Goal: Task Accomplishment & Management: Use online tool/utility

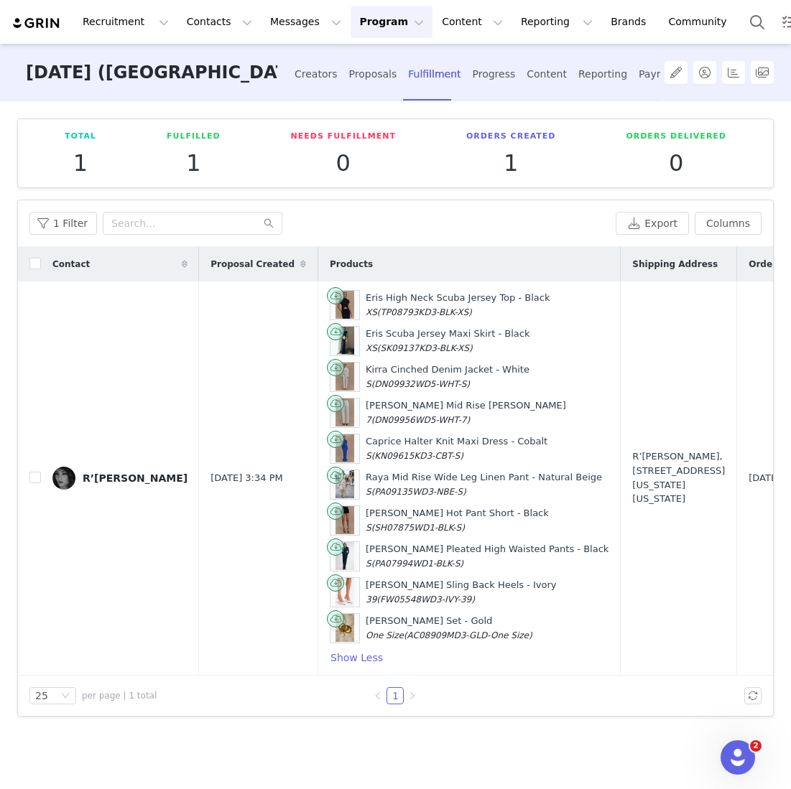
scroll to position [0, 44]
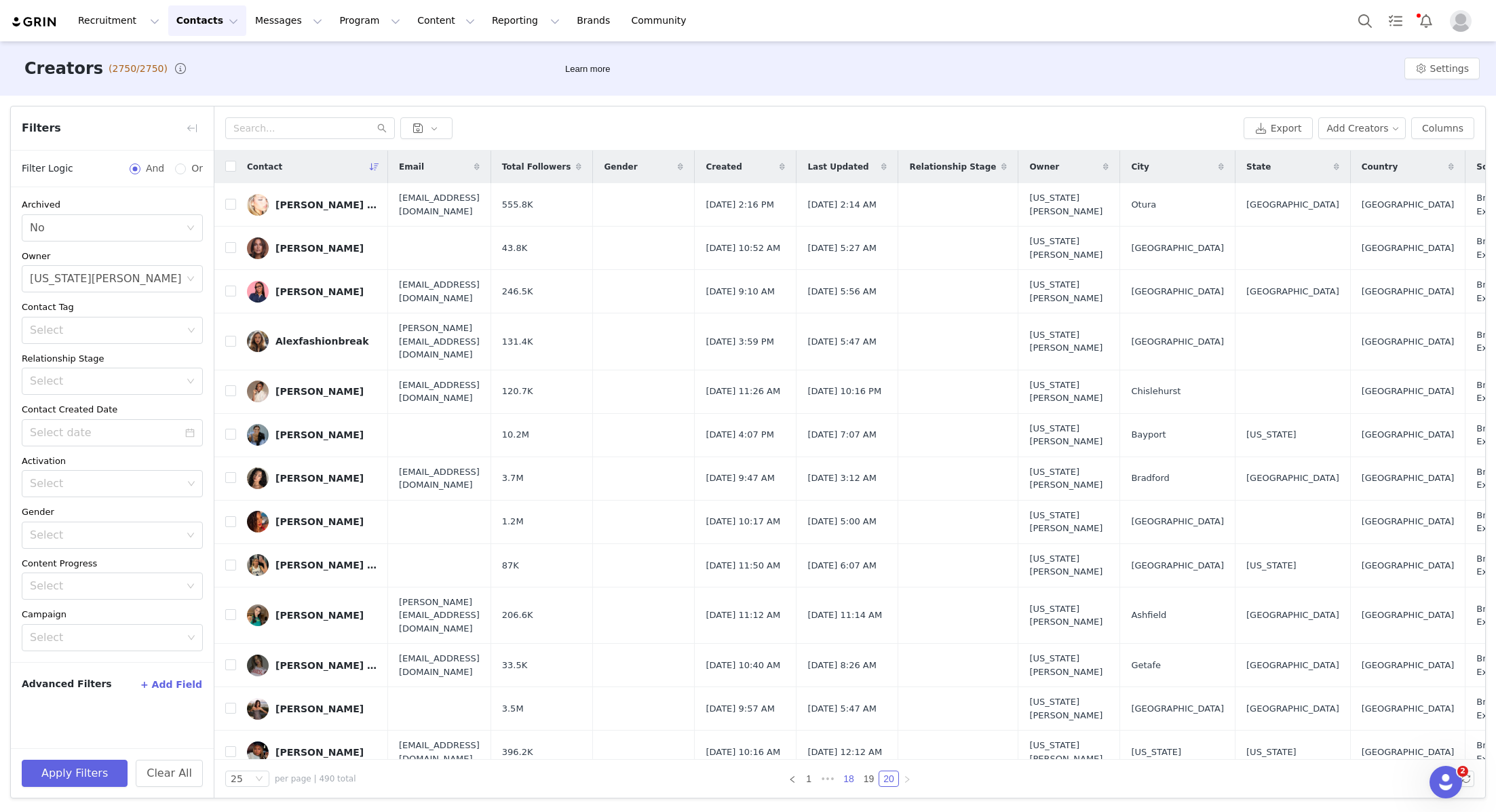
click at [846, 784] on link "18" at bounding box center [848, 779] width 19 height 15
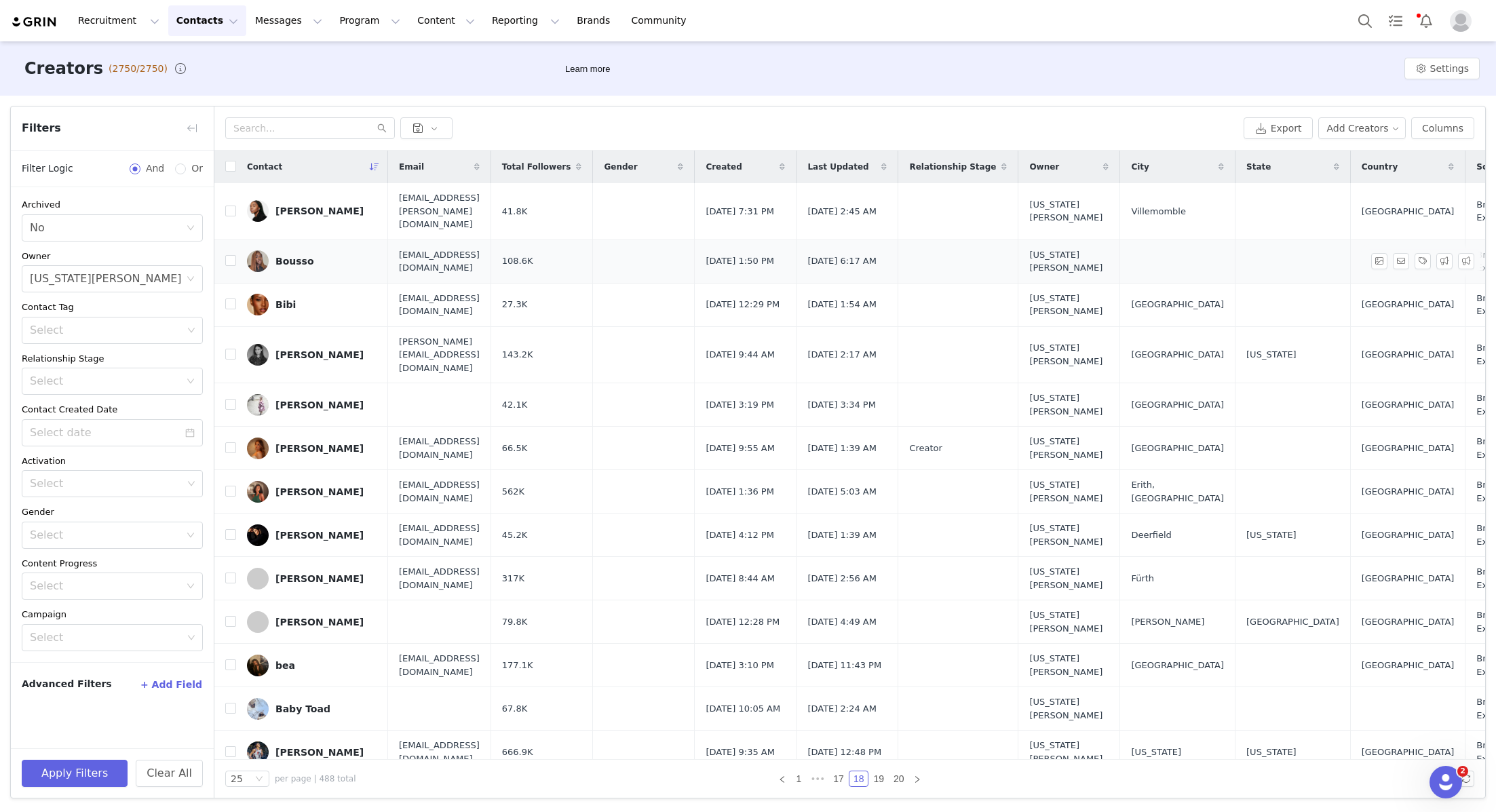
click at [293, 256] on div "Bousso" at bounding box center [295, 261] width 39 height 10
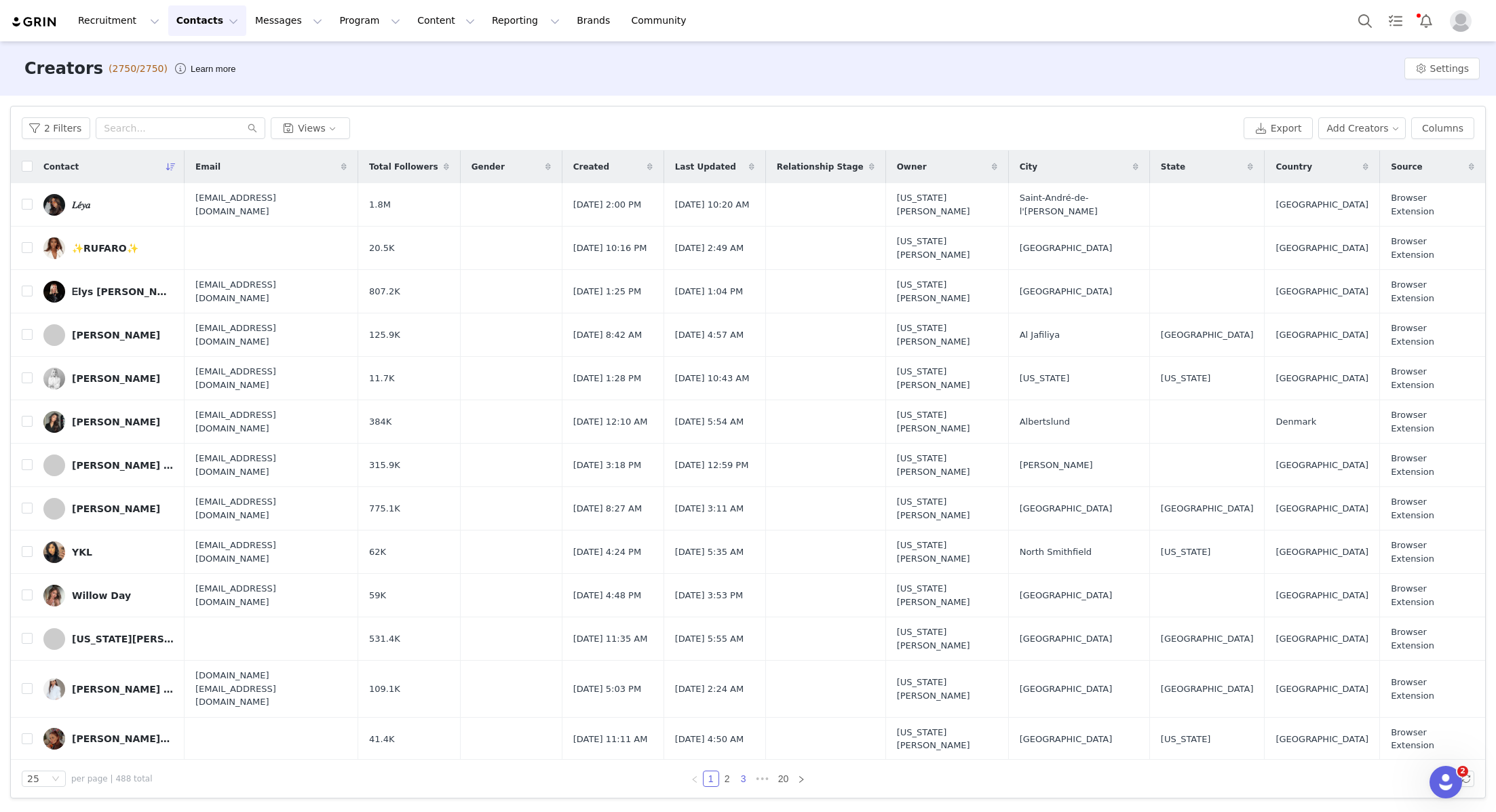
click at [746, 784] on link "3" at bounding box center [743, 779] width 15 height 15
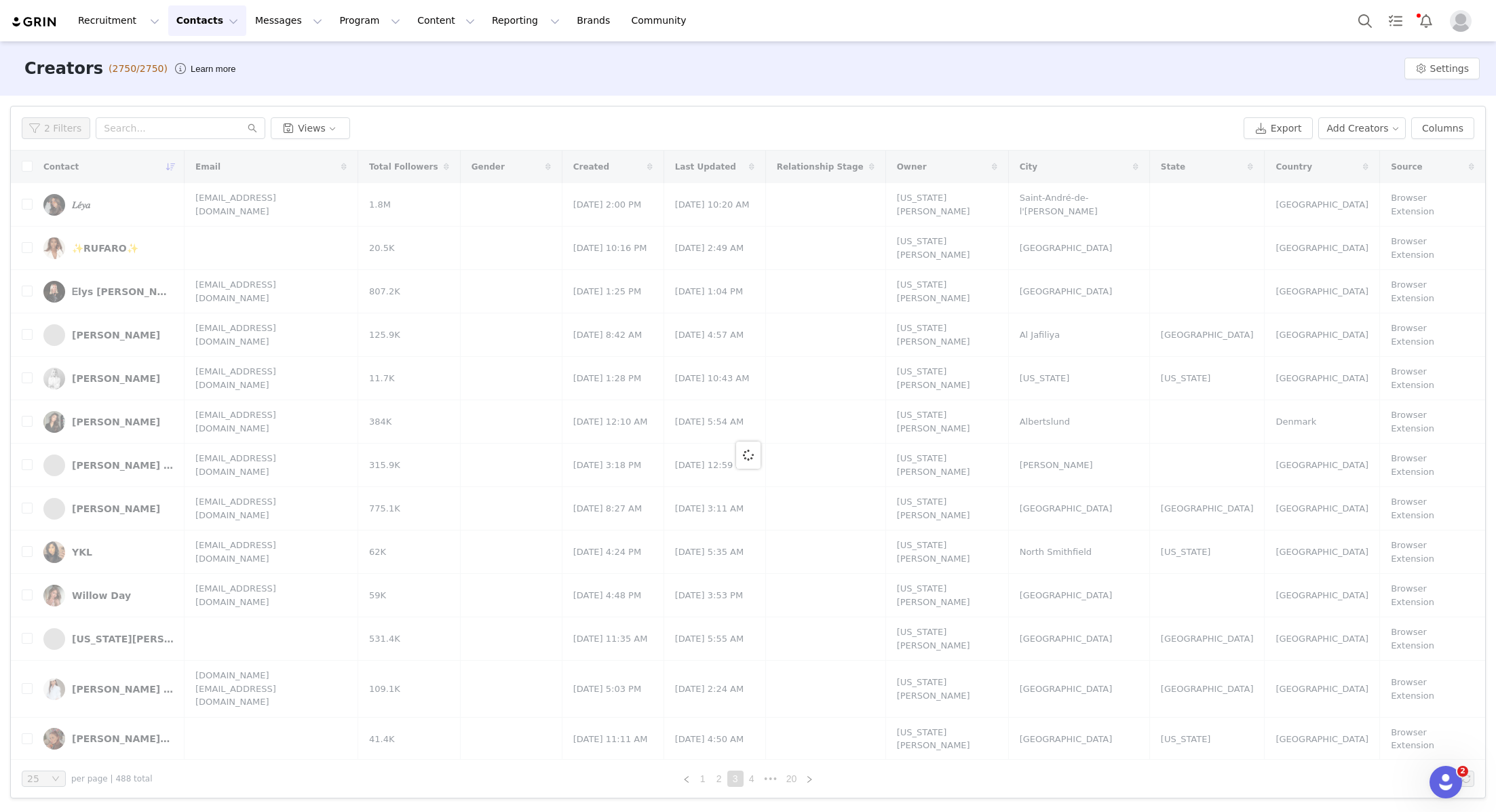
click at [753, 784] on link "4" at bounding box center [752, 779] width 15 height 15
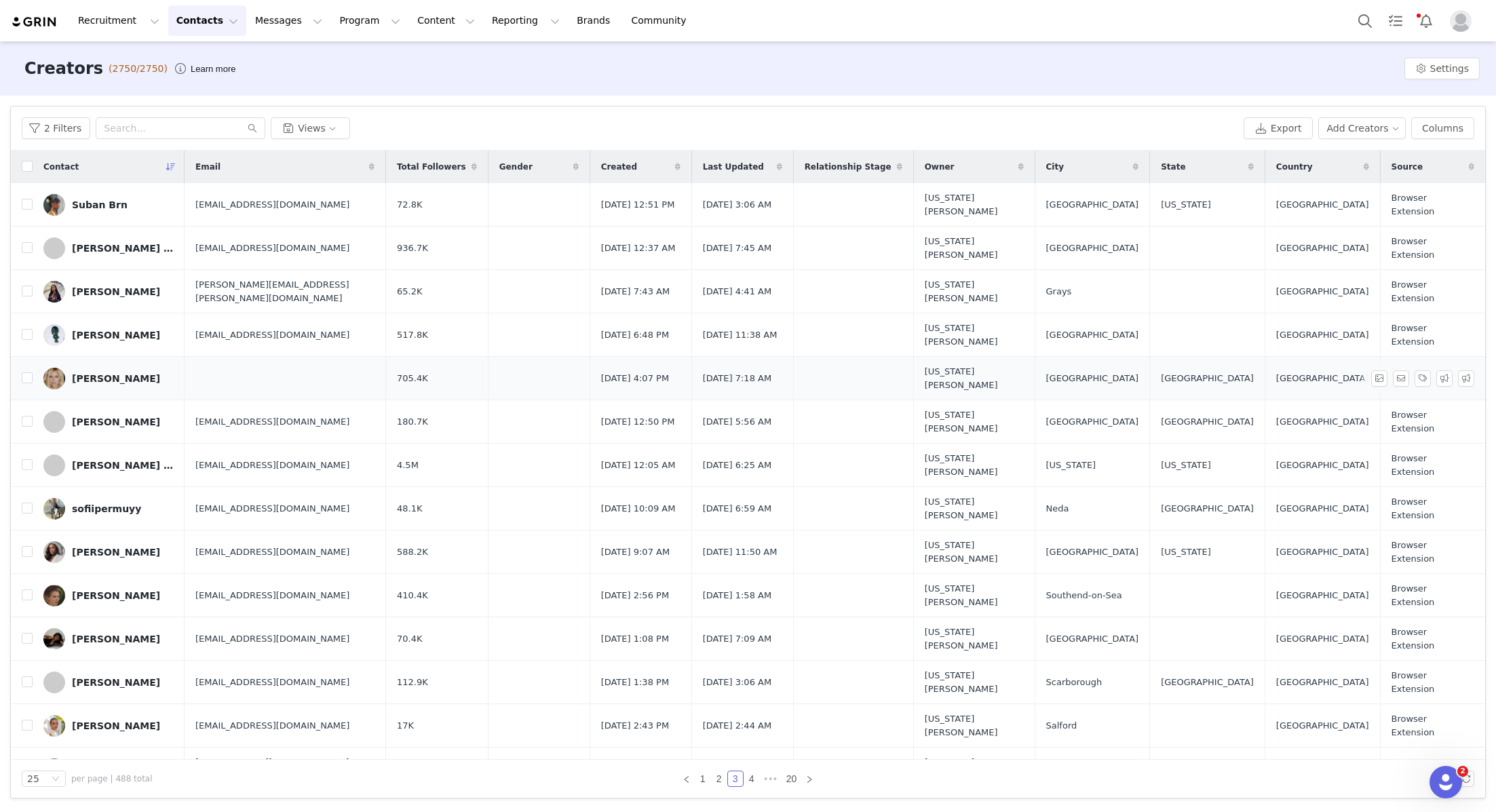
click at [97, 367] on link "Sophie Monk" at bounding box center [109, 378] width 130 height 22
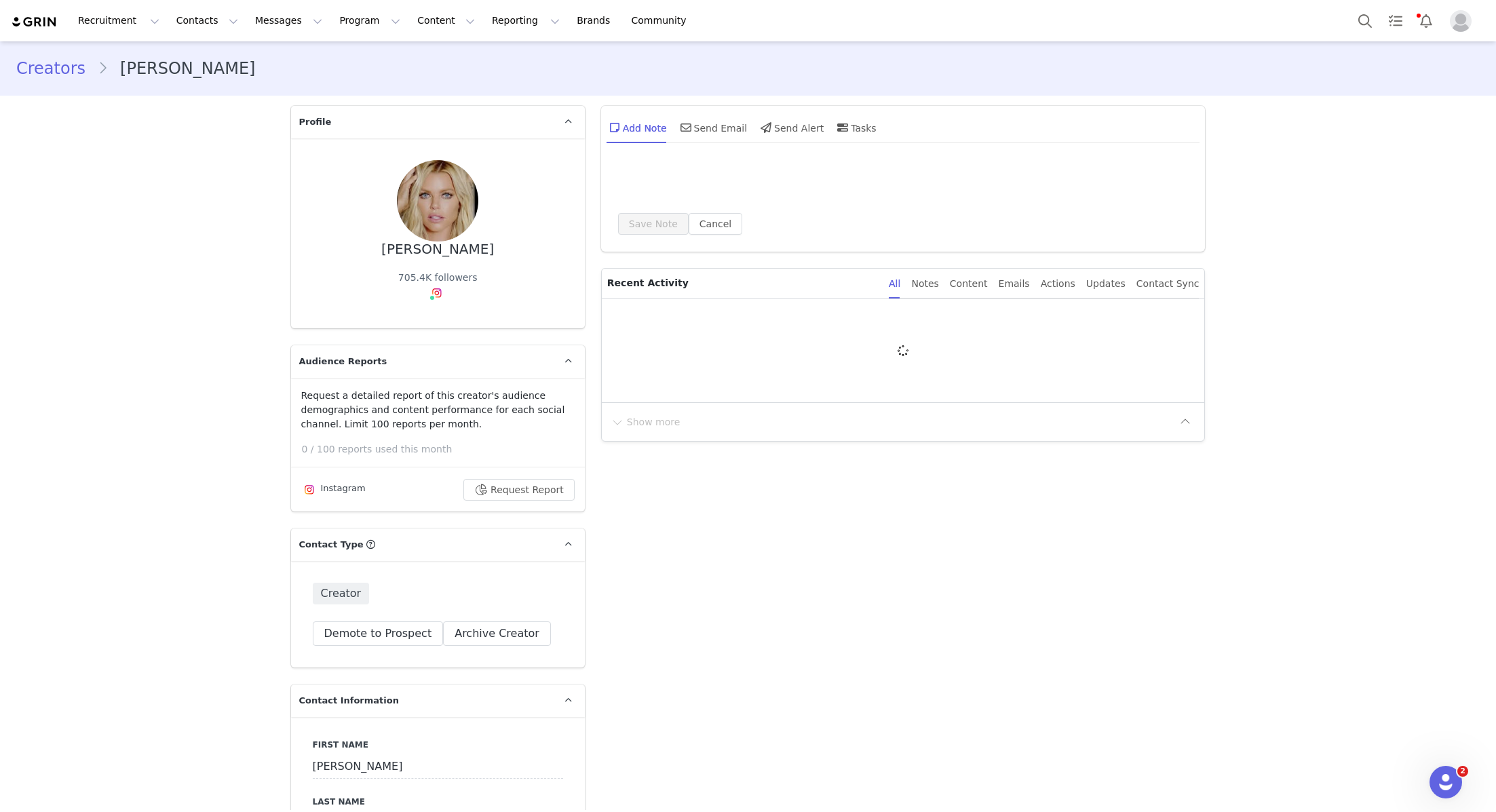
type input "+1 (United States)"
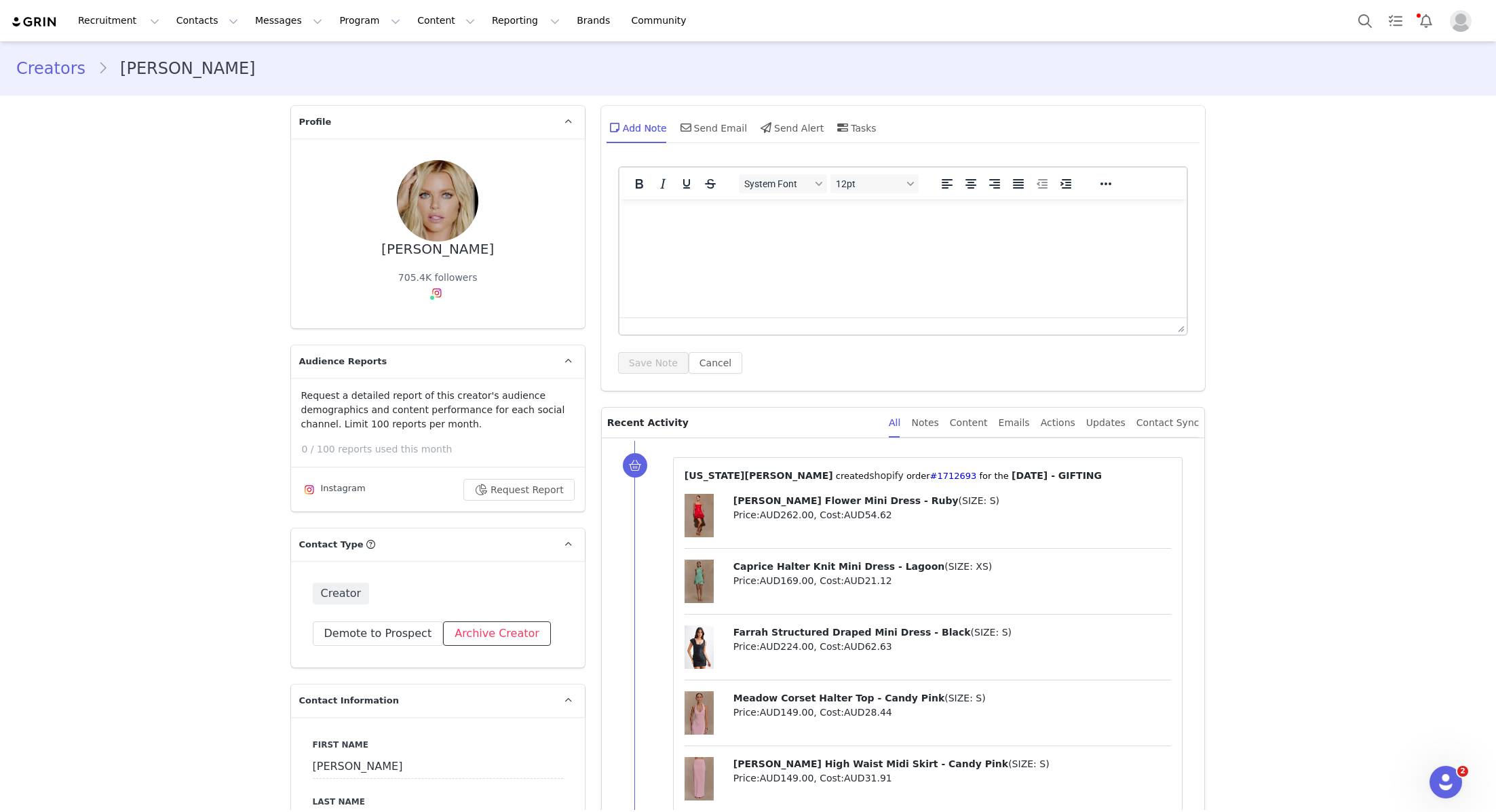
click at [473, 639] on button "Archive Creator" at bounding box center [497, 634] width 108 height 25
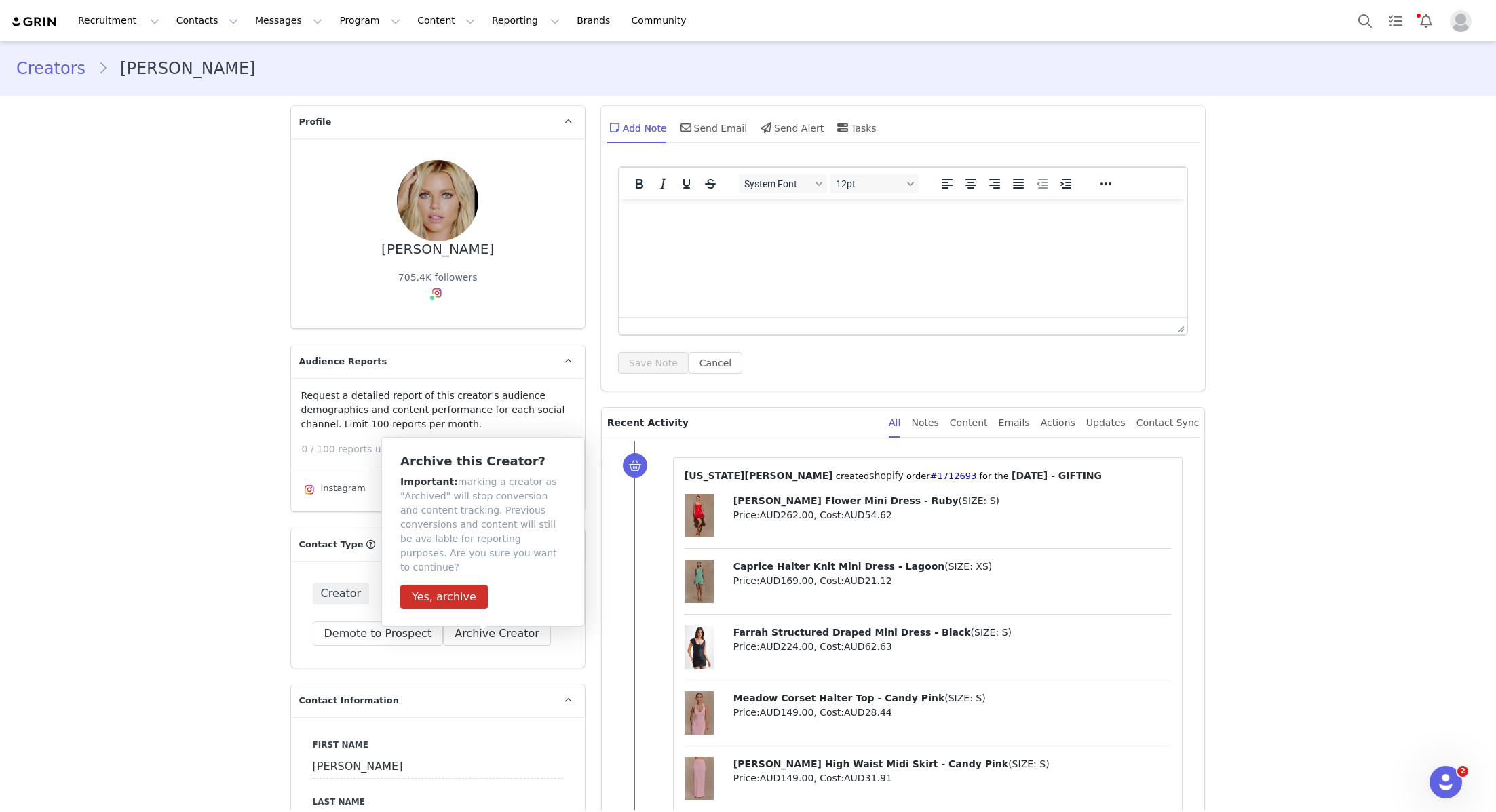
click at [459, 595] on div "Archive this Creator? Important: marking a creator as "Archived" will stop conv…" at bounding box center [483, 532] width 203 height 190
click at [459, 586] on button "Yes, archive" at bounding box center [444, 597] width 88 height 25
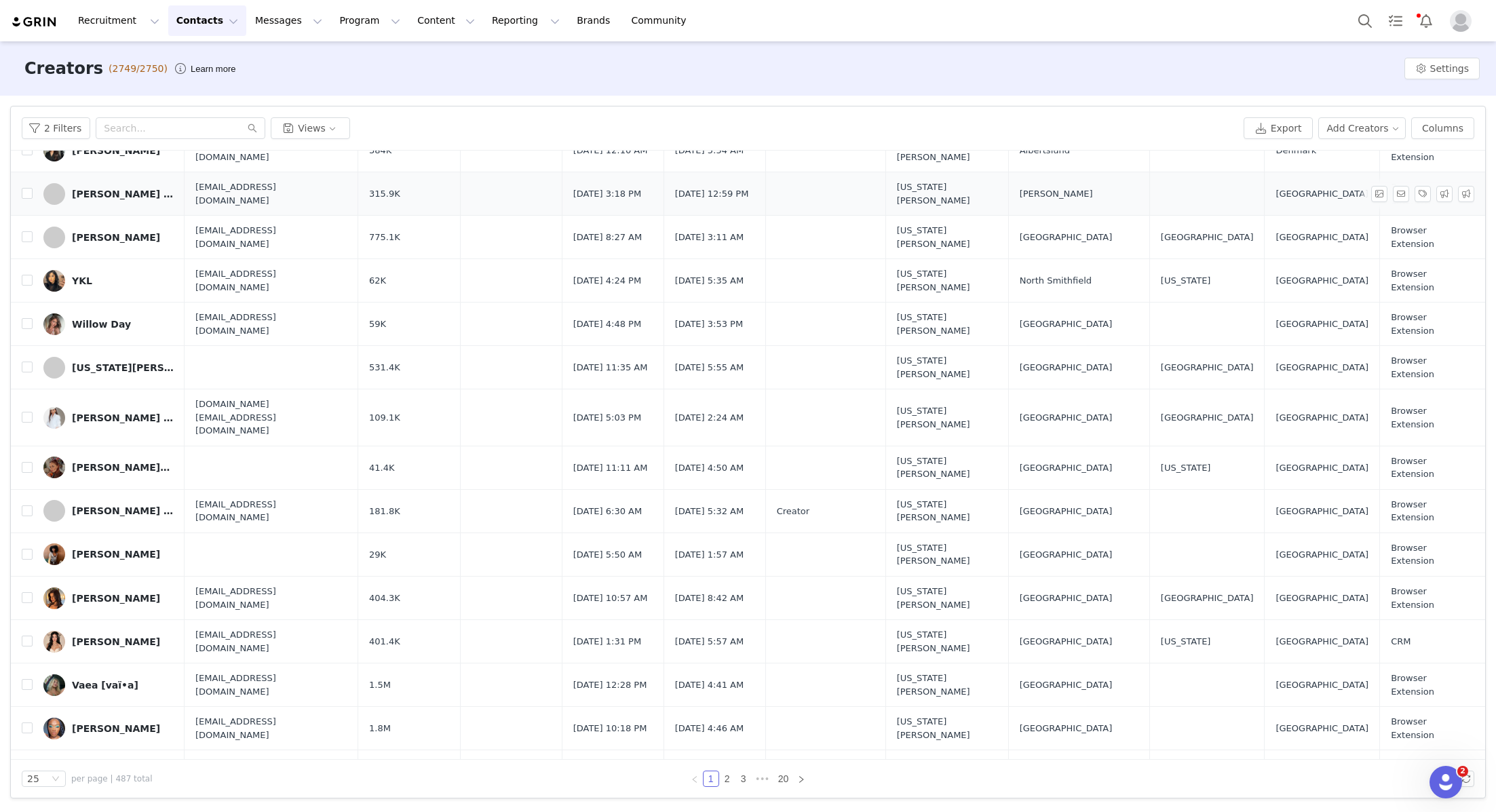
scroll to position [384, 0]
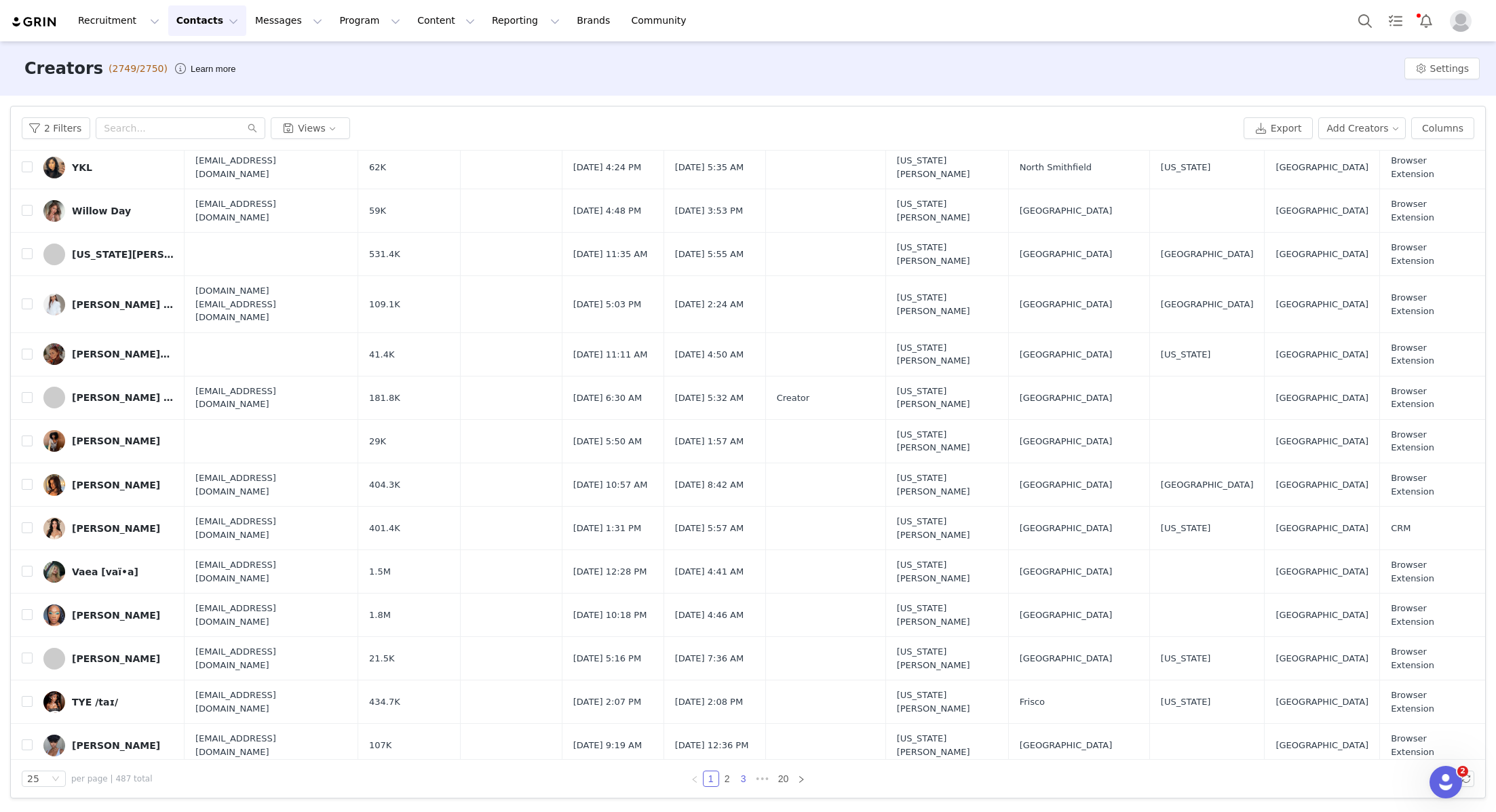
click at [742, 772] on link "3" at bounding box center [743, 779] width 15 height 15
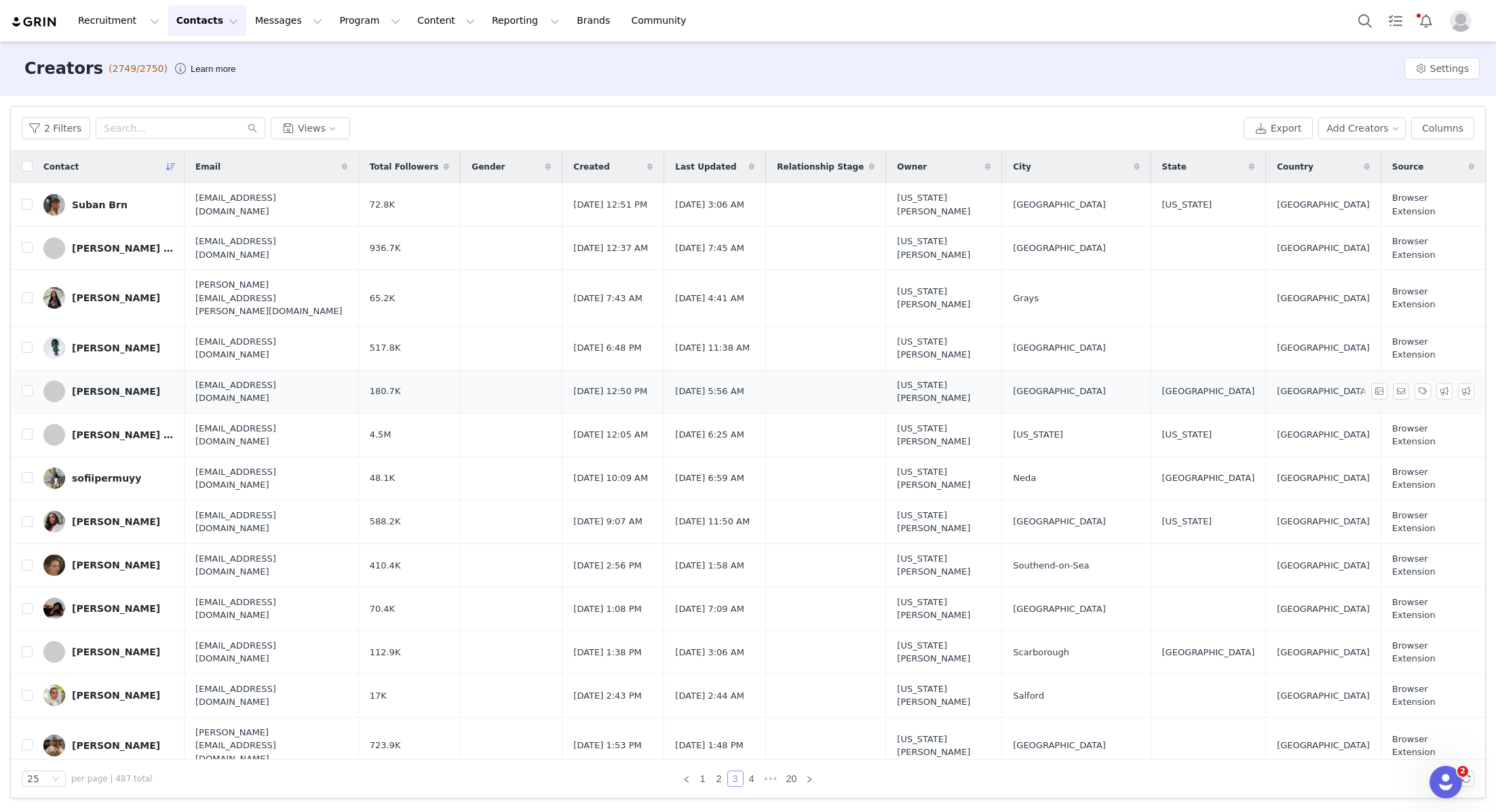
scroll to position [91, 0]
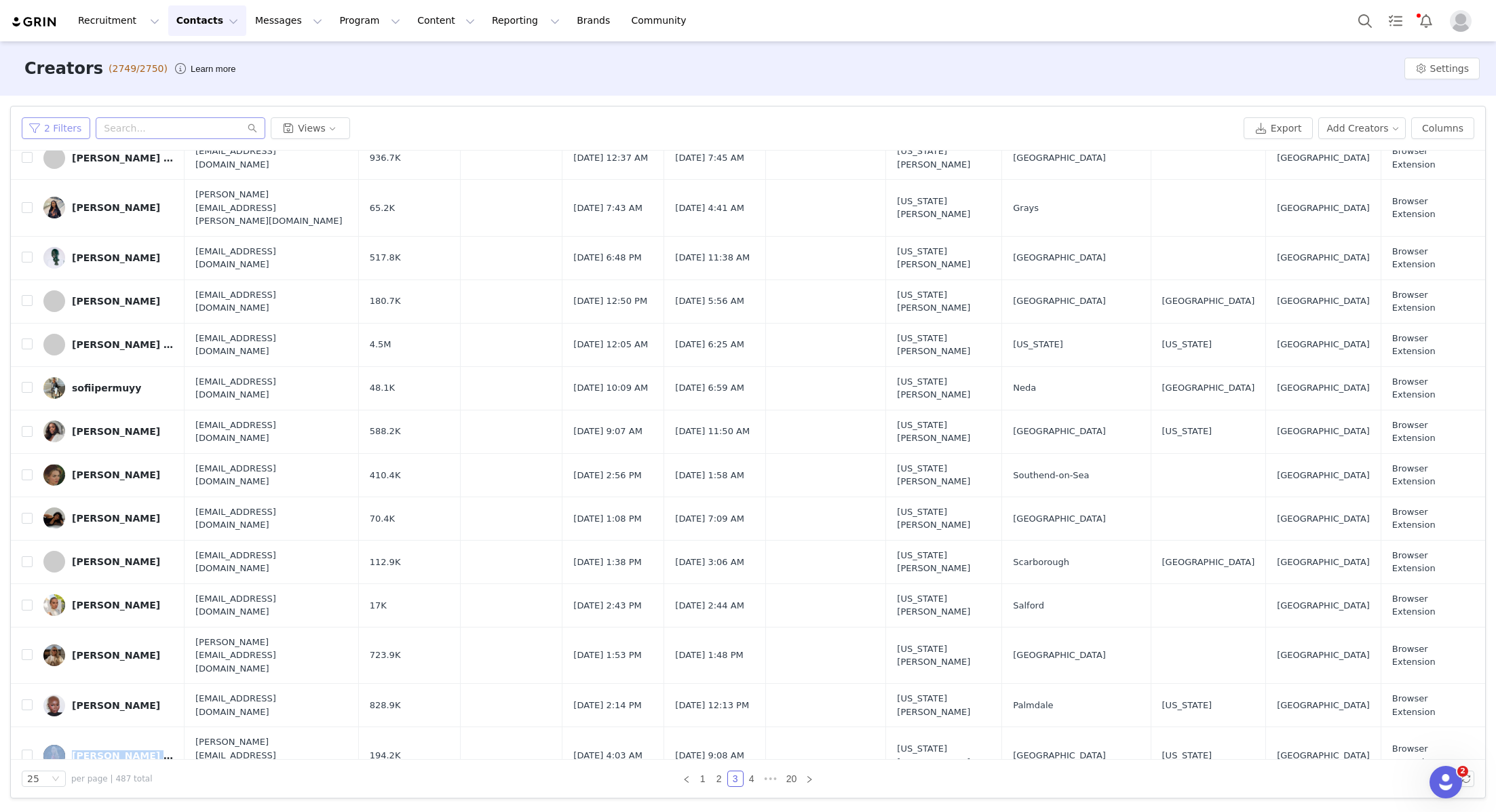
click at [46, 128] on button "2 Filters" at bounding box center [56, 127] width 69 height 22
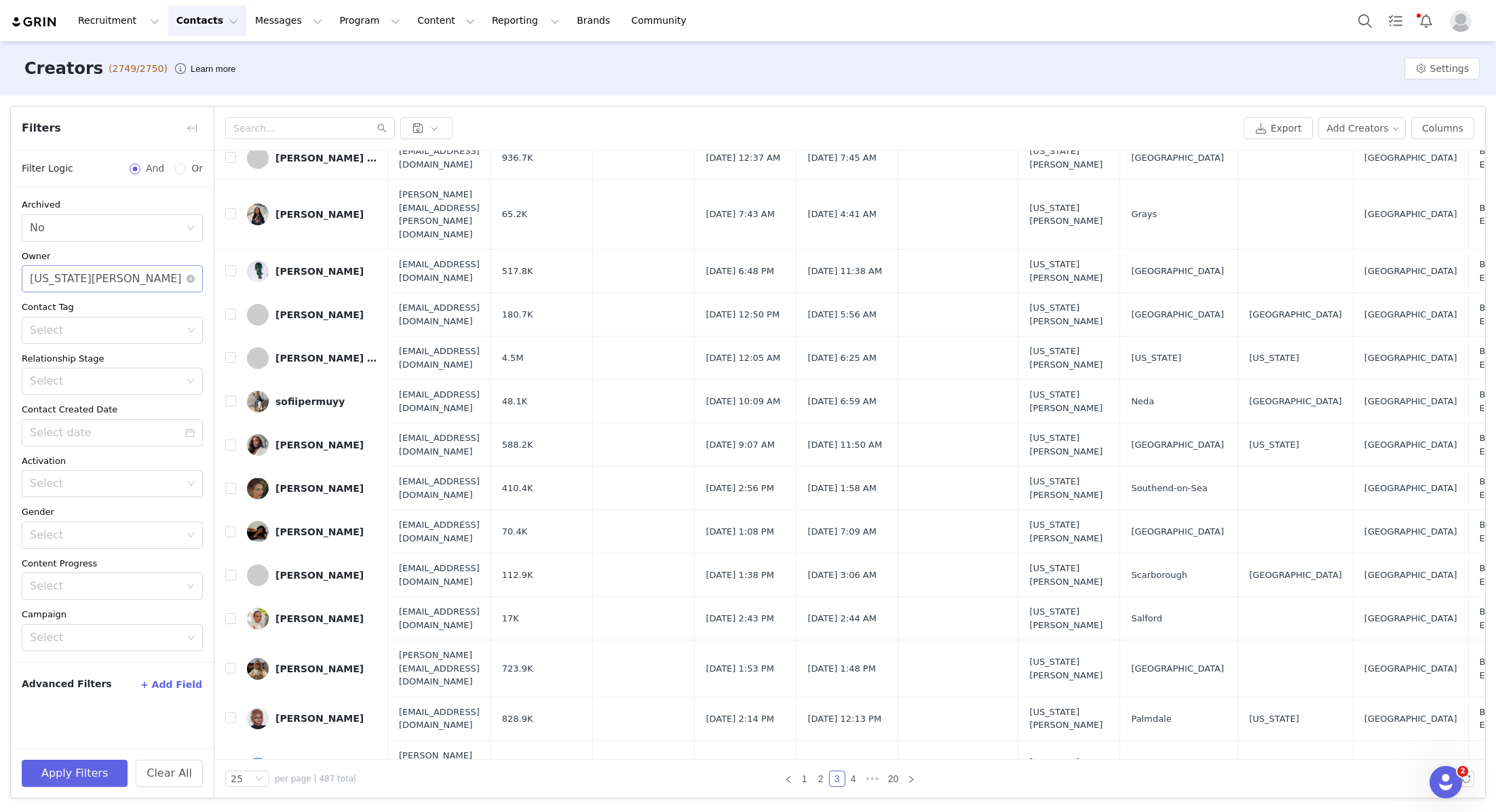
scroll to position [97, 0]
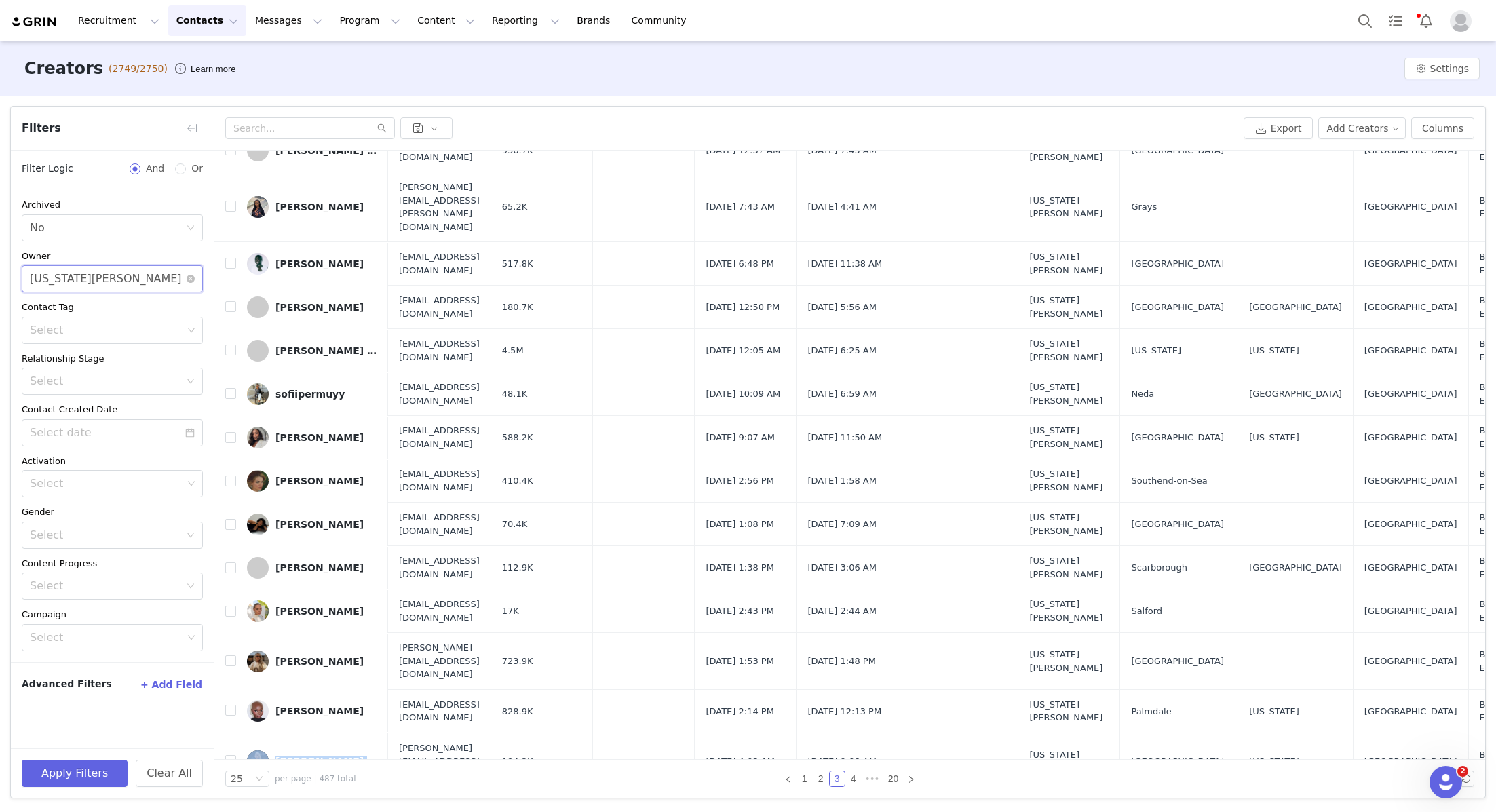
click at [114, 279] on div "Select Georgia Kalatzis" at bounding box center [108, 279] width 156 height 25
click at [98, 338] on p "Emily Pullen" at bounding box center [131, 334] width 114 height 15
click at [85, 764] on button "Apply Filters" at bounding box center [75, 772] width 106 height 27
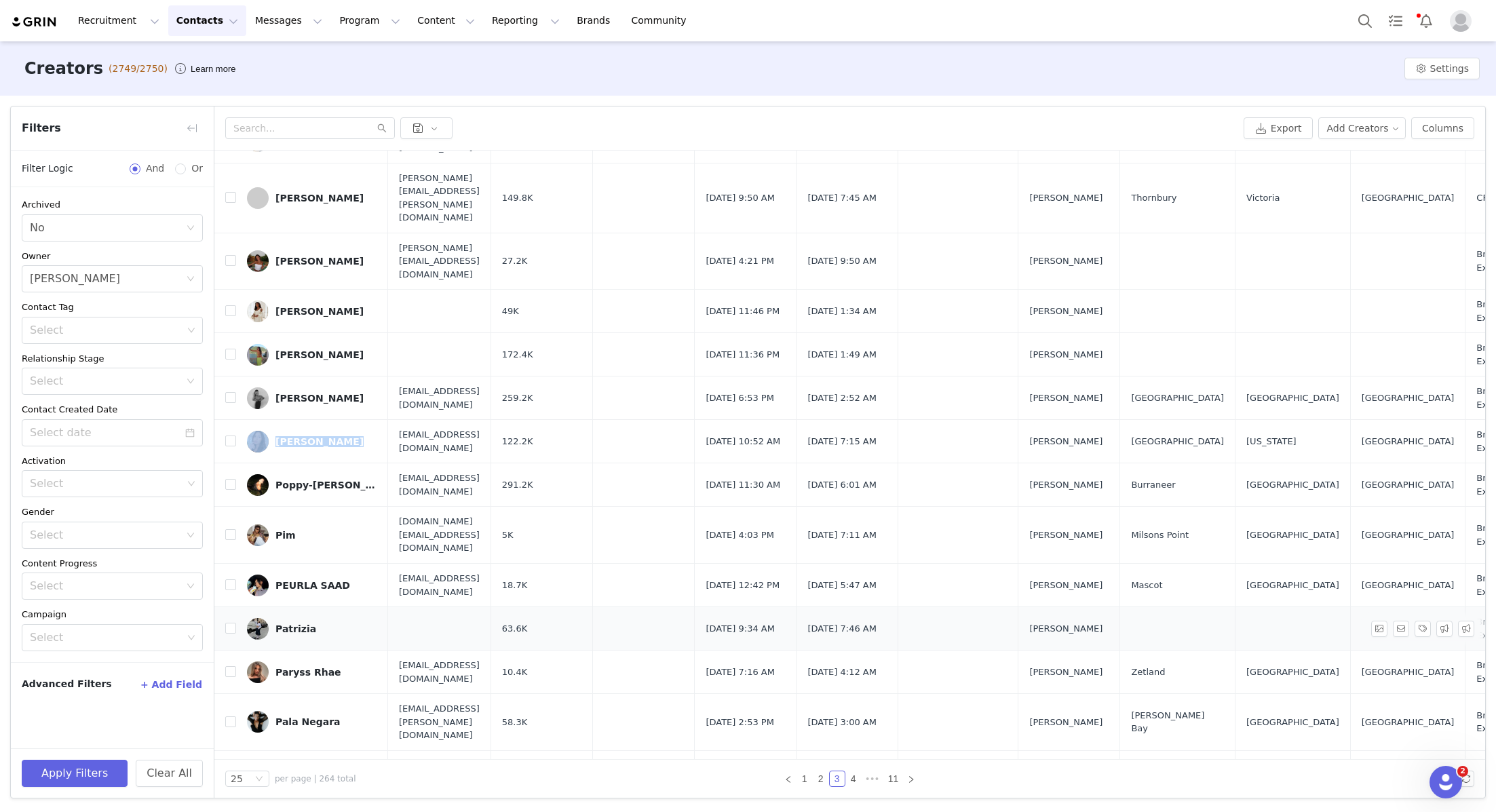
scroll to position [257, 0]
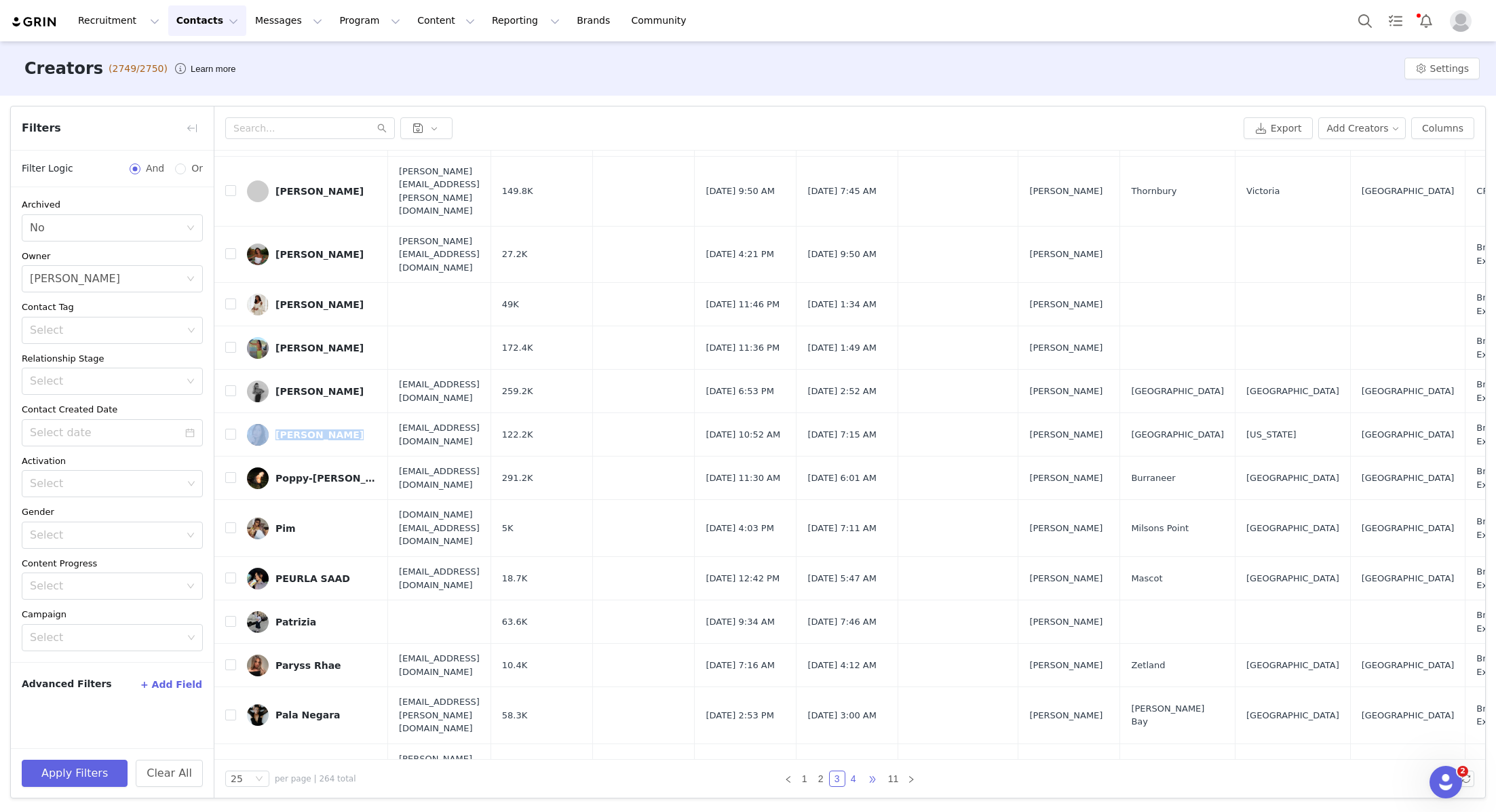
click at [861, 775] on ul "1 2 3 4 ••• 11" at bounding box center [850, 778] width 140 height 16
click at [860, 782] on ul "1 2 3 4 ••• 11" at bounding box center [850, 778] width 140 height 16
click at [864, 782] on span "•••" at bounding box center [872, 778] width 22 height 16
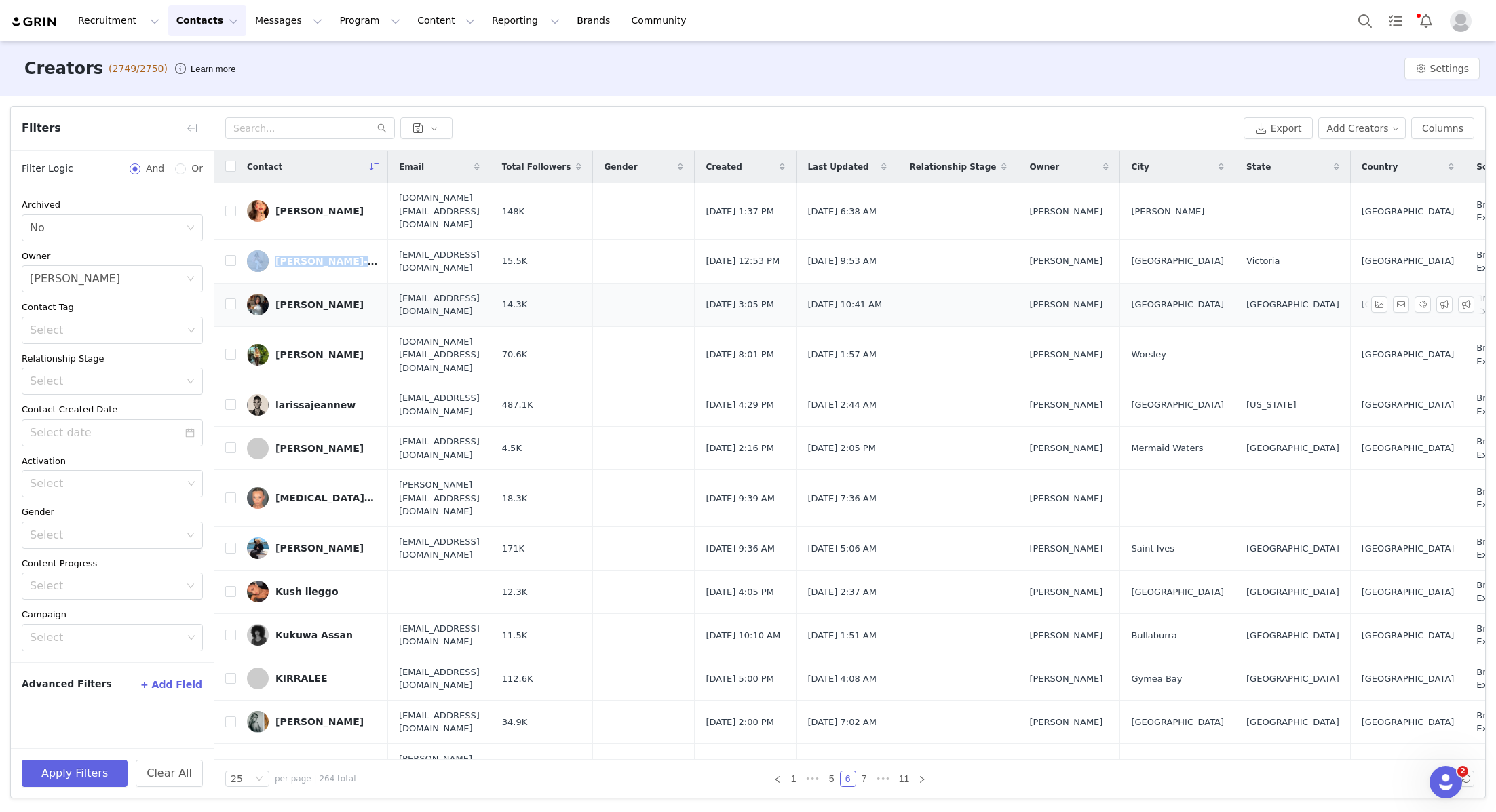
click at [319, 299] on div "Lauren Doherty" at bounding box center [319, 304] width 88 height 10
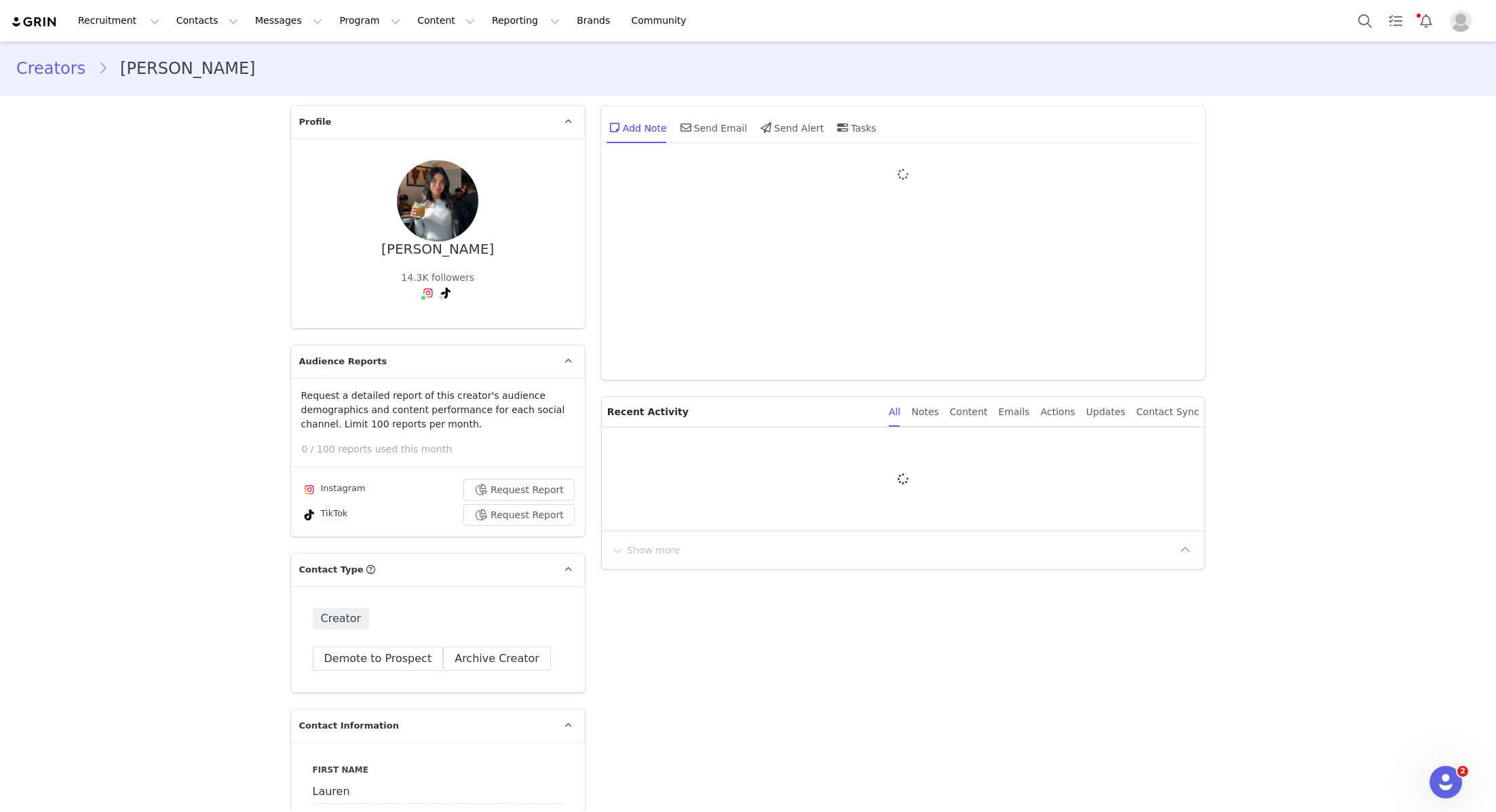
type input "+1 ([GEOGRAPHIC_DATA])"
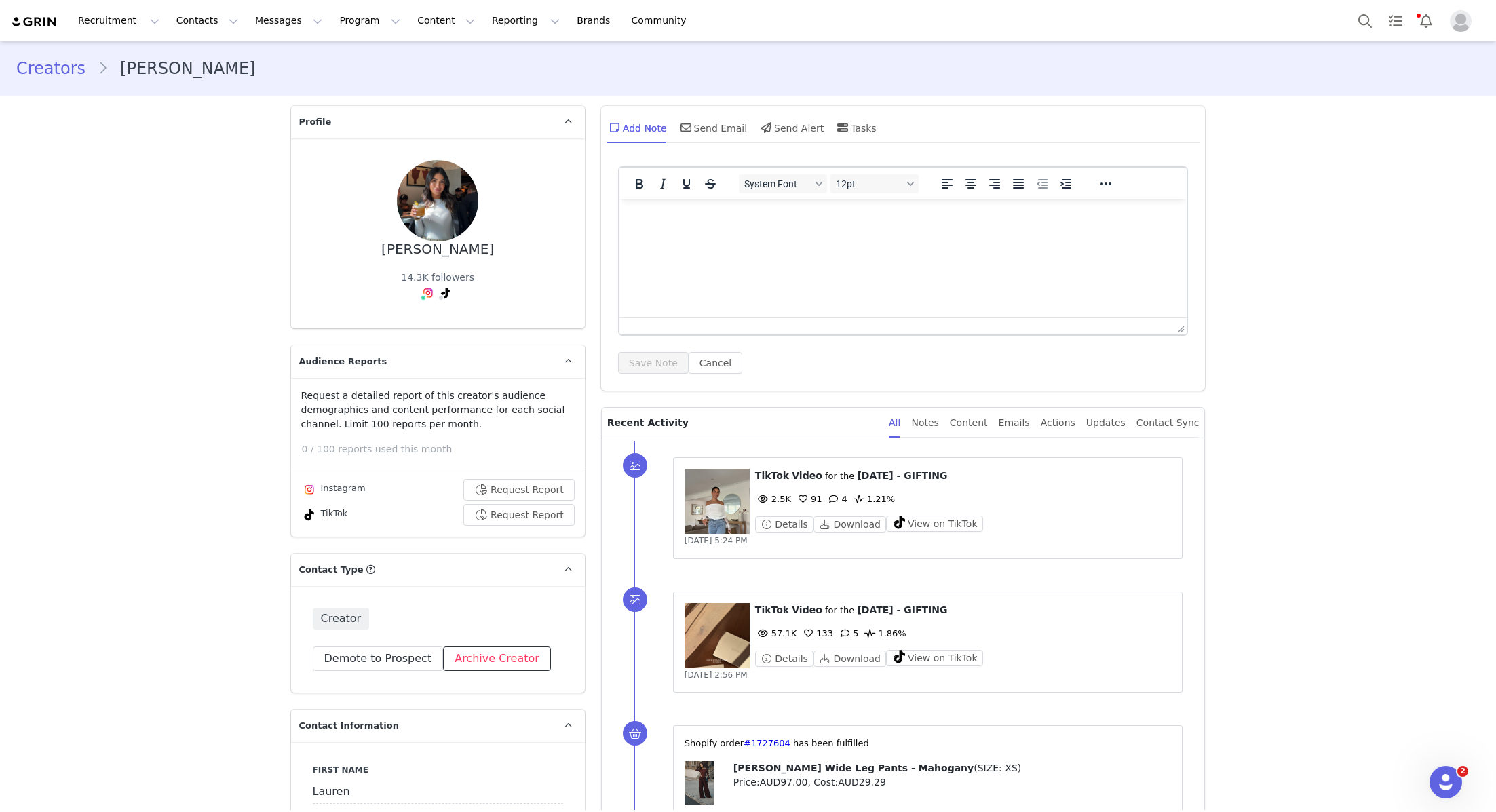
click at [502, 657] on button "Archive Creator" at bounding box center [497, 658] width 108 height 25
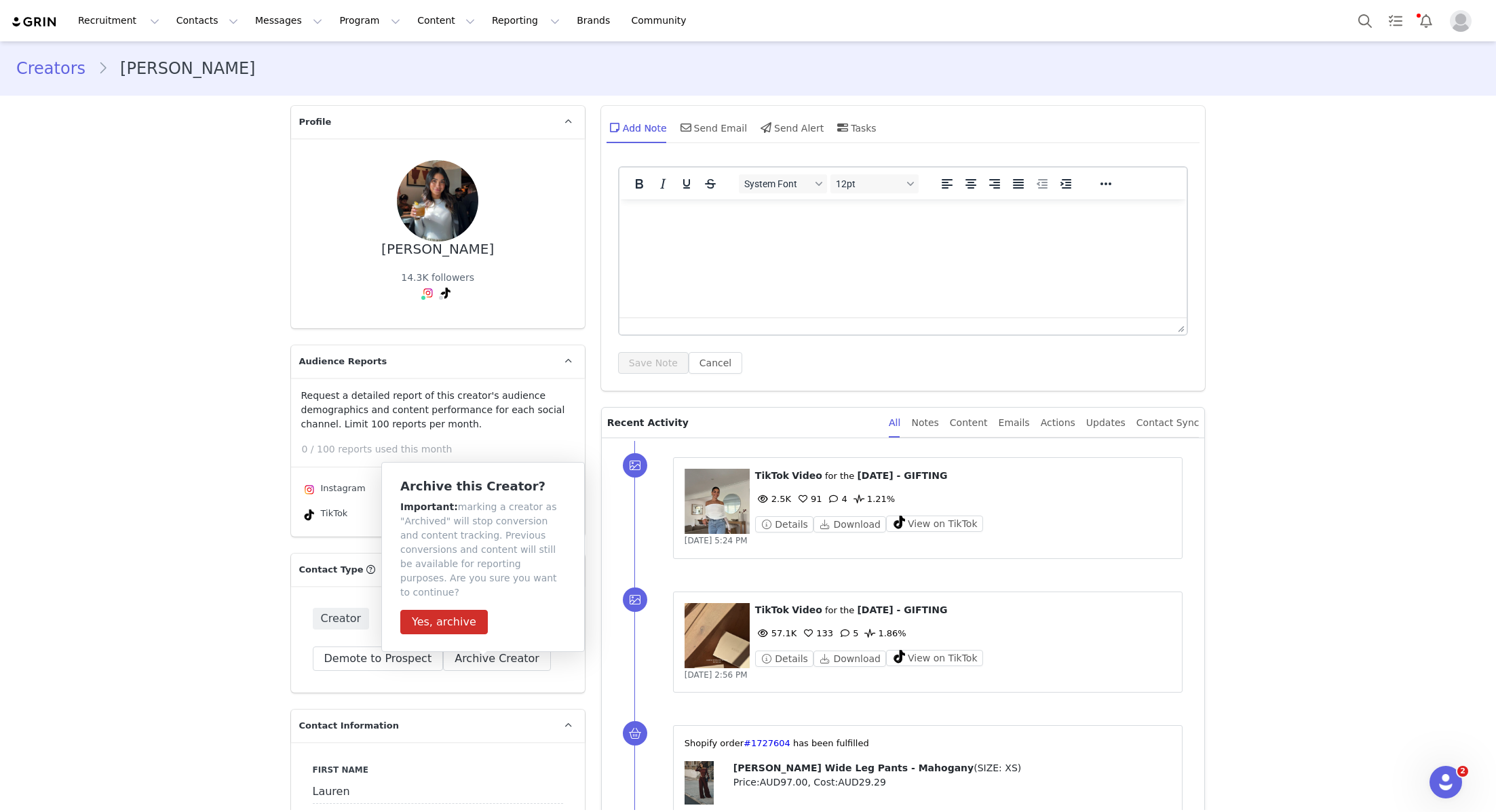
click at [458, 586] on div "Archive this Creator? Important: marking a creator as "Archived" will stop conv…" at bounding box center [483, 557] width 165 height 155
click at [459, 610] on button "Yes, archive" at bounding box center [444, 622] width 88 height 25
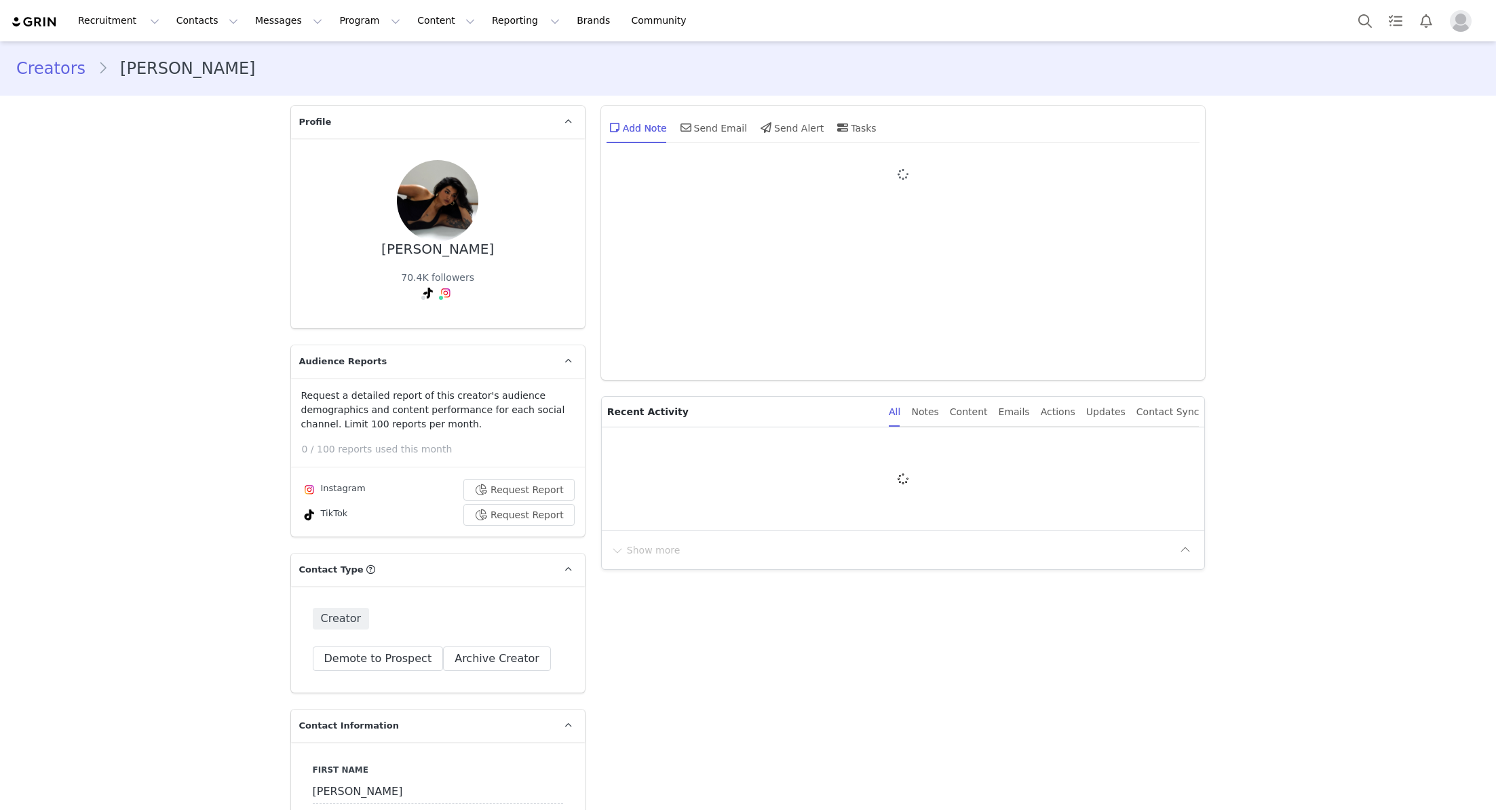
type input "+1 ([GEOGRAPHIC_DATA])"
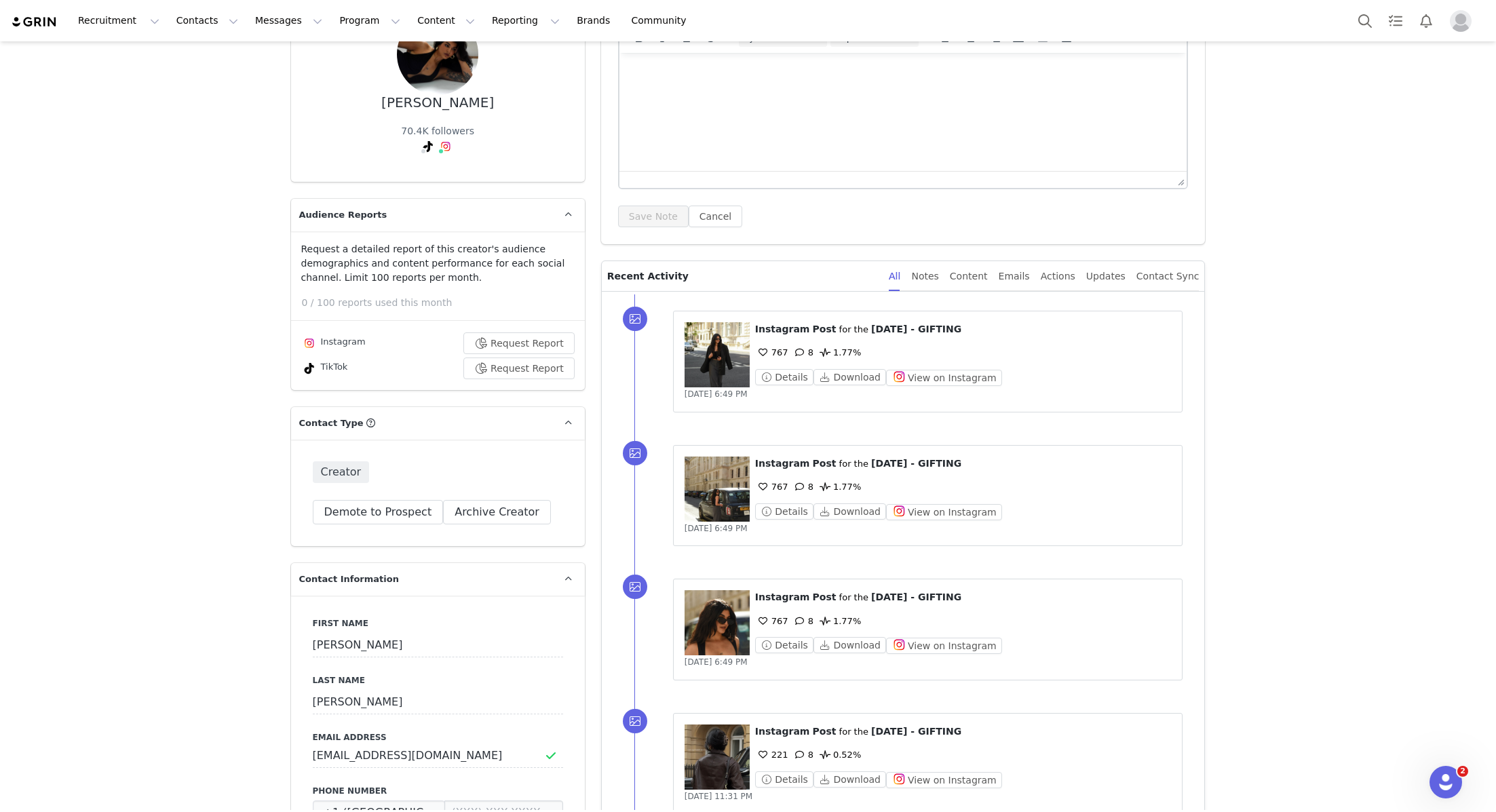
scroll to position [146, 0]
click at [505, 508] on button "Archive Creator" at bounding box center [497, 512] width 108 height 25
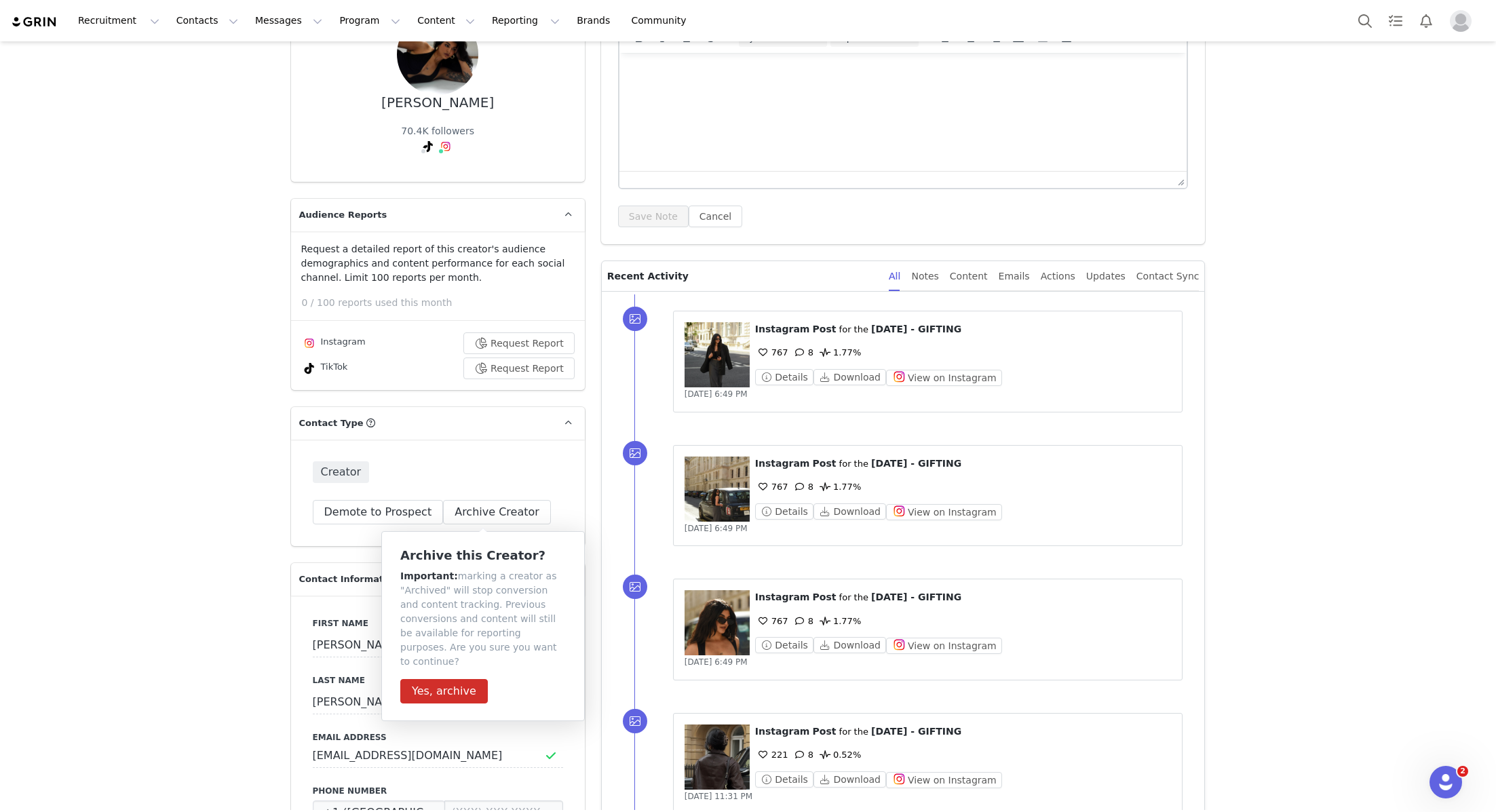
click at [493, 414] on p "Contact Type Contact type can be Creator, Prospect, Application, or Manager." at bounding box center [421, 423] width 262 height 32
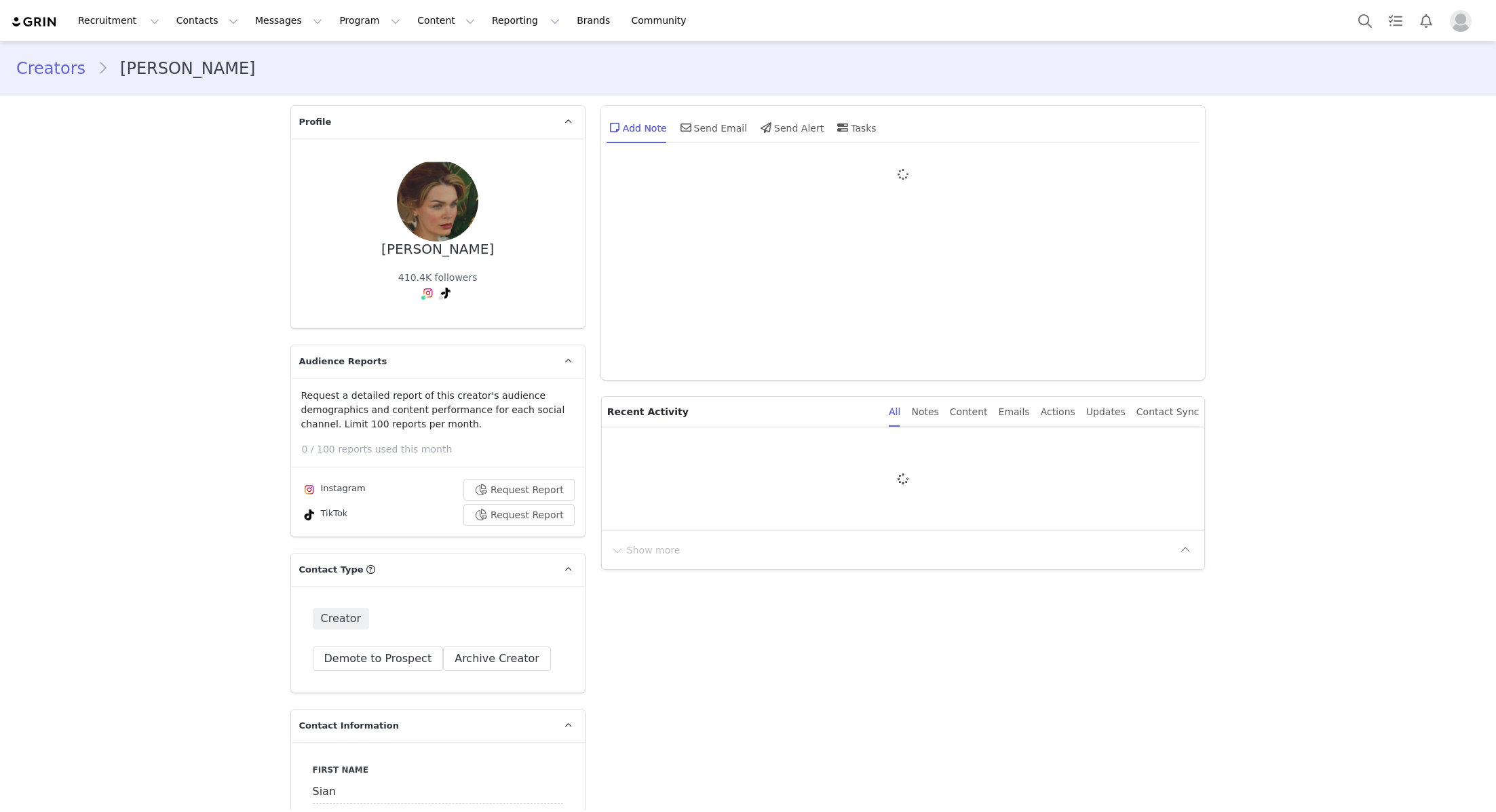
type input "+1 ([GEOGRAPHIC_DATA])"
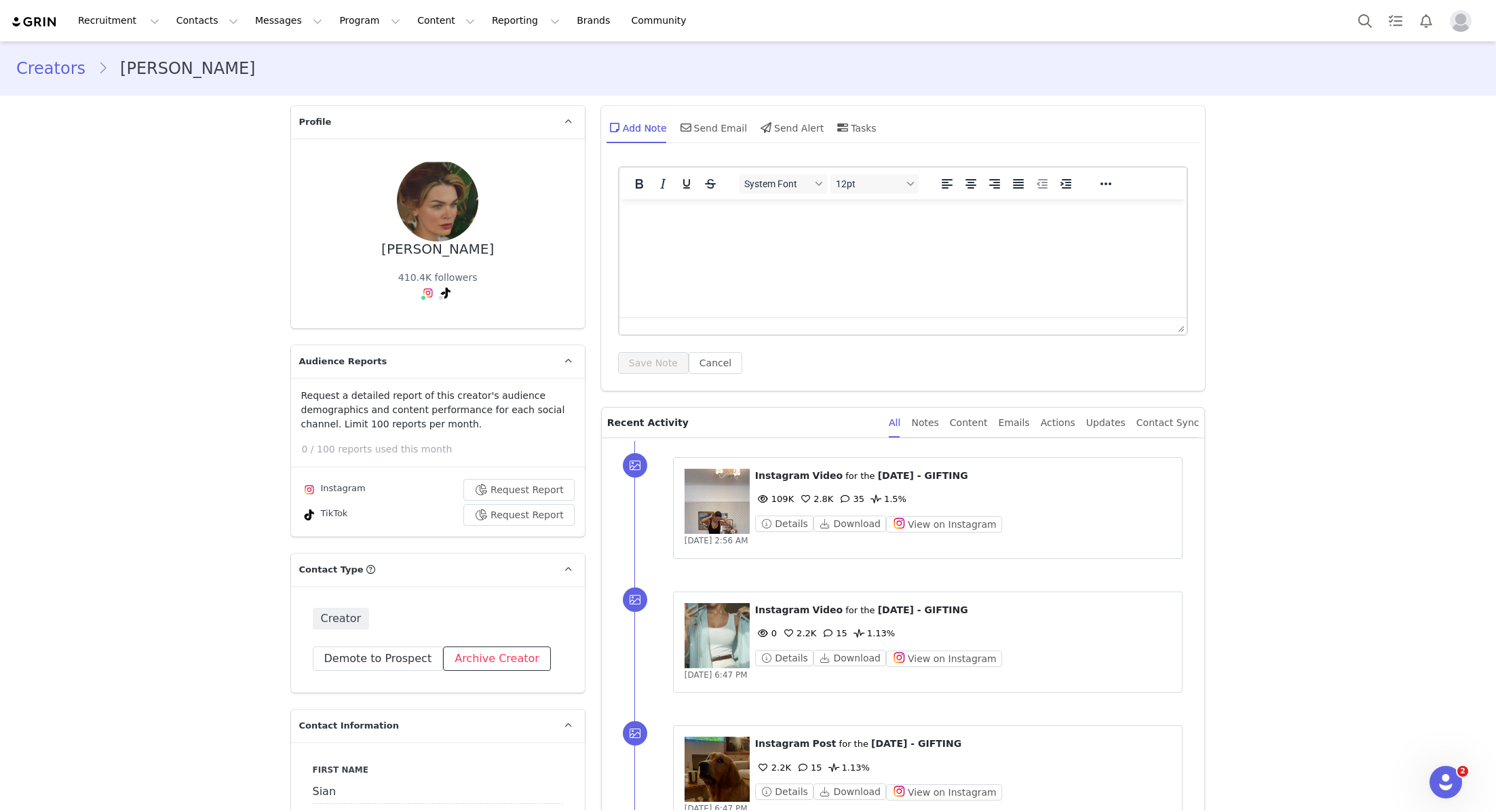
click at [477, 655] on button "Archive Creator" at bounding box center [497, 658] width 108 height 25
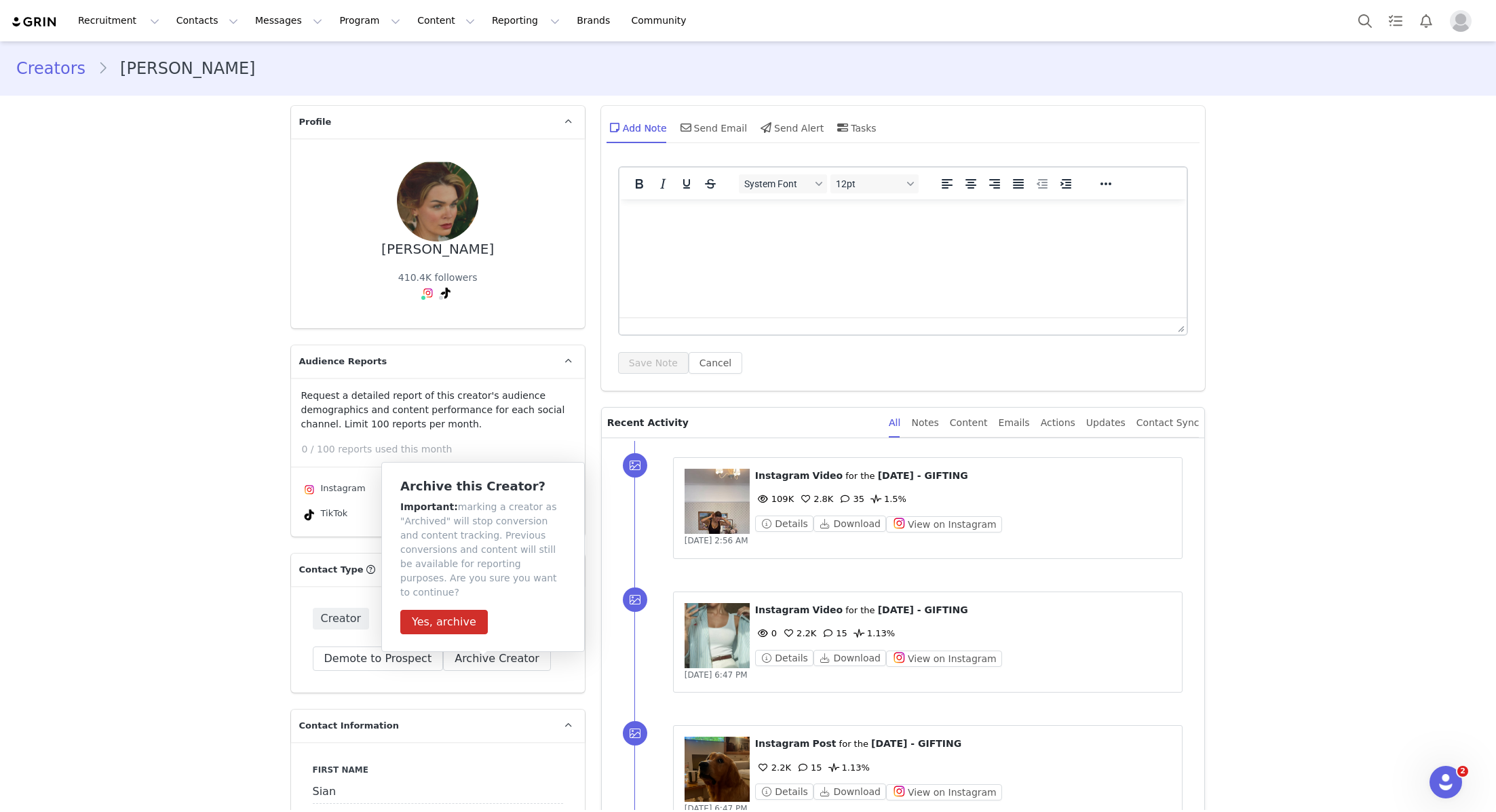
click at [439, 591] on div "Archive this Creator? Important: marking a creator as "Archived" will stop conv…" at bounding box center [483, 557] width 165 height 155
click at [439, 593] on div "Archive this Creator? Important: marking a creator as "Archived" will stop conv…" at bounding box center [483, 557] width 165 height 155
click at [437, 610] on button "Yes, archive" at bounding box center [444, 622] width 88 height 25
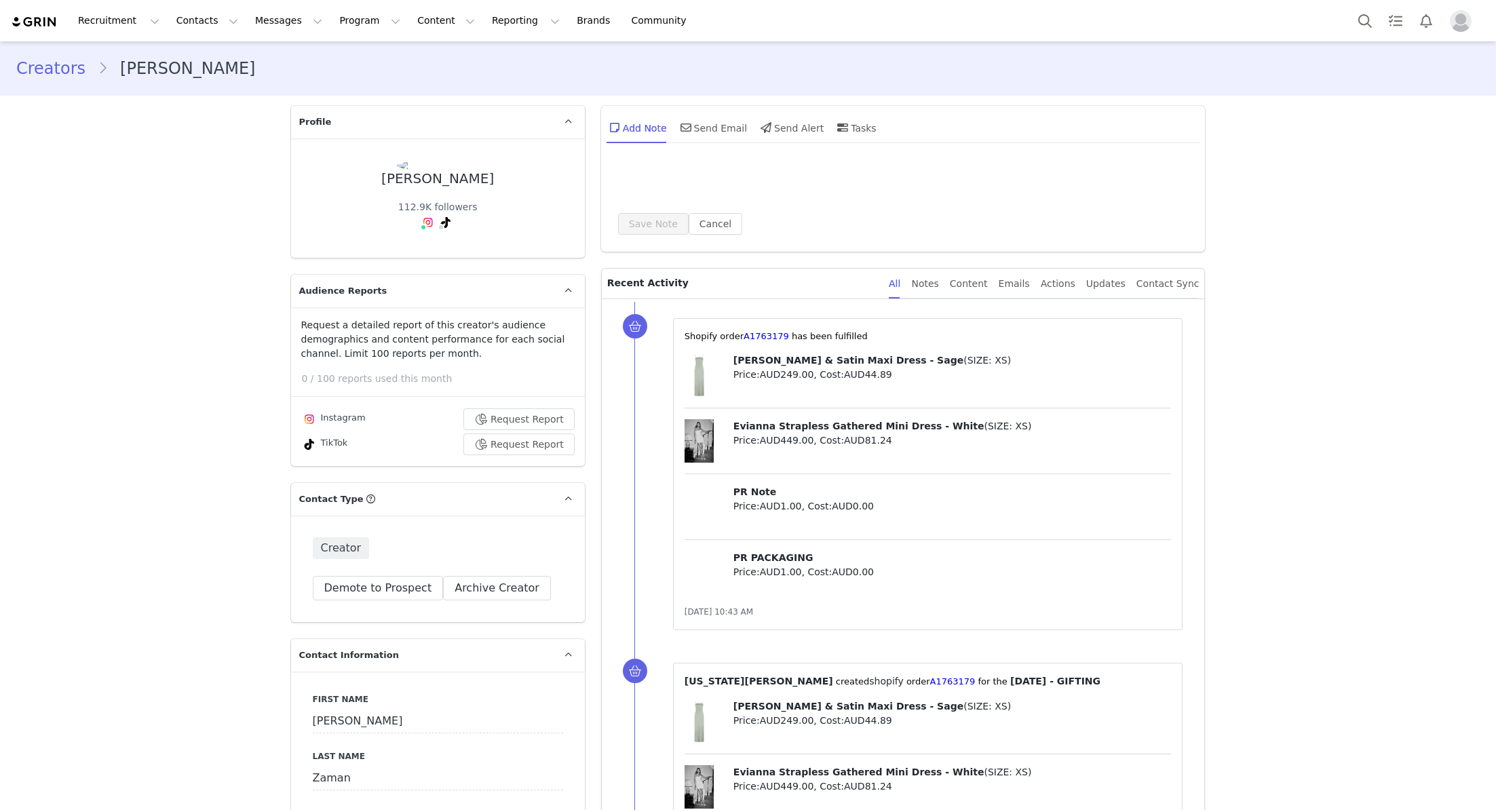
type input "+1 ([GEOGRAPHIC_DATA])"
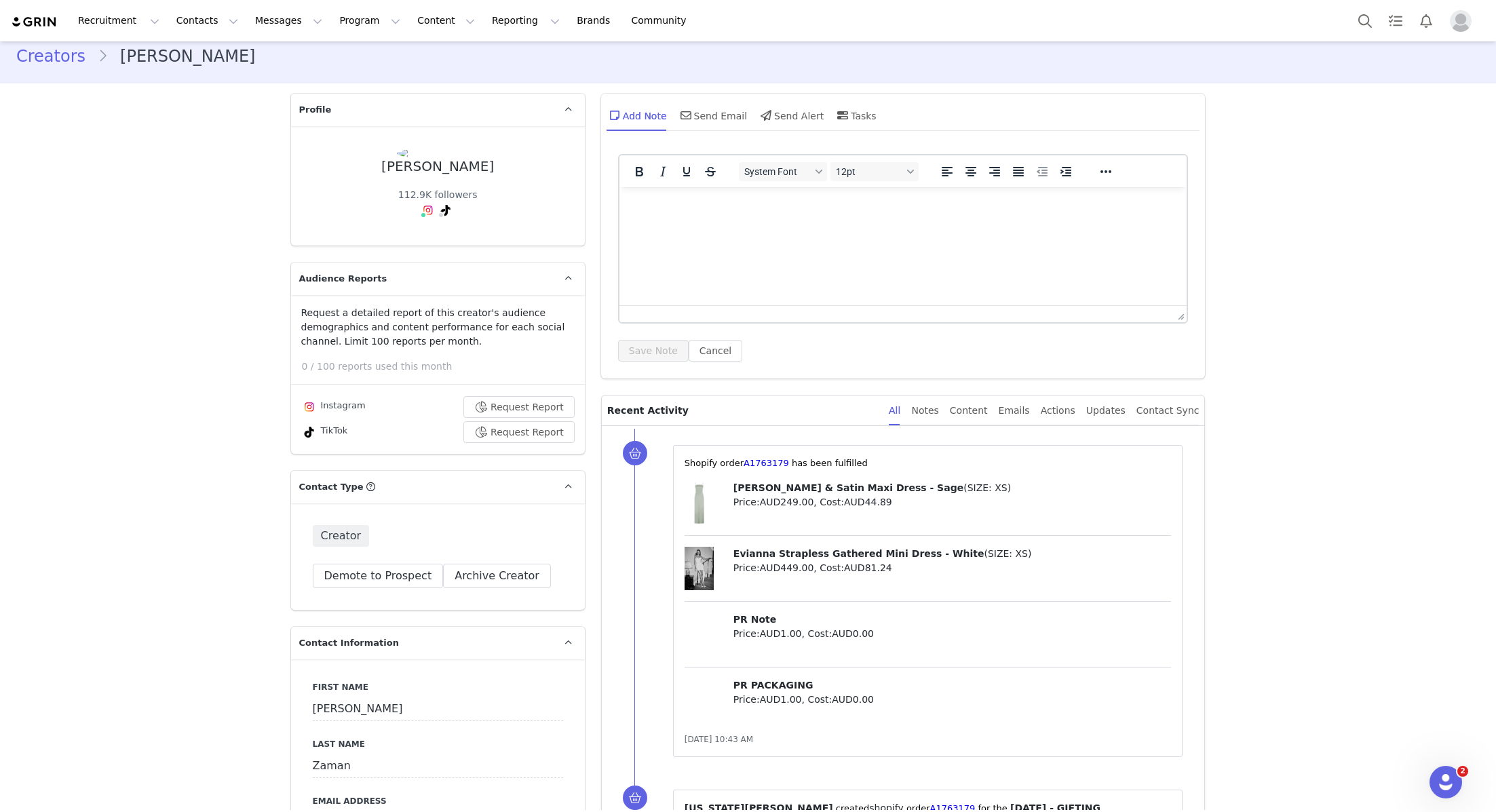
scroll to position [13, 0]
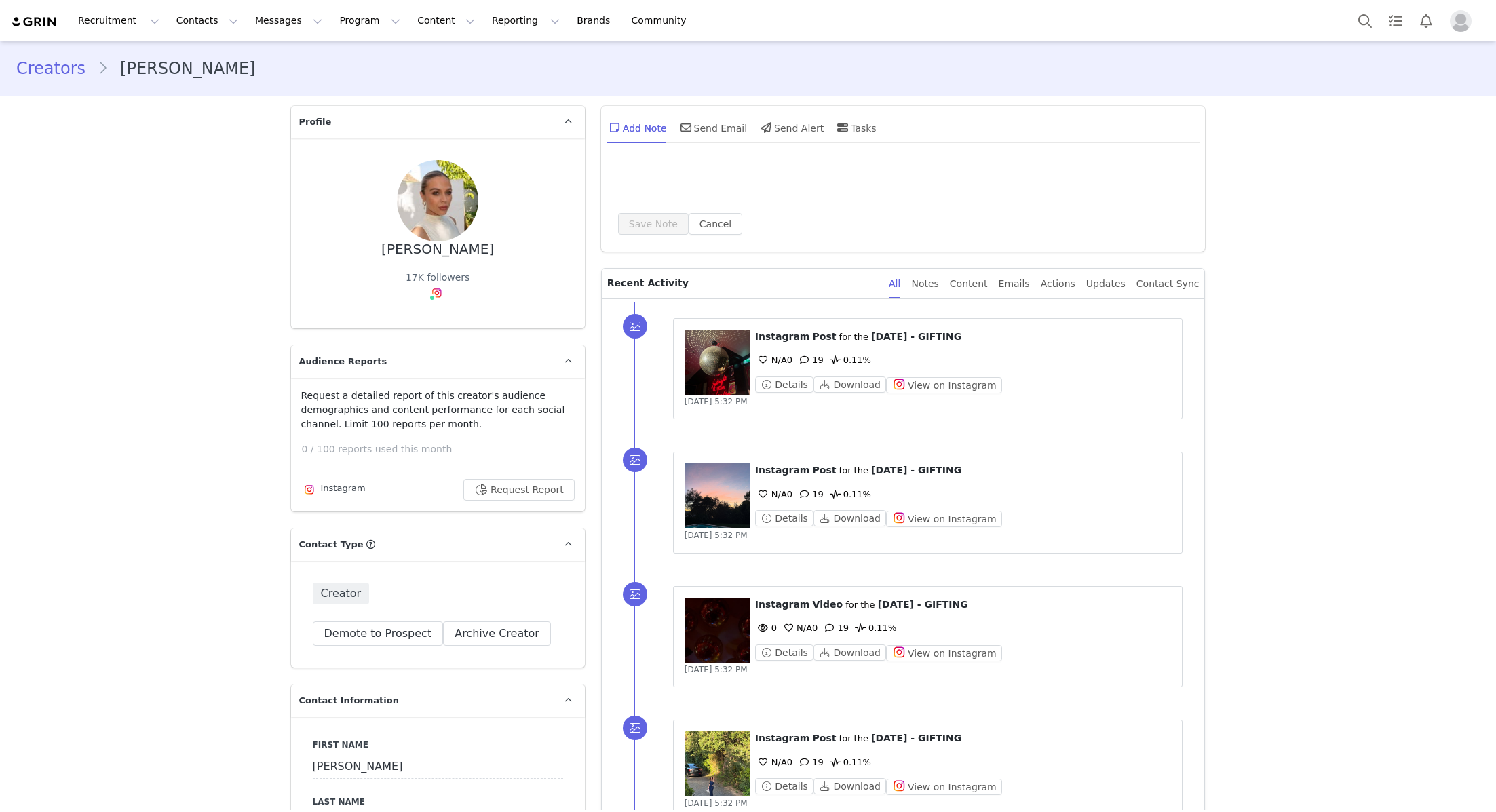
type input "+1 ([GEOGRAPHIC_DATA])"
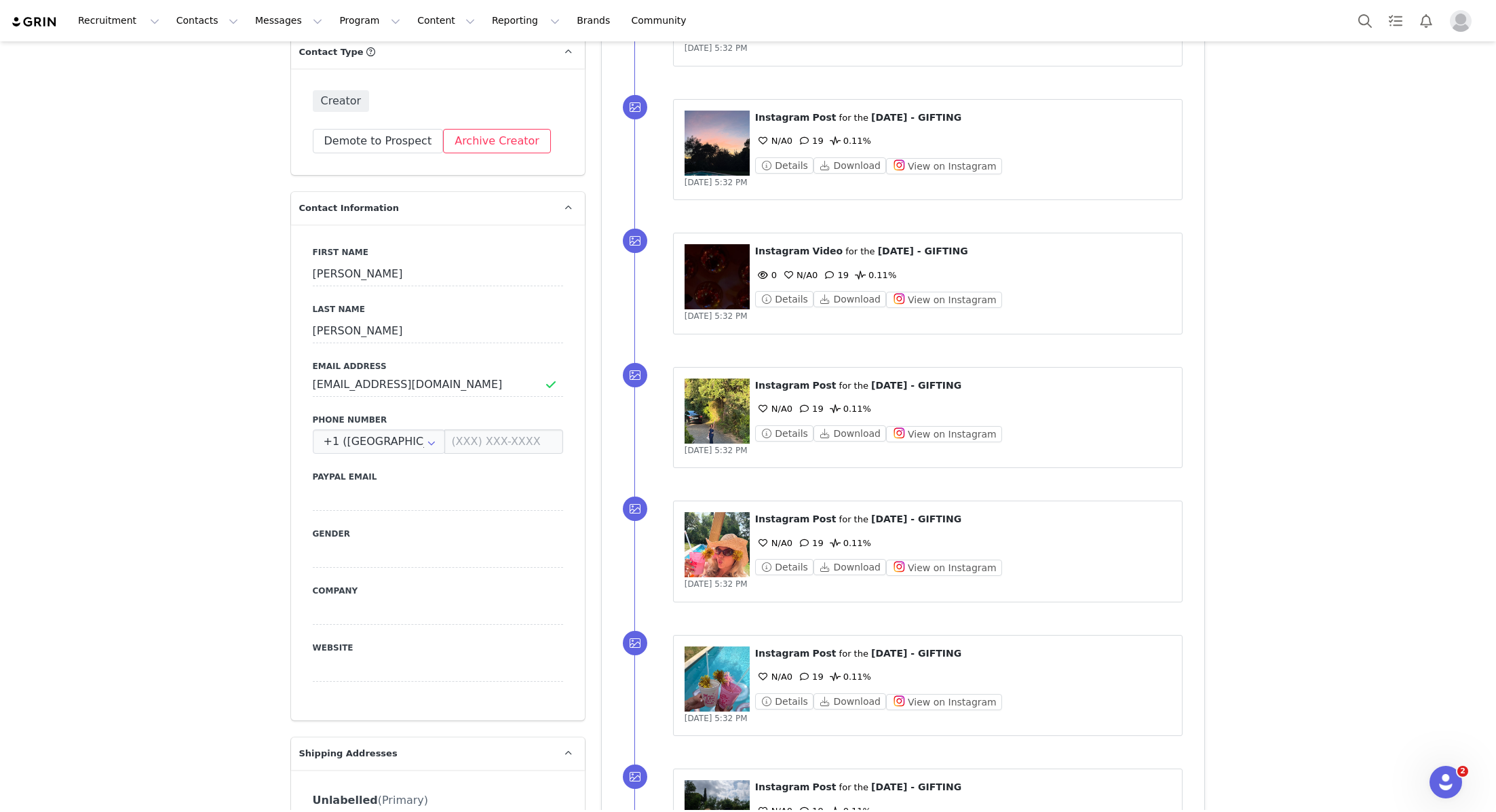
scroll to position [228, 0]
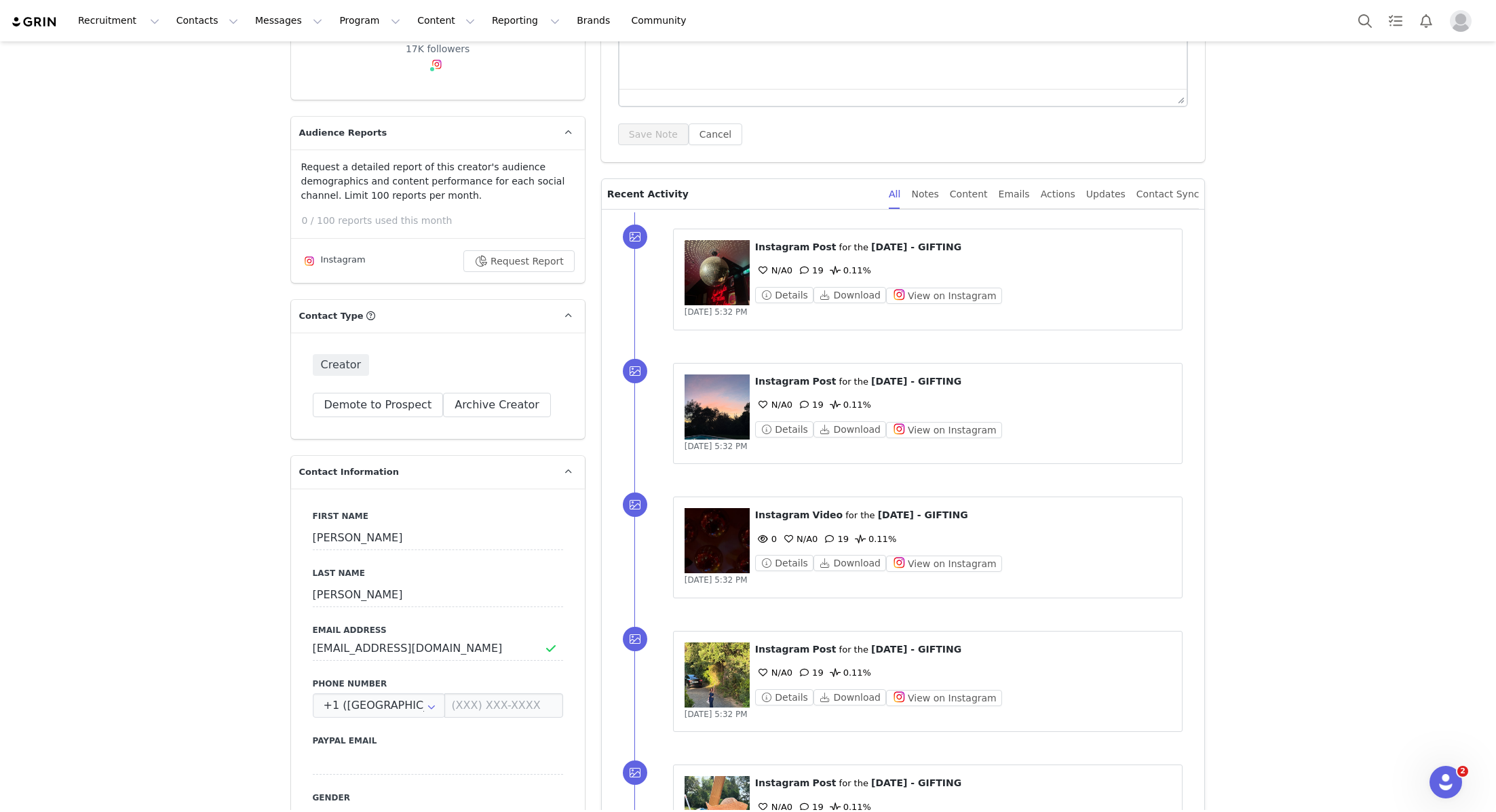
click at [480, 420] on div "Creator Demote this Creator? This will remove all accepted proposals attached t…" at bounding box center [437, 385] width 294 height 107
click at [482, 403] on button "Archive Creator" at bounding box center [497, 405] width 108 height 25
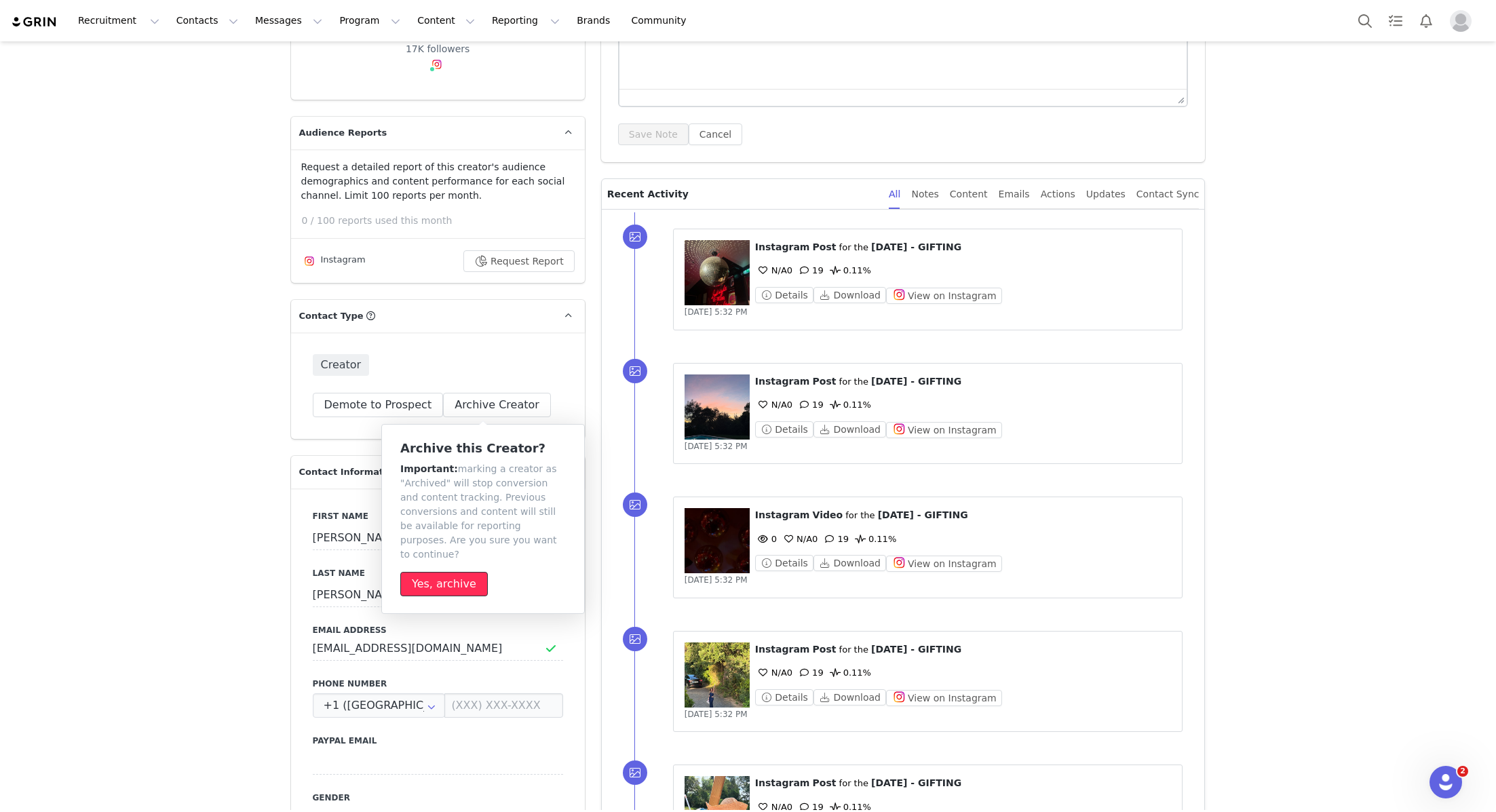
click at [435, 571] on button "Yes, archive" at bounding box center [444, 584] width 88 height 25
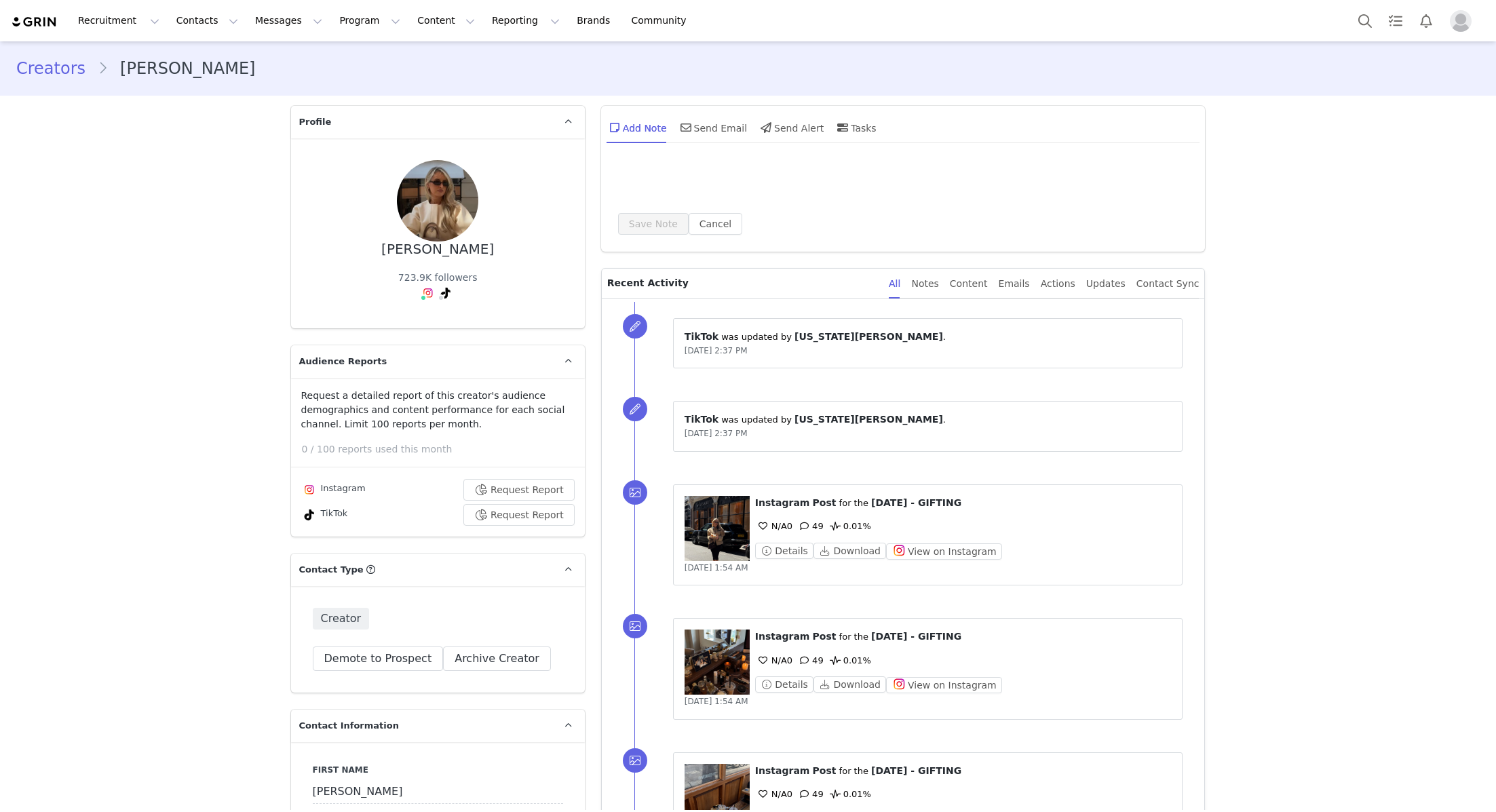
type input "+1 ([GEOGRAPHIC_DATA])"
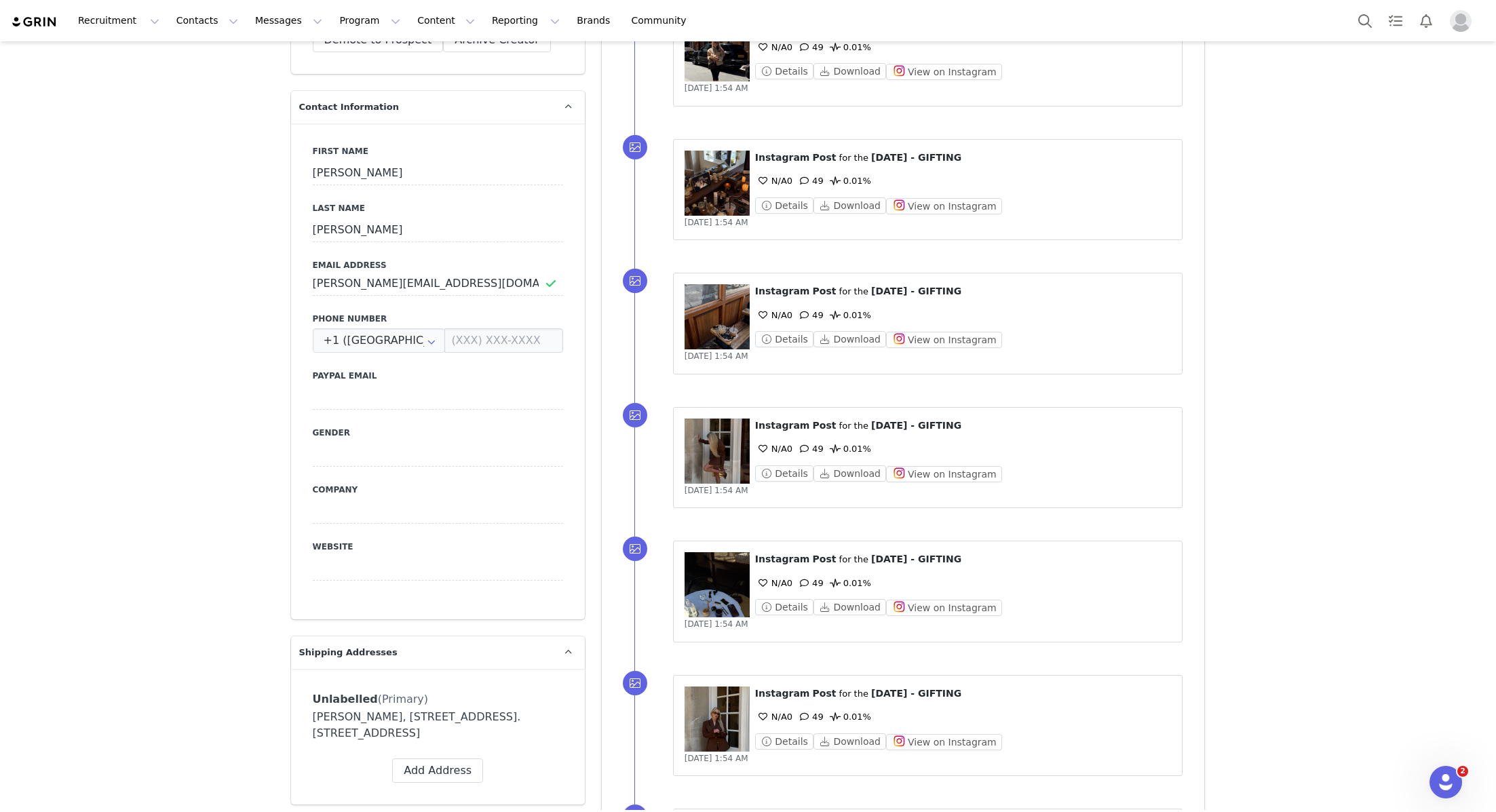
scroll to position [144, 0]
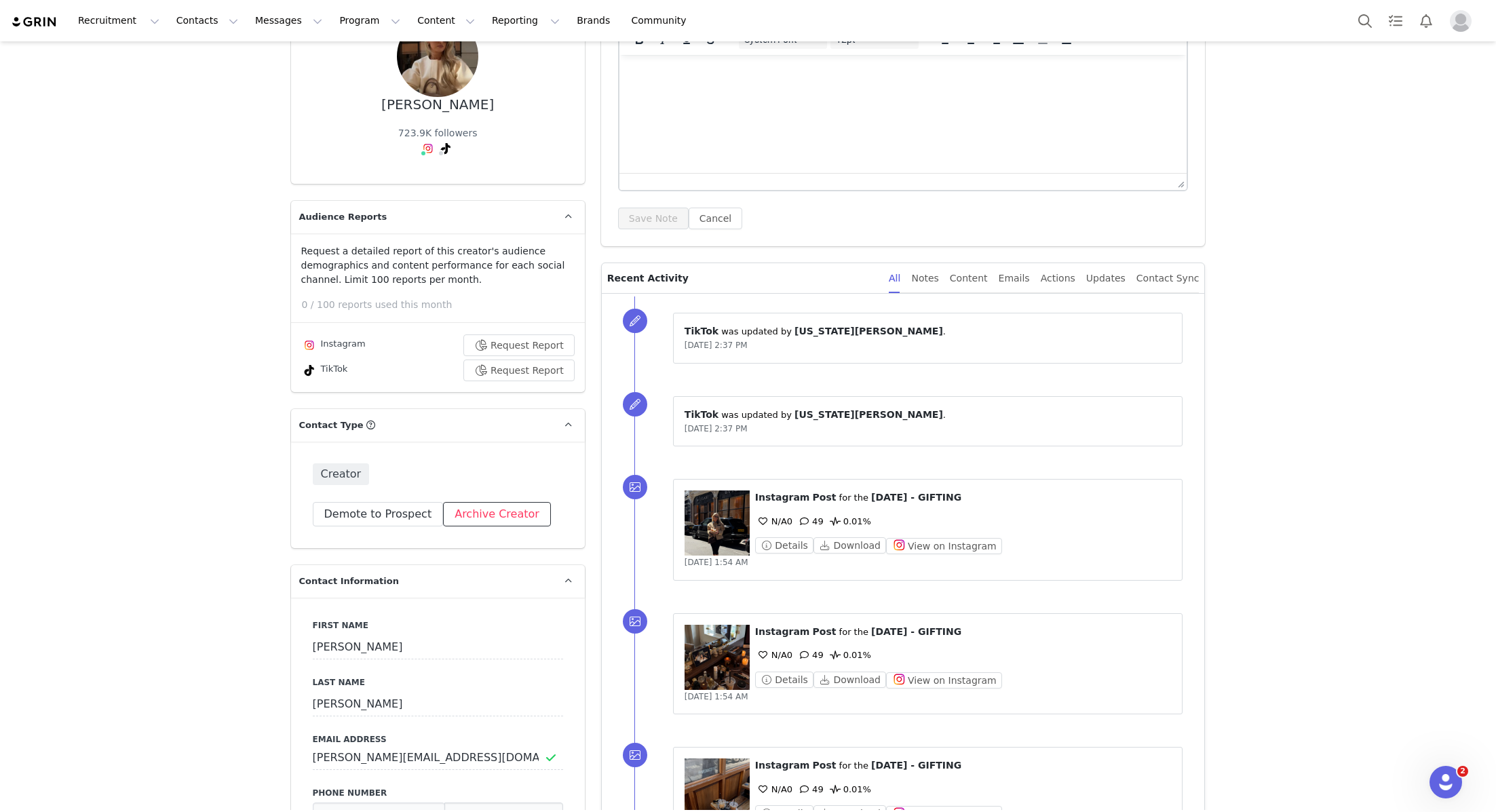
click at [490, 514] on button "Archive Creator" at bounding box center [497, 514] width 108 height 25
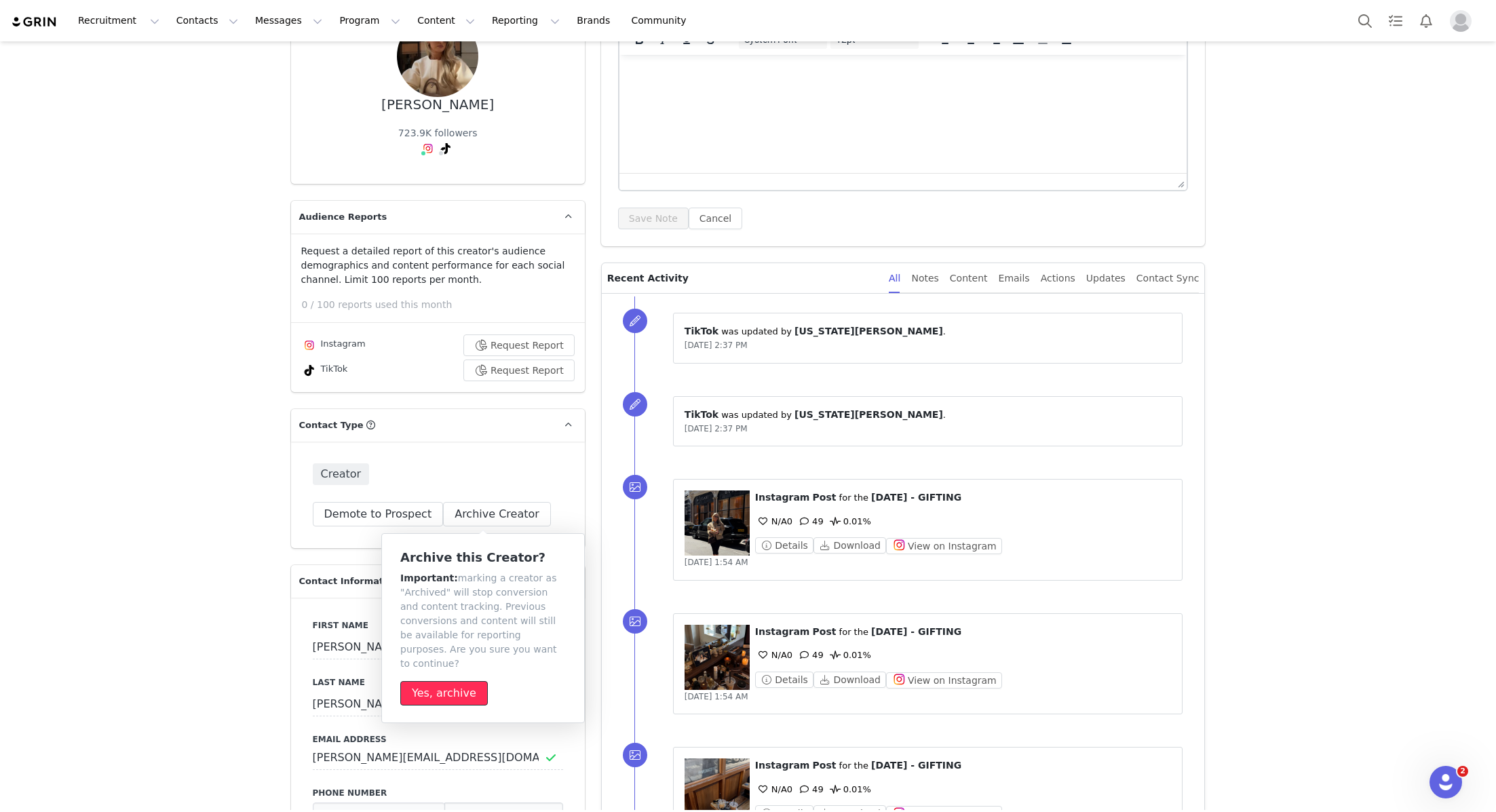
click at [447, 681] on button "Yes, archive" at bounding box center [444, 693] width 88 height 25
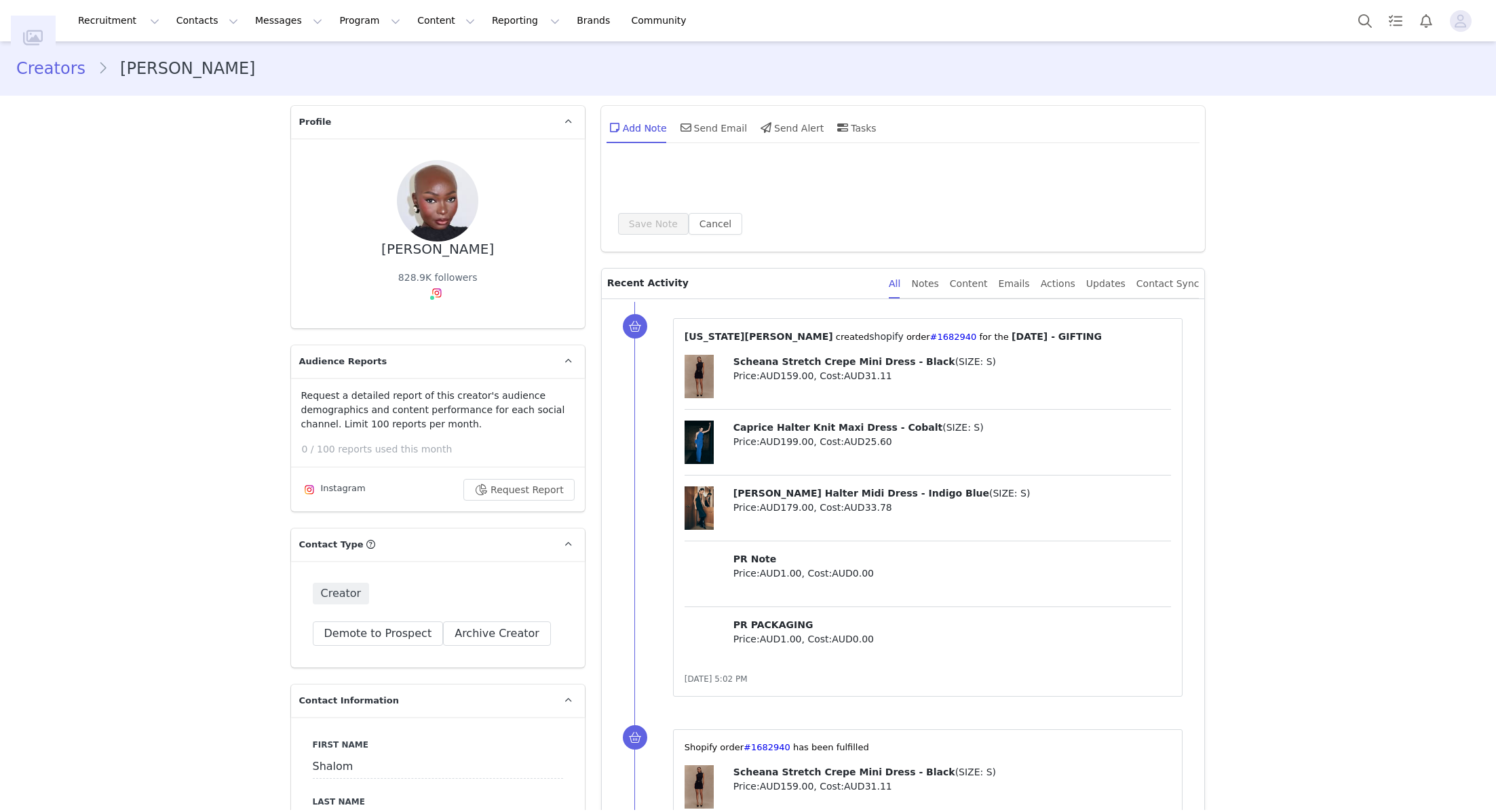
type input "+1 ([GEOGRAPHIC_DATA])"
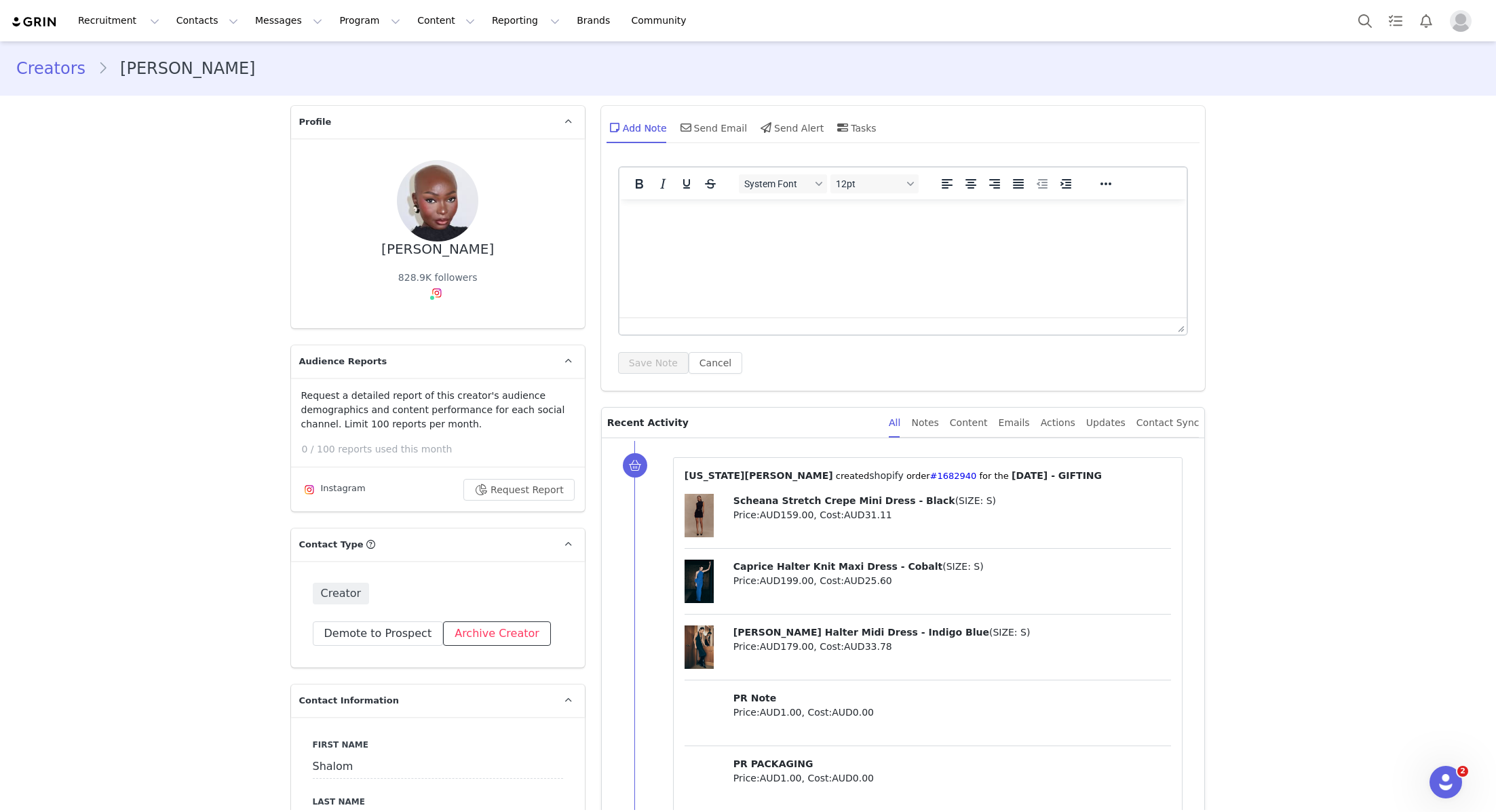
click at [497, 634] on button "Archive Creator" at bounding box center [497, 634] width 108 height 25
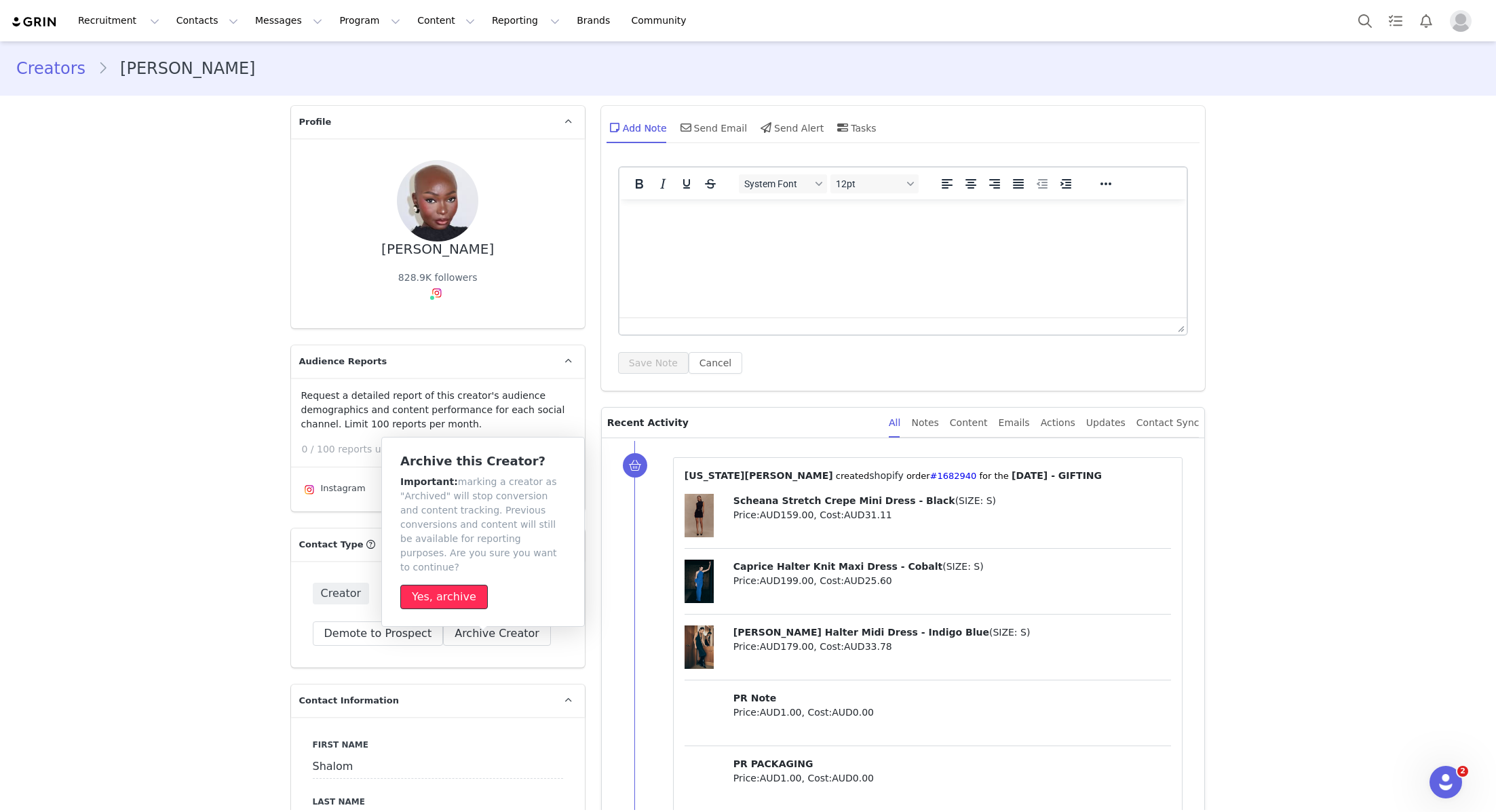
click at [422, 584] on button "Yes, archive" at bounding box center [444, 597] width 88 height 25
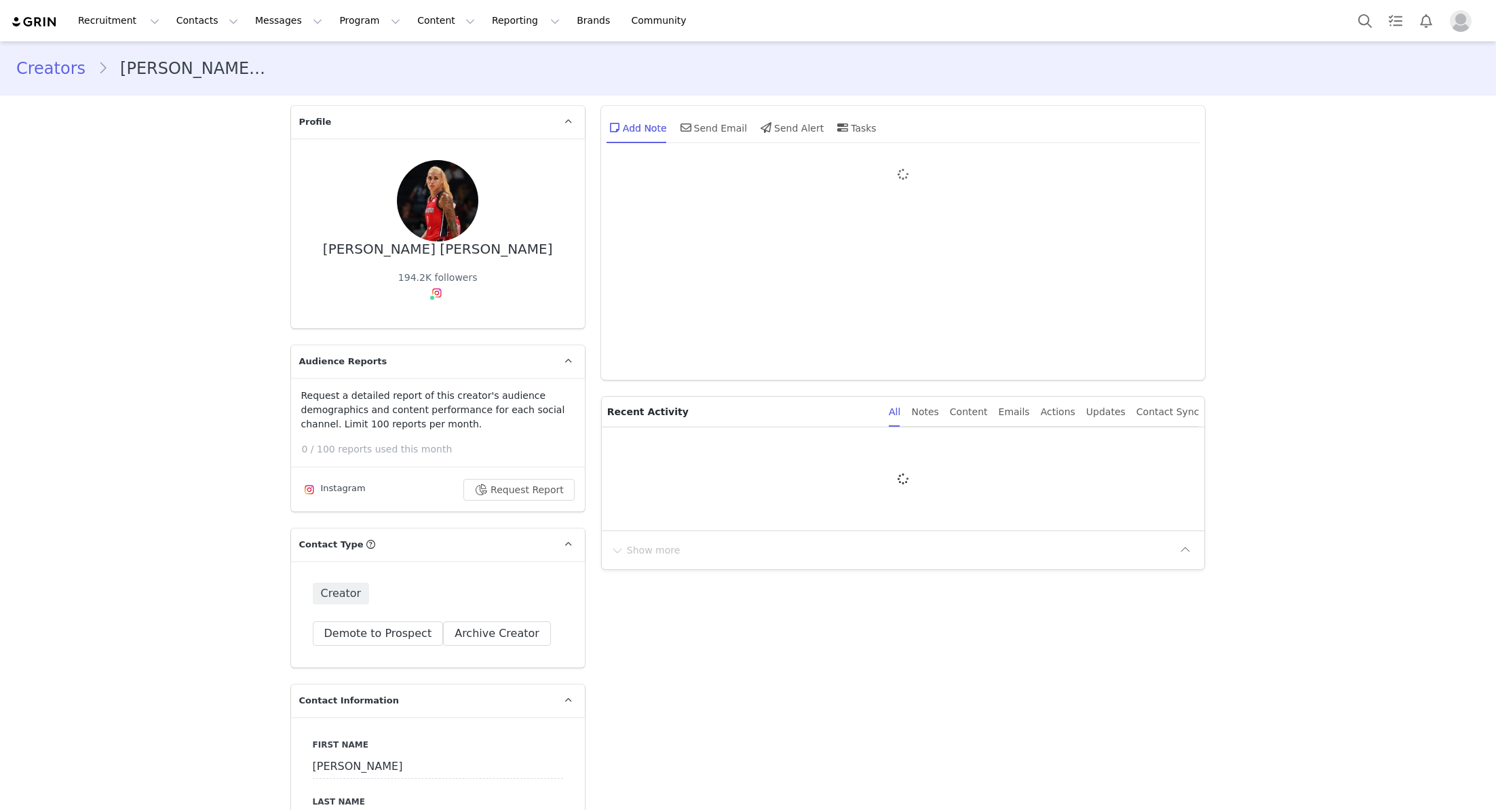
type input "+1 ([GEOGRAPHIC_DATA])"
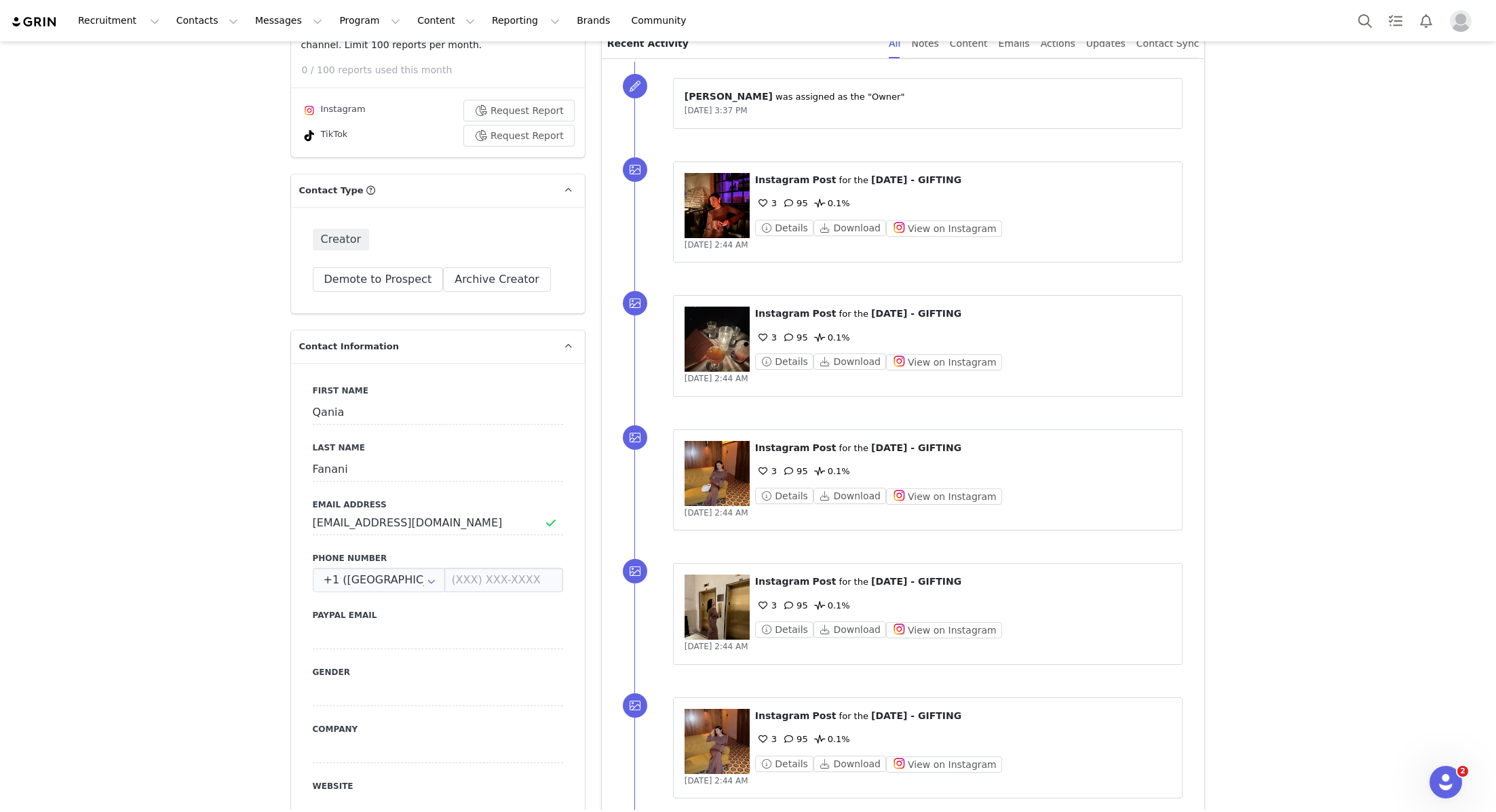
scroll to position [317, 0]
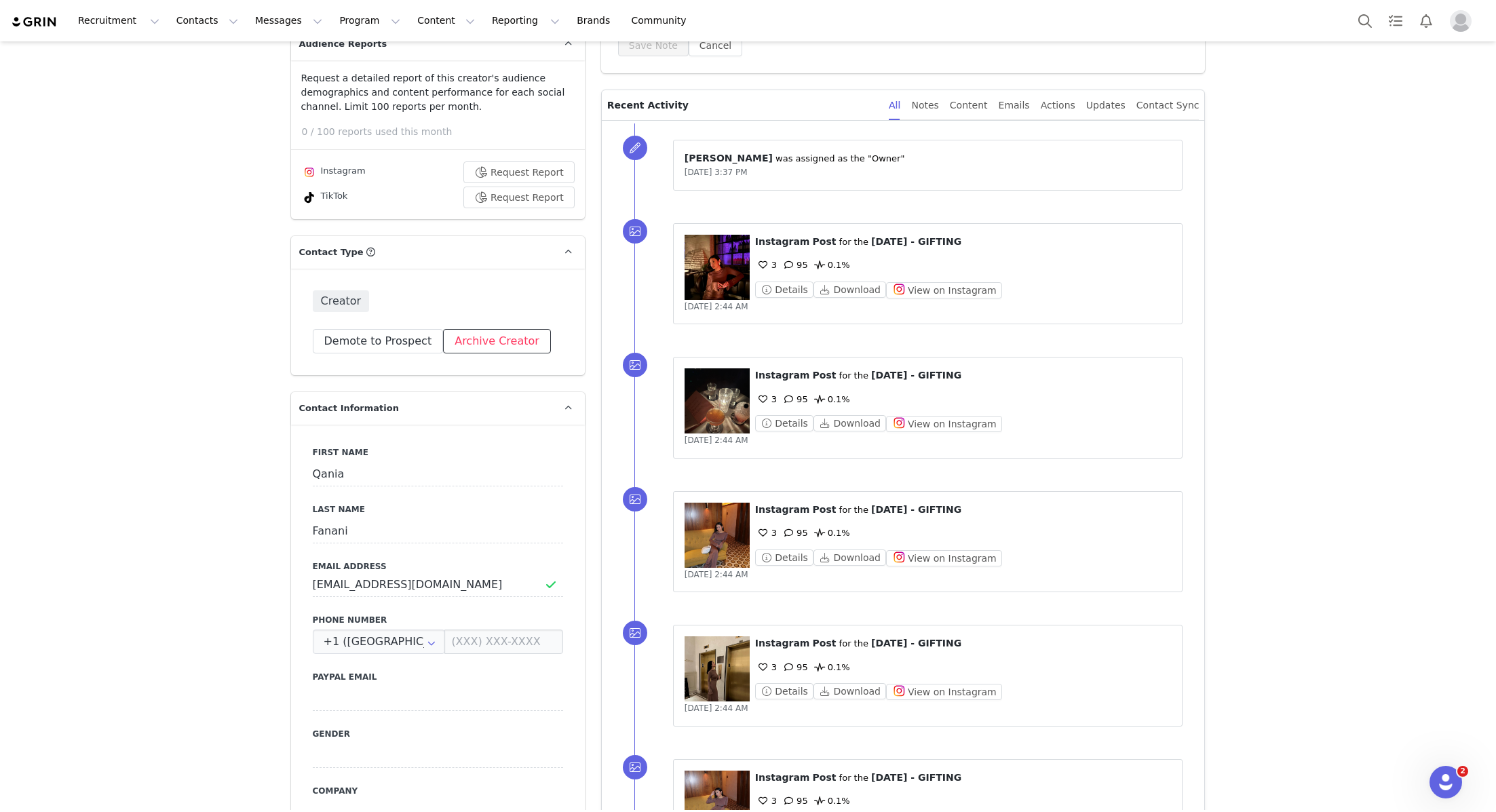
click at [502, 352] on button "Archive Creator" at bounding box center [497, 341] width 108 height 25
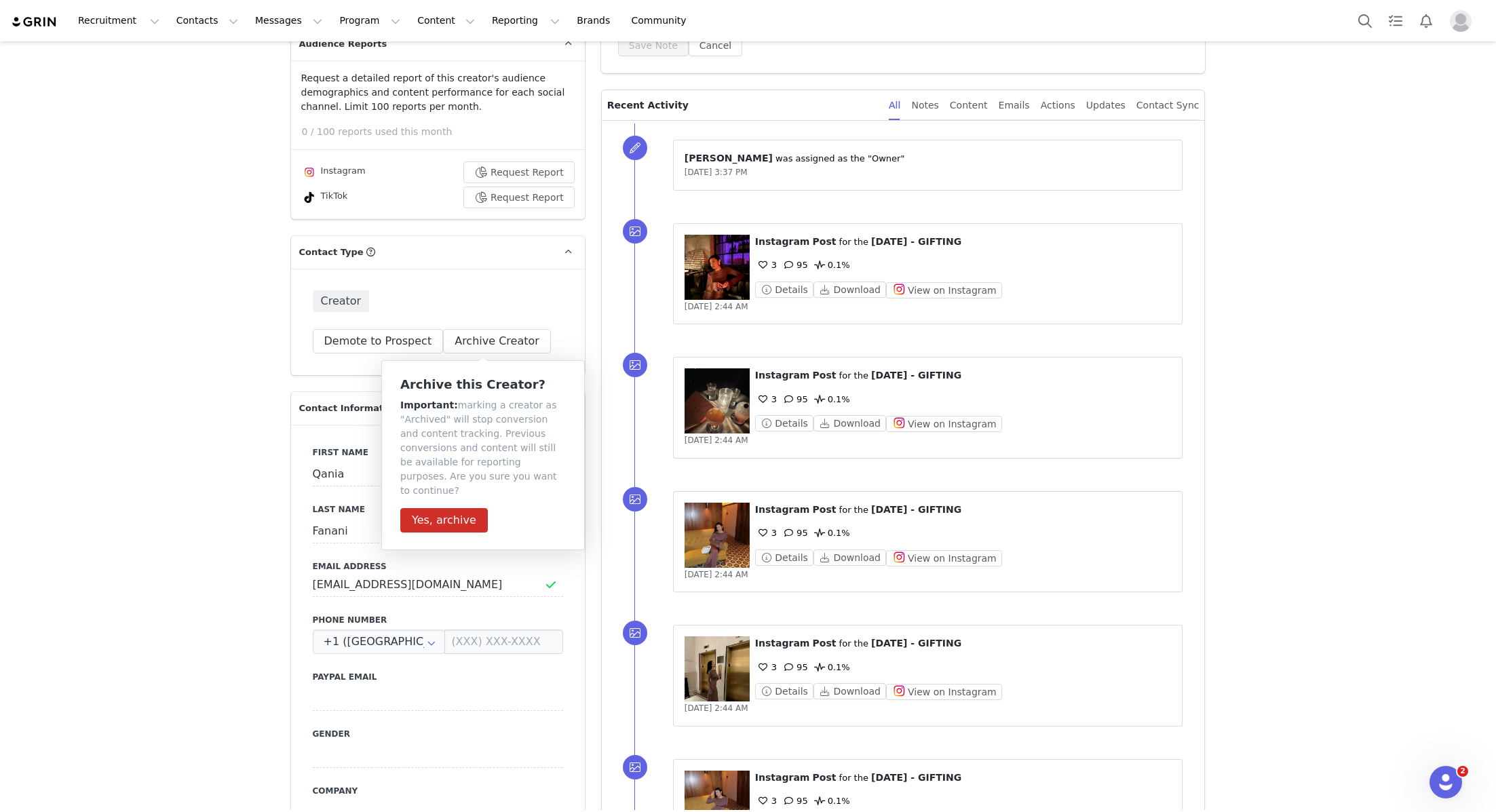
click at [461, 476] on p "Important: marking a creator as "Archived" will stop conversion and content tra…" at bounding box center [483, 448] width 165 height 100
click at [461, 486] on div "Archive this Creator? Important: marking a creator as "Archived" will stop conv…" at bounding box center [483, 455] width 165 height 155
click at [461, 492] on div "Archive this Creator? Important: marking a creator as "Archived" will stop conv…" at bounding box center [483, 455] width 165 height 155
click at [459, 508] on button "Yes, archive" at bounding box center [444, 520] width 88 height 25
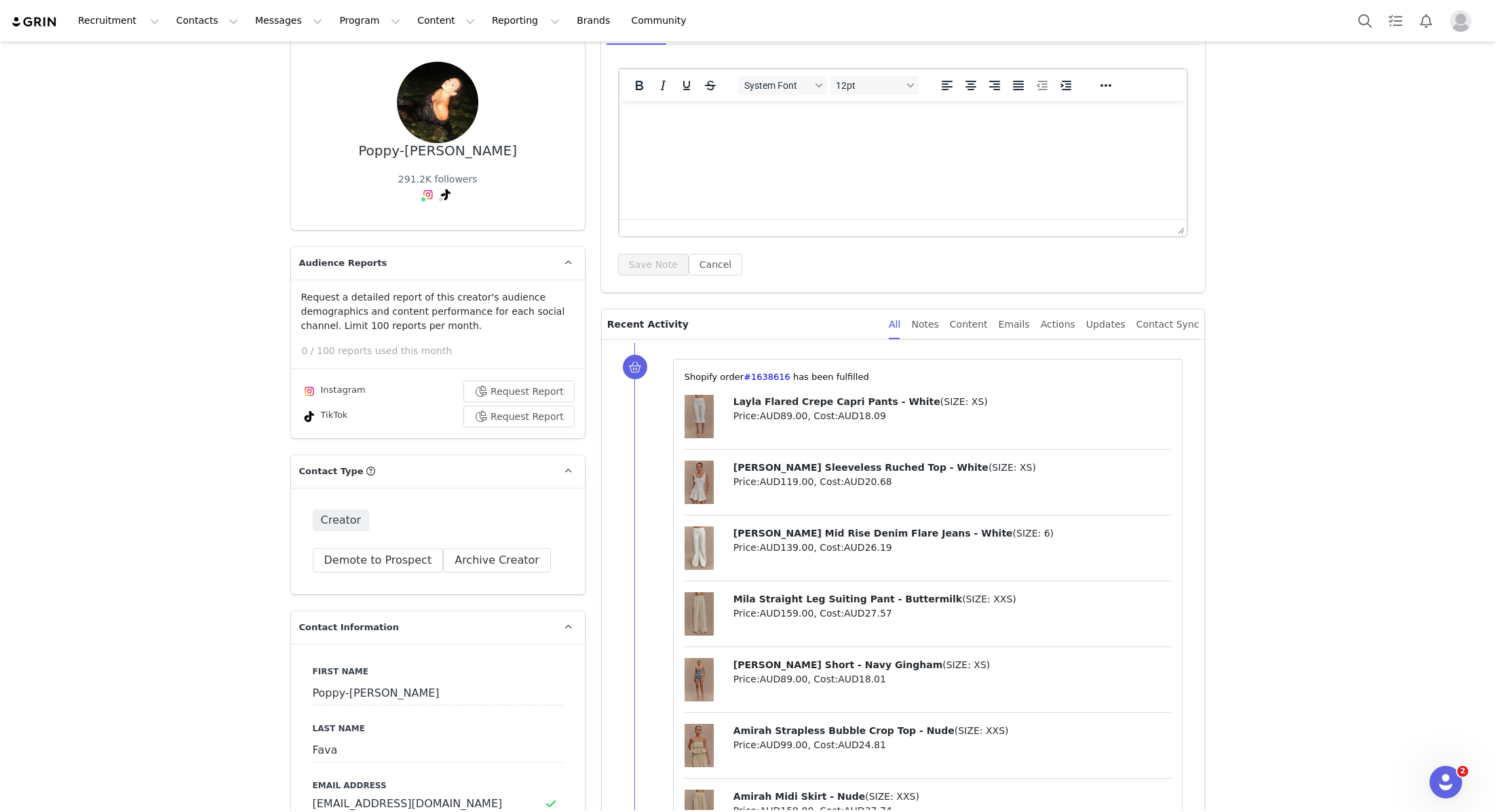
scroll to position [47, 0]
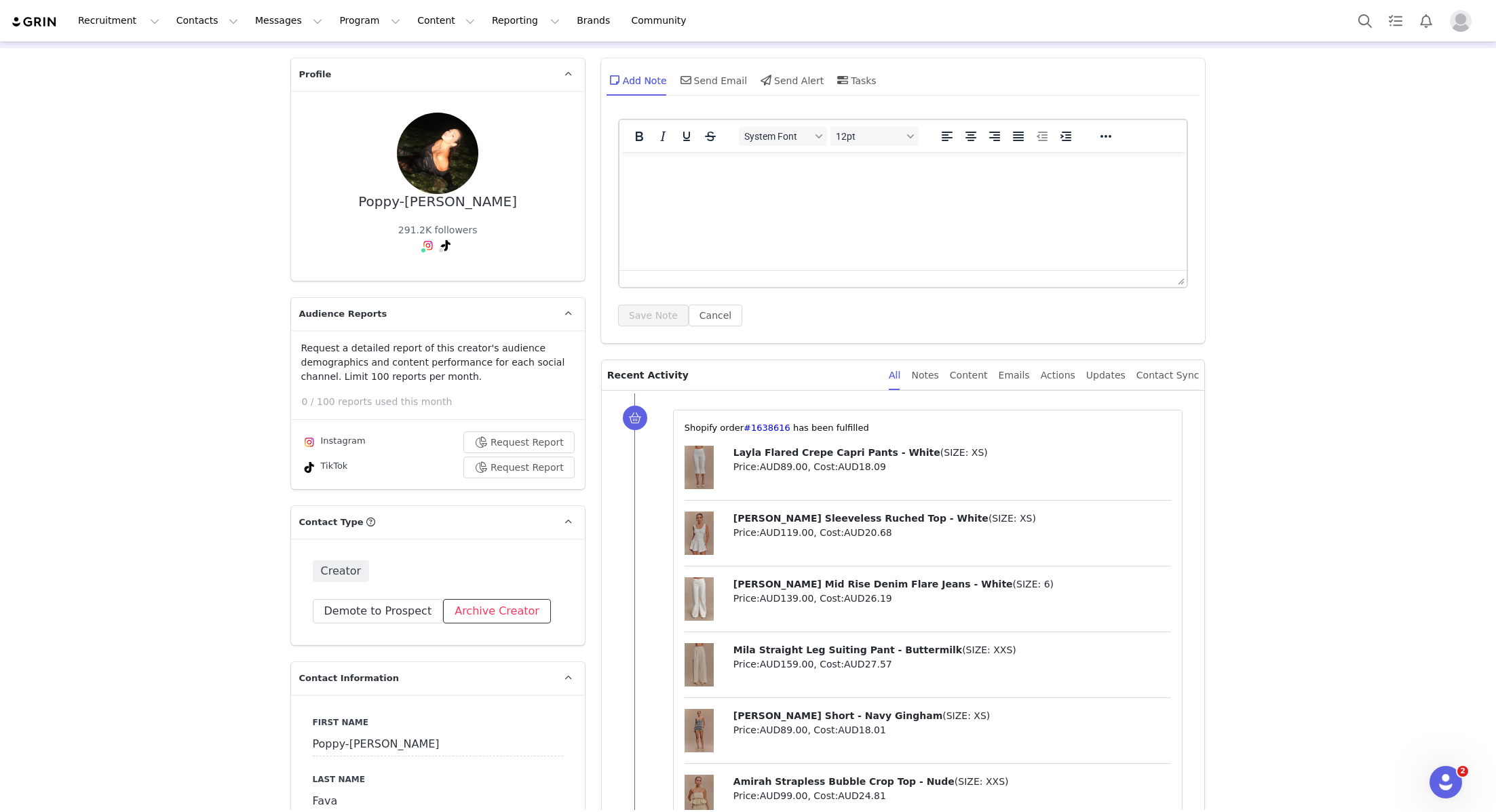
click at [502, 606] on button "Archive Creator" at bounding box center [497, 611] width 108 height 25
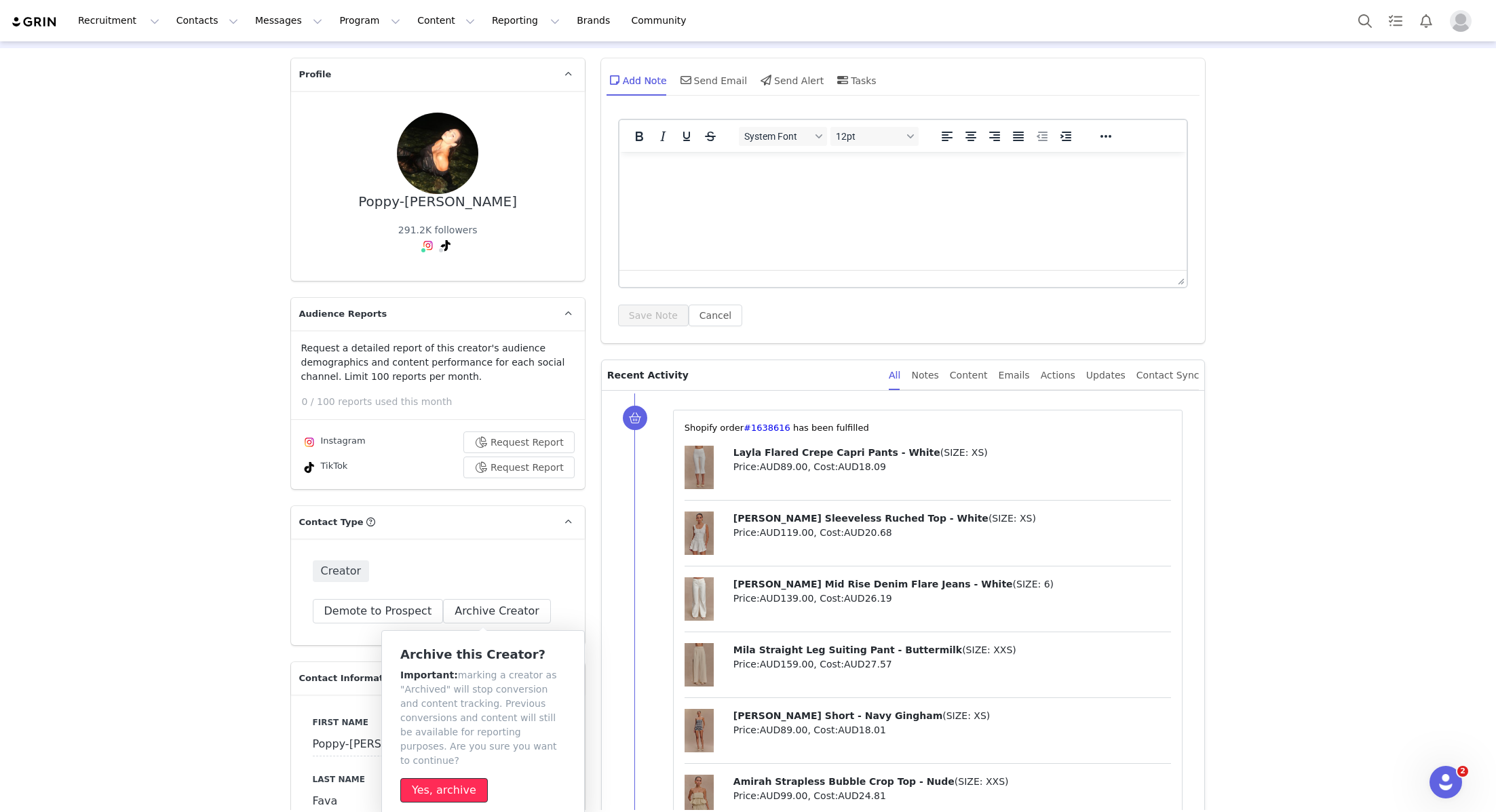
click at [438, 778] on button "Yes, archive" at bounding box center [444, 790] width 88 height 25
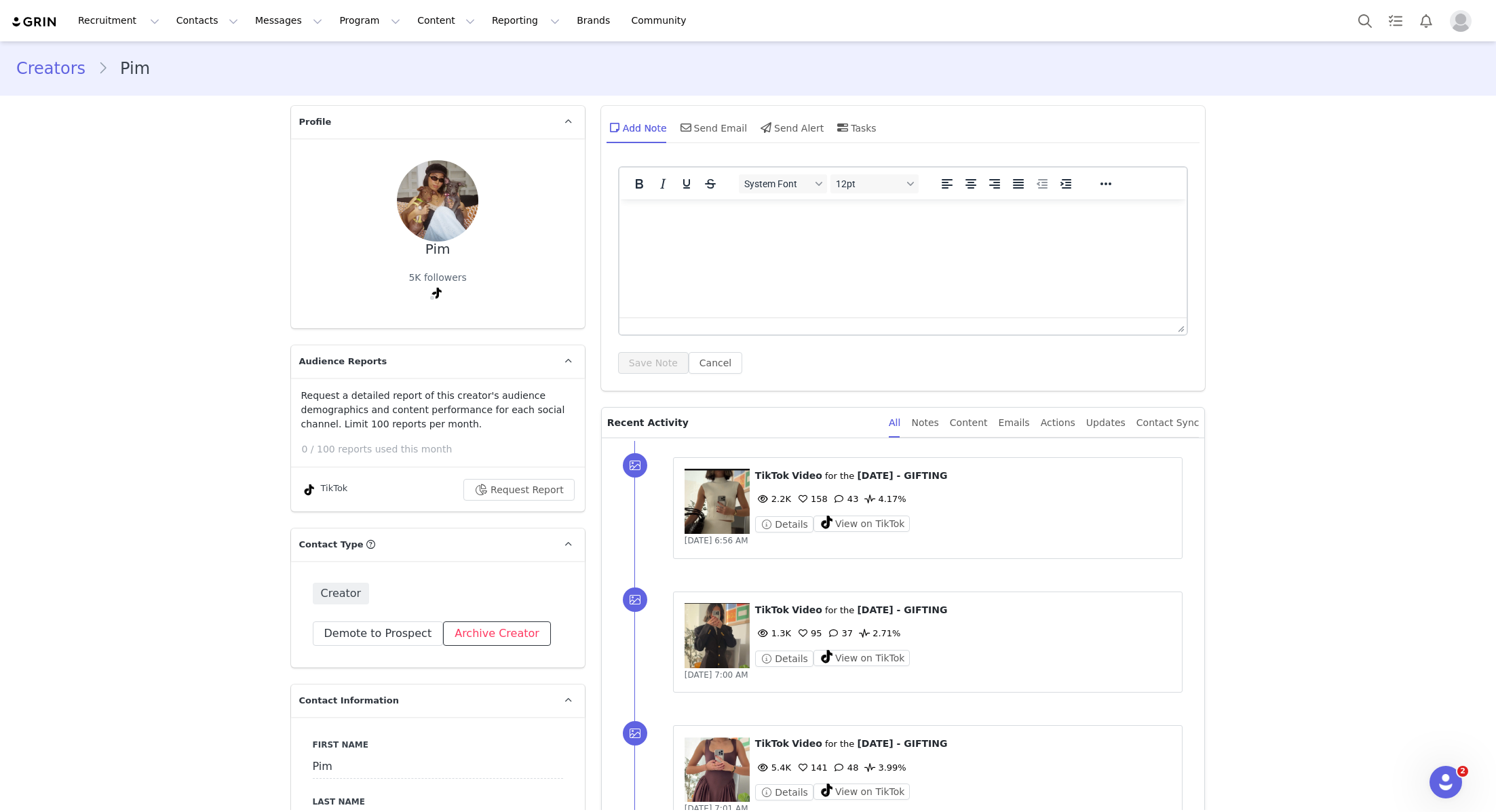
click at [502, 634] on button "Archive Creator" at bounding box center [497, 634] width 108 height 25
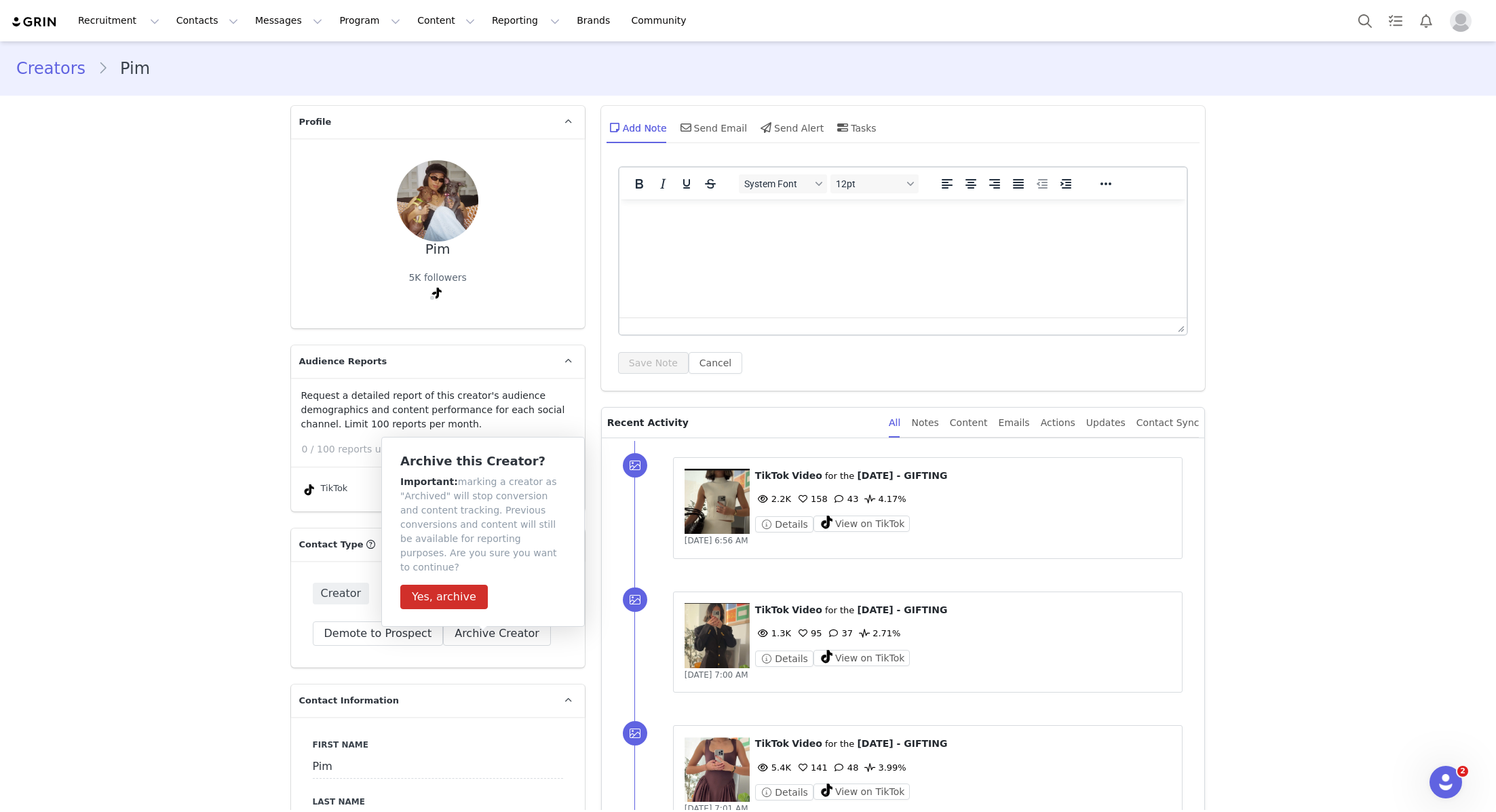
click at [719, 535] on span "Aug 30, 2025, 6:56 AM" at bounding box center [717, 540] width 64 height 9
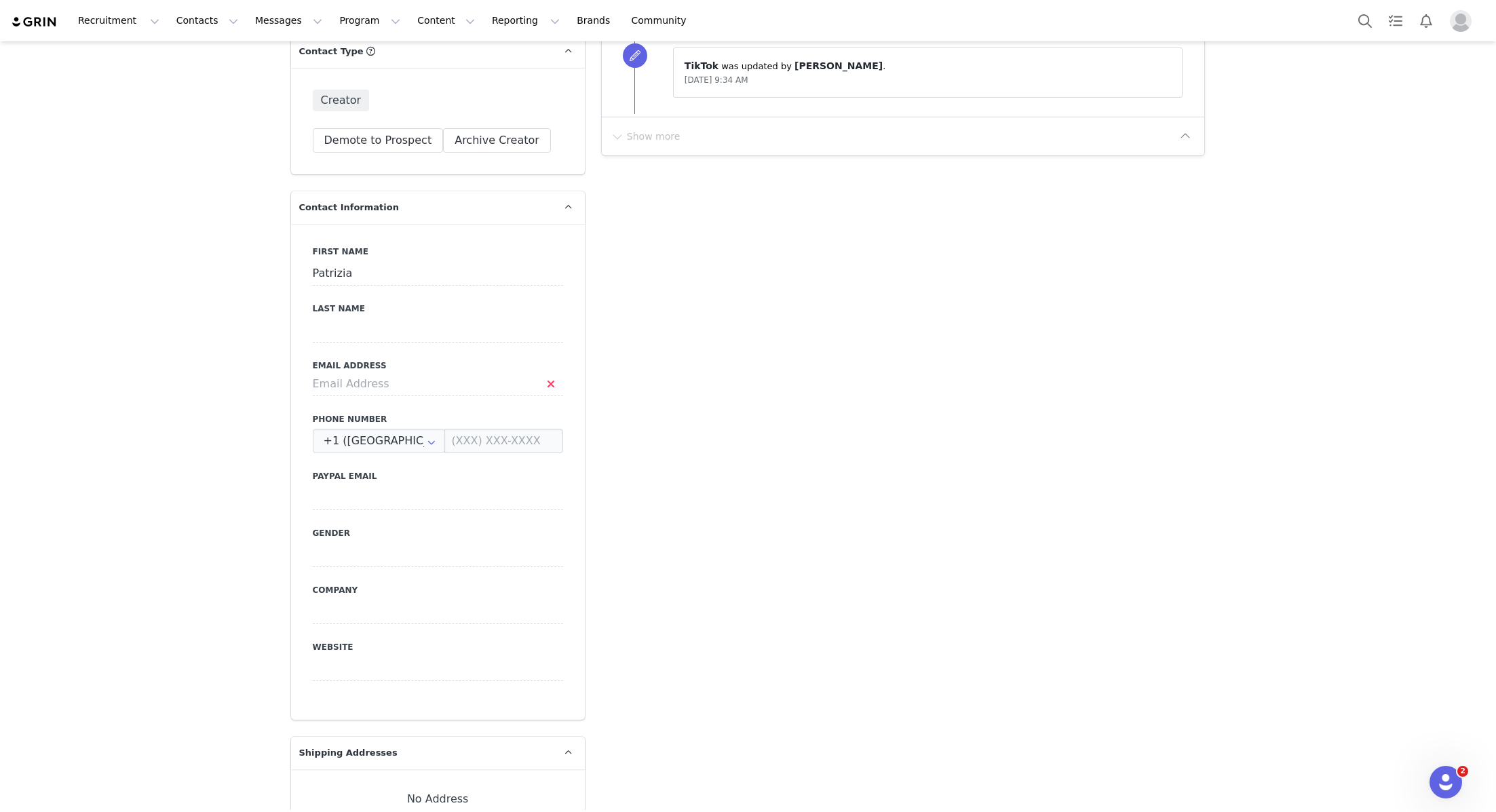
scroll to position [398, 0]
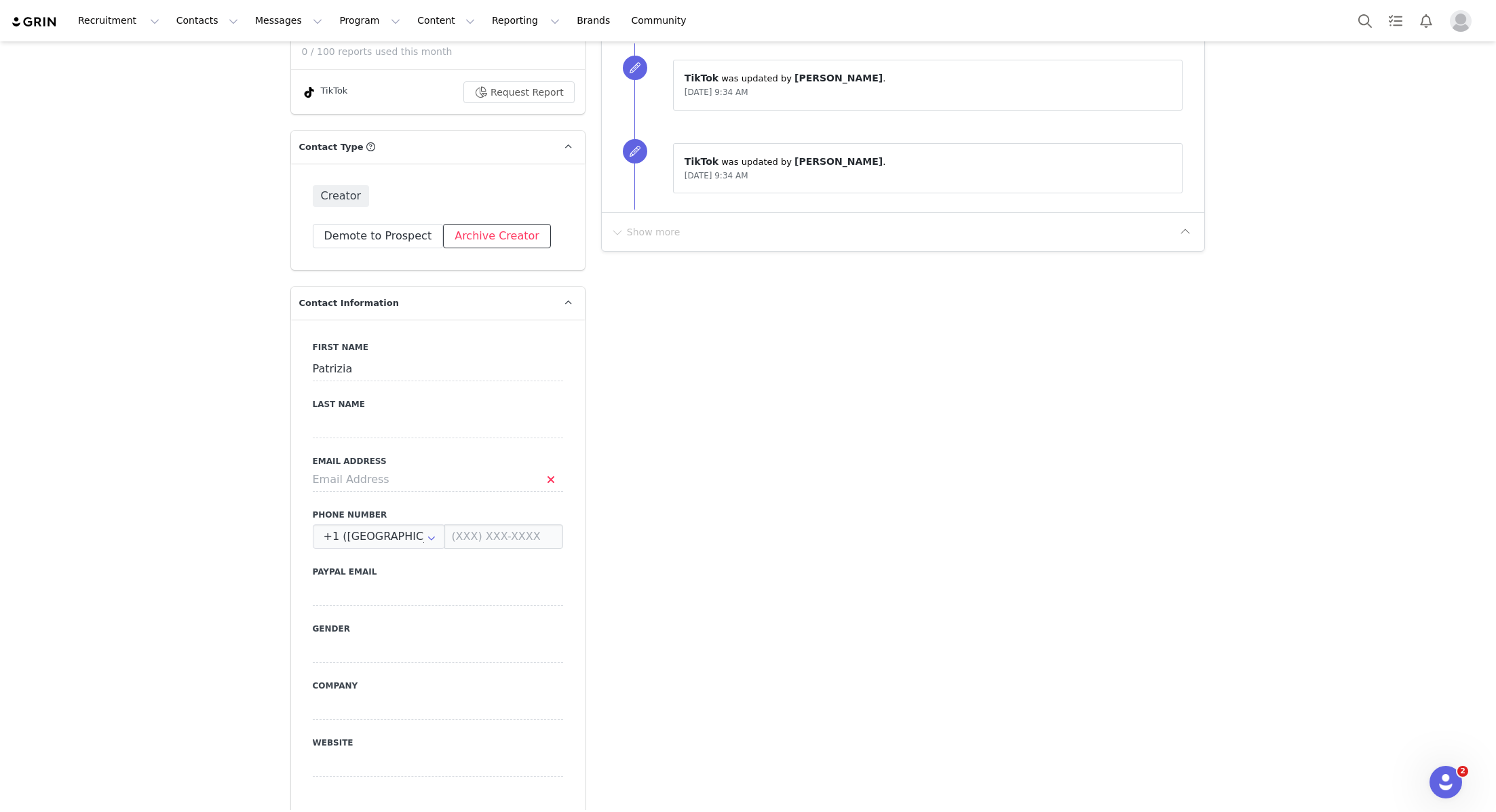
click at [461, 239] on button "Archive Creator" at bounding box center [497, 236] width 108 height 25
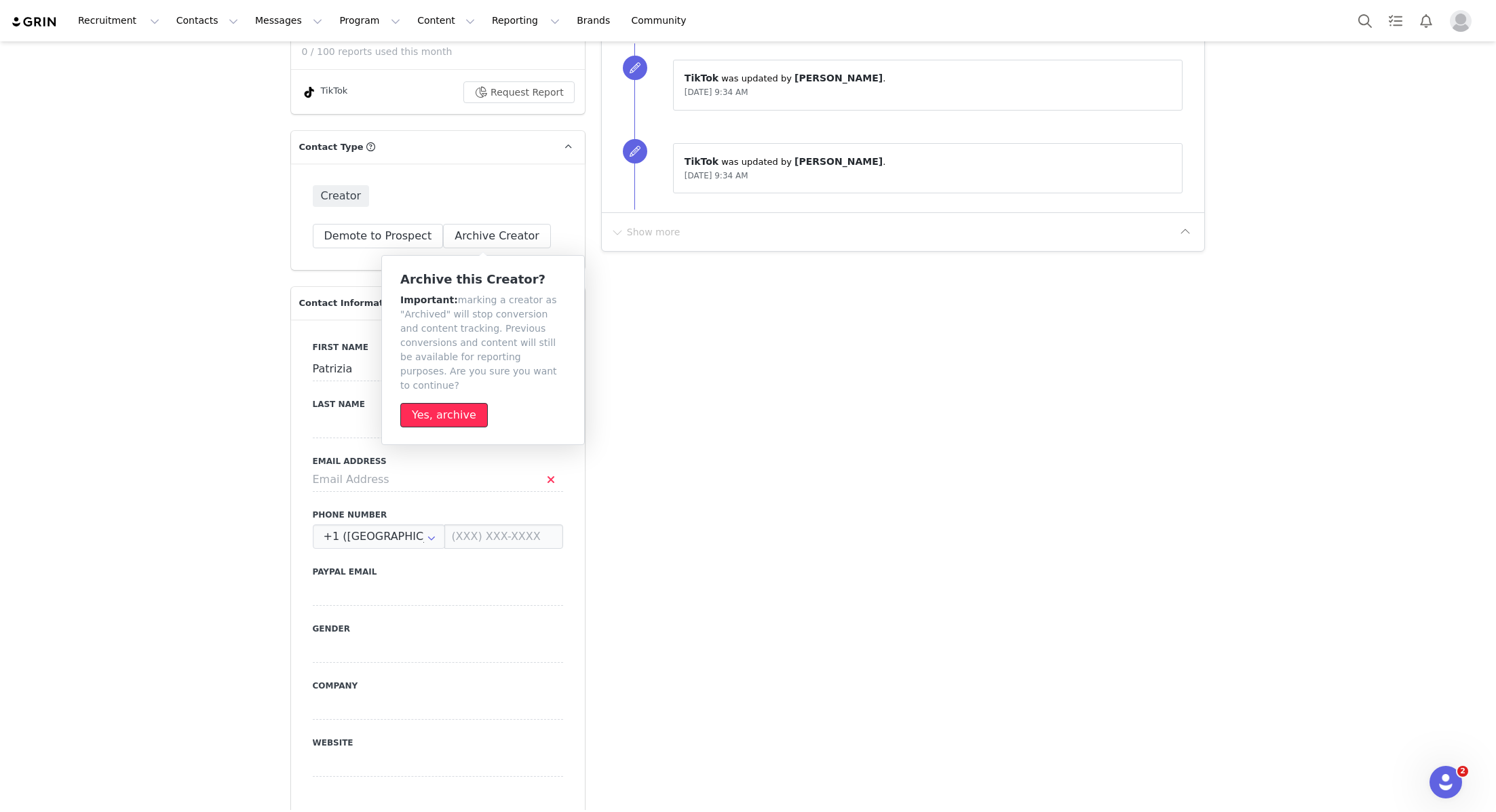
click at [440, 403] on button "Yes, archive" at bounding box center [444, 415] width 88 height 25
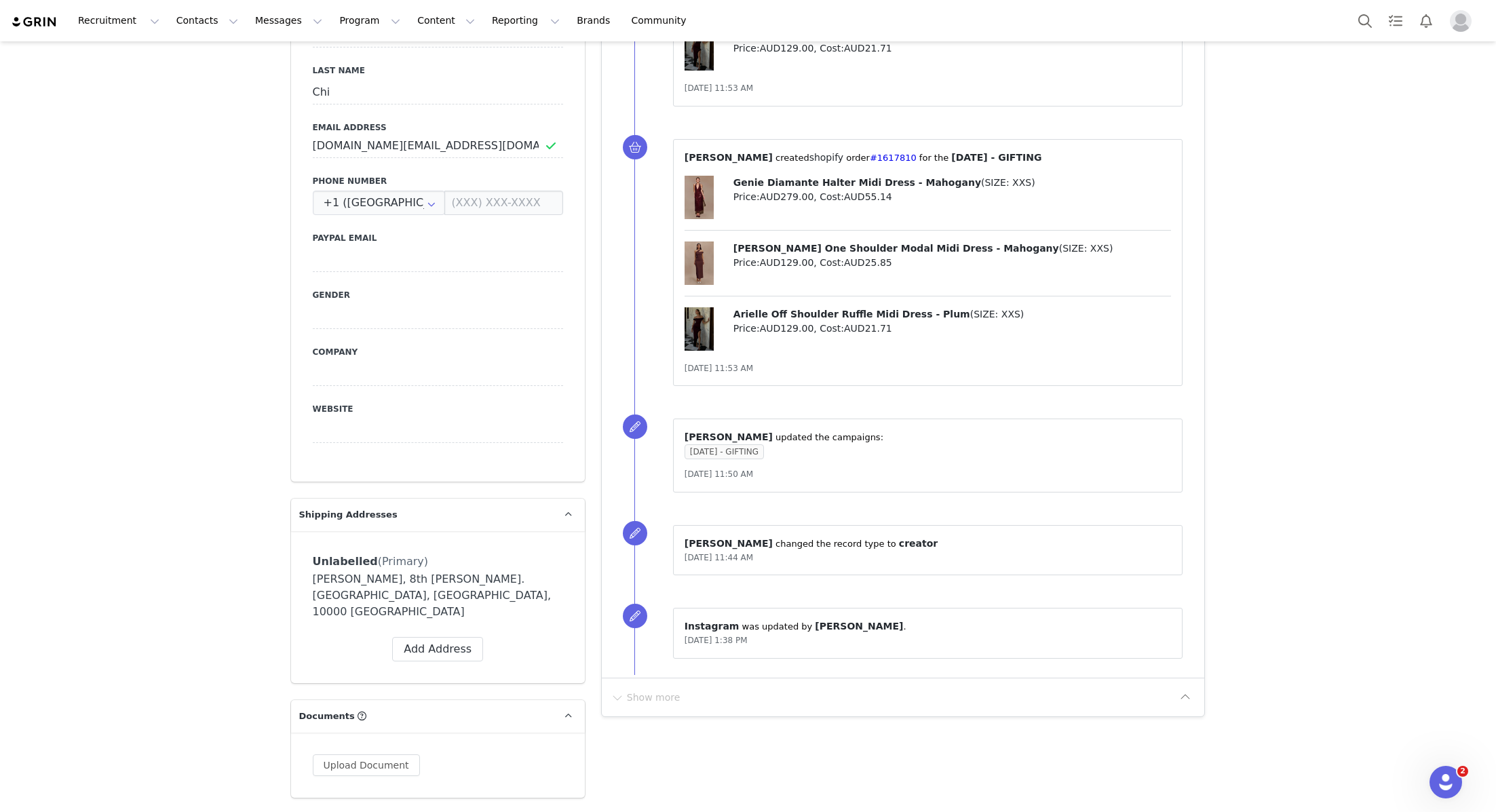
scroll to position [177, 0]
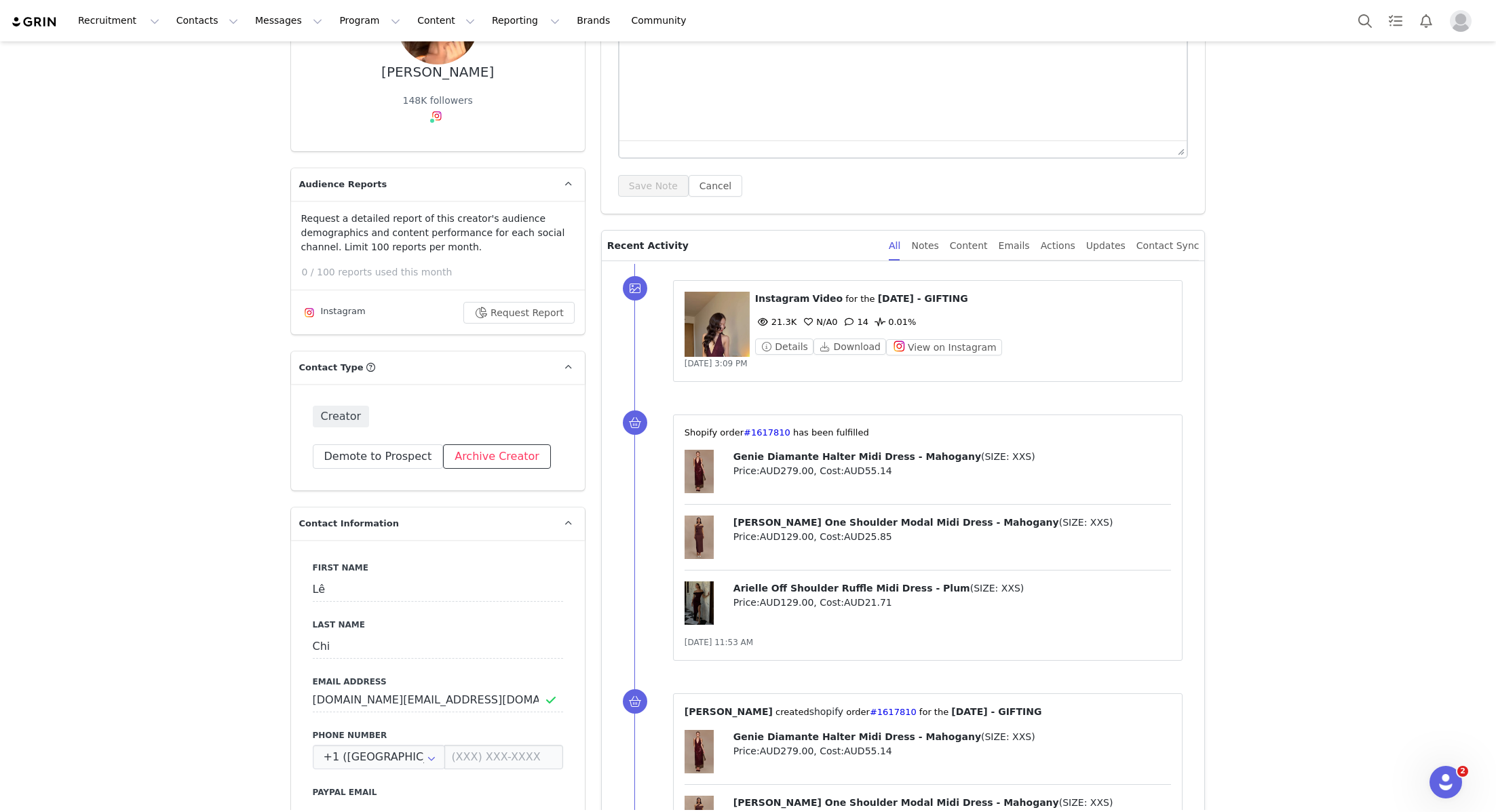
click at [507, 456] on button "Archive Creator" at bounding box center [497, 456] width 108 height 25
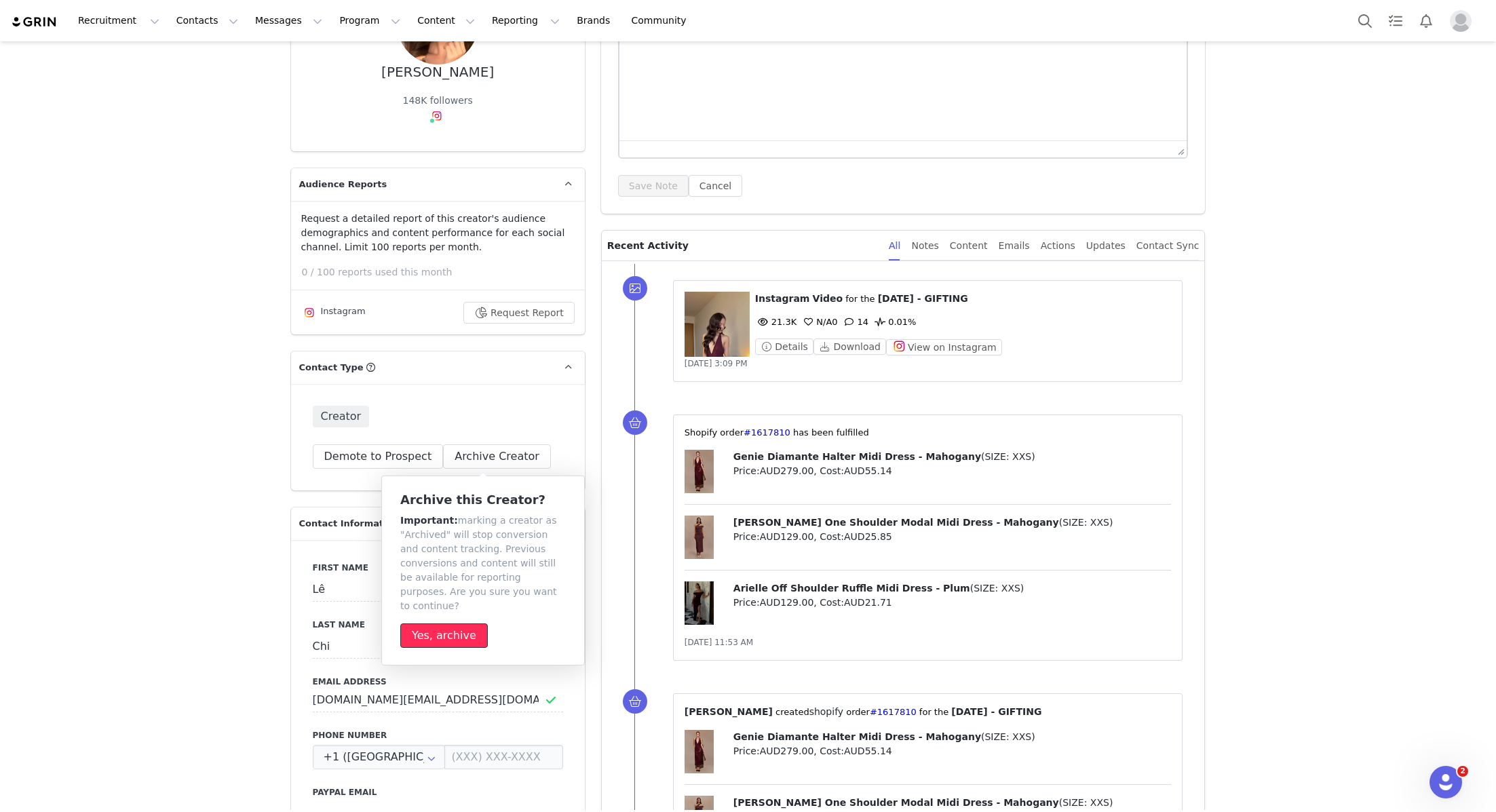
click at [458, 623] on button "Yes, archive" at bounding box center [444, 635] width 88 height 25
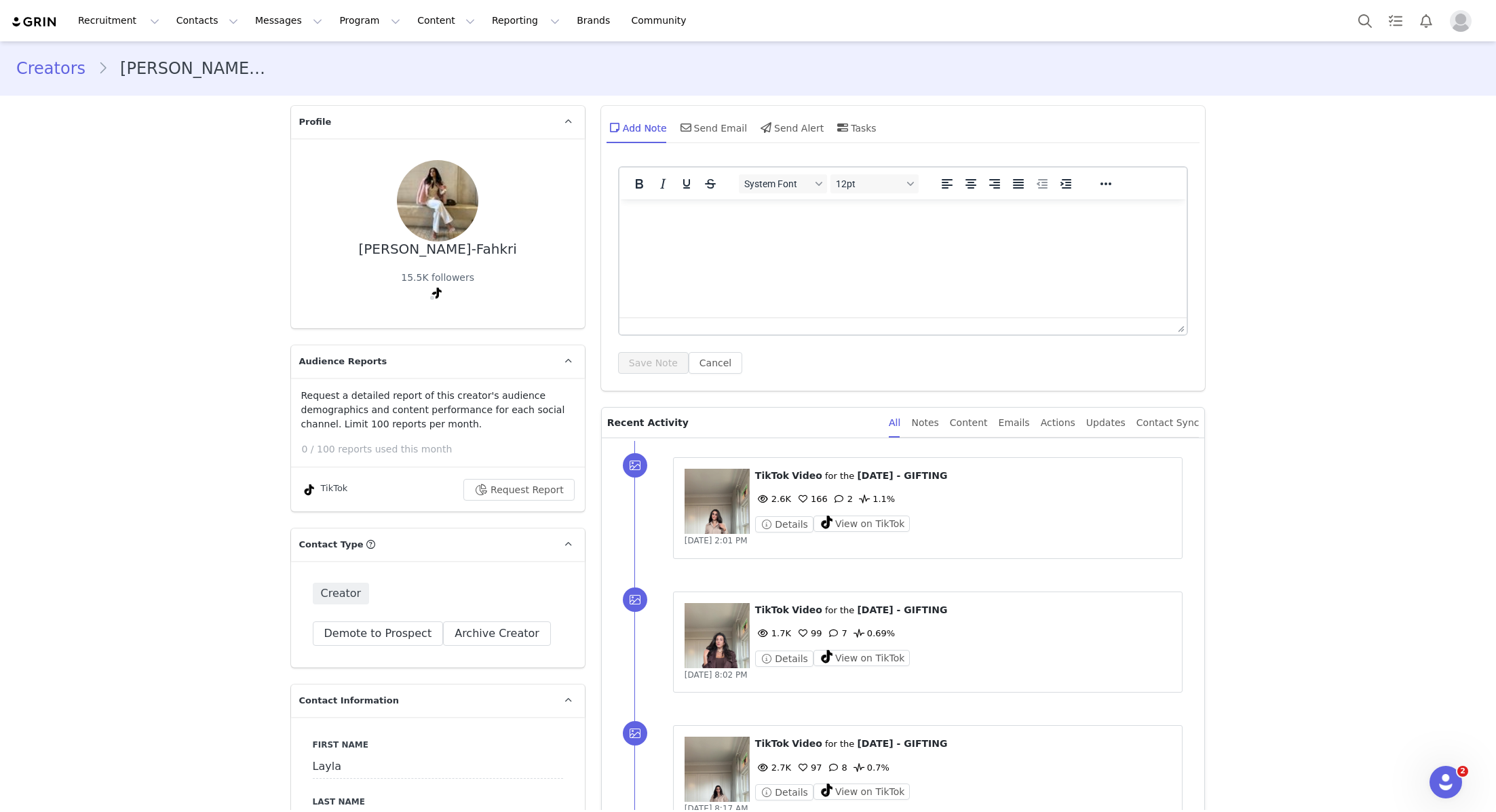
click at [518, 660] on div "Creator Demote this Creator? This will remove all accepted proposals attached t…" at bounding box center [437, 614] width 294 height 107
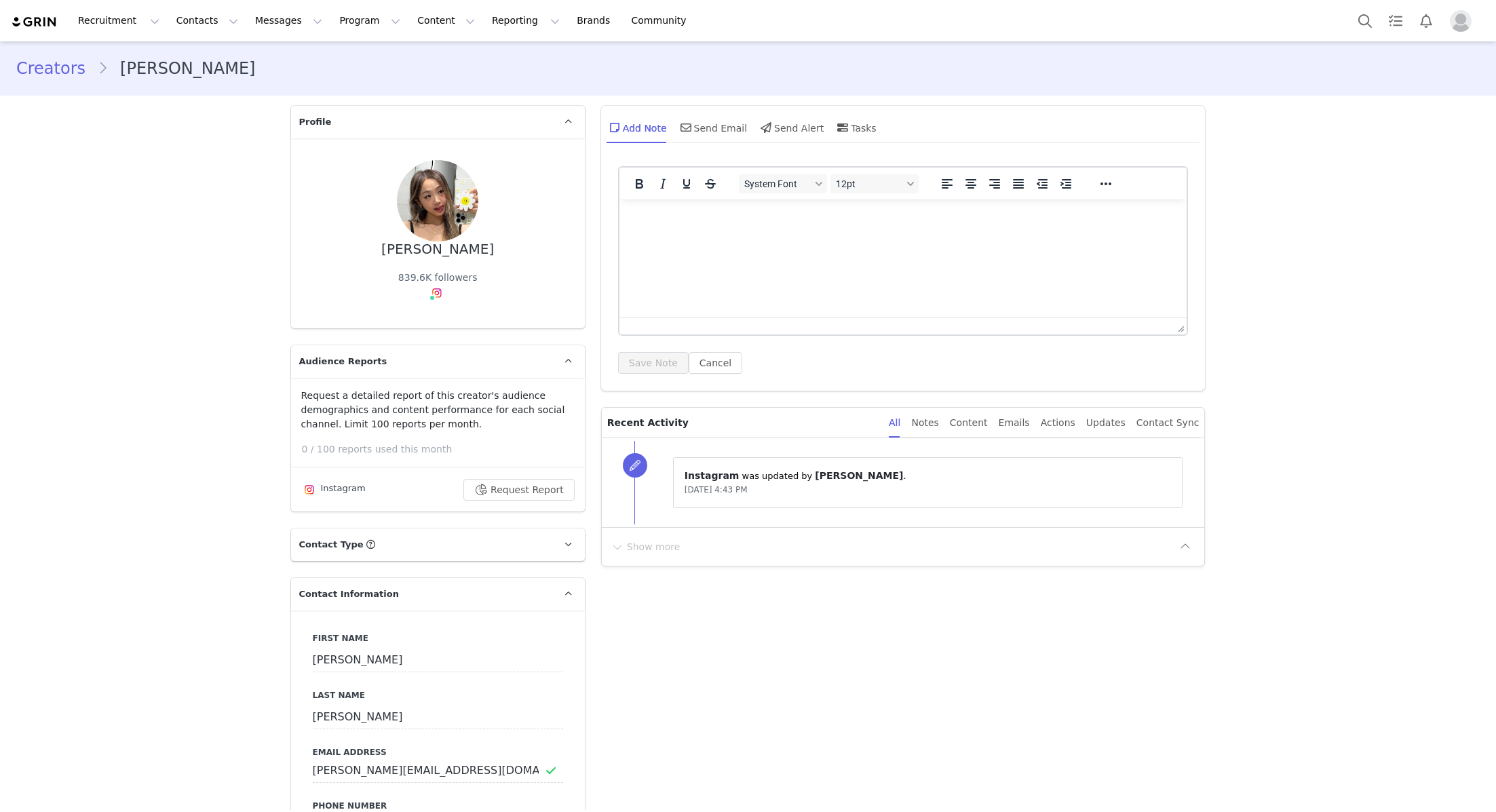
type input "+1 ([GEOGRAPHIC_DATA])"
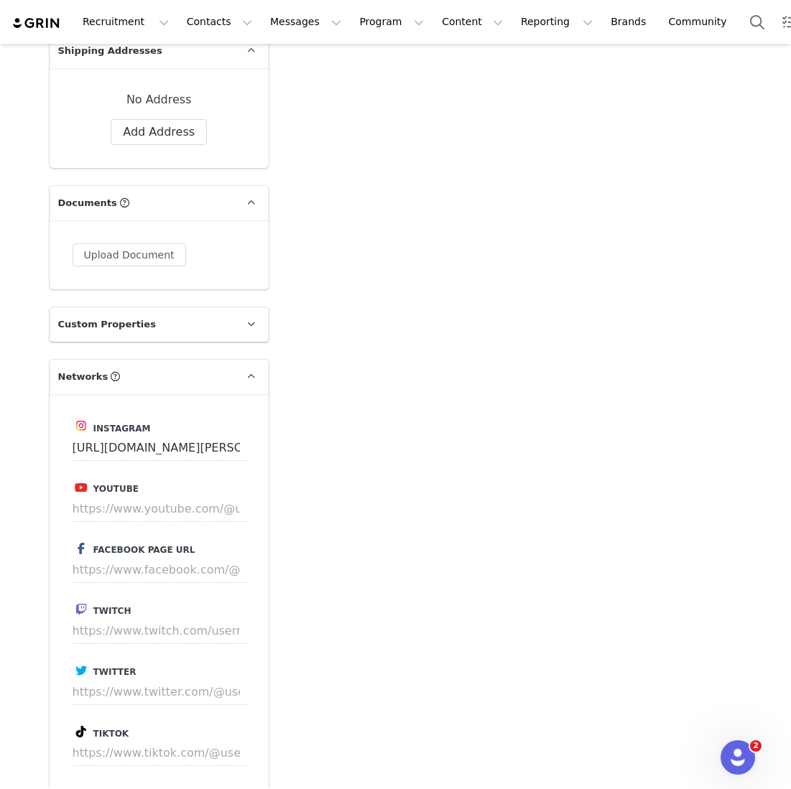
scroll to position [1133, 0]
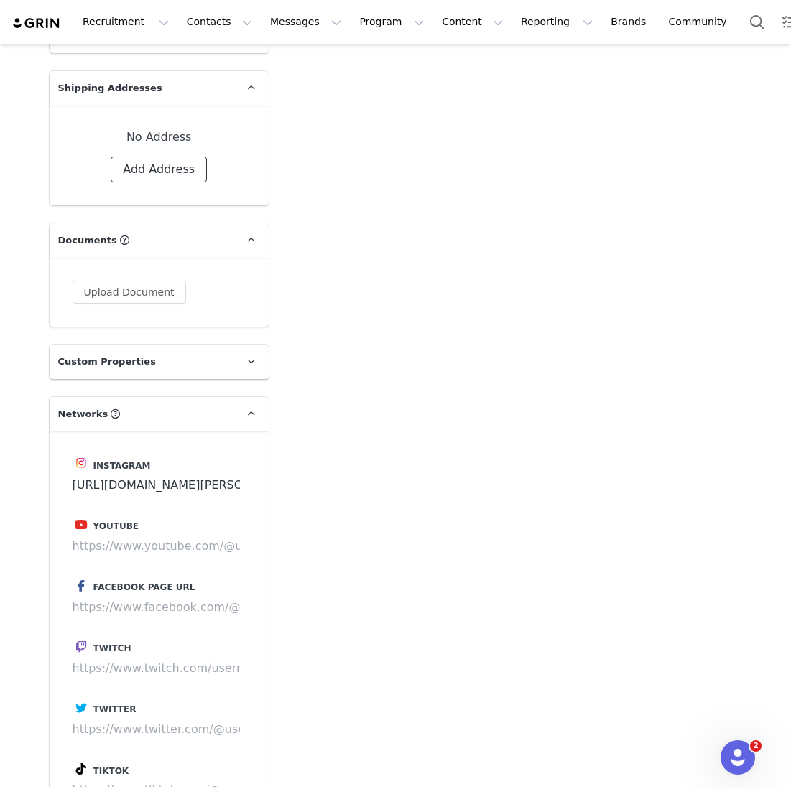
click at [164, 175] on button "Add Address" at bounding box center [159, 170] width 96 height 26
select select
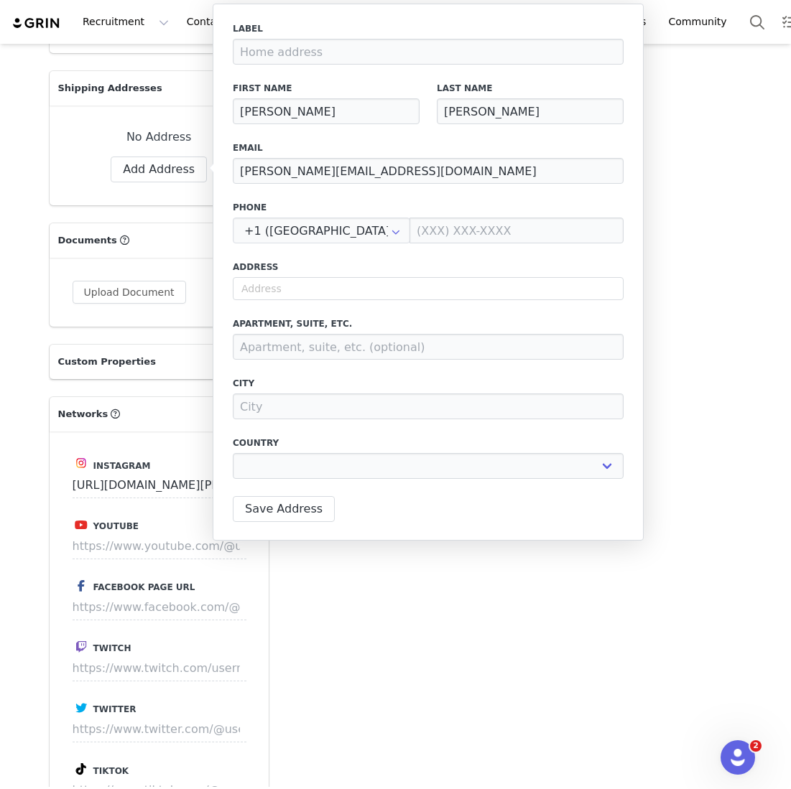
click at [473, 185] on div "Label First Name Catherine Last Name Zhang Email catherine@jakerosenentertainme…" at bounding box center [428, 254] width 391 height 465
drag, startPoint x: 468, startPoint y: 169, endPoint x: 237, endPoint y: 168, distance: 230.5
click at [237, 168] on input "catherine@jakerosenentertainment.com" at bounding box center [428, 171] width 391 height 26
paste input "sag"
type input "sage@jakerosenentertainment.com"
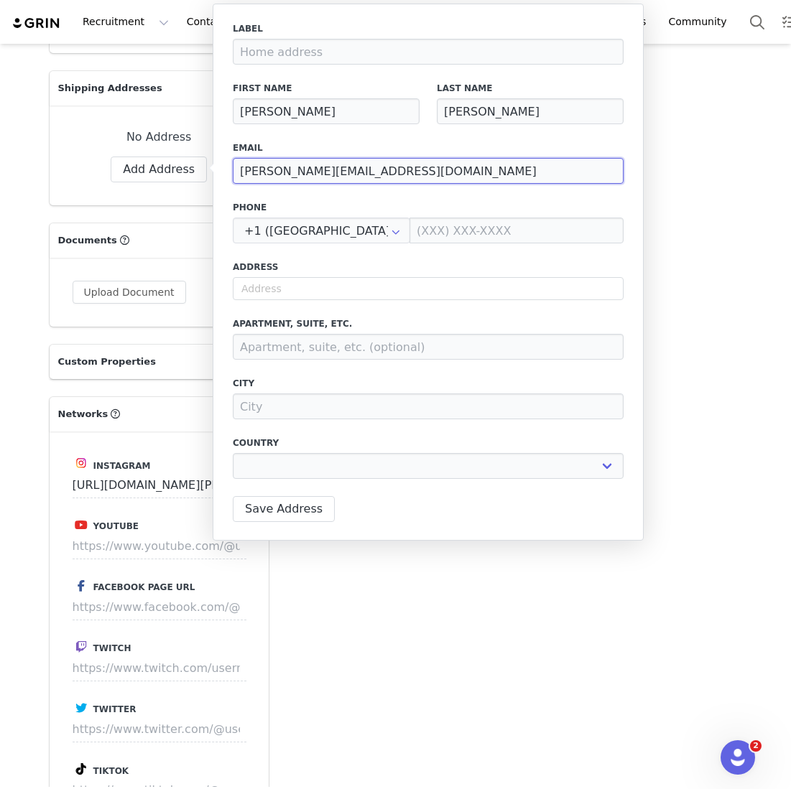
select select
type input "sage@jakerosenentertainment.com"
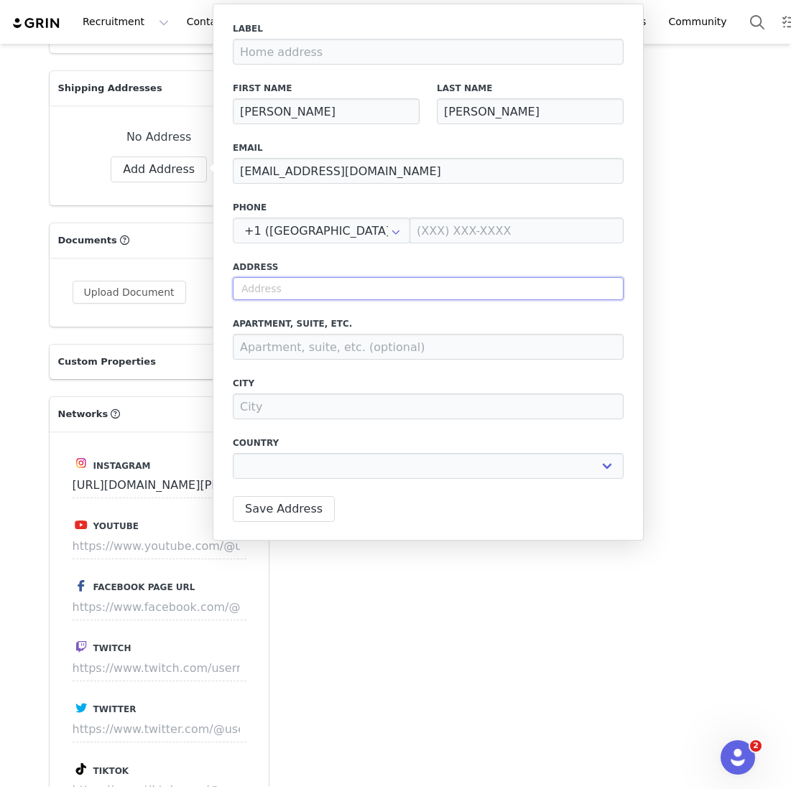
click at [297, 279] on input "text" at bounding box center [428, 288] width 391 height 23
paste input "211/610 Mowbray Rd Lane Cove North, NSW, 2066"
type input "211/610 Mowbray Rd Lane Cove North, NSW, 2066"
select select
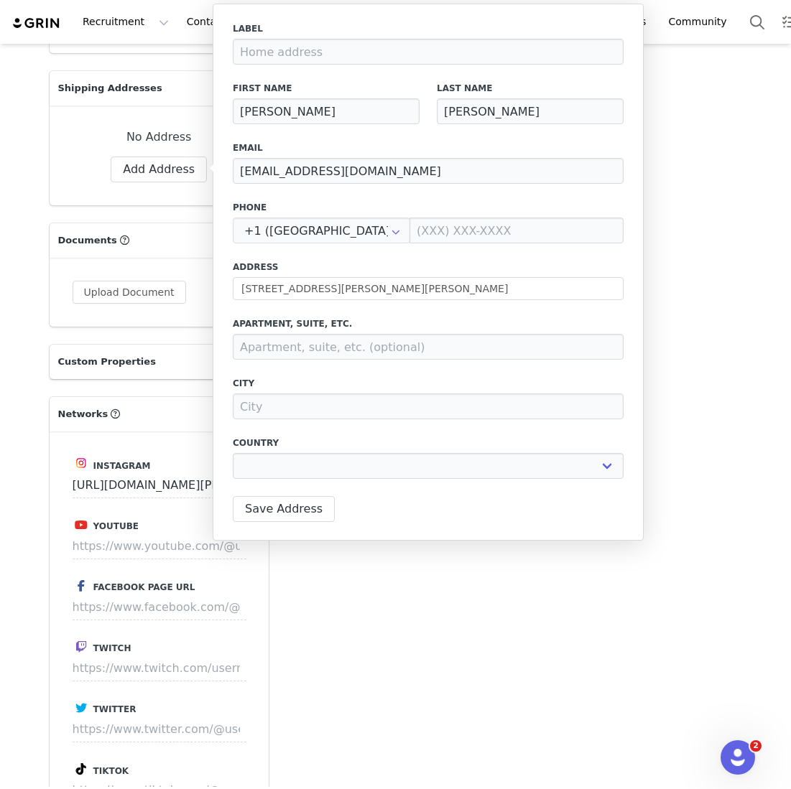
type input "610 Mowbray Rd"
type input "Lane Cove North"
select select "[object Object]"
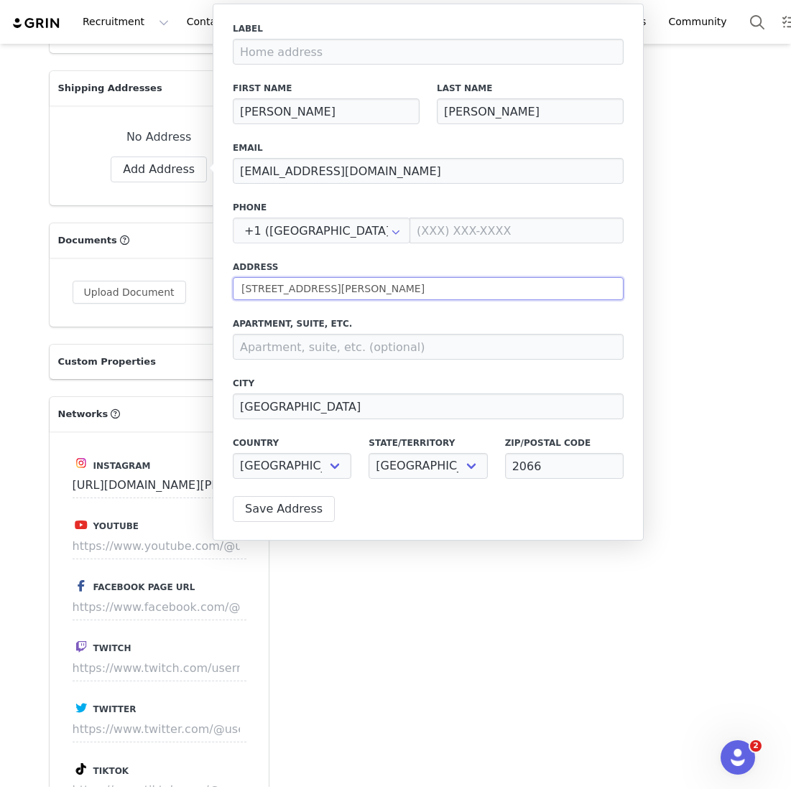
click at [238, 286] on input "610 Mowbray Rd" at bounding box center [428, 288] width 391 height 23
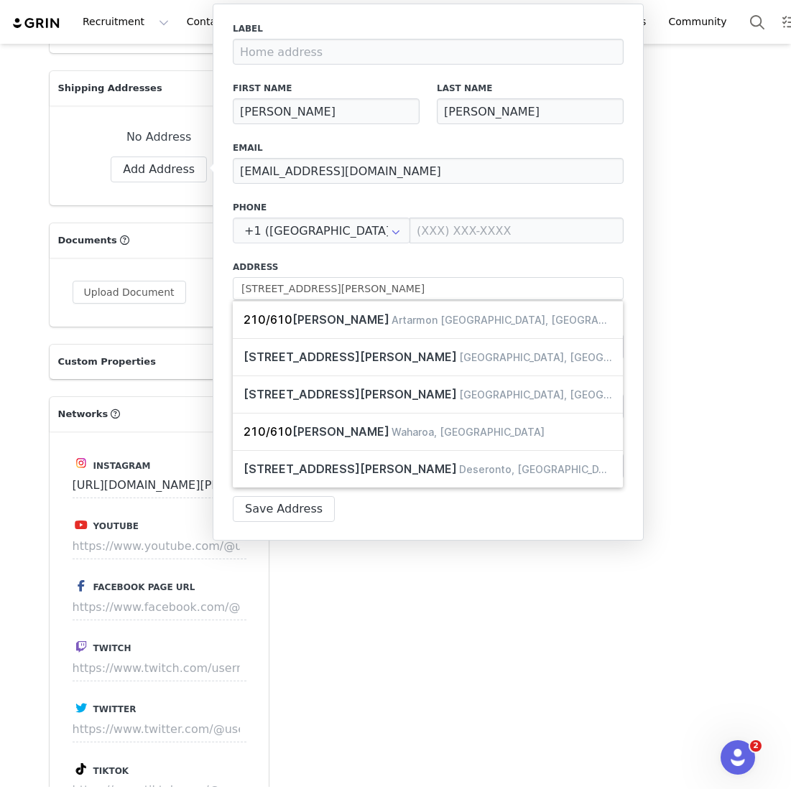
click at [316, 256] on div "Label First Name Catherine Last Name Zhang Email sage@jakerosenentertainment.co…" at bounding box center [428, 254] width 391 height 465
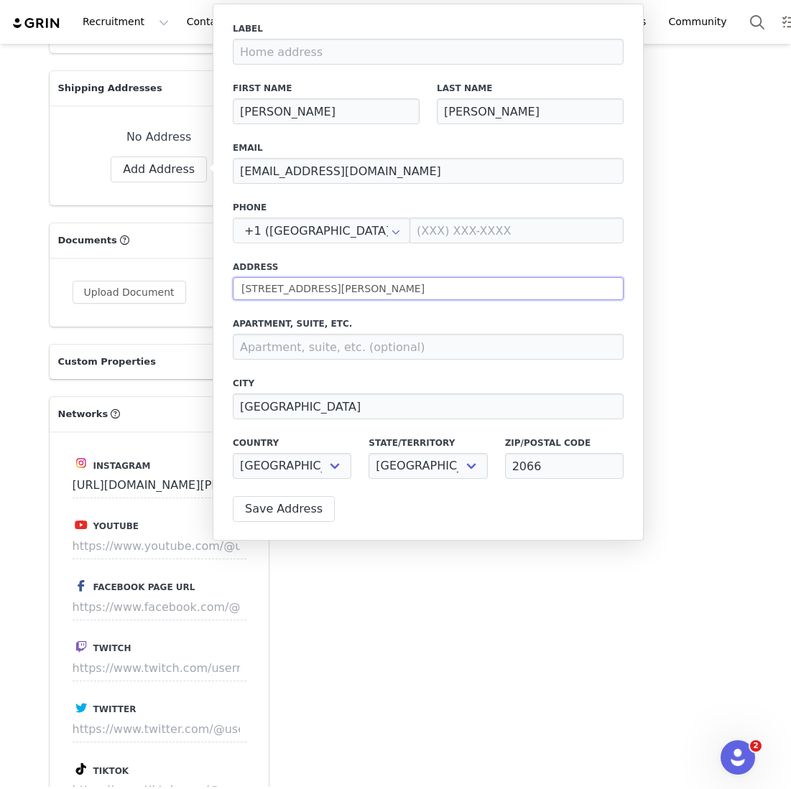
click at [257, 289] on input "210/610 Mowbray Rd" at bounding box center [428, 288] width 391 height 23
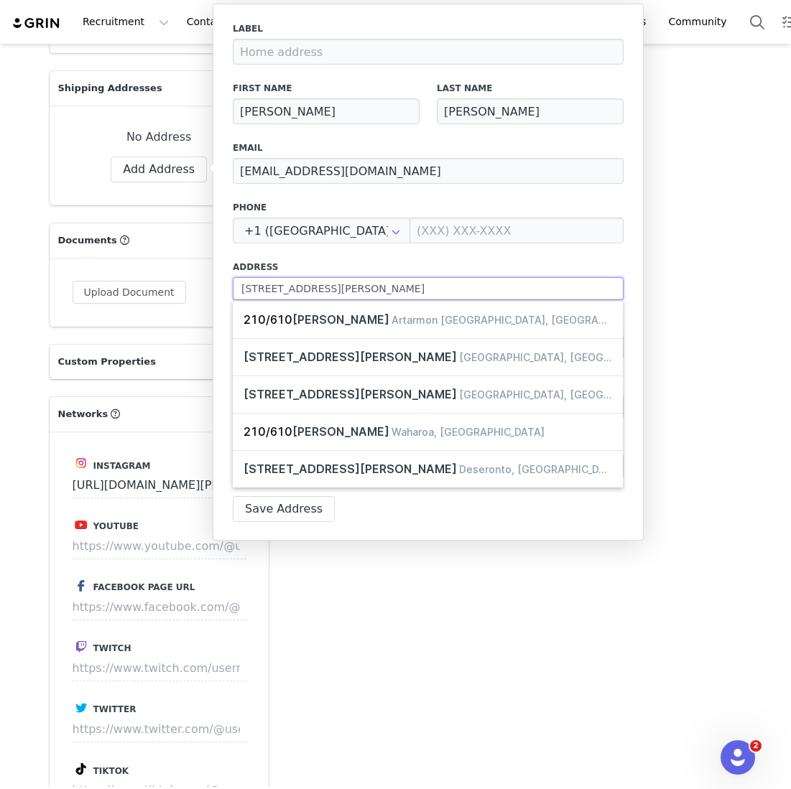
click at [286, 287] on input "[STREET_ADDRESS][PERSON_NAME]" at bounding box center [428, 288] width 391 height 23
type input "[STREET_ADDRESS][PERSON_NAME]"
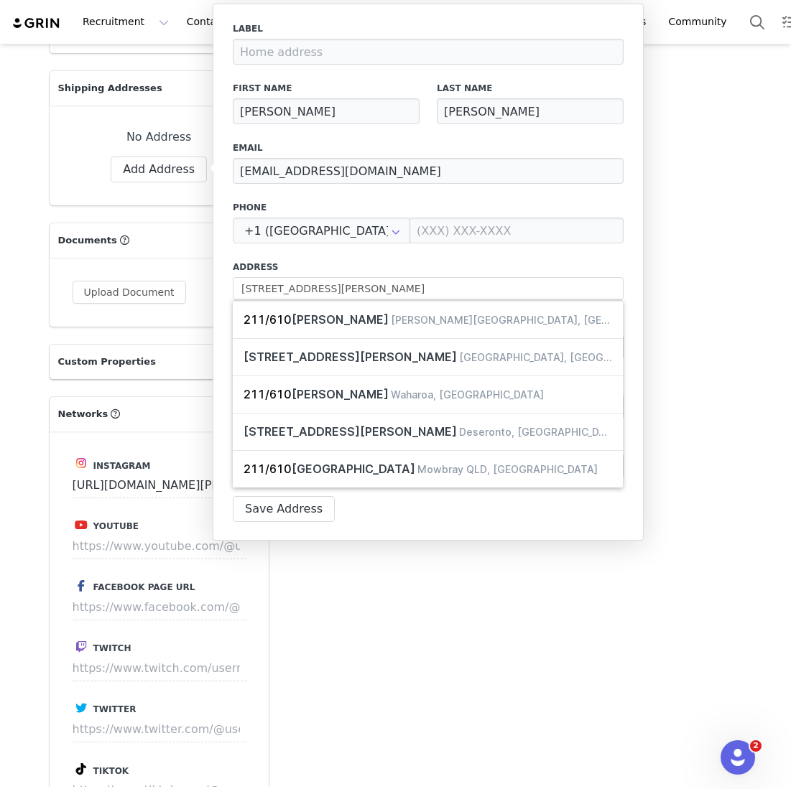
click at [298, 264] on label "Address" at bounding box center [428, 267] width 391 height 13
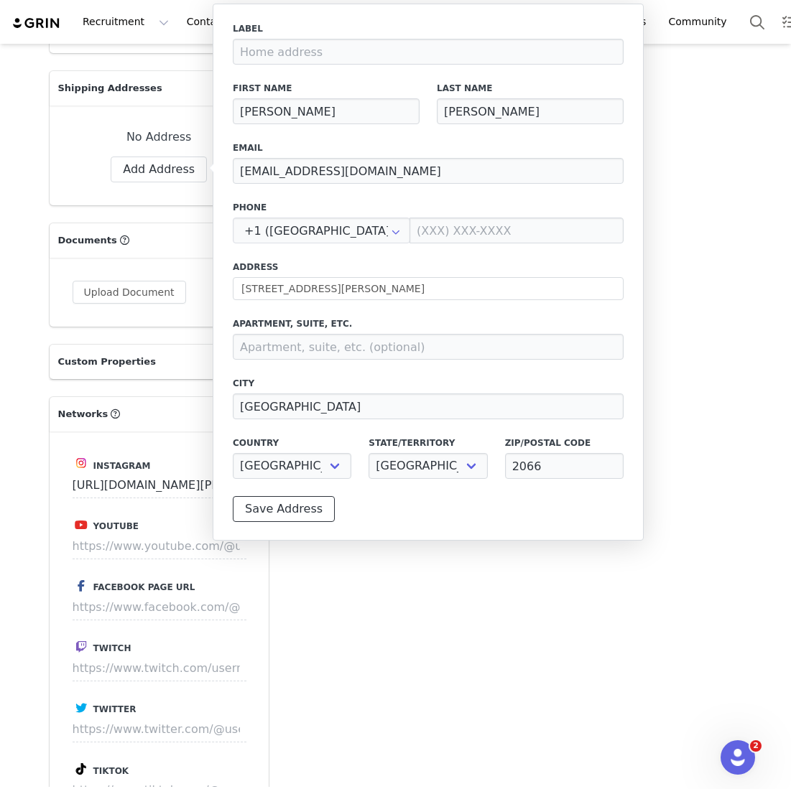
click at [282, 515] on button "Save Address" at bounding box center [284, 509] width 102 height 26
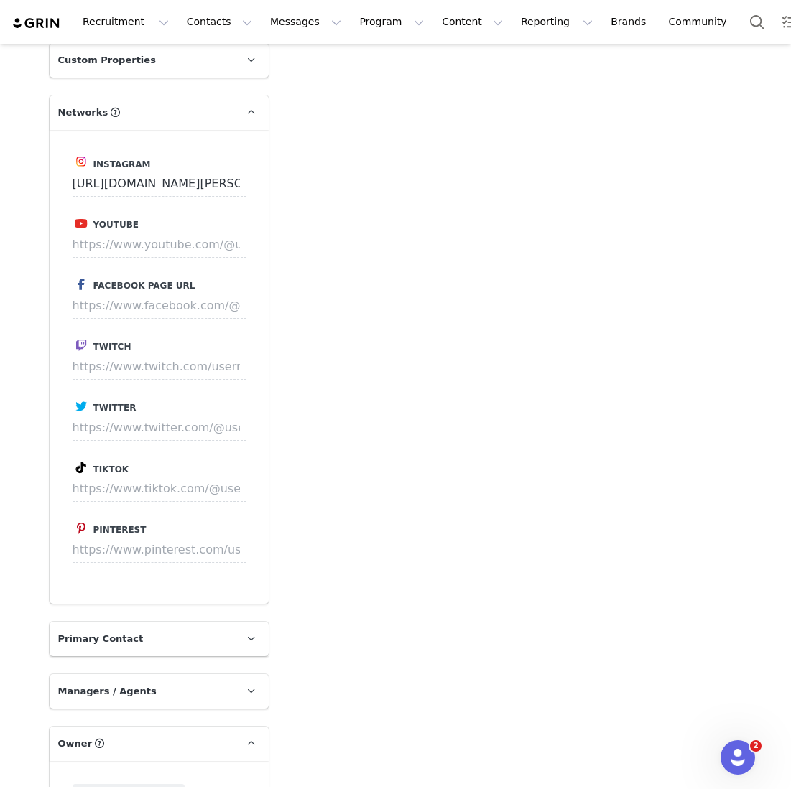
scroll to position [1592, 0]
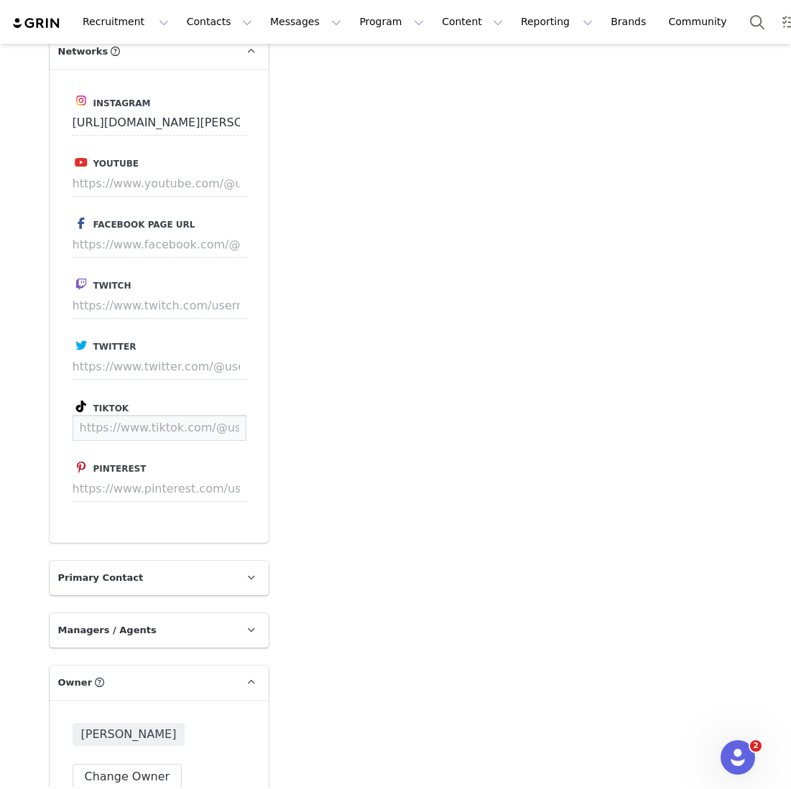
click at [213, 415] on input at bounding box center [160, 428] width 174 height 26
paste input "https://www.tiktok.com/@catherine.desserts?lang=en"
click at [255, 396] on div "Instagram https://www.instagram.com/catherine.desserts Youtube Facebook Page UR…" at bounding box center [159, 306] width 219 height 474
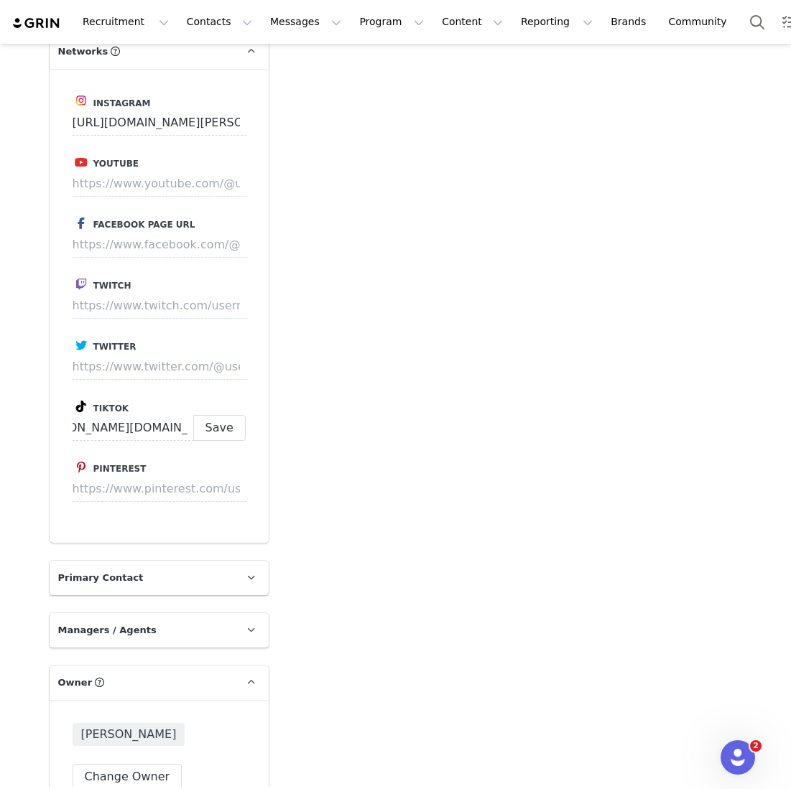
scroll to position [0, 0]
type input "https://www.tiktok.com/@catherine.desserts"
click at [234, 415] on button "Save" at bounding box center [219, 428] width 52 height 26
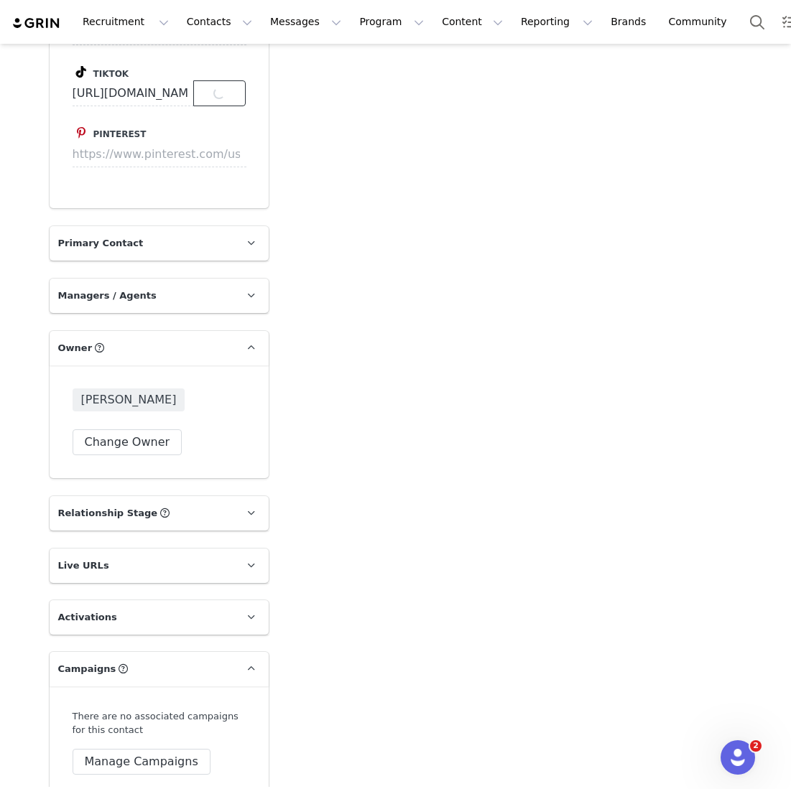
scroll to position [1928, 0]
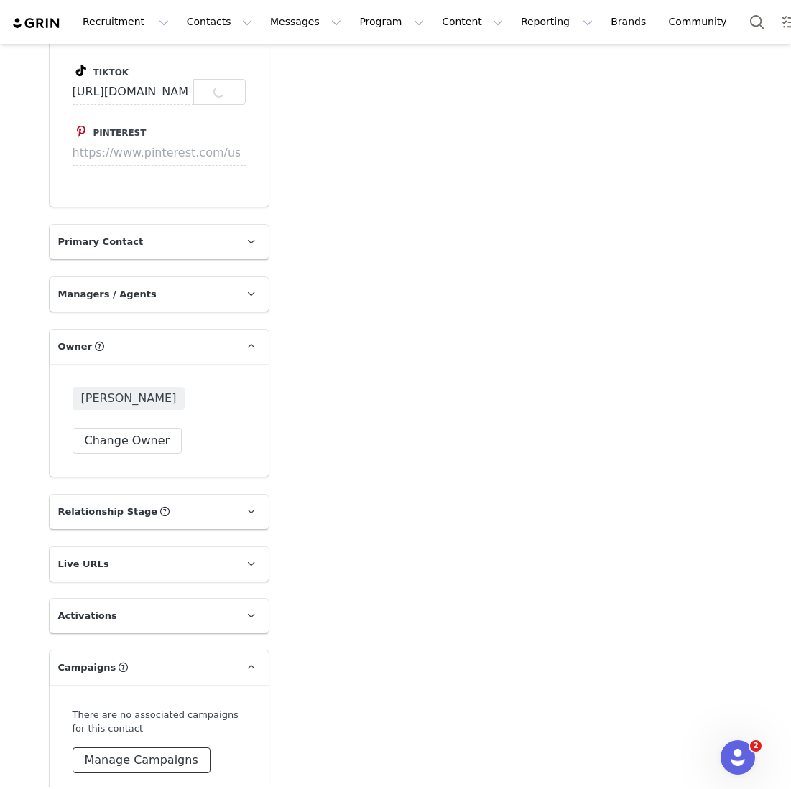
click at [129, 748] on button "Manage Campaigns" at bounding box center [142, 761] width 138 height 26
click at [129, 717] on input at bounding box center [159, 730] width 154 height 26
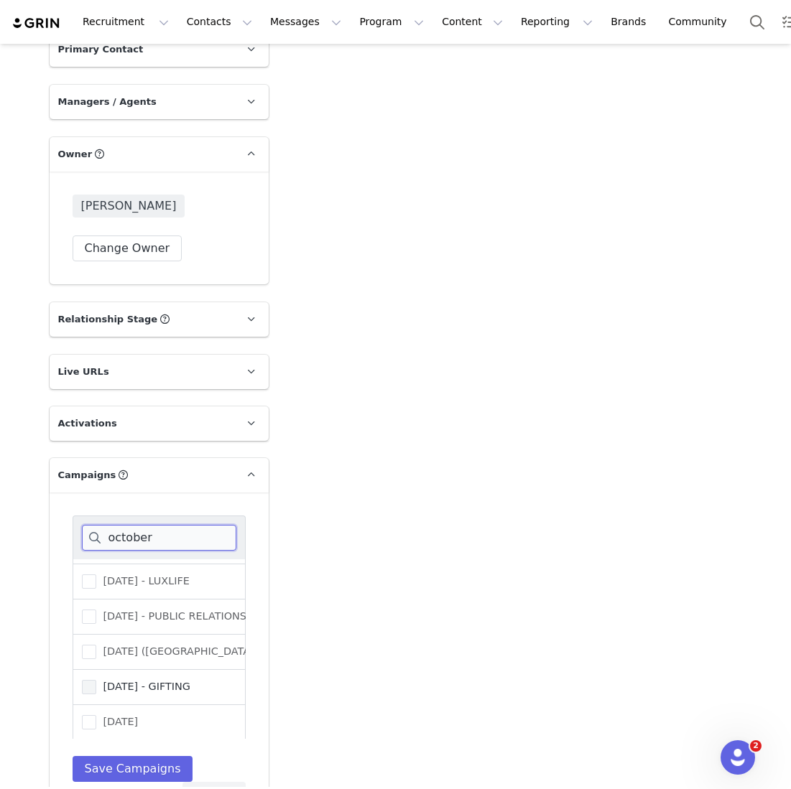
type input "october"
click at [175, 680] on span "[DATE] - GIFTING" at bounding box center [143, 687] width 94 height 14
click at [96, 680] on input "[DATE] - GIFTING" at bounding box center [96, 680] width 0 height 0
click at [124, 756] on button "Save Campaigns" at bounding box center [133, 769] width 121 height 26
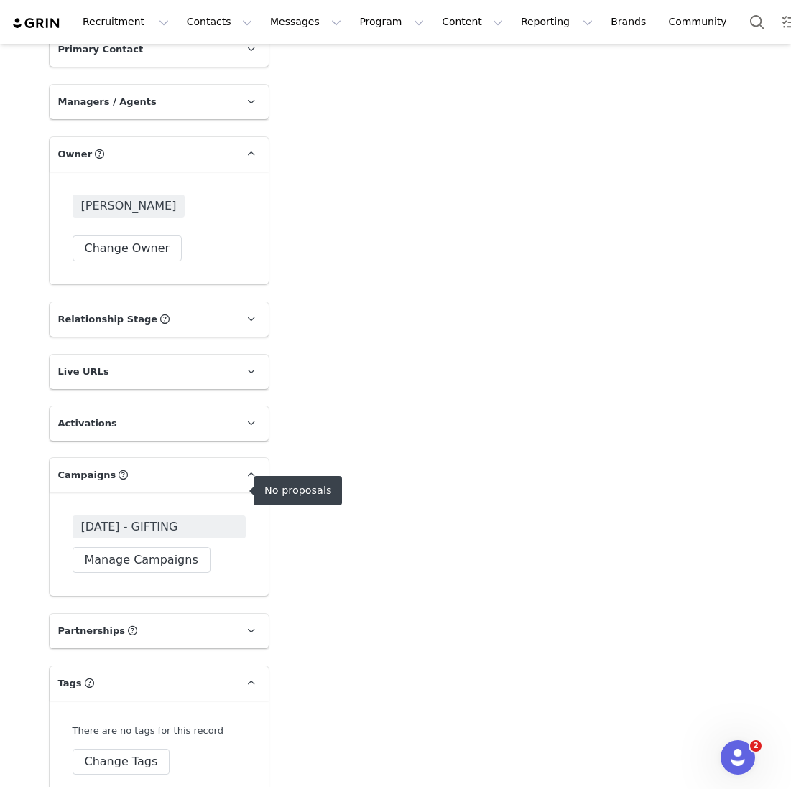
click at [192, 516] on span "[DATE] - GIFTING" at bounding box center [159, 527] width 173 height 23
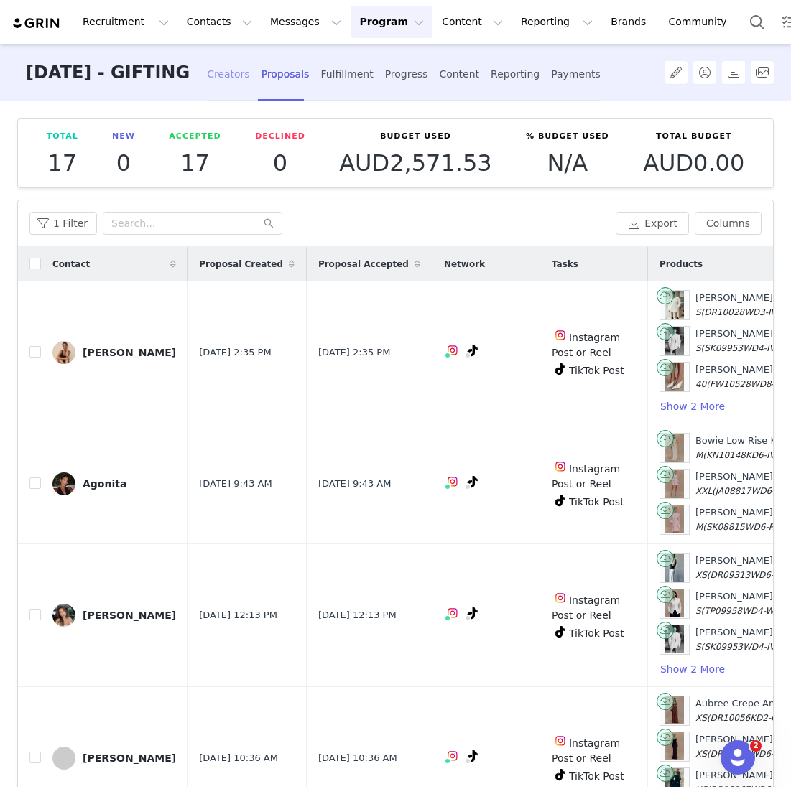
click at [250, 89] on div "Creators" at bounding box center [228, 74] width 43 height 38
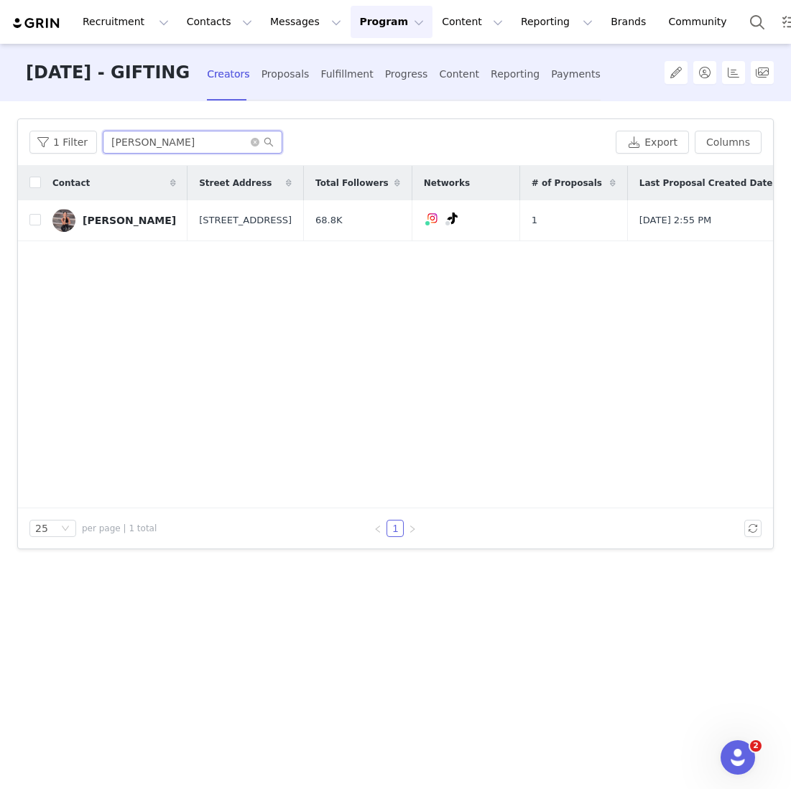
drag, startPoint x: 173, startPoint y: 144, endPoint x: 41, endPoint y: 124, distance: 133.7
click at [41, 124] on div "1 Filter emily Export Columns" at bounding box center [395, 142] width 755 height 47
type input "x"
type input "catherine"
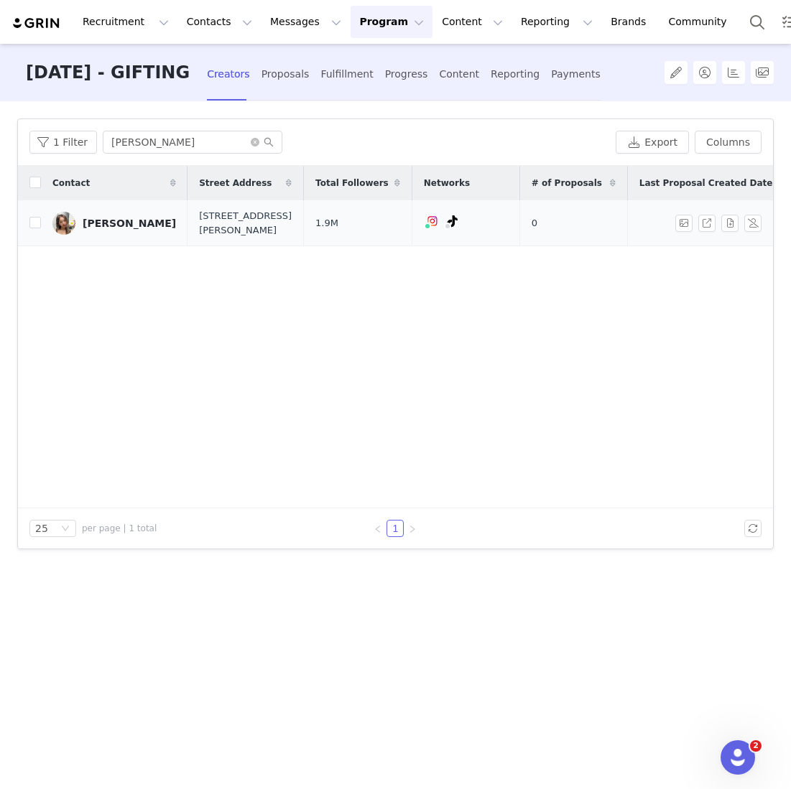
click at [28, 226] on td at bounding box center [29, 223] width 23 height 46
click at [37, 226] on input "checkbox" at bounding box center [34, 222] width 11 height 11
checkbox input "true"
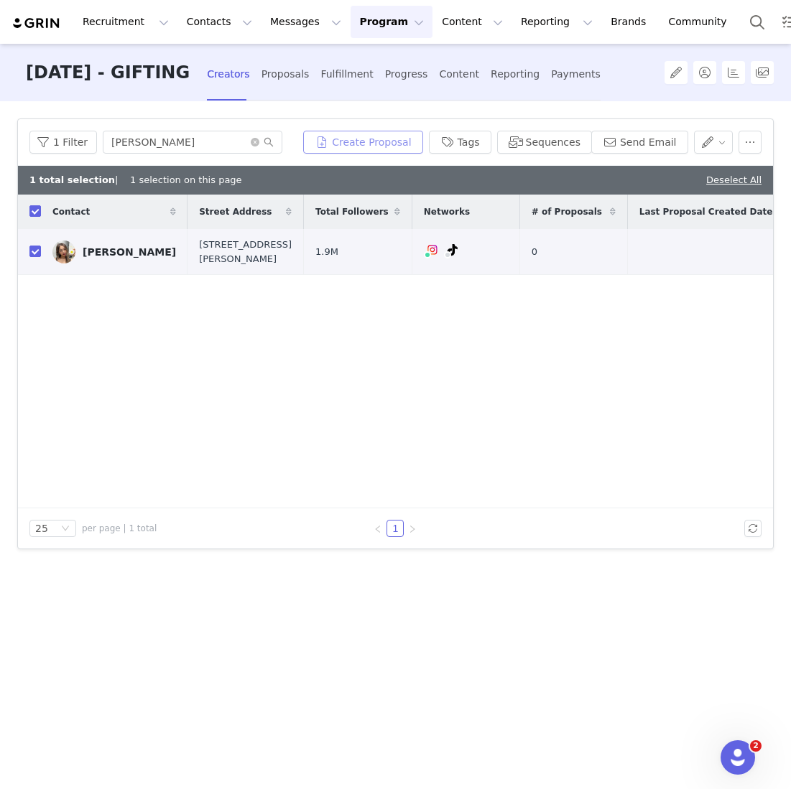
click at [354, 136] on button "Create Proposal" at bounding box center [362, 142] width 119 height 23
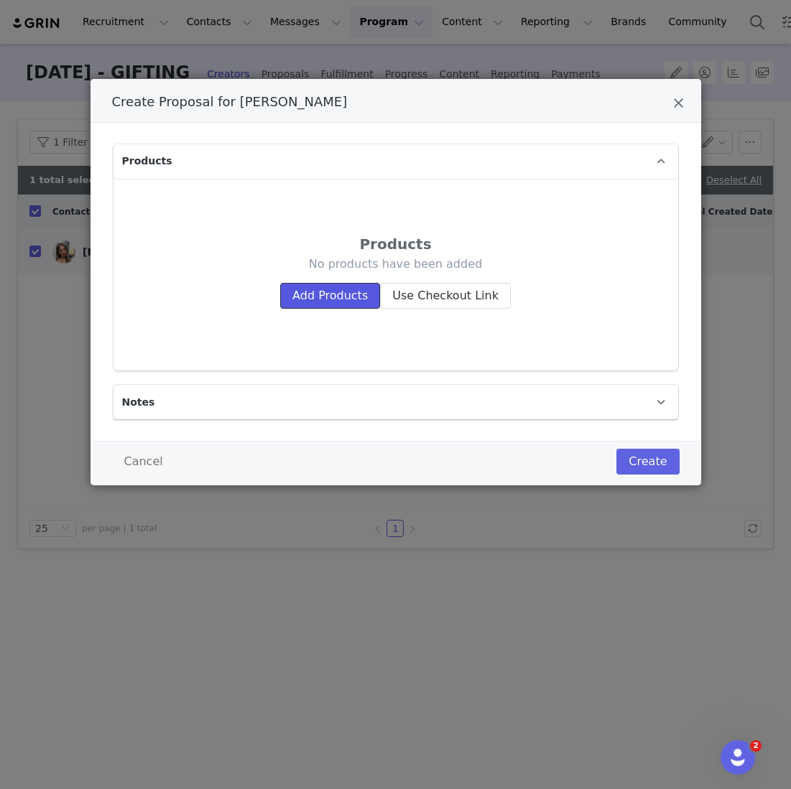
click at [322, 286] on button "Add Products" at bounding box center [330, 296] width 100 height 26
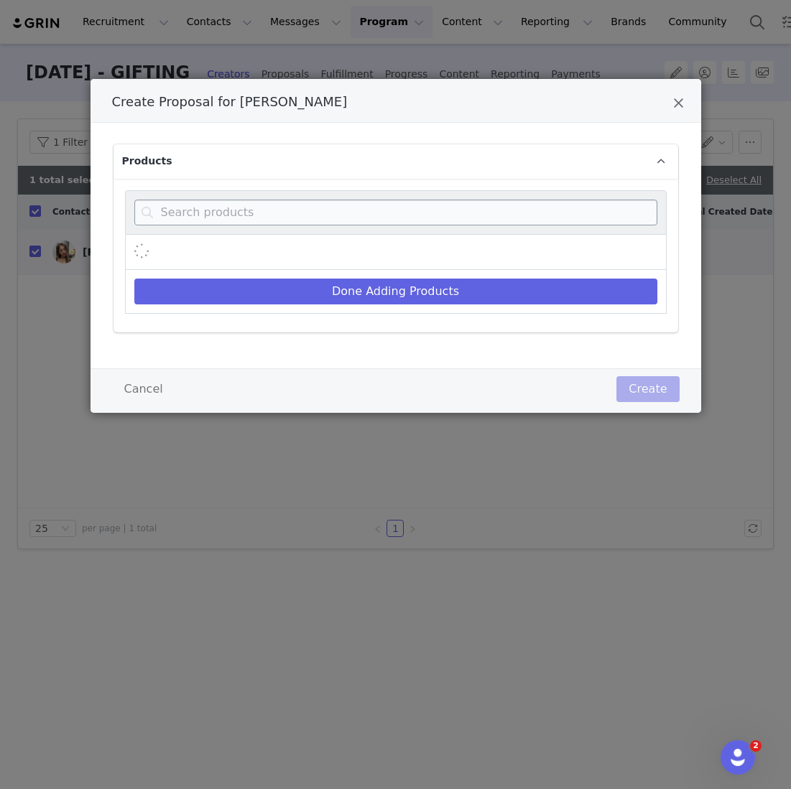
click at [321, 225] on div "Create Proposal for Catherine Zhang" at bounding box center [396, 212] width 542 height 45
click at [299, 210] on input "Create Proposal for Catherine Zhang" at bounding box center [395, 213] width 523 height 26
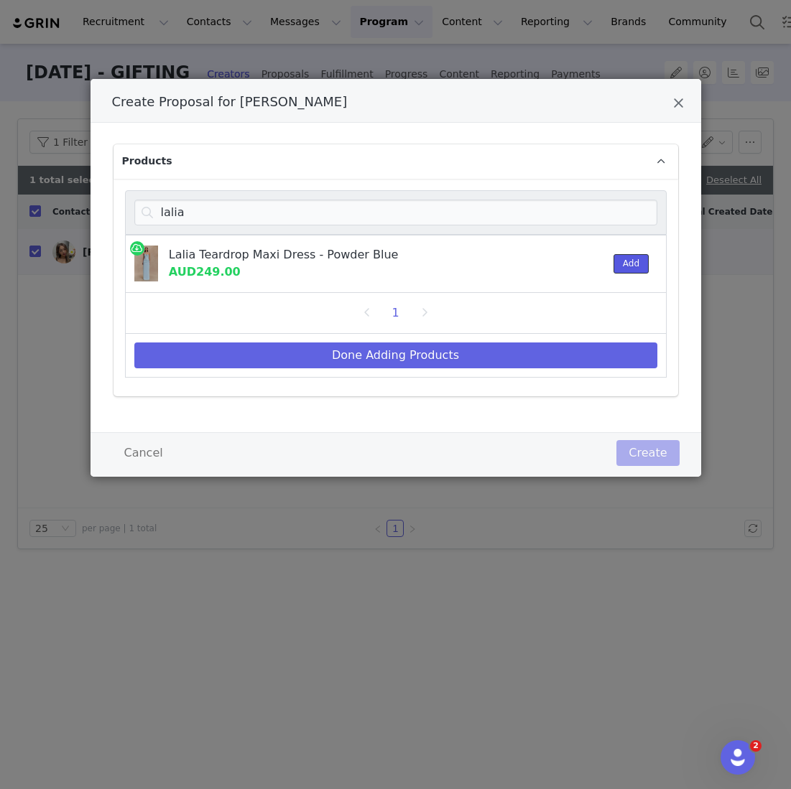
click at [630, 268] on button "Add" at bounding box center [630, 263] width 35 height 19
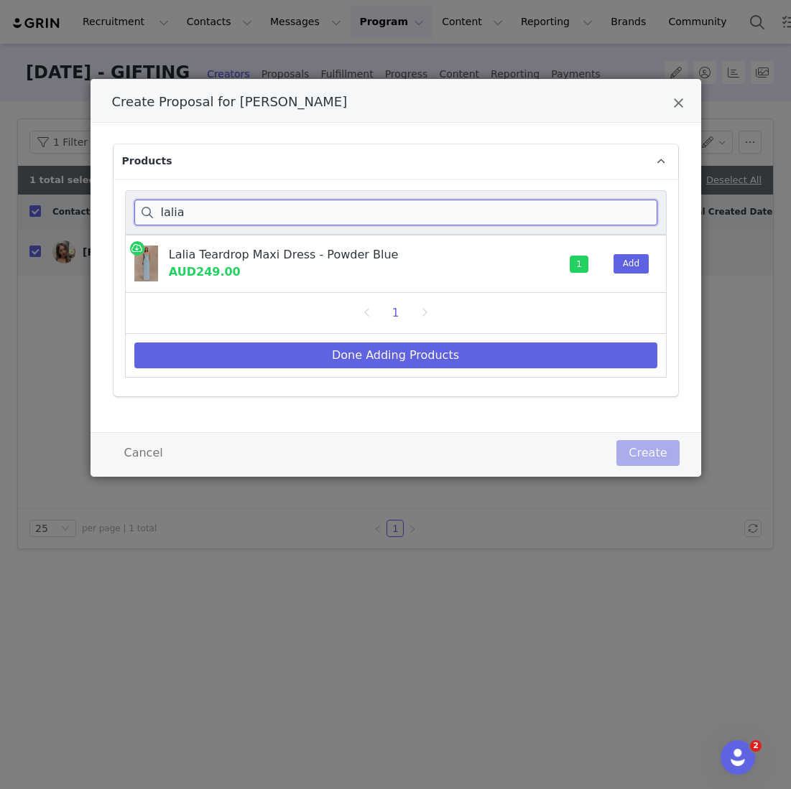
drag, startPoint x: 212, startPoint y: 206, endPoint x: 39, endPoint y: 181, distance: 174.9
click at [39, 181] on div "Create Proposal for Catherine Zhang Products lalia Lalia Teardrop Maxi Dress - …" at bounding box center [395, 394] width 791 height 789
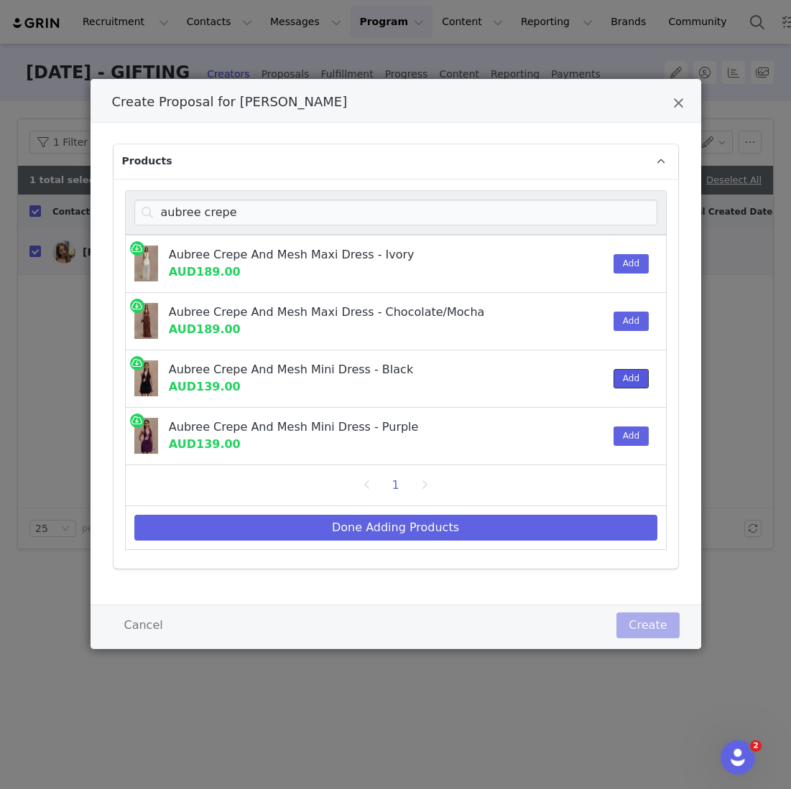
click at [629, 381] on button "Add" at bounding box center [630, 378] width 35 height 19
click at [279, 232] on div "aubree crepe" at bounding box center [396, 212] width 542 height 45
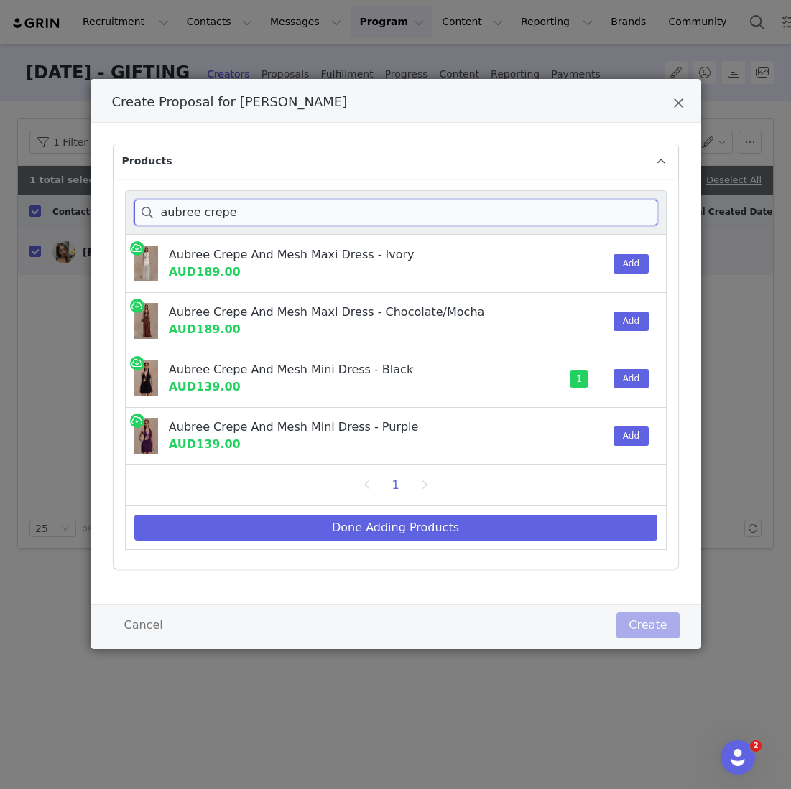
drag, startPoint x: 266, startPoint y: 220, endPoint x: 65, endPoint y: 215, distance: 201.2
click at [65, 215] on div "Create Proposal for Catherine Zhang Products aubree crepe Aubree Crepe And Mesh…" at bounding box center [395, 394] width 791 height 789
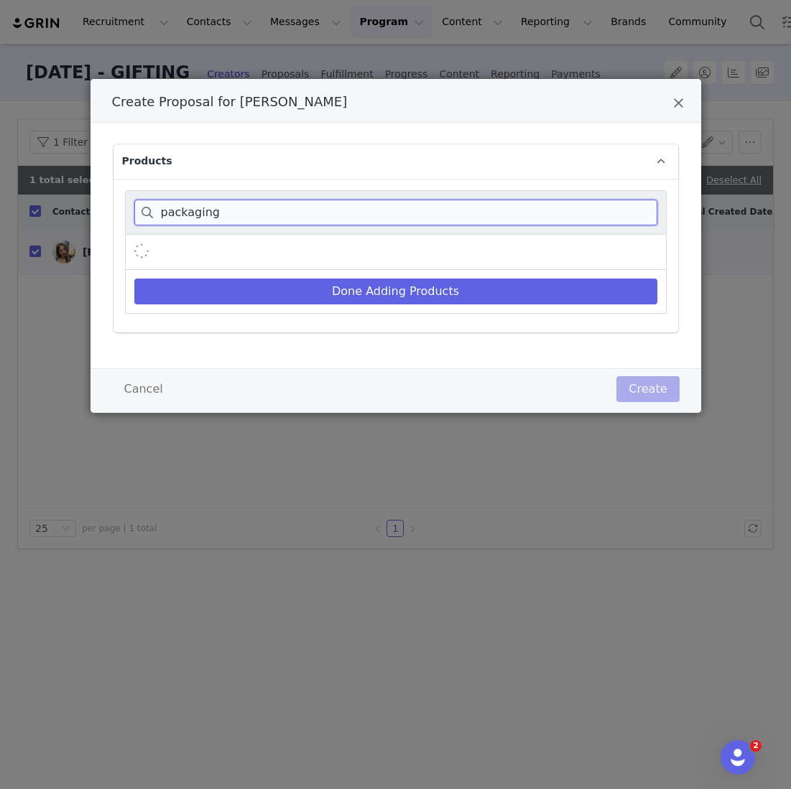
type input "packaging"
click at [384, 227] on div "packaging" at bounding box center [396, 212] width 542 height 45
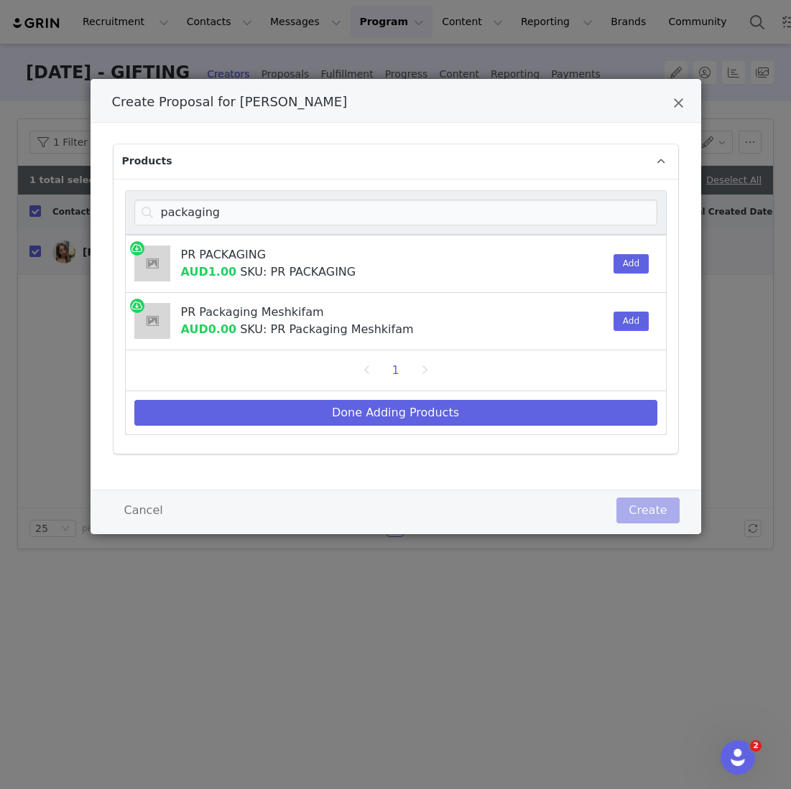
click at [596, 266] on div "Create Proposal for Catherine Zhang" at bounding box center [583, 264] width 44 height 57
click at [623, 266] on button "Add" at bounding box center [630, 263] width 35 height 19
click at [462, 391] on div "Done Adding Products" at bounding box center [396, 413] width 542 height 44
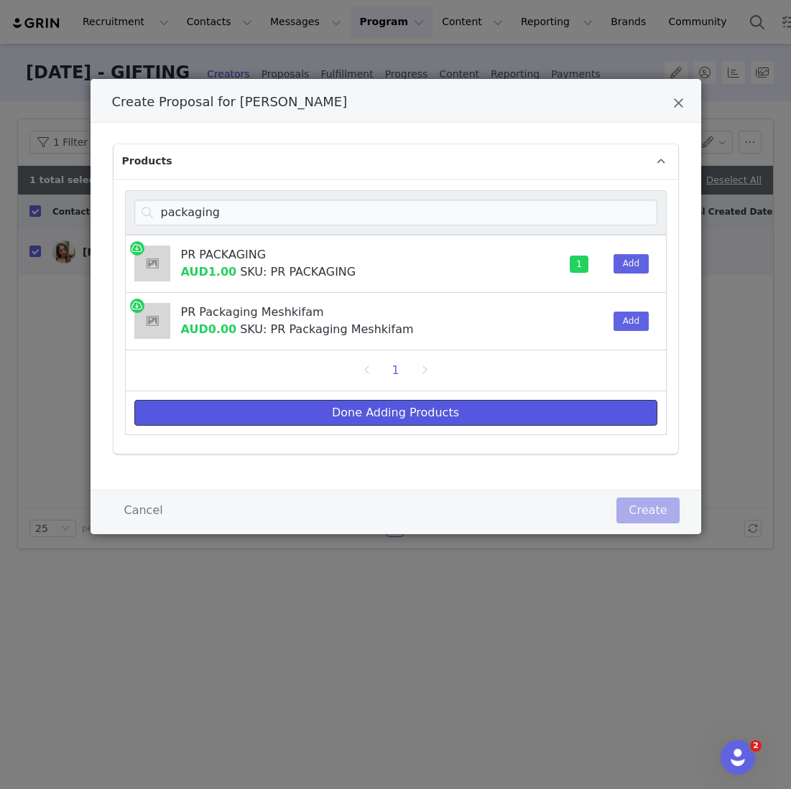
click at [455, 404] on button "Done Adding Products" at bounding box center [395, 413] width 523 height 26
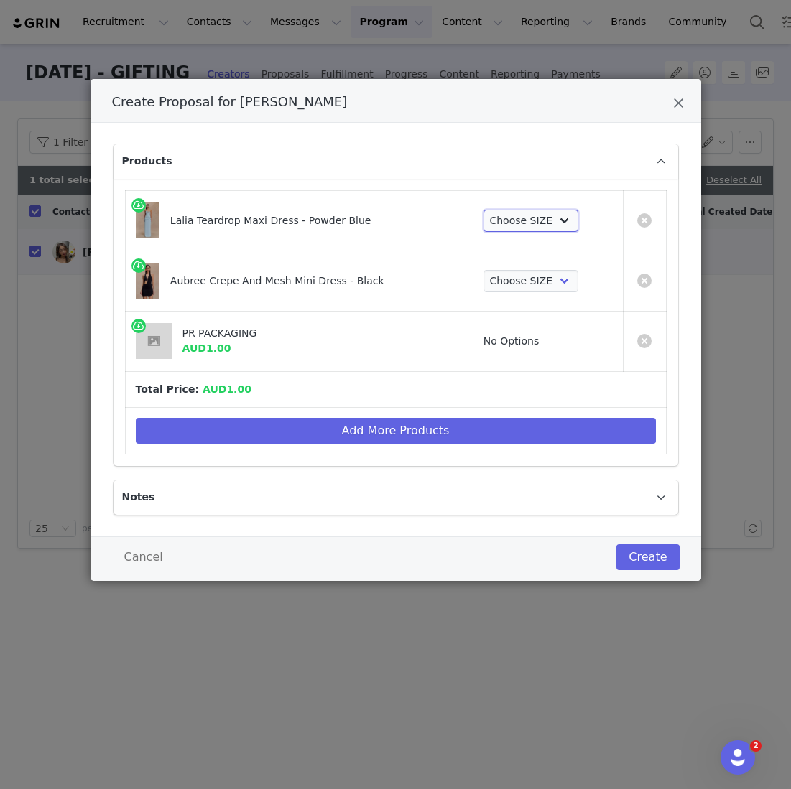
click at [519, 228] on select "Choose SIZE XXS XS S M L XL XXL 3XL" at bounding box center [531, 221] width 96 height 23
click at [539, 219] on select "Choose SIZE XXS XS S M L XL XXL 3XL" at bounding box center [531, 221] width 96 height 23
select select "27418088"
click at [483, 210] on select "Choose SIZE XXS XS S M L XL XXL 3XL" at bounding box center [531, 221] width 96 height 23
drag, startPoint x: 539, startPoint y: 220, endPoint x: 508, endPoint y: 273, distance: 61.8
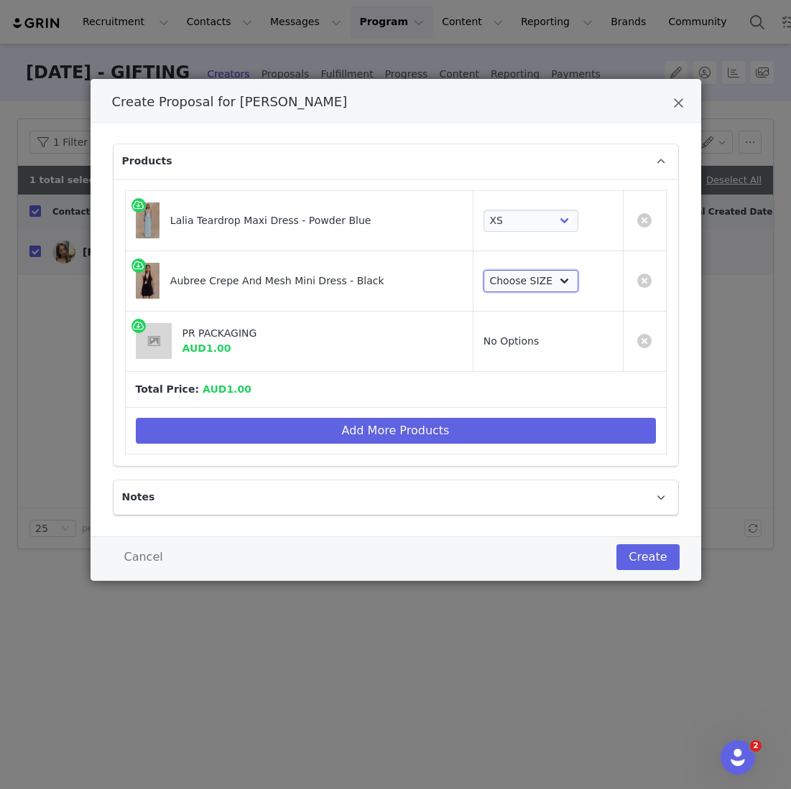
click at [508, 272] on select "Choose SIZE XXS XS S M L XL XXL 3XL" at bounding box center [531, 281] width 96 height 23
select select "27695082"
click at [483, 270] on select "Choose SIZE XXS XS S M L XL XXL 3XL" at bounding box center [531, 281] width 96 height 23
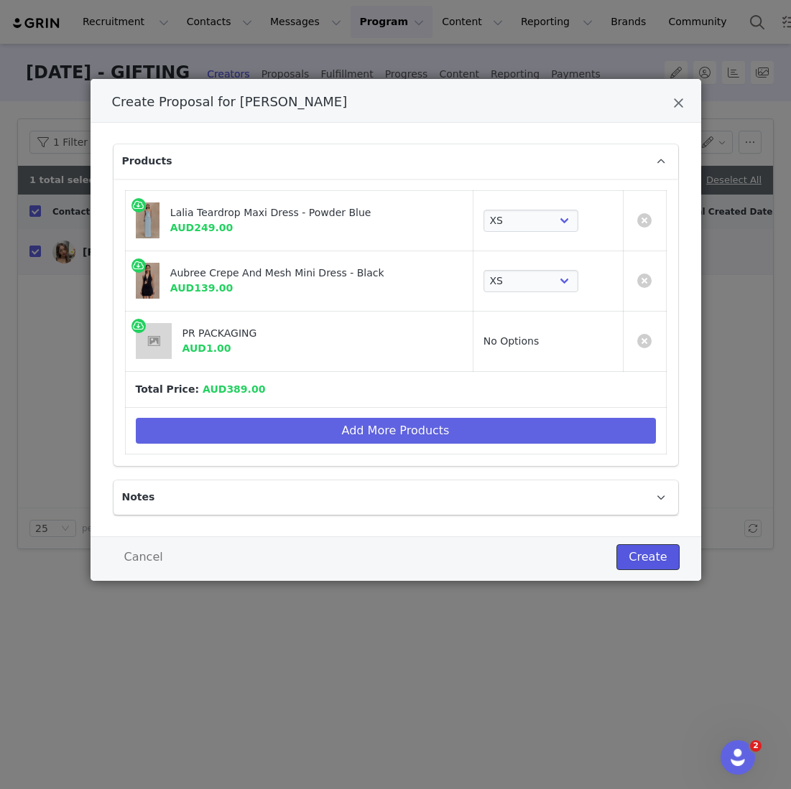
click at [643, 556] on button "Create" at bounding box center [647, 557] width 62 height 26
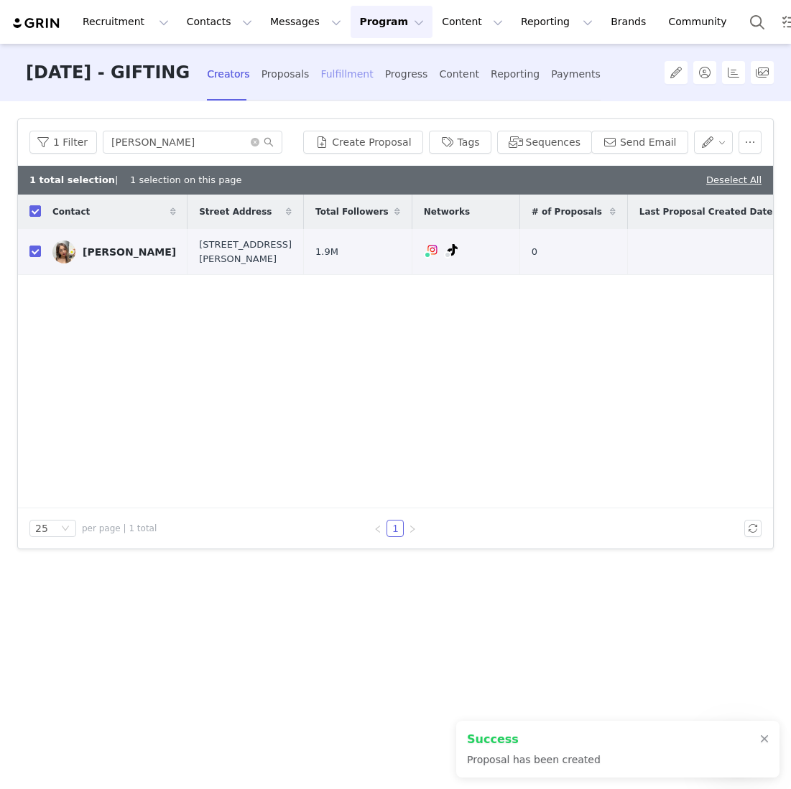
click at [346, 61] on div "Fulfillment" at bounding box center [346, 74] width 52 height 38
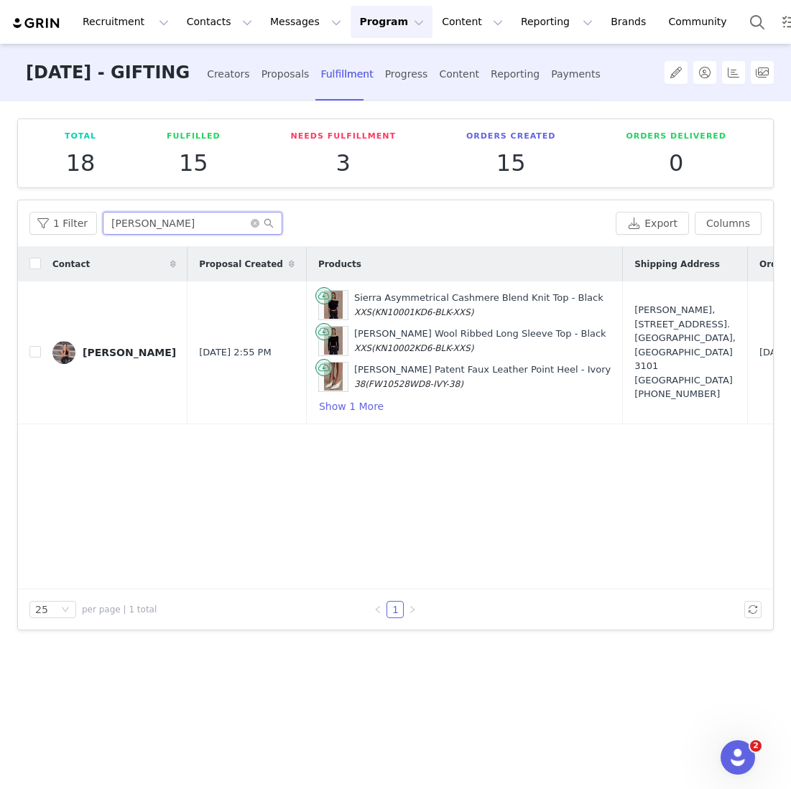
drag, startPoint x: 210, startPoint y: 216, endPoint x: 10, endPoint y: 200, distance: 200.3
click at [14, 205] on div "Total 18 Fulfilled 15 Needs Fulfillment 3 Orders Created 15 Orders Delivered 0 …" at bounding box center [395, 444] width 791 height 686
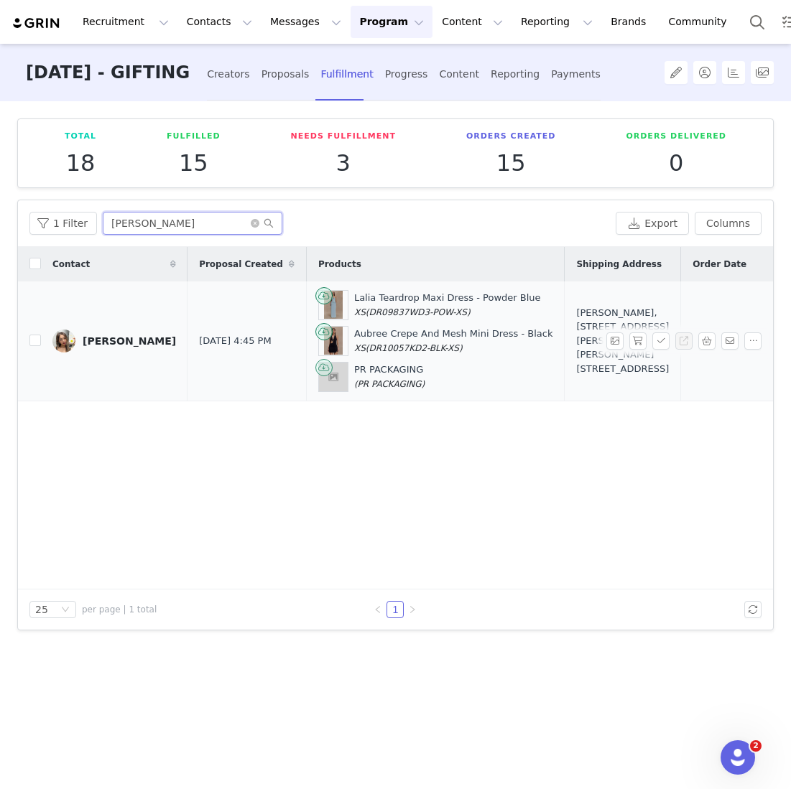
scroll to position [0, 287]
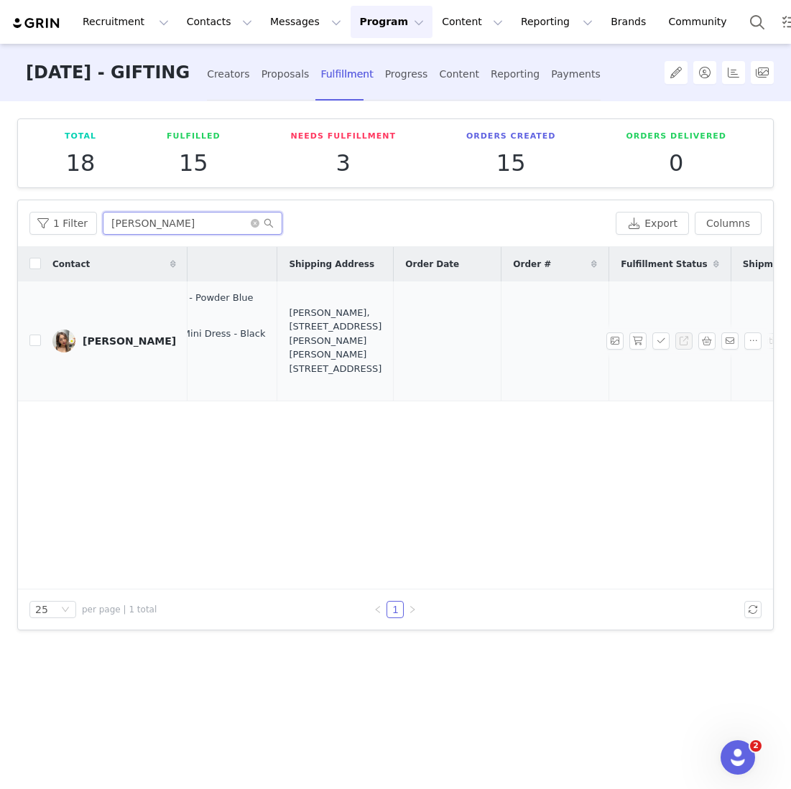
type input "catherine"
click at [626, 338] on span at bounding box center [617, 341] width 23 height 17
click at [634, 339] on button "button" at bounding box center [637, 341] width 17 height 17
click at [654, 339] on button "button" at bounding box center [660, 341] width 17 height 17
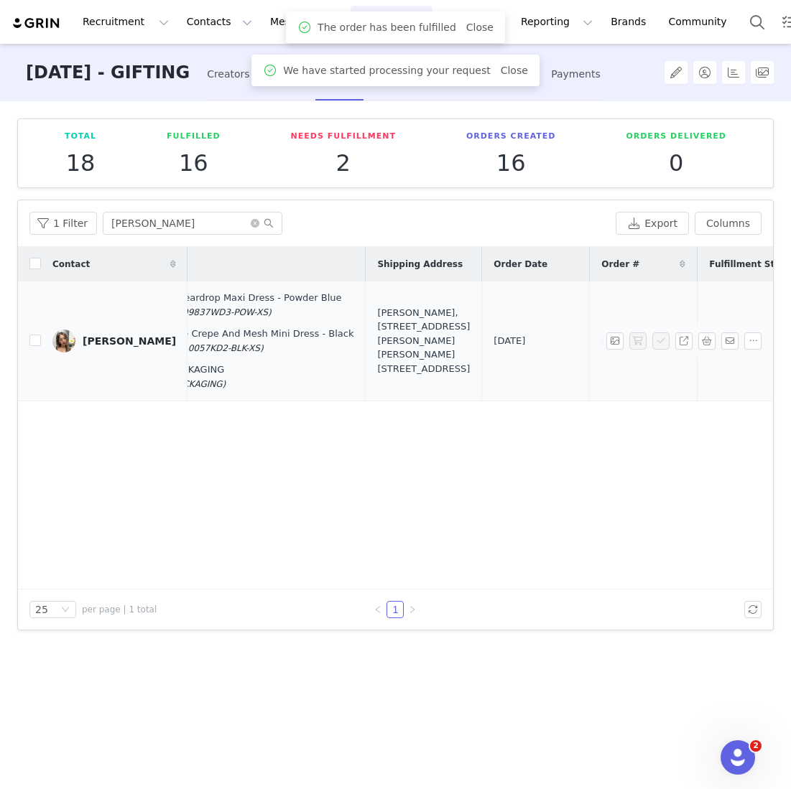
scroll to position [0, 408]
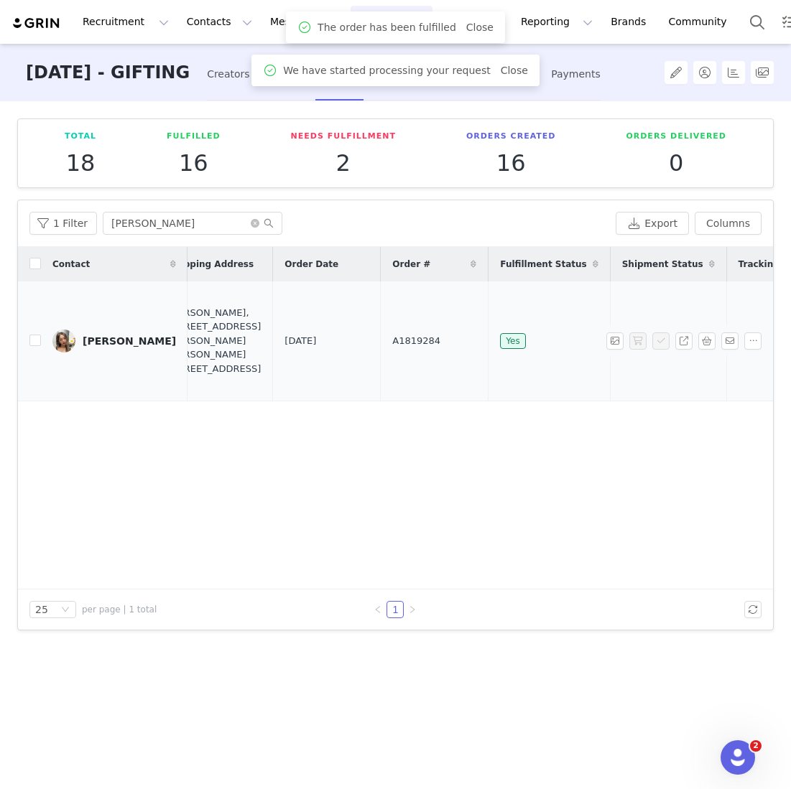
click at [392, 345] on span "A1819284" at bounding box center [416, 341] width 48 height 14
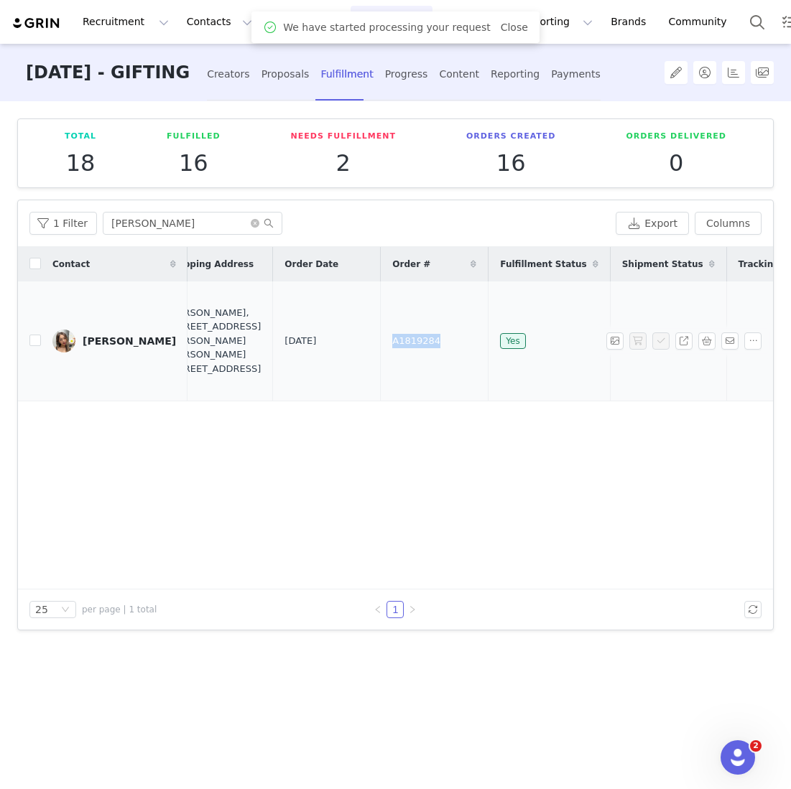
drag, startPoint x: 412, startPoint y: 343, endPoint x: 336, endPoint y: 343, distance: 75.4
click at [381, 343] on td "A1819284" at bounding box center [435, 342] width 108 height 120
copy span "A1819284"
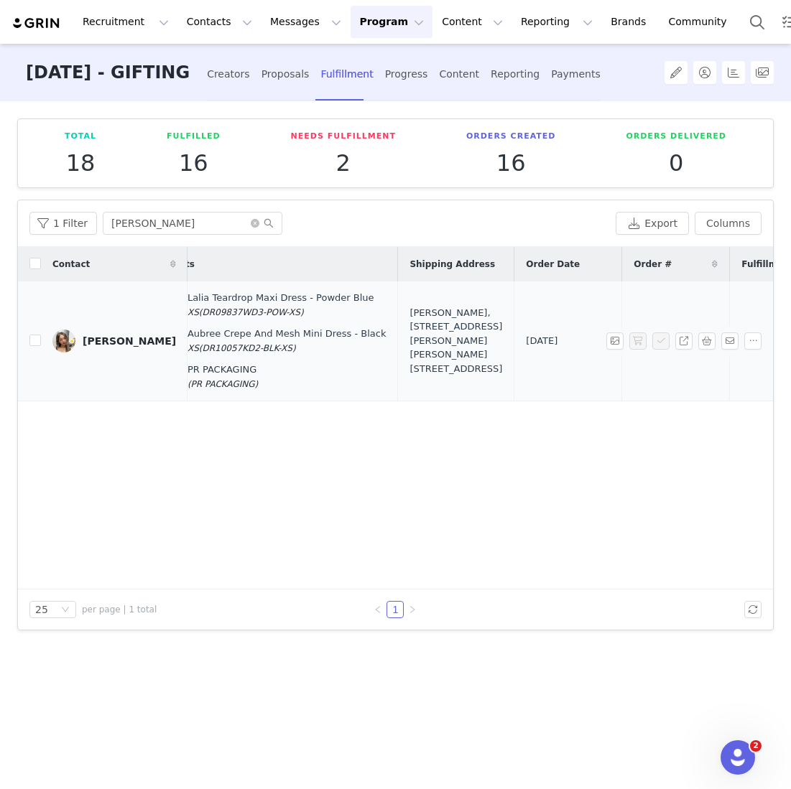
scroll to position [0, 0]
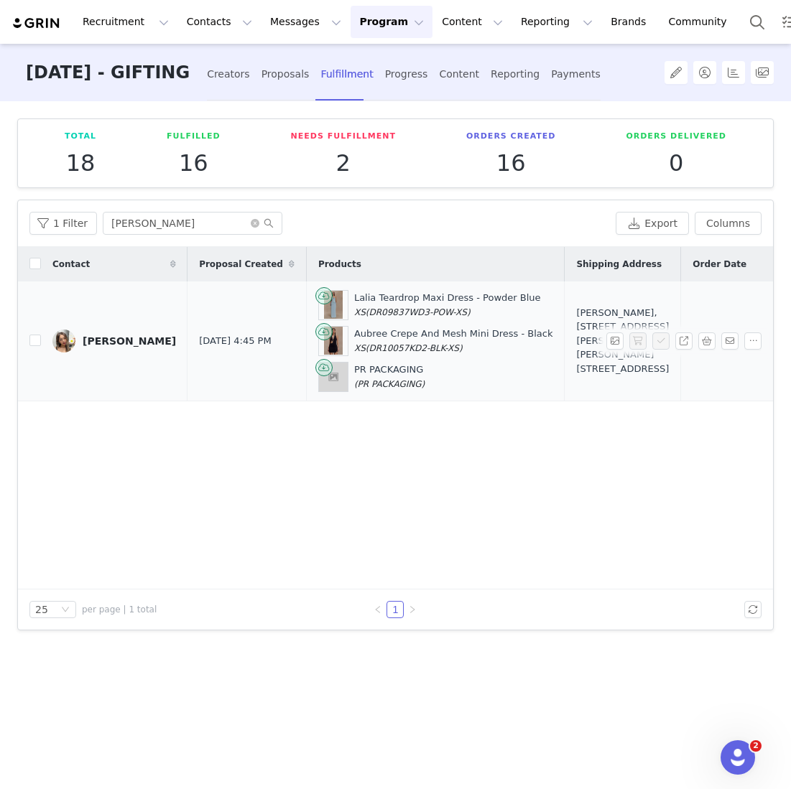
drag, startPoint x: 602, startPoint y: 368, endPoint x: 540, endPoint y: 324, distance: 76.1
click at [565, 324] on td "Catherine Zhang, 211/610 Mowbray Rd. Lane Cove North, New South Wales 2066 Aust…" at bounding box center [623, 342] width 116 height 120
copy div "211/610 Mowbray Rd. Lane Cove North, New South Wales 2066 Australia"
drag, startPoint x: 338, startPoint y: 292, endPoint x: 521, endPoint y: 325, distance: 186.8
click at [521, 325] on td "Lalia Teardrop Maxi Dress - Powder Blue XS (DR09837WD3-POW-XS) Aubree Crepe And…" at bounding box center [435, 342] width 259 height 120
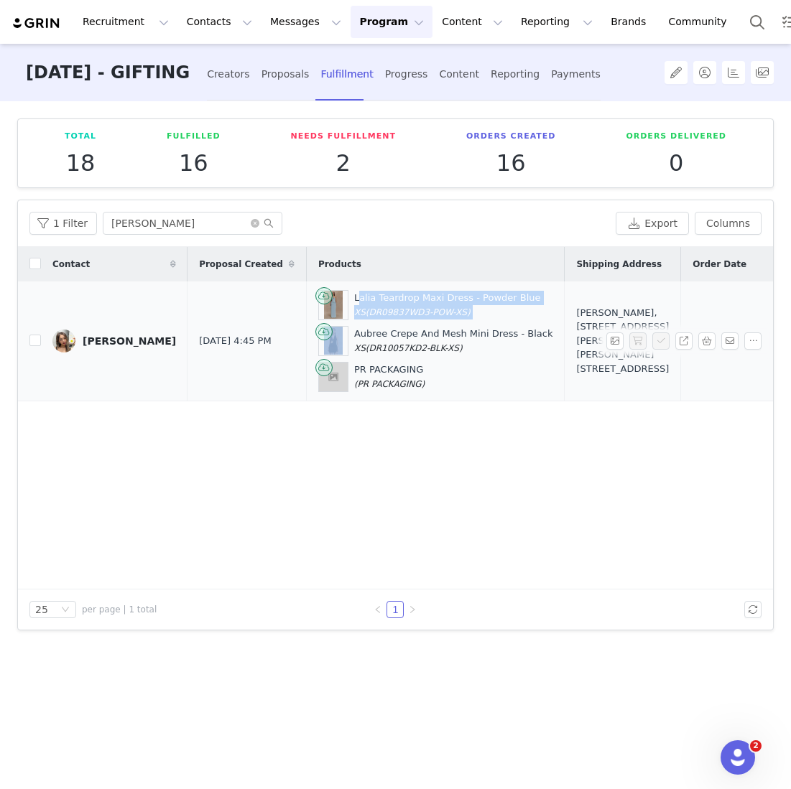
drag, startPoint x: 529, startPoint y: 335, endPoint x: 338, endPoint y: 287, distance: 196.3
click at [338, 287] on td "Lalia Teardrop Maxi Dress - Powder Blue XS (DR09837WD3-POW-XS) Aubree Crepe And…" at bounding box center [435, 342] width 259 height 120
copy div "Lalia Teardrop Maxi Dress - Powder Blue XS (DR09837WD3-POW-XS) Aubree Crepe And…"
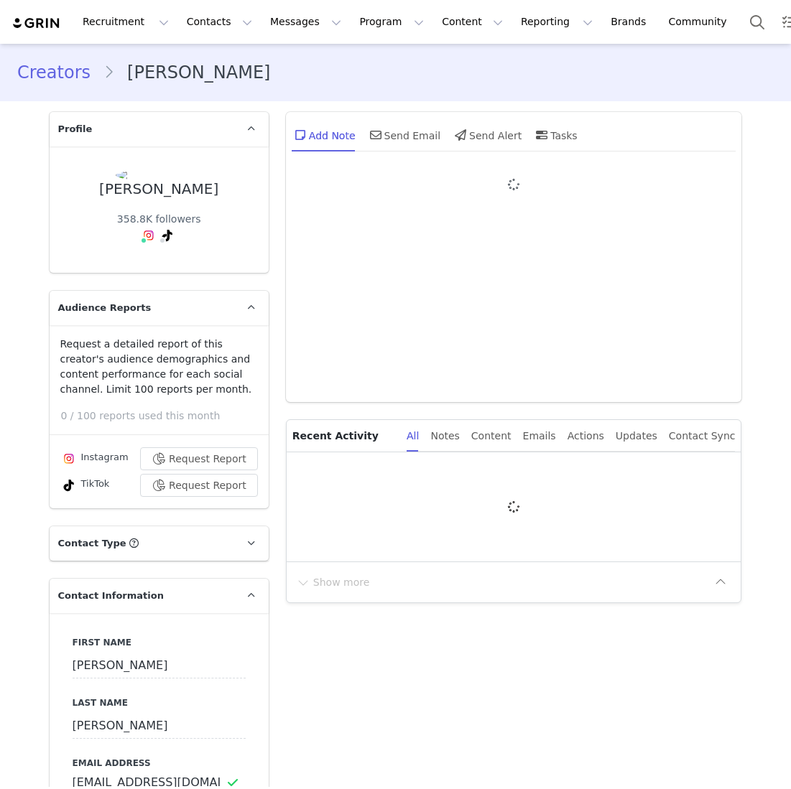
type input "+1 ([GEOGRAPHIC_DATA])"
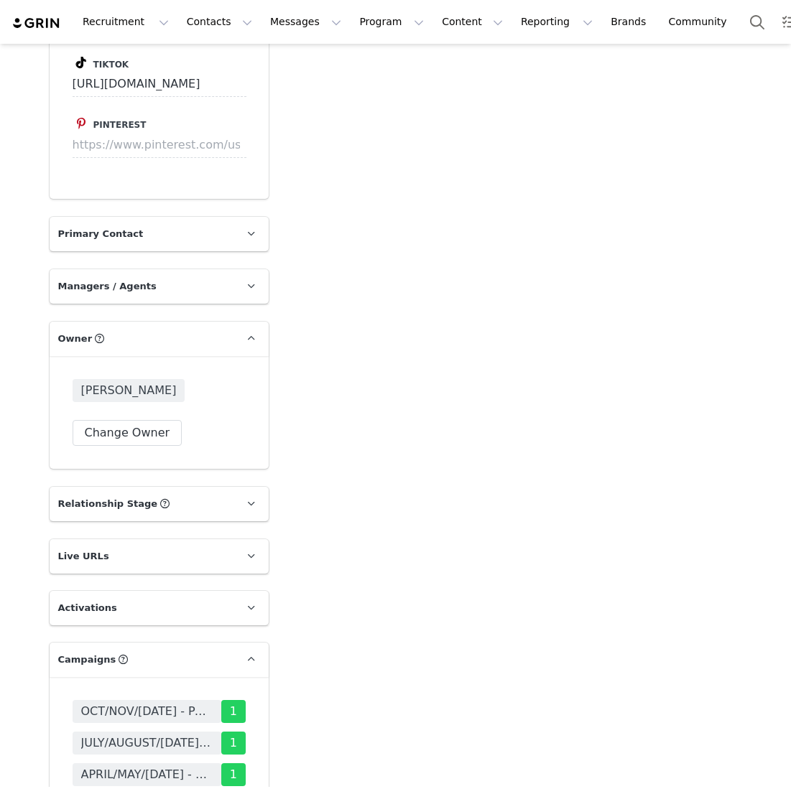
scroll to position [2380, 0]
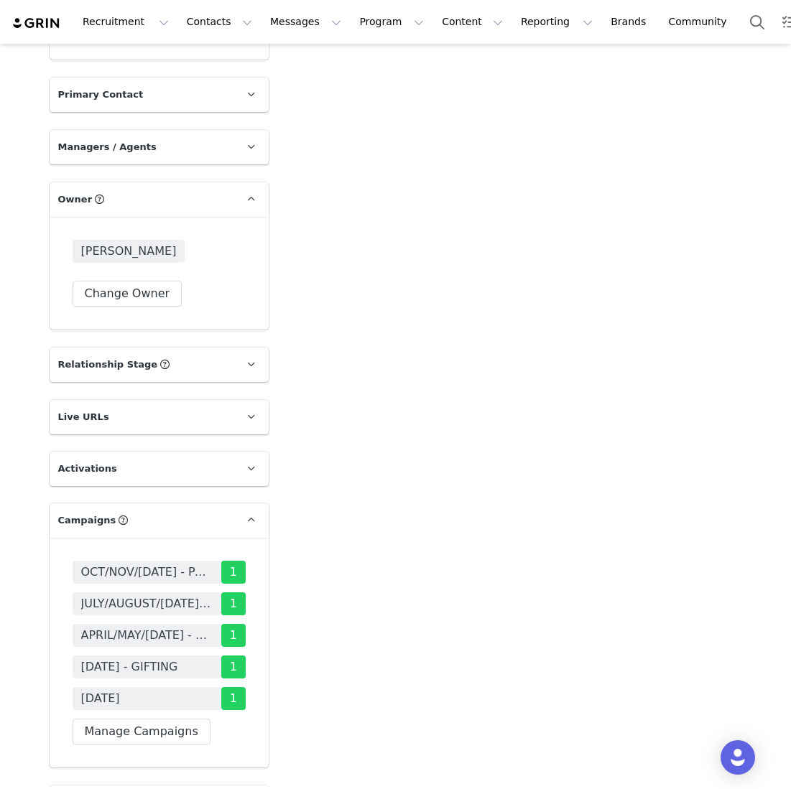
click at [135, 623] on div "OCT/NOV/[DATE] - PAID [DATE]/AUGUST/[DATE] - PAID [DATE]/MAY/[DATE] - PAID [DAT…" at bounding box center [159, 653] width 219 height 230
click at [135, 719] on button "Manage Campaigns" at bounding box center [142, 732] width 138 height 26
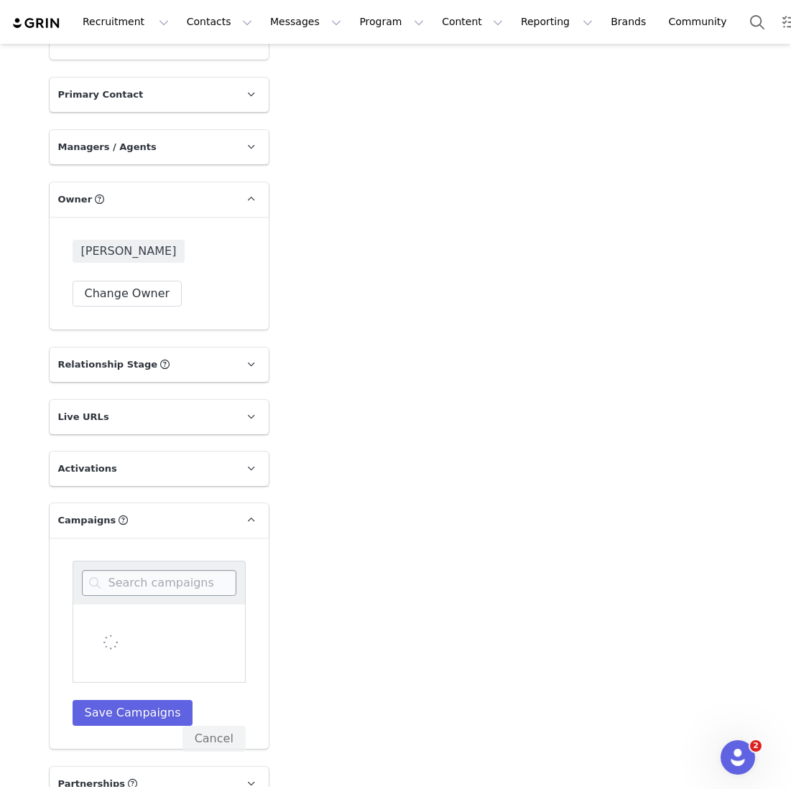
scroll to position [0, 0]
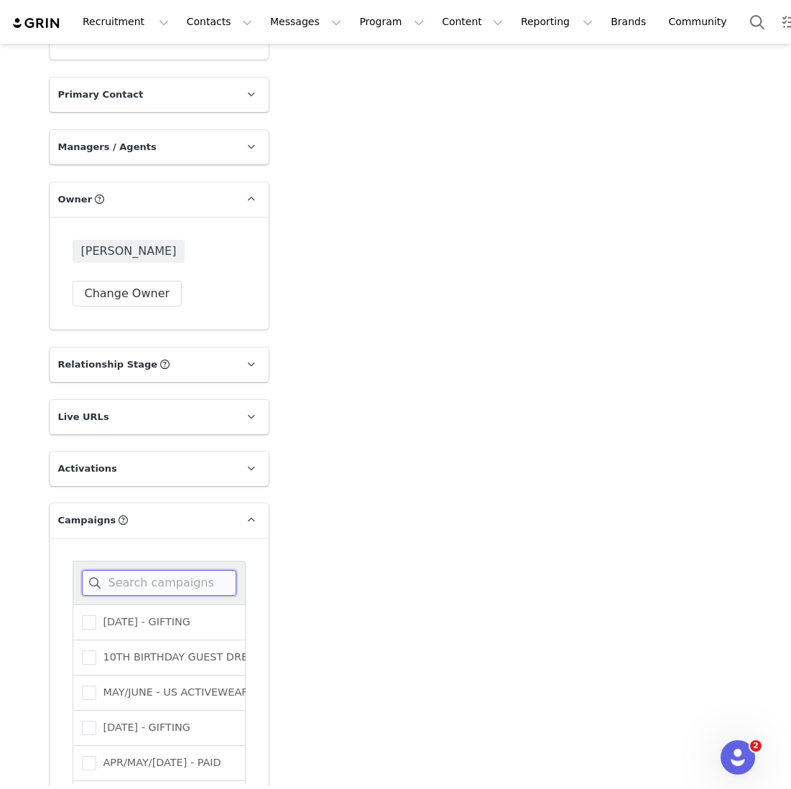
click at [168, 570] on input at bounding box center [159, 583] width 154 height 26
type input "i"
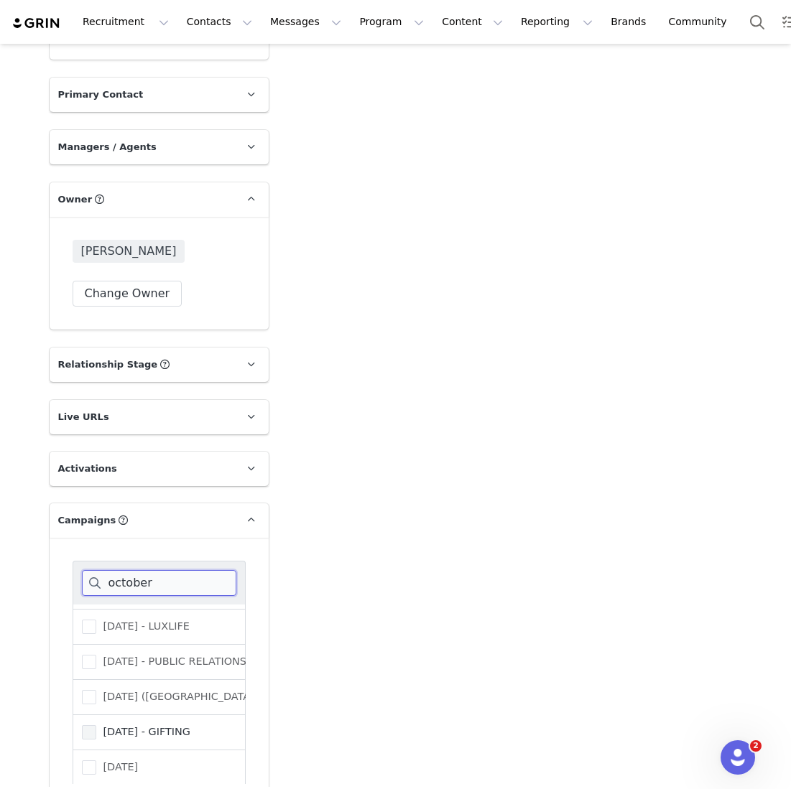
type input "october"
click at [163, 725] on span "[DATE] - GIFTING" at bounding box center [143, 732] width 94 height 14
click at [96, 725] on input "[DATE] - GIFTING" at bounding box center [96, 725] width 0 height 0
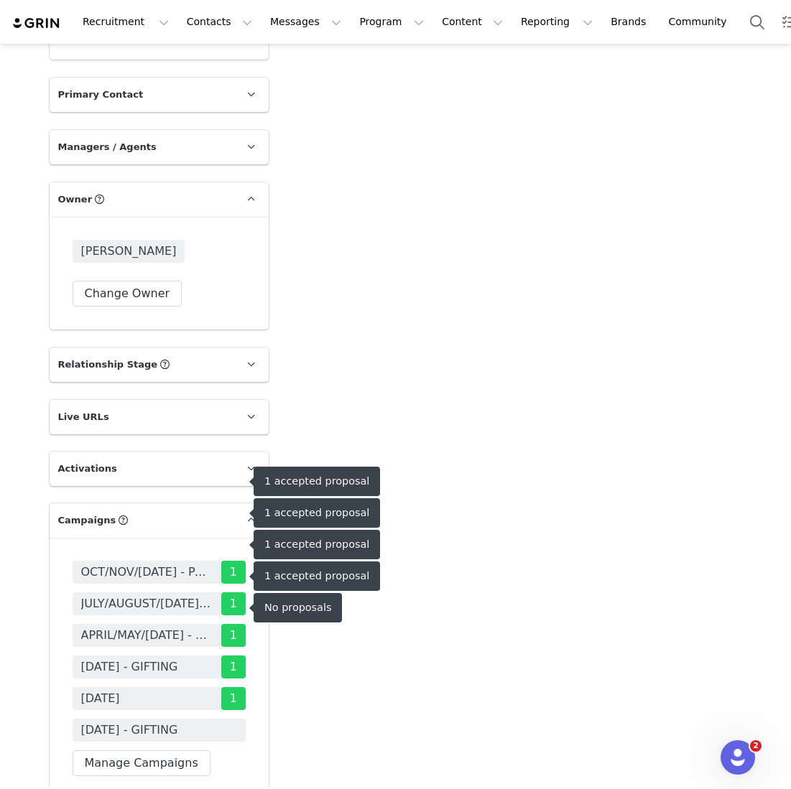
click at [177, 722] on span "[DATE] - GIFTING" at bounding box center [129, 730] width 97 height 17
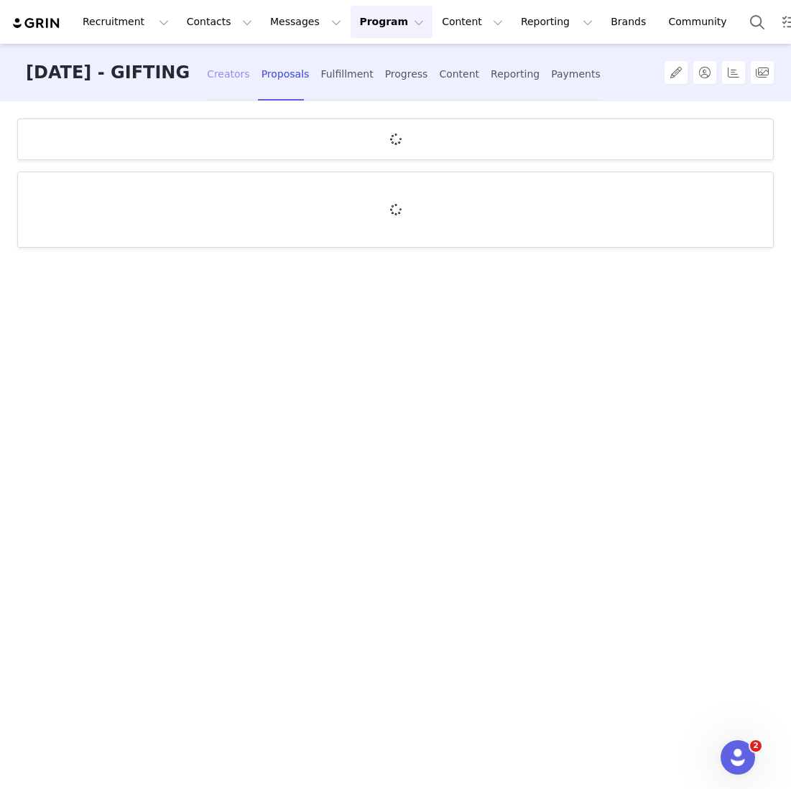
click at [250, 82] on div "Creators" at bounding box center [228, 74] width 43 height 38
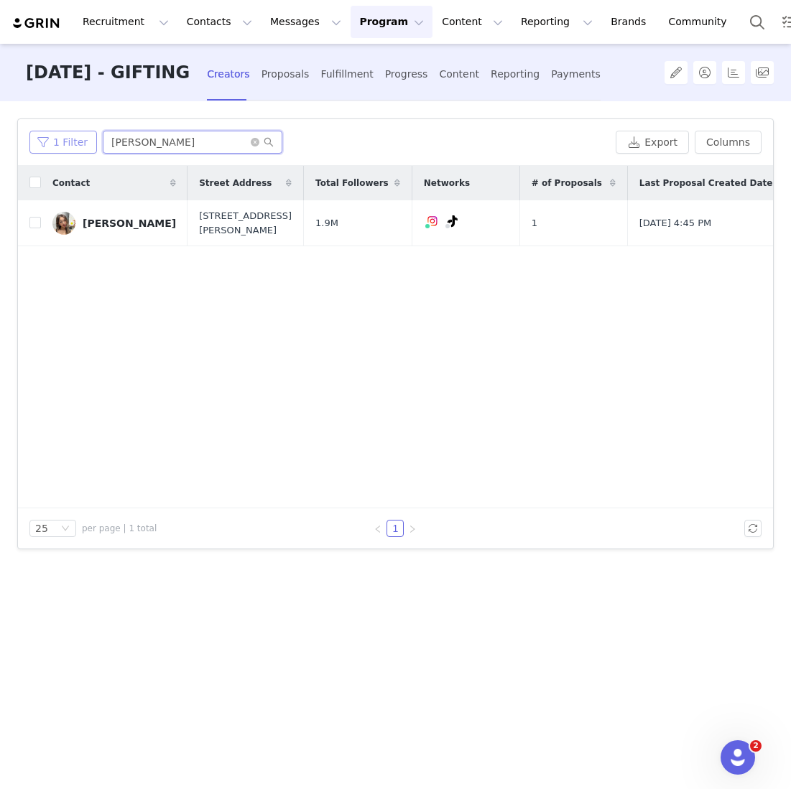
drag, startPoint x: 171, startPoint y: 141, endPoint x: 46, endPoint y: 141, distance: 125.0
click at [46, 141] on div "1 Filter catherine" at bounding box center [319, 142] width 580 height 23
type input "k"
type input "[PERSON_NAME]"
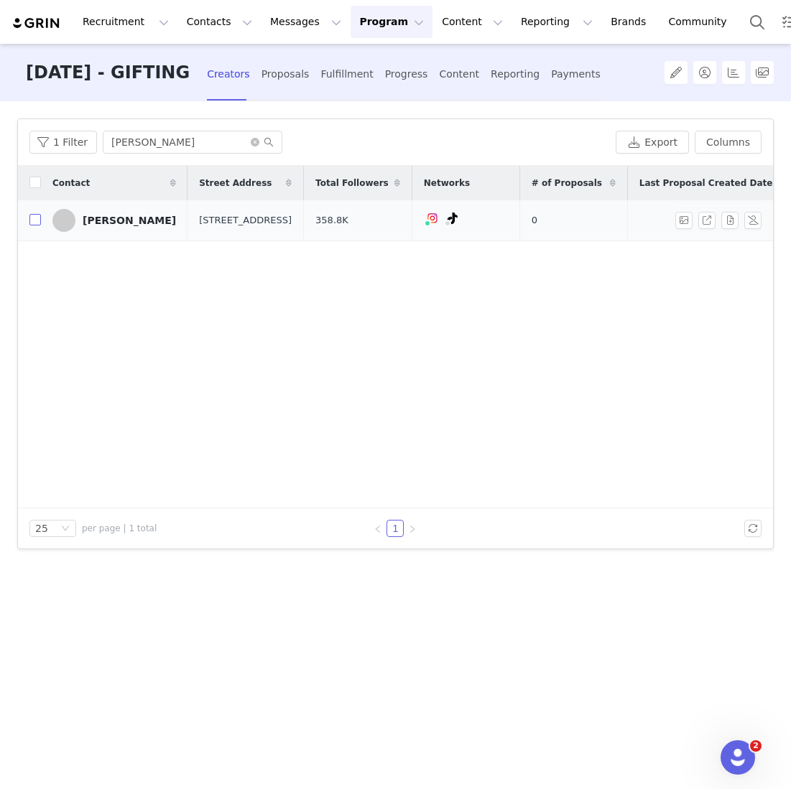
click at [34, 219] on input "checkbox" at bounding box center [34, 219] width 11 height 11
checkbox input "true"
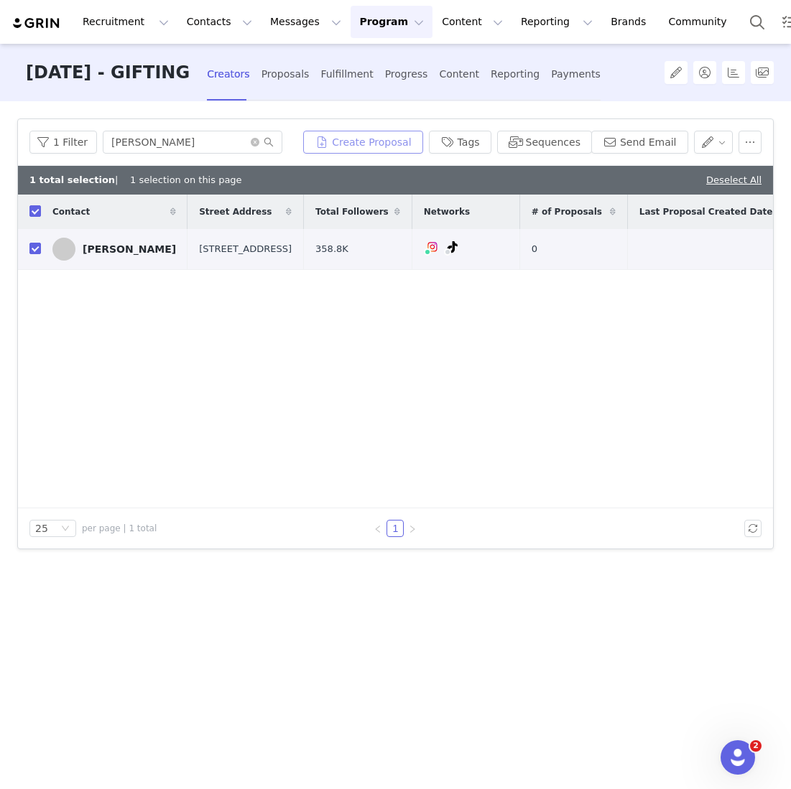
click at [371, 144] on button "Create Proposal" at bounding box center [362, 142] width 119 height 23
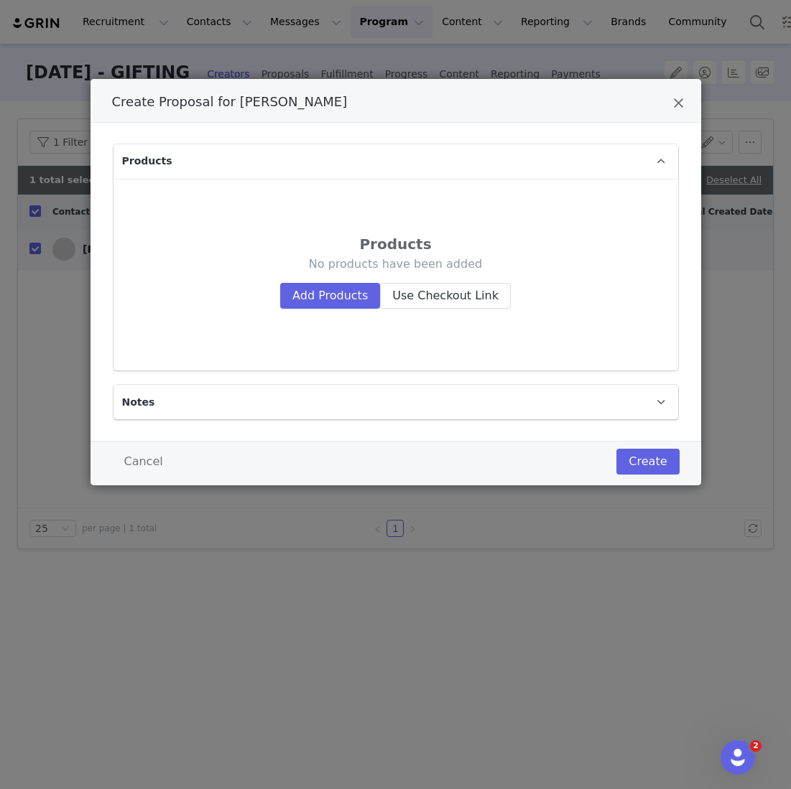
click at [316, 315] on div "Products No products have been added Add Products Use Checkout Link" at bounding box center [396, 274] width 542 height 169
click at [316, 299] on button "Add Products" at bounding box center [330, 296] width 100 height 26
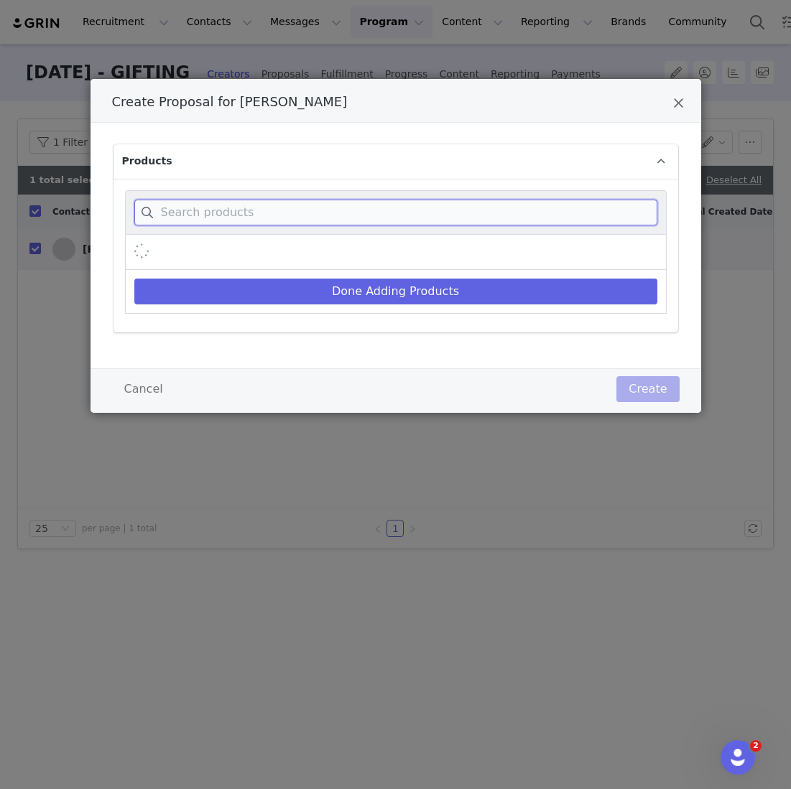
click at [316, 221] on input "Create Proposal for Jamie Nguyen" at bounding box center [395, 213] width 523 height 26
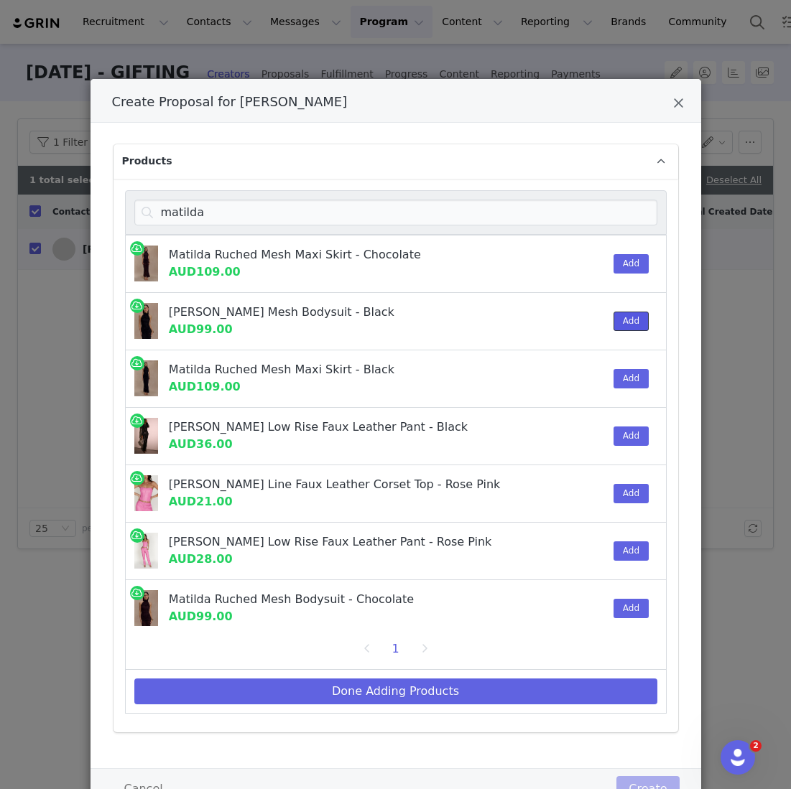
click at [618, 329] on button "Add" at bounding box center [630, 321] width 35 height 19
click at [620, 361] on div "Add" at bounding box center [627, 378] width 44 height 57
click at [617, 362] on div "Add" at bounding box center [627, 378] width 44 height 57
click at [622, 366] on div "Add" at bounding box center [627, 378] width 44 height 57
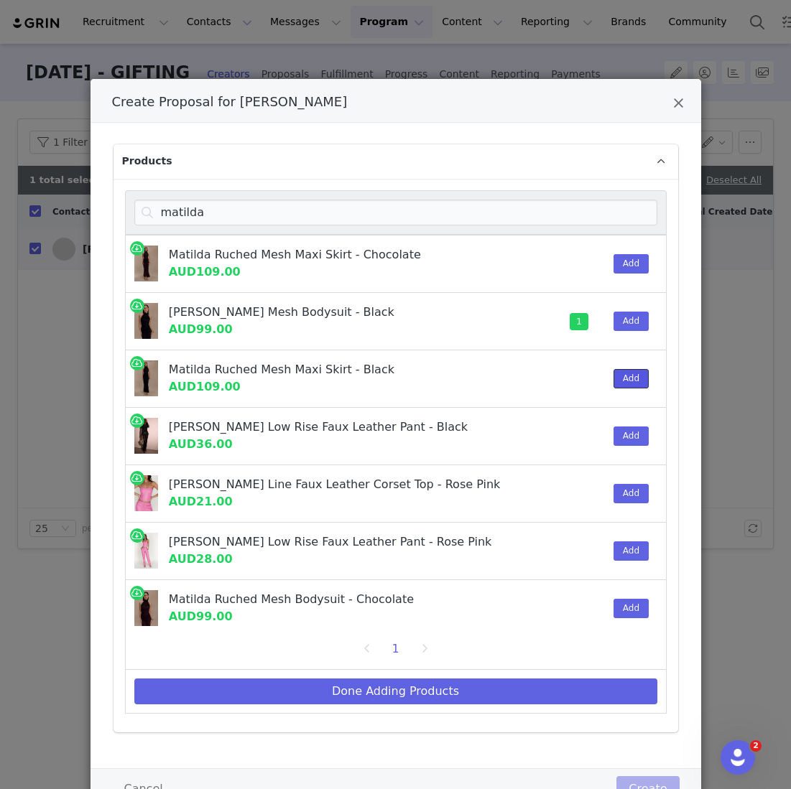
click at [623, 371] on button "Add" at bounding box center [630, 378] width 35 height 19
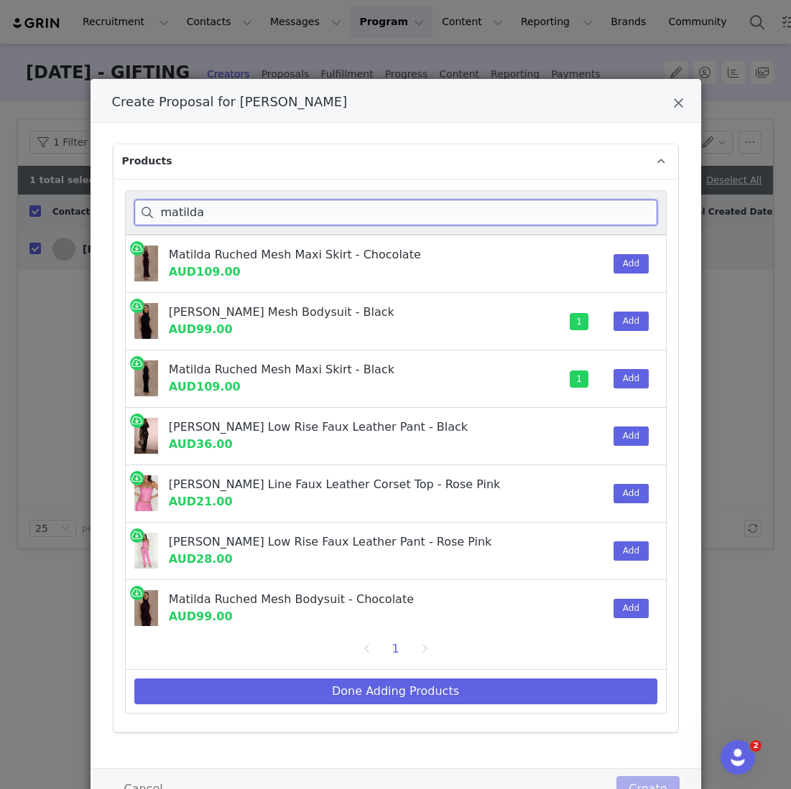
drag, startPoint x: 214, startPoint y: 214, endPoint x: 49, endPoint y: 203, distance: 165.6
click at [49, 203] on div "Create Proposal for Jamie Nguyen Products matilda Matilda Ruched Mesh Maxi Skir…" at bounding box center [395, 394] width 791 height 789
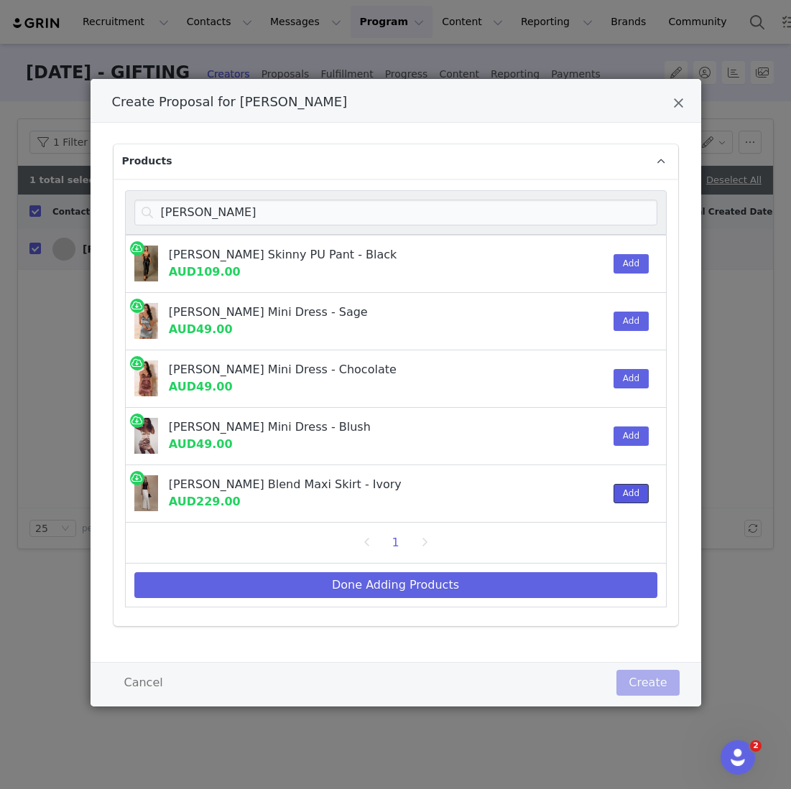
click at [642, 495] on button "Add" at bounding box center [630, 493] width 35 height 19
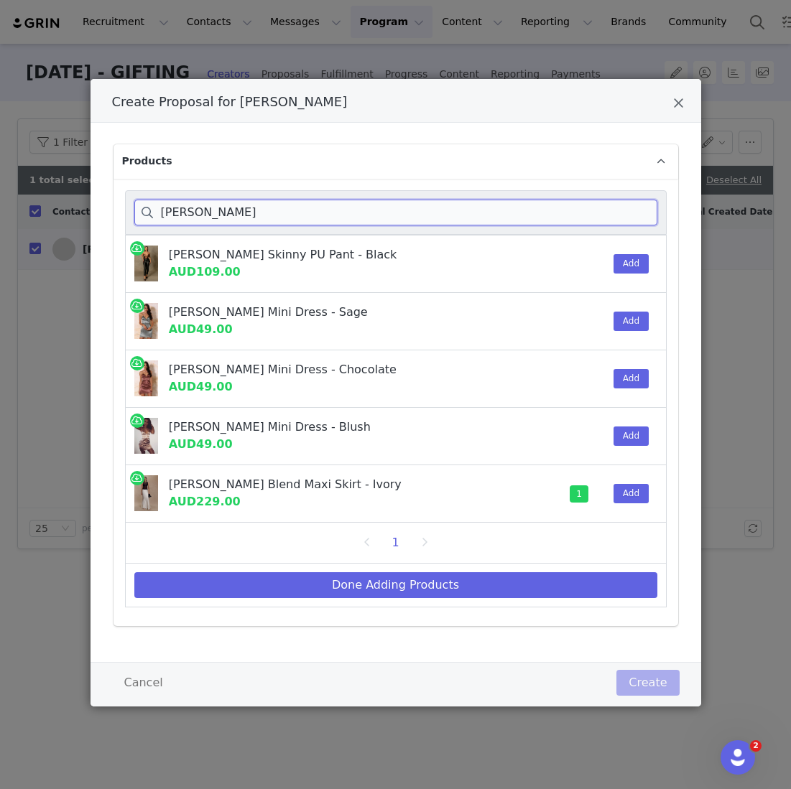
drag, startPoint x: 220, startPoint y: 208, endPoint x: 26, endPoint y: 202, distance: 194.0
click at [36, 205] on div "Create Proposal for Jamie Nguyen Products sabrina s Sabrina Skinny PU Pant - Bl…" at bounding box center [395, 394] width 791 height 789
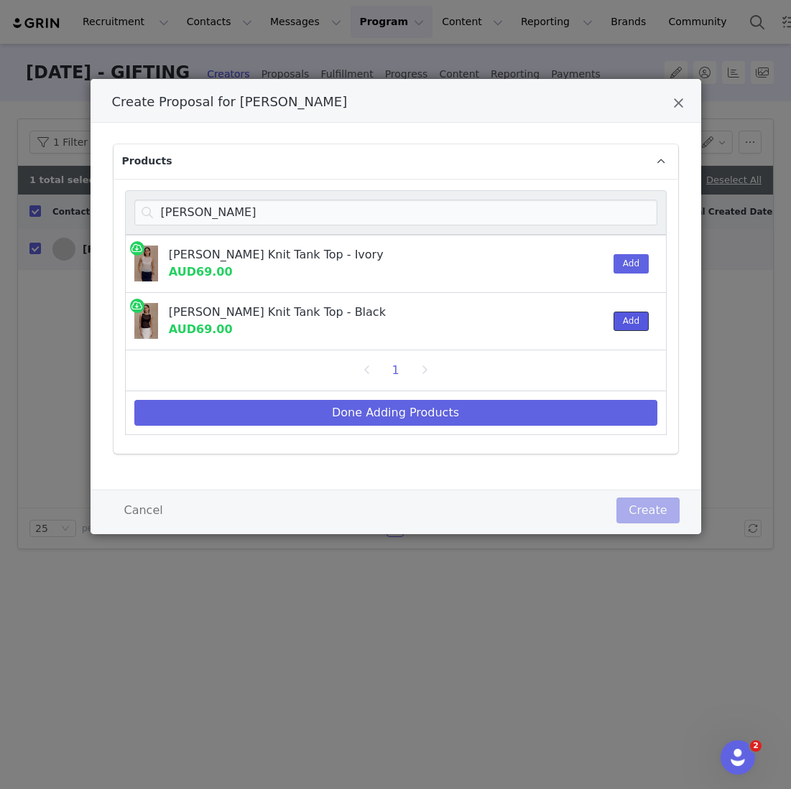
click at [642, 326] on button "Add" at bounding box center [630, 321] width 35 height 19
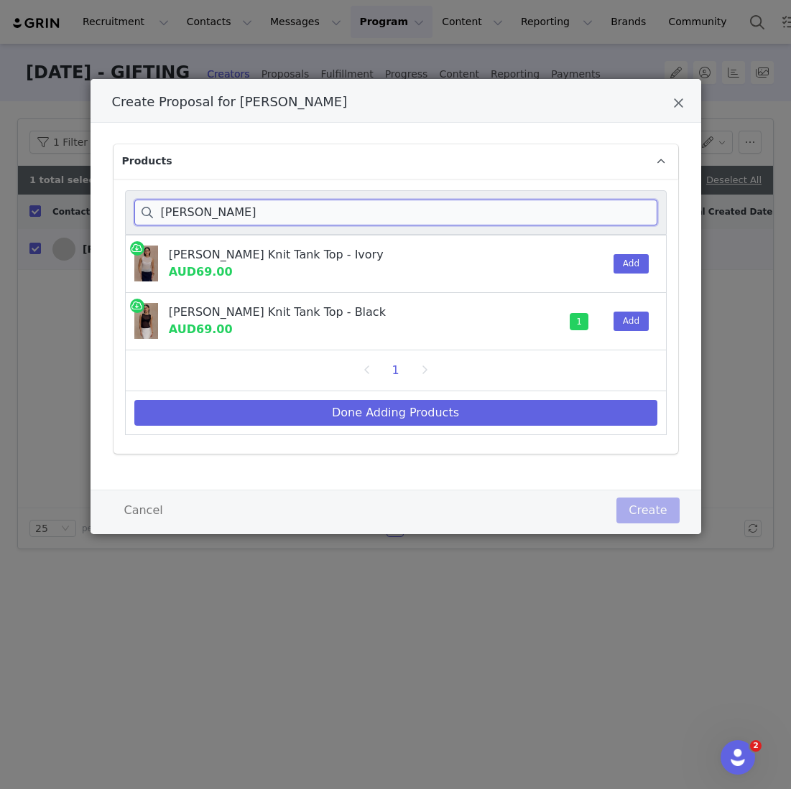
drag, startPoint x: 242, startPoint y: 209, endPoint x: 1, endPoint y: 185, distance: 241.8
click at [1, 185] on div "Create Proposal for Jamie Nguyen Products dollie Dollie Sheer Knit Tank Top - I…" at bounding box center [395, 394] width 791 height 789
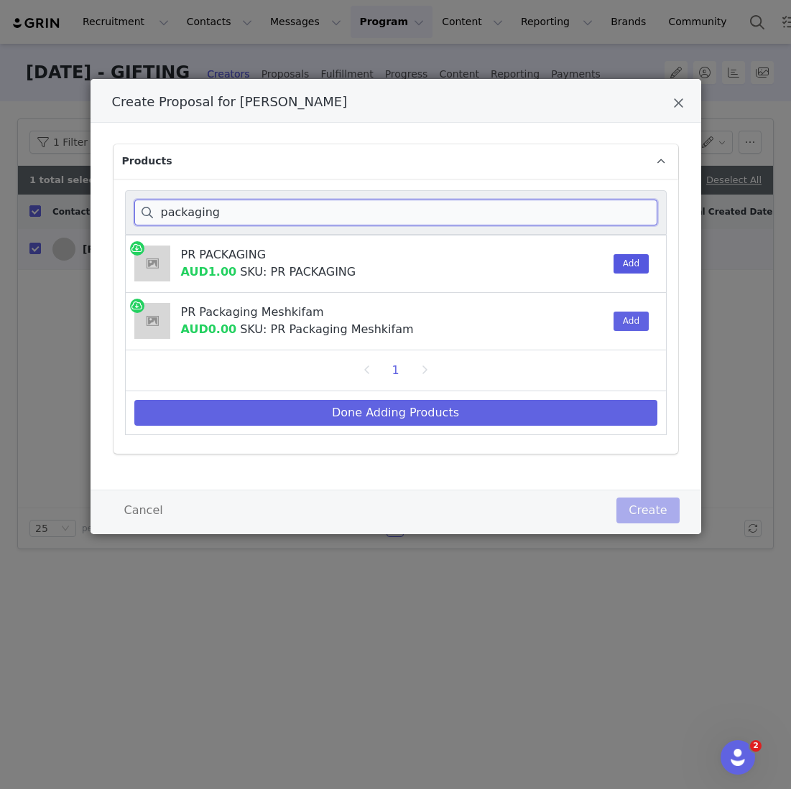
type input "packaging"
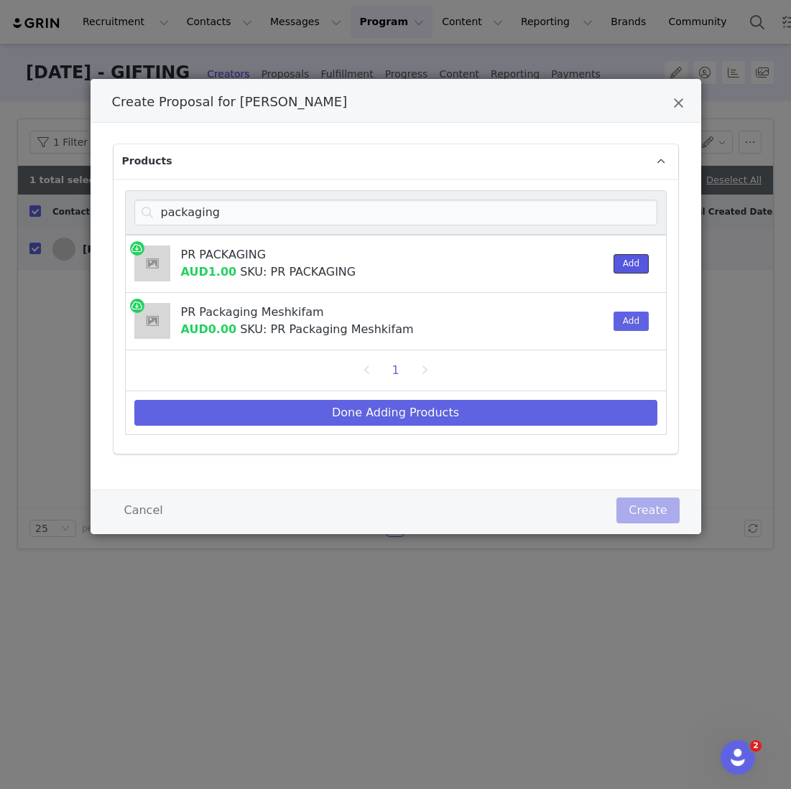
click at [623, 259] on button "Add" at bounding box center [630, 263] width 35 height 19
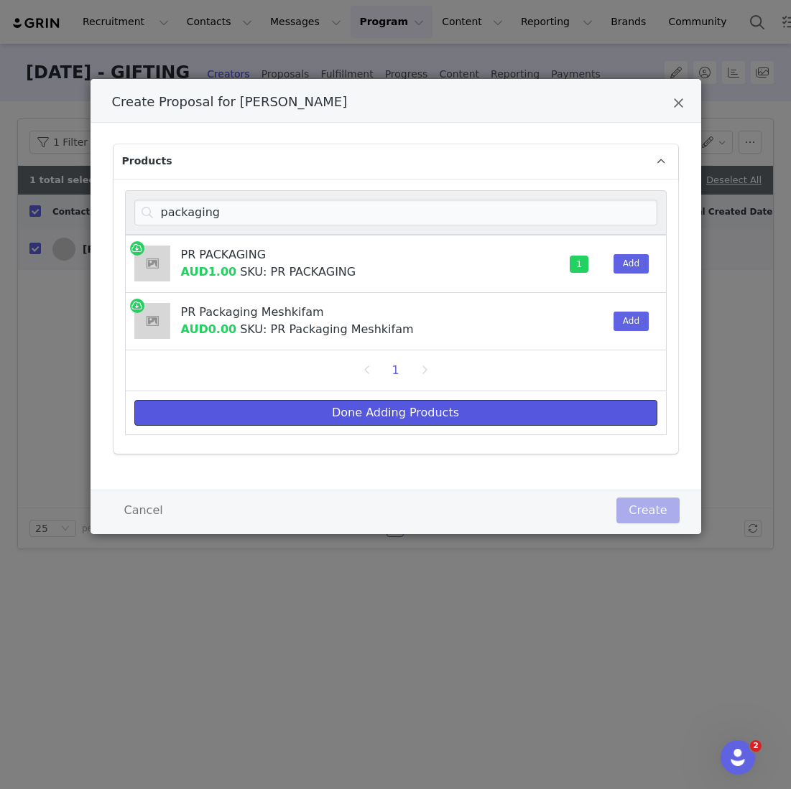
click at [455, 404] on button "Done Adding Products" at bounding box center [395, 413] width 523 height 26
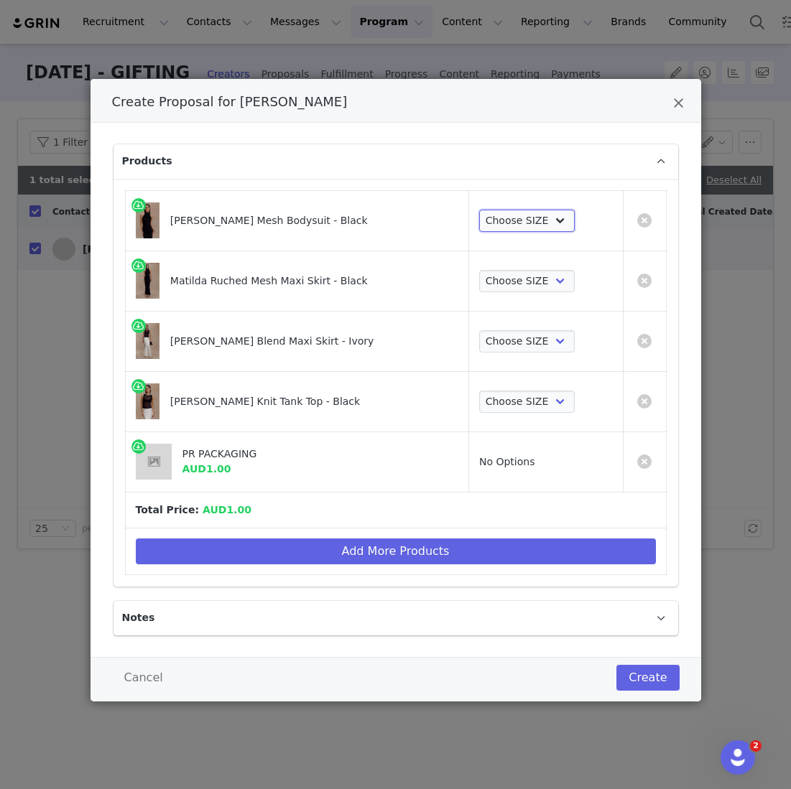
click at [506, 219] on select "Choose SIZE XXS XS S M L XL XXL 3XL" at bounding box center [527, 221] width 96 height 23
select select "27695624"
click at [479, 210] on select "Choose SIZE XXS XS S M L XL XXL 3XL" at bounding box center [527, 221] width 96 height 23
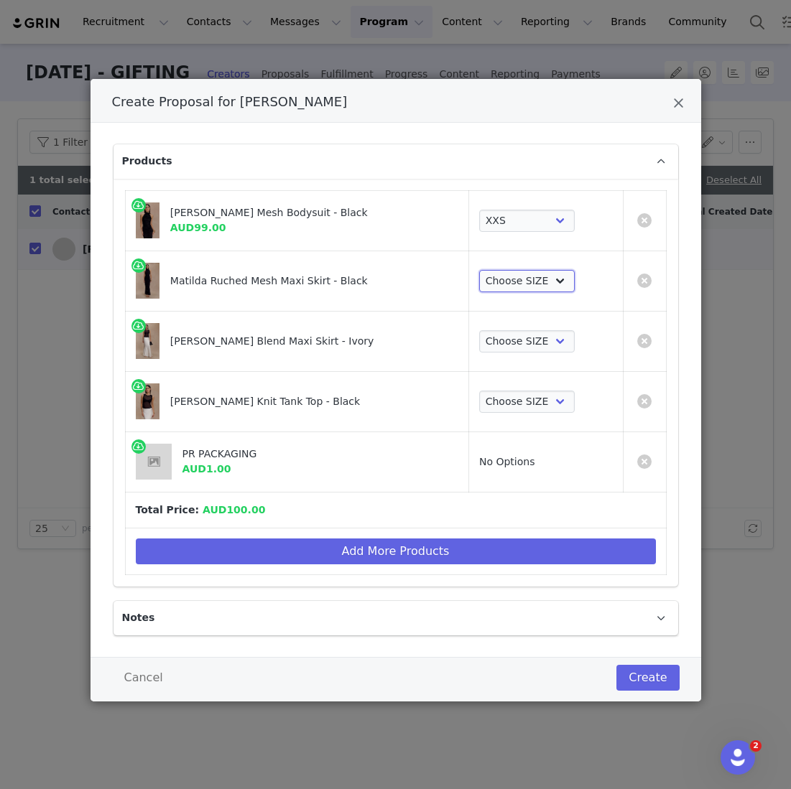
drag, startPoint x: 506, startPoint y: 219, endPoint x: 501, endPoint y: 274, distance: 54.8
click at [501, 273] on select "Choose SIZE XXS XS S M L XL XXL 3XL" at bounding box center [527, 281] width 96 height 23
select select "27694349"
click at [479, 270] on select "Choose SIZE XXS XS S M L XL XXL 3XL" at bounding box center [527, 281] width 96 height 23
drag, startPoint x: 501, startPoint y: 274, endPoint x: 499, endPoint y: 331, distance: 57.5
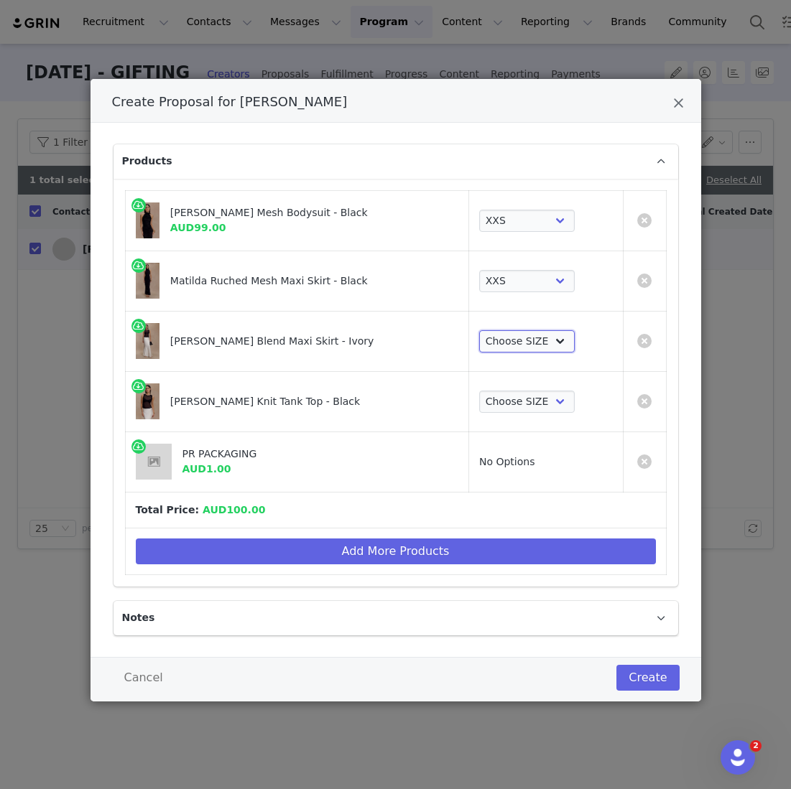
click at [499, 330] on select "Choose SIZE XXS XS S M L XL XXL 3XL" at bounding box center [527, 341] width 96 height 23
select select "27694319"
click at [479, 330] on select "Choose SIZE XXS XS S M L XL XXL 3XL" at bounding box center [527, 341] width 96 height 23
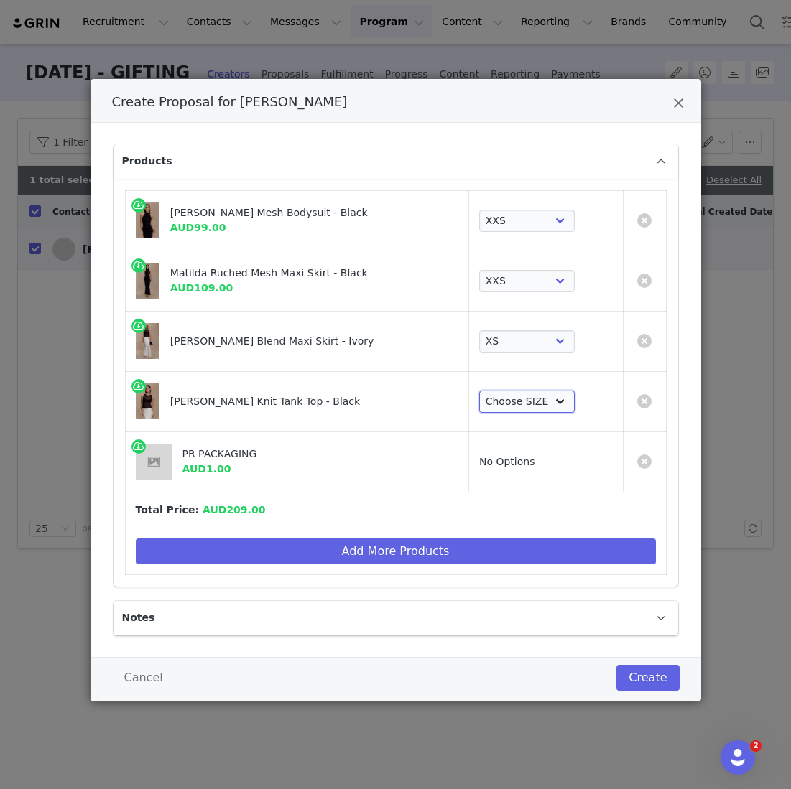
drag, startPoint x: 499, startPoint y: 331, endPoint x: 497, endPoint y: 396, distance: 64.7
click at [497, 396] on select "Choose SIZE XXS XS S M L XL XXL 3XL" at bounding box center [527, 402] width 96 height 23
select select "27693870"
click at [479, 391] on select "Choose SIZE XXS XS S M L XL XXL 3XL" at bounding box center [527, 402] width 96 height 23
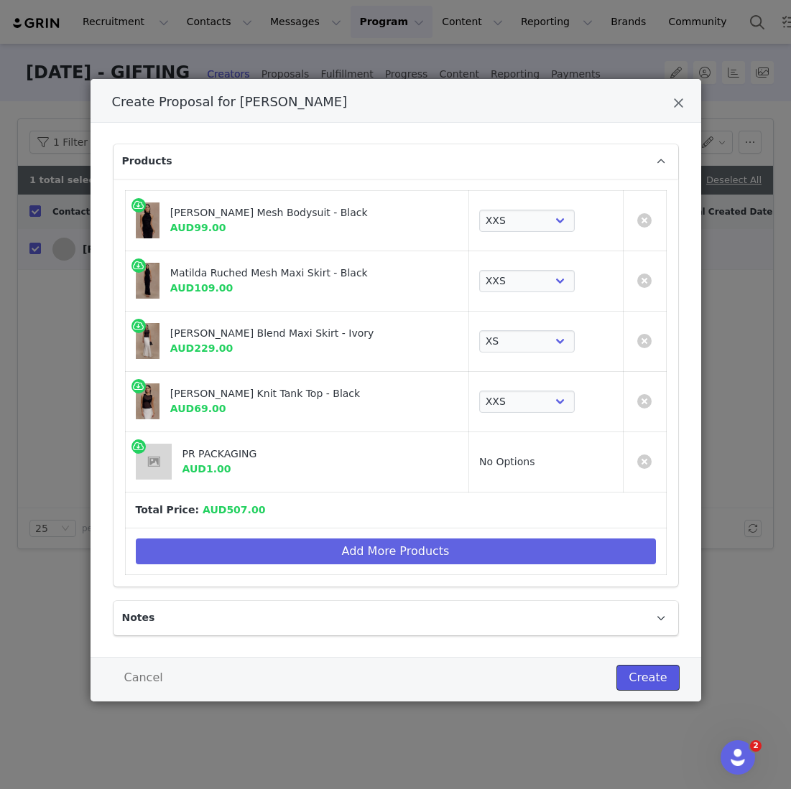
click at [629, 680] on button "Create" at bounding box center [647, 678] width 62 height 26
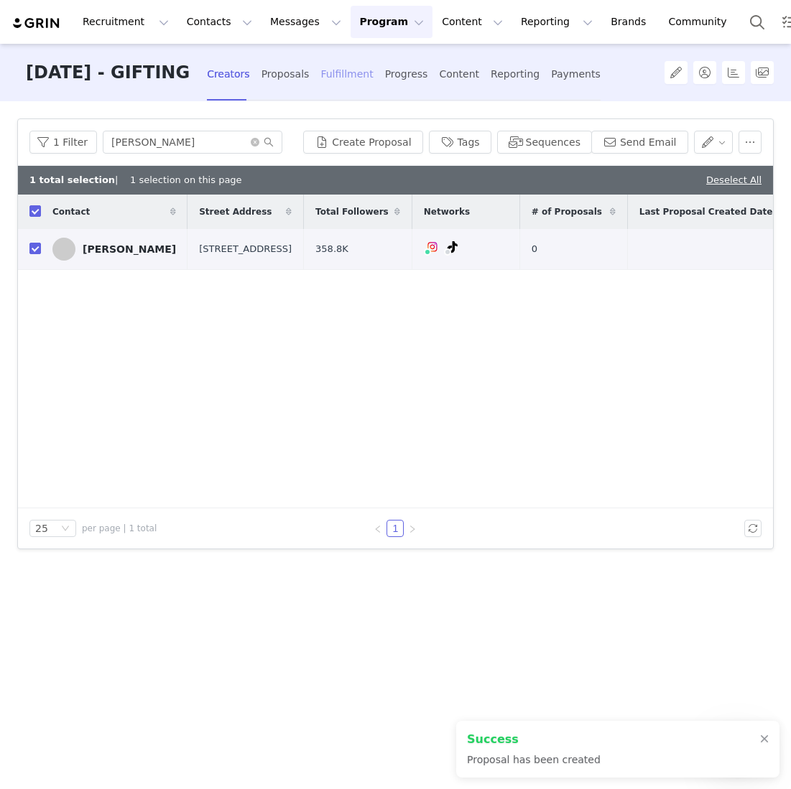
click at [344, 80] on div "Fulfillment" at bounding box center [346, 74] width 52 height 38
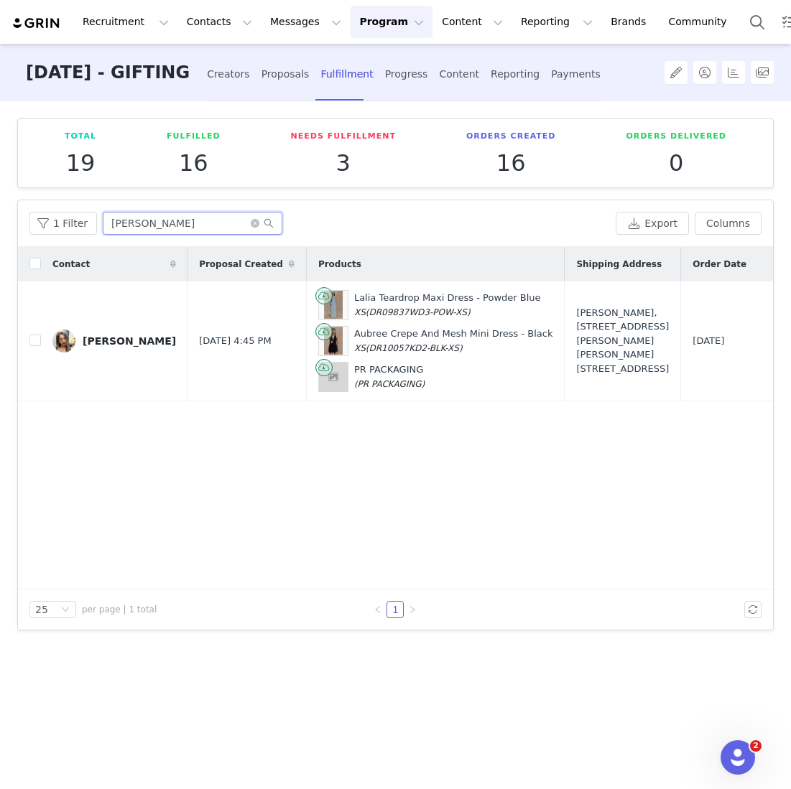
drag, startPoint x: 176, startPoint y: 218, endPoint x: -18, endPoint y: 218, distance: 193.9
click at [0, 218] on html "Recruitment Recruitment Creator Search Curated Lists Landing Pages Web Extensio…" at bounding box center [395, 394] width 791 height 789
type input "j"
type input "a"
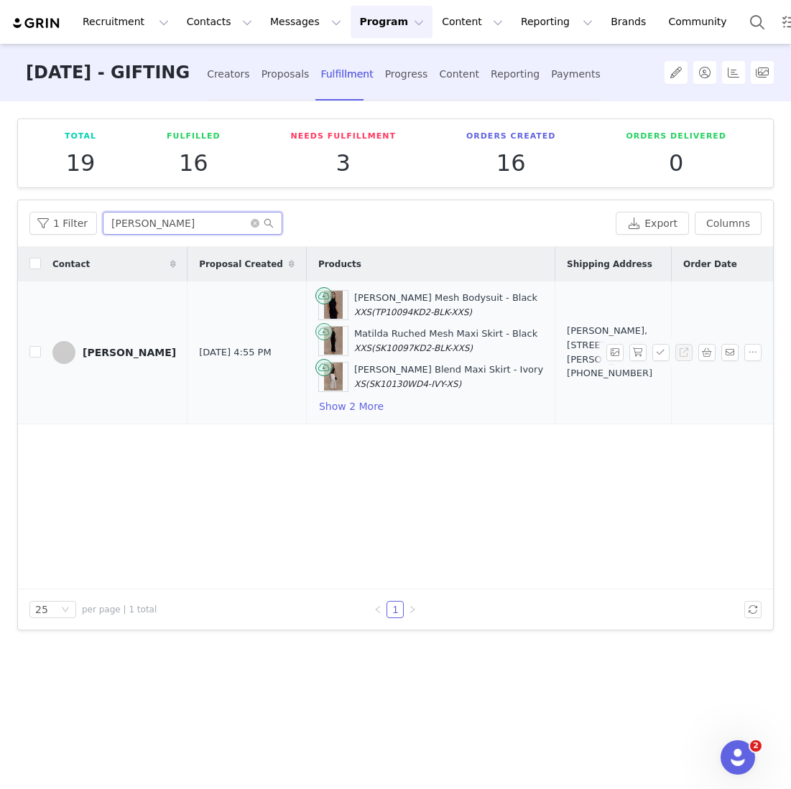
scroll to position [0, 332]
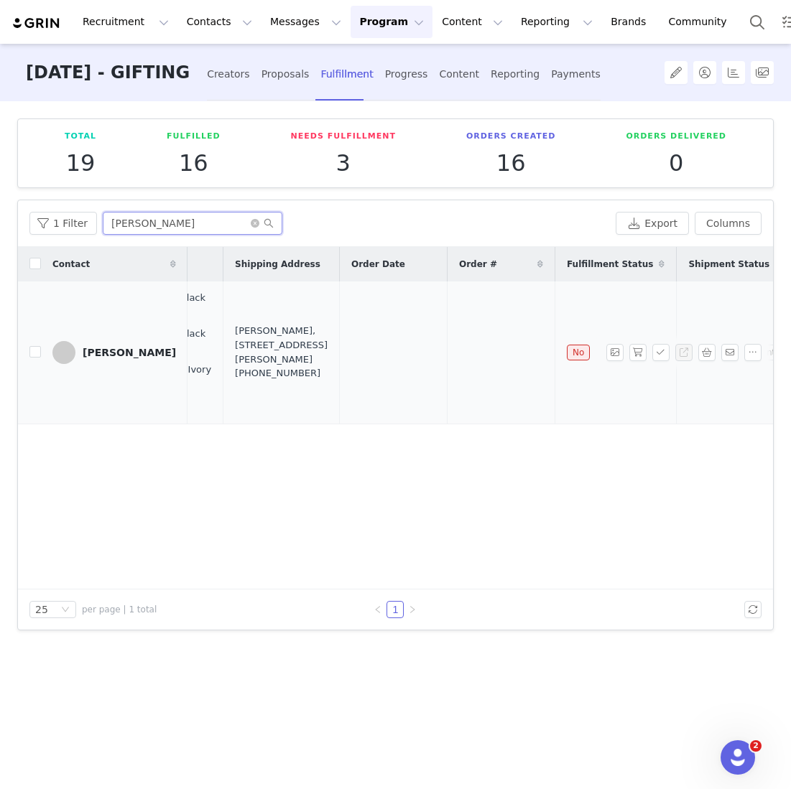
type input "jamie"
click at [447, 373] on td at bounding box center [501, 353] width 108 height 143
click at [639, 356] on button "button" at bounding box center [637, 352] width 17 height 17
click at [658, 355] on button "button" at bounding box center [660, 352] width 17 height 17
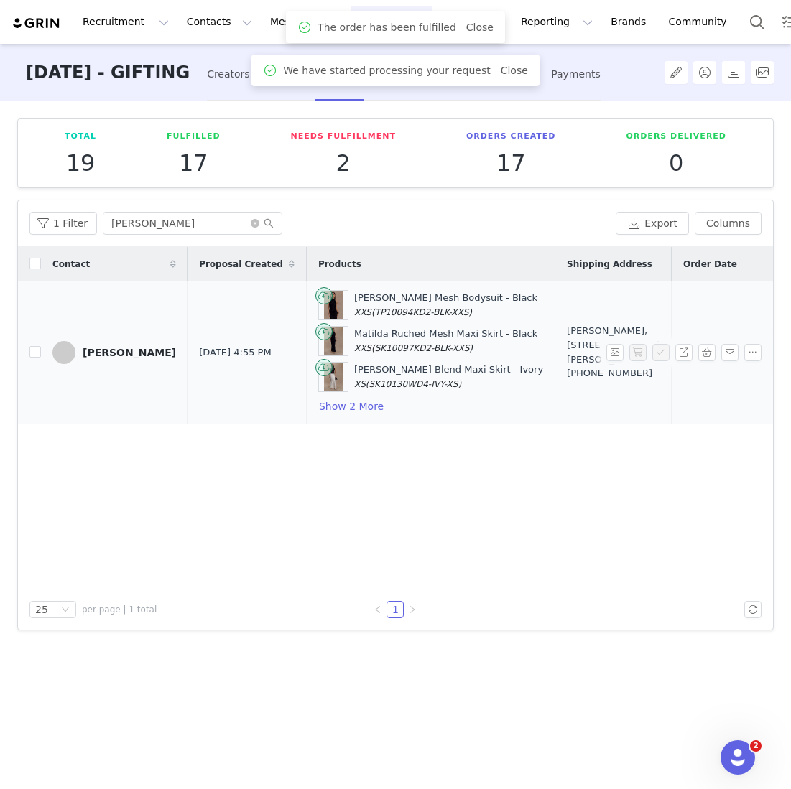
scroll to position [0, 381]
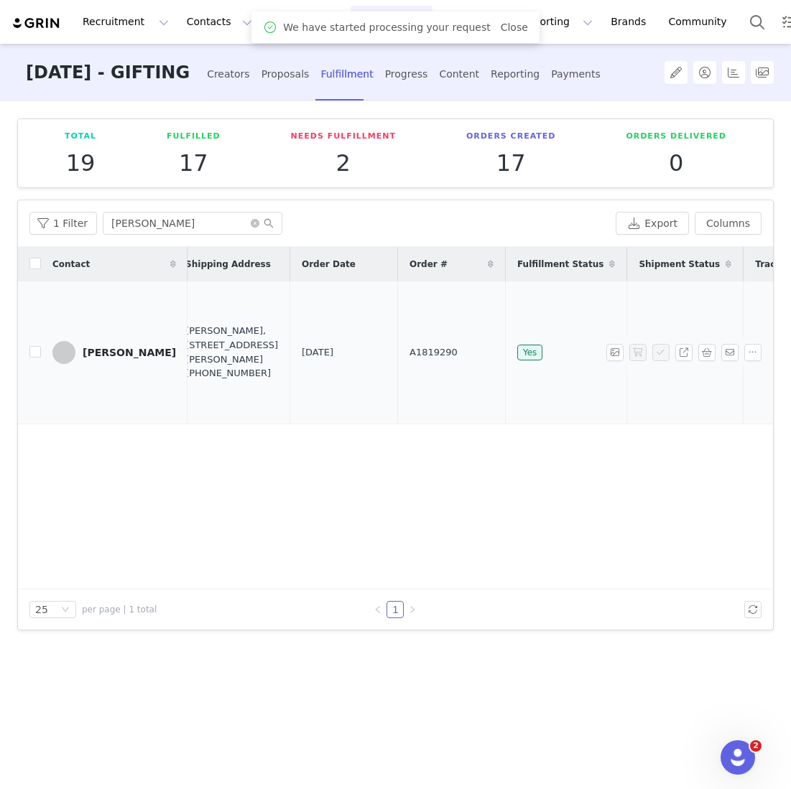
drag, startPoint x: 424, startPoint y: 353, endPoint x: 305, endPoint y: 353, distance: 119.9
click at [305, 353] on tr "Jamie Nguyen Oct 1, 2025 4:55 PM Matilda Ruched Mesh Bodysuit - Black XXS (TP10…" at bounding box center [244, 353] width 1214 height 143
copy tr "A1819290"
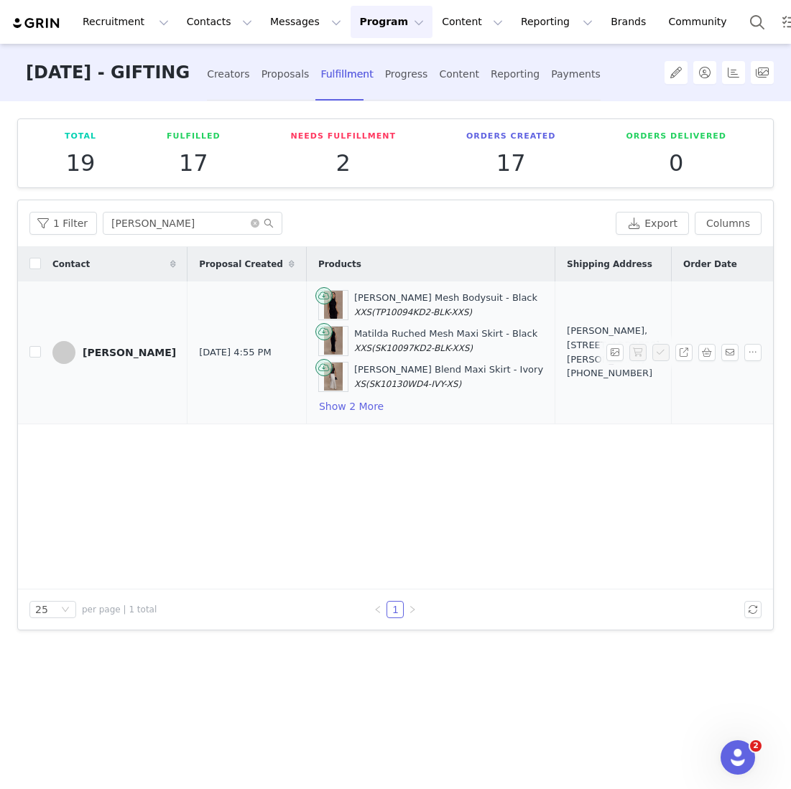
drag, startPoint x: 559, startPoint y: 371, endPoint x: 580, endPoint y: 315, distance: 60.4
click at [580, 324] on div "Jamie Nguyen, 28 Yurong St. 404 Darlinghurst, New South Wales 2010 Australia +6…" at bounding box center [613, 352] width 93 height 56
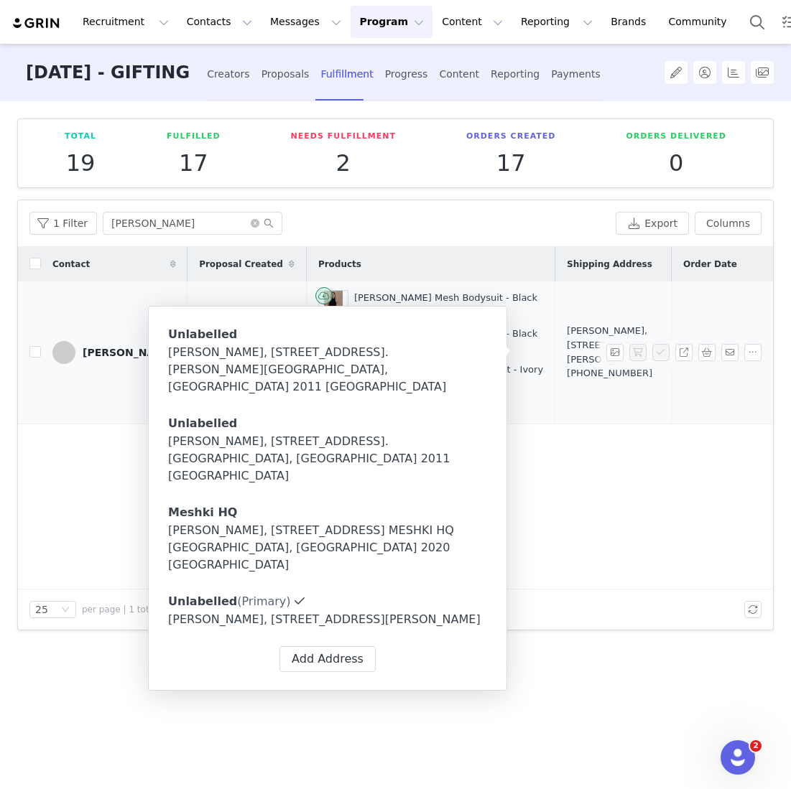
copy div "28 Yurong St. 404 Darlinghurst, New South Wales 2010 Australia"
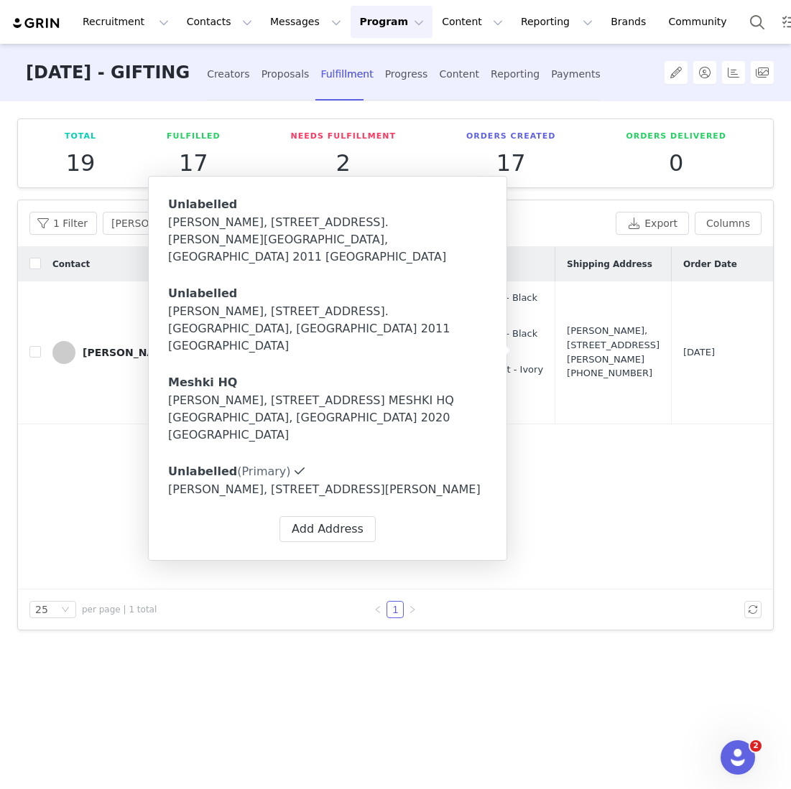
click at [286, 551] on div "Contact Proposal Created Products Shipping Address Order Date Order # Fulfillme…" at bounding box center [395, 418] width 755 height 343
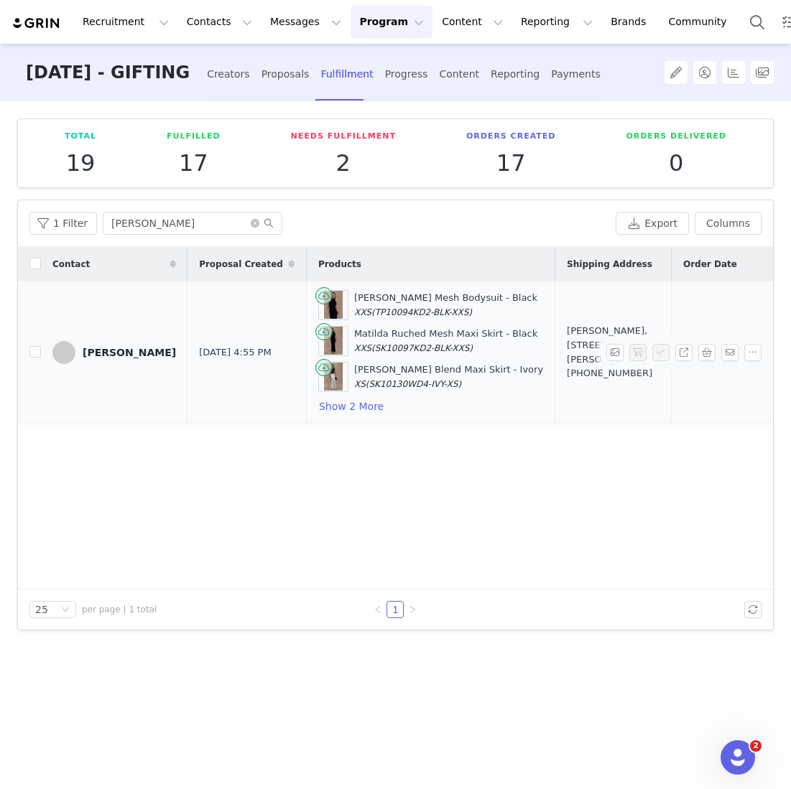
click at [347, 401] on div "Matilda Ruched Mesh Bodysuit - Black XXS (TP10094KD2-BLK-XXS) Matilda Ruched Me…" at bounding box center [430, 352] width 225 height 125
click at [328, 407] on button "Show 2 More" at bounding box center [351, 406] width 66 height 17
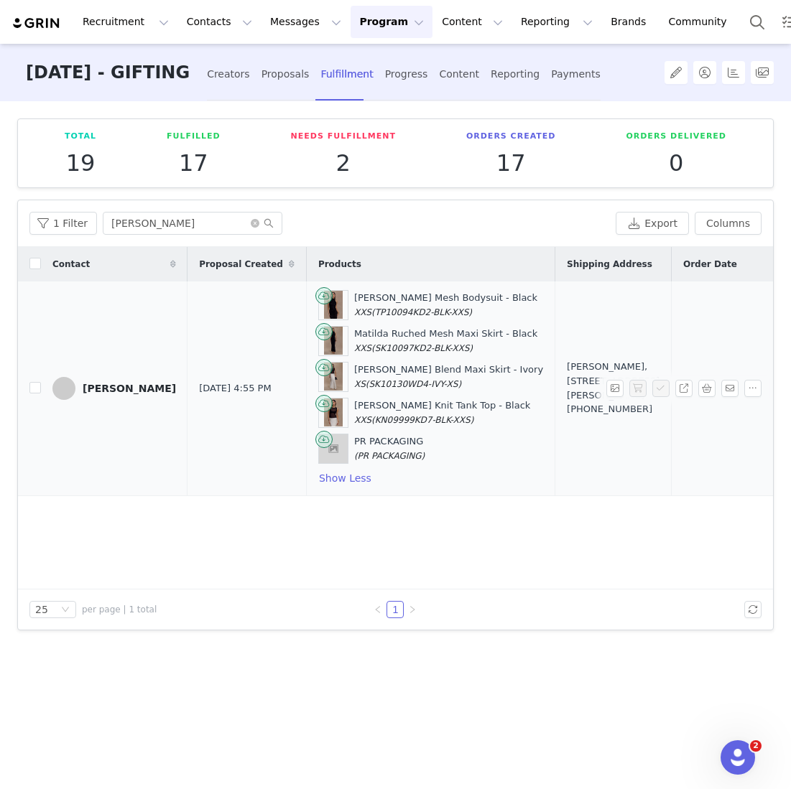
drag, startPoint x: 557, startPoint y: 407, endPoint x: 582, endPoint y: 358, distance: 54.9
click at [582, 360] on div "Jamie Nguyen, 28 Yurong St. 404 Darlinghurst, New South Wales 2010 Australia +6…" at bounding box center [613, 388] width 93 height 56
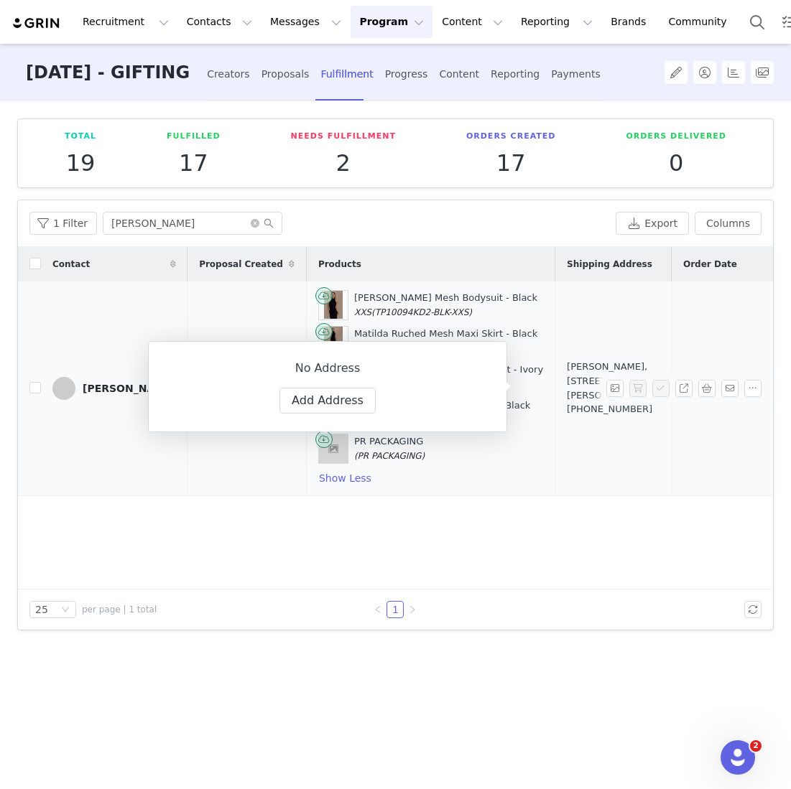
copy div "28 Yurong St. 404 Darlinghurst, New South Wales 2010 Australia"
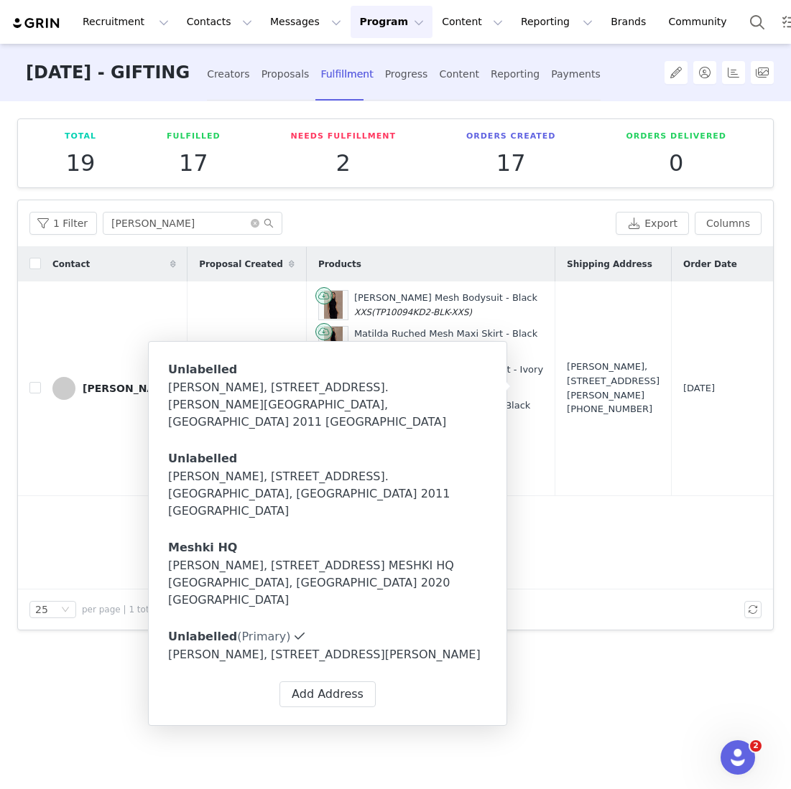
click at [575, 501] on div "Contact Proposal Created Products Shipping Address Order Date Order # Fulfillme…" at bounding box center [395, 418] width 755 height 343
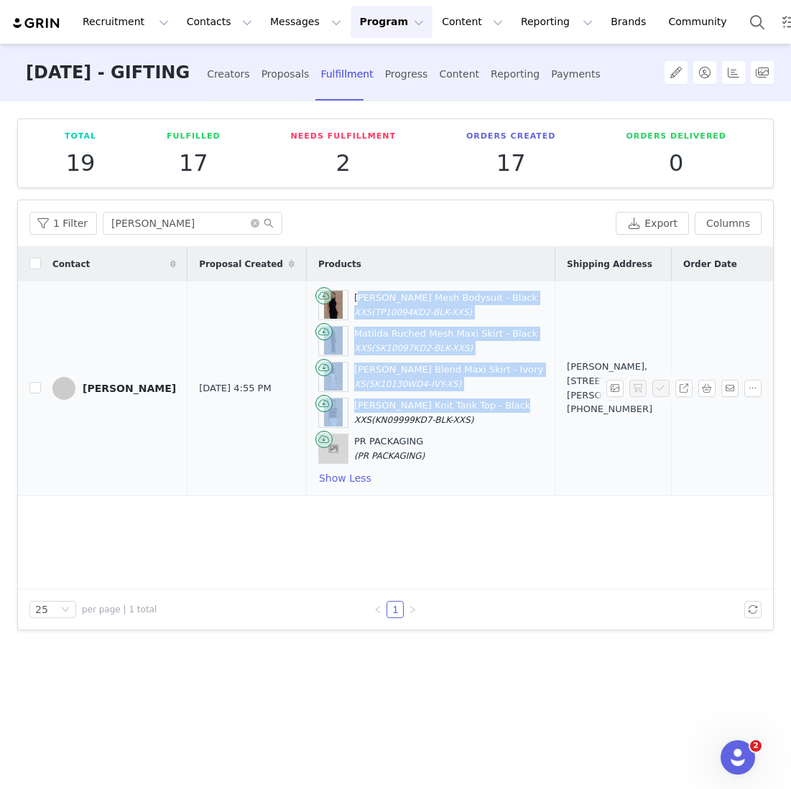
drag, startPoint x: 317, startPoint y: 299, endPoint x: 473, endPoint y: 401, distance: 186.6
click at [473, 401] on div "Matilda Ruched Mesh Bodysuit - Black XXS (TP10094KD2-BLK-XXS) Matilda Ruched Me…" at bounding box center [430, 388] width 225 height 197
copy div "Matilda Ruched Mesh Bodysuit - Black XXS (TP10094KD2-BLK-XXS) Matilda Ruched Me…"
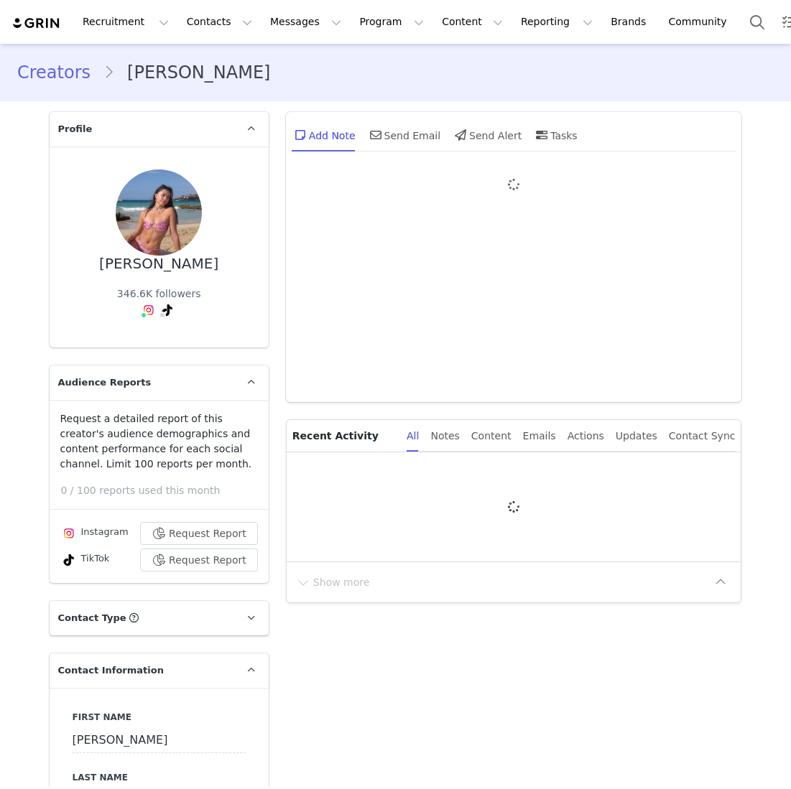
type input "+1 ([GEOGRAPHIC_DATA])"
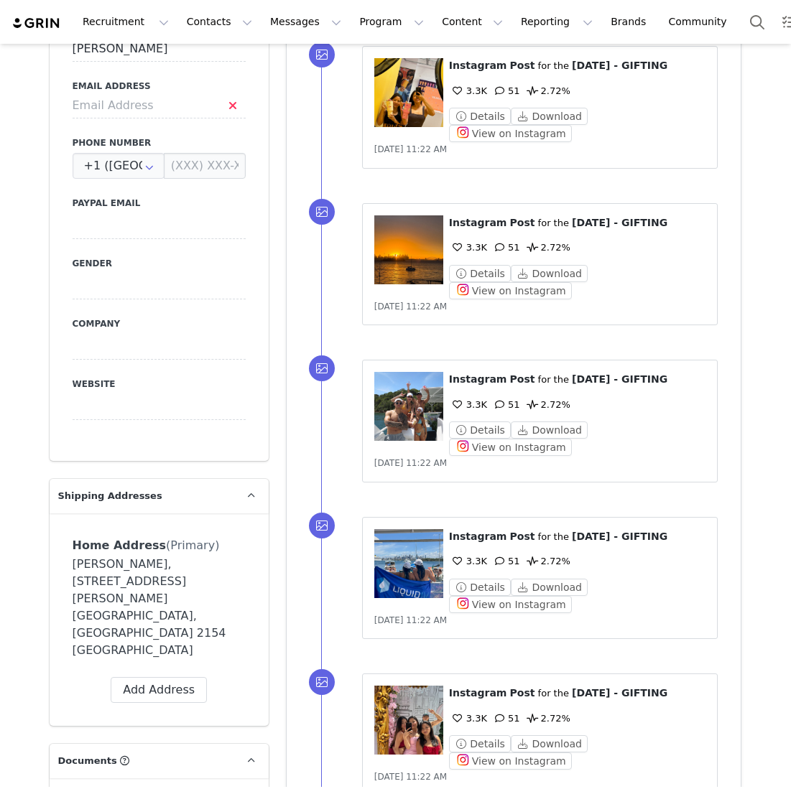
scroll to position [582, 0]
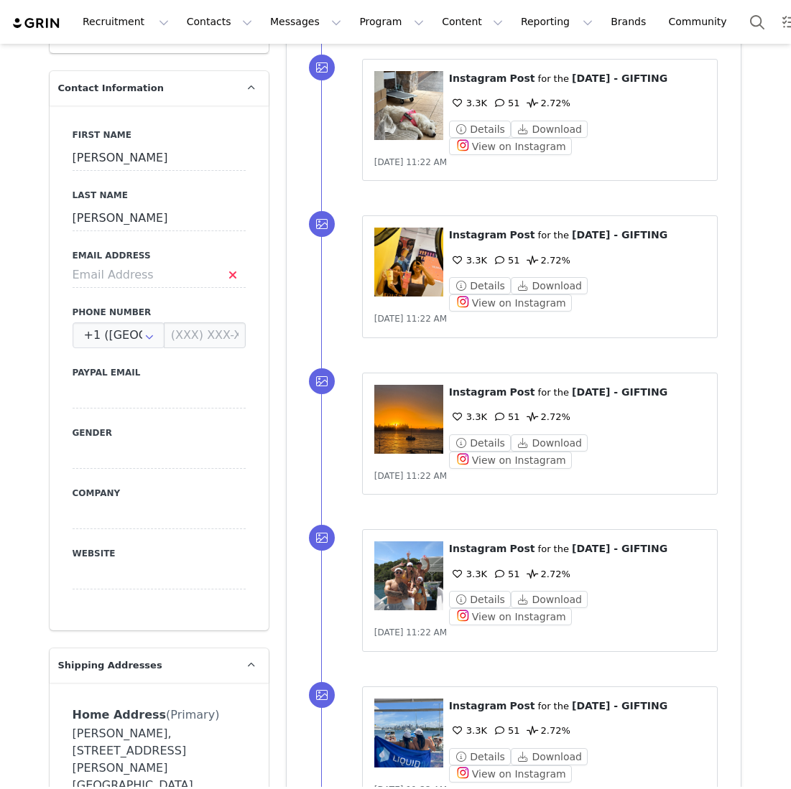
type input "Home Address"
type input "Martina"
type input "Liang"
type input "martinaliang97@gmail.com"
type input "+61 ([GEOGRAPHIC_DATA])"
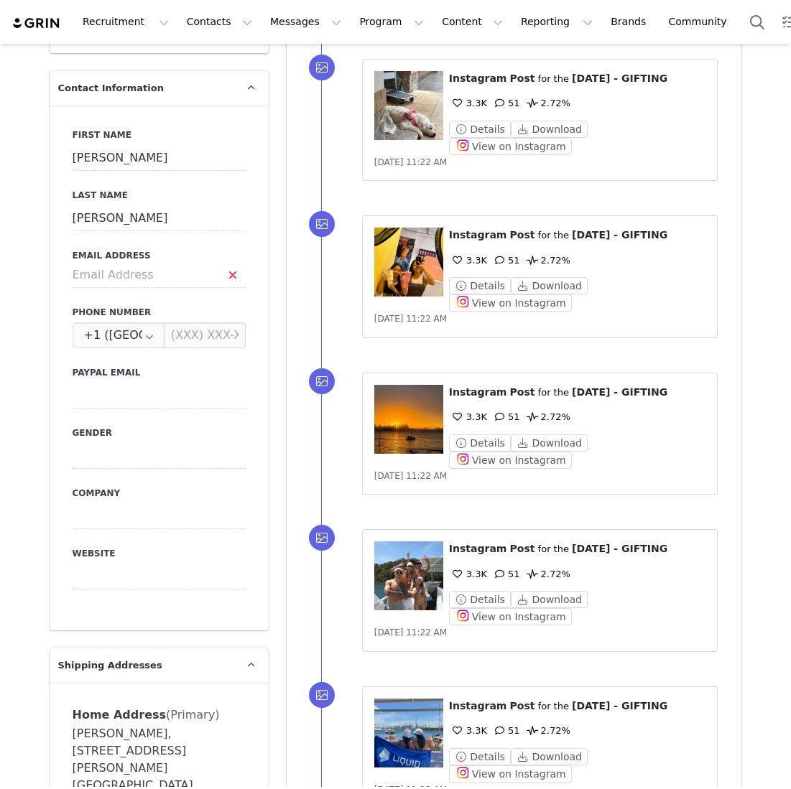
type input "0402 333 180"
type input "Castle Hill"
select select "[object Object]"
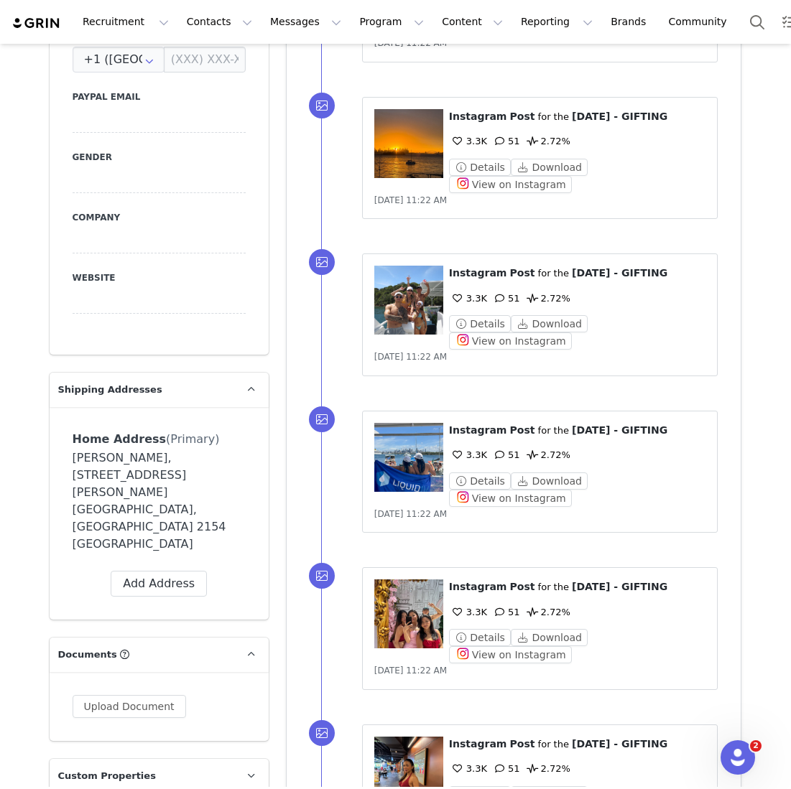
scroll to position [0, 0]
click at [191, 463] on div "[PERSON_NAME], [STREET_ADDRESS][PERSON_NAME] [GEOGRAPHIC_DATA], [GEOGRAPHIC_DAT…" at bounding box center [159, 501] width 173 height 103
click at [231, 435] on icon at bounding box center [235, 439] width 9 height 9
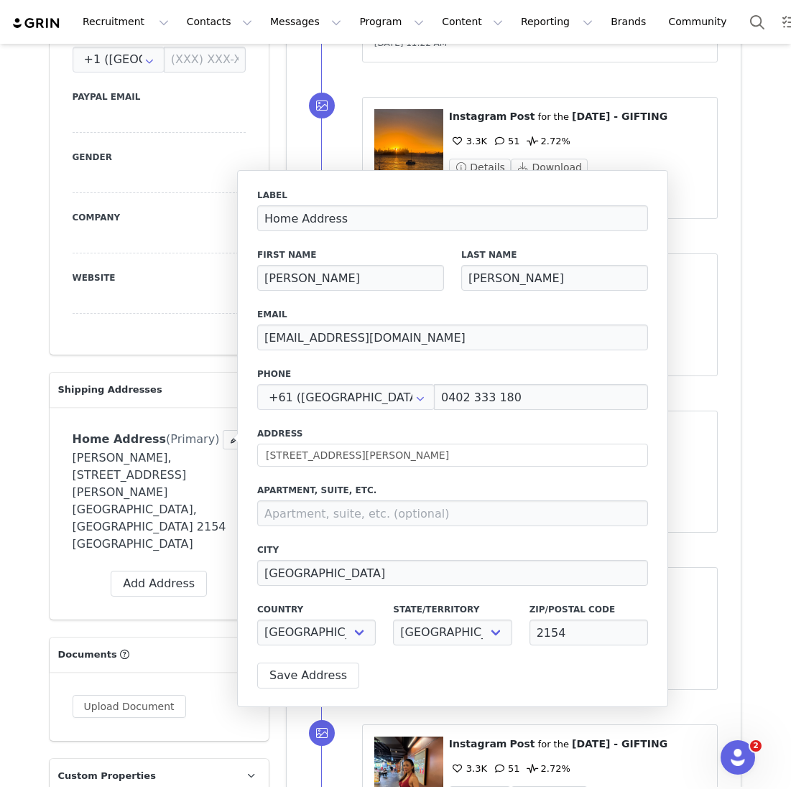
click at [116, 438] on span "Home Address" at bounding box center [120, 439] width 94 height 14
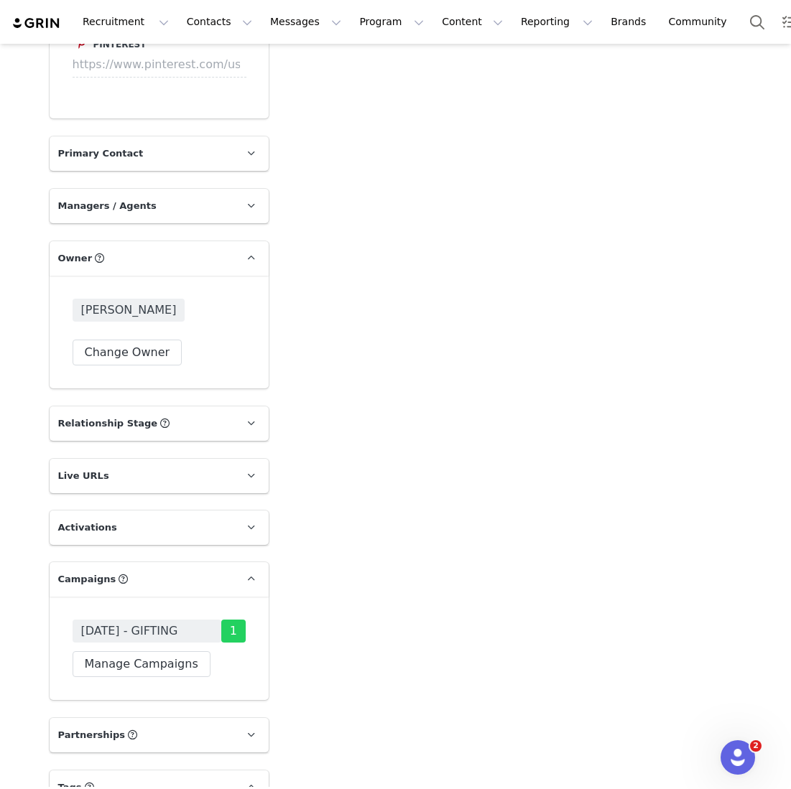
scroll to position [2138, 0]
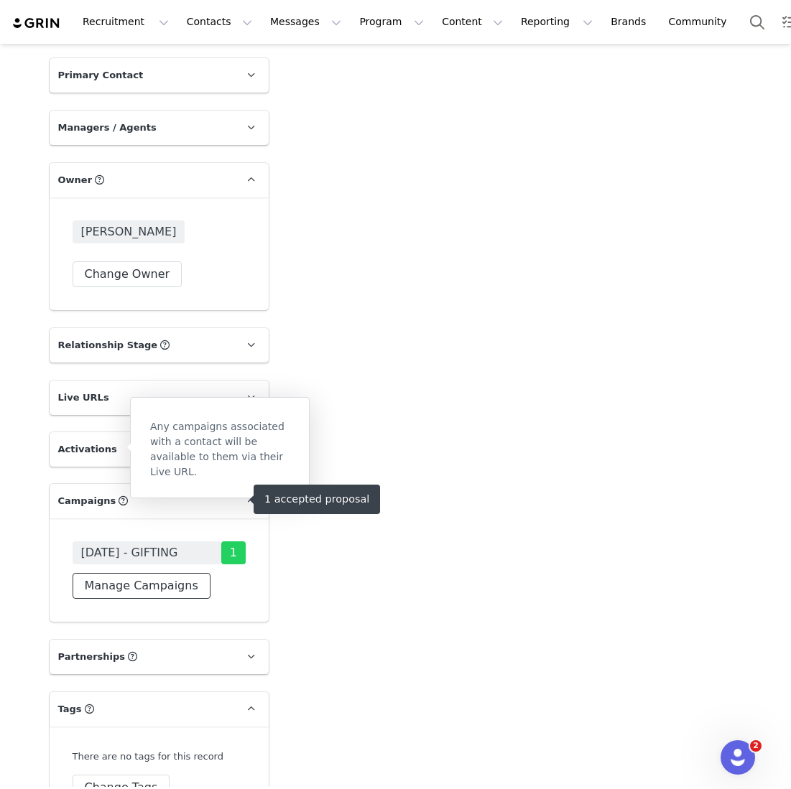
click at [121, 573] on button "Manage Campaigns" at bounding box center [142, 586] width 138 height 26
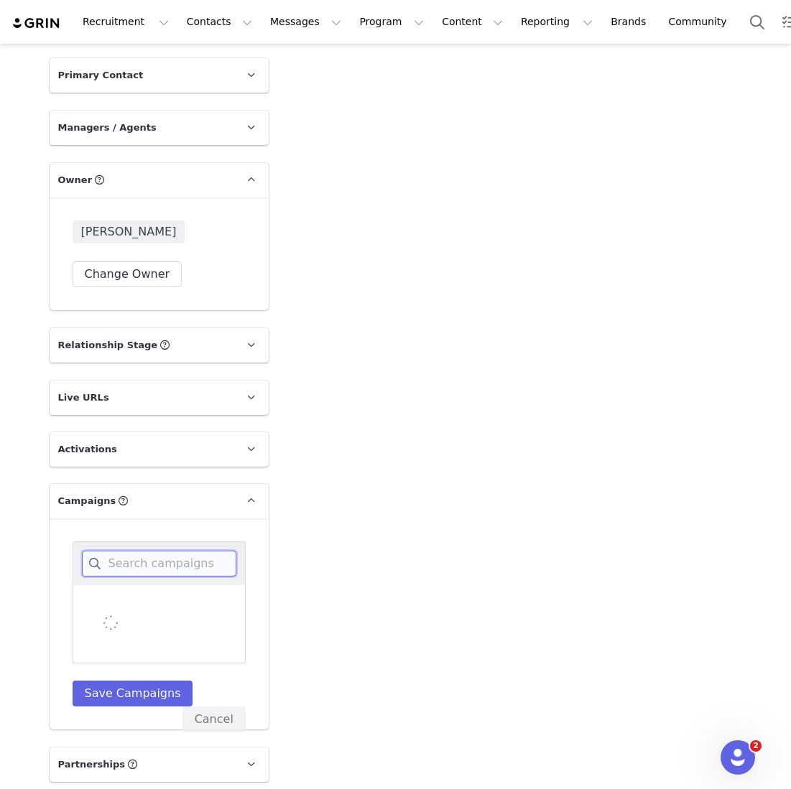
click at [121, 551] on input at bounding box center [159, 564] width 154 height 26
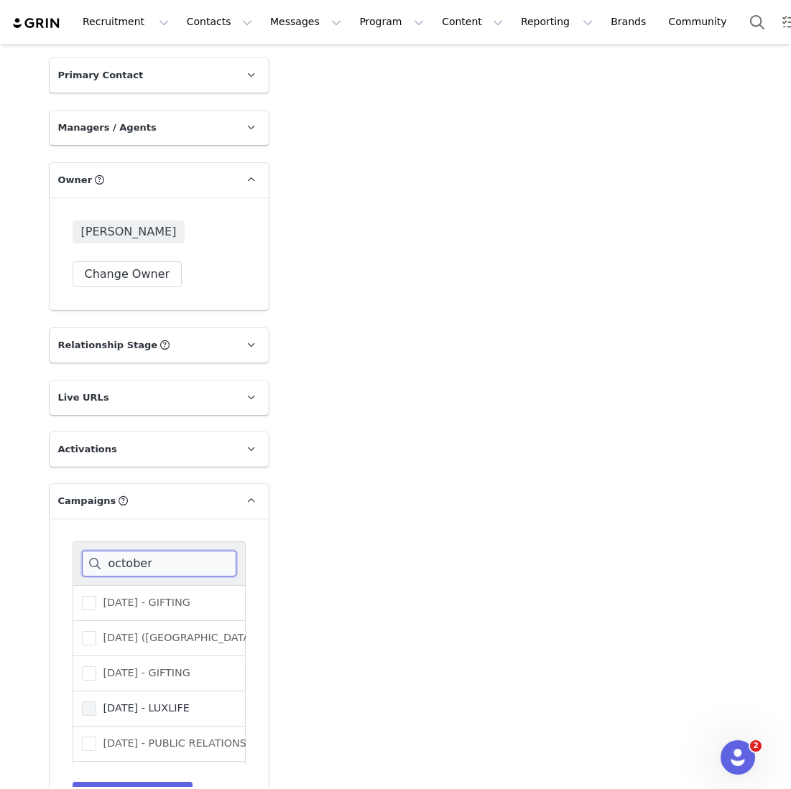
scroll to position [101, 0]
type input "october"
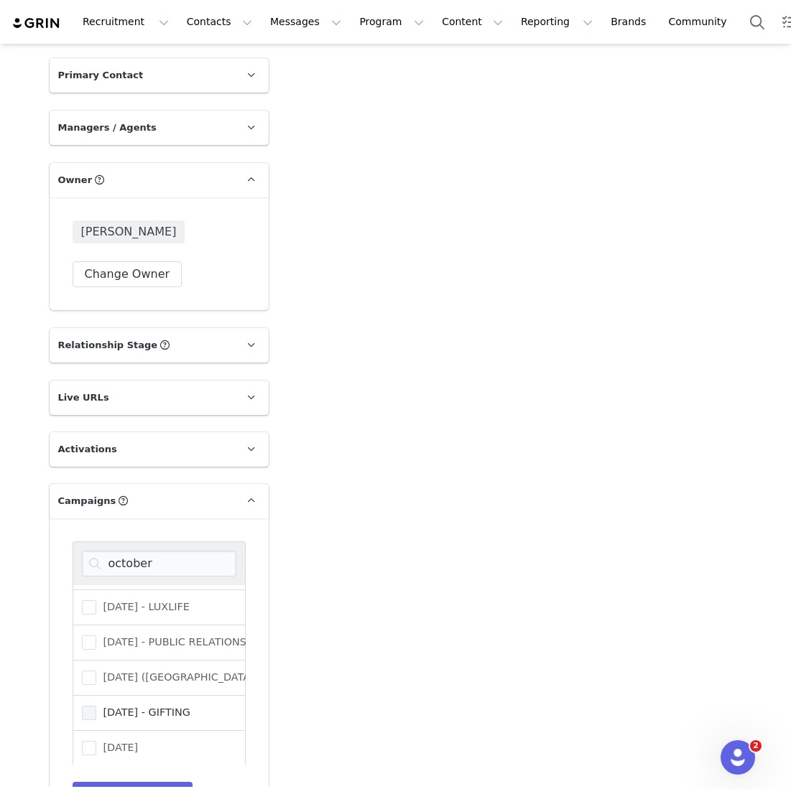
click at [158, 706] on span "[DATE] - GIFTING" at bounding box center [143, 713] width 94 height 14
click at [96, 706] on input "[DATE] - GIFTING" at bounding box center [96, 706] width 0 height 0
click at [119, 782] on button "Save Campaigns" at bounding box center [133, 795] width 121 height 26
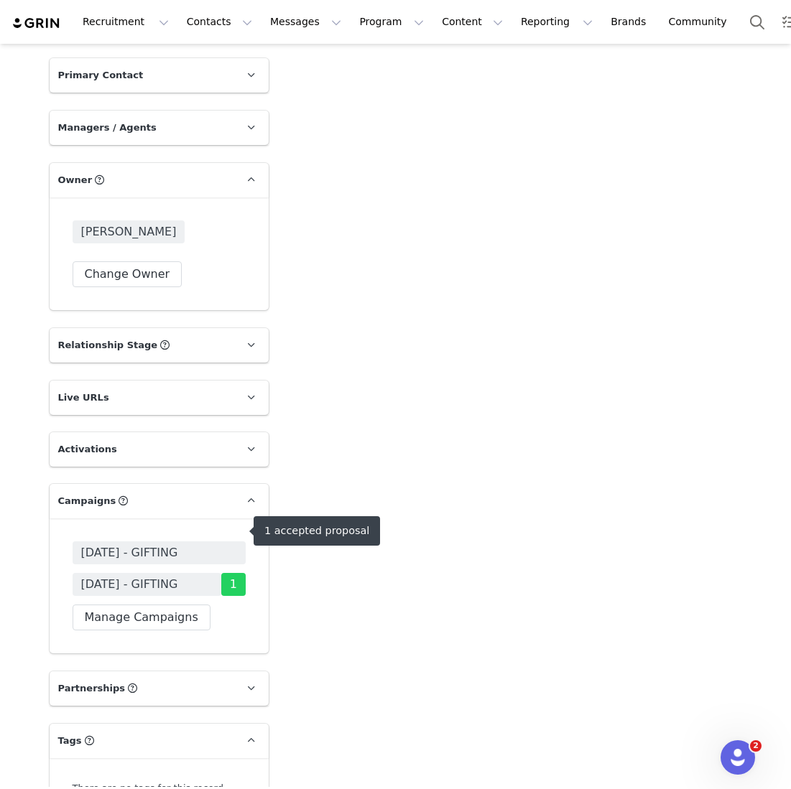
click at [178, 544] on span "OCTOBER 25 - GIFTING" at bounding box center [129, 552] width 97 height 17
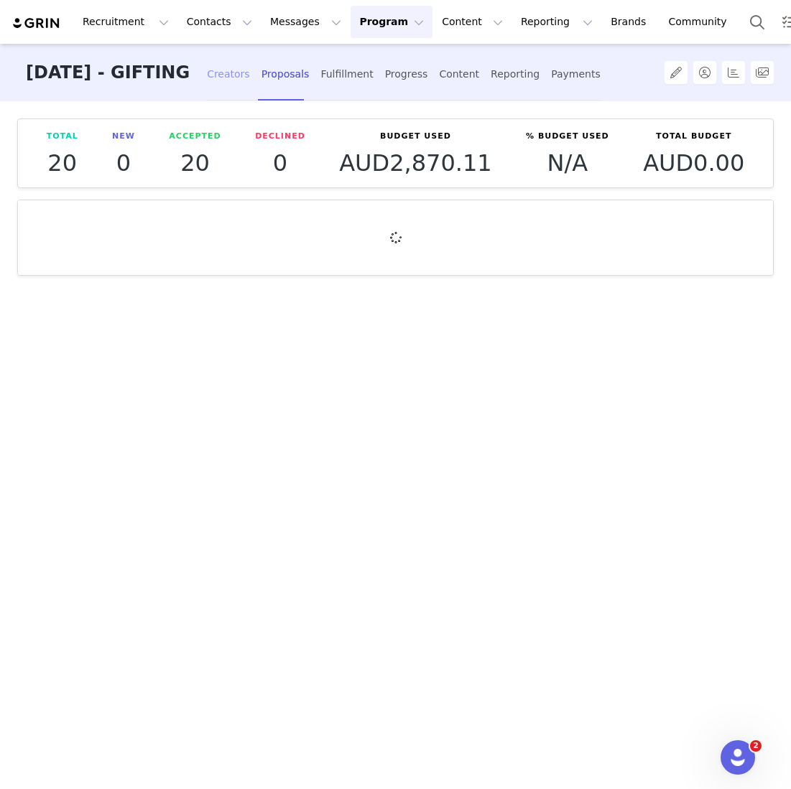
click at [250, 69] on div "Creators" at bounding box center [228, 74] width 43 height 38
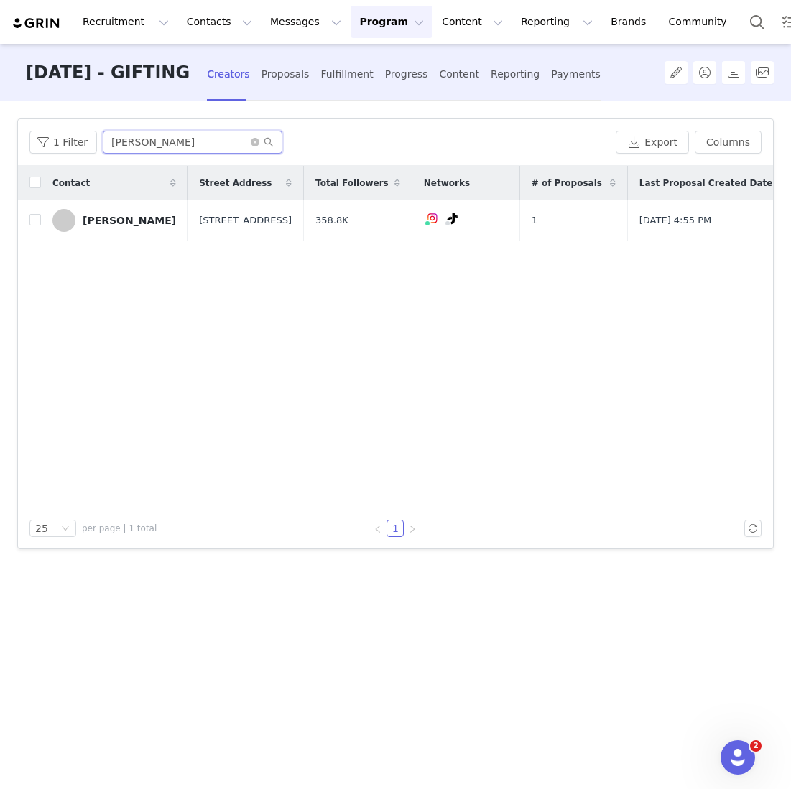
drag, startPoint x: 203, startPoint y: 137, endPoint x: -42, endPoint y: 124, distance: 245.3
click at [0, 124] on html "Recruitment Recruitment Creator Search Curated Lists Landing Pages Web Extensio…" at bounding box center [395, 394] width 791 height 789
type input "martina"
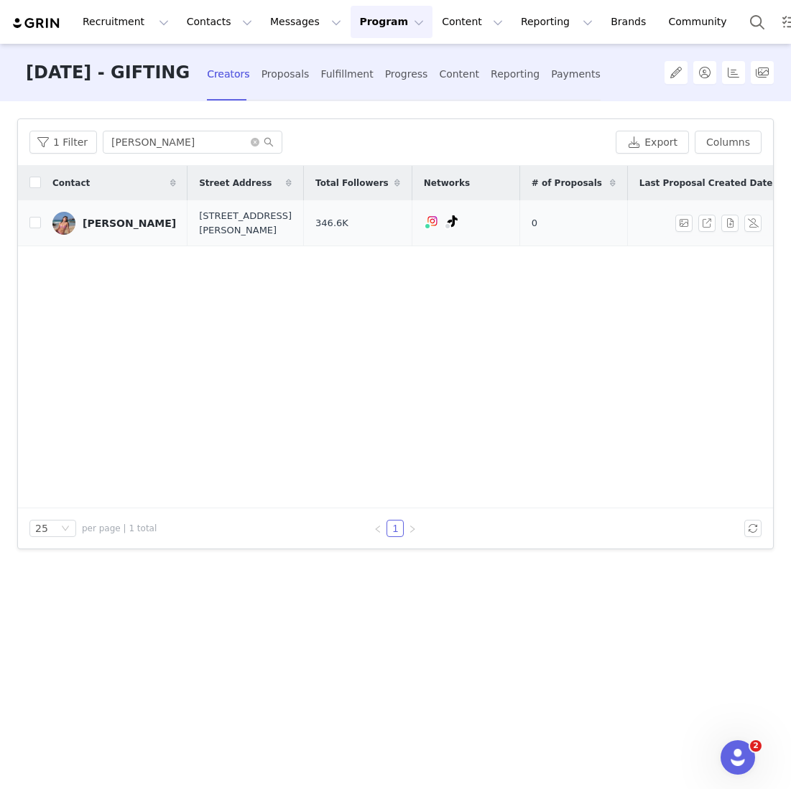
click at [41, 220] on td "Martina Liang" at bounding box center [114, 223] width 147 height 46
click at [29, 220] on input "checkbox" at bounding box center [34, 222] width 11 height 11
checkbox input "true"
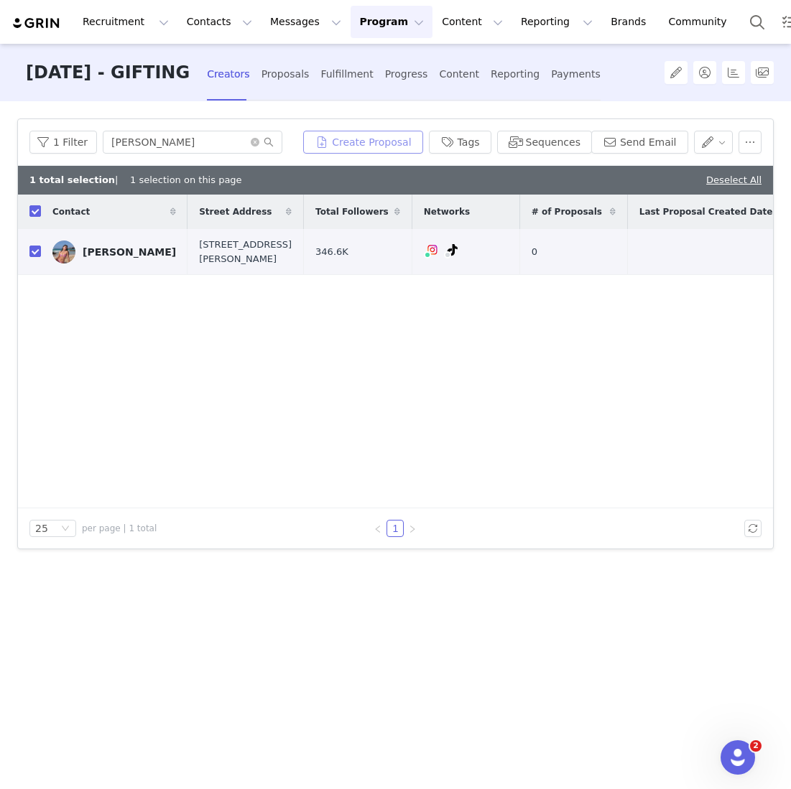
click at [386, 139] on button "Create Proposal" at bounding box center [362, 142] width 119 height 23
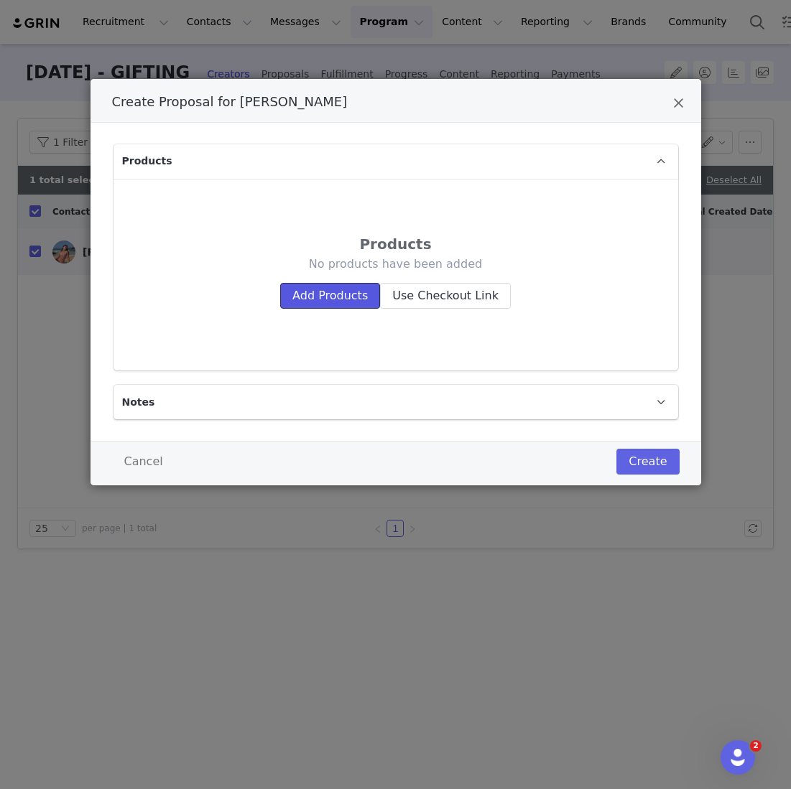
click at [331, 296] on button "Add Products" at bounding box center [330, 296] width 100 height 26
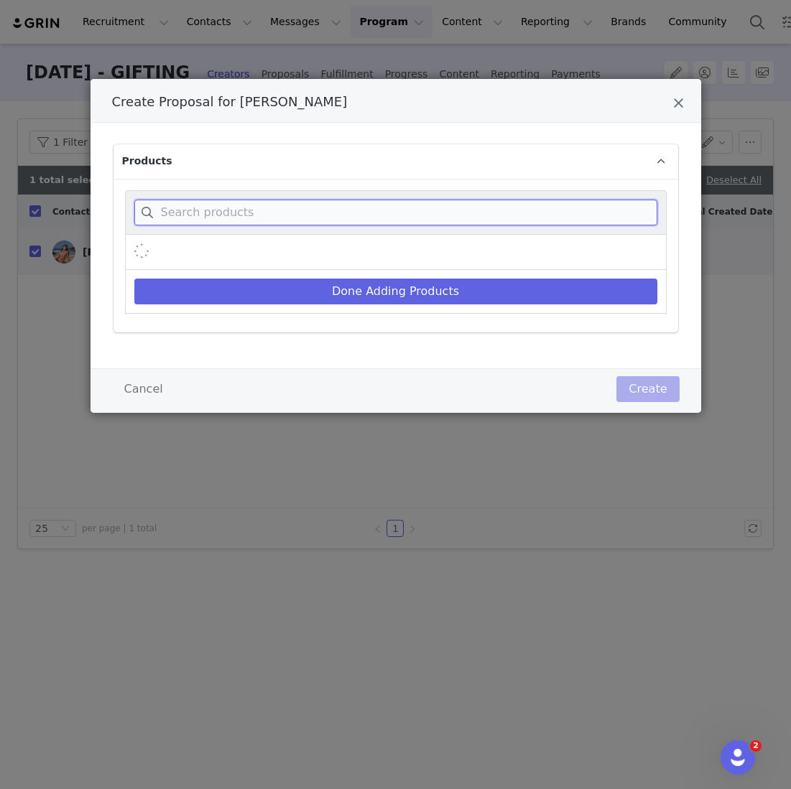
click at [327, 216] on input "Create Proposal for Martina Liang" at bounding box center [395, 213] width 523 height 26
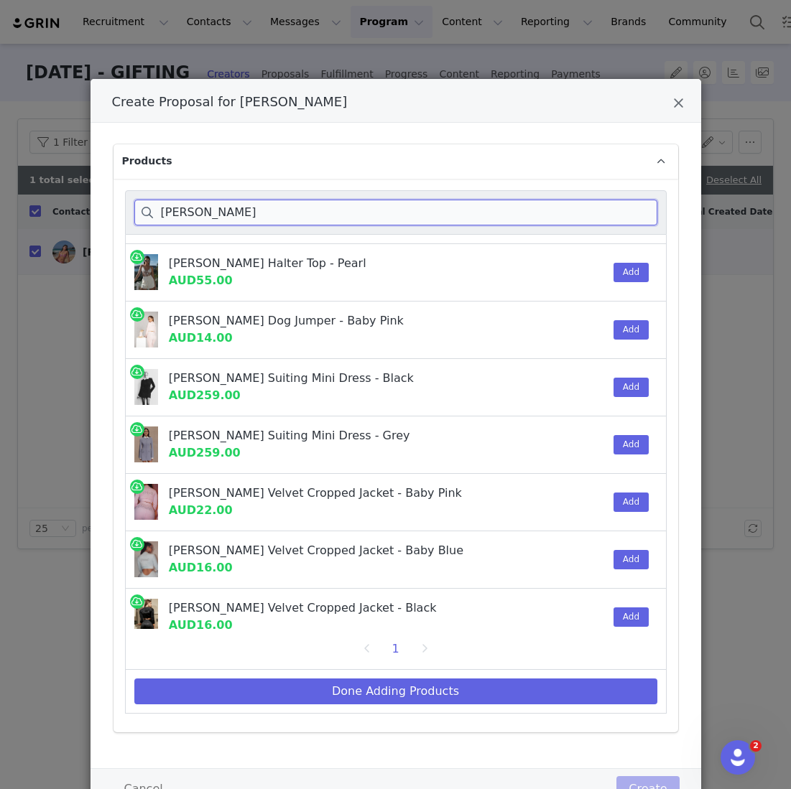
scroll to position [117, 0]
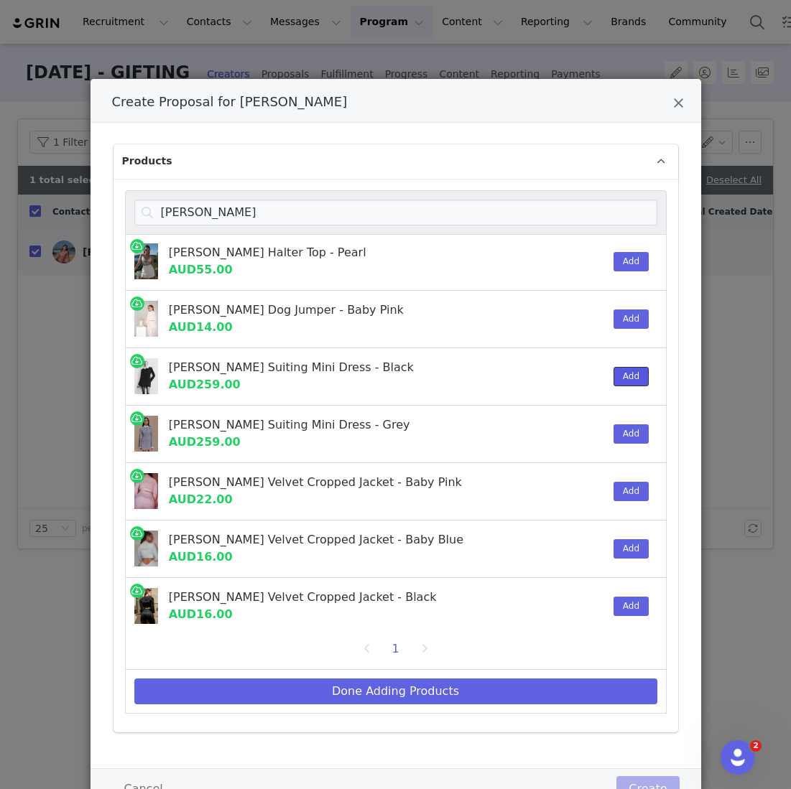
click at [630, 377] on button "Add" at bounding box center [630, 376] width 35 height 19
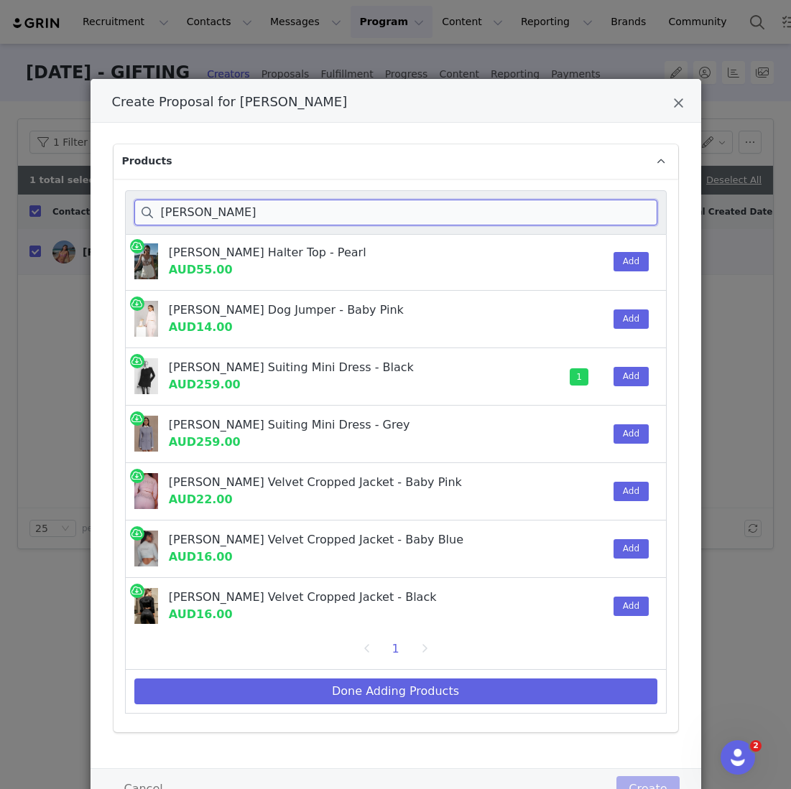
drag, startPoint x: 236, startPoint y: 218, endPoint x: 72, endPoint y: 194, distance: 166.3
click at [73, 198] on div "Create Proposal for Martina Liang Products gretchen Gretchen Velvet Mini Skirt …" at bounding box center [395, 394] width 791 height 789
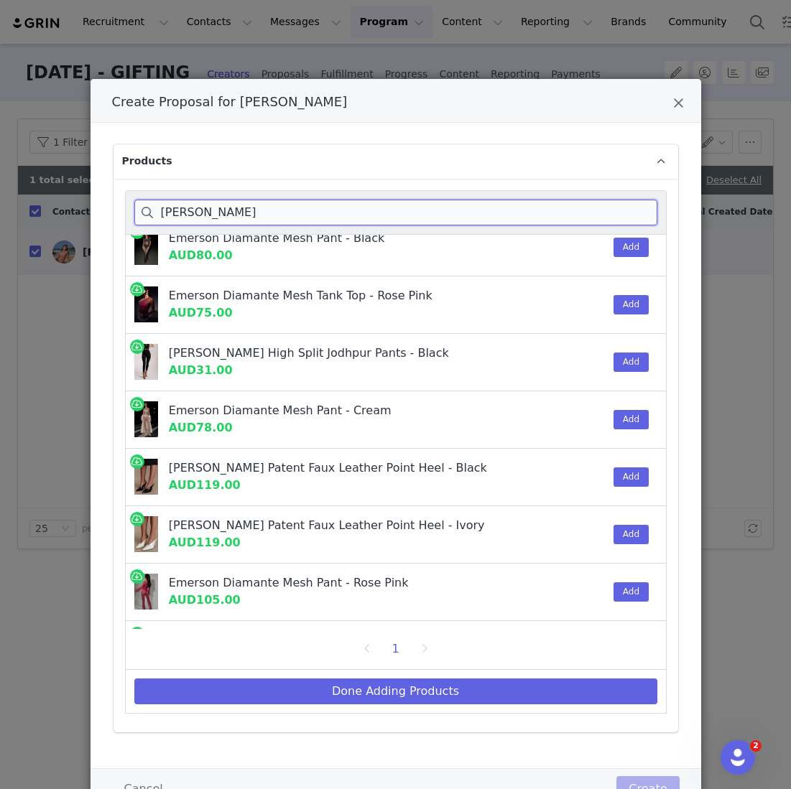
scroll to position [178, 0]
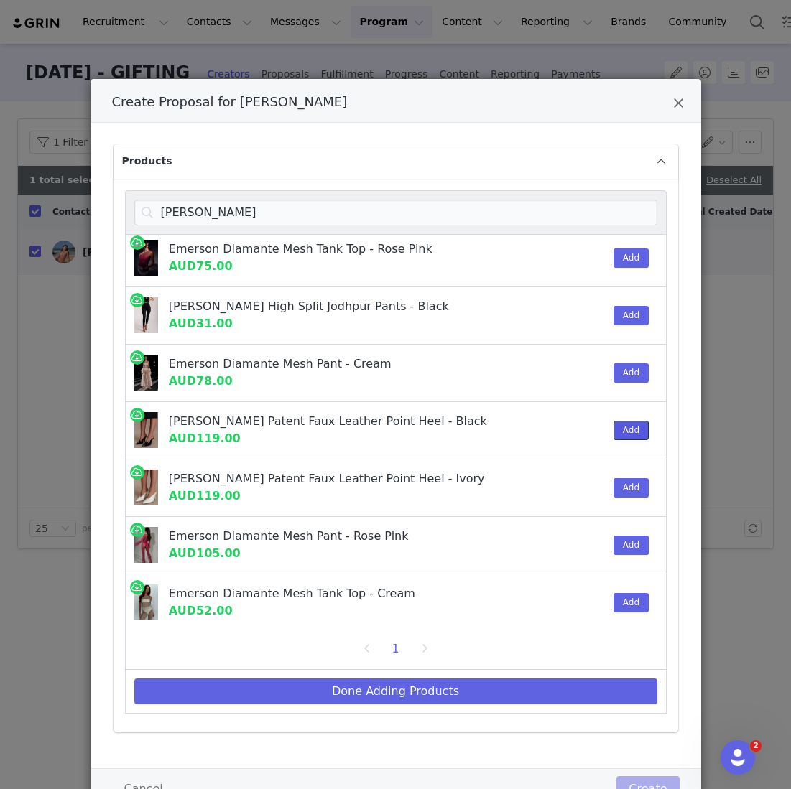
click at [643, 430] on button "Add" at bounding box center [630, 430] width 35 height 19
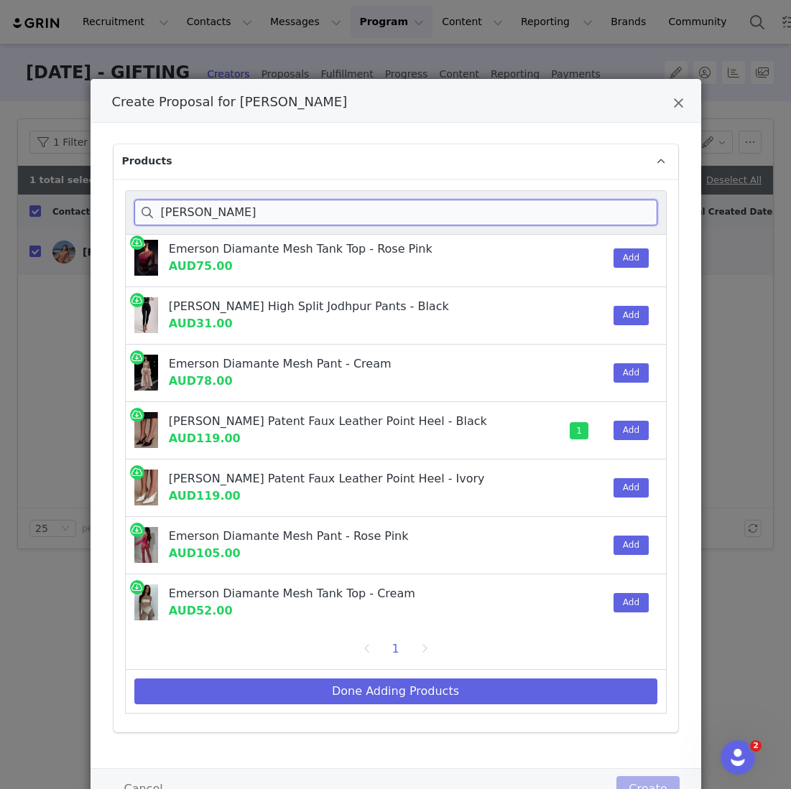
drag, startPoint x: 228, startPoint y: 214, endPoint x: 40, endPoint y: 200, distance: 188.7
click at [41, 207] on div "Create Proposal for Martina Liang Products emerson Emerson Diamante Mesh Tank T…" at bounding box center [395, 394] width 791 height 789
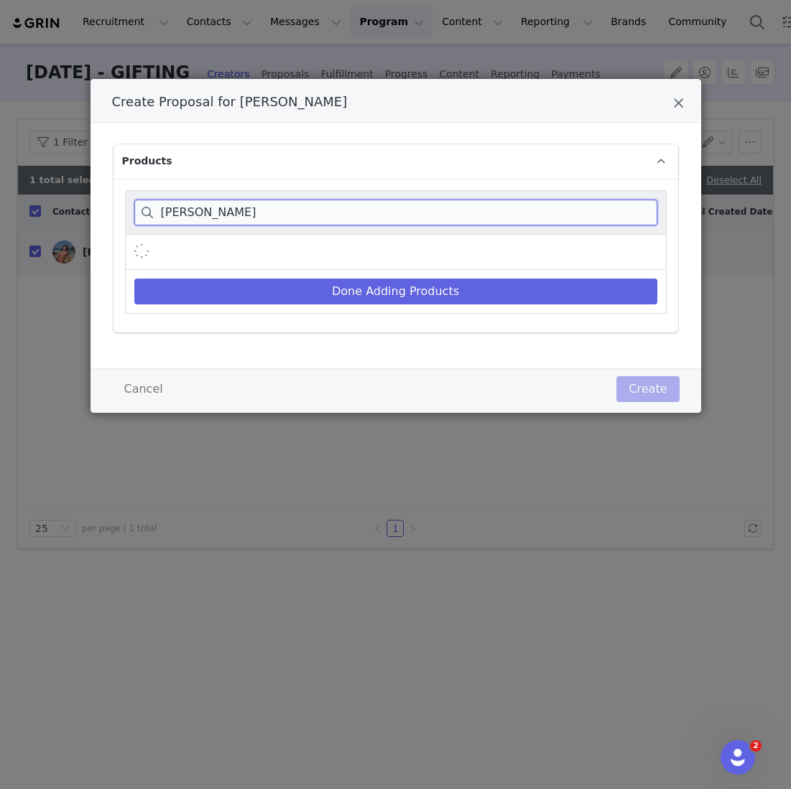
scroll to position [0, 0]
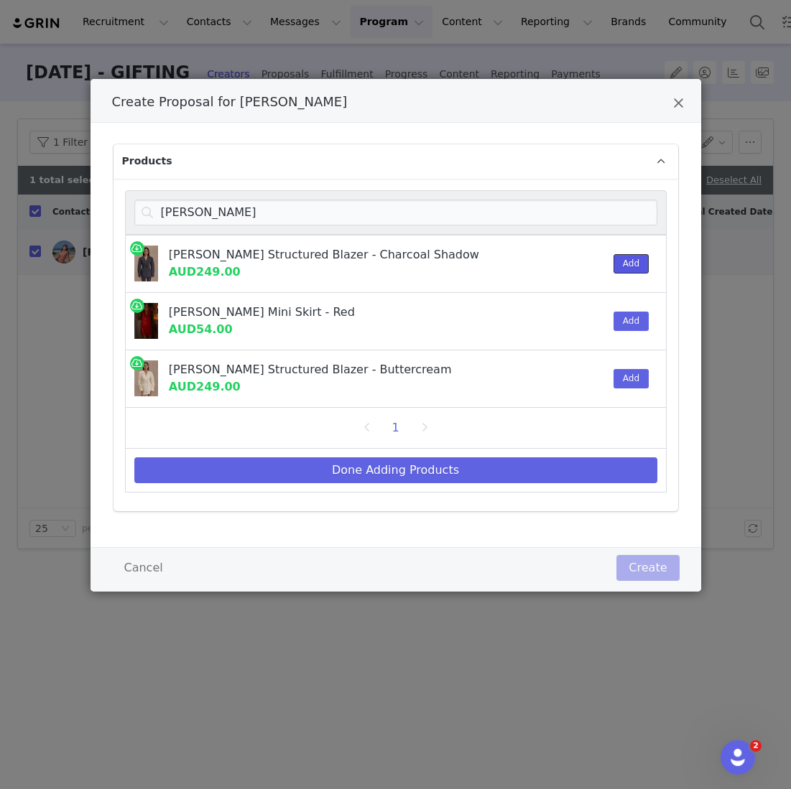
click at [642, 255] on button "Add" at bounding box center [630, 263] width 35 height 19
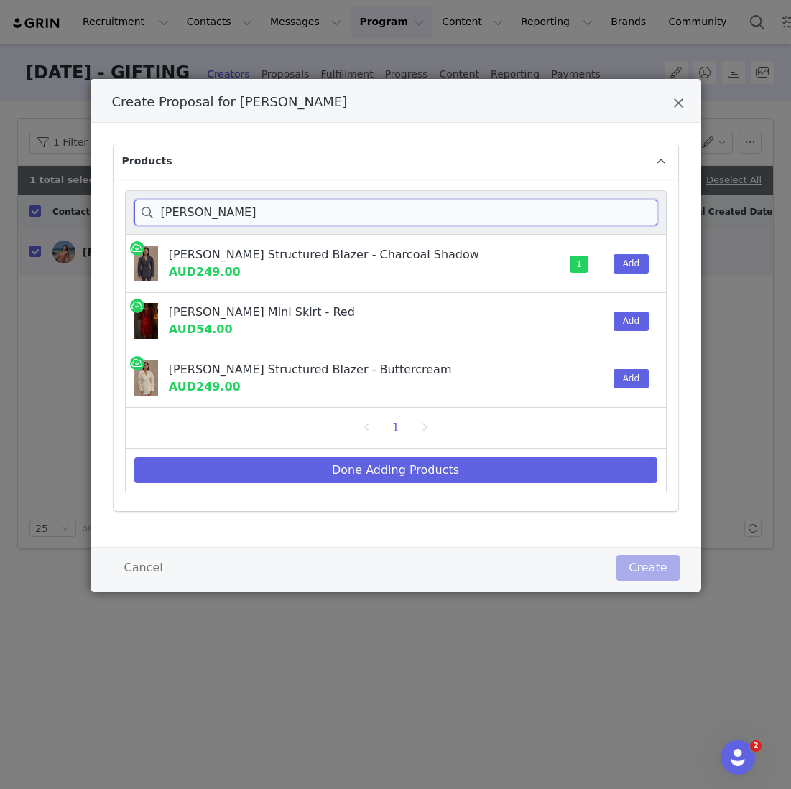
drag, startPoint x: 208, startPoint y: 212, endPoint x: 57, endPoint y: 186, distance: 152.3
click at [77, 199] on div "Create Proposal for Martina Liang Products wesley Wesley Structured Blazer - Ch…" at bounding box center [395, 394] width 791 height 789
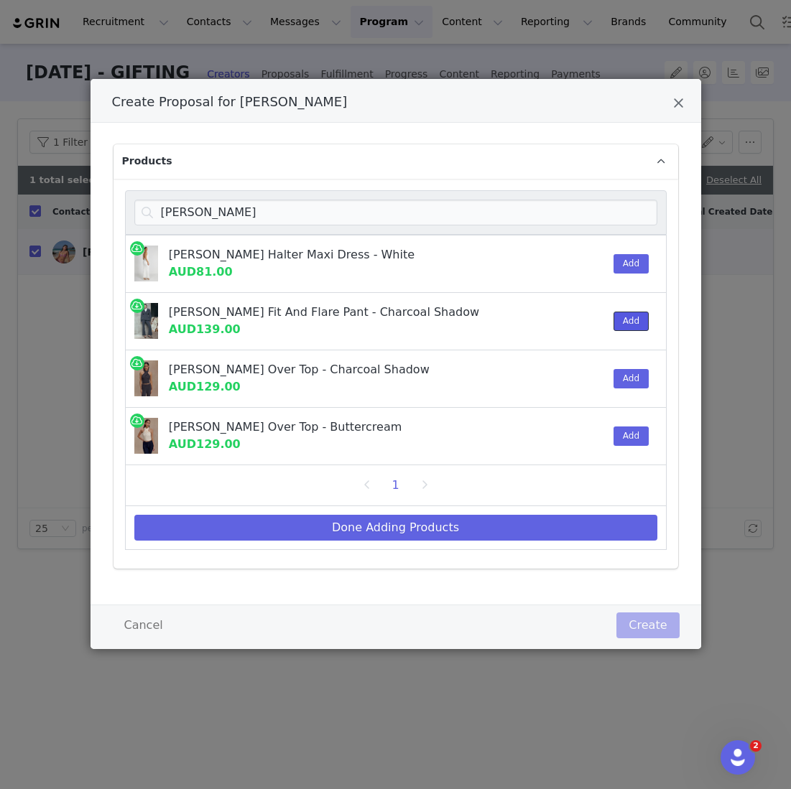
click at [636, 321] on button "Add" at bounding box center [630, 321] width 35 height 19
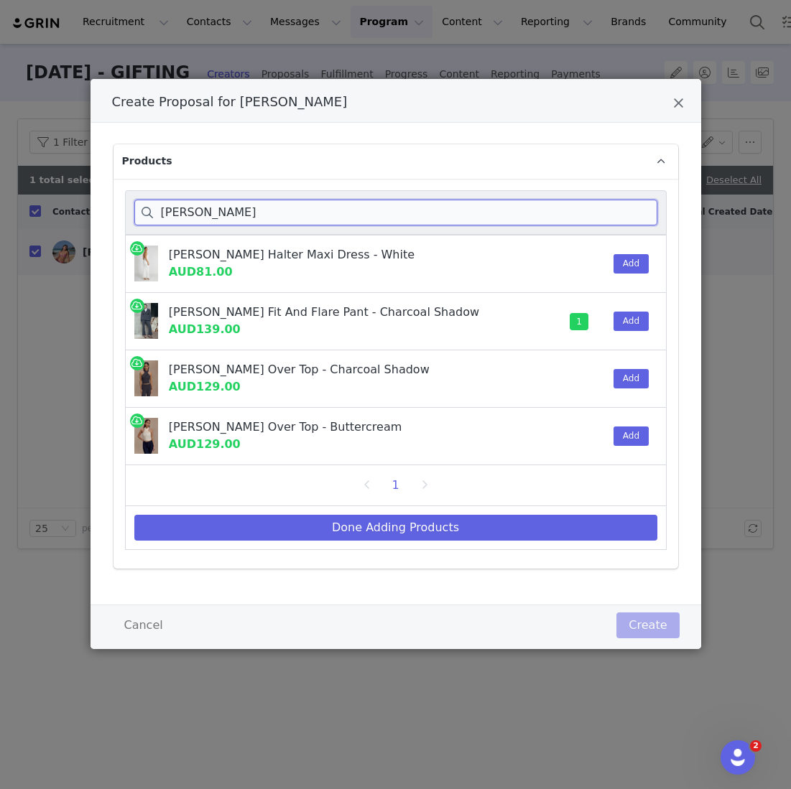
drag, startPoint x: 251, startPoint y: 214, endPoint x: 52, endPoint y: 182, distance: 202.3
click at [53, 182] on div "Create Proposal for Martina Liang Products marion Marion Rose Halter Maxi Dress…" at bounding box center [395, 394] width 791 height 789
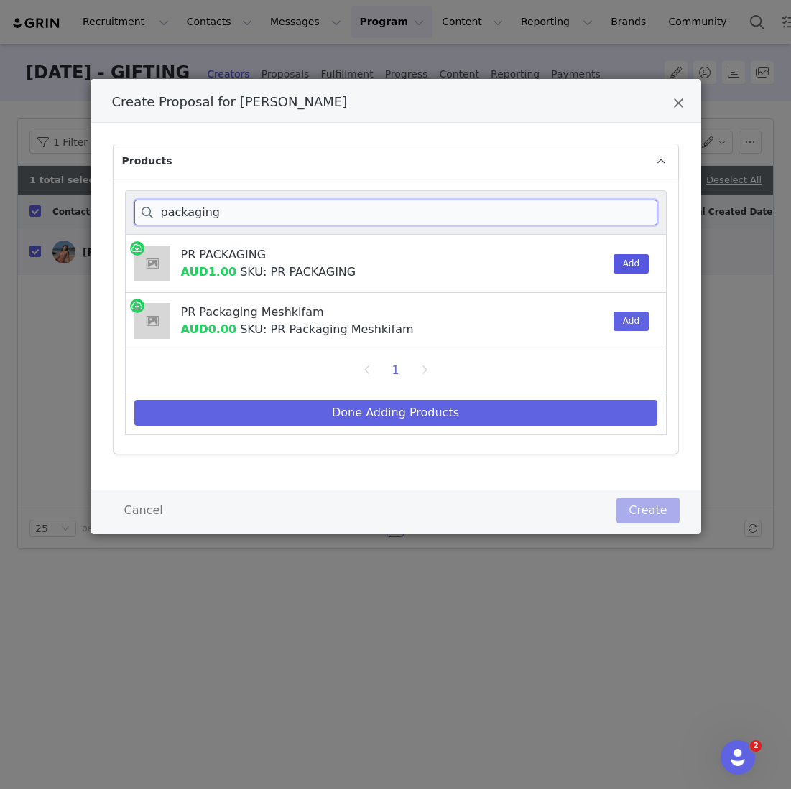
type input "packaging"
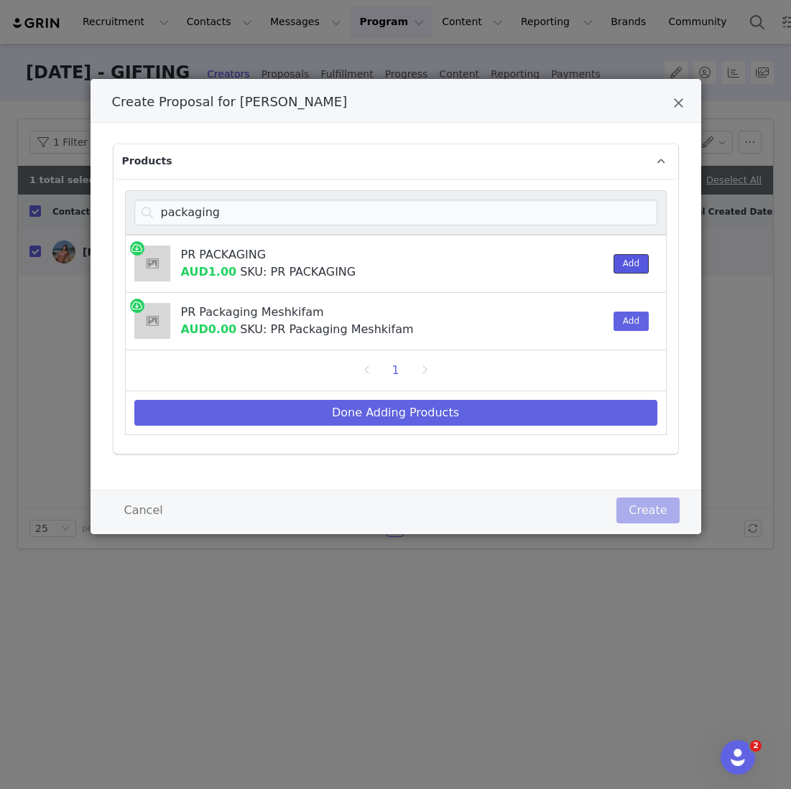
click at [617, 272] on button "Add" at bounding box center [630, 263] width 35 height 19
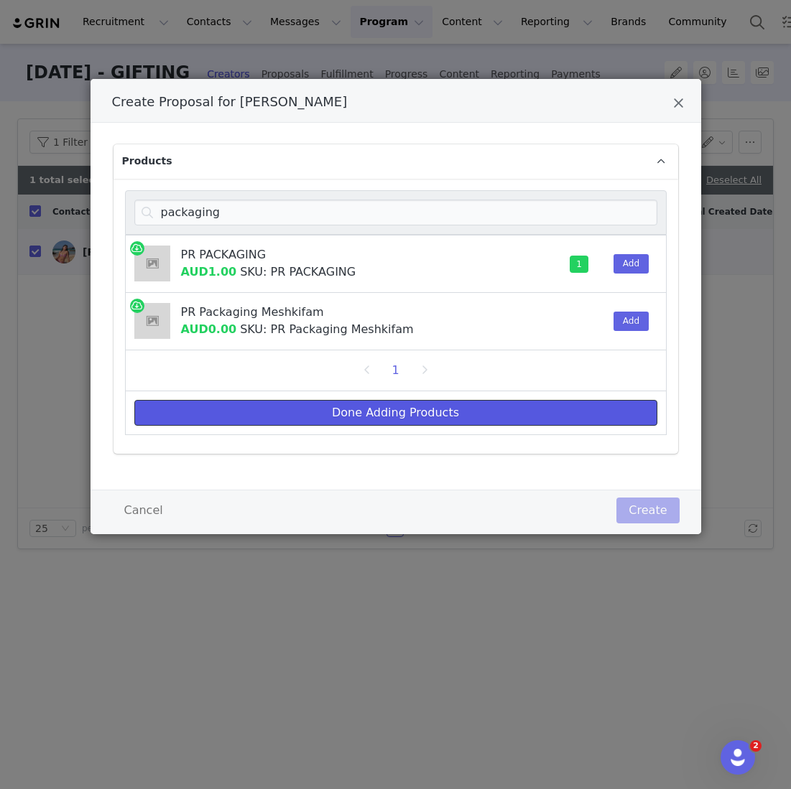
click at [531, 409] on button "Done Adding Products" at bounding box center [395, 413] width 523 height 26
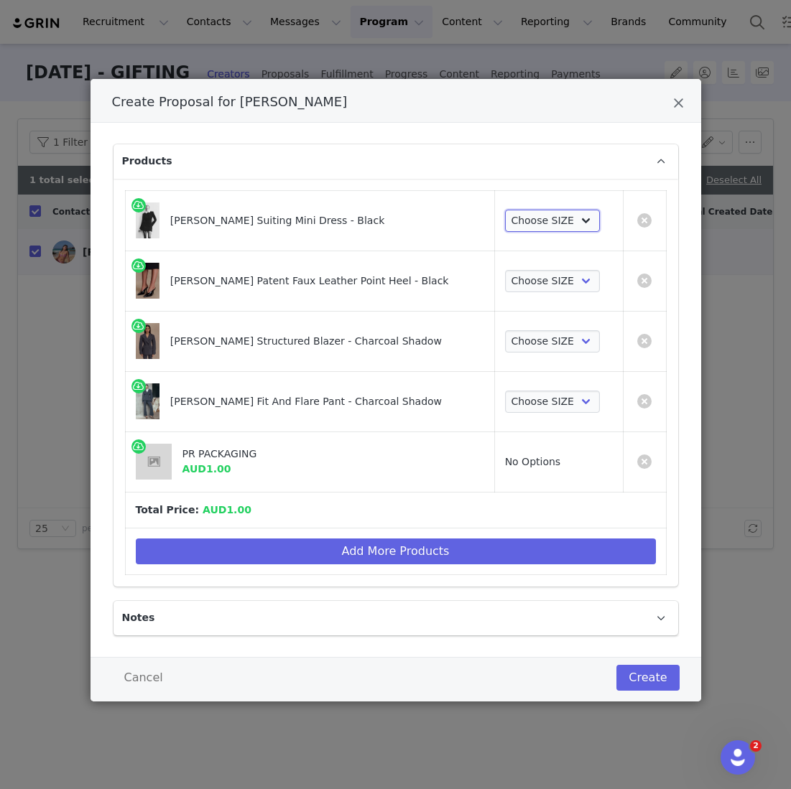
click at [538, 219] on select "Choose SIZE XXS XS S M L XL XXL 3XL" at bounding box center [553, 221] width 96 height 23
select select "27694038"
click at [505, 210] on select "Choose SIZE XXS XS S M L XL XXL 3XL" at bounding box center [553, 221] width 96 height 23
drag, startPoint x: 538, startPoint y: 219, endPoint x: 532, endPoint y: 269, distance: 49.9
click at [532, 270] on select "Choose SIZE 35 36 37 38 39 40 41" at bounding box center [553, 281] width 96 height 23
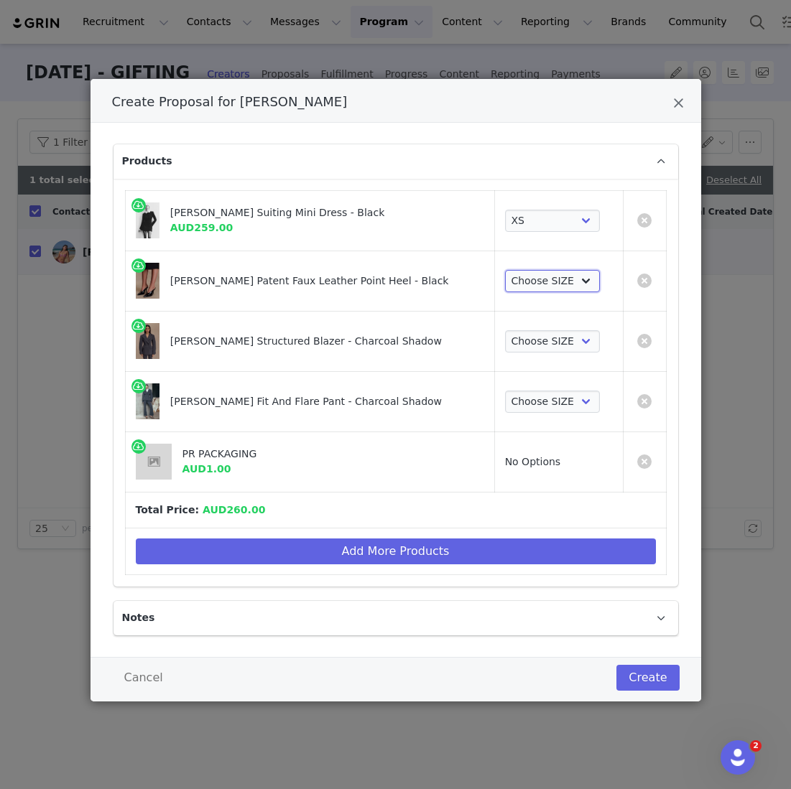
click at [505, 270] on select "Choose SIZE 35 36 37 38 39 40 41" at bounding box center [553, 281] width 96 height 23
click at [532, 292] on select "Choose SIZE 35 36 37 38 39 40 41" at bounding box center [553, 281] width 96 height 23
select select "27693768"
click at [505, 270] on select "Choose SIZE 35 36 37 38 39 40 41" at bounding box center [553, 281] width 96 height 23
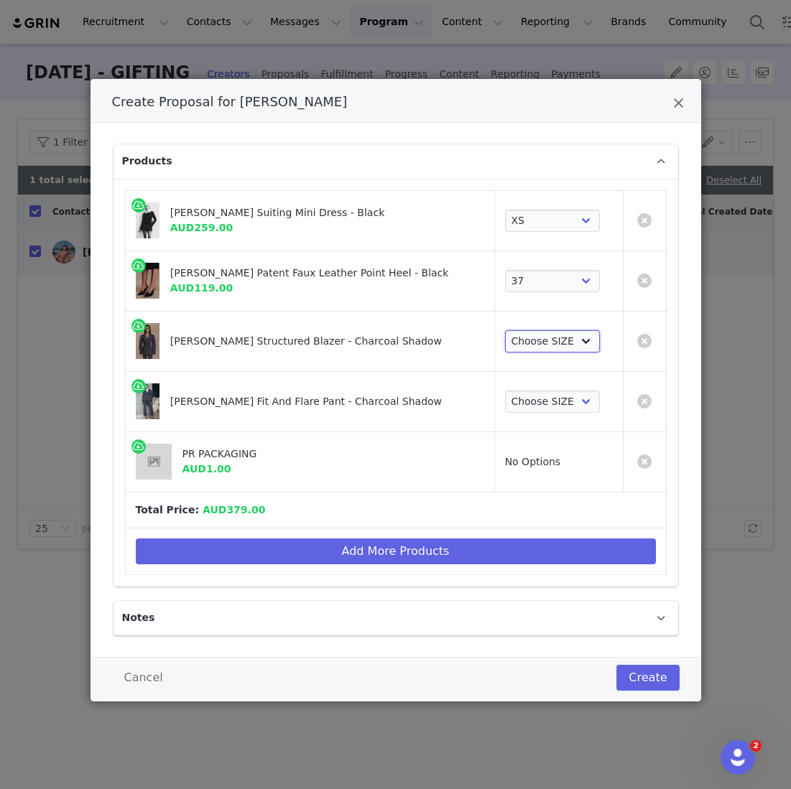
drag, startPoint x: 532, startPoint y: 292, endPoint x: 516, endPoint y: 340, distance: 50.6
click at [516, 340] on select "Choose SIZE XXS XS S M L XL XXL 3XL" at bounding box center [553, 341] width 96 height 23
select select "27694584"
click at [505, 330] on select "Choose SIZE XXS XS S M L XL XXL 3XL" at bounding box center [553, 341] width 96 height 23
click at [536, 385] on td "Choose SIZE XXS XS S M L XL XXL 3XL" at bounding box center [558, 401] width 129 height 60
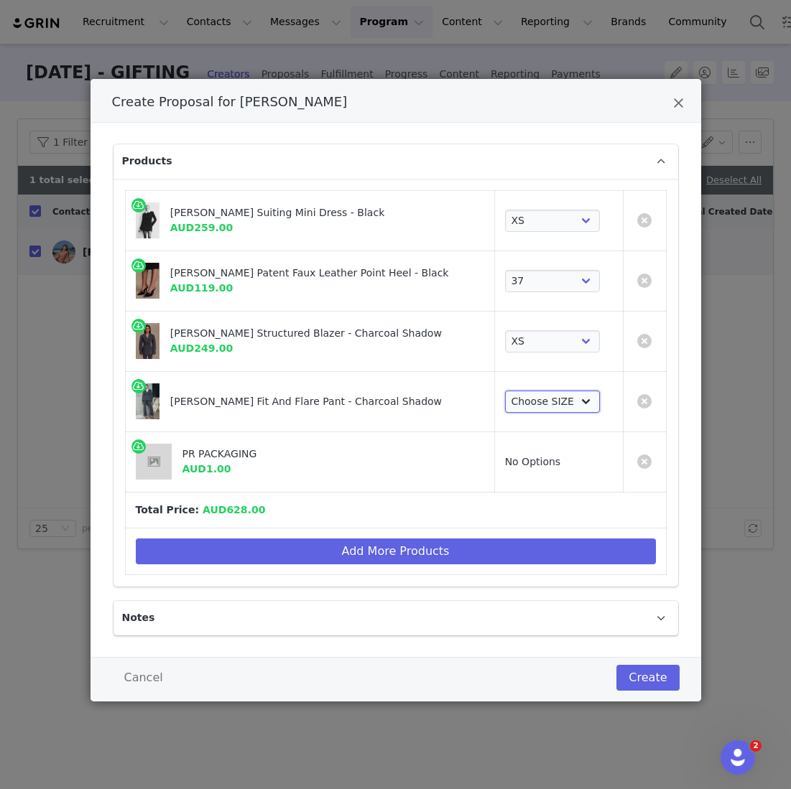
click at [536, 399] on select "Choose SIZE XXS XS S M L XL XXL 3XL" at bounding box center [553, 402] width 96 height 23
select select "27696140"
click at [505, 391] on select "Choose SIZE XXS XS S M L XL XXL 3XL" at bounding box center [553, 402] width 96 height 23
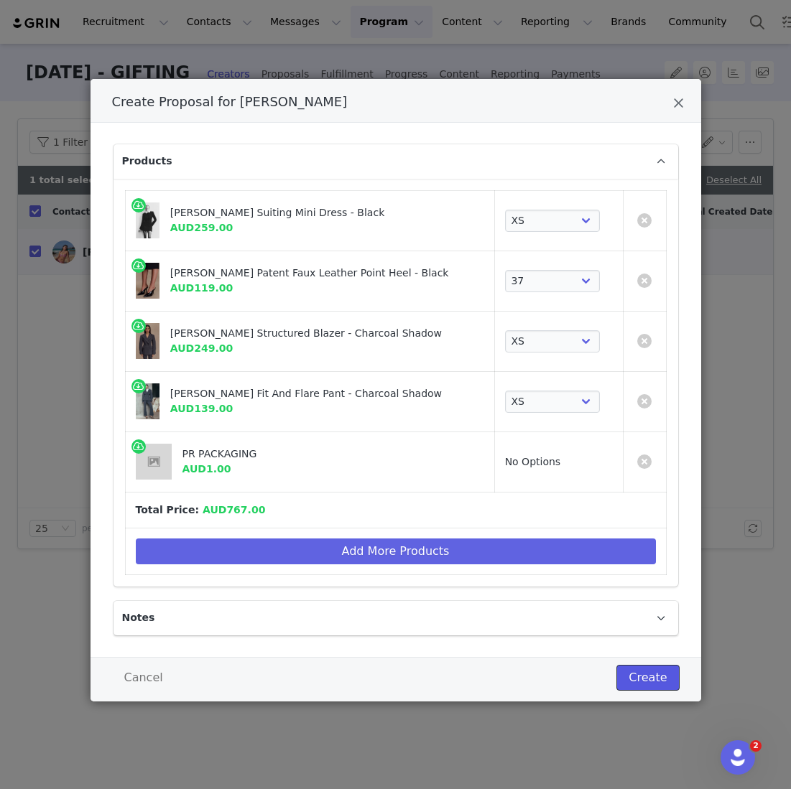
click at [631, 667] on button "Create" at bounding box center [647, 678] width 62 height 26
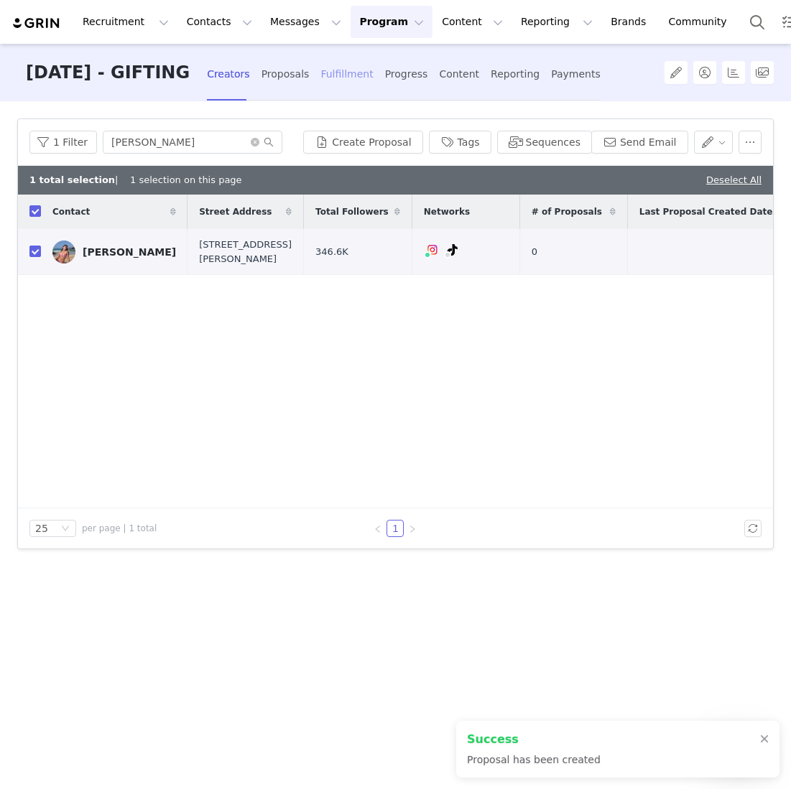
click at [373, 74] on div "Fulfillment" at bounding box center [346, 74] width 52 height 38
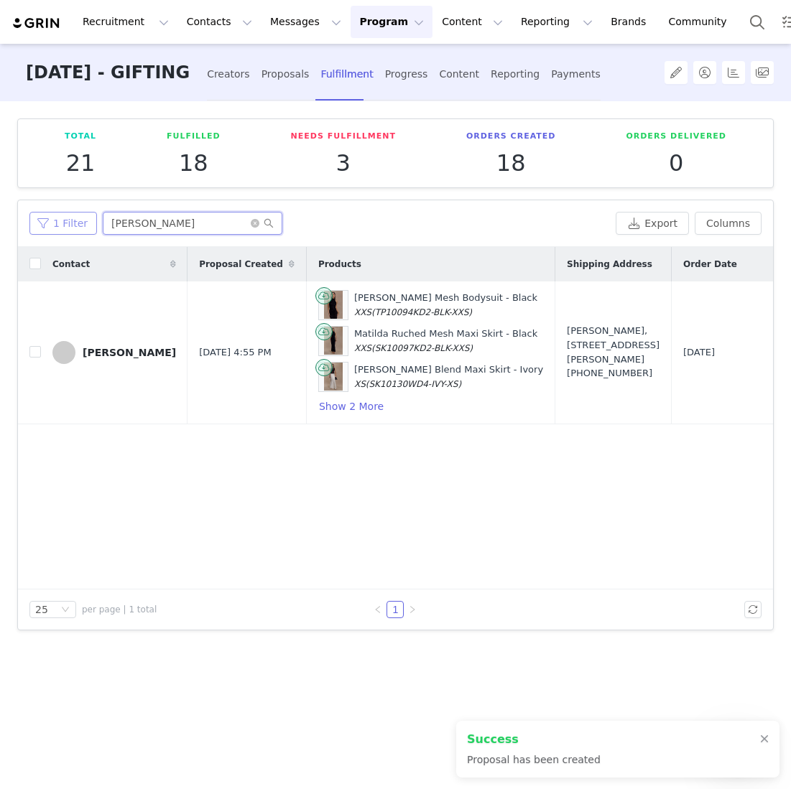
drag, startPoint x: 158, startPoint y: 213, endPoint x: 32, endPoint y: 212, distance: 126.4
click at [32, 212] on div "1 Filter jamie" at bounding box center [319, 223] width 580 height 23
drag, startPoint x: 141, startPoint y: 222, endPoint x: -21, endPoint y: 203, distance: 162.7
click at [0, 203] on html "Recruitment Recruitment Creator Search Curated Lists Landing Pages Web Extensio…" at bounding box center [395, 394] width 791 height 789
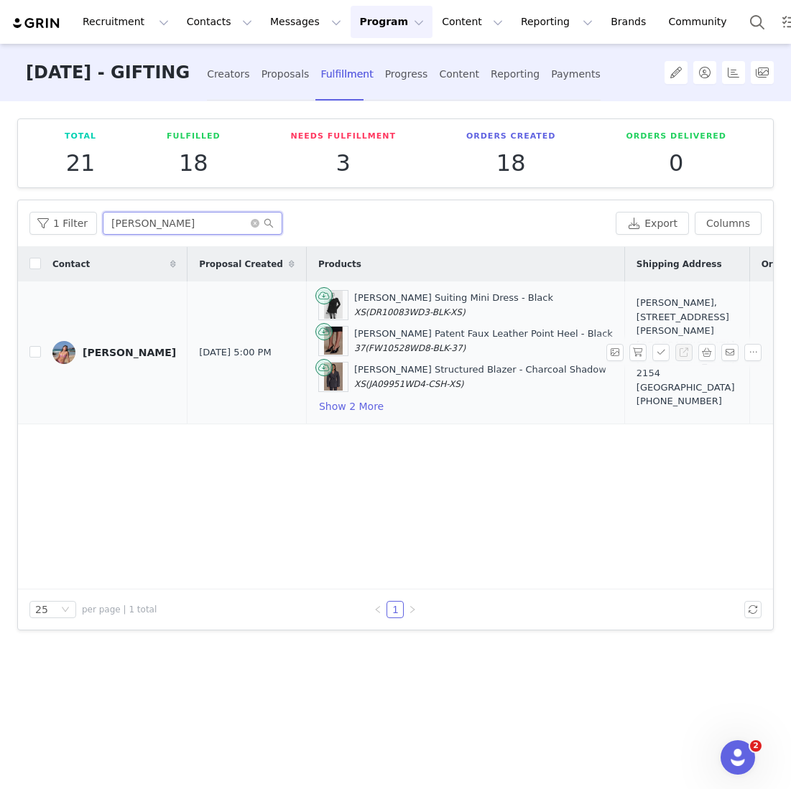
scroll to position [0, 267]
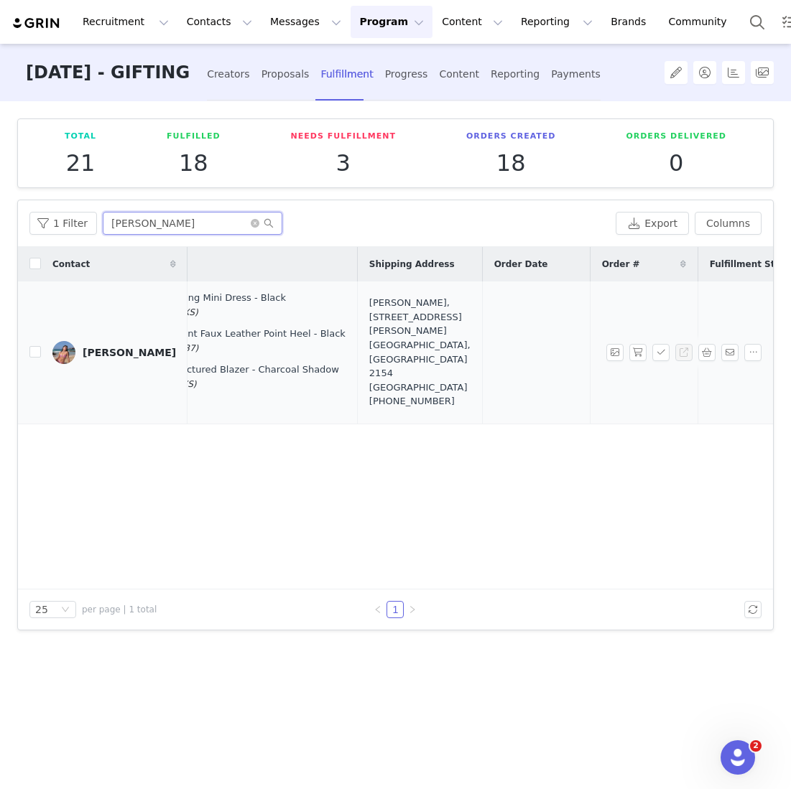
type input "martina"
click at [369, 356] on div "Martina Liang, 13 Kingscott Pl. Castle Hill, New South Wales 2154 Australia +61…" at bounding box center [419, 352] width 101 height 112
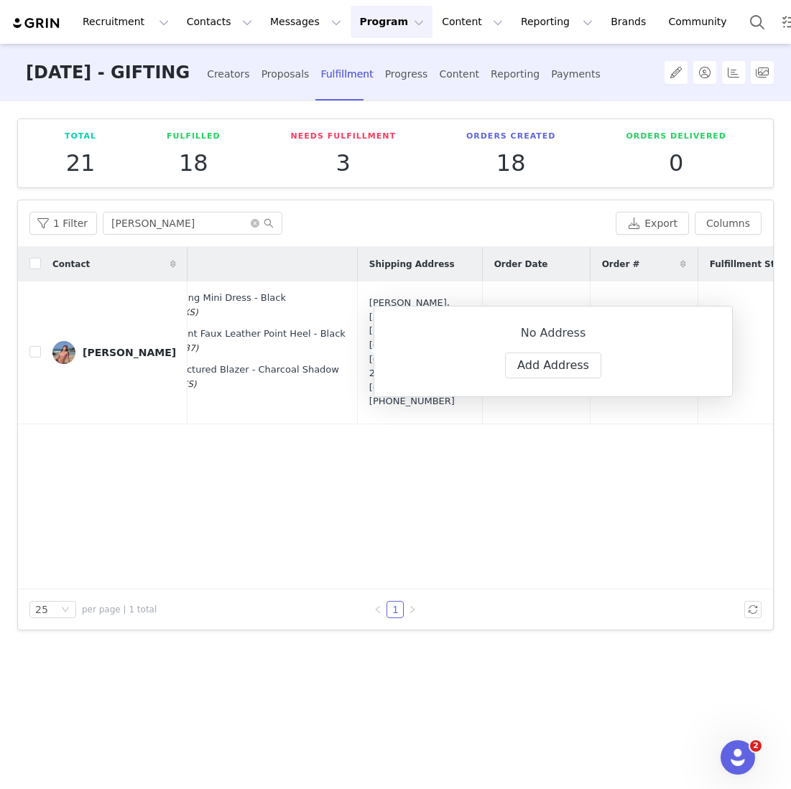
click at [377, 477] on div "Contact Proposal Created Products Shipping Address Order Date Order # Fulfillme…" at bounding box center [395, 418] width 755 height 343
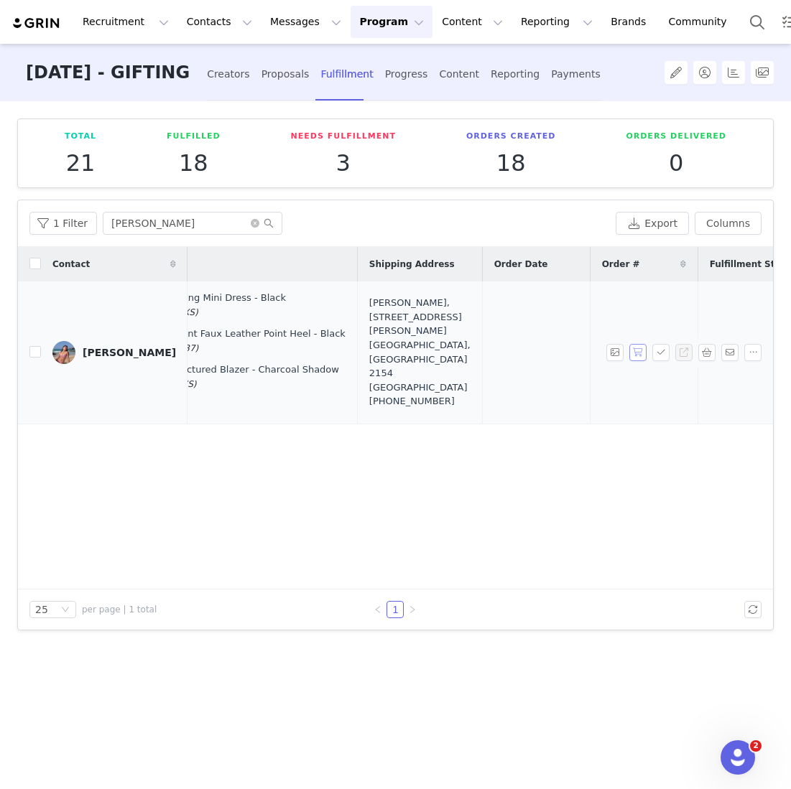
click at [646, 350] on div at bounding box center [686, 352] width 161 height 17
click at [641, 352] on button "button" at bounding box center [637, 352] width 17 height 17
click at [655, 352] on button "button" at bounding box center [660, 352] width 17 height 17
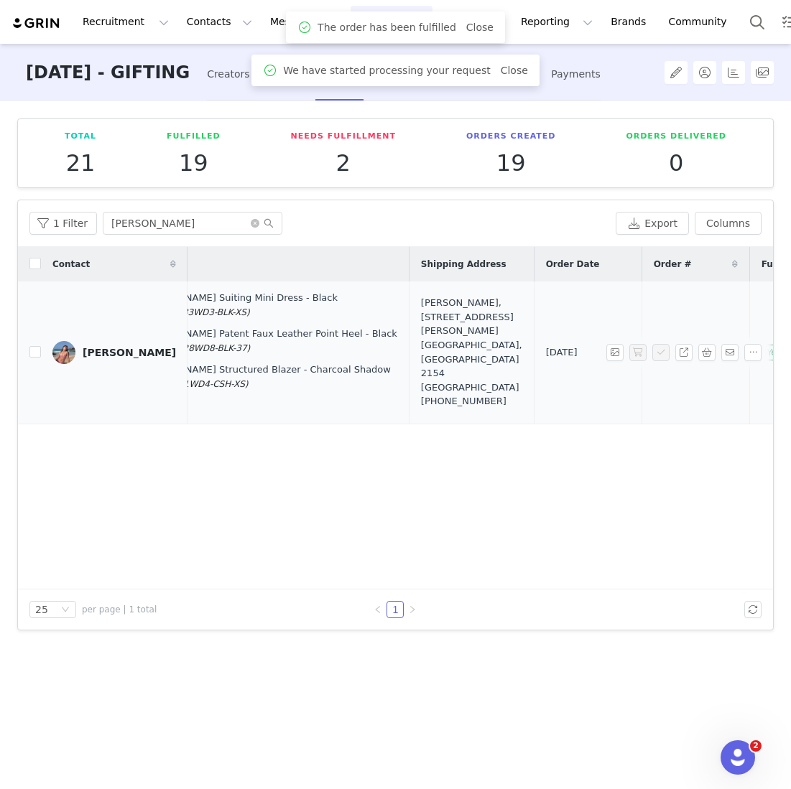
scroll to position [0, 409]
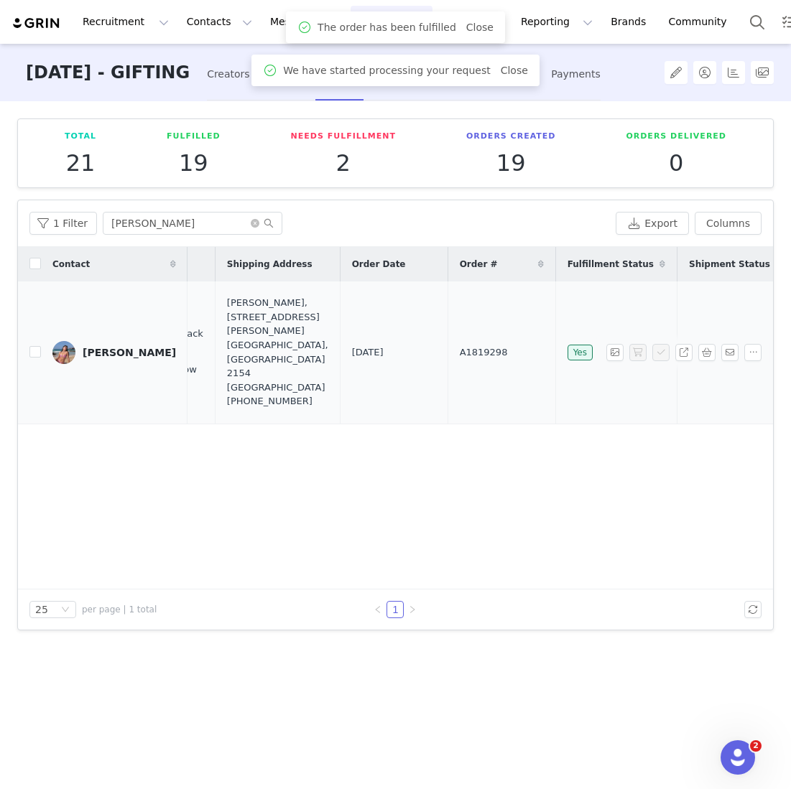
drag, startPoint x: 423, startPoint y: 353, endPoint x: 321, endPoint y: 353, distance: 102.0
click at [321, 353] on tr "Martina Liang Oct 1, 2025 5:00 PM Gretchen Suiting Mini Dress - Black XS (DR100…" at bounding box center [255, 353] width 1292 height 143
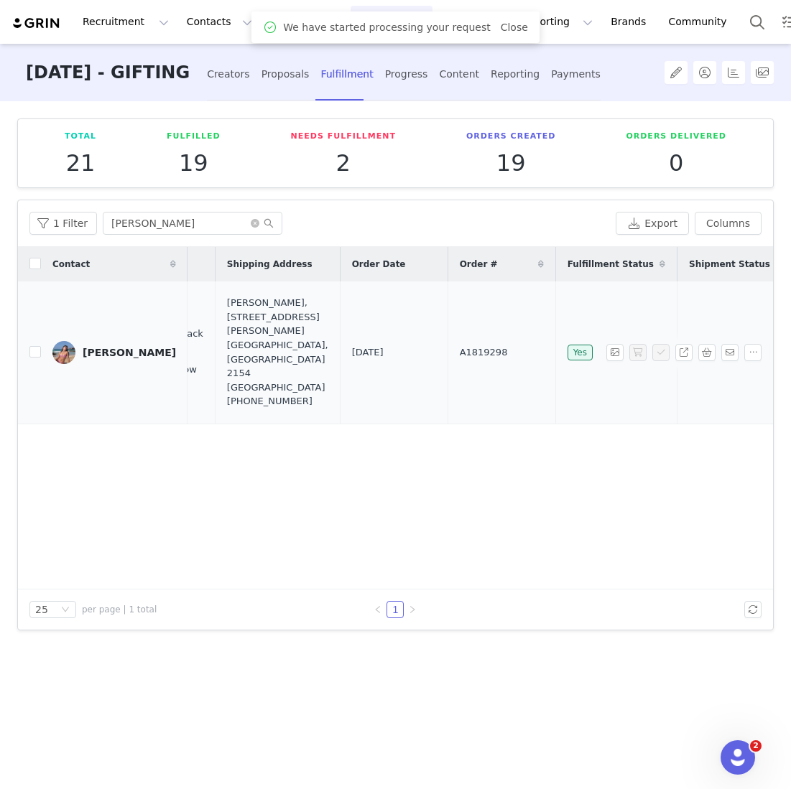
copy tr "A1819298"
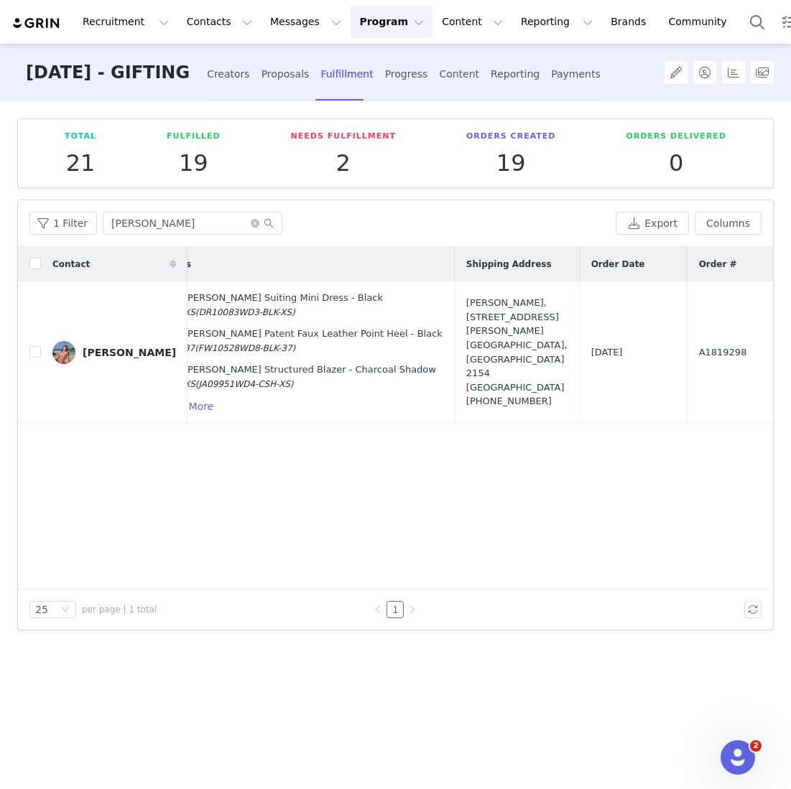
scroll to position [0, 0]
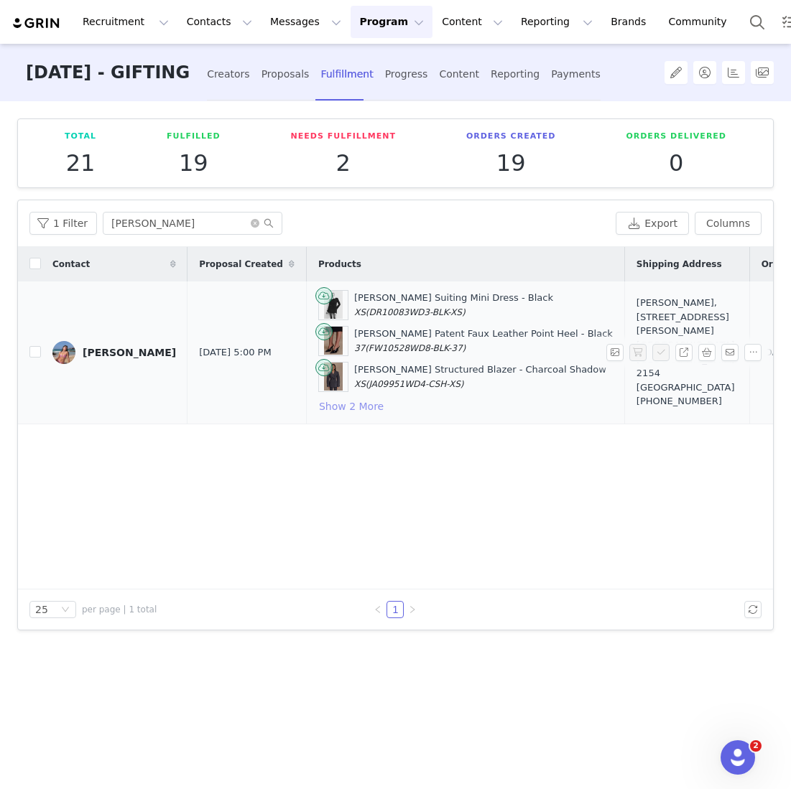
click at [318, 403] on button "Show 2 More" at bounding box center [351, 406] width 66 height 17
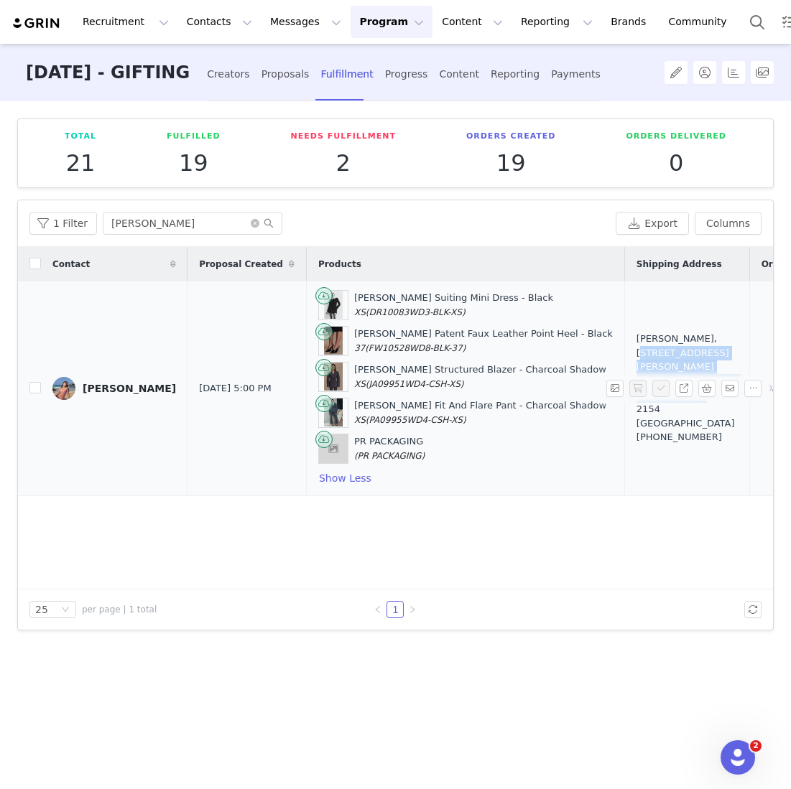
drag, startPoint x: 592, startPoint y: 405, endPoint x: 613, endPoint y: 356, distance: 53.1
click at [636, 356] on div "Martina Liang, 13 Kingscott Pl. Castle Hill, New South Wales 2154 Australia +61…" at bounding box center [686, 388] width 101 height 112
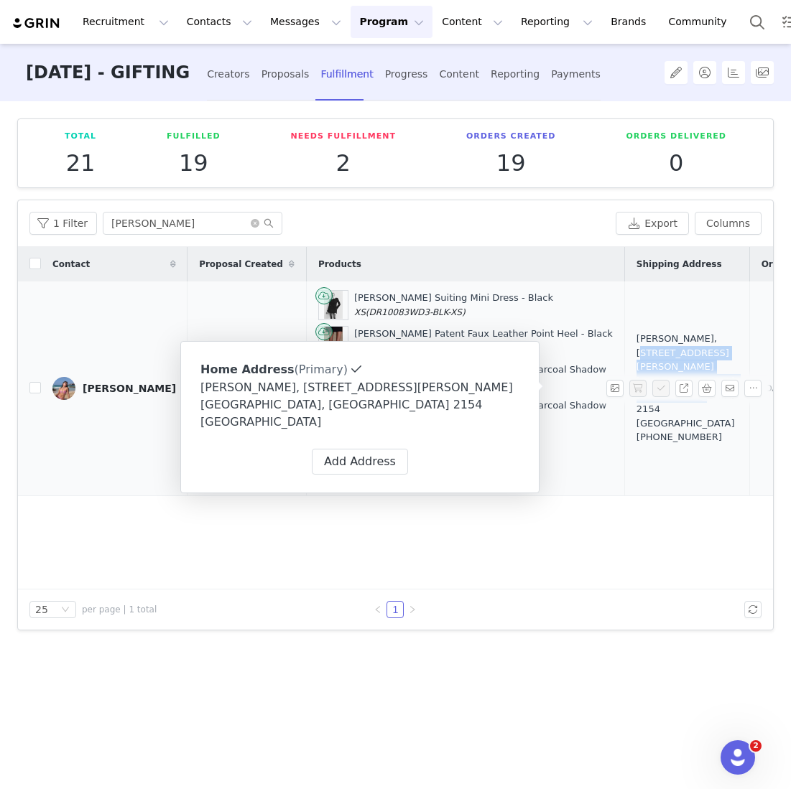
copy div "[STREET_ADDRESS][PERSON_NAME] [GEOGRAPHIC_DATA], [GEOGRAPHIC_DATA] 2154 [GEOGRA…"
click at [508, 536] on div "Contact Proposal Created Products Shipping Address Order Date Order # Fulfillme…" at bounding box center [395, 418] width 755 height 343
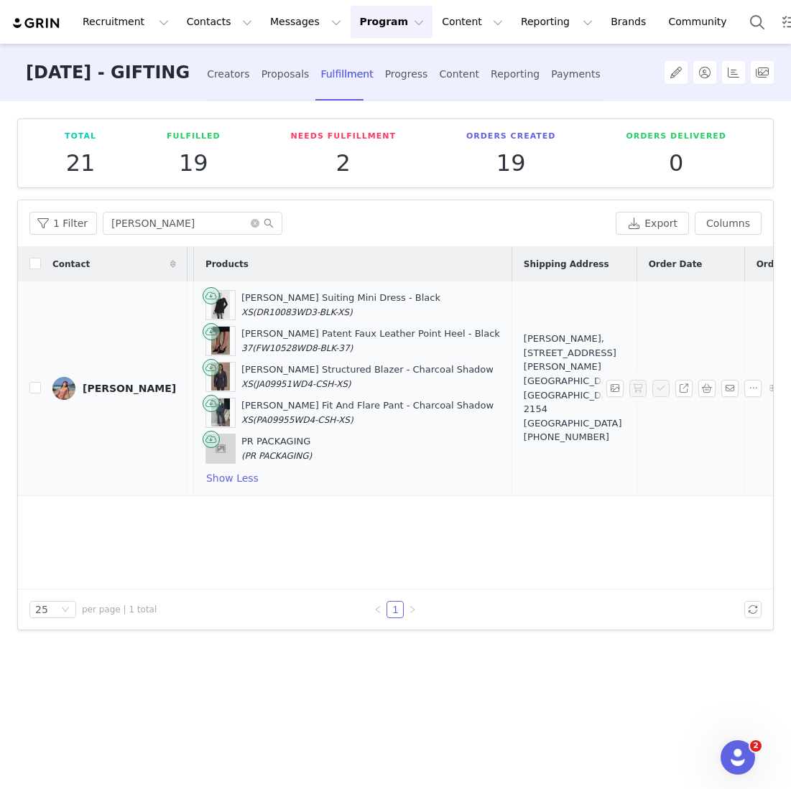
scroll to position [0, 131]
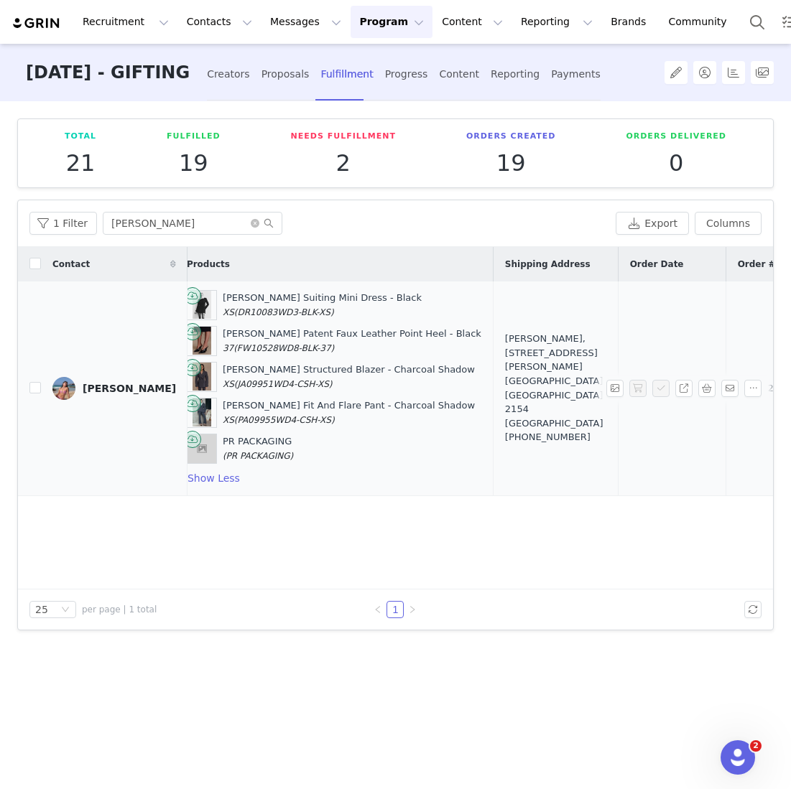
click at [505, 402] on div "Martina Liang, 13 Kingscott Pl. Castle Hill, New South Wales 2154 Australia +61…" at bounding box center [555, 388] width 101 height 112
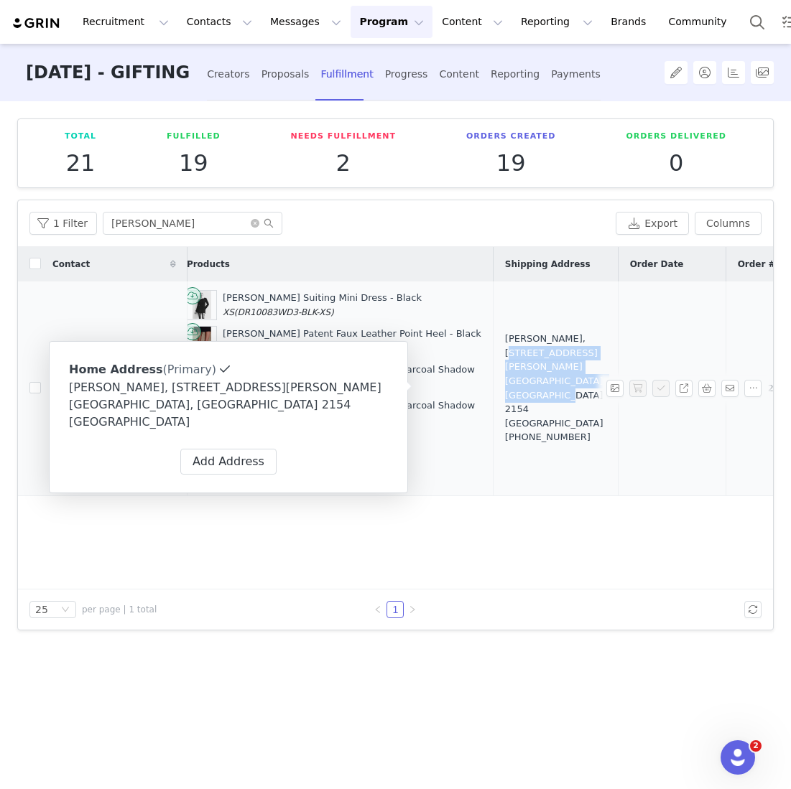
drag, startPoint x: 459, startPoint y: 403, endPoint x: 481, endPoint y: 348, distance: 59.0
click at [505, 348] on div "Martina Liang, 13 Kingscott Pl. Castle Hill, New South Wales 2154 Australia +61…" at bounding box center [555, 388] width 101 height 112
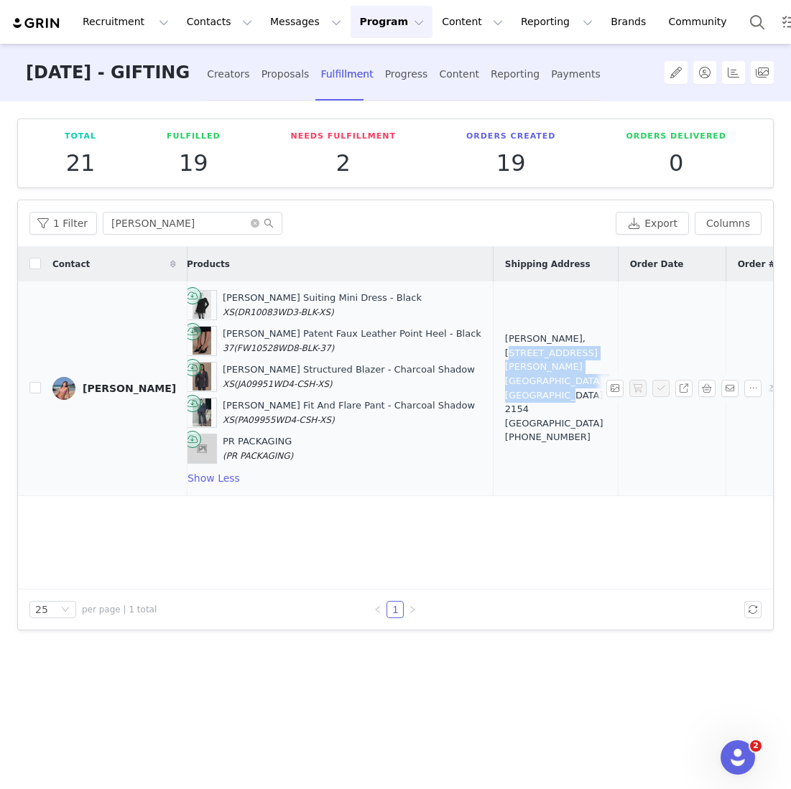
copy div "[STREET_ADDRESS][PERSON_NAME] [GEOGRAPHIC_DATA], [GEOGRAPHIC_DATA] 2154 [GEOGRA…"
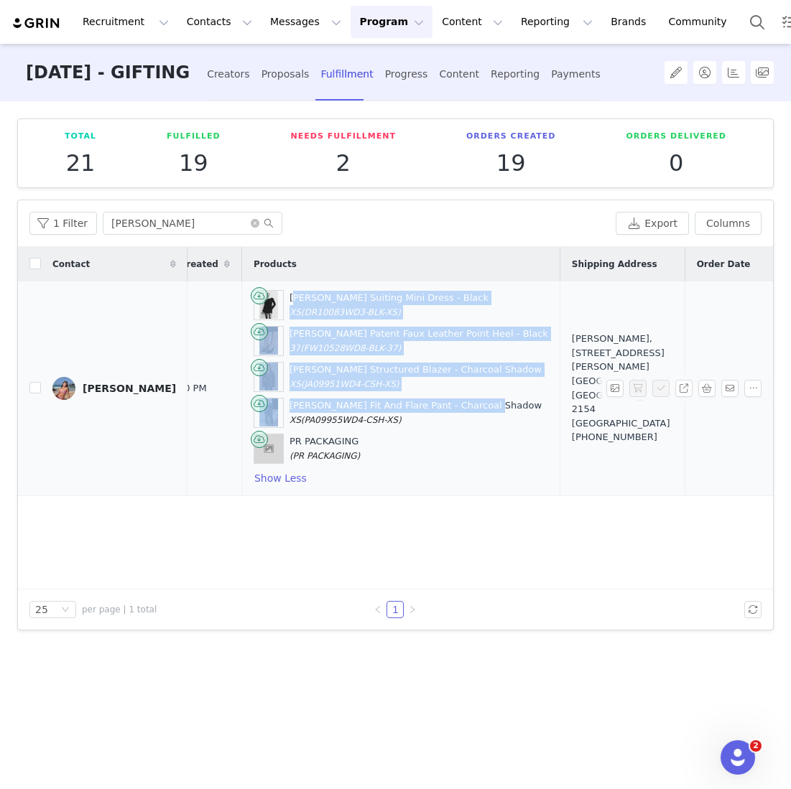
drag, startPoint x: 250, startPoint y: 294, endPoint x: 455, endPoint y: 410, distance: 235.4
click at [455, 410] on div "Gretchen Suiting Mini Dress - Black XS (DR10083WD3-BLK-XS) Emerson Patent Faux …" at bounding box center [401, 388] width 294 height 197
copy div "Gretchen Suiting Mini Dress - Black XS (DR10083WD3-BLK-XS) Emerson Patent Faux …"
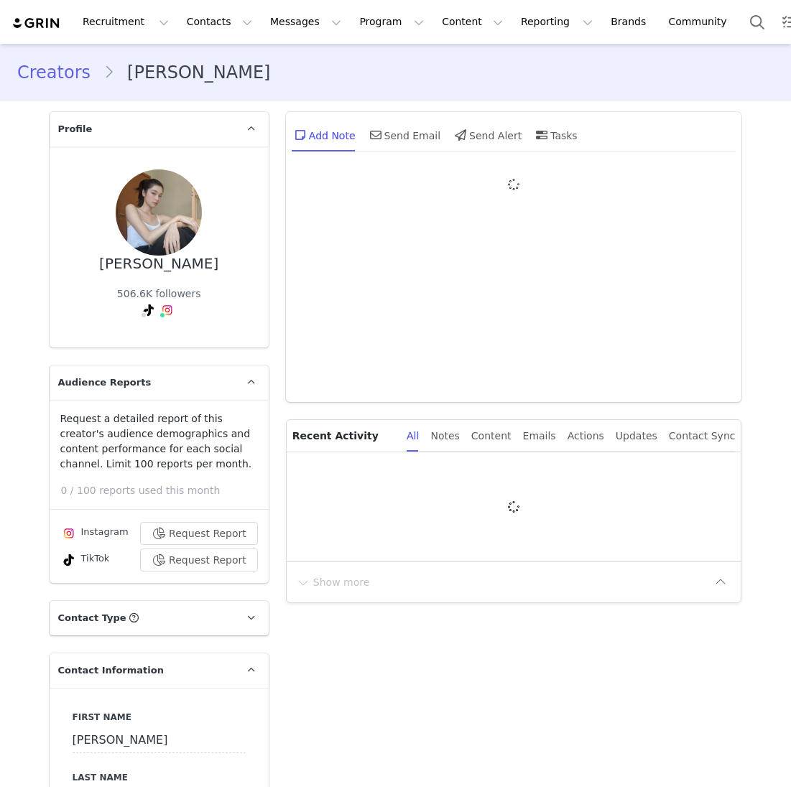
type input "+1 ([GEOGRAPHIC_DATA])"
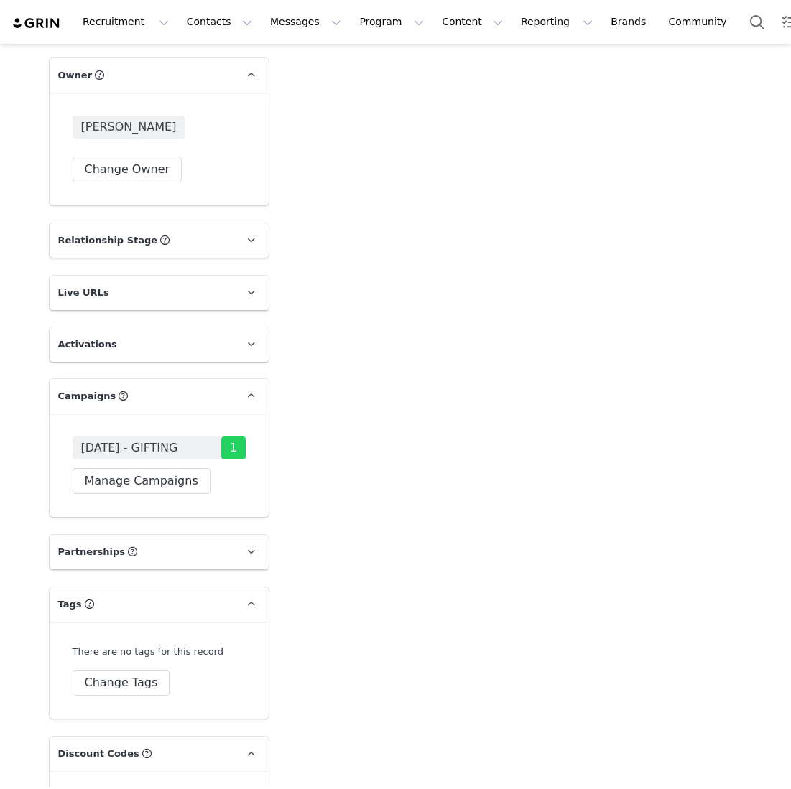
scroll to position [2288, 0]
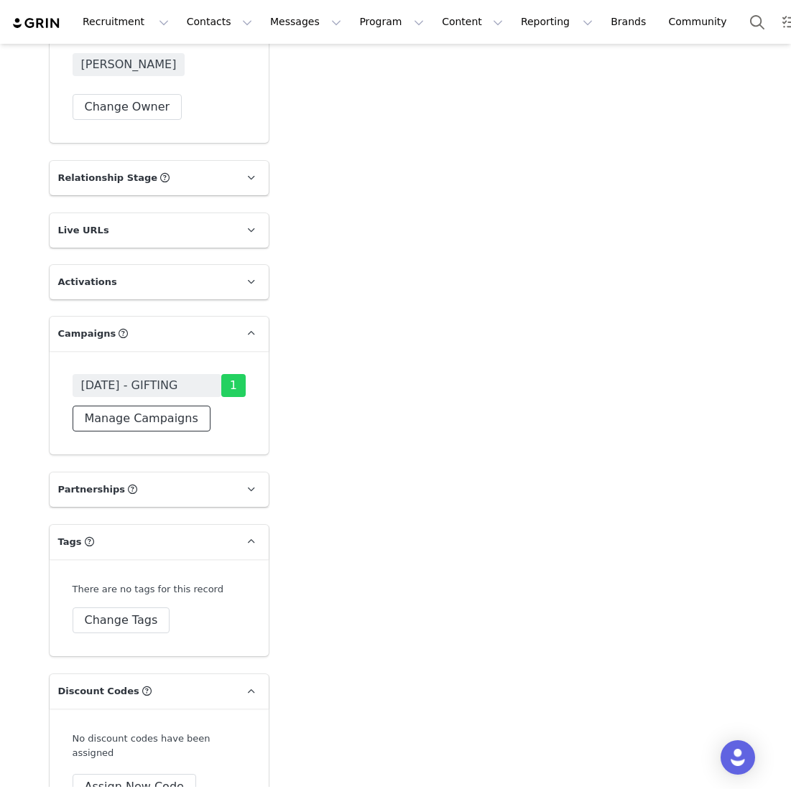
click at [152, 406] on button "Manage Campaigns" at bounding box center [142, 419] width 138 height 26
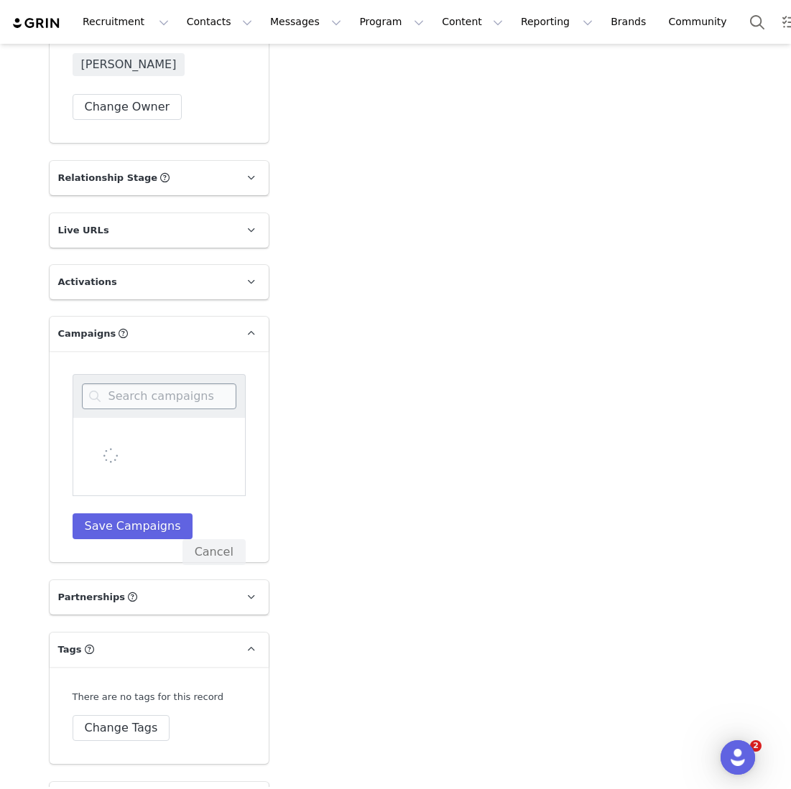
scroll to position [0, 0]
click at [152, 384] on input at bounding box center [159, 397] width 154 height 26
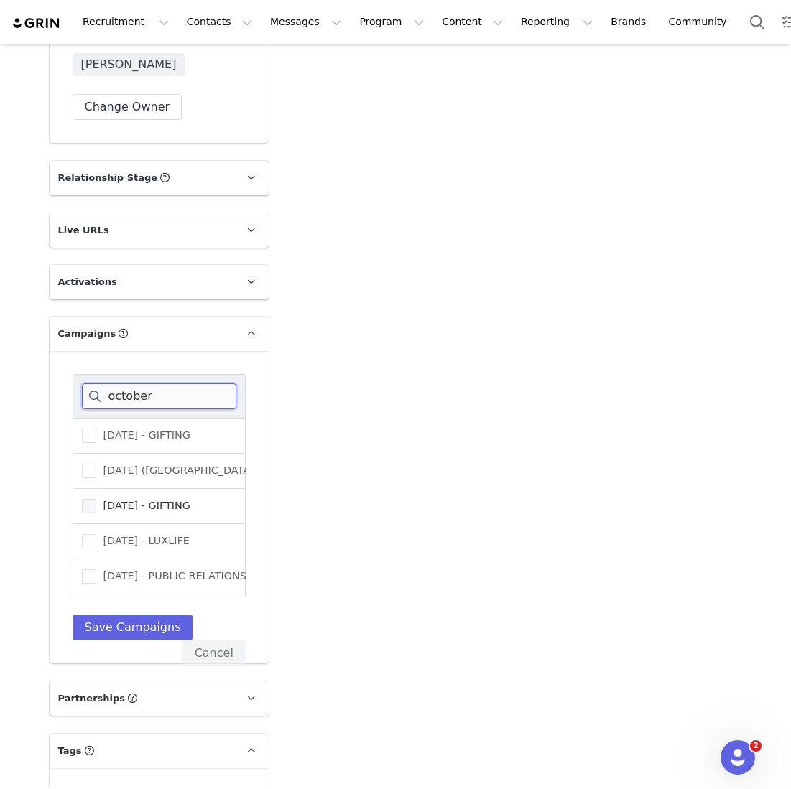
scroll to position [101, 0]
type input "october"
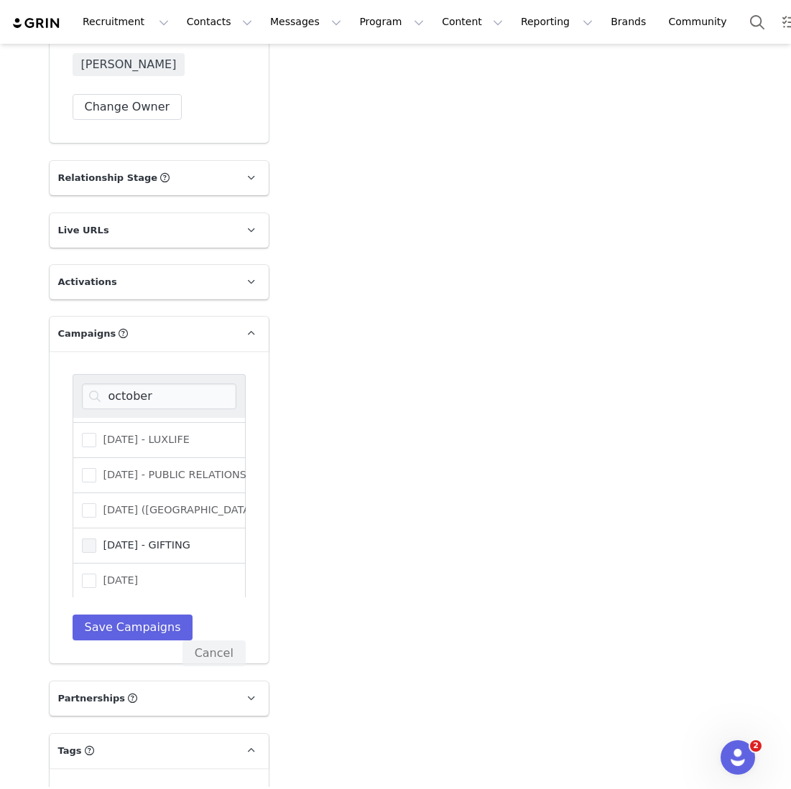
click at [145, 539] on span "[DATE] - GIFTING" at bounding box center [143, 546] width 94 height 14
click at [96, 539] on input "[DATE] - GIFTING" at bounding box center [96, 539] width 0 height 0
click at [131, 615] on button "Save Campaigns" at bounding box center [133, 628] width 121 height 26
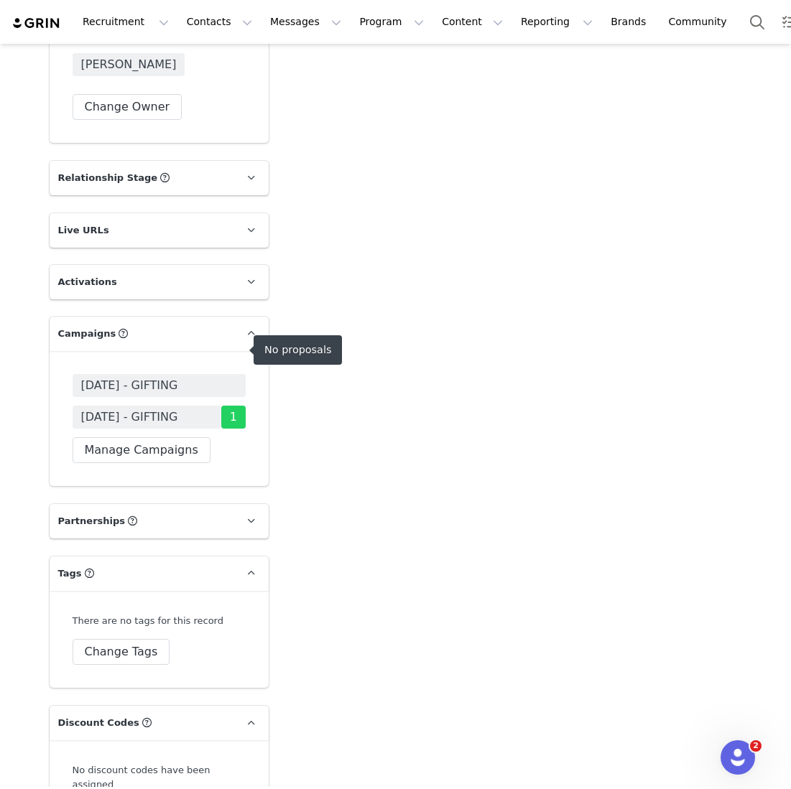
click at [183, 374] on span "[DATE] - GIFTING" at bounding box center [159, 385] width 173 height 23
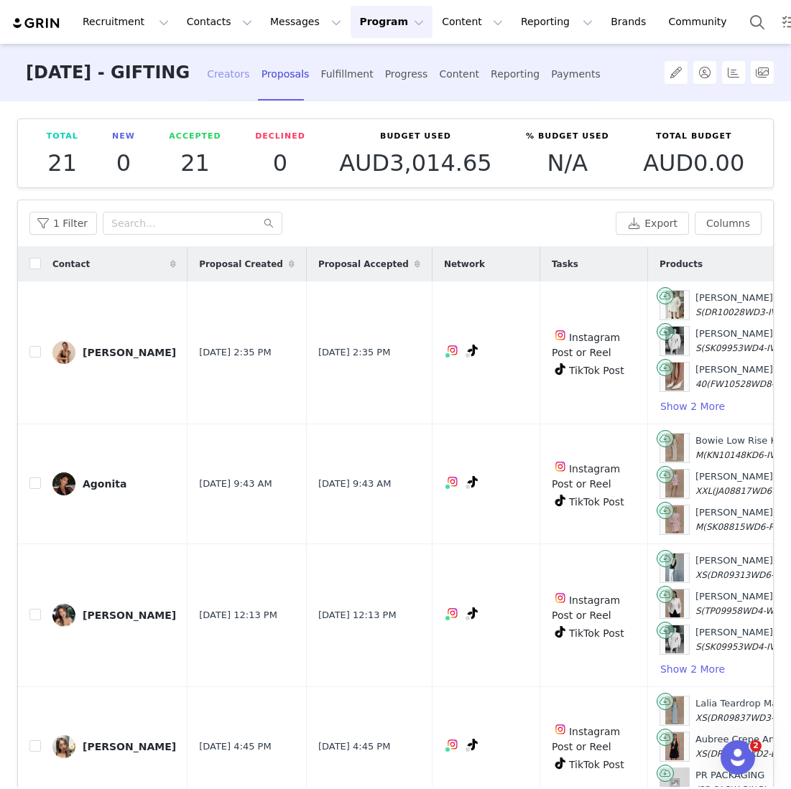
click at [246, 67] on div "Creators" at bounding box center [228, 74] width 43 height 38
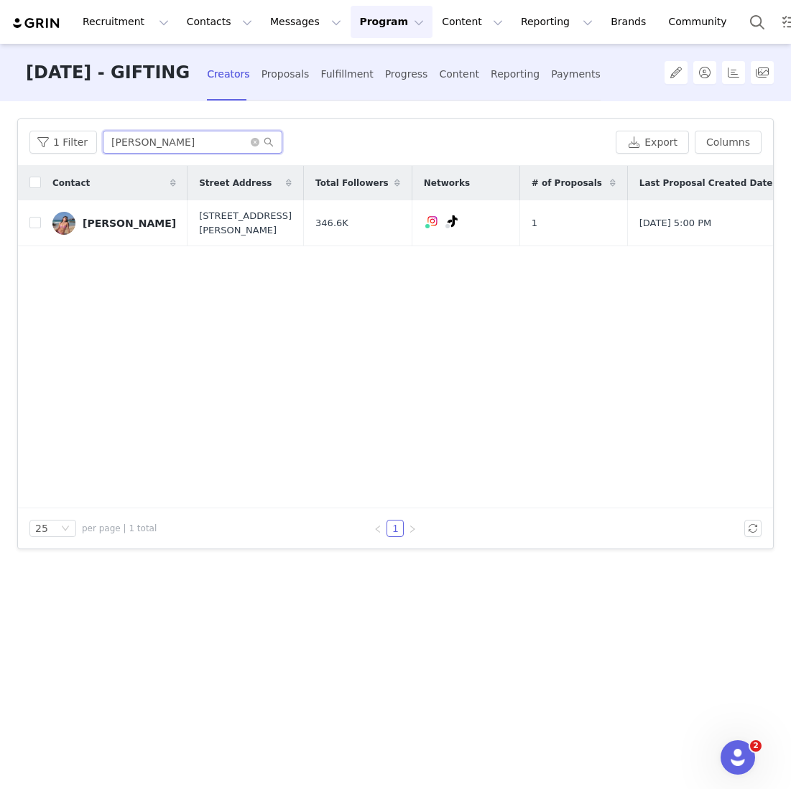
drag, startPoint x: 149, startPoint y: 146, endPoint x: 50, endPoint y: 128, distance: 100.0
click at [53, 128] on div "1 Filter martina Export Columns" at bounding box center [395, 142] width 755 height 47
type input "yaga"
click at [34, 226] on input "checkbox" at bounding box center [34, 222] width 11 height 11
checkbox input "true"
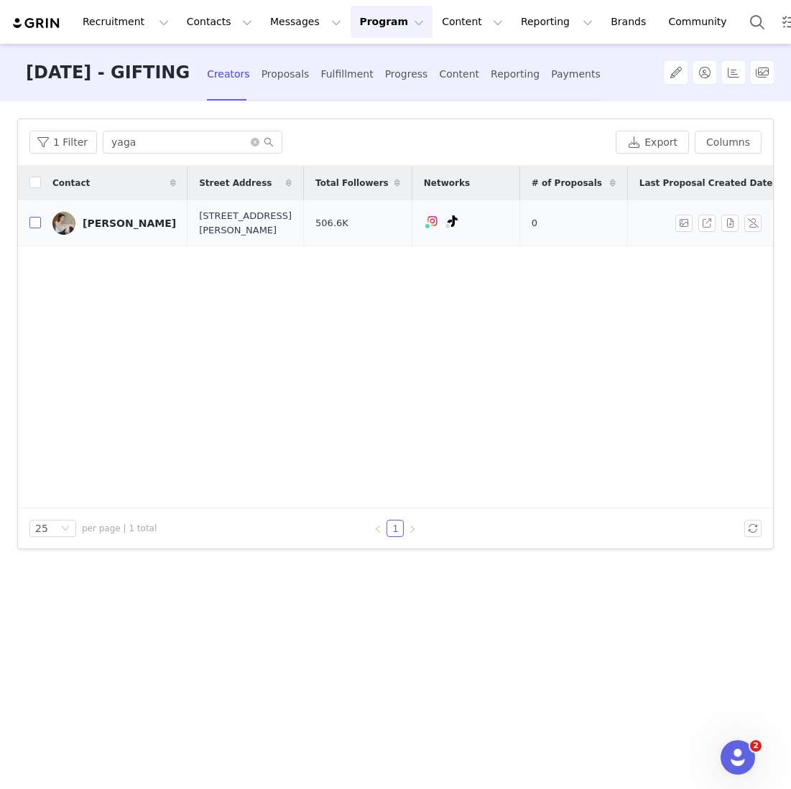
checkbox input "true"
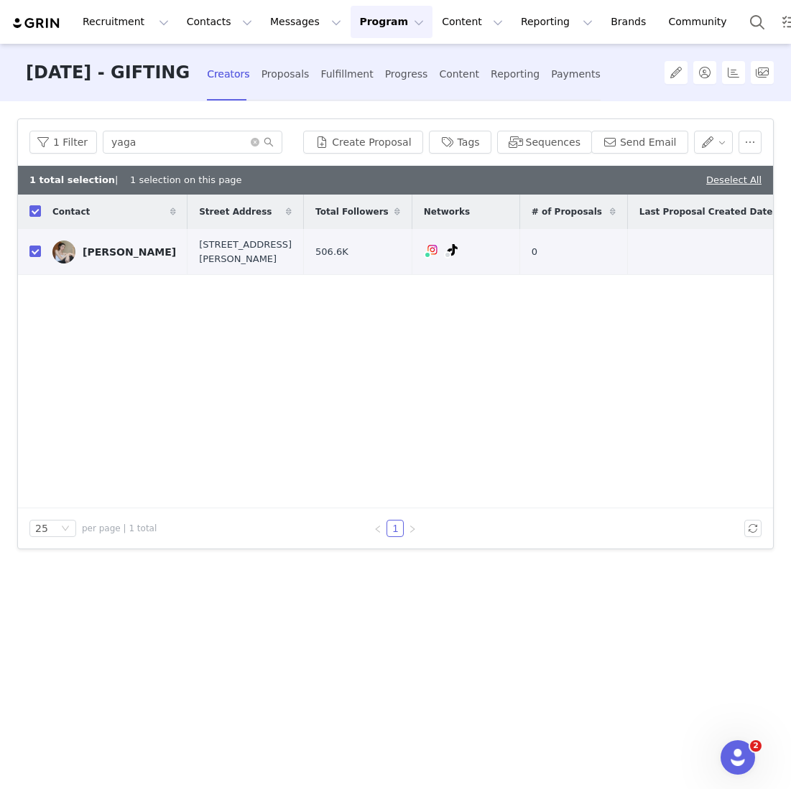
click at [393, 154] on div "1 Filter yaga Create Proposal Tags Sequences Send Email" at bounding box center [395, 142] width 755 height 47
click at [391, 151] on button "Create Proposal" at bounding box center [362, 142] width 119 height 23
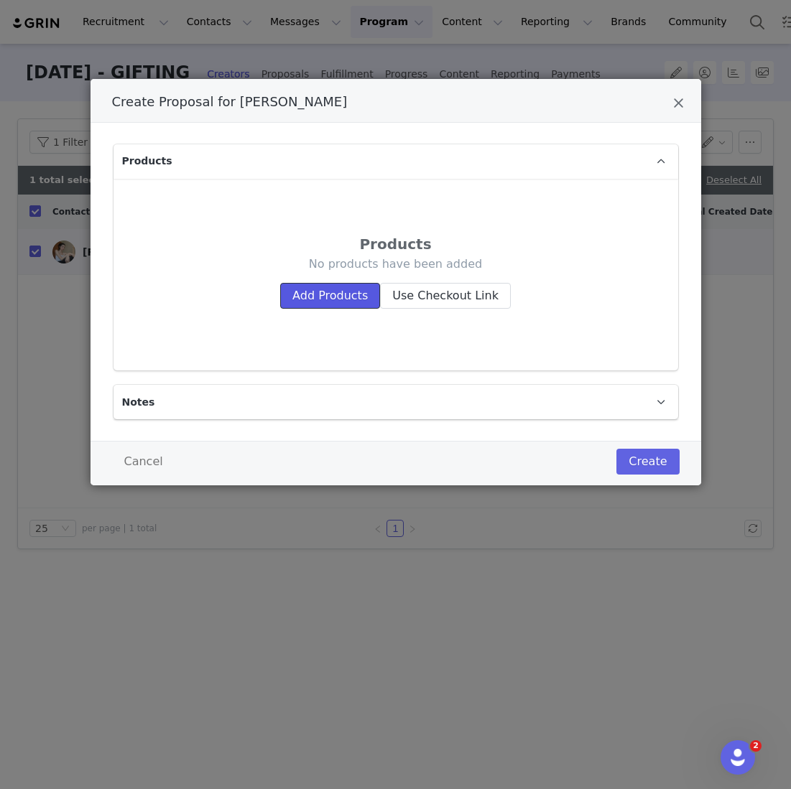
click at [335, 302] on button "Add Products" at bounding box center [330, 296] width 100 height 26
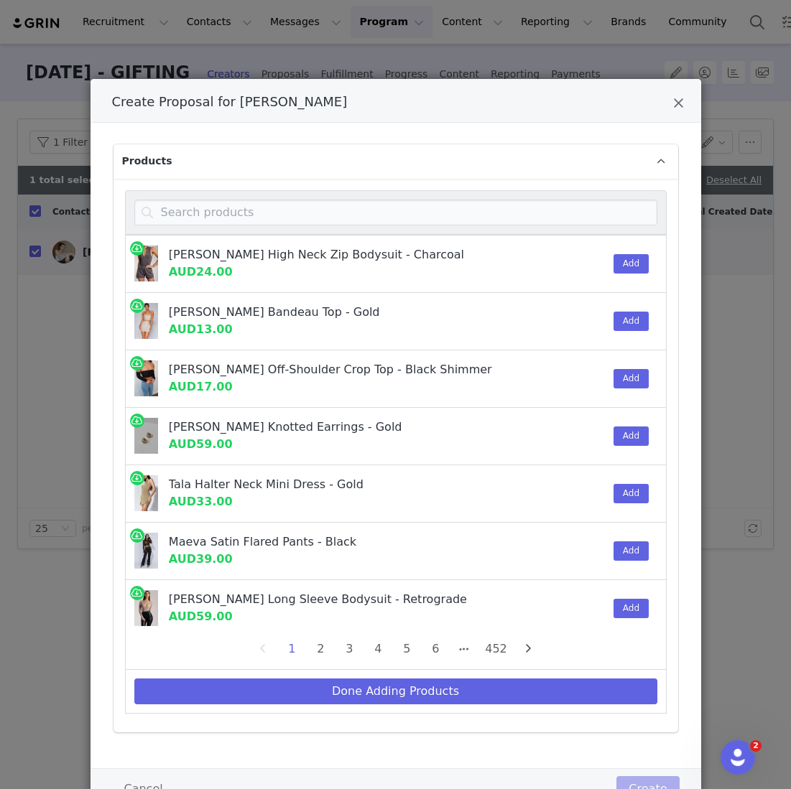
click at [683, 114] on div "Create Proposal for Theresa Lim" at bounding box center [395, 101] width 610 height 44
click at [682, 106] on icon "Close" at bounding box center [678, 103] width 11 height 14
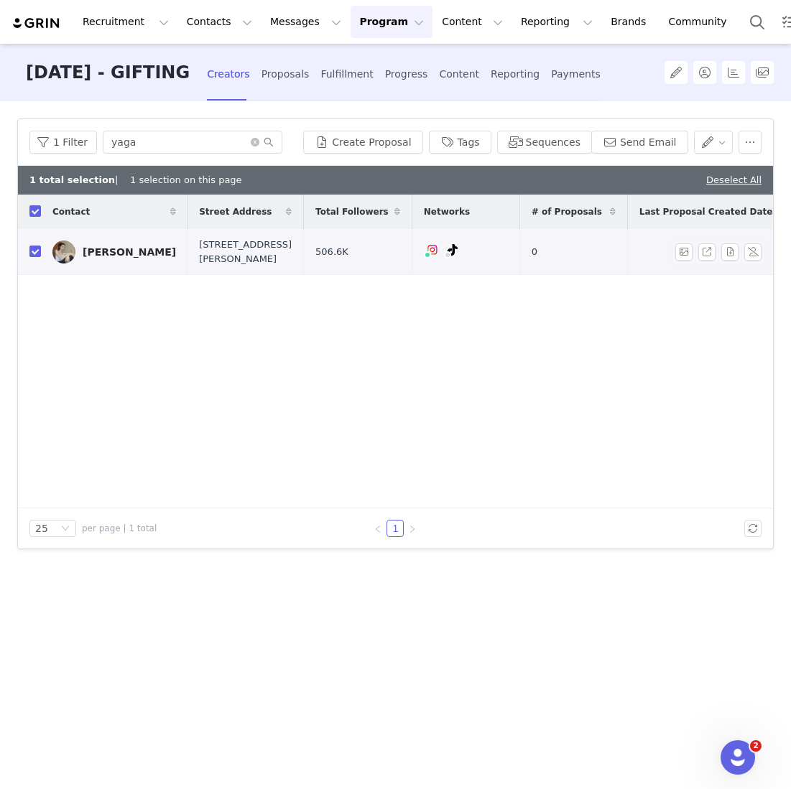
click at [111, 248] on div "[PERSON_NAME]" at bounding box center [129, 251] width 93 height 11
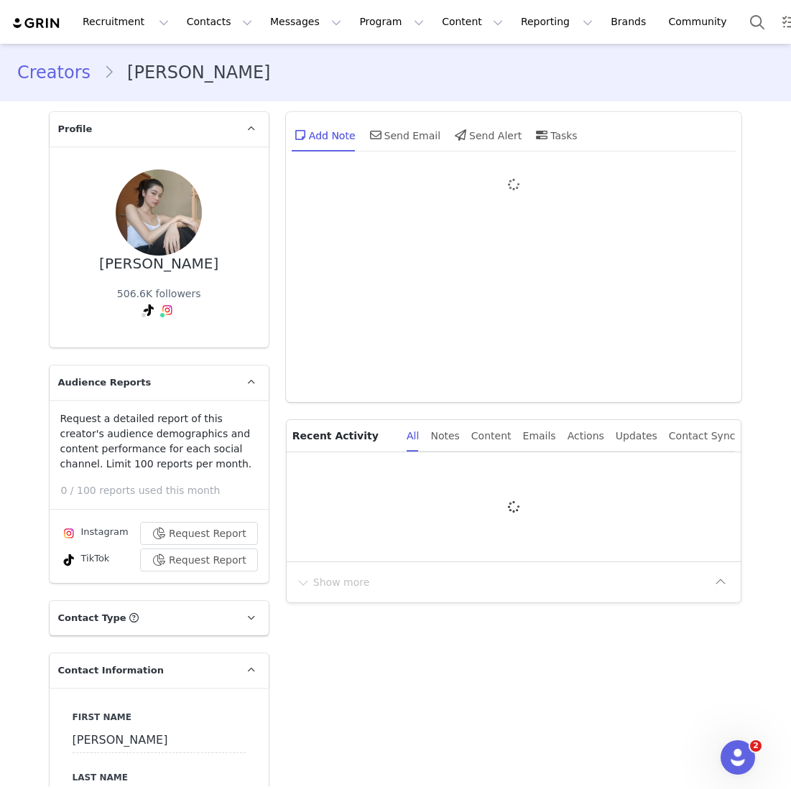
type input "+1 ([GEOGRAPHIC_DATA])"
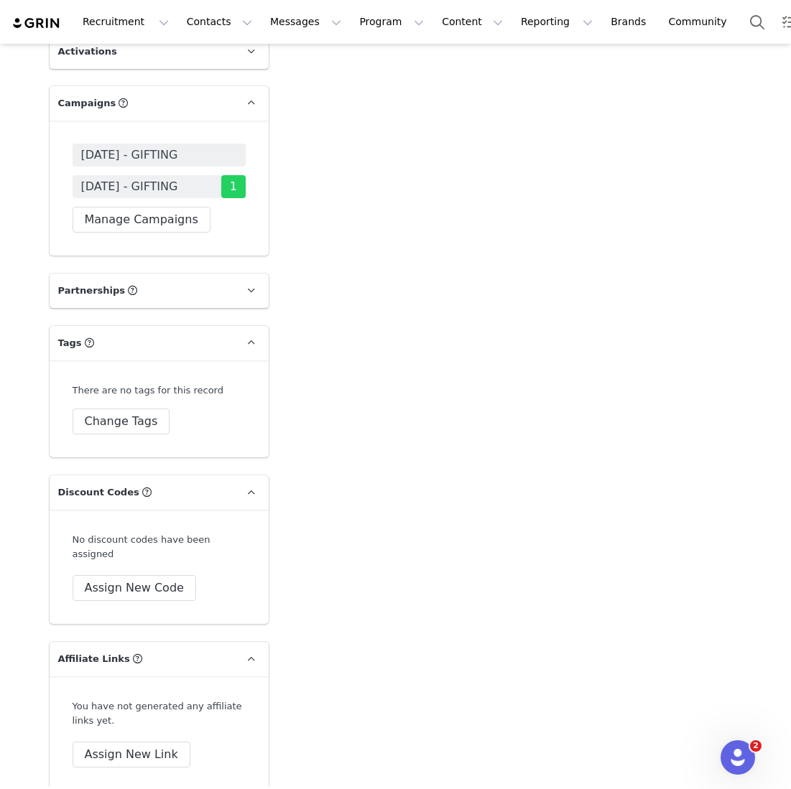
scroll to position [2493, 0]
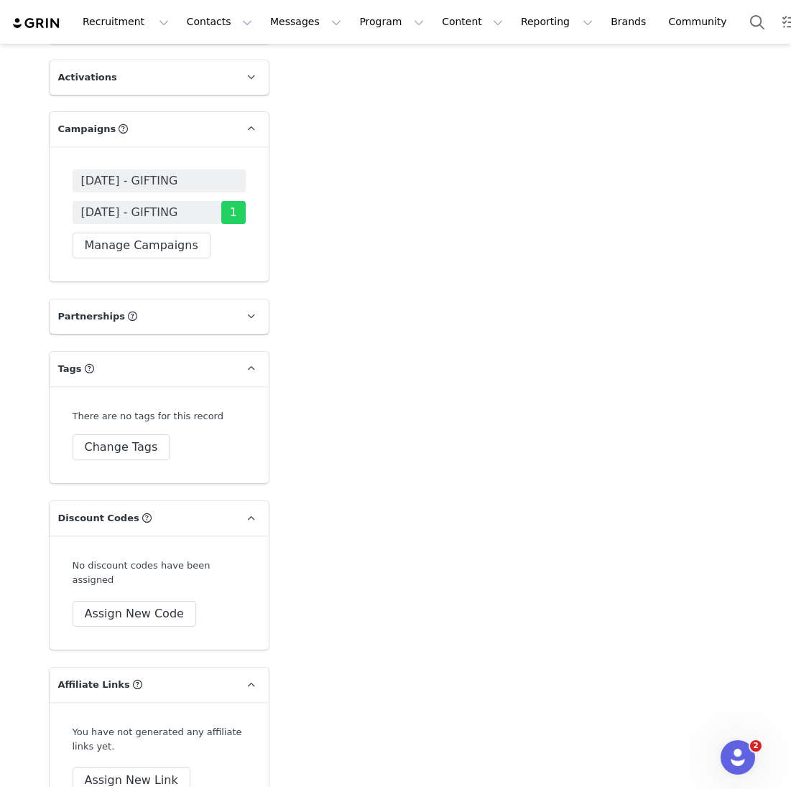
click at [157, 172] on span "[DATE] - GIFTING" at bounding box center [129, 180] width 97 height 17
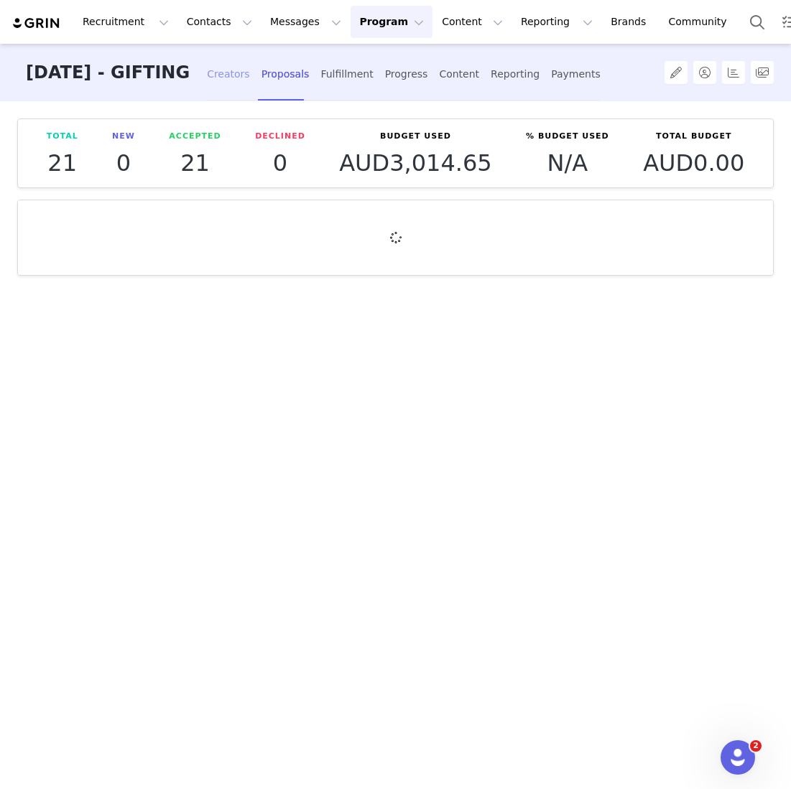
click at [250, 90] on div "Creators" at bounding box center [228, 74] width 43 height 38
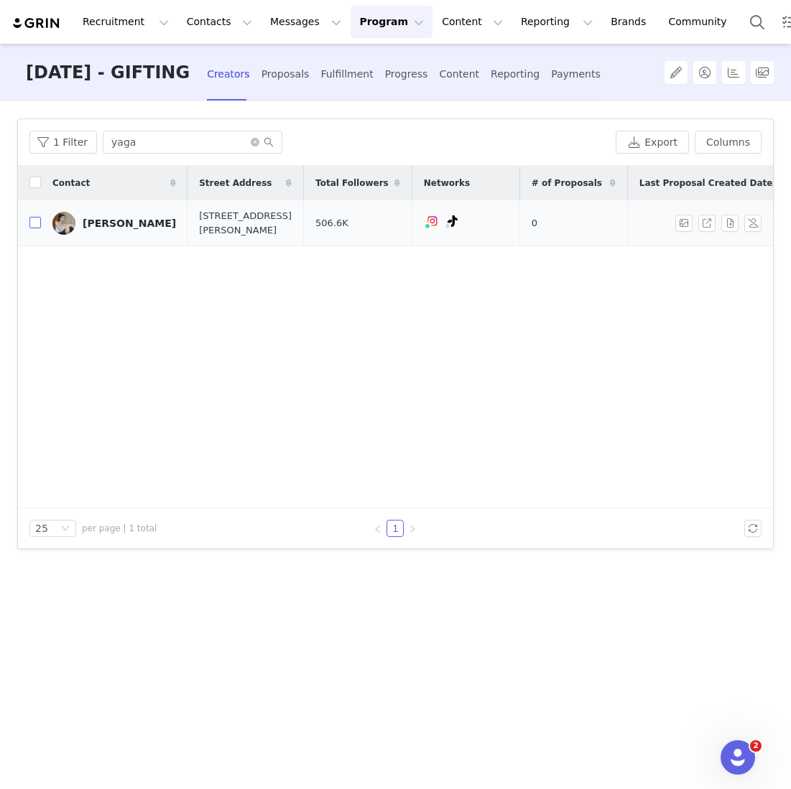
click at [37, 218] on input "checkbox" at bounding box center [34, 222] width 11 height 11
checkbox input "true"
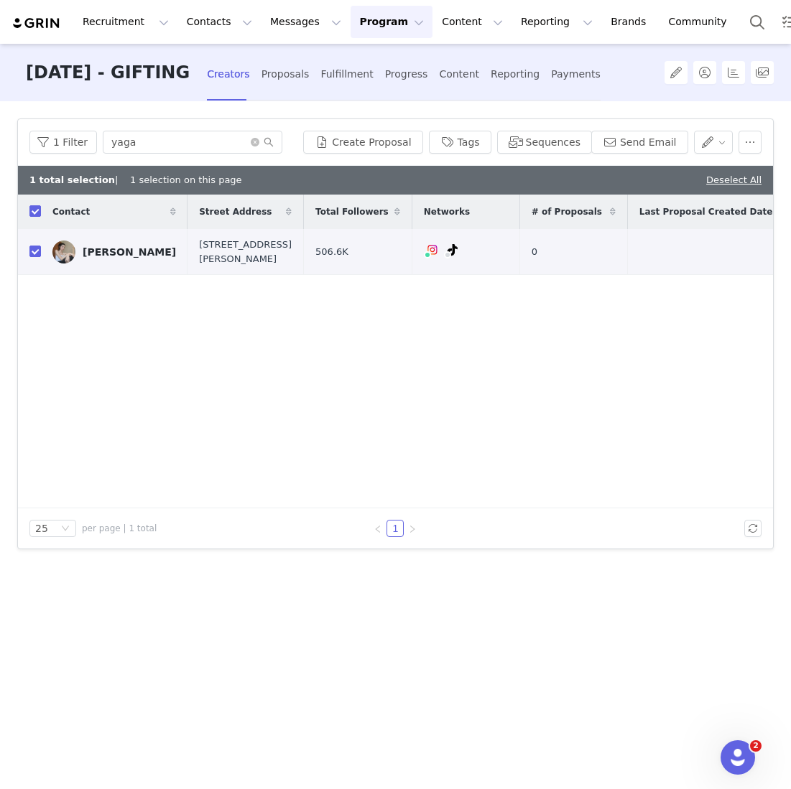
click at [371, 156] on div "1 Filter yaga Create Proposal Tags Sequences Send Email" at bounding box center [395, 142] width 755 height 47
click at [371, 145] on button "Create Proposal" at bounding box center [362, 142] width 119 height 23
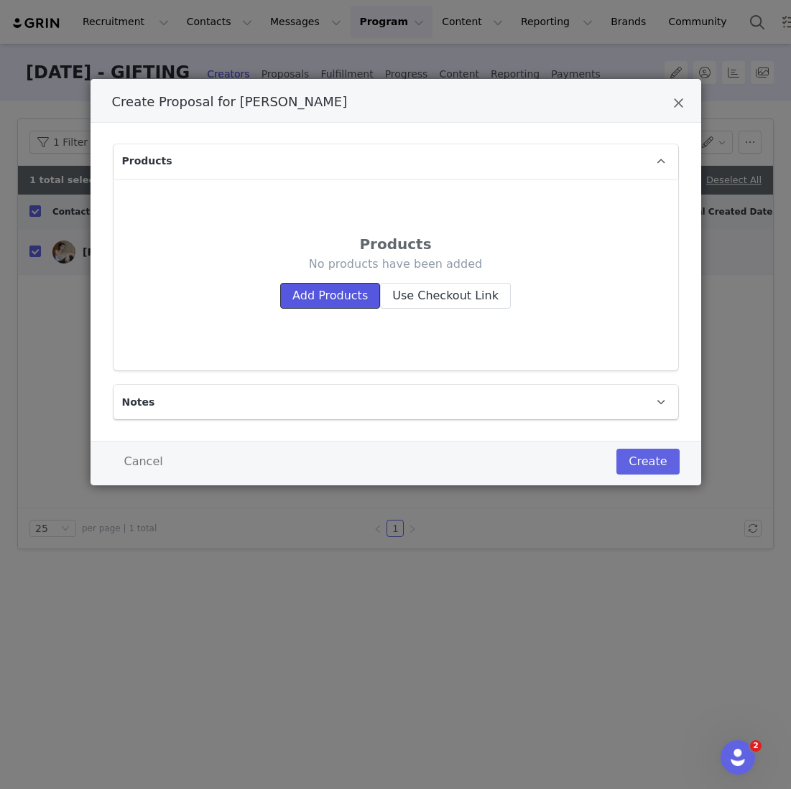
click at [325, 289] on button "Add Products" at bounding box center [330, 296] width 100 height 26
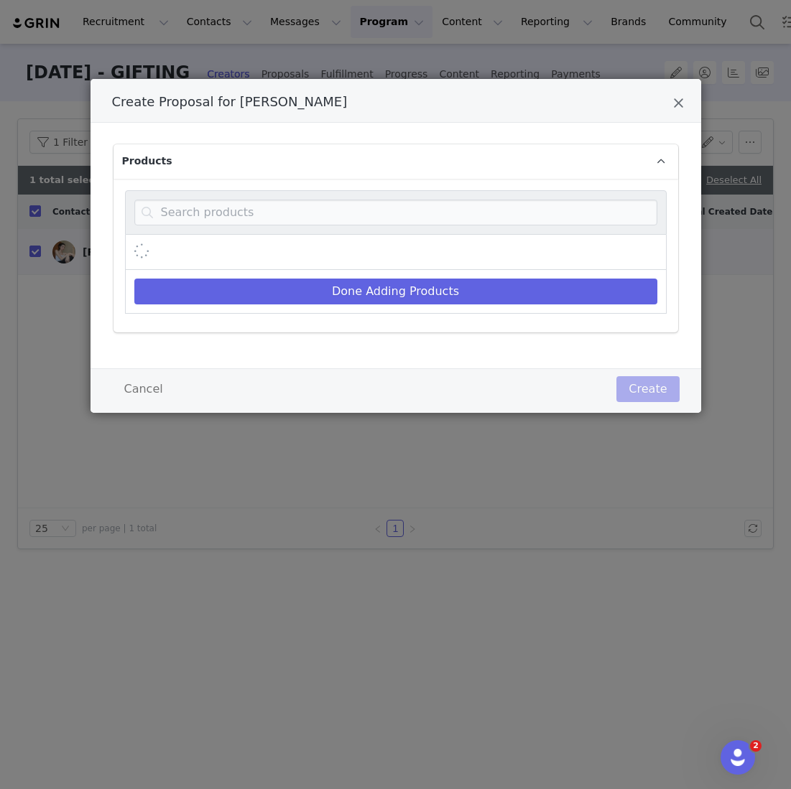
click at [325, 226] on div "Create Proposal for Theresa Lim" at bounding box center [396, 212] width 542 height 45
click at [322, 213] on input "Create Proposal for Theresa Lim" at bounding box center [395, 213] width 523 height 26
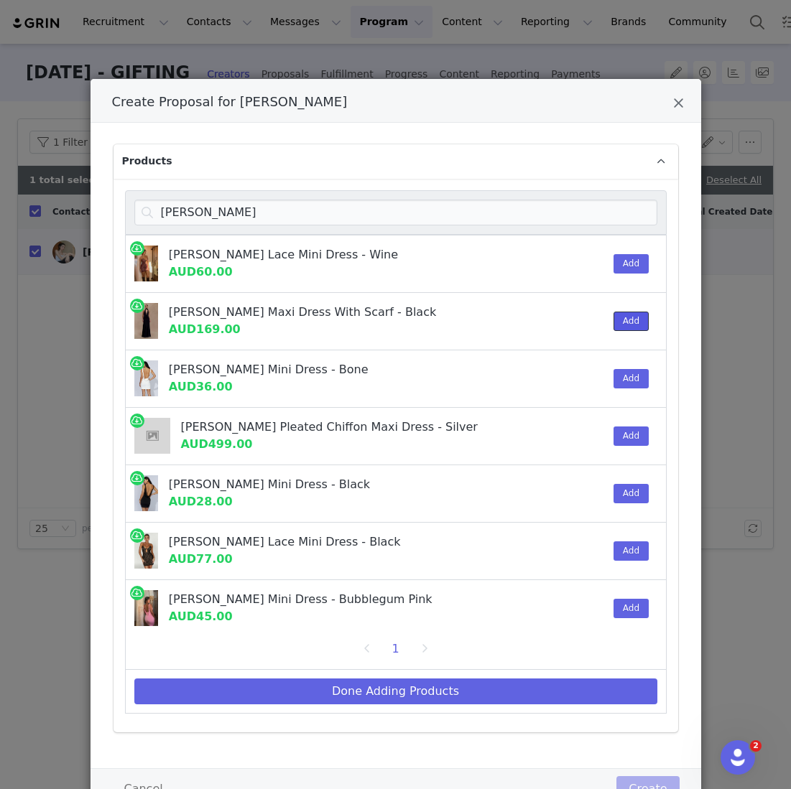
click at [628, 322] on button "Add" at bounding box center [630, 321] width 35 height 19
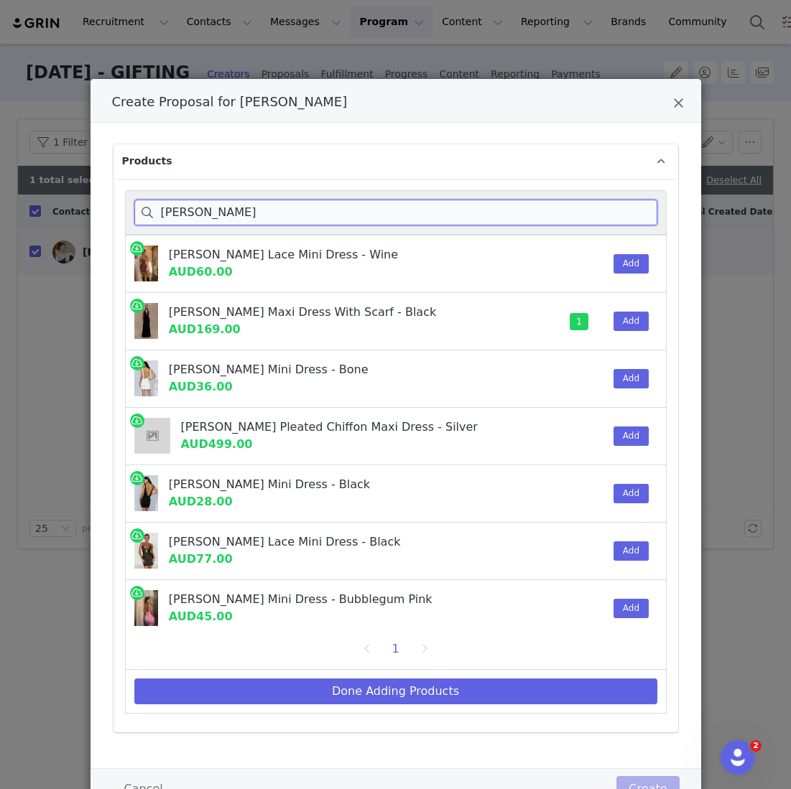
drag, startPoint x: 205, startPoint y: 217, endPoint x: -1, endPoint y: 208, distance: 206.3
click at [0, 208] on html "Recruitment Recruitment Creator Search Curated Lists Landing Pages Web Extensio…" at bounding box center [395, 394] width 791 height 789
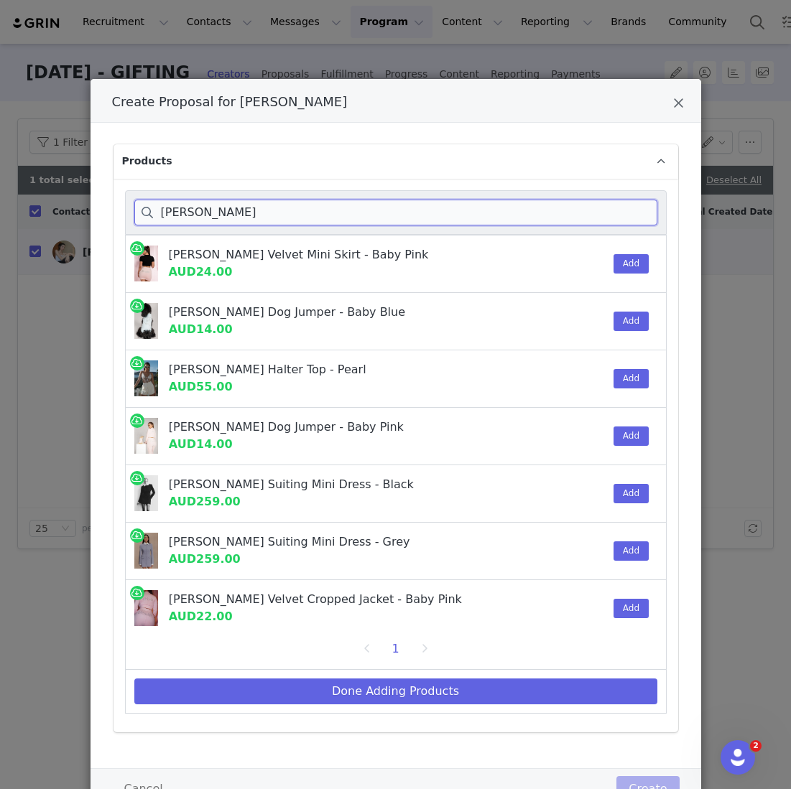
scroll to position [24, 0]
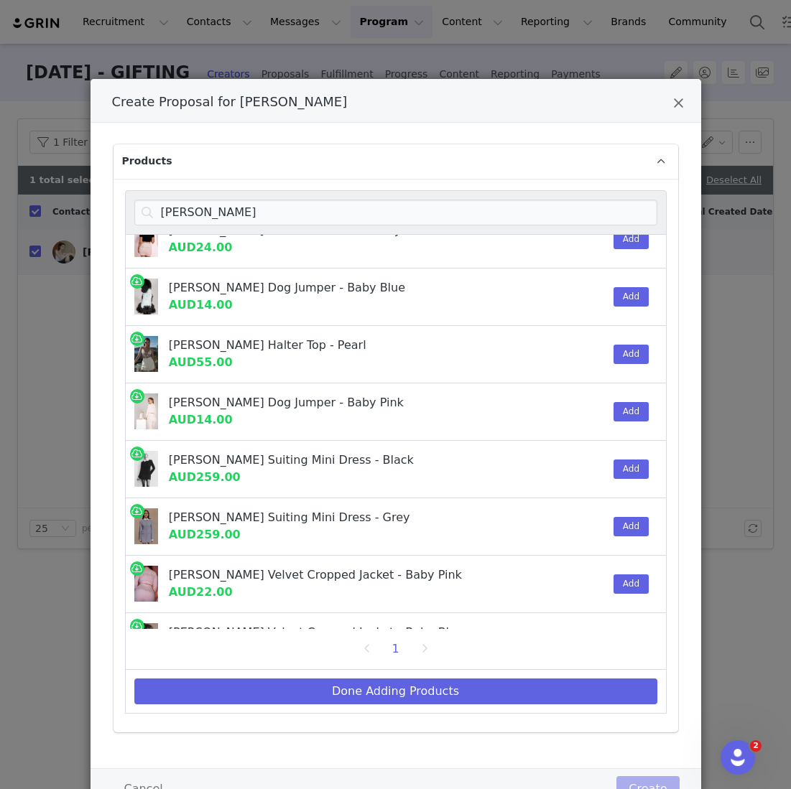
click at [629, 457] on div "Add" at bounding box center [627, 469] width 44 height 57
click at [628, 469] on button "Add" at bounding box center [630, 469] width 35 height 19
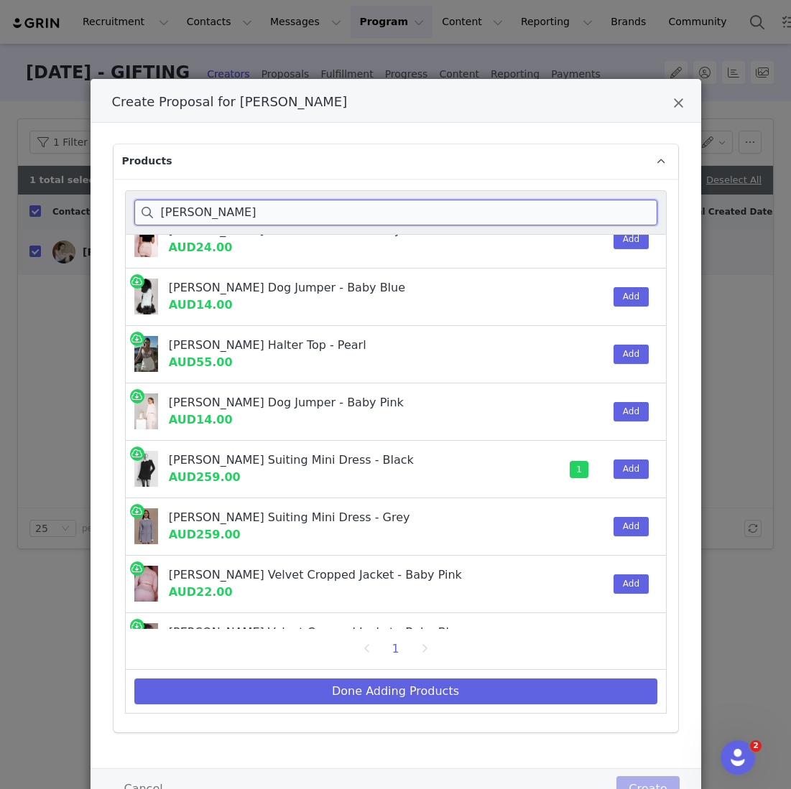
drag, startPoint x: 223, startPoint y: 208, endPoint x: 72, endPoint y: 185, distance: 152.5
click at [72, 185] on div "Create Proposal for Theresa Lim Products gretchen Gretchen Velvet Mini Skirt - …" at bounding box center [395, 394] width 791 height 789
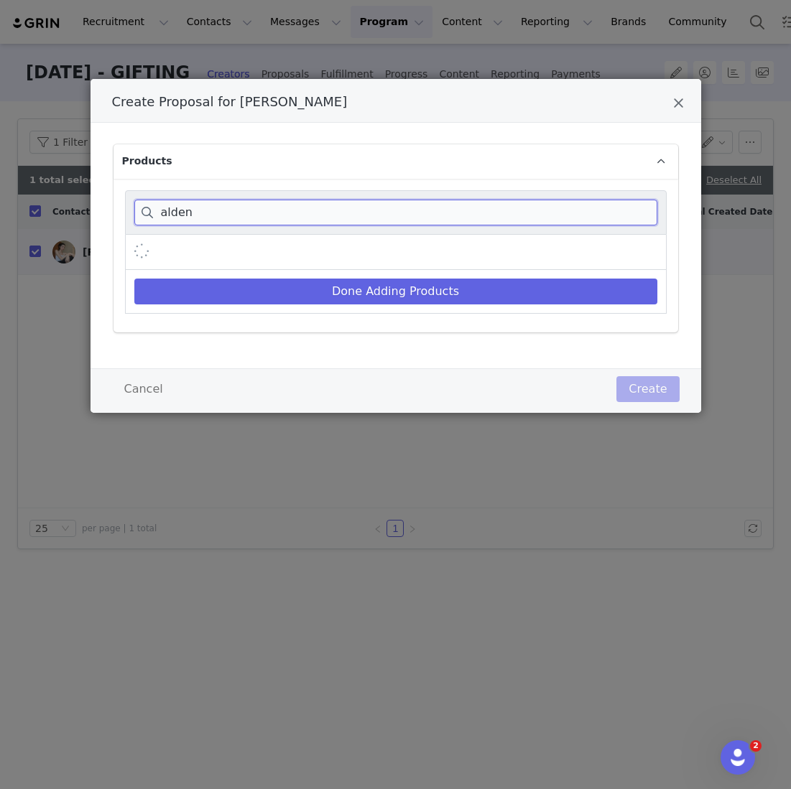
scroll to position [0, 0]
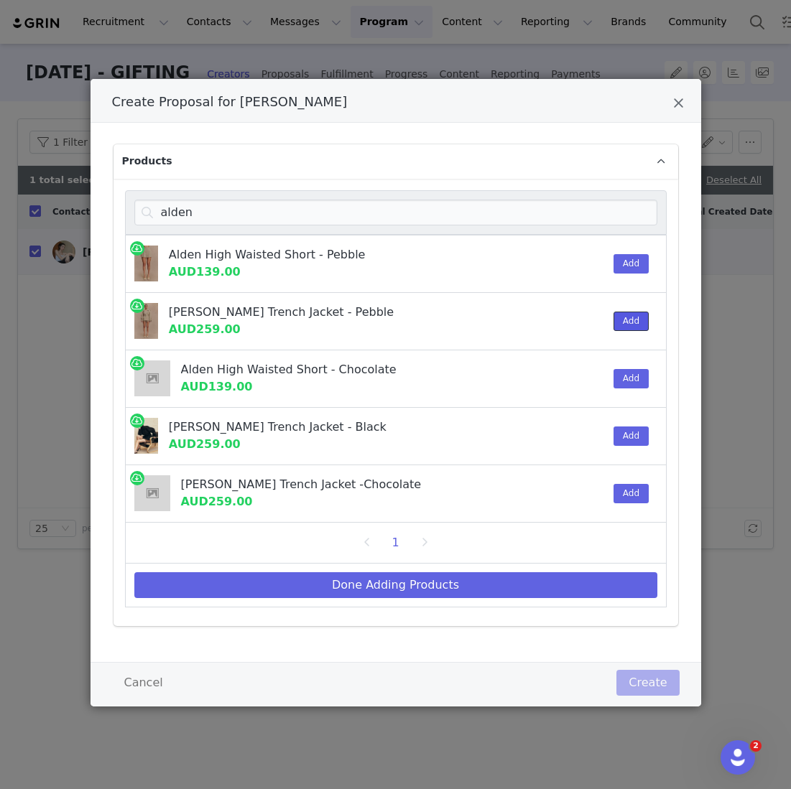
click at [641, 314] on button "Add" at bounding box center [630, 321] width 35 height 19
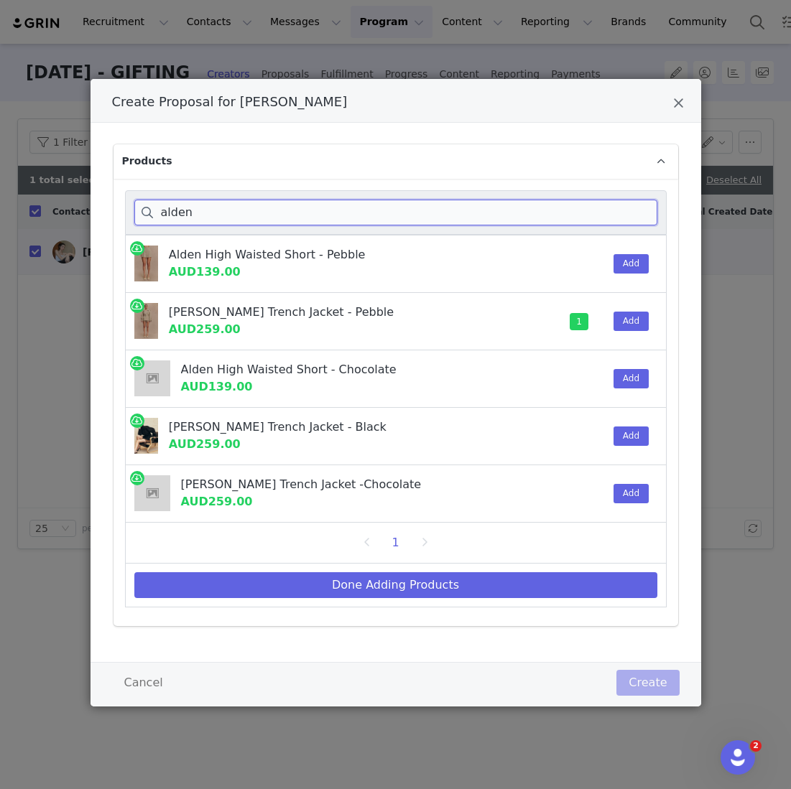
drag, startPoint x: 215, startPoint y: 206, endPoint x: 73, endPoint y: 202, distance: 142.3
click at [73, 202] on div "Create Proposal for Theresa Lim Products alden Alden High Waisted Short - Pebbl…" at bounding box center [395, 394] width 791 height 789
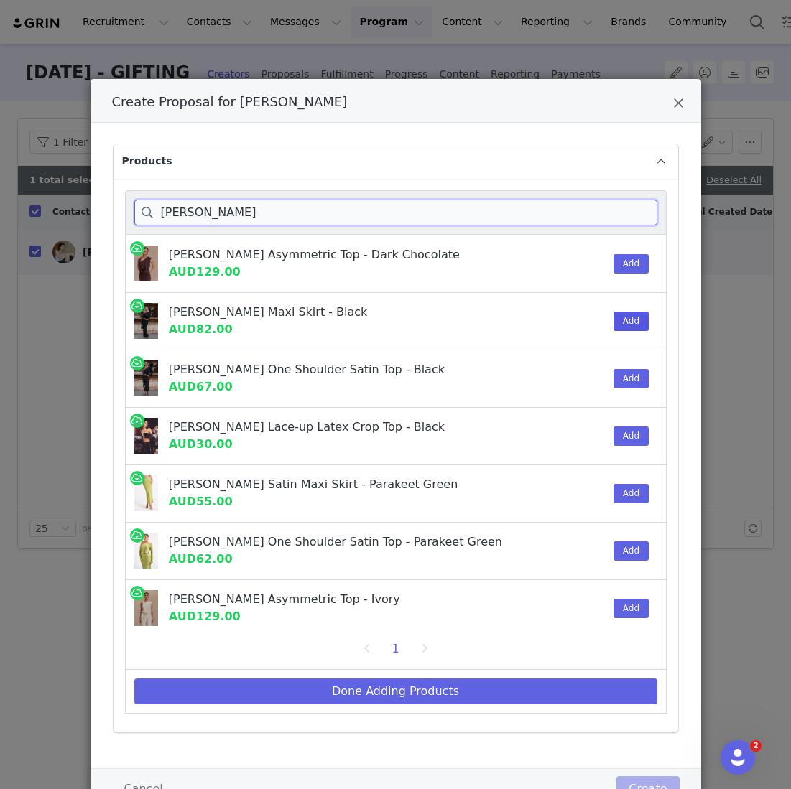
type input "violeta"
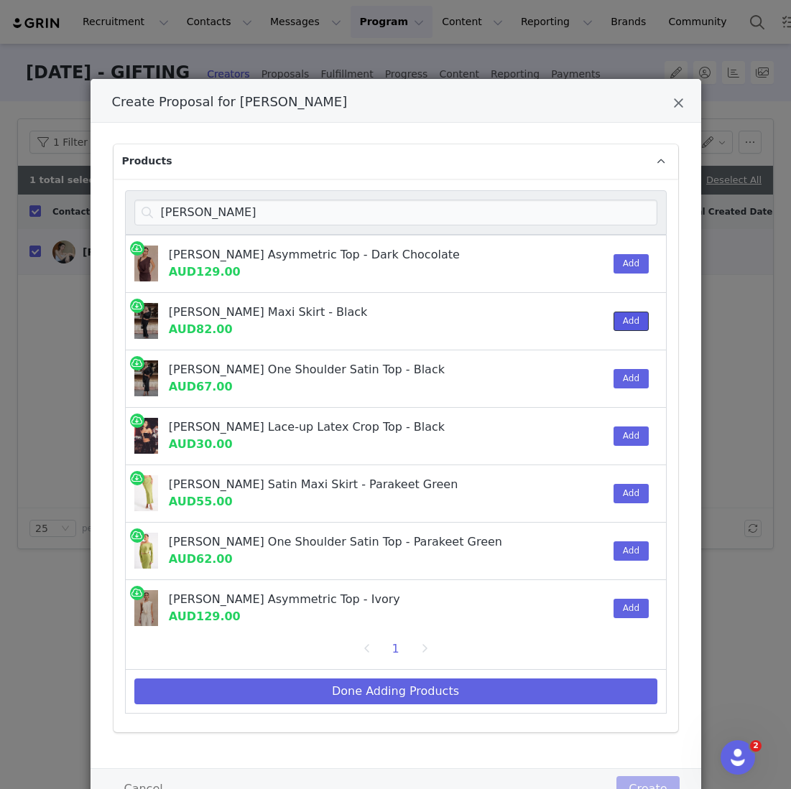
click at [627, 312] on button "Add" at bounding box center [630, 321] width 35 height 19
click at [619, 259] on button "Add" at bounding box center [630, 263] width 35 height 19
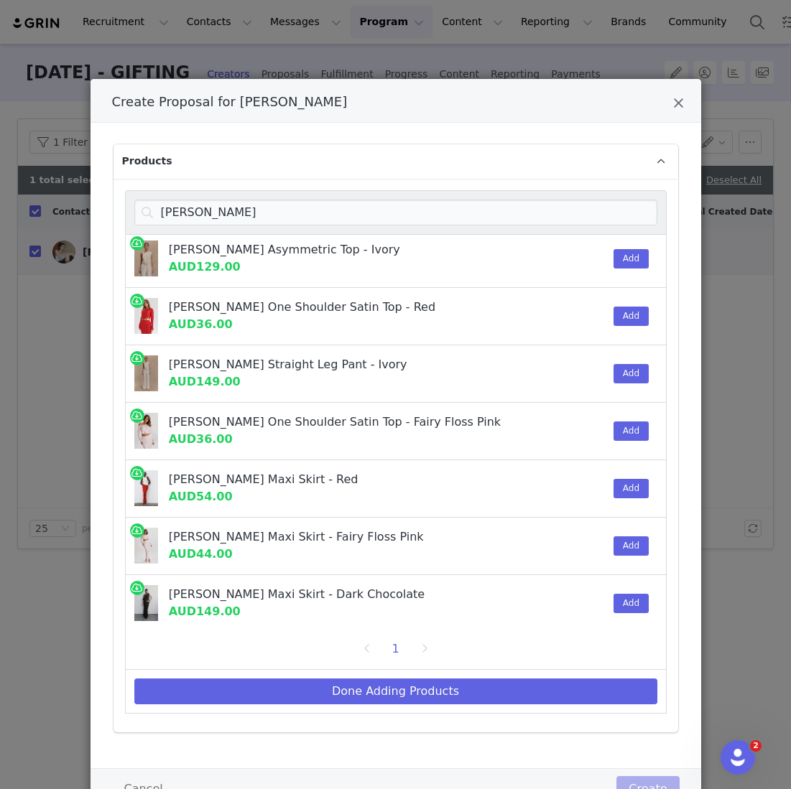
scroll to position [58, 0]
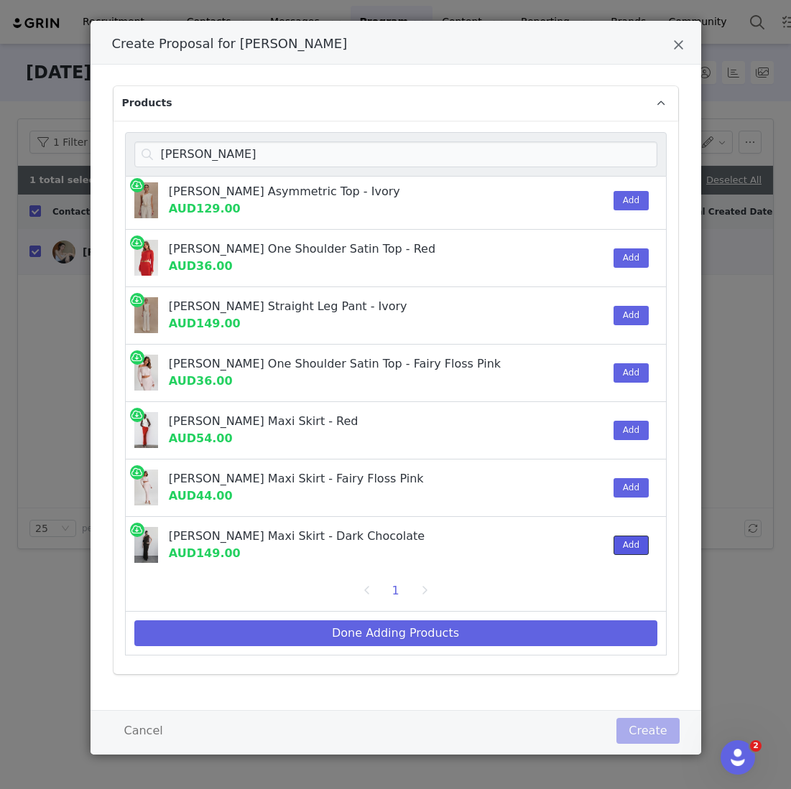
click at [633, 548] on button "Add" at bounding box center [630, 545] width 35 height 19
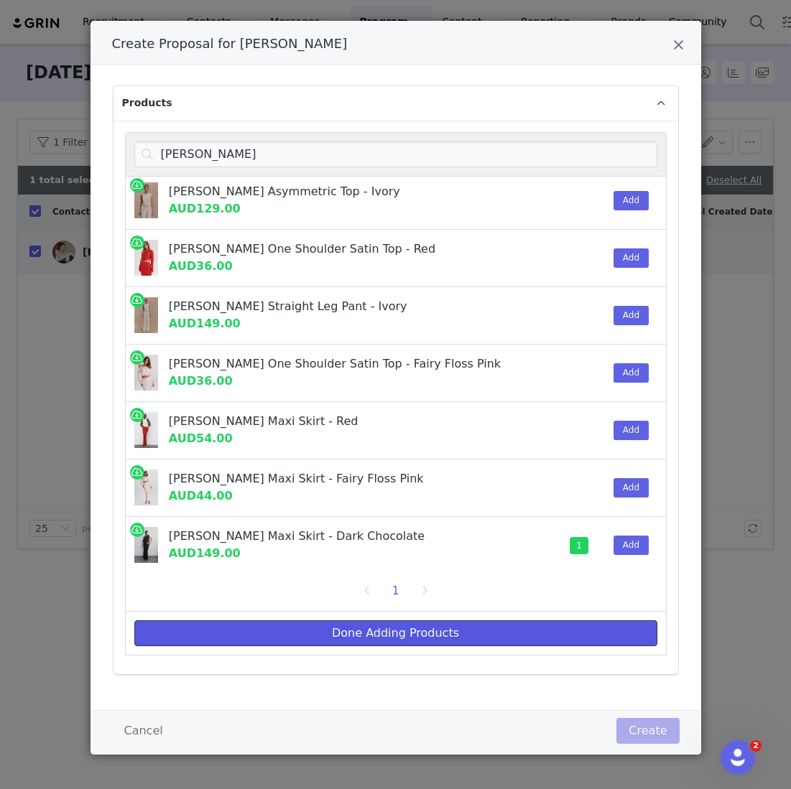
click at [273, 632] on button "Done Adding Products" at bounding box center [395, 634] width 523 height 26
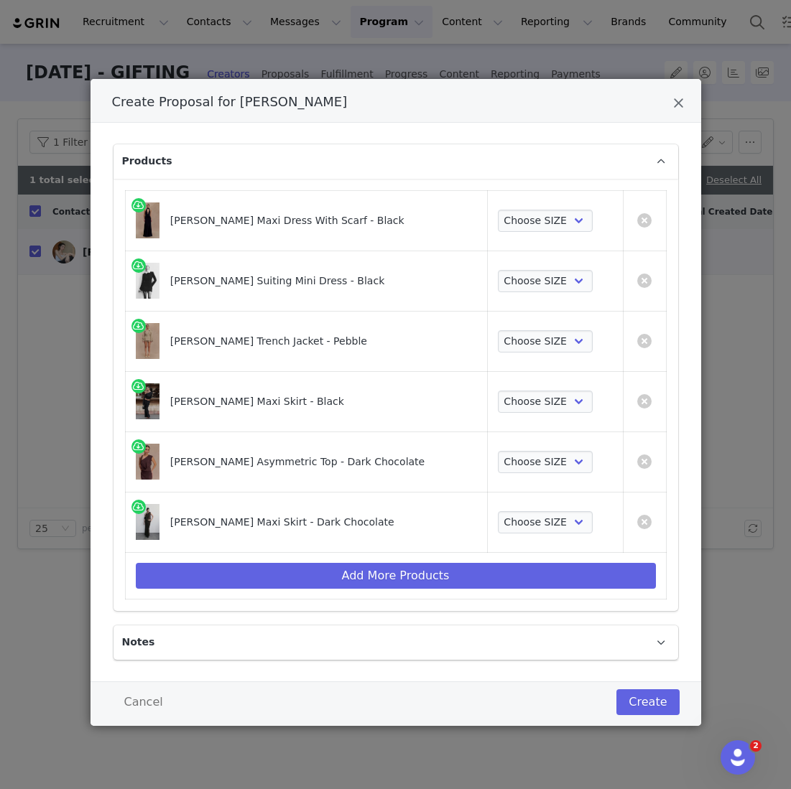
scroll to position [0, 0]
click at [524, 210] on select "Choose SIZE XXS XS S M L XL XXL 3XL" at bounding box center [546, 221] width 96 height 23
select select "27355117"
click at [498, 210] on select "Choose SIZE XXS XS S M L XL XXL 3XL" at bounding box center [546, 221] width 96 height 23
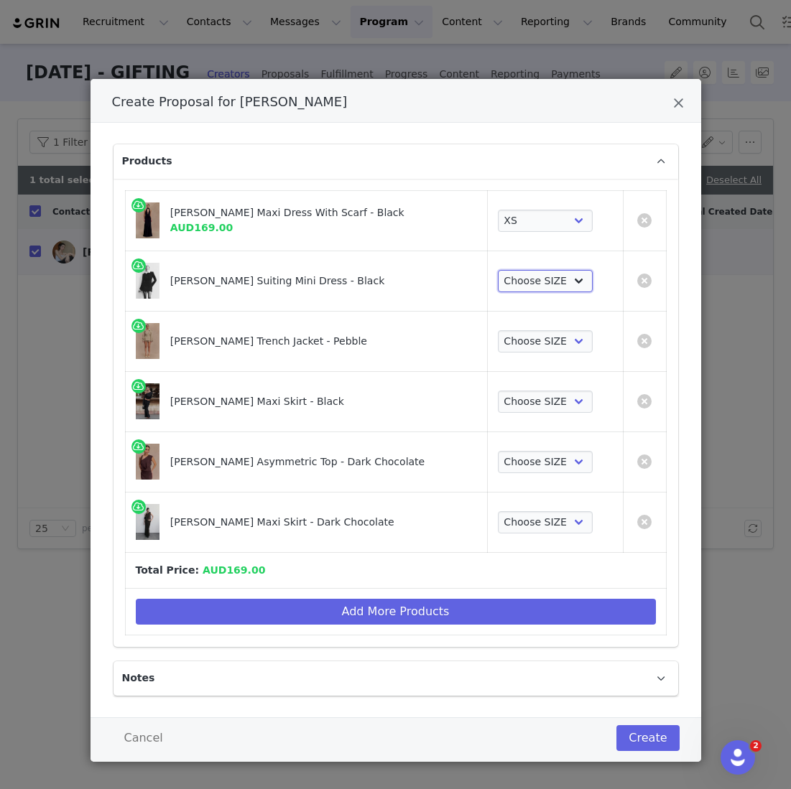
click at [516, 282] on select "Choose SIZE XXS XS S M L XL XXL 3XL" at bounding box center [546, 281] width 96 height 23
select select "27694038"
click at [498, 270] on select "Choose SIZE XXS XS S M L XL XXL 3XL" at bounding box center [546, 281] width 96 height 23
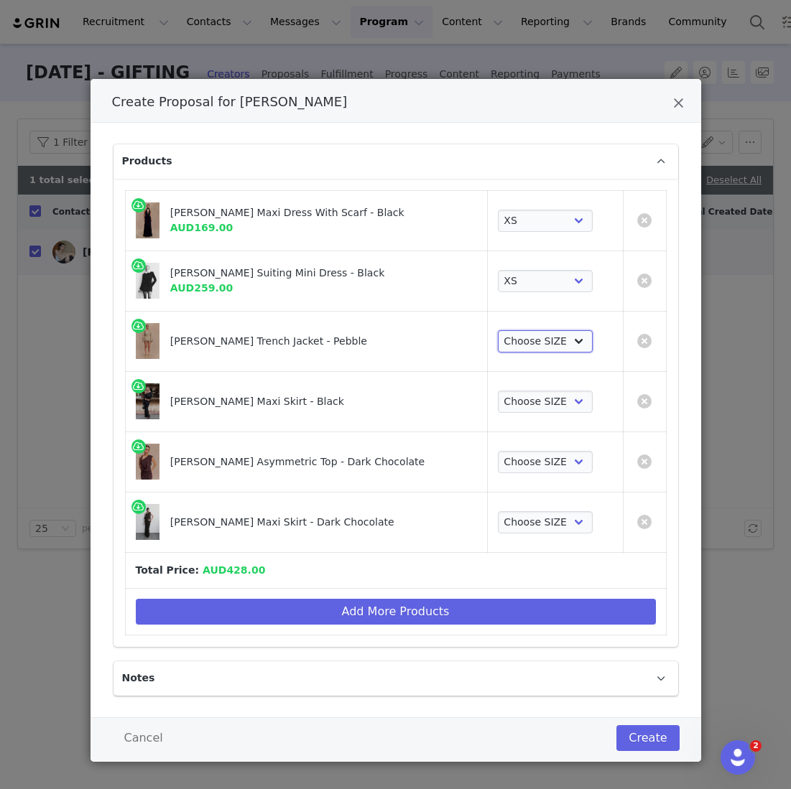
click at [510, 338] on select "Choose SIZE XXS XS S M L XL XXL 3XL" at bounding box center [546, 341] width 96 height 23
select select "26375367"
click at [498, 330] on select "Choose SIZE XXS XS S M L XL XXL 3XL" at bounding box center [546, 341] width 96 height 23
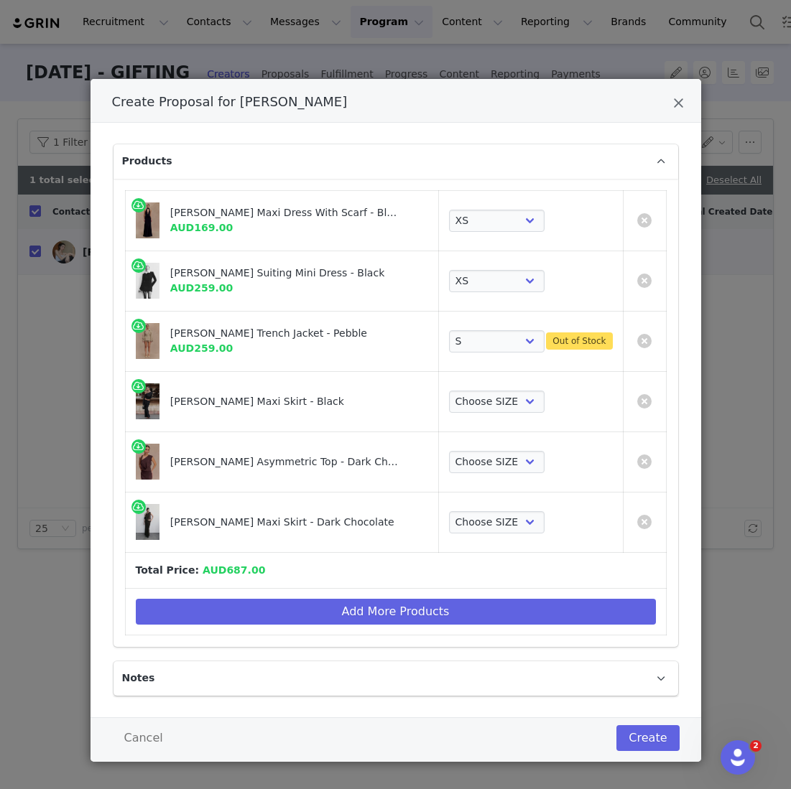
click at [658, 337] on td "Create Proposal for Theresa Lim" at bounding box center [644, 341] width 43 height 60
click at [643, 335] on link "Create Proposal for Theresa Lim" at bounding box center [644, 341] width 14 height 14
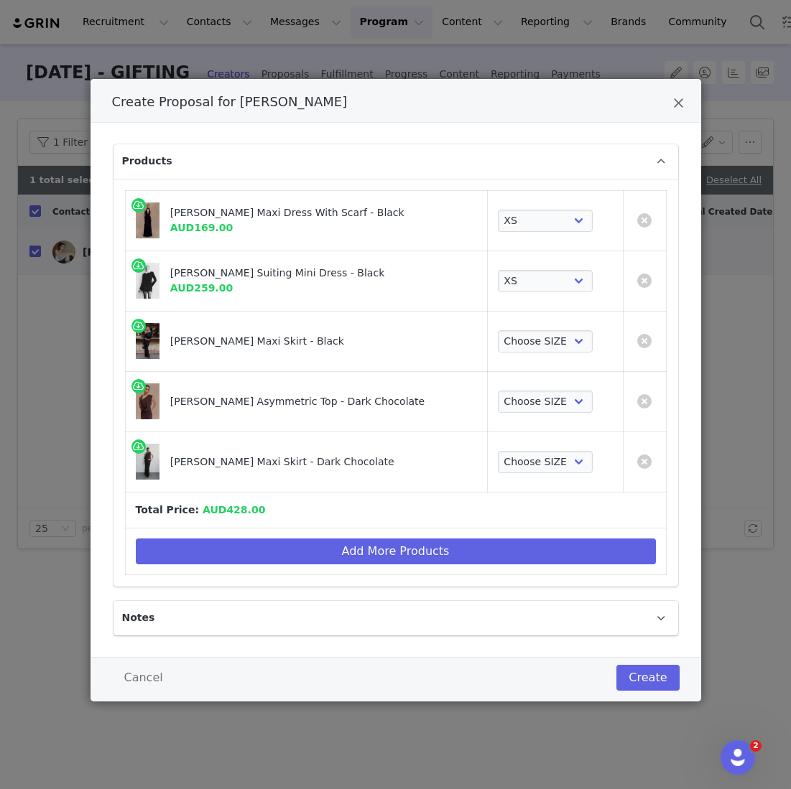
click at [636, 343] on td "Create Proposal for Theresa Lim" at bounding box center [644, 341] width 43 height 60
click at [643, 345] on link "Create Proposal for Theresa Lim" at bounding box center [644, 341] width 14 height 14
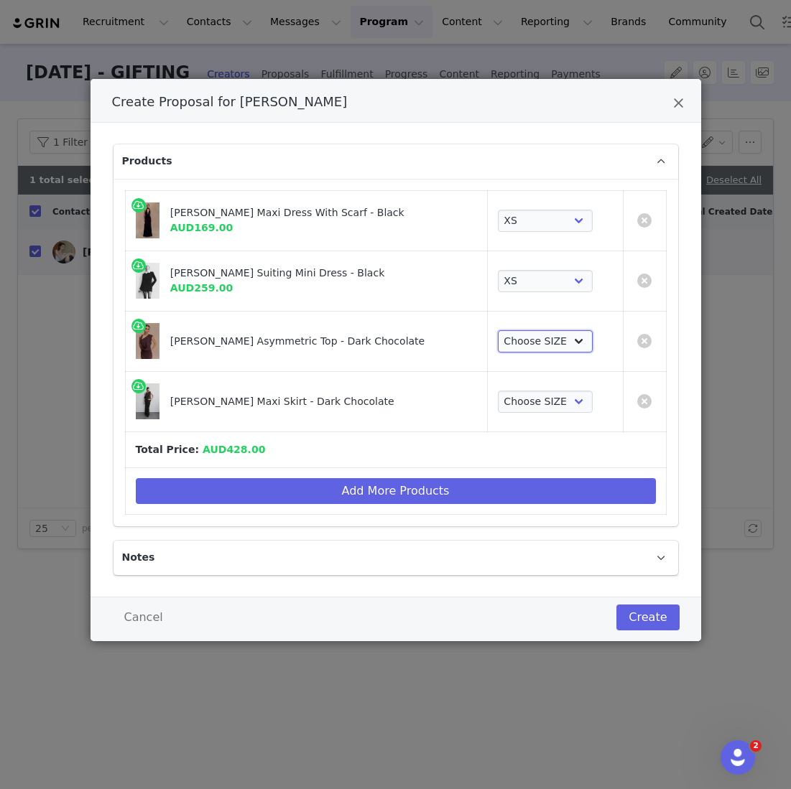
click at [534, 337] on select "Choose SIZE XXS XS S M L XL XXL 3XL" at bounding box center [546, 341] width 96 height 23
select select "27127721"
click at [498, 330] on select "Choose SIZE XXS XS S M L XL XXL 3XL" at bounding box center [546, 341] width 96 height 23
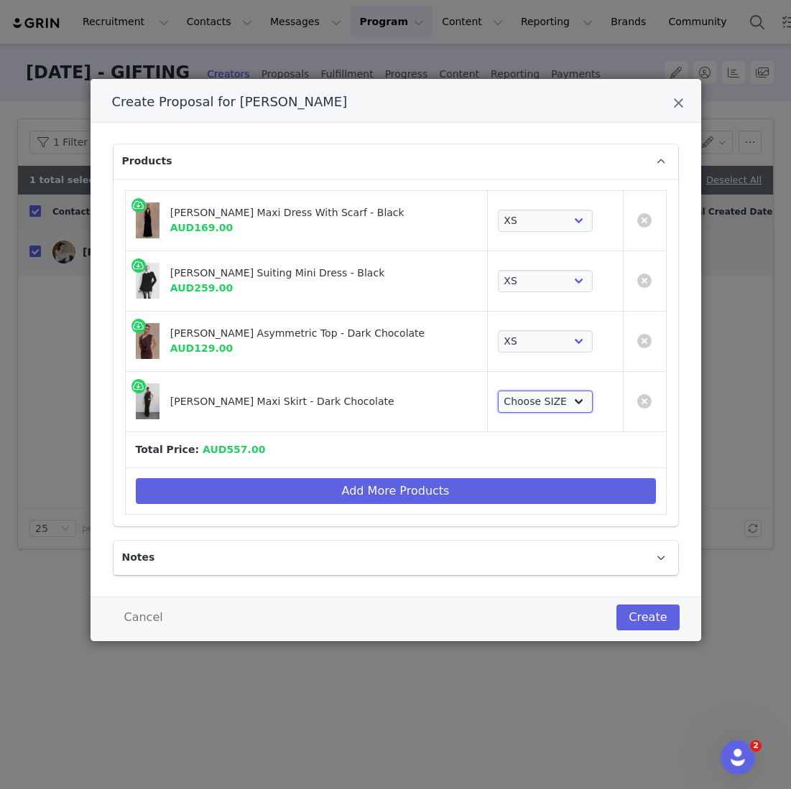
click at [501, 399] on select "Choose SIZE XXS XS S M L XL XXL 3XL" at bounding box center [546, 402] width 96 height 23
select select "27127689"
click at [498, 391] on select "Choose SIZE XXS XS S M L XL XXL 3XL" at bounding box center [546, 402] width 96 height 23
drag, startPoint x: 501, startPoint y: 399, endPoint x: 391, endPoint y: 475, distance: 133.3
click at [390, 475] on td "Add More Products" at bounding box center [395, 491] width 541 height 47
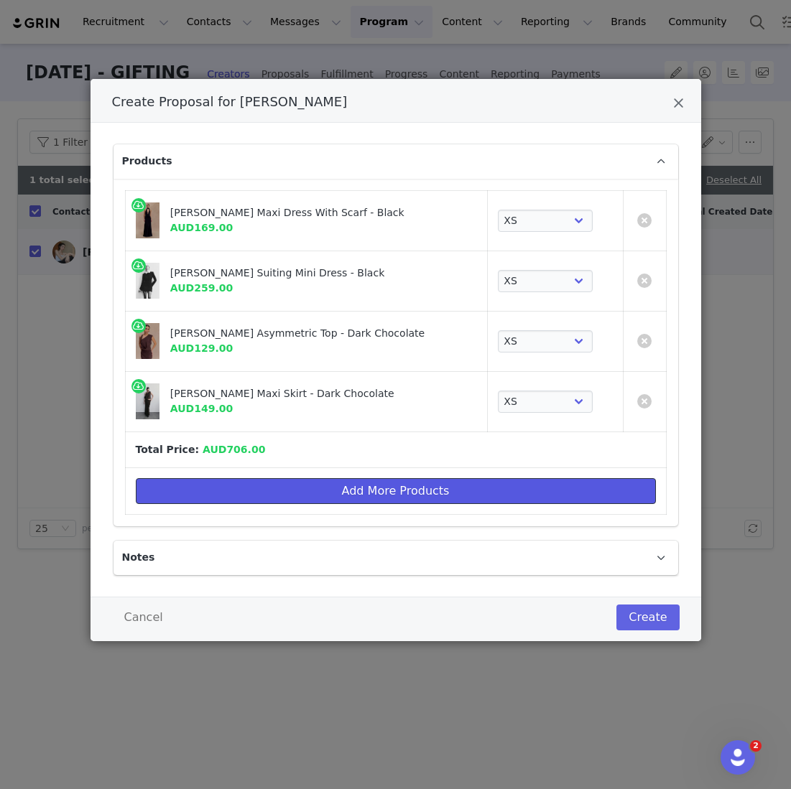
click at [365, 492] on button "Add More Products" at bounding box center [396, 491] width 520 height 26
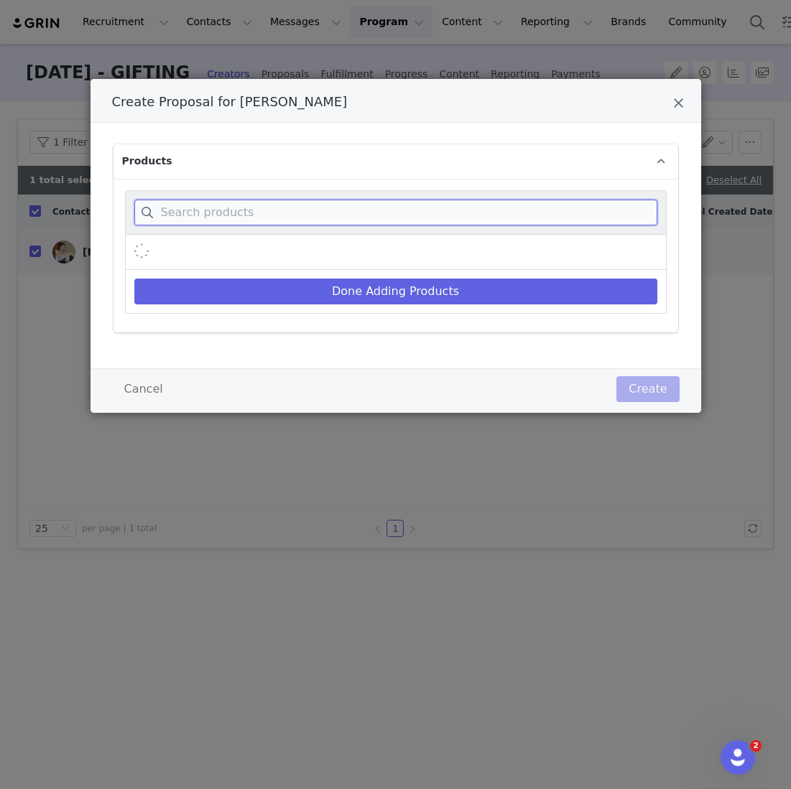
click at [345, 215] on input "Create Proposal for Theresa Lim" at bounding box center [395, 213] width 523 height 26
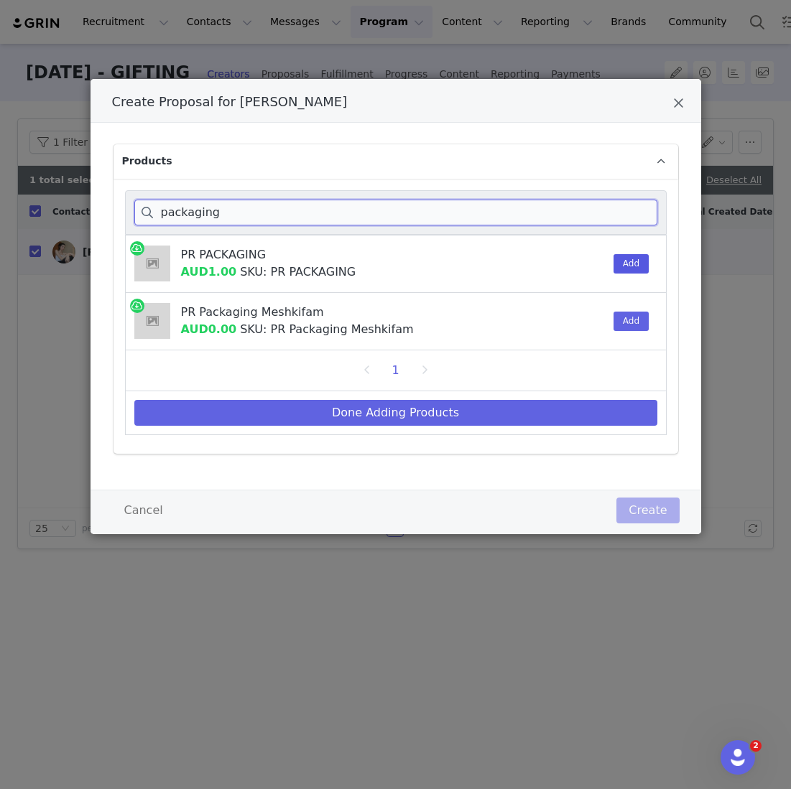
type input "packaging"
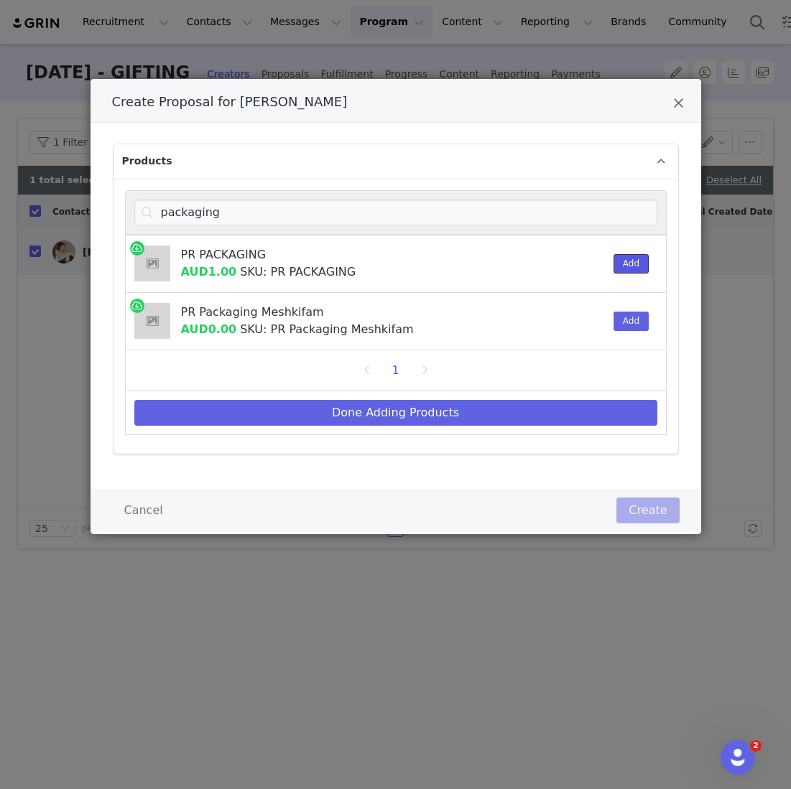
click at [632, 266] on button "Add" at bounding box center [630, 263] width 35 height 19
click at [505, 377] on div "1" at bounding box center [395, 370] width 523 height 23
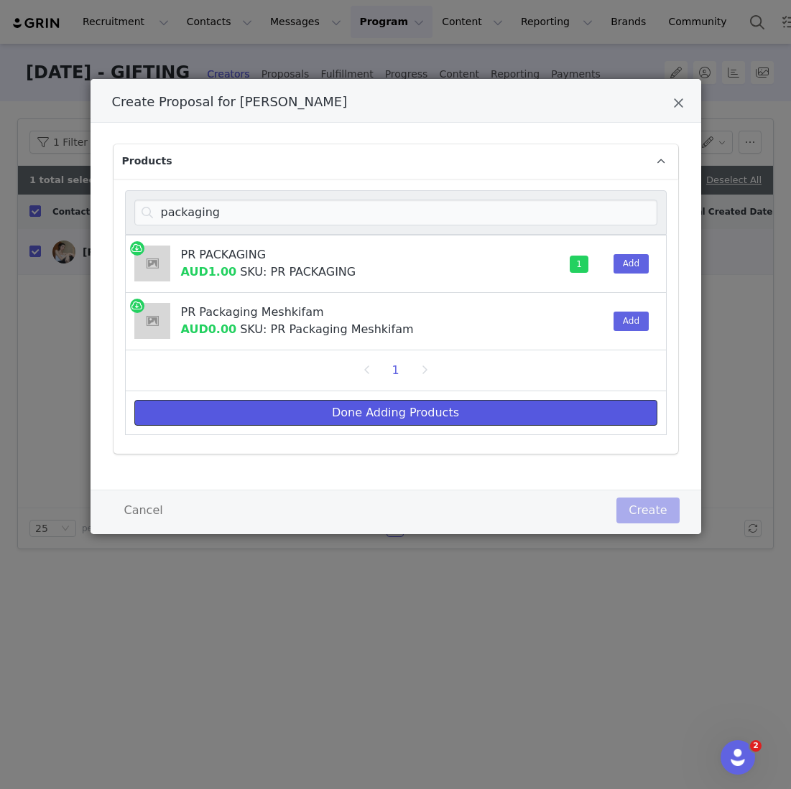
click at [491, 400] on button "Done Adding Products" at bounding box center [395, 413] width 523 height 26
select select "27355117"
select select "27694038"
select select "27127721"
select select "27127689"
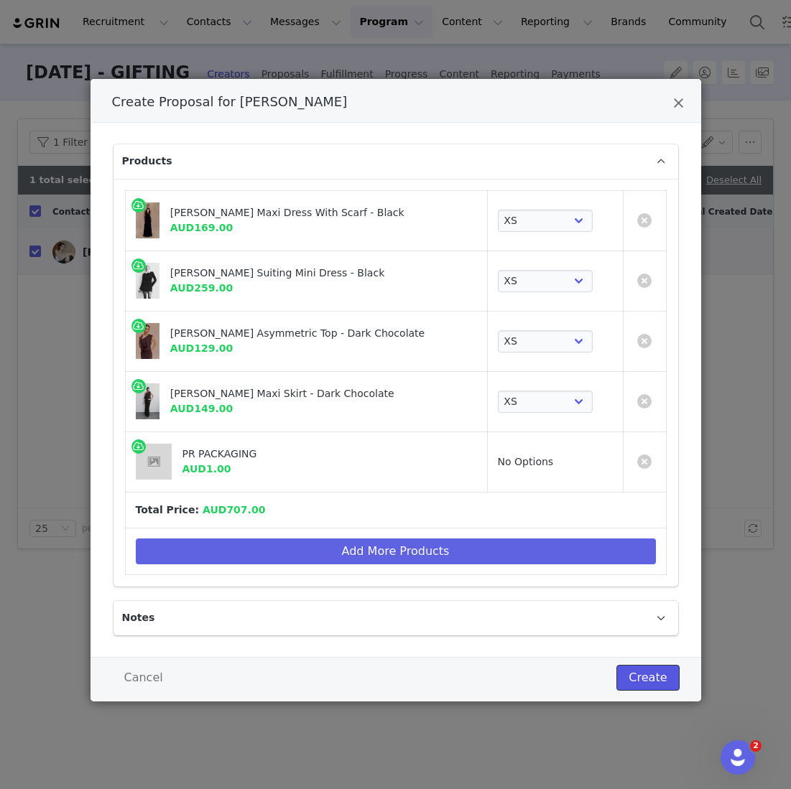
click at [637, 679] on button "Create" at bounding box center [647, 678] width 62 height 26
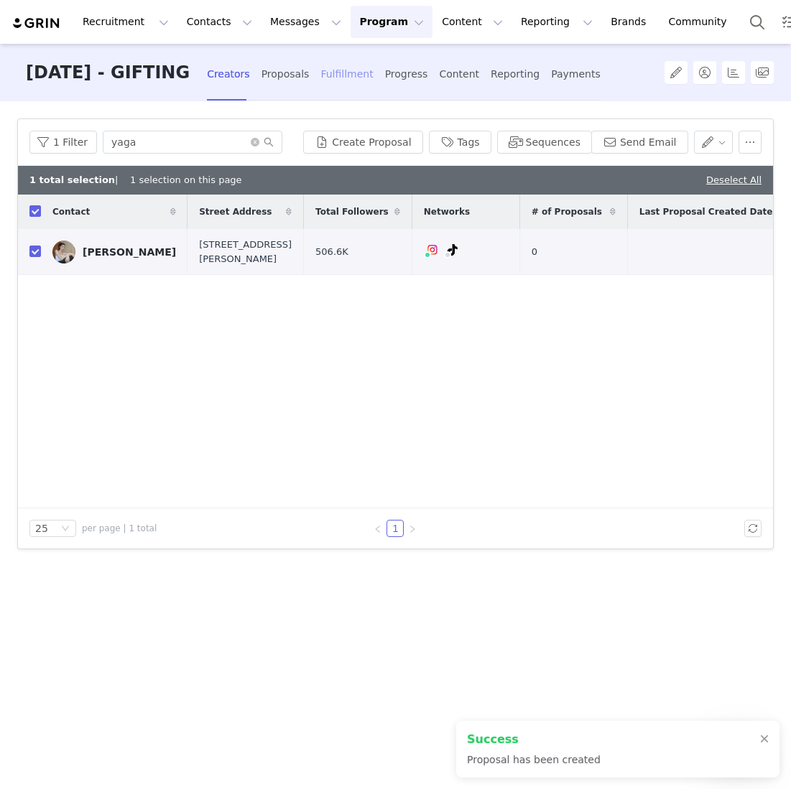
click at [366, 70] on div "Fulfillment" at bounding box center [346, 74] width 52 height 38
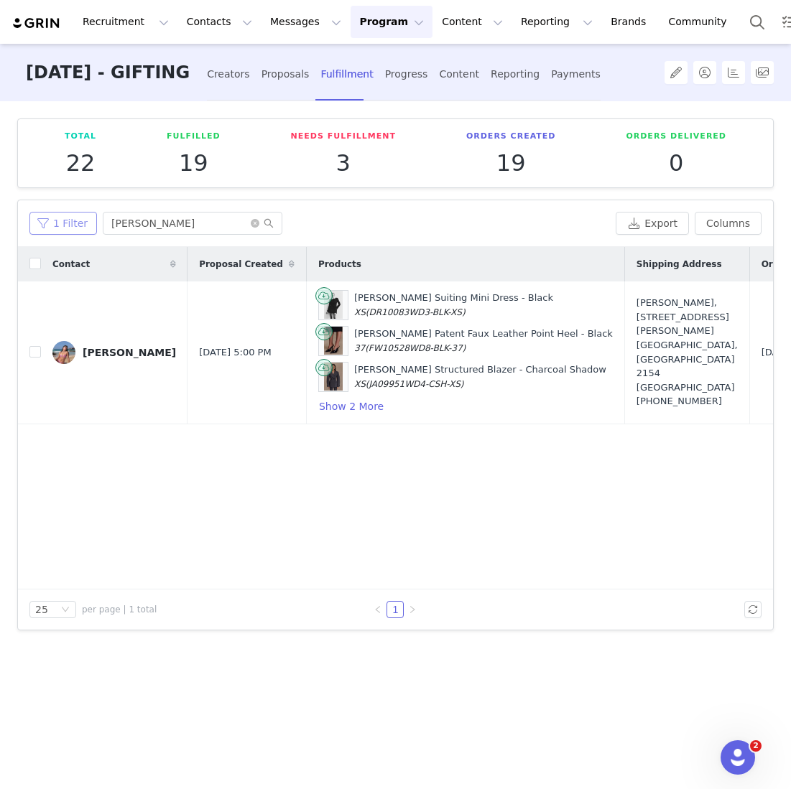
drag, startPoint x: 150, startPoint y: 235, endPoint x: 70, endPoint y: 213, distance: 83.3
click at [70, 213] on div "1 Filter martina Export Columns" at bounding box center [395, 223] width 755 height 47
click at [177, 223] on input "martina" at bounding box center [193, 223] width 180 height 23
drag, startPoint x: 177, startPoint y: 223, endPoint x: 32, endPoint y: 207, distance: 145.9
click at [32, 207] on div "1 Filter martina Export Columns" at bounding box center [395, 223] width 755 height 47
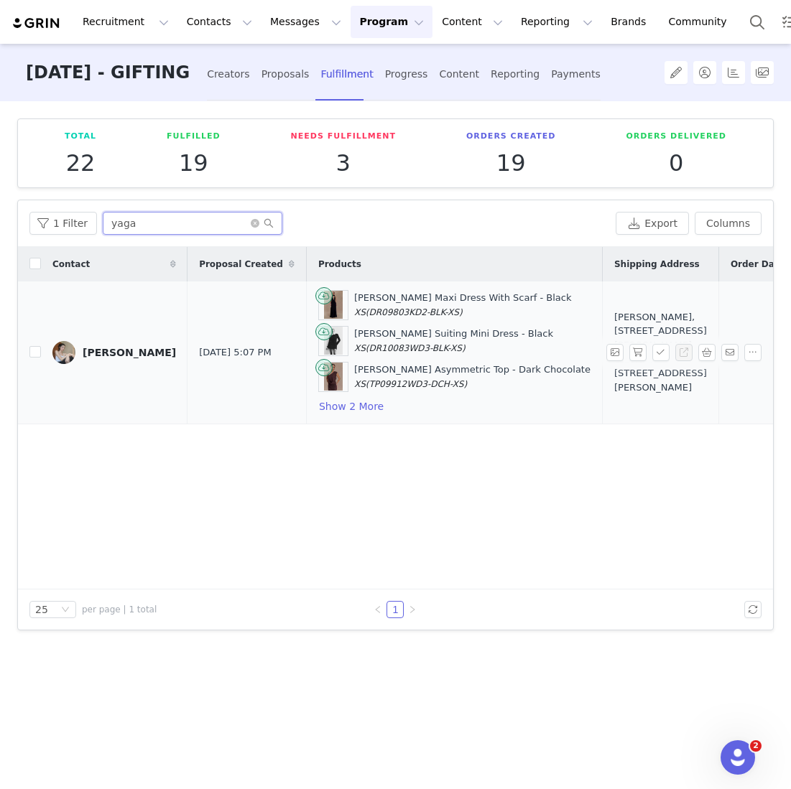
scroll to position [0, 144]
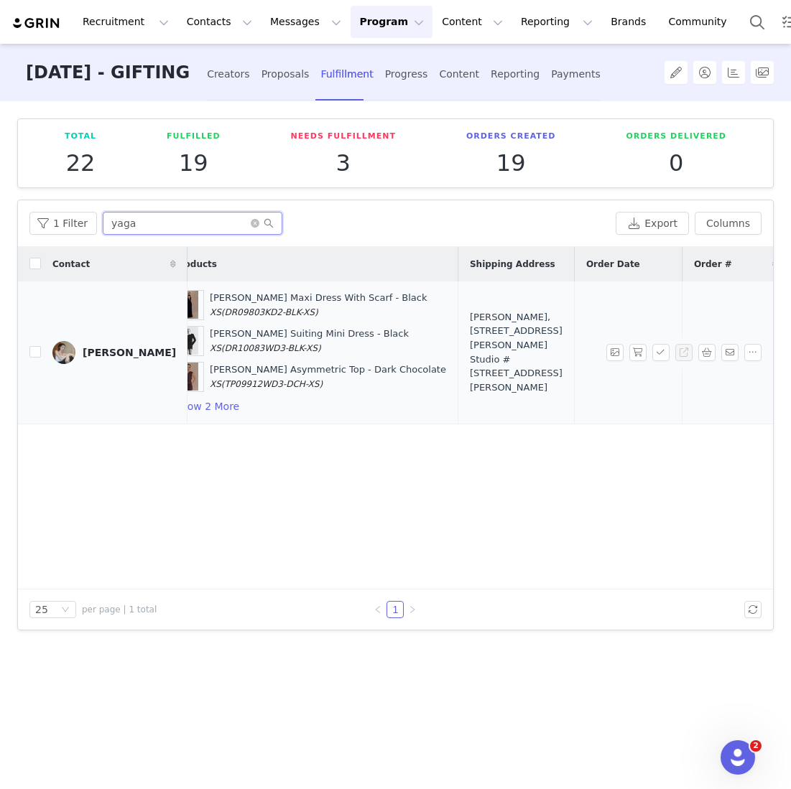
type input "yaga"
click at [470, 353] on div "Theresa Lim, 176 Nathan Rd. Studio #1105 Tsim Sha Tsui, Kowloon Hong Kong" at bounding box center [516, 352] width 93 height 84
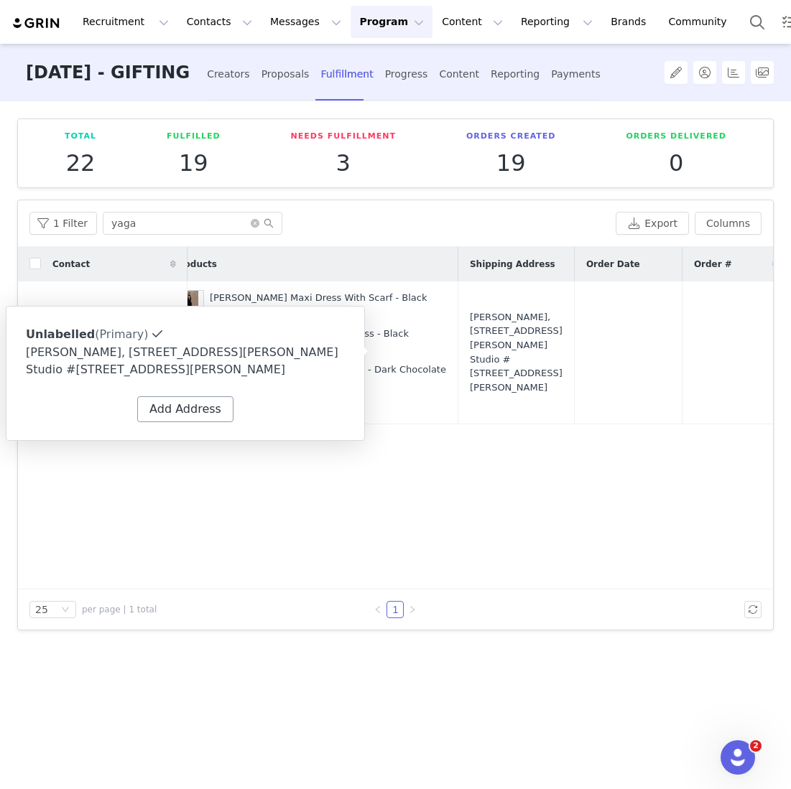
type input "Theresa"
type input "Lim"
type input "thomas@yagal.co"
type input "+1 ([GEOGRAPHIC_DATA])"
select select
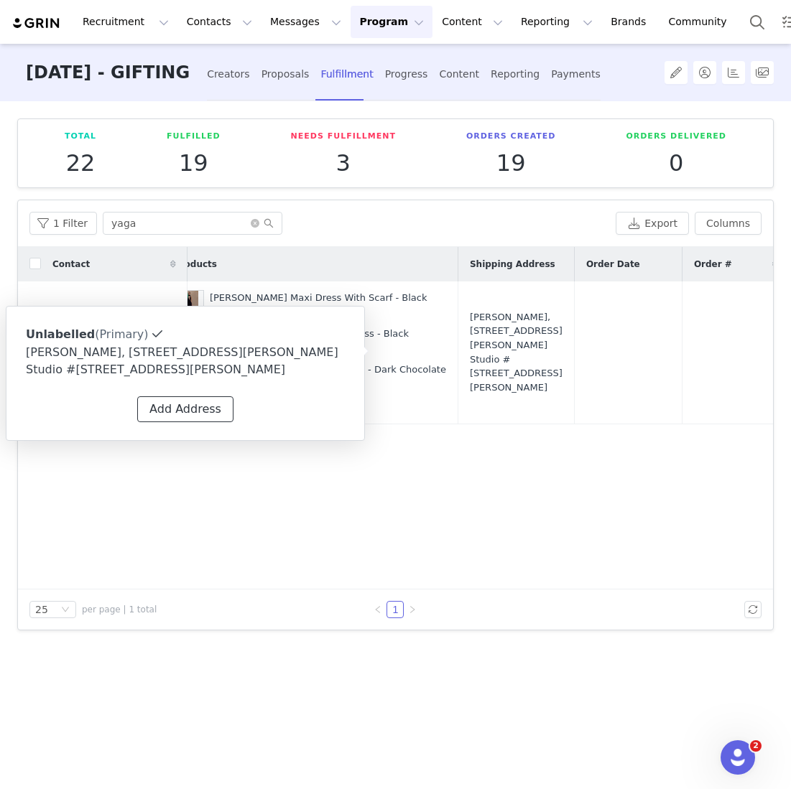
click at [190, 400] on button "Add Address" at bounding box center [185, 409] width 96 height 26
select select
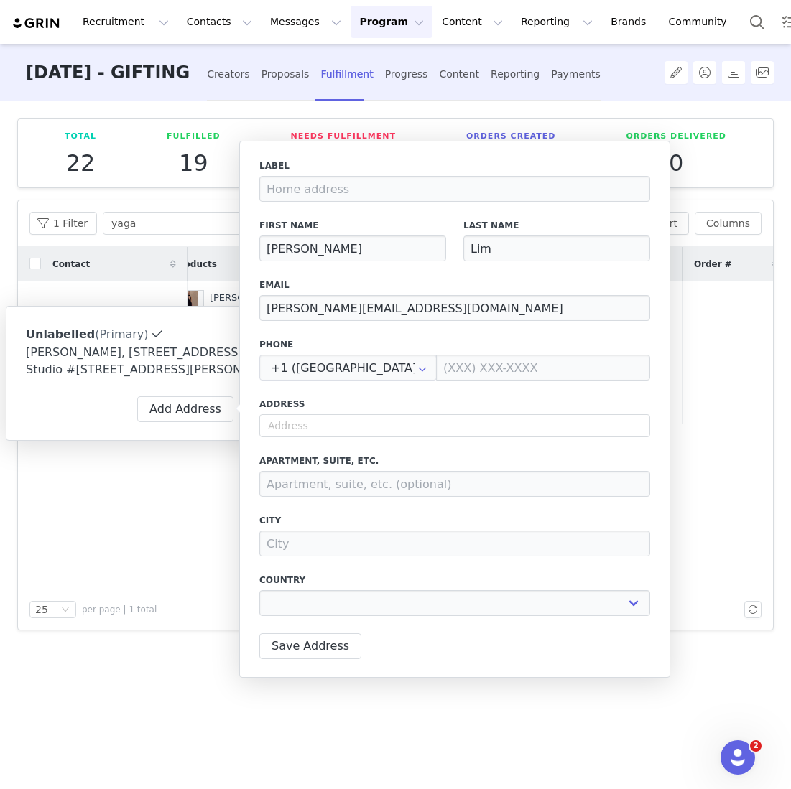
click at [282, 448] on div "Label First Name Theresa Last Name Lim Email thomas@yagal.co Phone +1 (United S…" at bounding box center [454, 391] width 391 height 465
click at [282, 438] on div "Label First Name Theresa Last Name Lim Email thomas@yagal.co Phone +1 (United S…" at bounding box center [454, 391] width 391 height 465
click at [281, 434] on input "text" at bounding box center [454, 425] width 391 height 23
paste input "100 Toorak Rd, South Yarra VIC 3141 AUS"
type input "100 Toorak Rd, South Yarra VIC 3141 AUS"
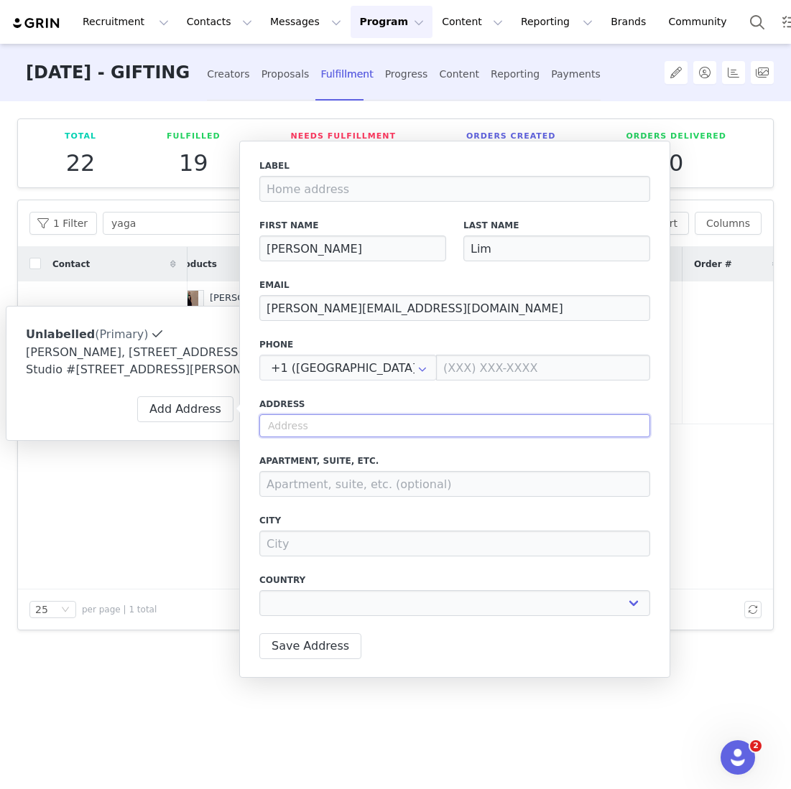
select select
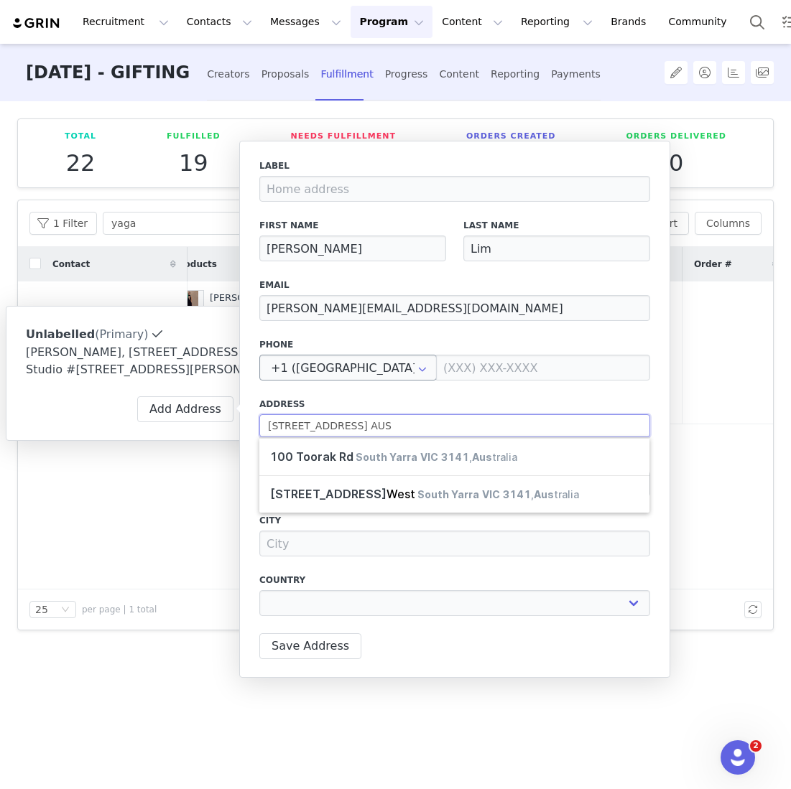
type input "100 Toorak Rd, South Yarra VIC 3141 AUS"
click at [343, 368] on input "text" at bounding box center [347, 368] width 177 height 26
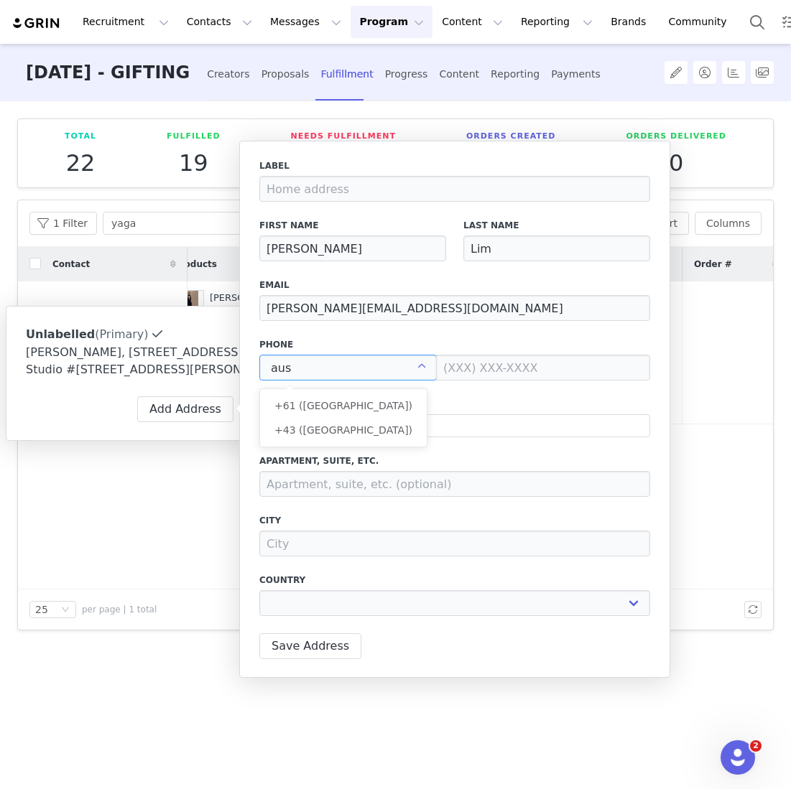
scroll to position [0, 0]
click at [361, 394] on li "+61 ([GEOGRAPHIC_DATA])" at bounding box center [343, 406] width 167 height 24
type input "+61 ([GEOGRAPHIC_DATA])"
select select
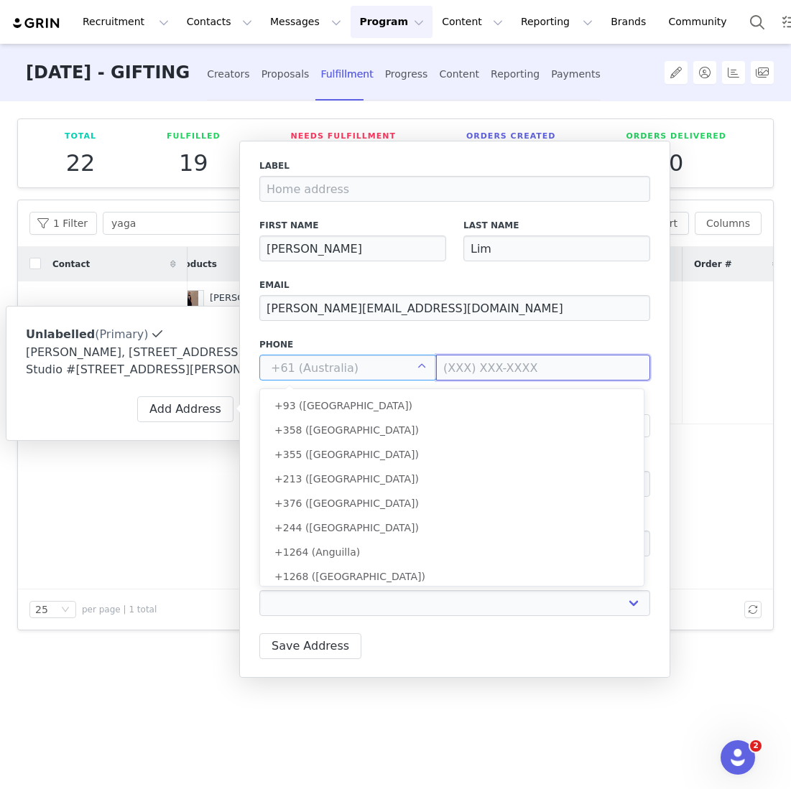
scroll to position [101, 0]
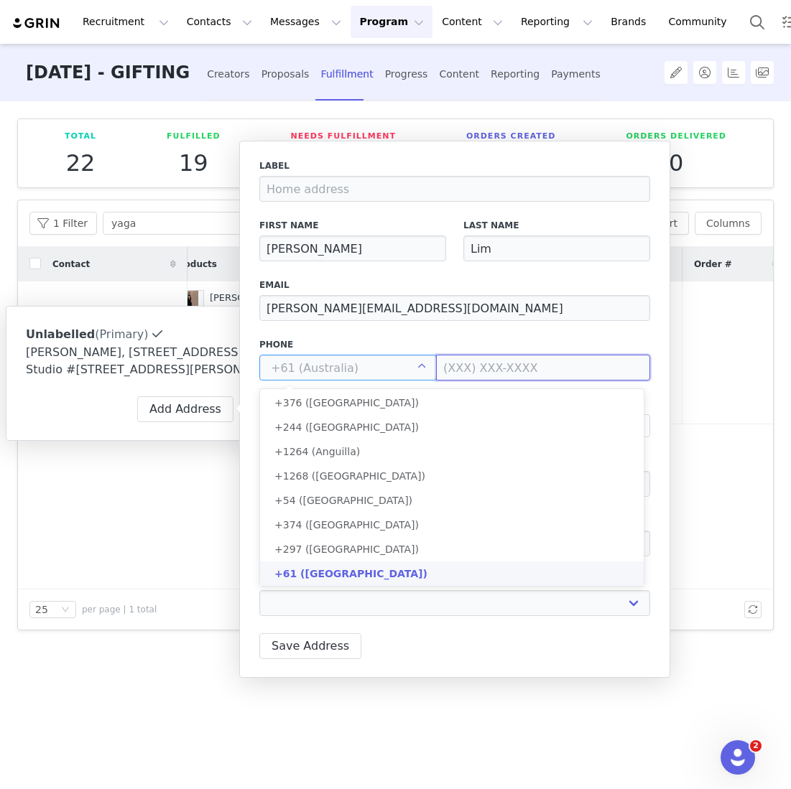
click at [458, 366] on input at bounding box center [543, 368] width 214 height 26
type input "+61 ([GEOGRAPHIC_DATA])"
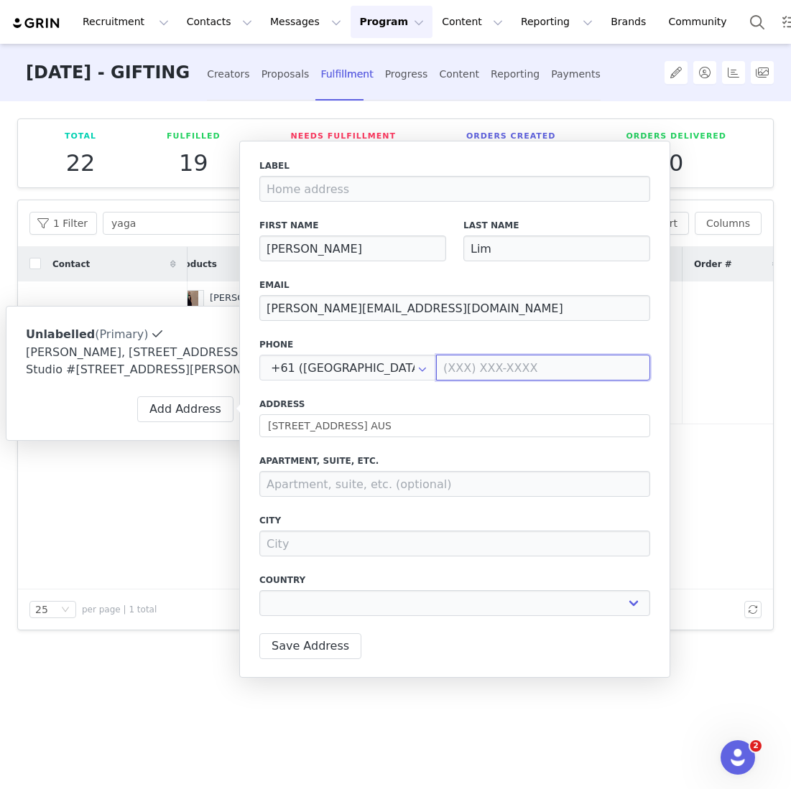
paste input "0485 519 420"
type input "0485 519 420"
select select
type input "0485 519 420"
click at [407, 447] on div "Label First Name Theresa Last Name Lim Email thomas@yagal.co Phone +61 (Austral…" at bounding box center [454, 391] width 391 height 465
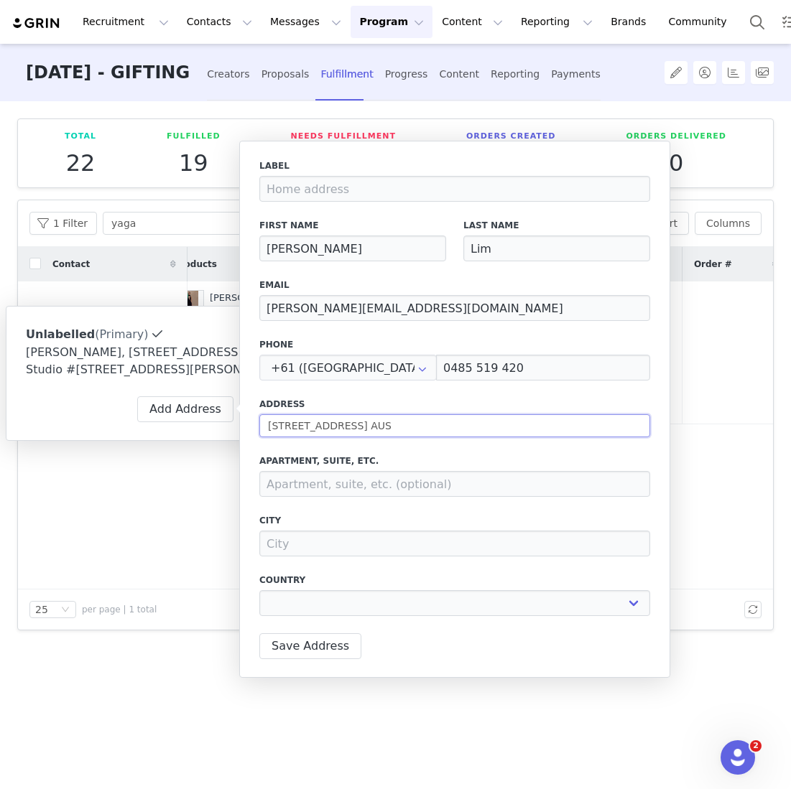
click at [413, 419] on input "100 Toorak Rd, South Yarra VIC 3141 AUS" at bounding box center [454, 425] width 391 height 23
type input "100 Toorak Rd"
type input "South Yarra"
select select "[object Object]"
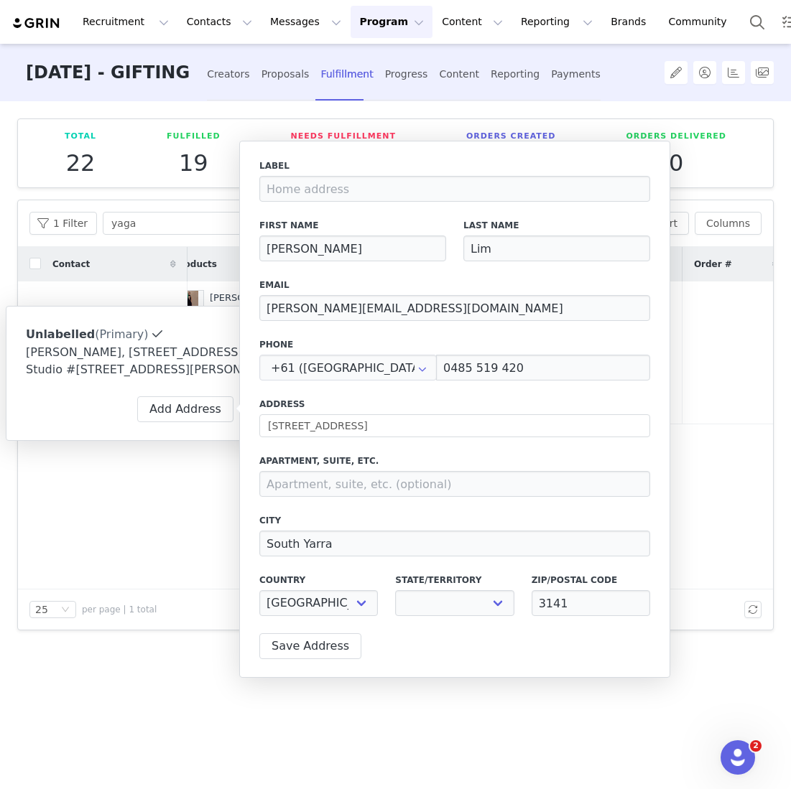
select select "[object Object]"
click at [301, 474] on input at bounding box center [454, 484] width 391 height 26
paste input "Parcel Locker 10177 67117"
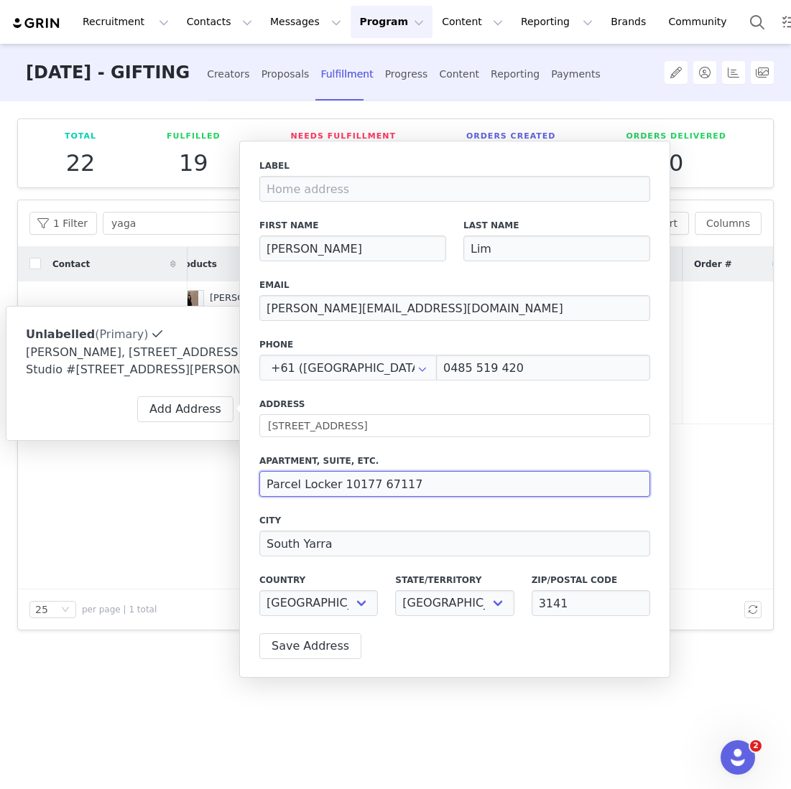
type input "Parcel Locker 10177 67117"
click at [329, 498] on div "Label First Name Theresa Last Name Lim Email thomas@yagal.co Phone +61 (Austral…" at bounding box center [454, 391] width 391 height 465
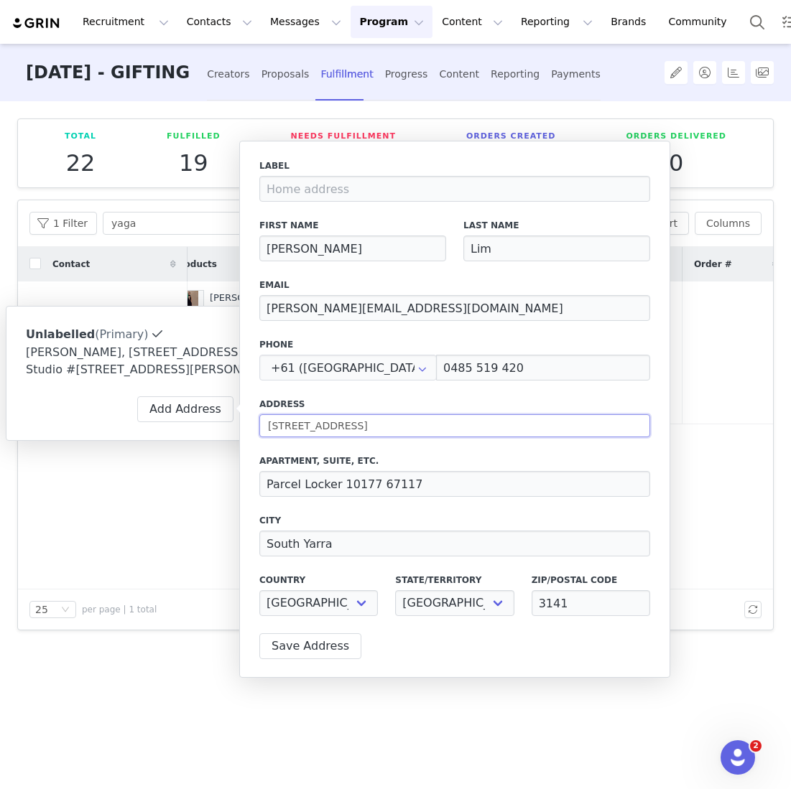
click at [271, 429] on input "100 Toorak Rd" at bounding box center [454, 425] width 391 height 23
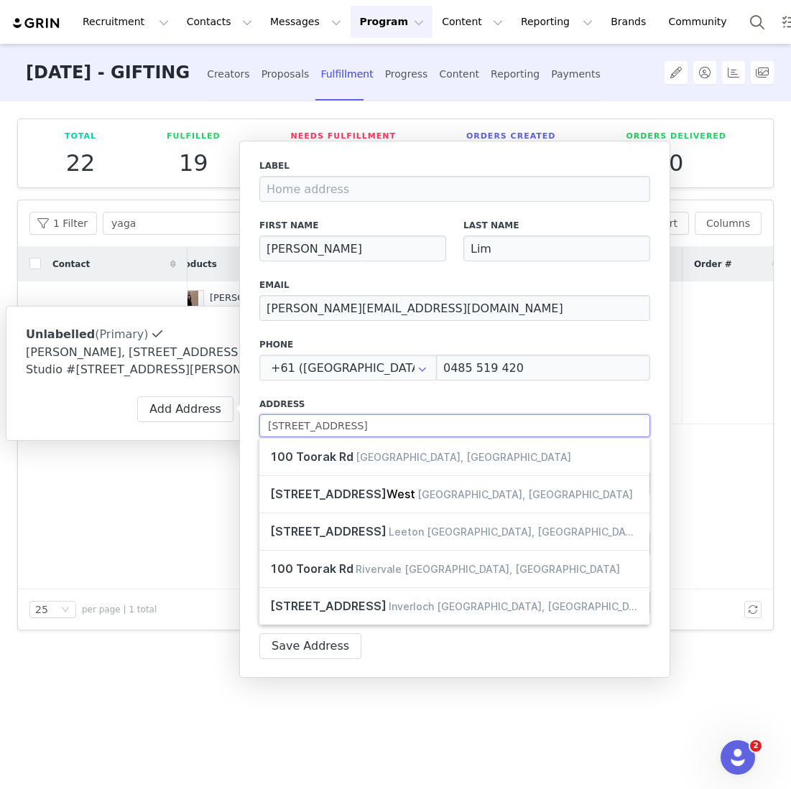
click at [269, 427] on input "100 Toorak Rd" at bounding box center [454, 425] width 391 height 23
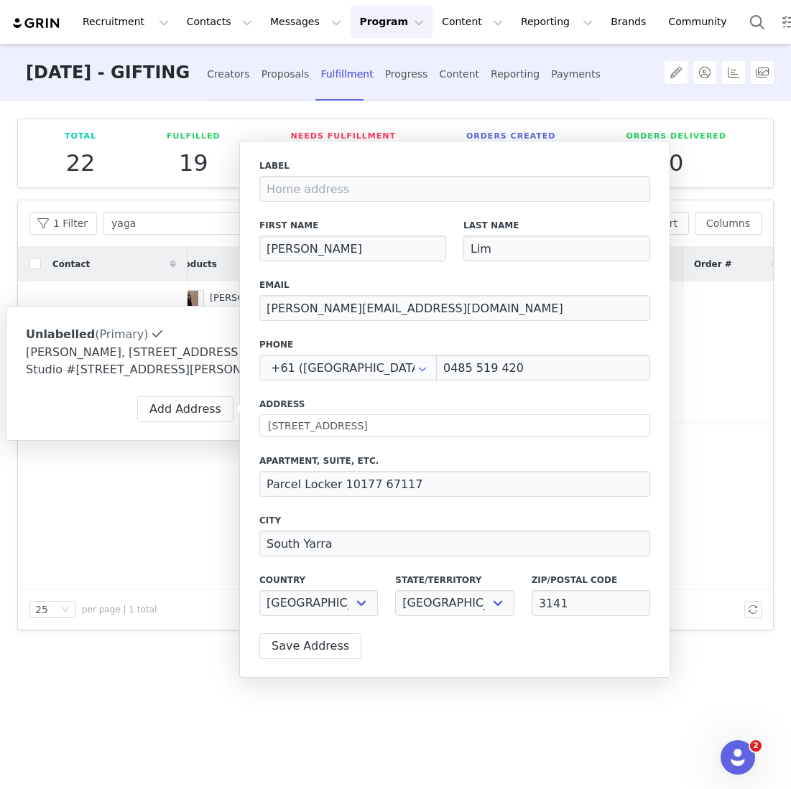
click at [401, 401] on label "Address" at bounding box center [454, 404] width 391 height 13
click at [338, 651] on button "Save Address" at bounding box center [310, 646] width 102 height 26
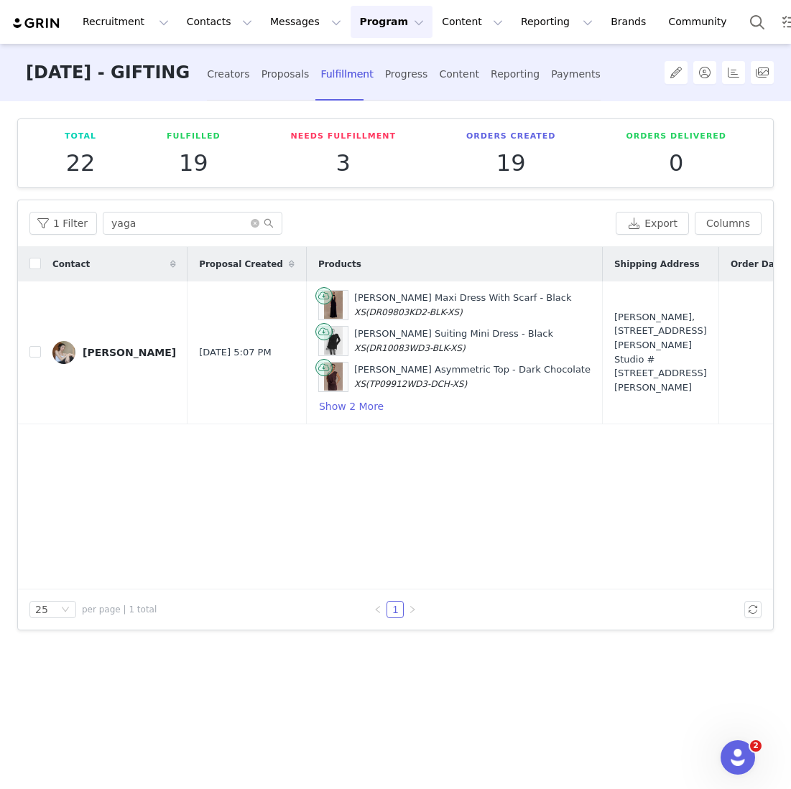
scroll to position [0, 26]
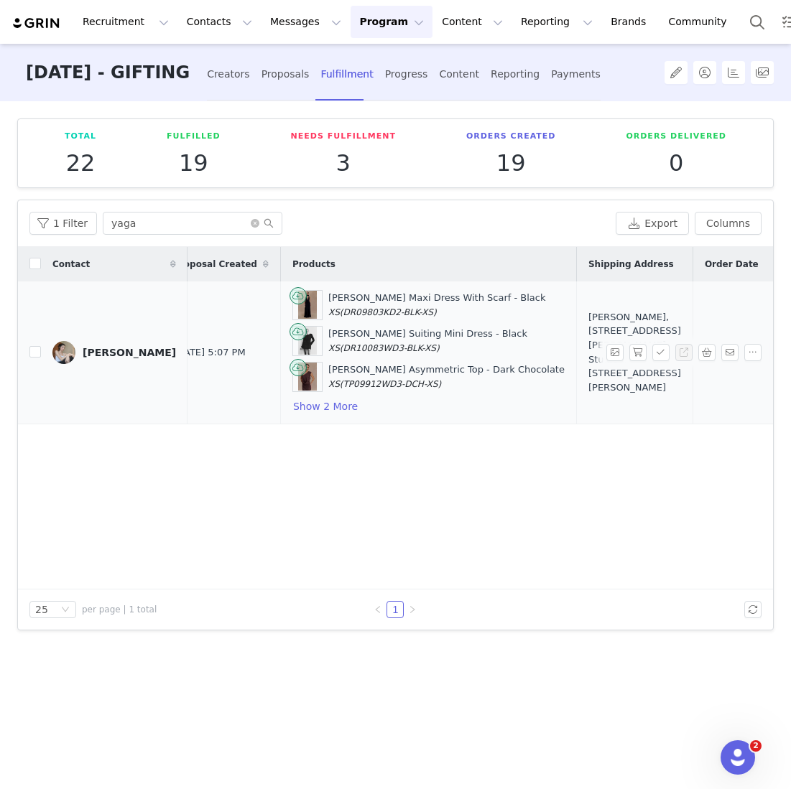
click at [588, 376] on div "Theresa Lim, 176 Nathan Rd. Studio #1105 Tsim Sha Tsui, Kowloon Hong Kong" at bounding box center [634, 352] width 93 height 84
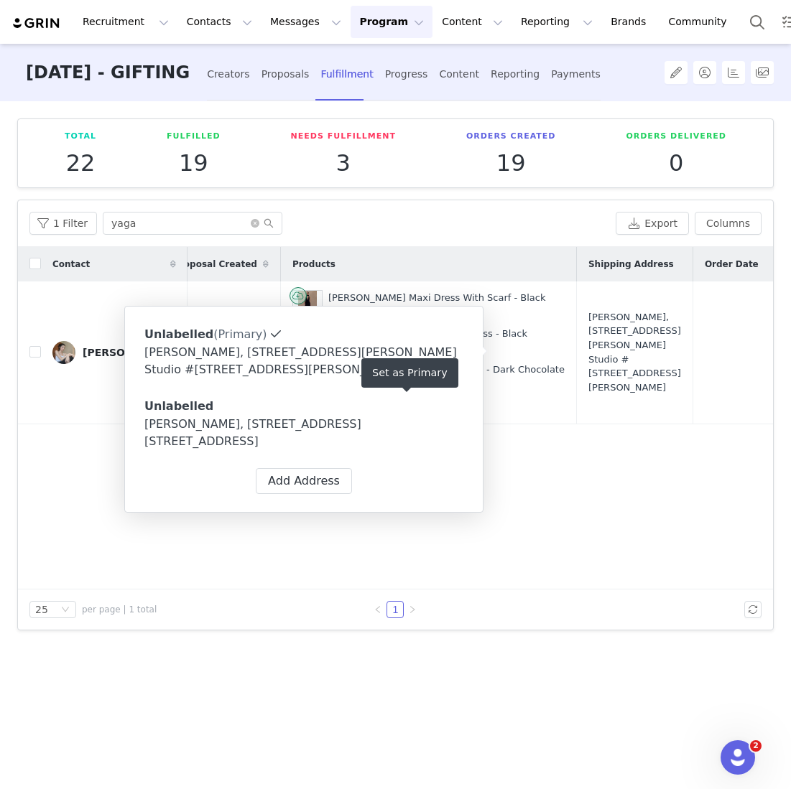
click at [266, 426] on div "Theresa Lim, 100 Toorak Rd. Parcel Locker 10177 67117 South Yarra, Victoria 314…" at bounding box center [303, 433] width 319 height 34
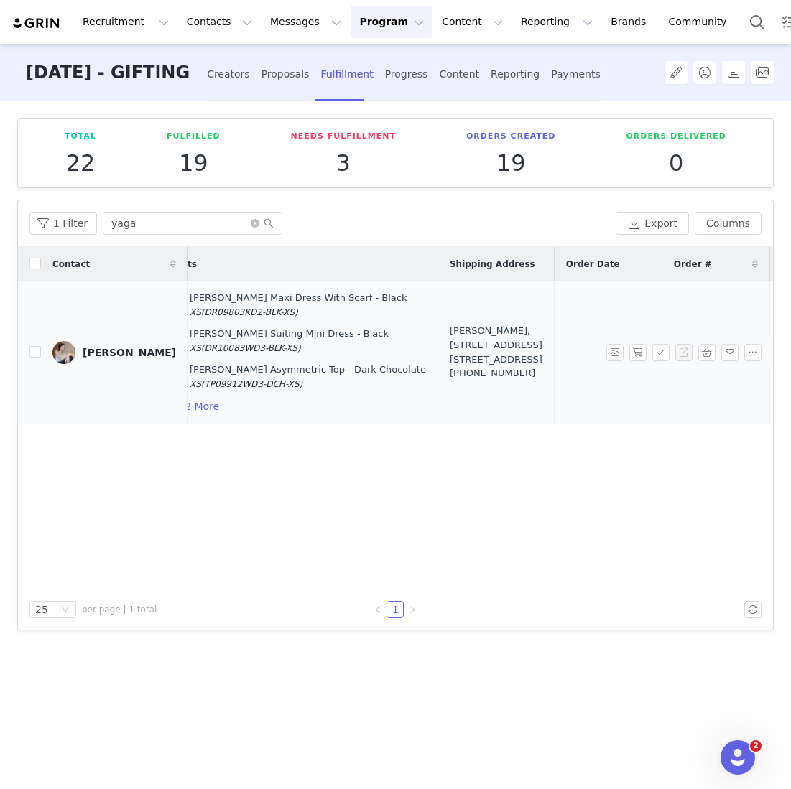
scroll to position [0, 312]
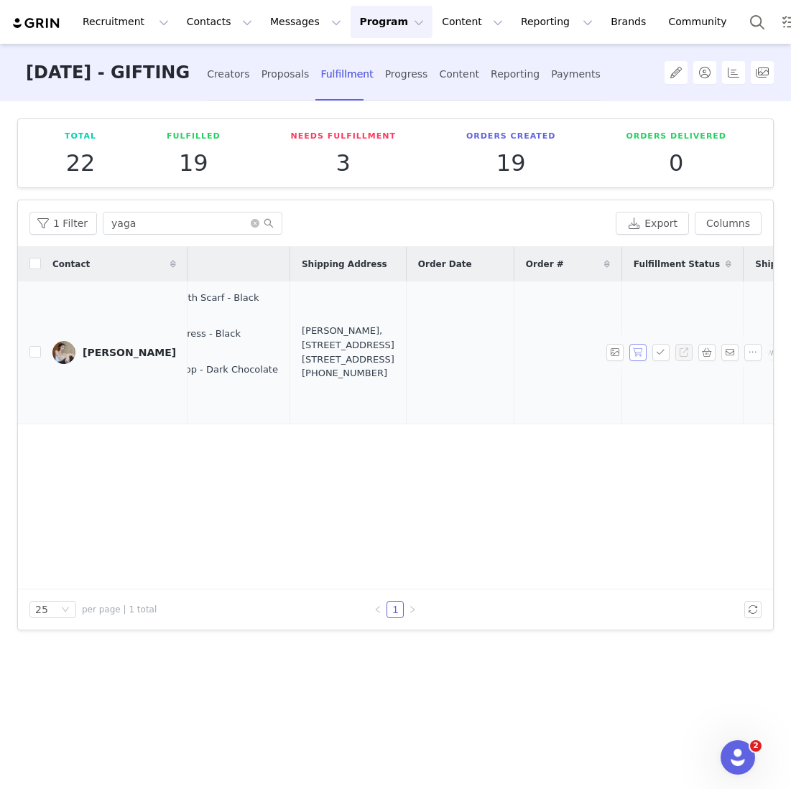
click at [638, 354] on button "button" at bounding box center [637, 352] width 17 height 17
click at [661, 353] on button "button" at bounding box center [660, 352] width 17 height 17
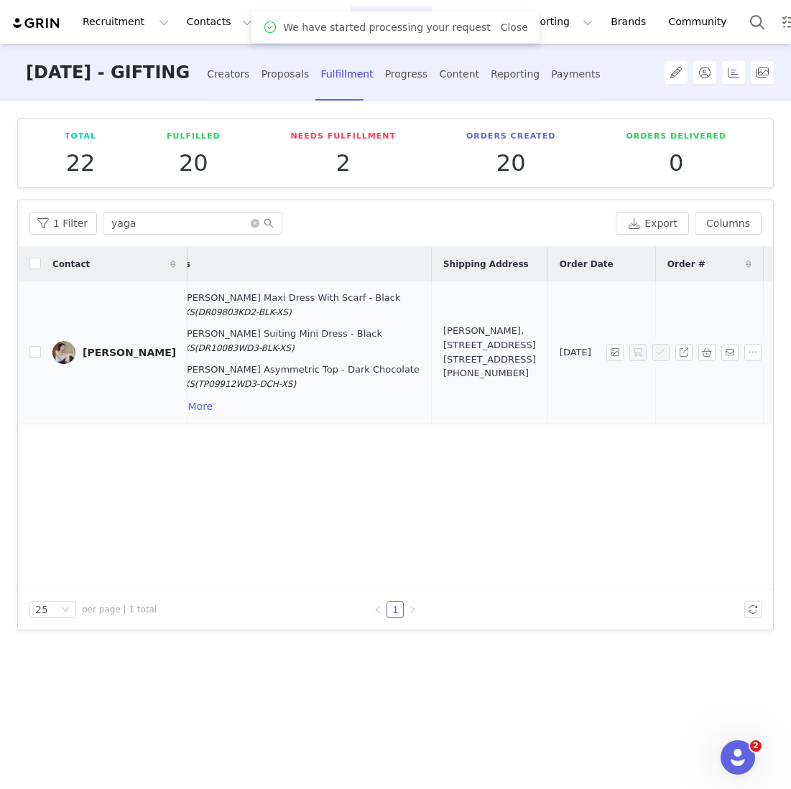
scroll to position [0, 343]
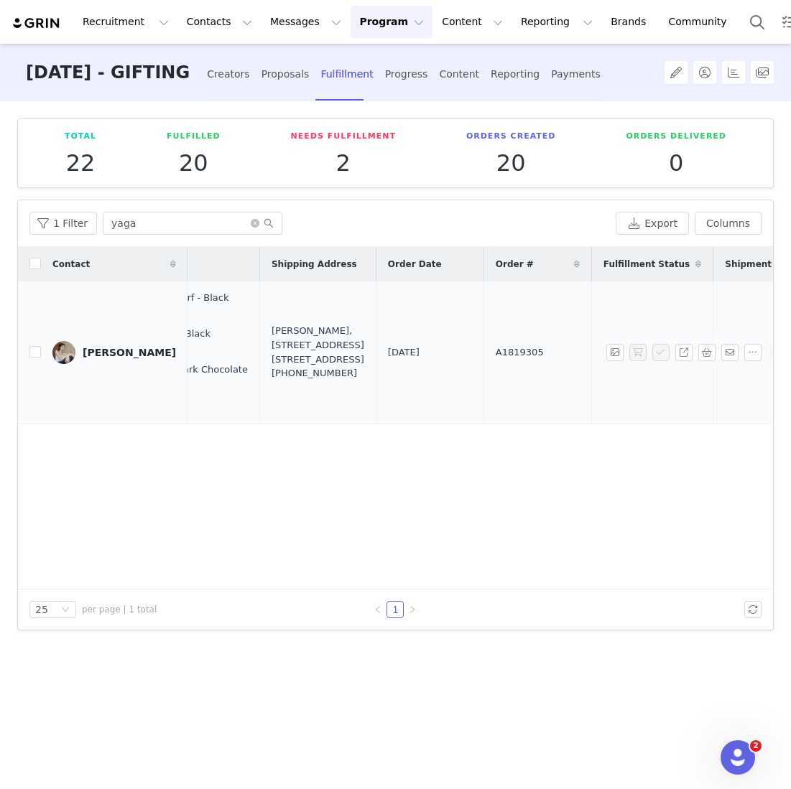
drag, startPoint x: 447, startPoint y: 354, endPoint x: 360, endPoint y: 354, distance: 86.9
click at [360, 354] on tr "Theresa Lim Oct 1, 2025 5:07 PM Juliet Slinky Maxi Dress With Scarf - Black XS …" at bounding box center [306, 353] width 1262 height 143
copy tr "A1819305"
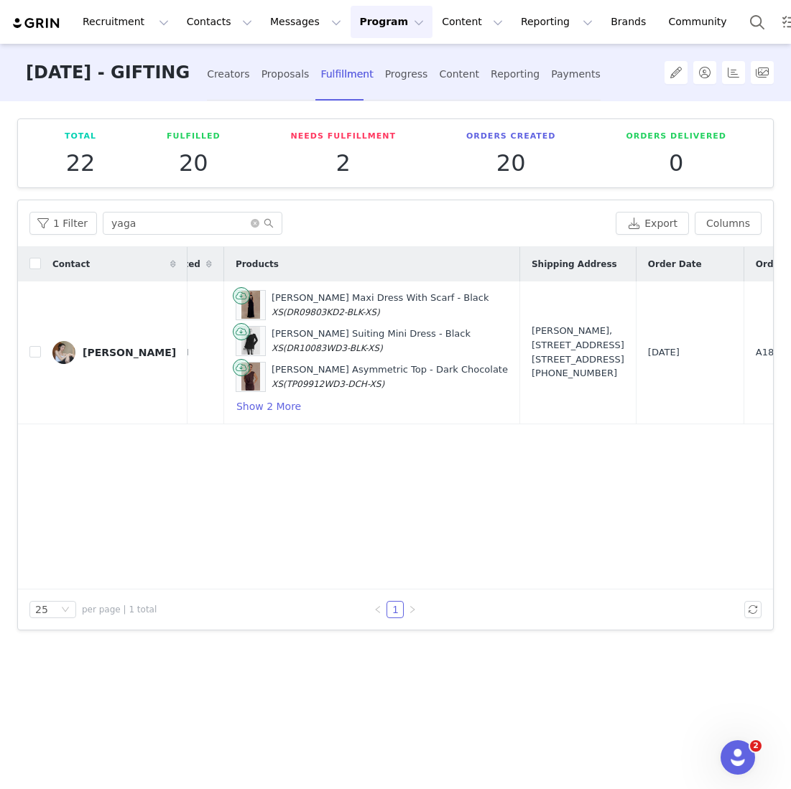
scroll to position [0, 0]
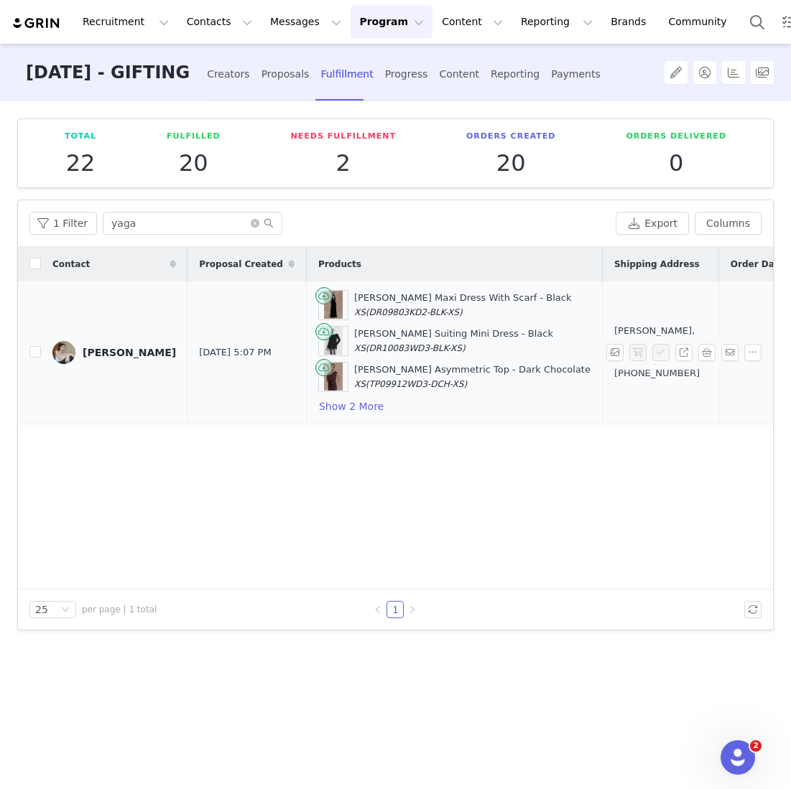
drag, startPoint x: 594, startPoint y: 377, endPoint x: 577, endPoint y: 315, distance: 64.8
click at [614, 324] on div "Theresa Lim, 100 Toorak Rd. Parcel Locker 10177 67117 South Yarra, Victoria 314…" at bounding box center [660, 352] width 93 height 56
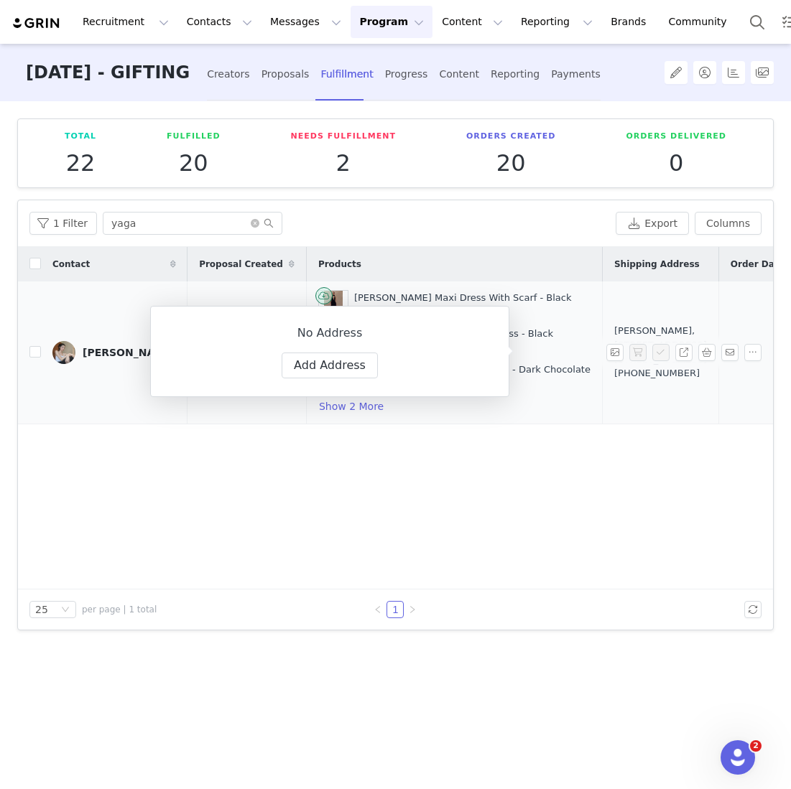
copy div "100 Toorak Rd. Parcel Locker 10177 67117 South Yarra, Victoria 3141 Australia"
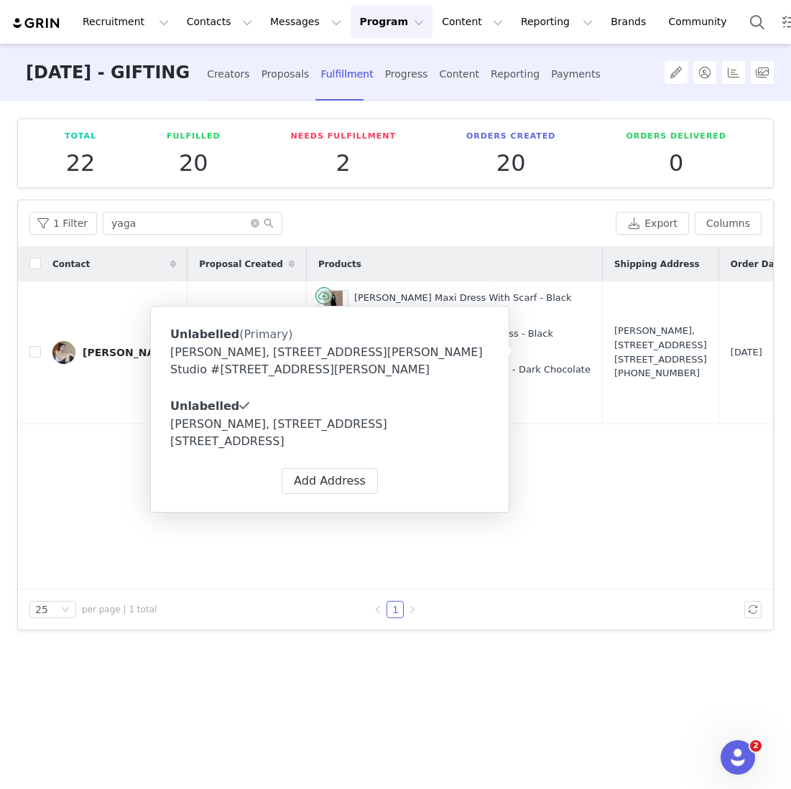
click at [590, 458] on div "Contact Proposal Created Products Shipping Address Order Date Order # Fulfillme…" at bounding box center [395, 418] width 755 height 343
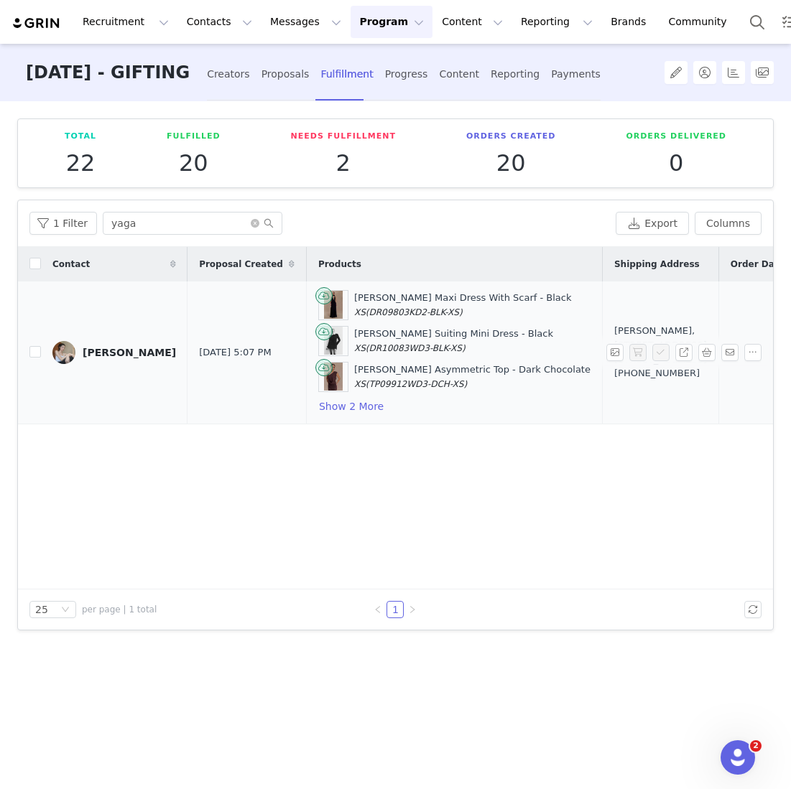
click at [318, 394] on div "Juliet Slinky Maxi Dress With Scarf - Black XS (DR09803KD2-BLK-XS) Gretchen Sui…" at bounding box center [454, 352] width 272 height 125
click at [318, 408] on button "Show 2 More" at bounding box center [351, 406] width 66 height 17
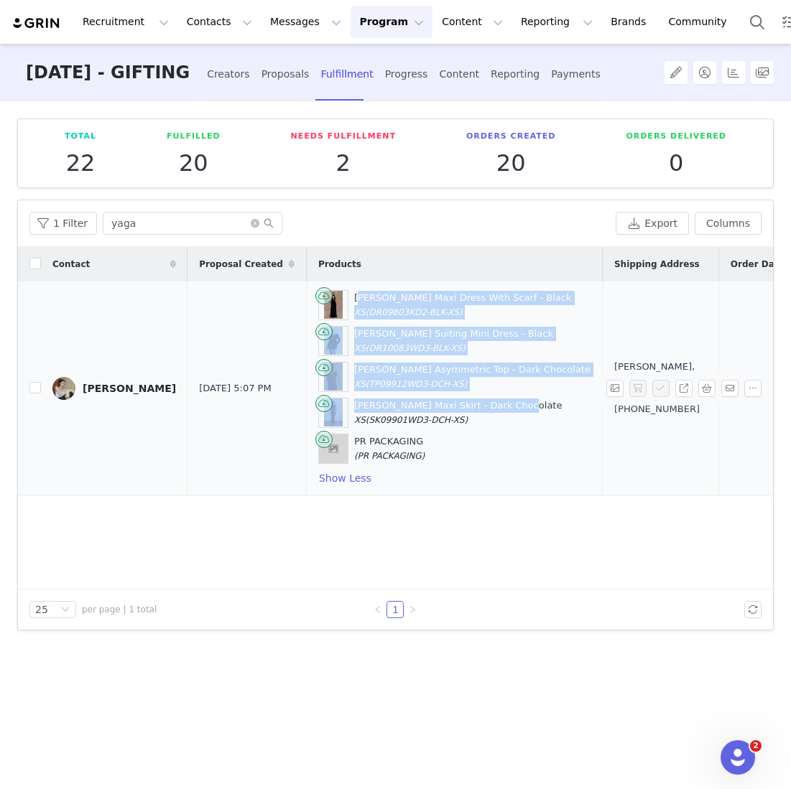
drag, startPoint x: 310, startPoint y: 294, endPoint x: 478, endPoint y: 404, distance: 200.4
click at [478, 404] on div "Juliet Slinky Maxi Dress With Scarf - Black XS (DR09803KD2-BLK-XS) Gretchen Sui…" at bounding box center [454, 388] width 272 height 197
copy div "Juliet Slinky Maxi Dress With Scarf - Black XS (DR09803KD2-BLK-XS) Gretchen Sui…"
click at [741, 32] on button "Search" at bounding box center [757, 22] width 32 height 32
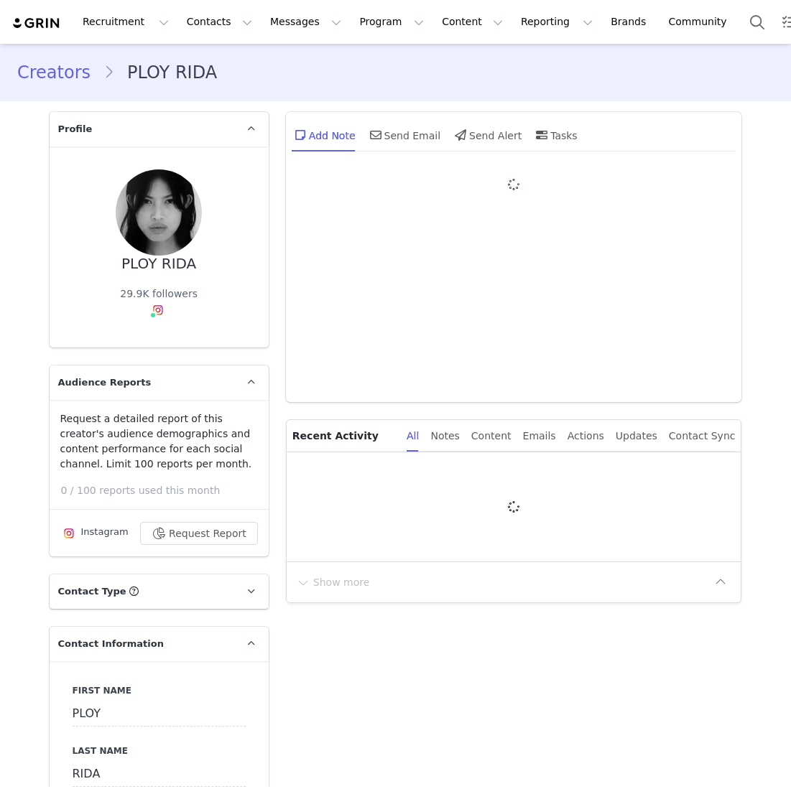
type input "+1 ([GEOGRAPHIC_DATA])"
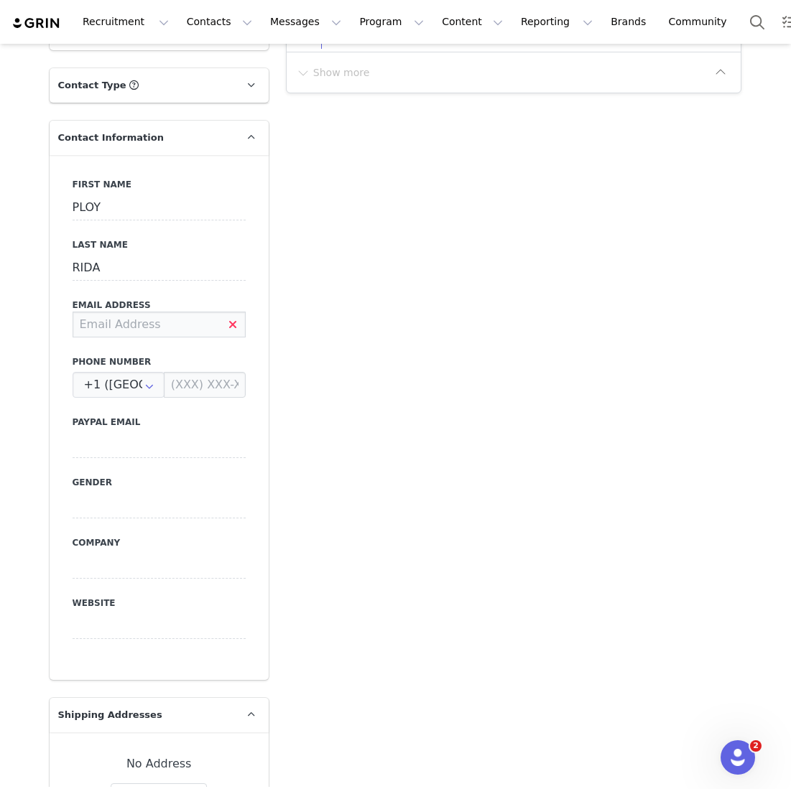
click at [180, 322] on input at bounding box center [159, 325] width 173 height 26
paste input "[EMAIL_ADDRESS][DOMAIN_NAME]"
type input "[EMAIL_ADDRESS][DOMAIN_NAME]"
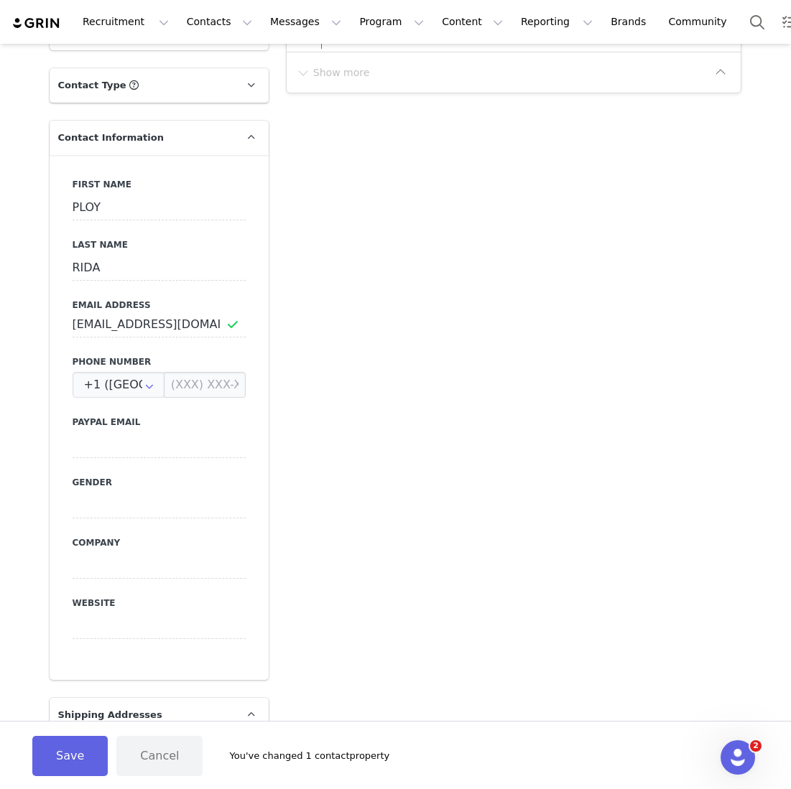
scroll to position [615, 0]
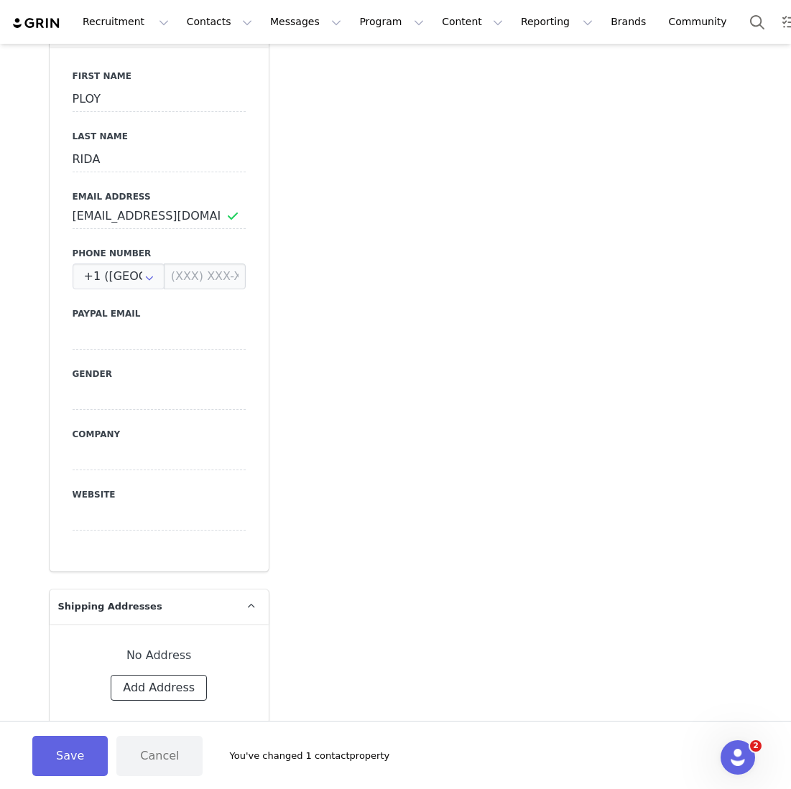
click at [128, 692] on button "Add Address" at bounding box center [159, 688] width 96 height 26
select select
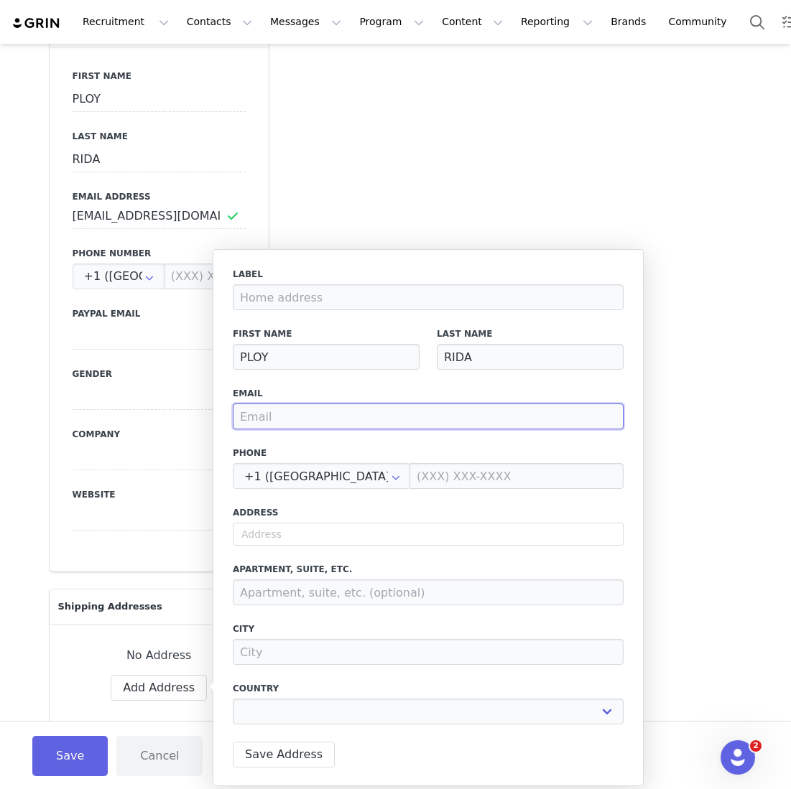
click at [283, 409] on input "email" at bounding box center [428, 417] width 391 height 26
paste input "[EMAIL_ADDRESS][DOMAIN_NAME]"
type input "[EMAIL_ADDRESS][DOMAIN_NAME]"
select select
type input "[EMAIL_ADDRESS][DOMAIN_NAME]"
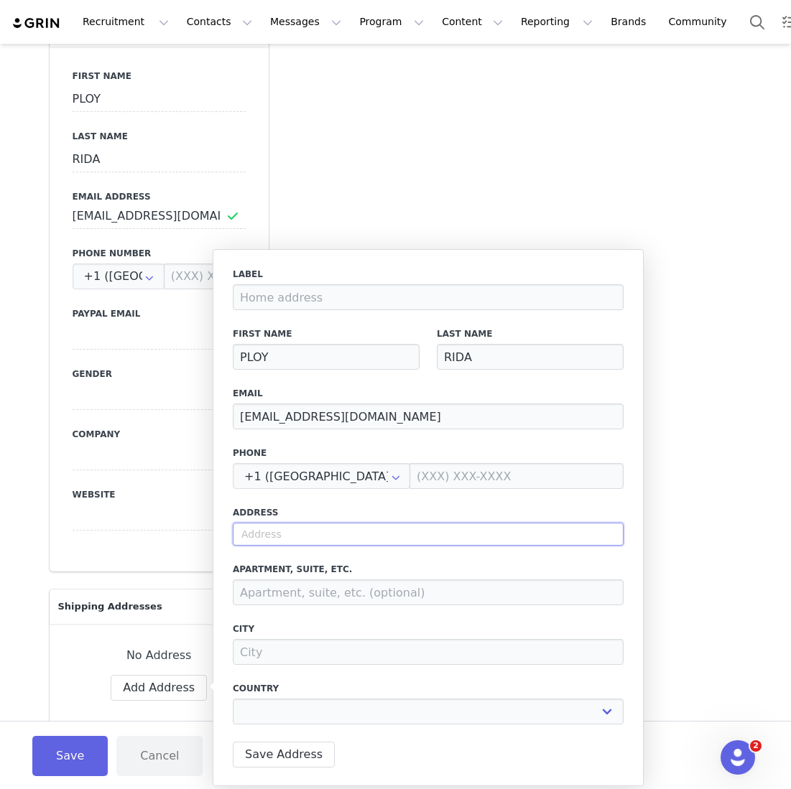
click at [420, 532] on input "text" at bounding box center [428, 534] width 391 height 23
paste input "[STREET_ADDRESS]"
type input "[STREET_ADDRESS]"
select select
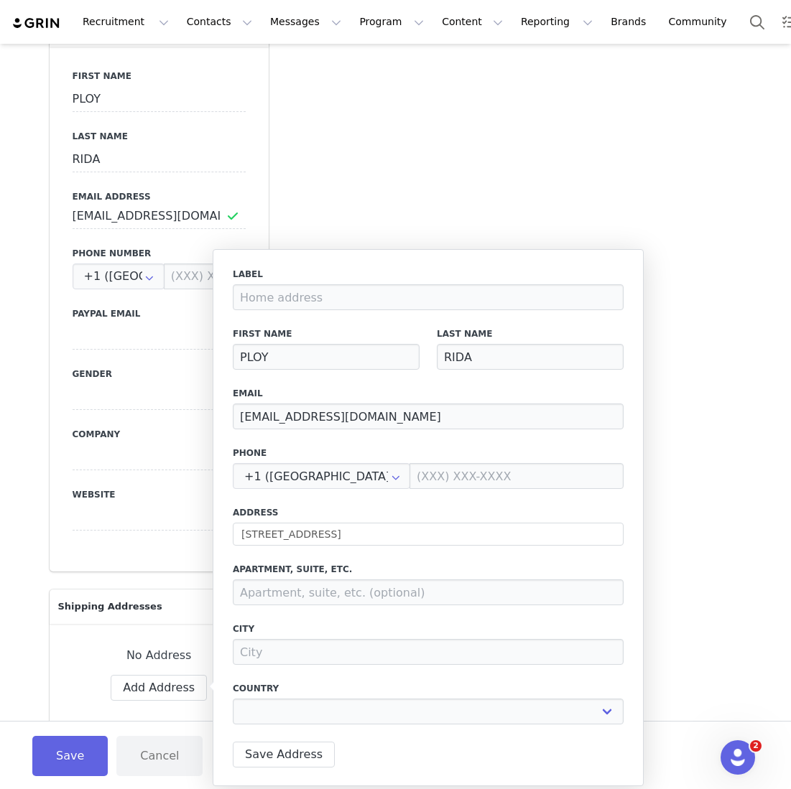
click at [395, 561] on div "Label First Name PLOY Last Name RIDA Email [EMAIL_ADDRESS][DOMAIN_NAME] Phone +…" at bounding box center [428, 500] width 391 height 465
click at [390, 537] on input "1606/103 South Wharf Drive, Docklands 3008 VIC" at bounding box center [428, 534] width 391 height 23
type input "103 S Wharf Dr"
type input "Docklands"
select select "[object Object]"
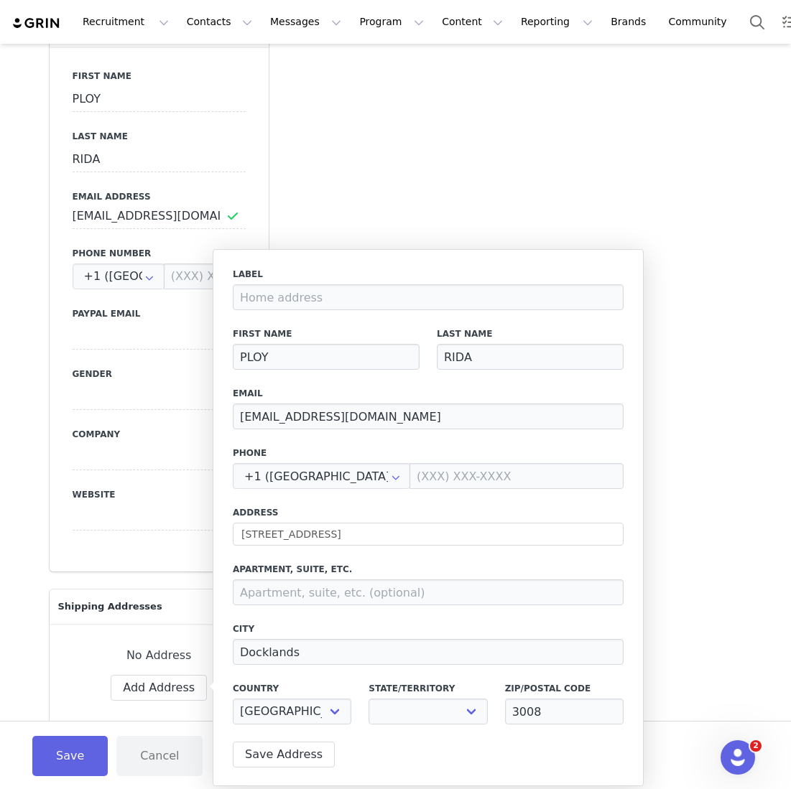
select select "[object Object]"
click at [271, 539] on input "103 S Wharf Dr" at bounding box center [428, 534] width 391 height 23
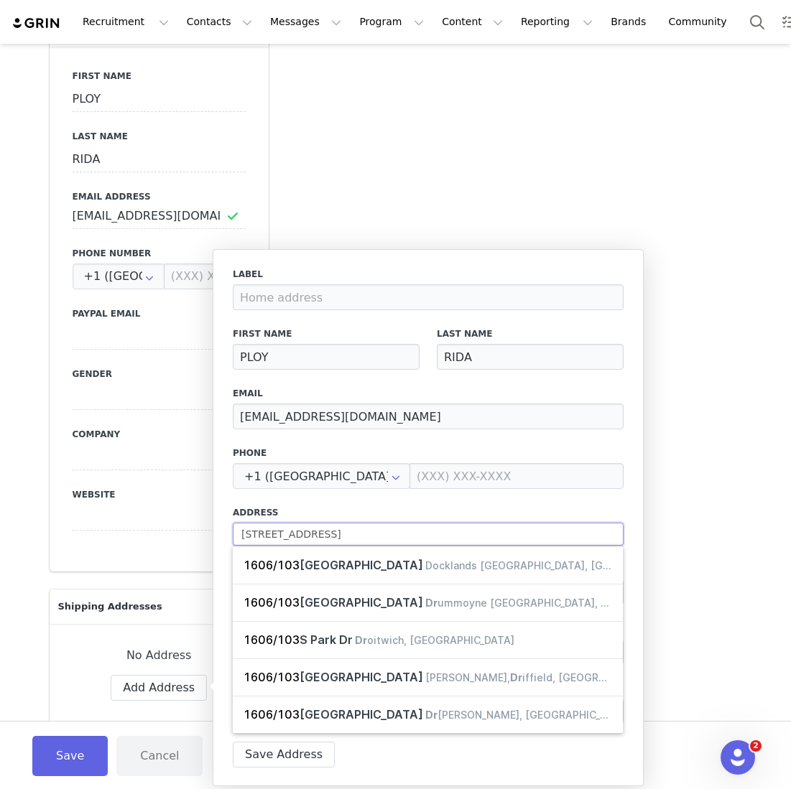
type input "1606/103 South Wharf Dr"
click at [338, 499] on div "Label First Name PLOY Last Name RIDA Email plum@priscillas.com.au Phone +1 (Uni…" at bounding box center [428, 500] width 391 height 465
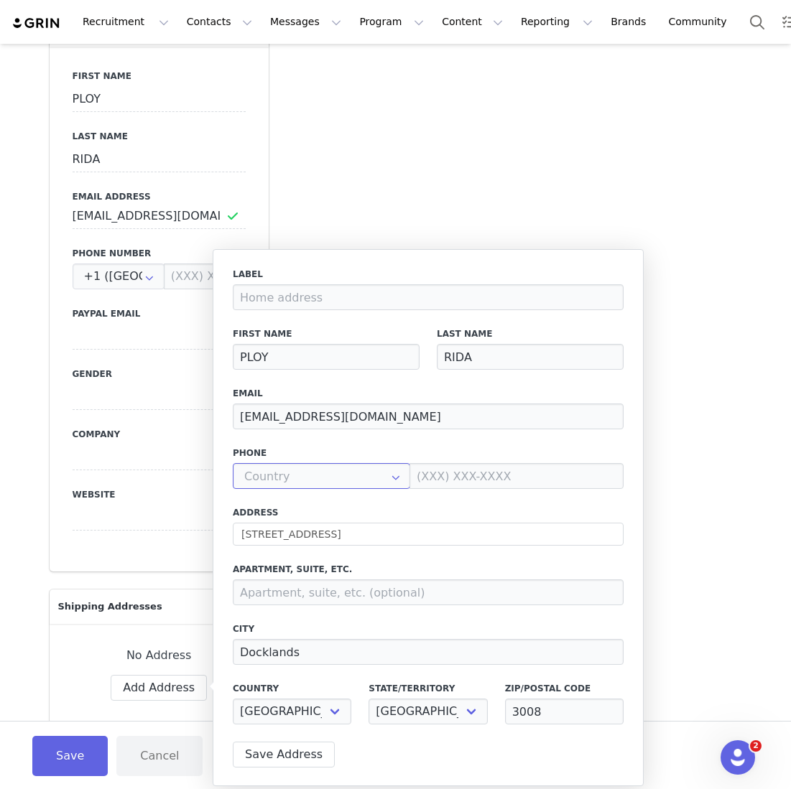
click at [344, 466] on input "text" at bounding box center [321, 476] width 177 height 26
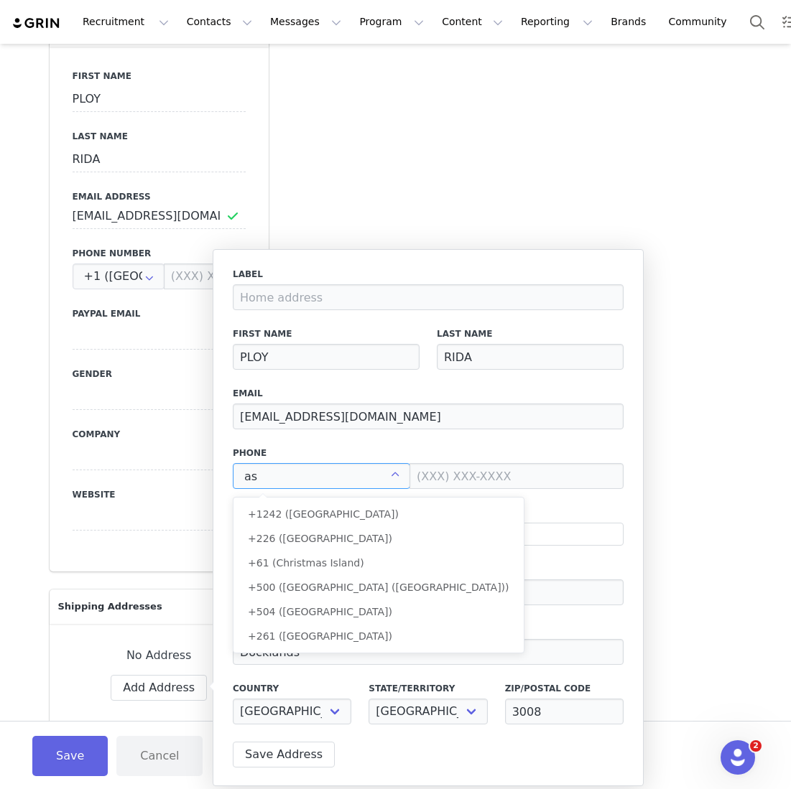
scroll to position [0, 0]
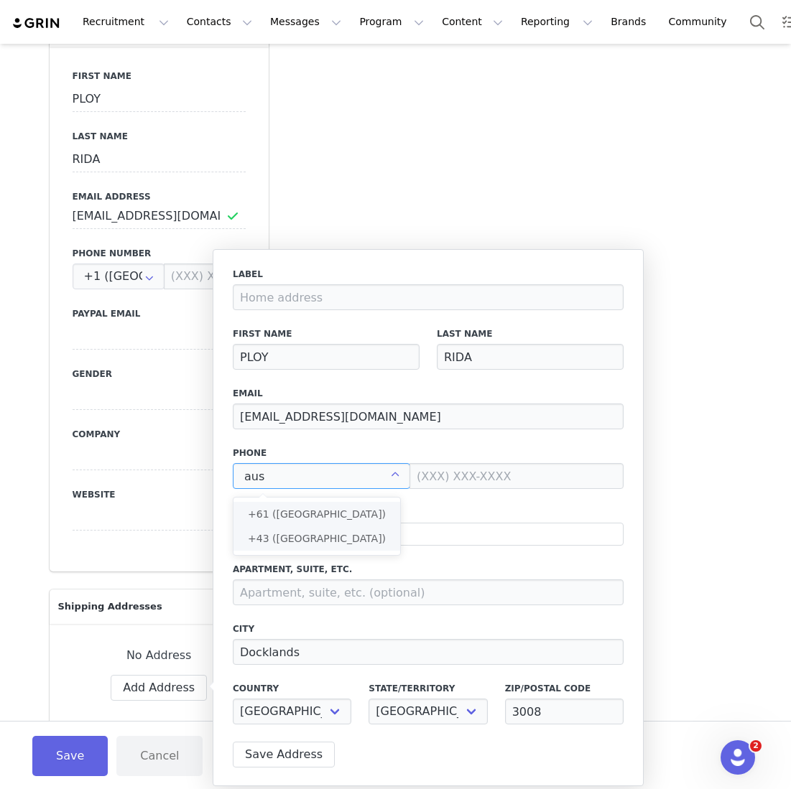
click at [295, 521] on li "+61 ([GEOGRAPHIC_DATA])" at bounding box center [316, 514] width 167 height 24
type input "+61 ([GEOGRAPHIC_DATA])"
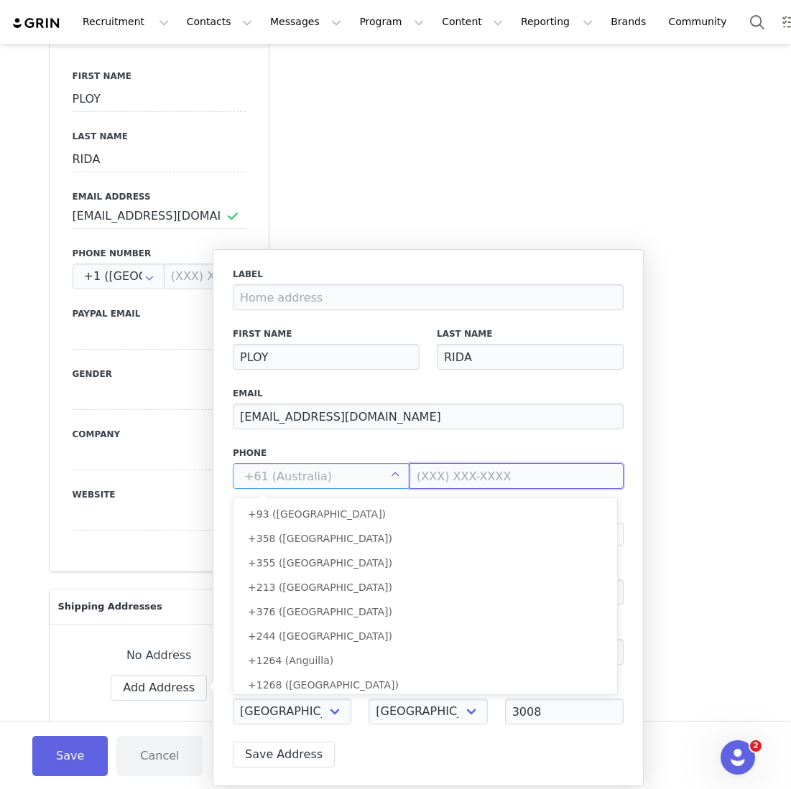
click at [455, 476] on input at bounding box center [516, 476] width 214 height 26
type input "+61 ([GEOGRAPHIC_DATA])"
click at [455, 476] on input at bounding box center [516, 476] width 214 height 26
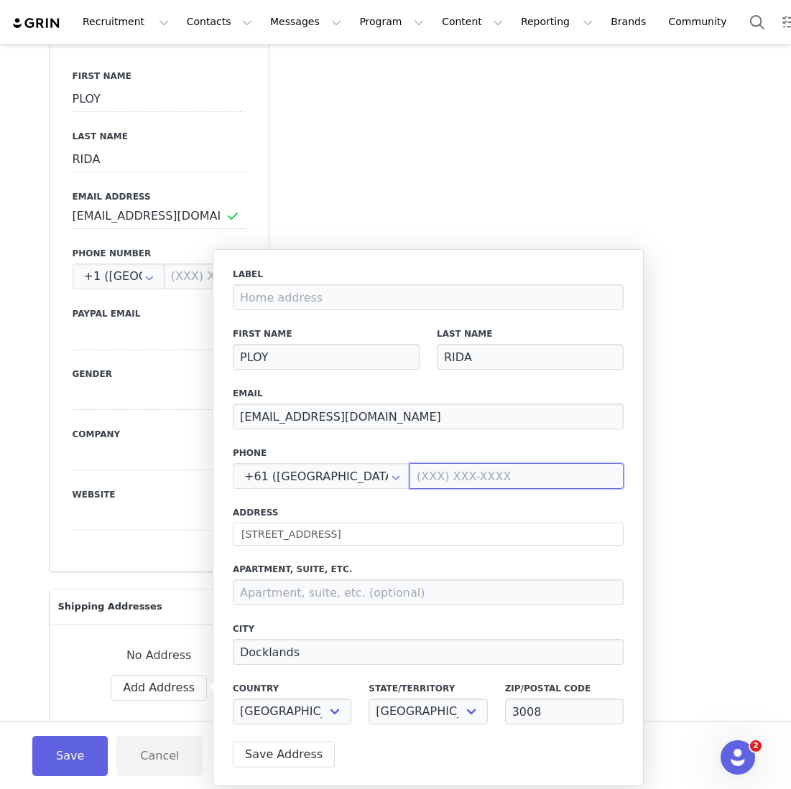
paste input "404 582 729"
click at [409, 475] on input "404582729" at bounding box center [516, 476] width 214 height 26
type input "0404 582 729"
click at [373, 461] on div "Phone +61 (Australia) 0404 582 729" at bounding box center [428, 468] width 391 height 42
click at [85, 754] on button "Save" at bounding box center [69, 756] width 75 height 40
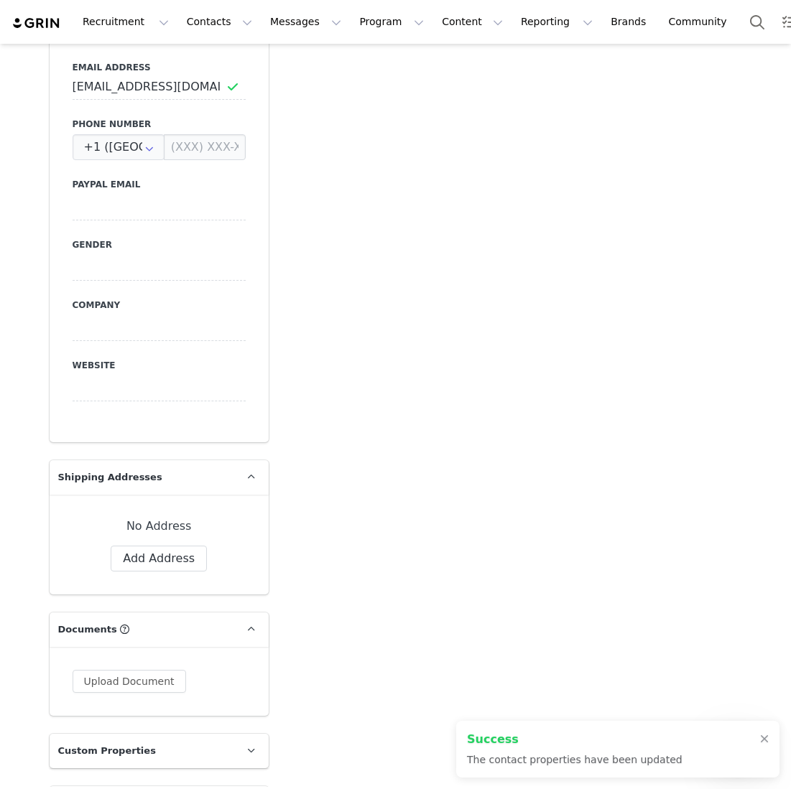
scroll to position [772, 0]
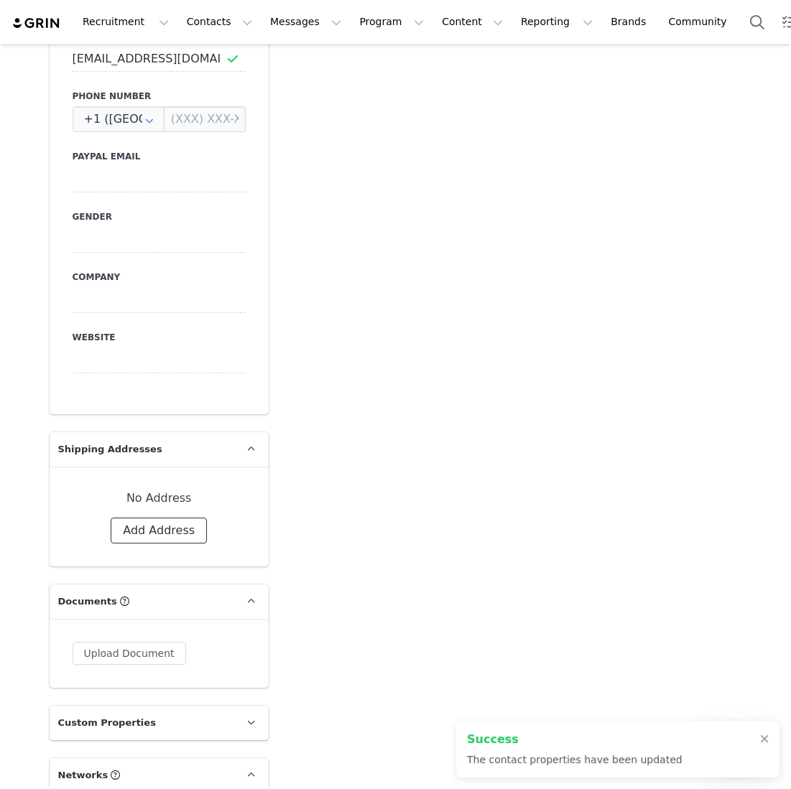
click at [152, 525] on button "Add Address" at bounding box center [159, 531] width 96 height 26
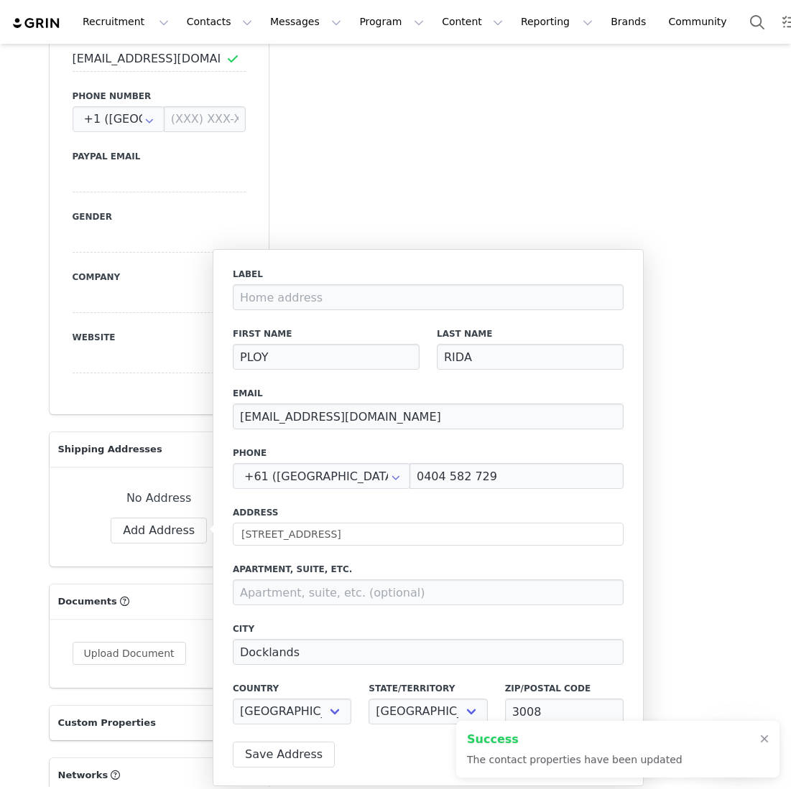
click at [153, 505] on div "No Address" at bounding box center [159, 498] width 173 height 17
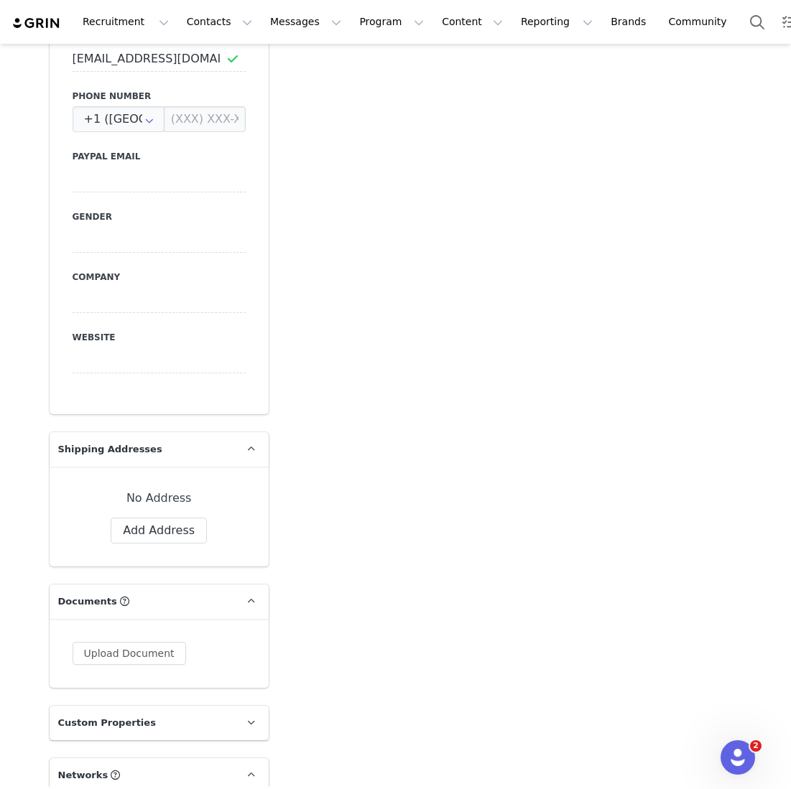
click at [153, 505] on div "No Address" at bounding box center [159, 498] width 173 height 17
click at [154, 525] on button "Add Address" at bounding box center [159, 531] width 96 height 26
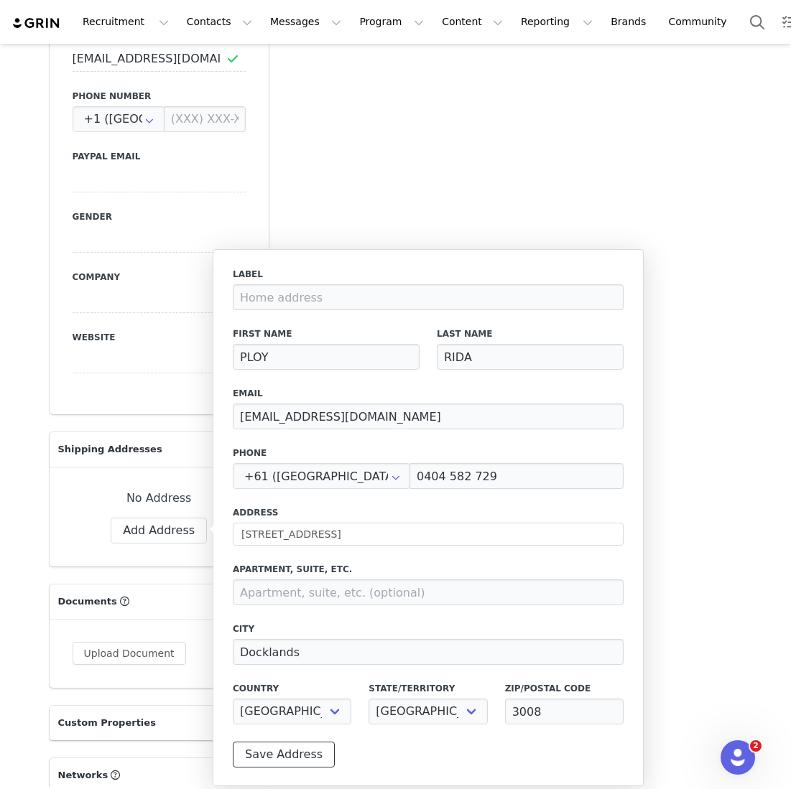
click at [261, 748] on button "Save Address" at bounding box center [284, 755] width 102 height 26
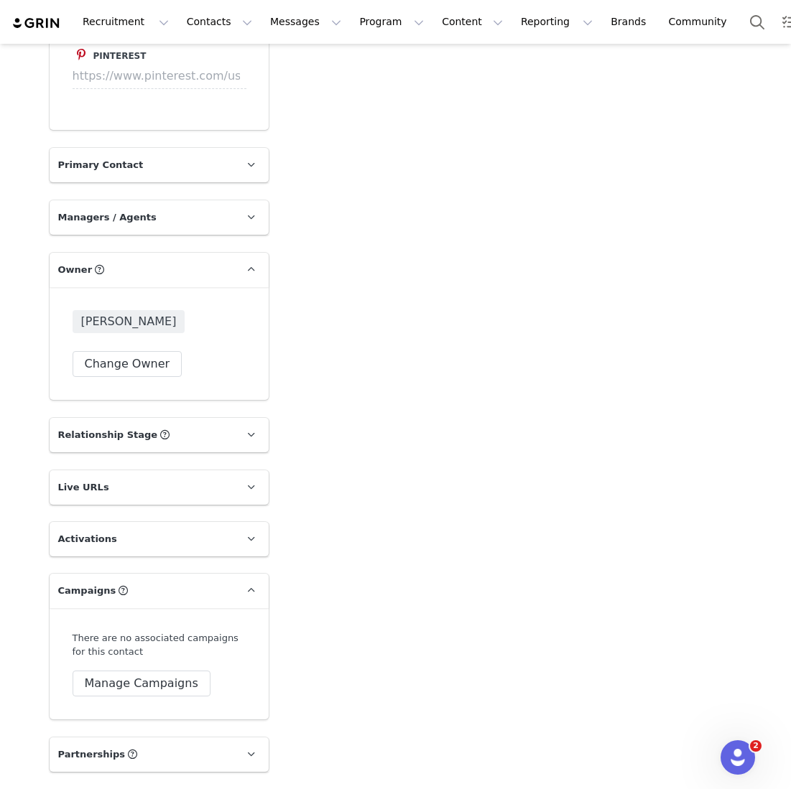
scroll to position [2172, 0]
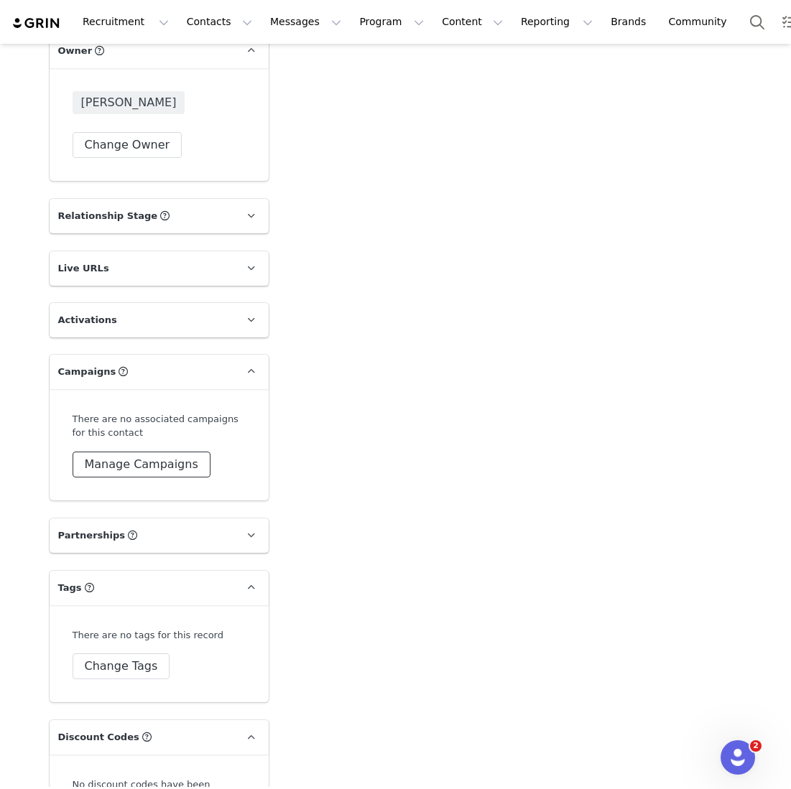
click at [158, 478] on button "Manage Campaigns" at bounding box center [142, 465] width 138 height 26
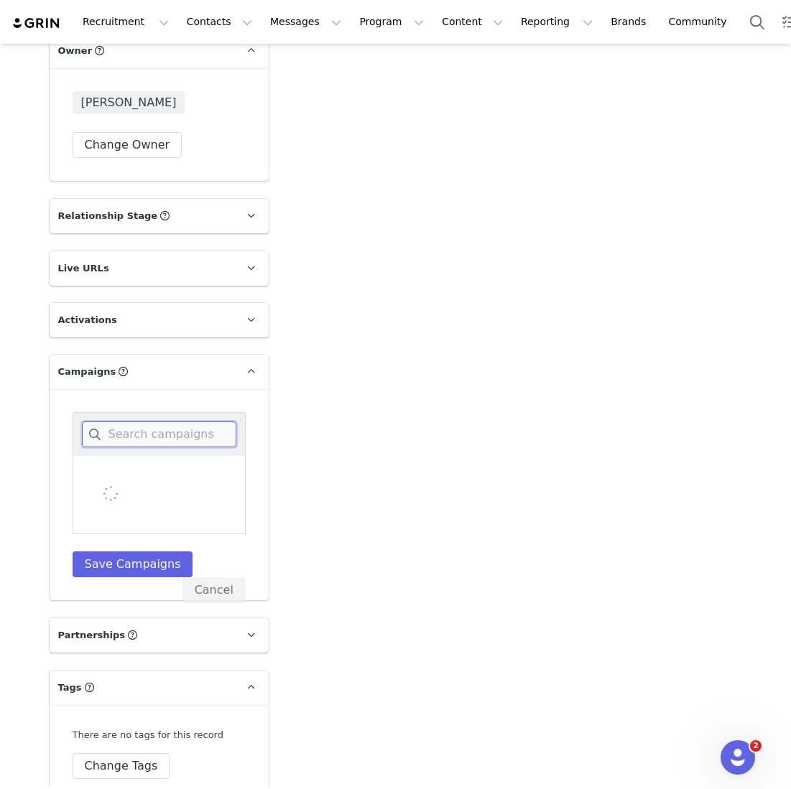
click at [158, 447] on input at bounding box center [159, 435] width 154 height 26
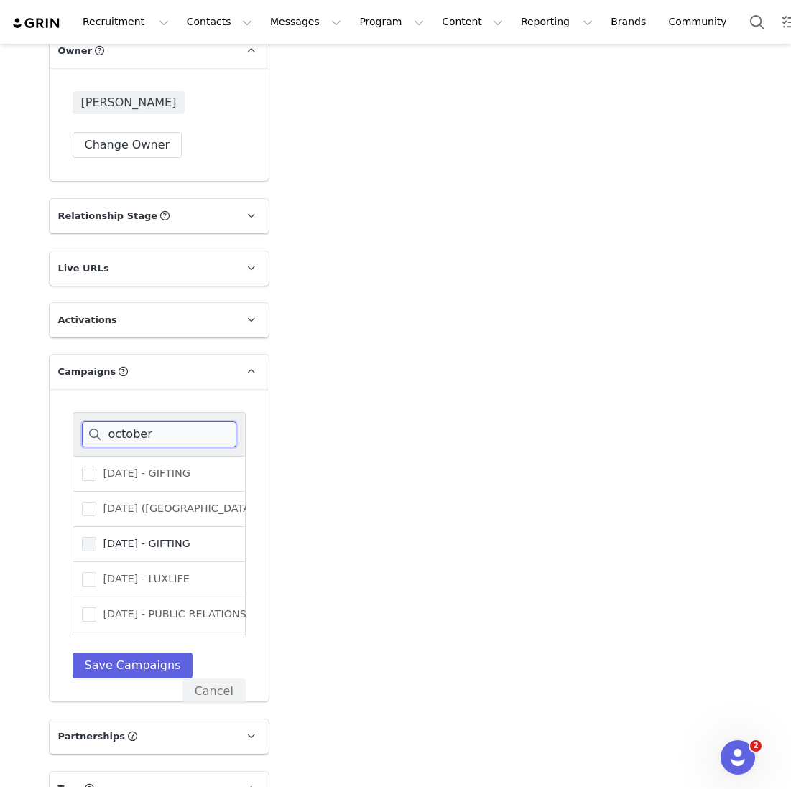
scroll to position [101, 0]
type input "october"
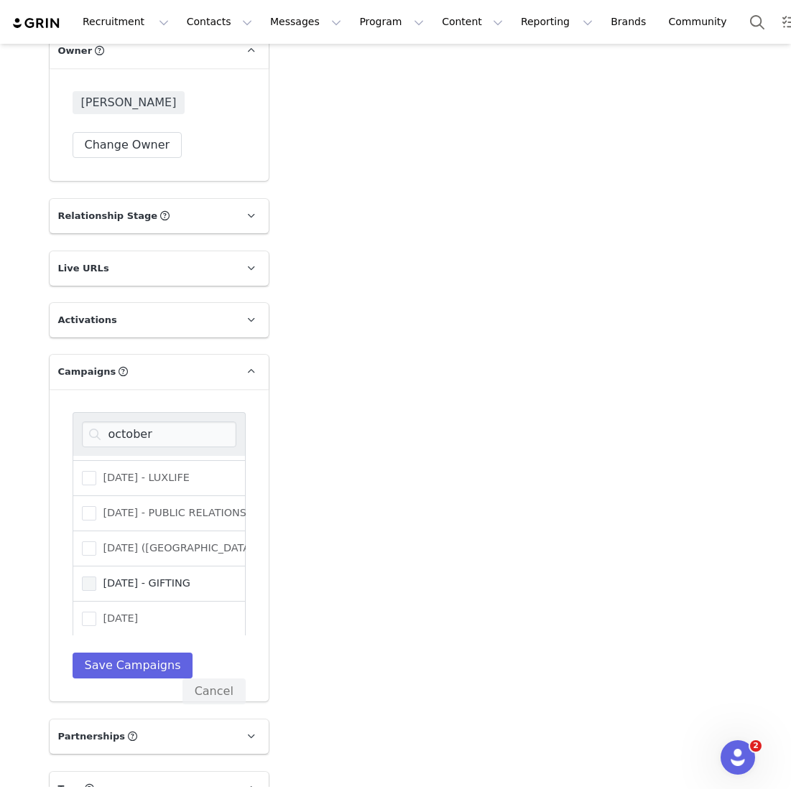
click at [129, 590] on span "[DATE] - GIFTING" at bounding box center [143, 584] width 94 height 14
click at [96, 577] on input "[DATE] - GIFTING" at bounding box center [96, 577] width 0 height 0
click at [128, 679] on button "Save Campaigns" at bounding box center [133, 666] width 121 height 26
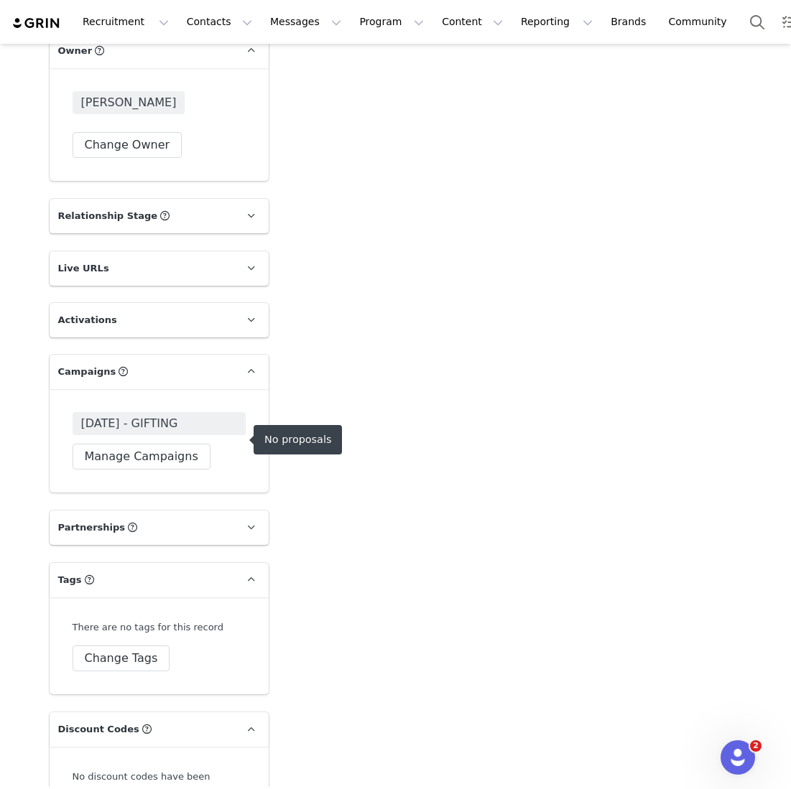
click at [158, 429] on span "[DATE] - GIFTING" at bounding box center [159, 423] width 173 height 23
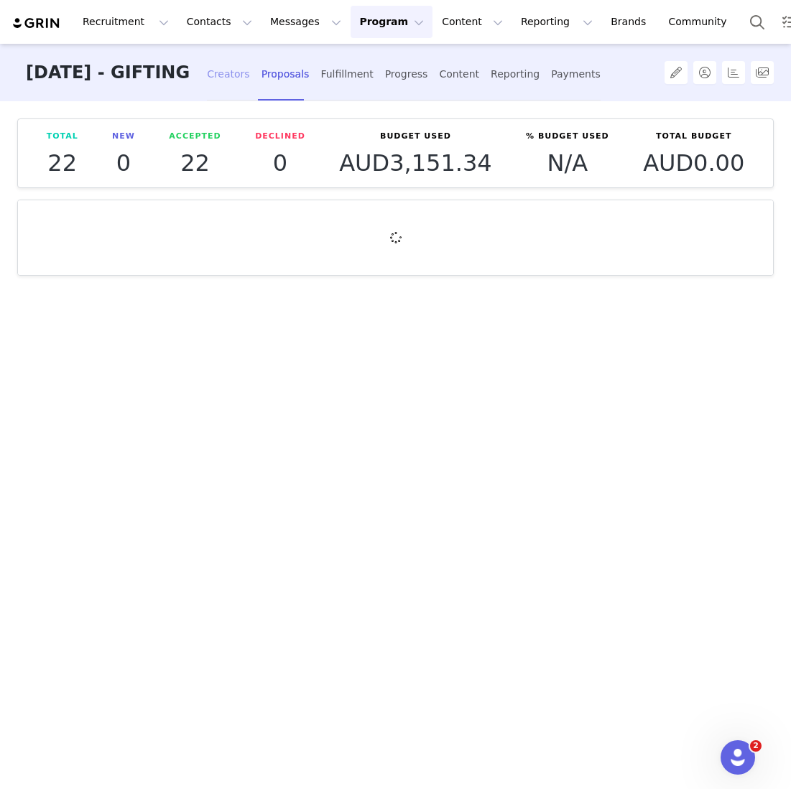
click at [232, 82] on div "Creators" at bounding box center [228, 74] width 43 height 38
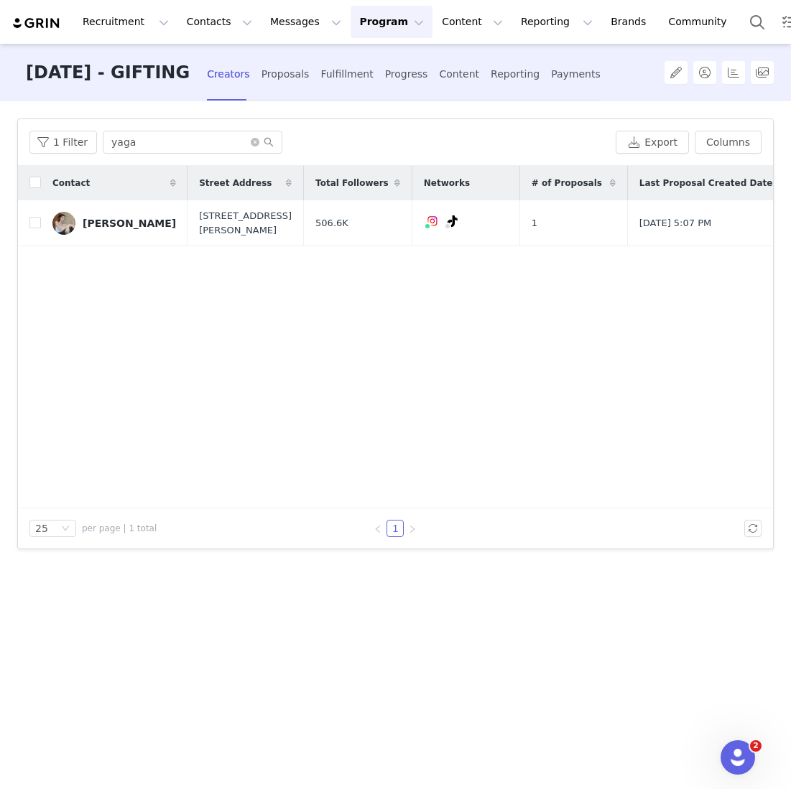
click at [154, 155] on div "1 Filter yaga Export Columns" at bounding box center [395, 142] width 755 height 47
drag, startPoint x: 157, startPoint y: 148, endPoint x: 34, endPoint y: 120, distance: 126.0
click at [34, 120] on div "1 Filter yaga Export Columns" at bounding box center [395, 142] width 755 height 47
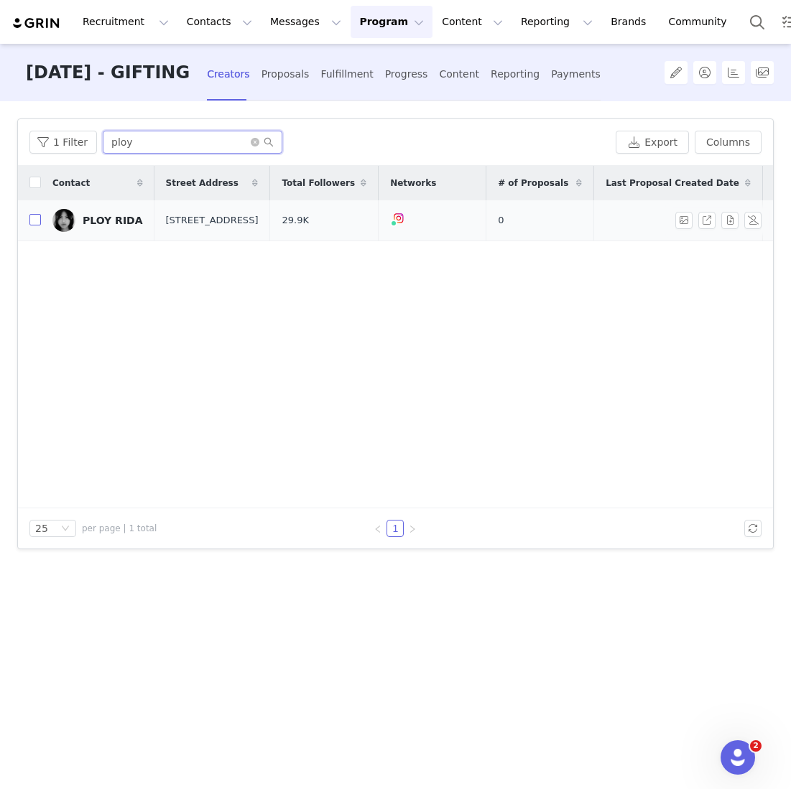
type input "ploy"
click at [34, 215] on label at bounding box center [34, 220] width 11 height 15
click at [34, 215] on input "checkbox" at bounding box center [34, 219] width 11 height 11
checkbox input "true"
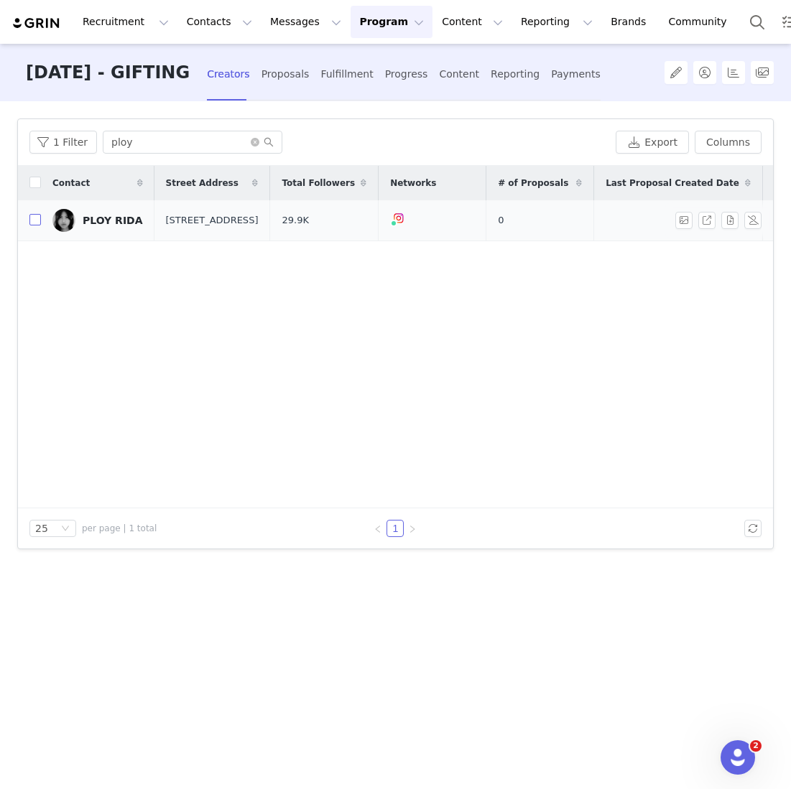
checkbox input "true"
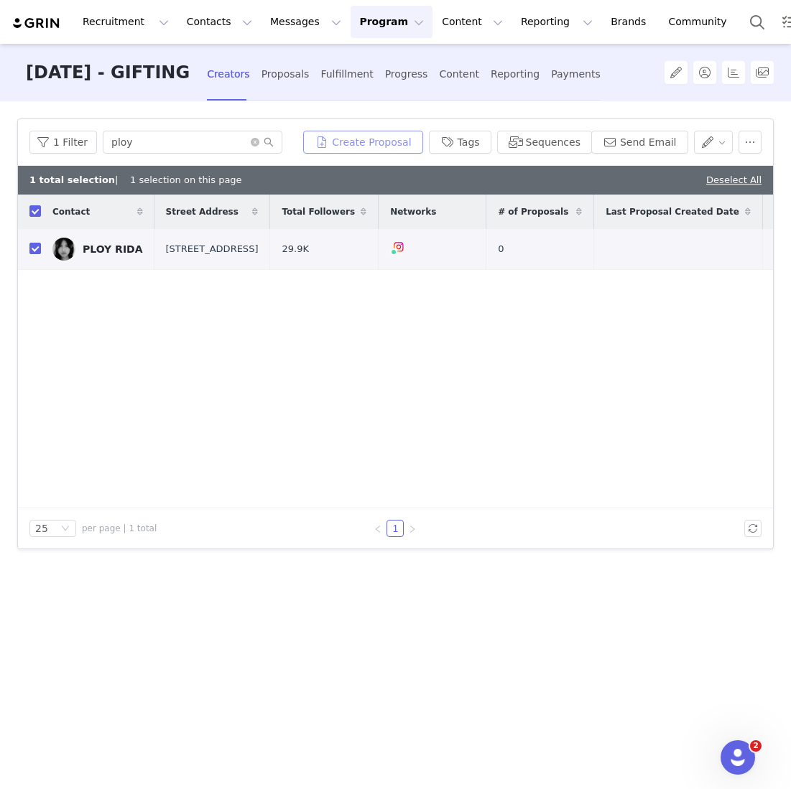
click at [356, 137] on button "Create Proposal" at bounding box center [362, 142] width 119 height 23
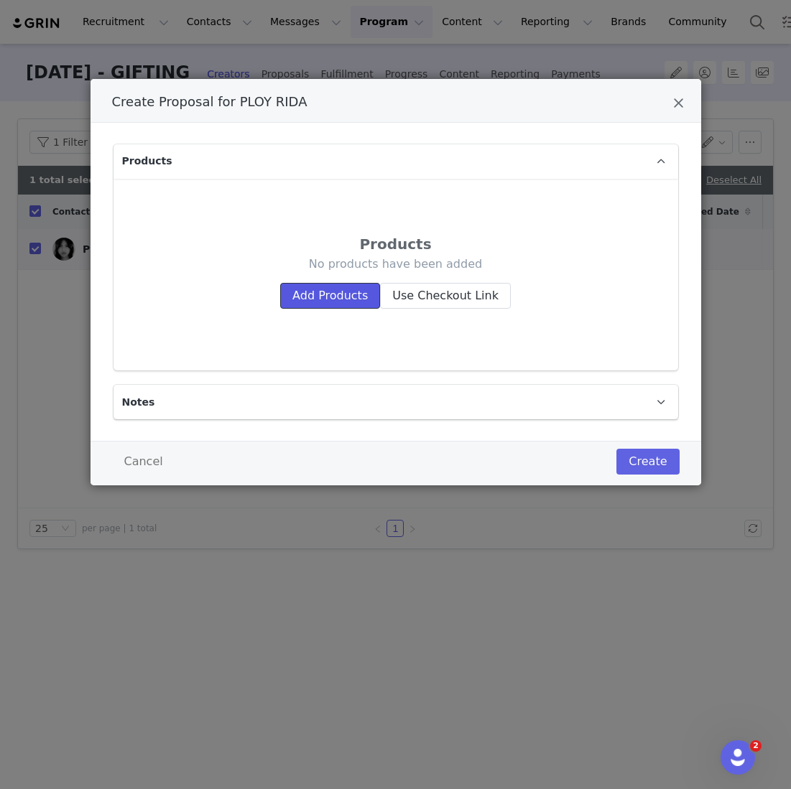
click at [320, 298] on button "Add Products" at bounding box center [330, 296] width 100 height 26
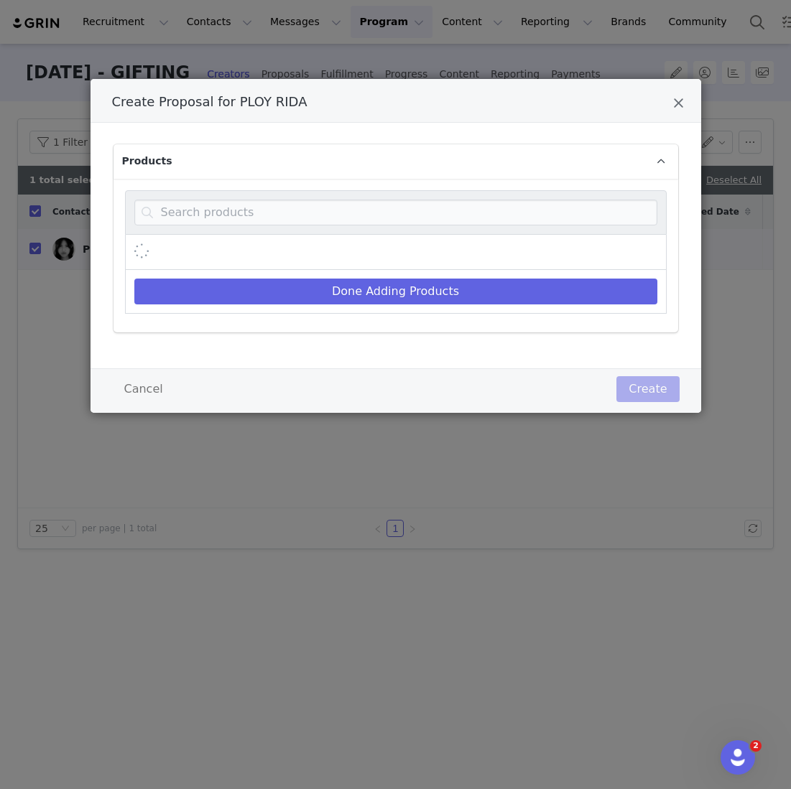
click at [314, 231] on div "Create Proposal for PLOY RIDA" at bounding box center [396, 212] width 542 height 45
click at [314, 210] on input "Create Proposal for PLOY RIDA" at bounding box center [395, 213] width 523 height 26
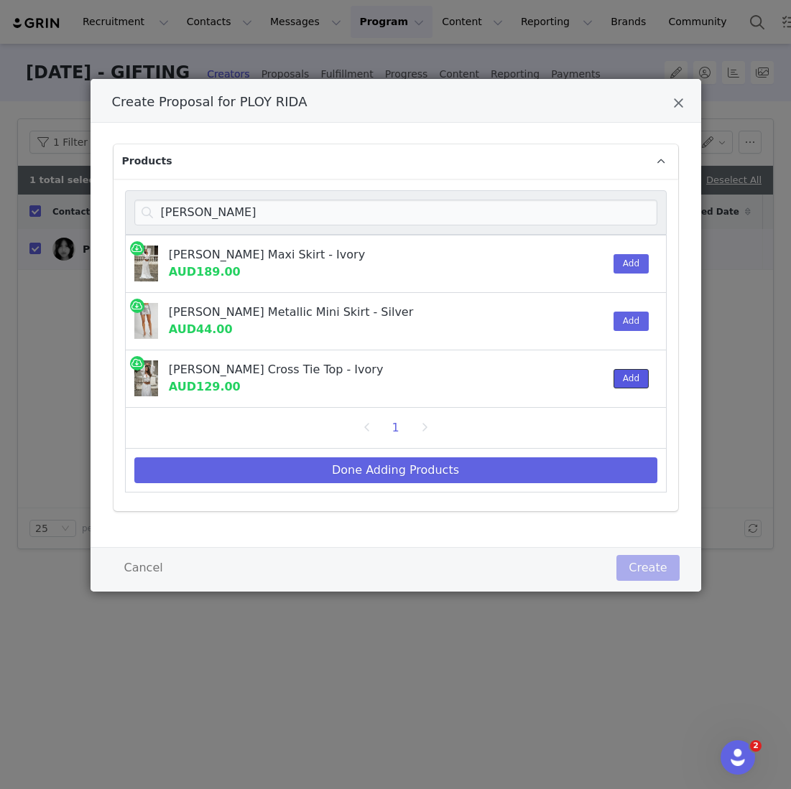
click at [621, 373] on button "Add" at bounding box center [630, 378] width 35 height 19
click at [622, 259] on button "Add" at bounding box center [630, 263] width 35 height 19
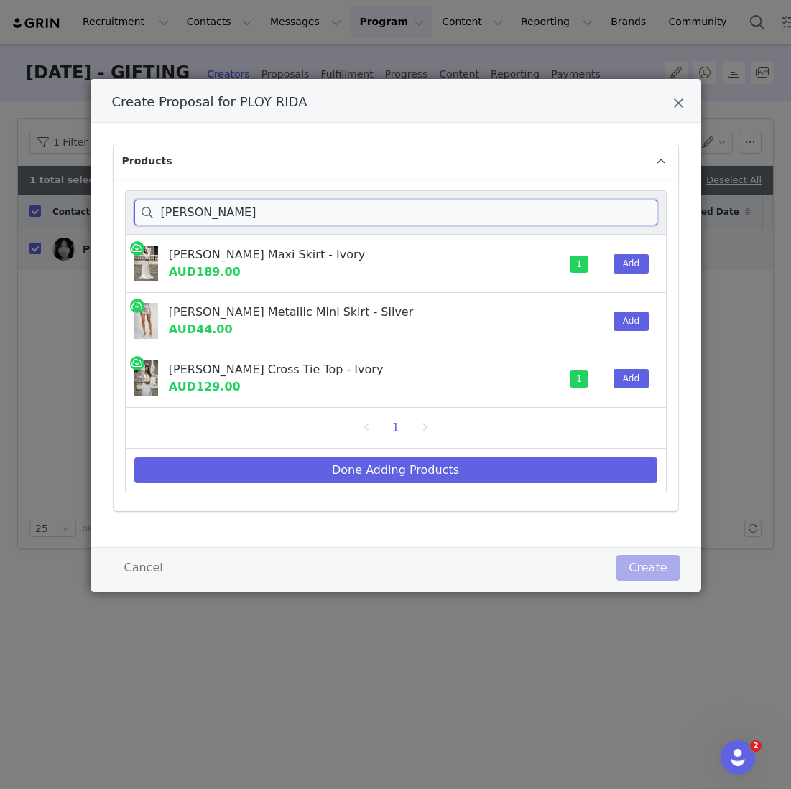
drag, startPoint x: 194, startPoint y: 215, endPoint x: 109, endPoint y: 204, distance: 85.5
click at [112, 205] on div "Products carlie Carlie Chiffon Maxi Skirt - Ivory AUD189.00 1 Add Carlie Metall…" at bounding box center [395, 327] width 567 height 367
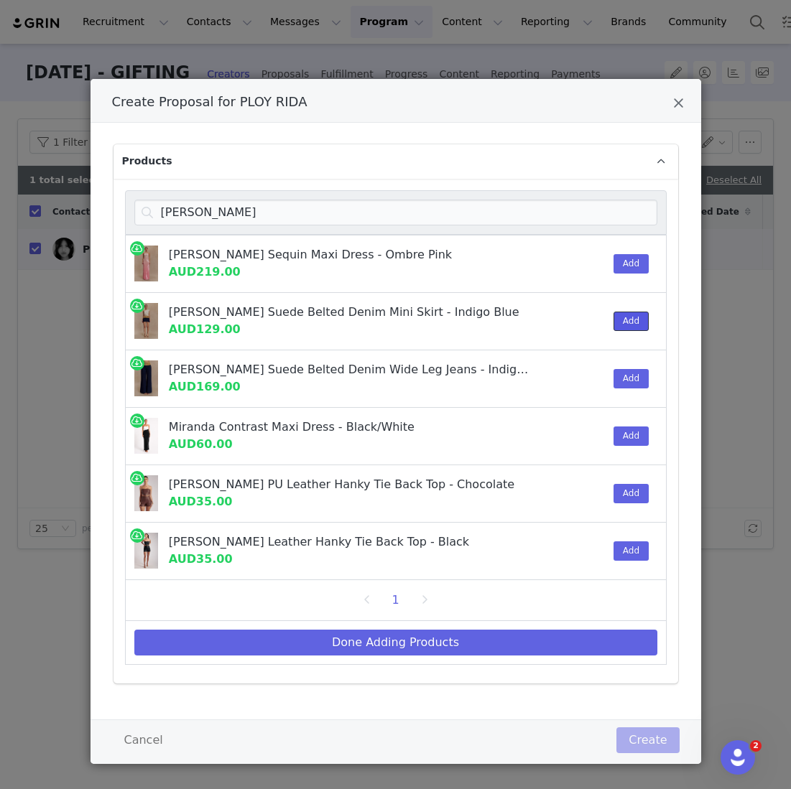
click at [628, 315] on button "Add" at bounding box center [630, 321] width 35 height 19
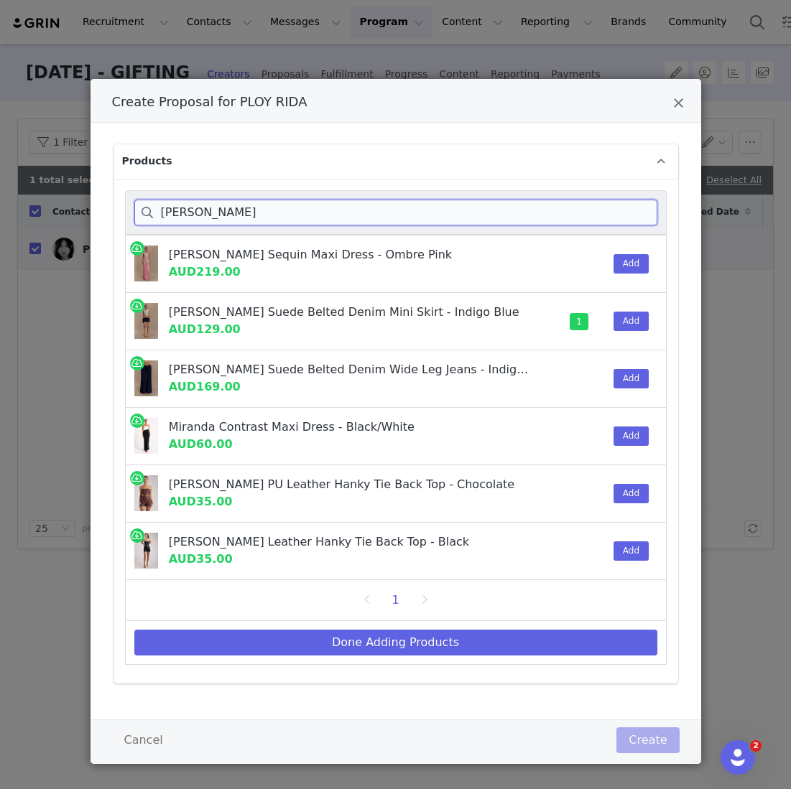
drag, startPoint x: 249, startPoint y: 223, endPoint x: 85, endPoint y: 164, distance: 174.0
click at [86, 164] on div "Create Proposal for PLOY RIDA Products miranda Miranda Strapless Sequin Maxi Dr…" at bounding box center [395, 394] width 791 height 789
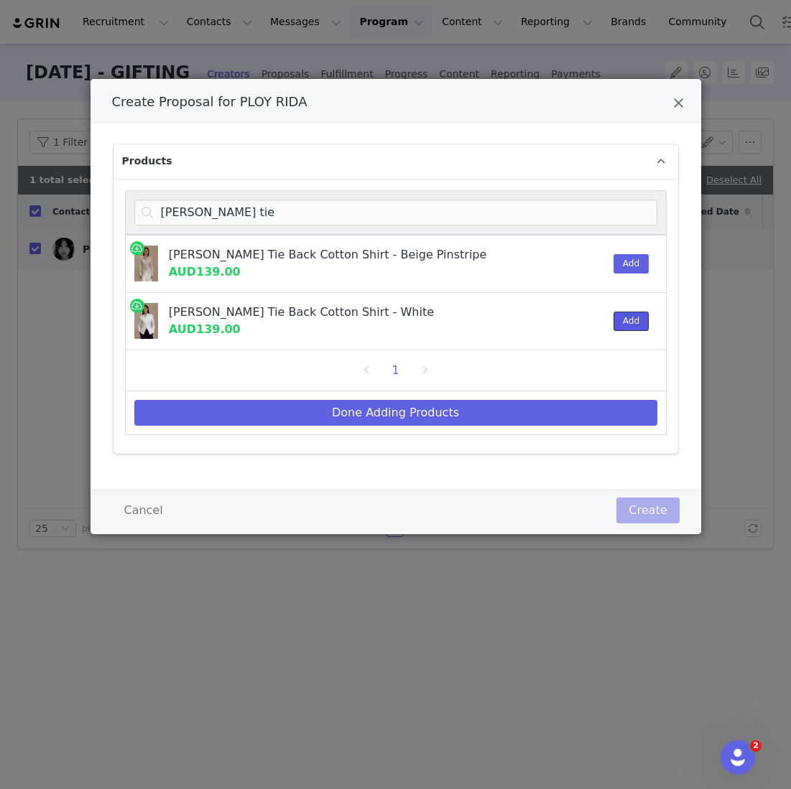
click at [634, 325] on button "Add" at bounding box center [630, 321] width 35 height 19
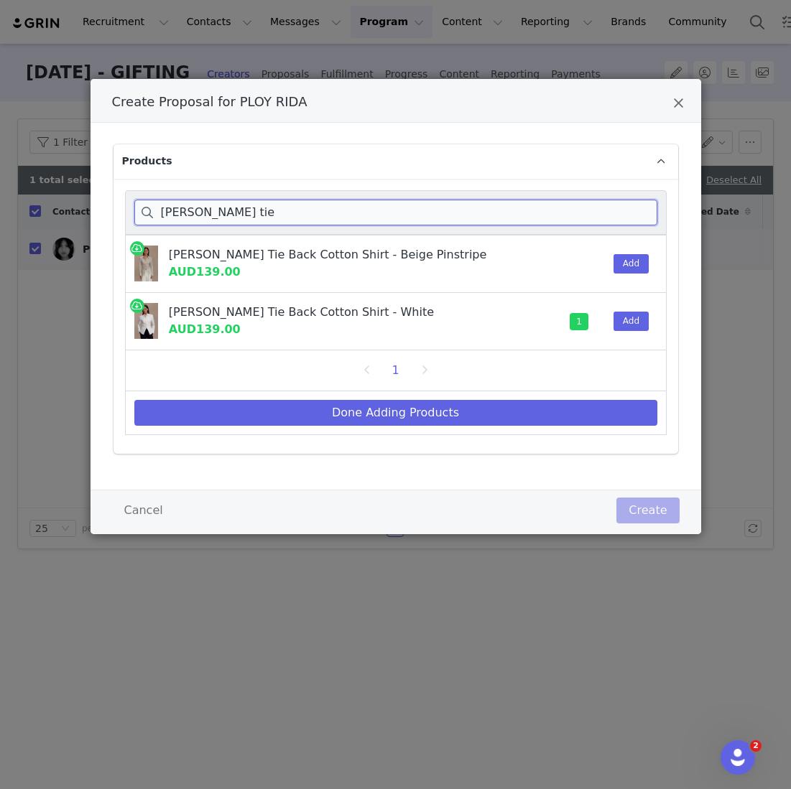
drag, startPoint x: 221, startPoint y: 212, endPoint x: 81, endPoint y: 199, distance: 140.6
click at [81, 199] on div "Create Proposal for PLOY RIDA Products millie tie Millie Tie Back Cotton Shirt …" at bounding box center [395, 394] width 791 height 789
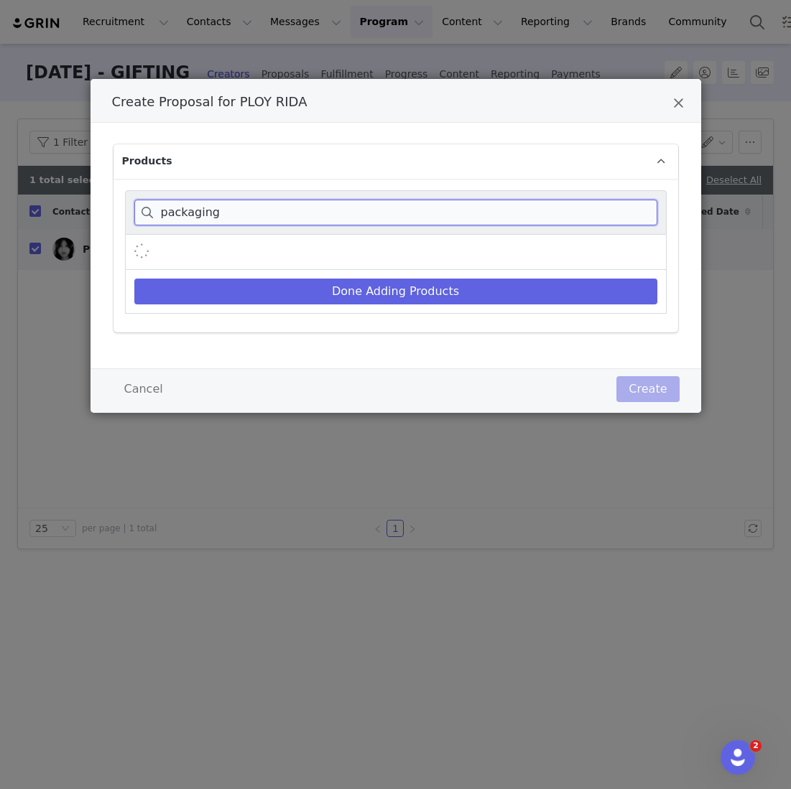
type input "packaging"
click at [572, 254] on div "Create Proposal for PLOY RIDA" at bounding box center [396, 252] width 542 height 35
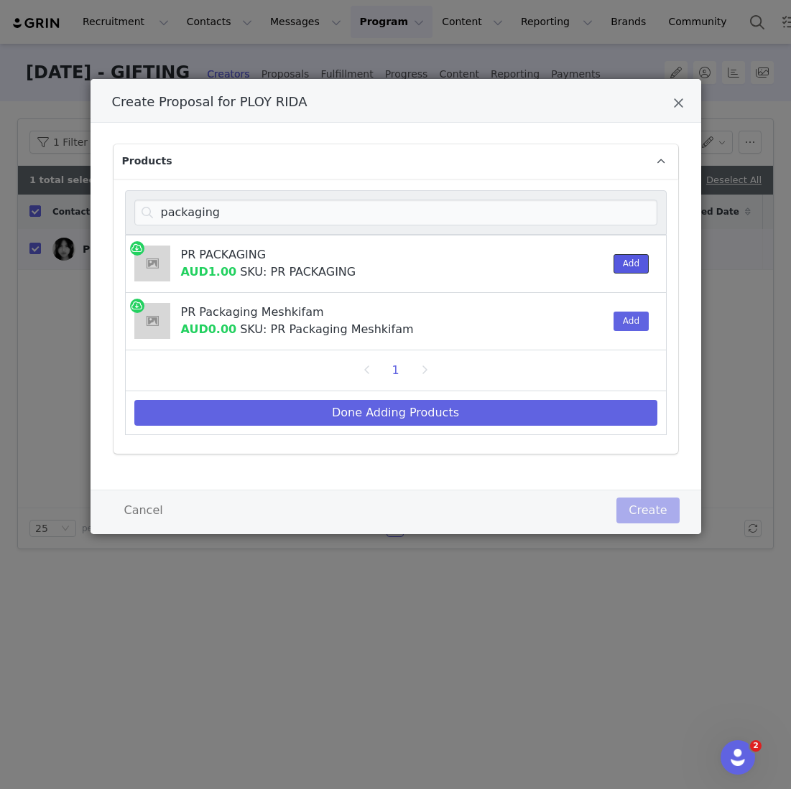
click at [638, 271] on button "Add" at bounding box center [630, 263] width 35 height 19
click at [492, 387] on div "1" at bounding box center [396, 370] width 542 height 41
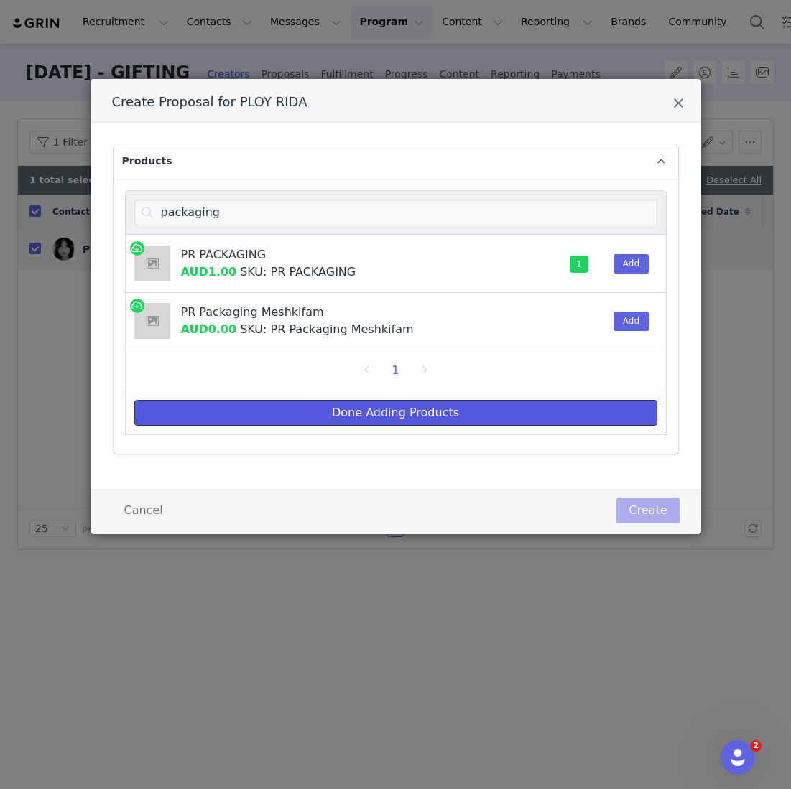
click at [480, 404] on button "Done Adding Products" at bounding box center [395, 413] width 523 height 26
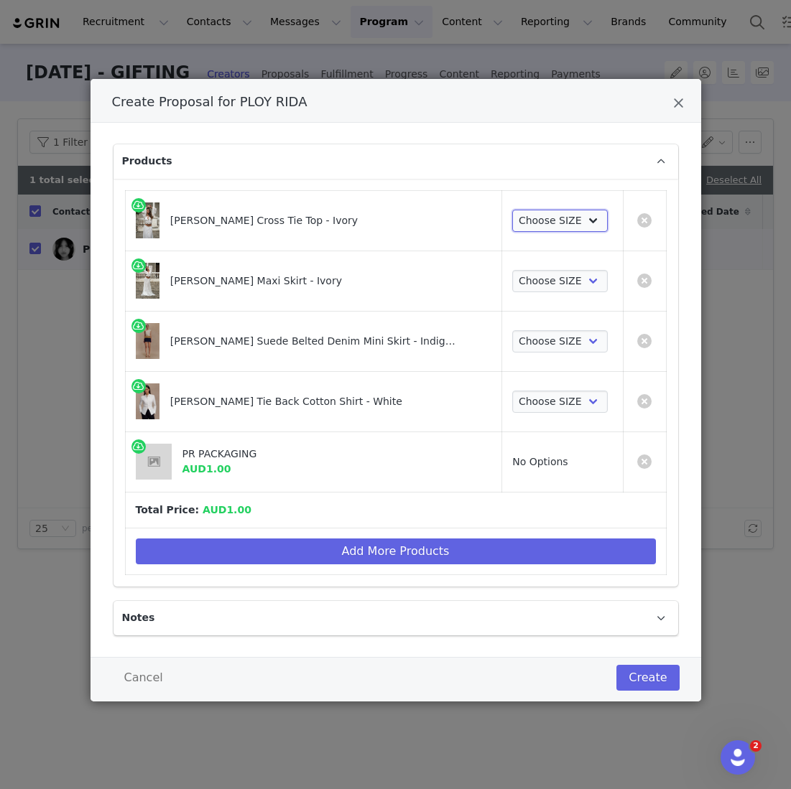
click at [559, 223] on select "Choose SIZE XXS XS S M L XL XXL 3XL" at bounding box center [560, 221] width 96 height 23
click at [512, 210] on select "Choose SIZE XXS XS S M L XL XXL 3XL" at bounding box center [560, 221] width 96 height 23
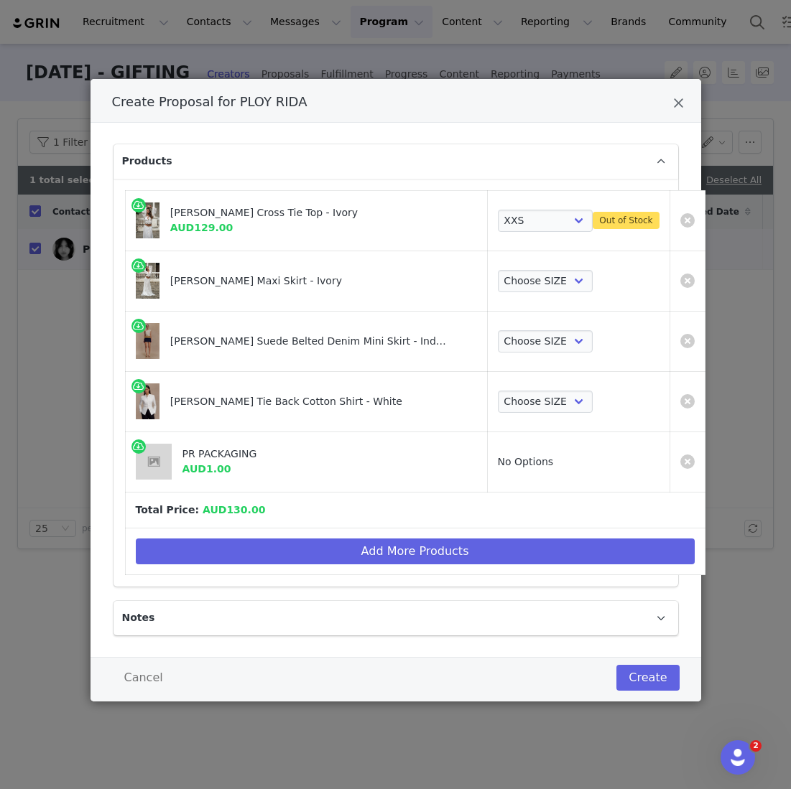
click at [557, 206] on td "Choose SIZE XXS XS S M L XL XXL 3XL Out of Stock" at bounding box center [578, 220] width 182 height 60
click at [541, 210] on select "Choose SIZE XXS XS S M L XL XXL 3XL" at bounding box center [546, 221] width 96 height 23
click at [498, 210] on select "Choose SIZE XXS XS S M L XL XXL 3XL" at bounding box center [546, 221] width 96 height 23
click at [519, 222] on select "Choose SIZE XXS XS S M L XL XXL 3XL" at bounding box center [546, 221] width 96 height 23
select select "27127885"
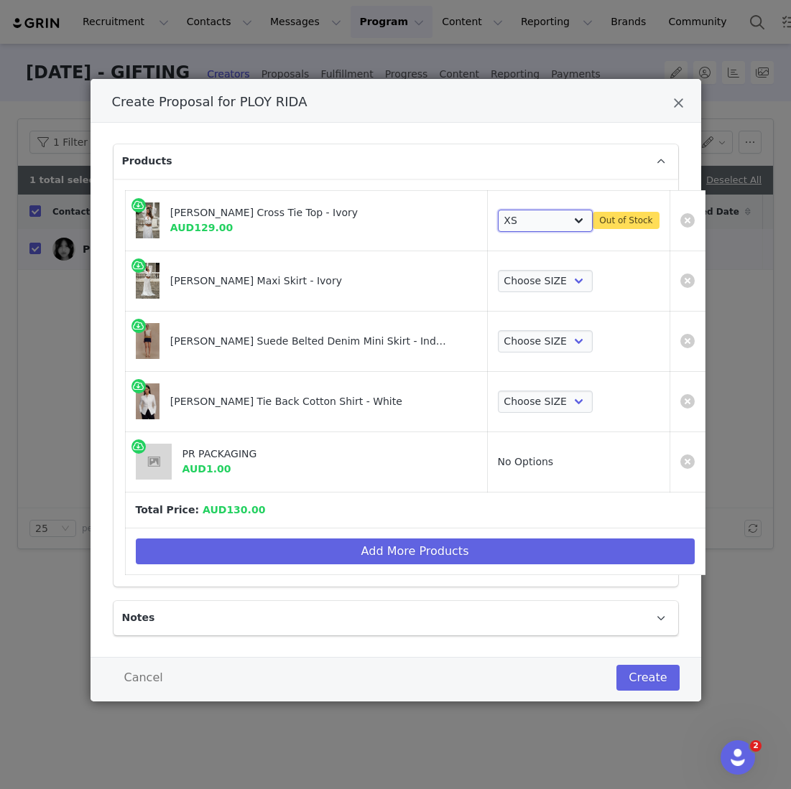
click at [504, 210] on select "Choose SIZE XXS XS S M L XL XXL 3XL" at bounding box center [546, 221] width 96 height 23
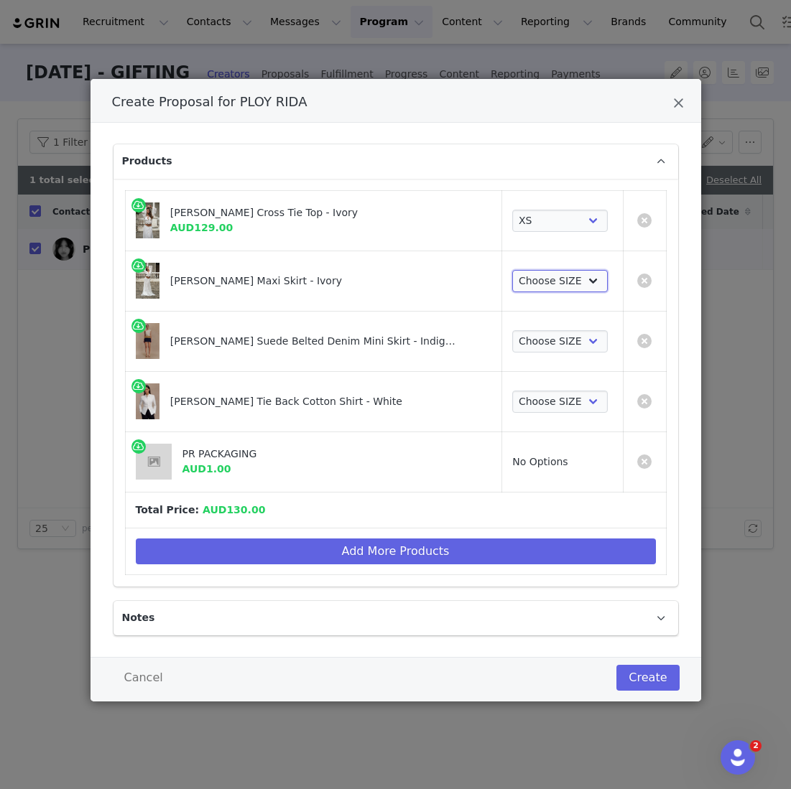
click at [527, 270] on select "Choose SIZE XXS XS S M L XL XXL 3XL" at bounding box center [560, 281] width 96 height 23
click at [512, 270] on select "Choose SIZE XXS XS S M L XL XXL 3XL" at bounding box center [560, 281] width 96 height 23
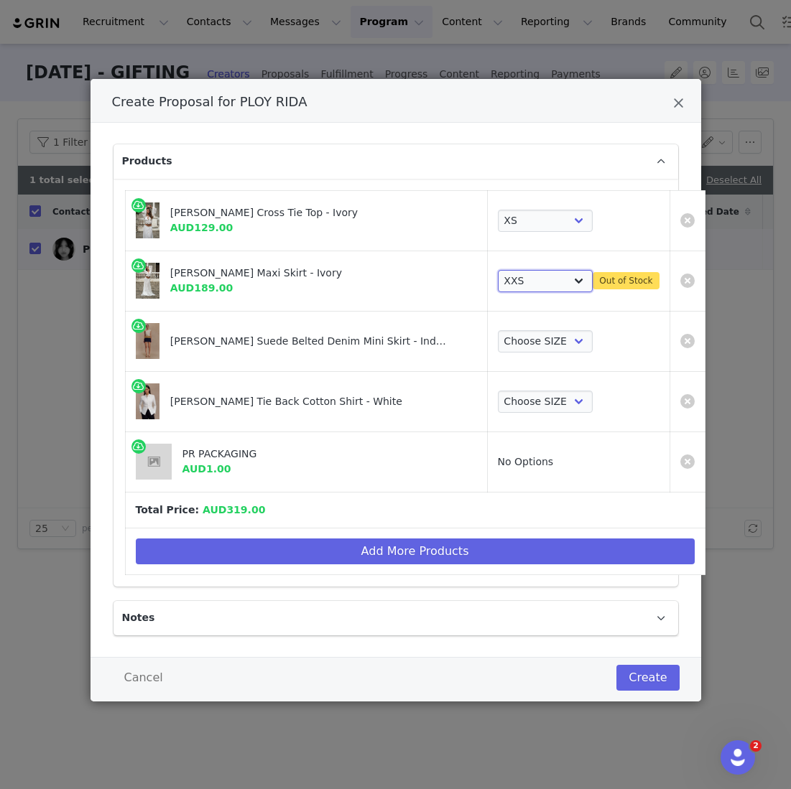
click at [508, 278] on select "Choose SIZE XXS XS S M L XL XXL 3XL" at bounding box center [546, 281] width 96 height 23
click at [498, 270] on select "Choose SIZE XXS XS S M L XL XXL 3XL" at bounding box center [546, 281] width 96 height 23
click at [508, 283] on select "Choose SIZE XXS XS S M L XL XXL 3XL" at bounding box center [546, 281] width 96 height 23
click at [498, 270] on select "Choose SIZE XXS XS S M L XL XXL 3XL" at bounding box center [546, 281] width 96 height 23
click at [508, 277] on select "Choose SIZE XXS XS S M L XL XXL 3XL" at bounding box center [546, 281] width 96 height 23
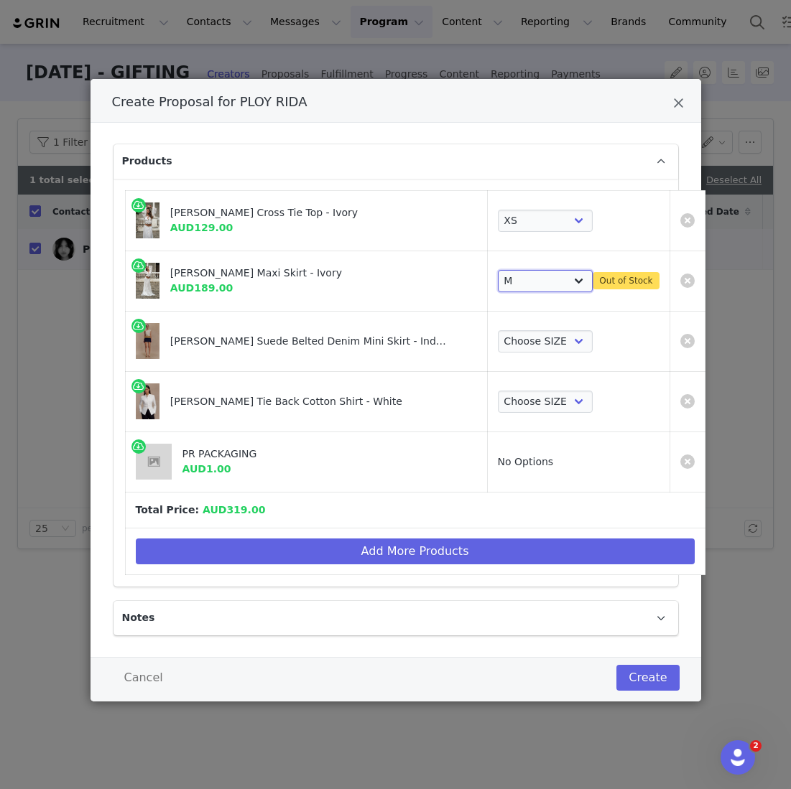
click at [498, 270] on select "Choose SIZE XXS XS S M L XL XXL 3XL" at bounding box center [546, 281] width 96 height 23
click at [510, 278] on select "Choose SIZE XXS XS S M L XL XXL 3XL" at bounding box center [546, 281] width 96 height 23
click at [504, 270] on select "Choose SIZE XXS XS S M L XL XXL 3XL" at bounding box center [546, 281] width 96 height 23
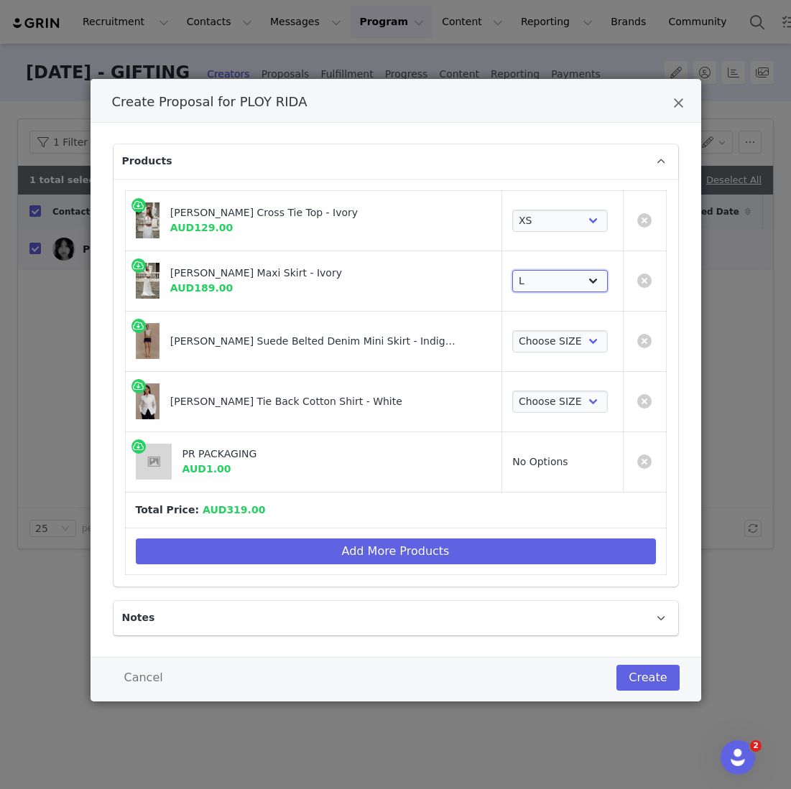
click at [531, 285] on select "Choose SIZE XXS XS S M L XL XXL 3XL" at bounding box center [560, 281] width 96 height 23
select select "27252792"
click at [512, 270] on select "Choose SIZE XXS XS S M L XL XXL 3XL" at bounding box center [560, 281] width 96 height 23
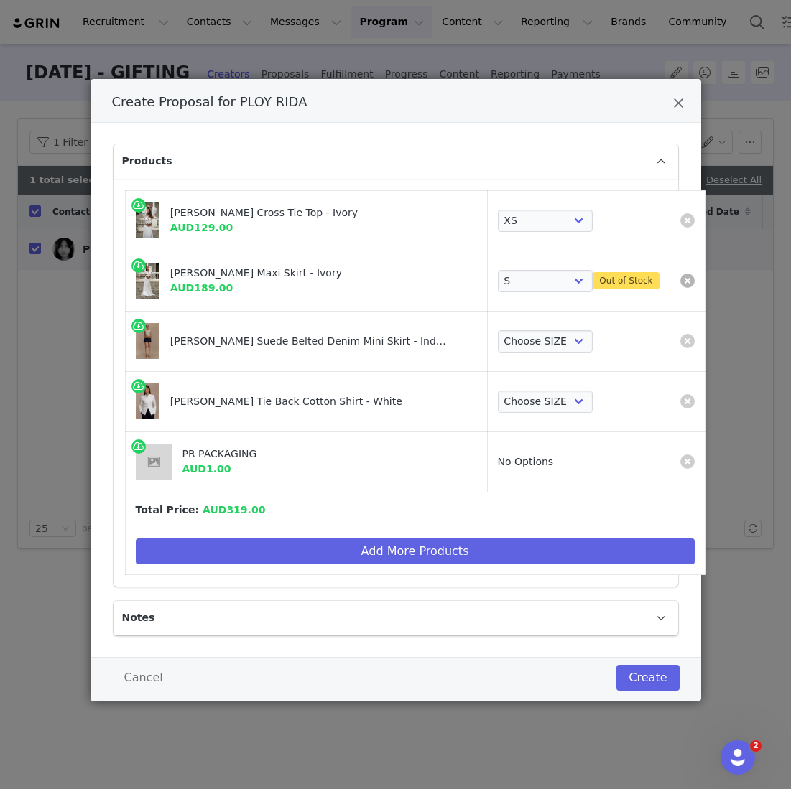
click at [680, 279] on link "Create Proposal for PLOY RIDA" at bounding box center [687, 281] width 14 height 14
select select "Create Proposal for PLOY RIDA"
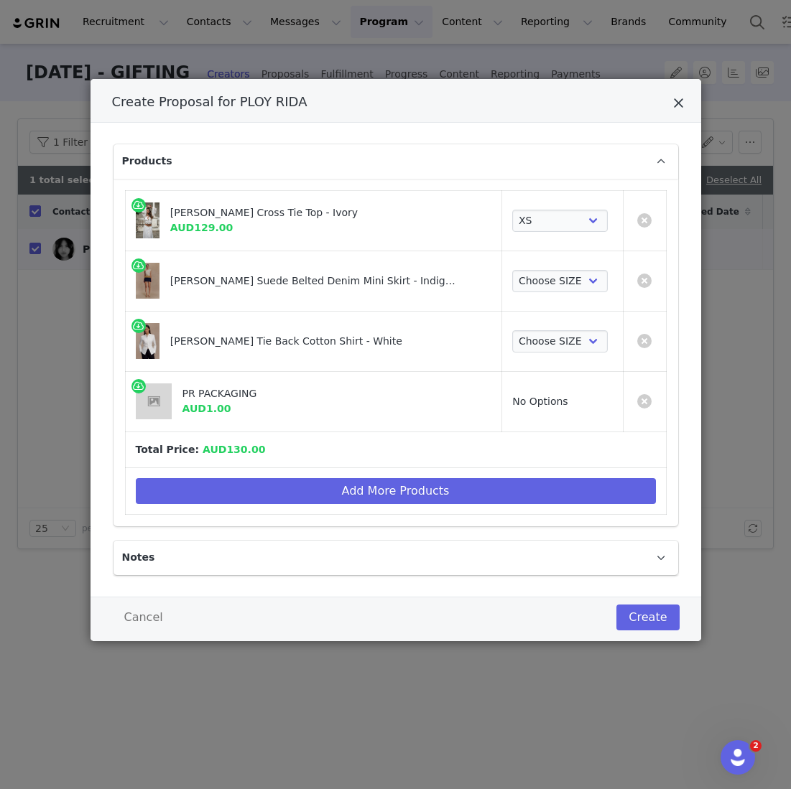
click at [682, 96] on div "Create Proposal for PLOY RIDA" at bounding box center [395, 101] width 610 height 44
click at [672, 98] on div "Create Proposal for PLOY RIDA" at bounding box center [395, 101] width 610 height 44
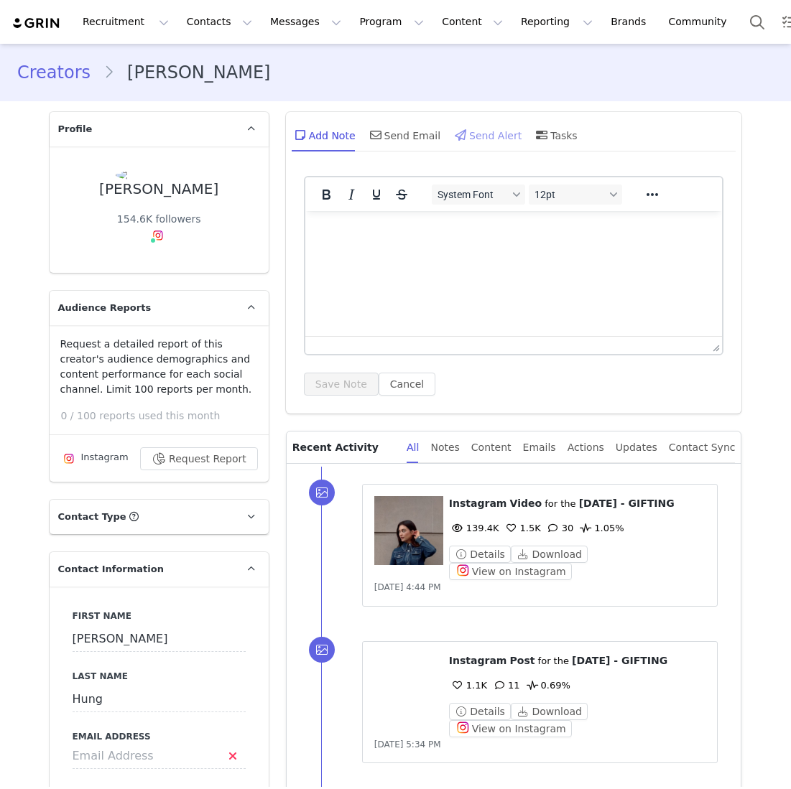
type input "+1 ([GEOGRAPHIC_DATA])"
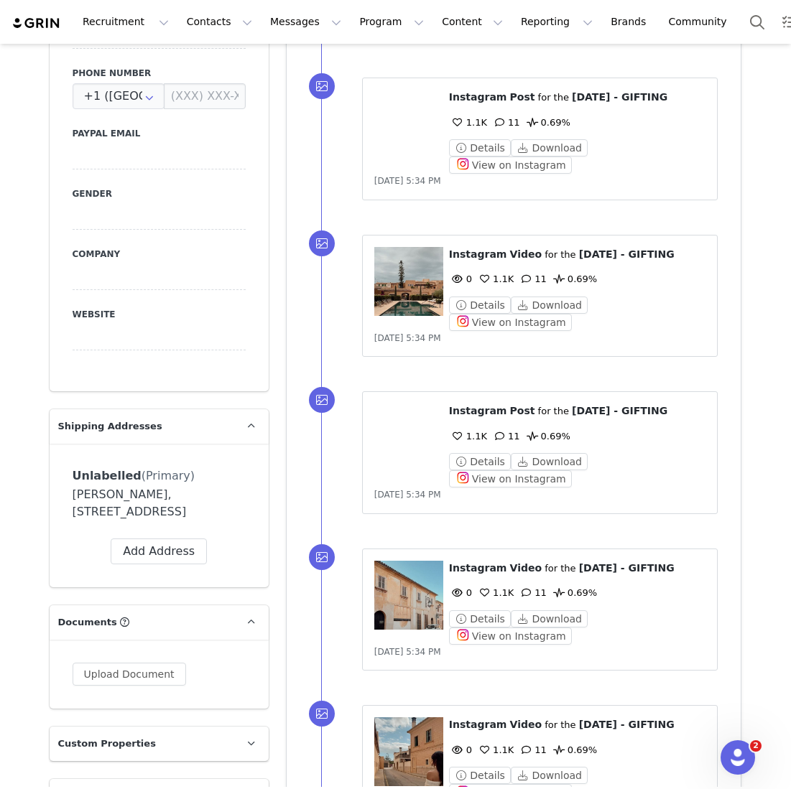
scroll to position [673, 0]
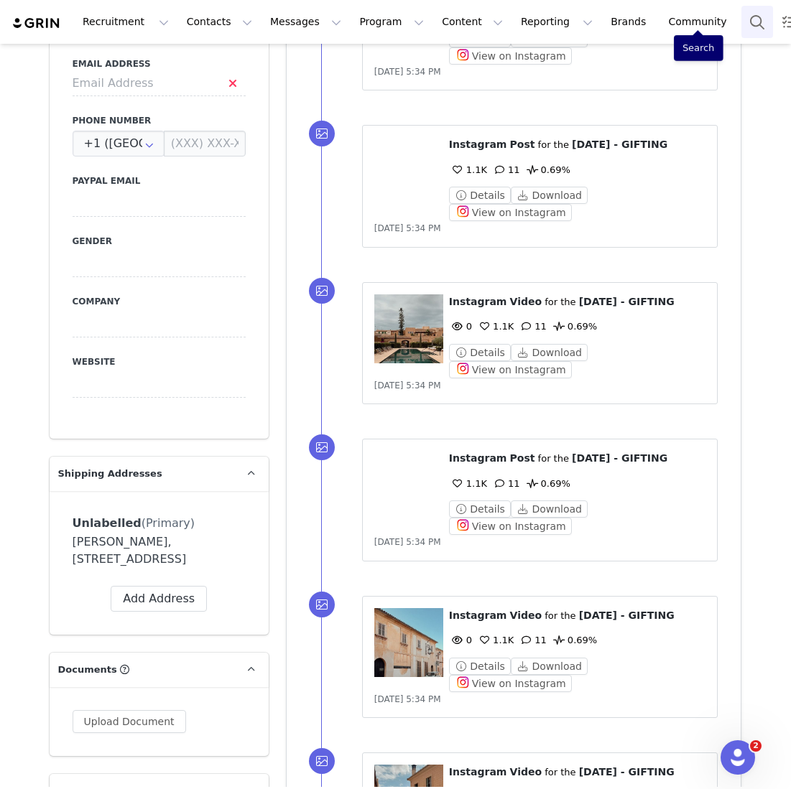
click at [741, 22] on button "Search" at bounding box center [757, 22] width 32 height 32
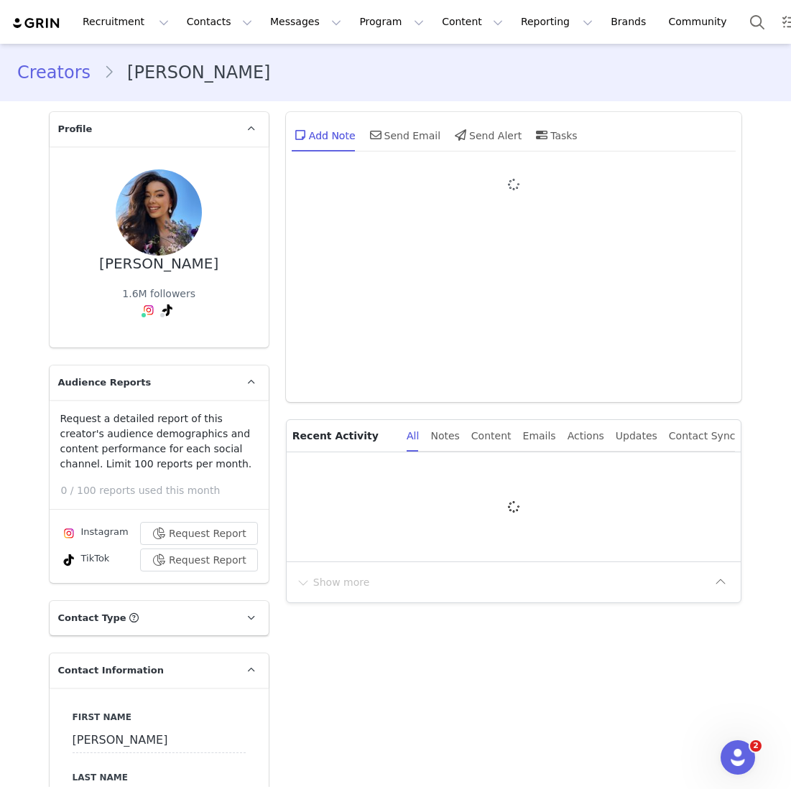
type input "+1 ([GEOGRAPHIC_DATA])"
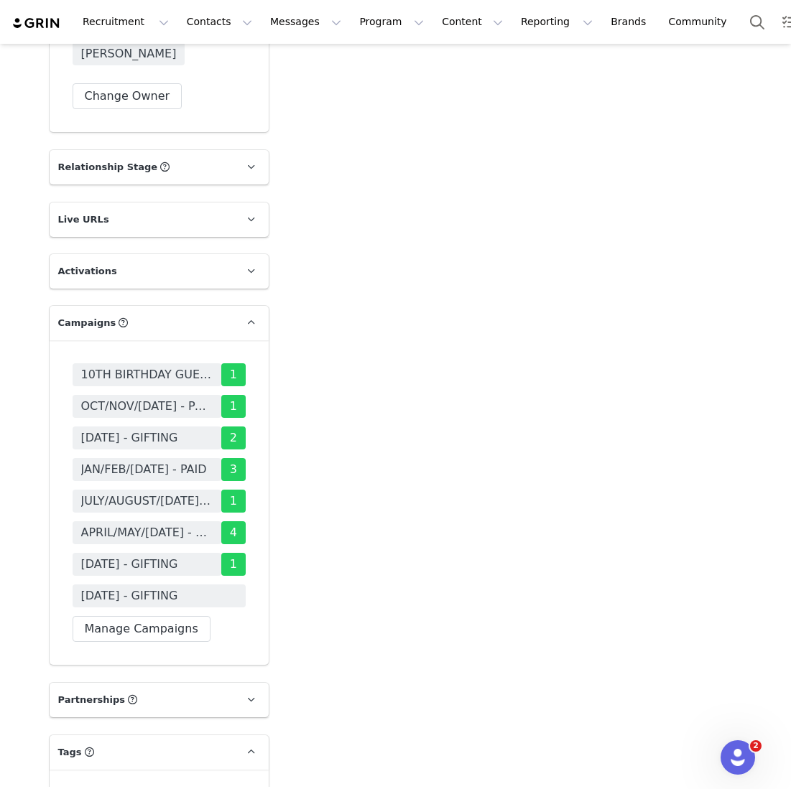
scroll to position [2427, 0]
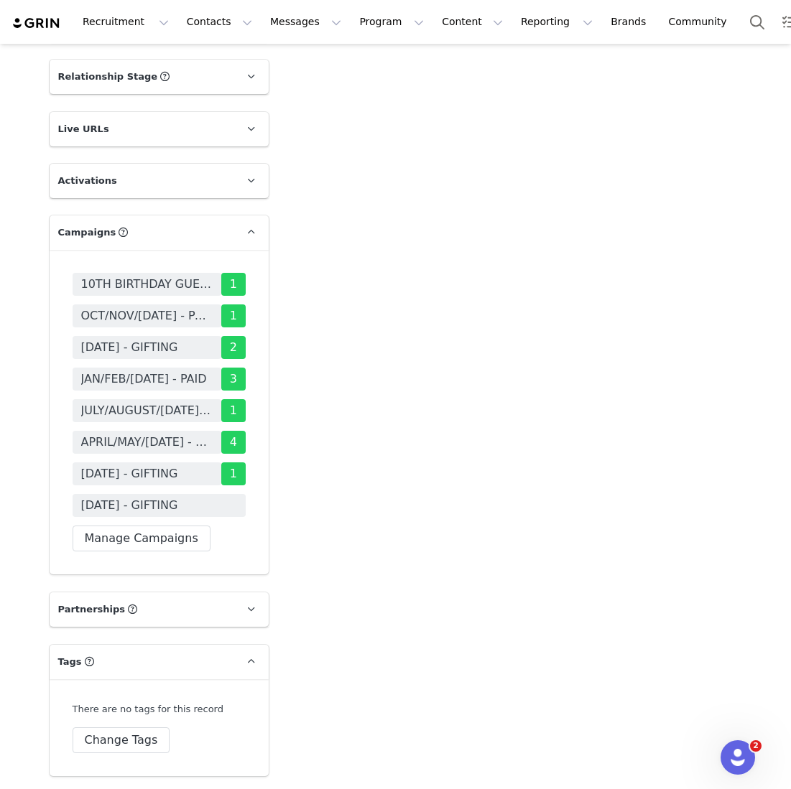
click at [135, 514] on span "[DATE] - GIFTING" at bounding box center [129, 505] width 97 height 17
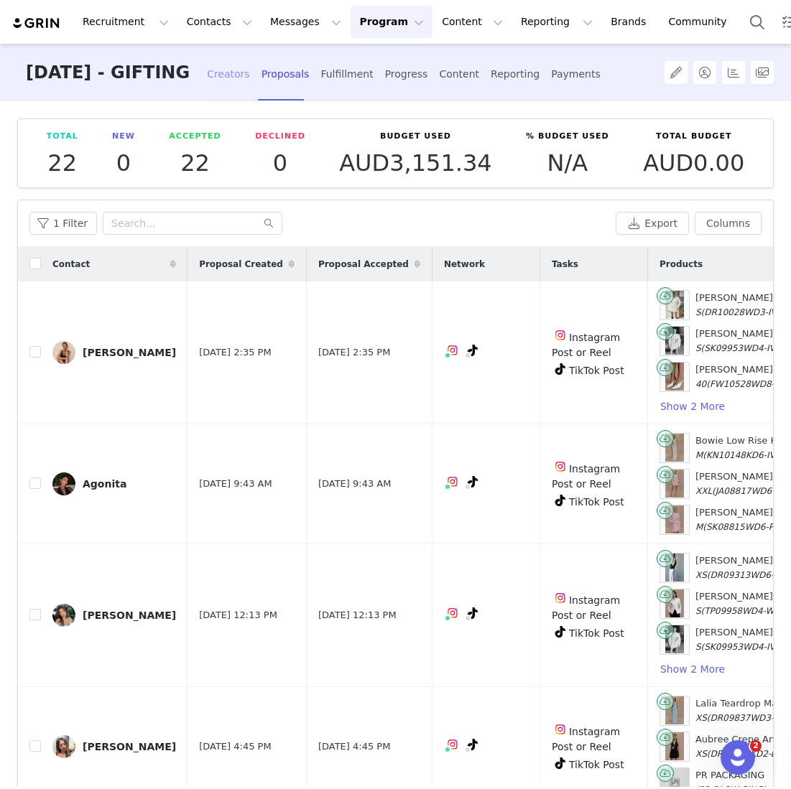
click at [250, 73] on div "Creators" at bounding box center [228, 74] width 43 height 38
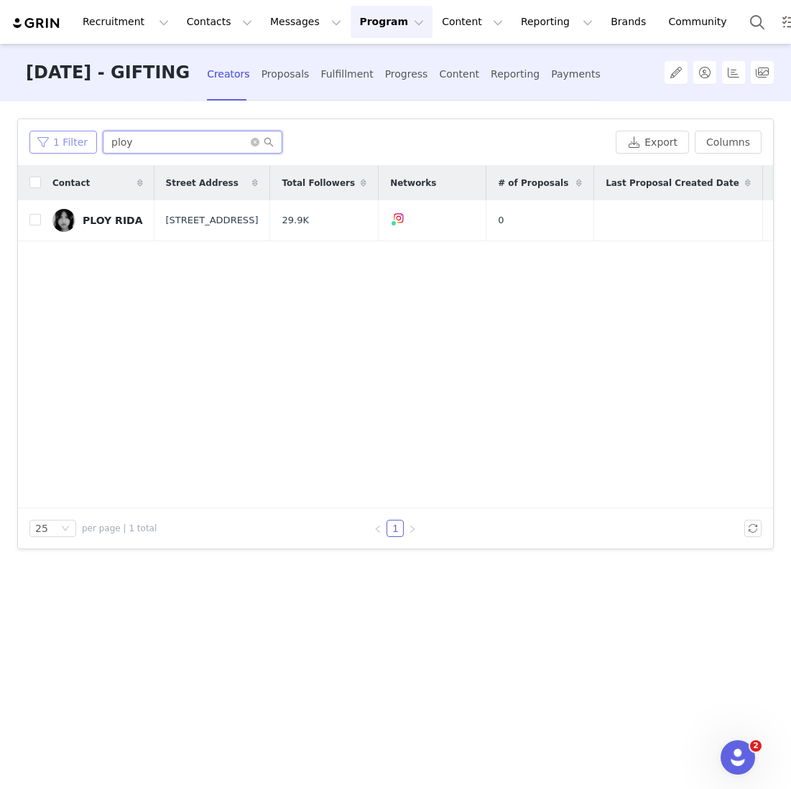
drag, startPoint x: 169, startPoint y: 146, endPoint x: 40, endPoint y: 144, distance: 130.0
click at [42, 145] on div "1 Filter ploy" at bounding box center [319, 142] width 580 height 23
type input "e"
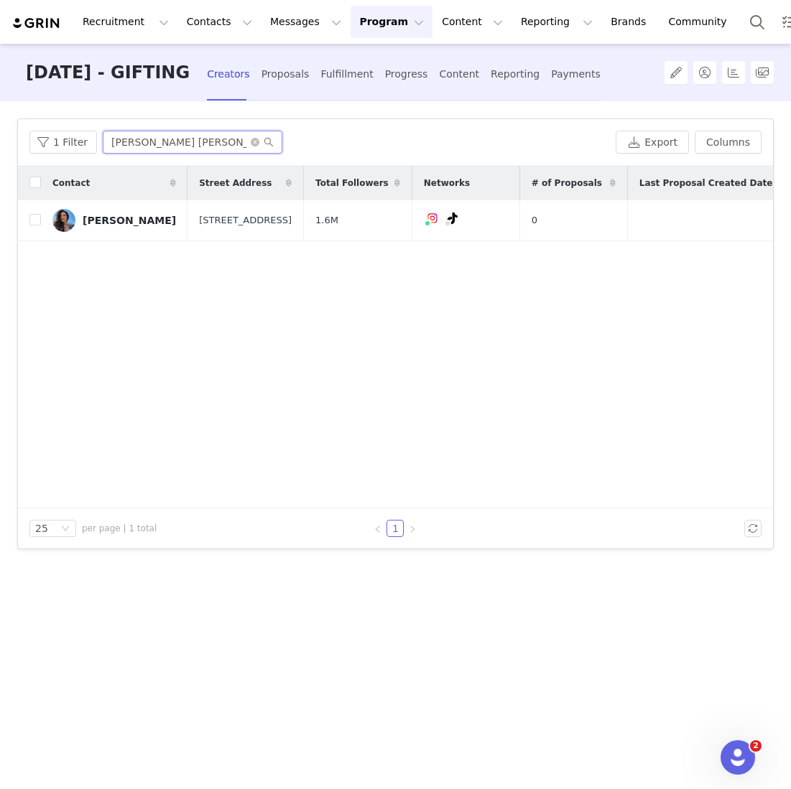
type input "[PERSON_NAME] [PERSON_NAME]"
click at [11, 223] on div "Filters Filter Logic And Or Archived Select No Application Status Select Contac…" at bounding box center [395, 444] width 791 height 686
click at [39, 225] on input "checkbox" at bounding box center [34, 219] width 11 height 11
checkbox input "true"
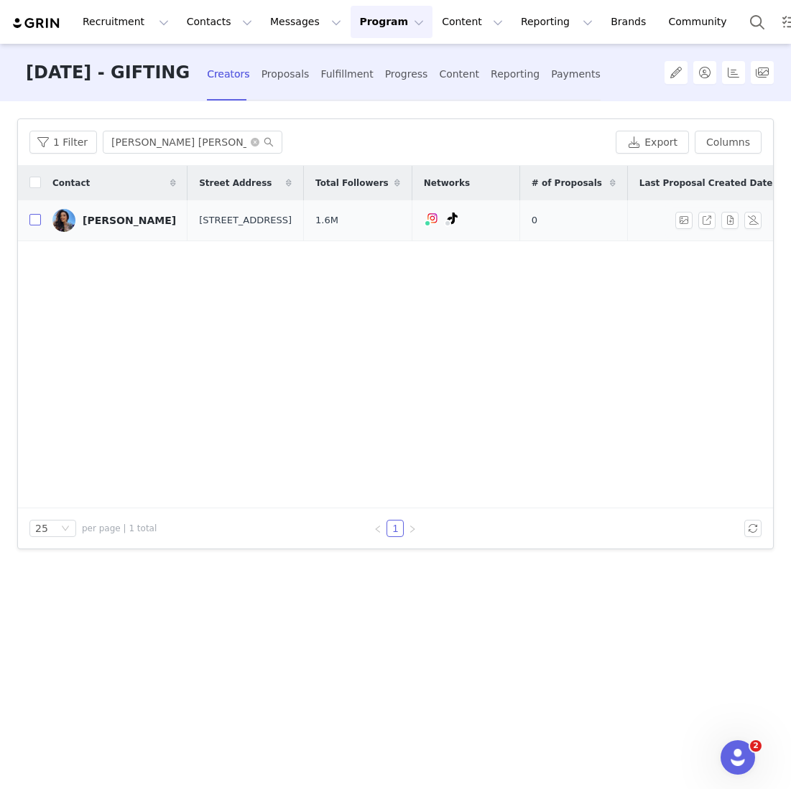
checkbox input "true"
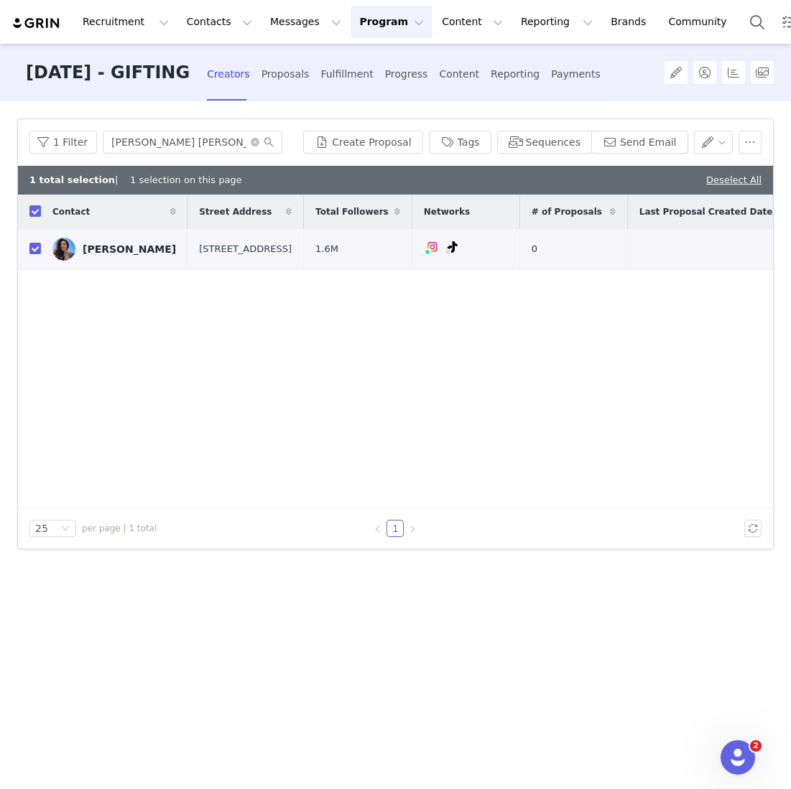
click at [399, 129] on div "1 Filter [PERSON_NAME] wh Create Proposal Tags Sequences Send Email" at bounding box center [395, 142] width 755 height 47
click at [387, 140] on button "Create Proposal" at bounding box center [362, 142] width 119 height 23
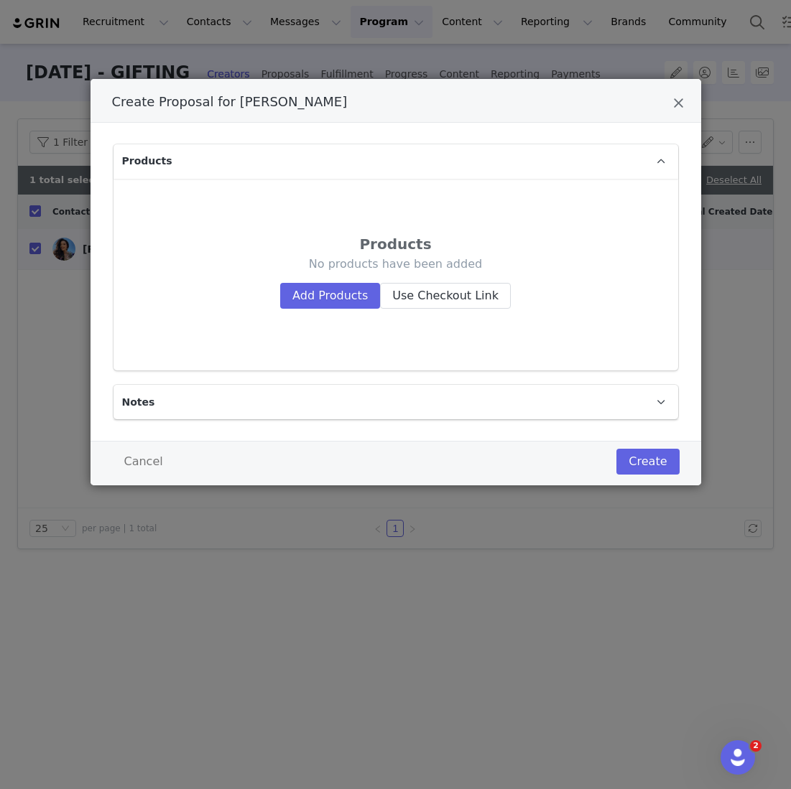
click at [324, 280] on div "No products have been added Add Products Use Checkout Link" at bounding box center [396, 282] width 484 height 52
click at [315, 290] on button "Add Products" at bounding box center [330, 296] width 100 height 26
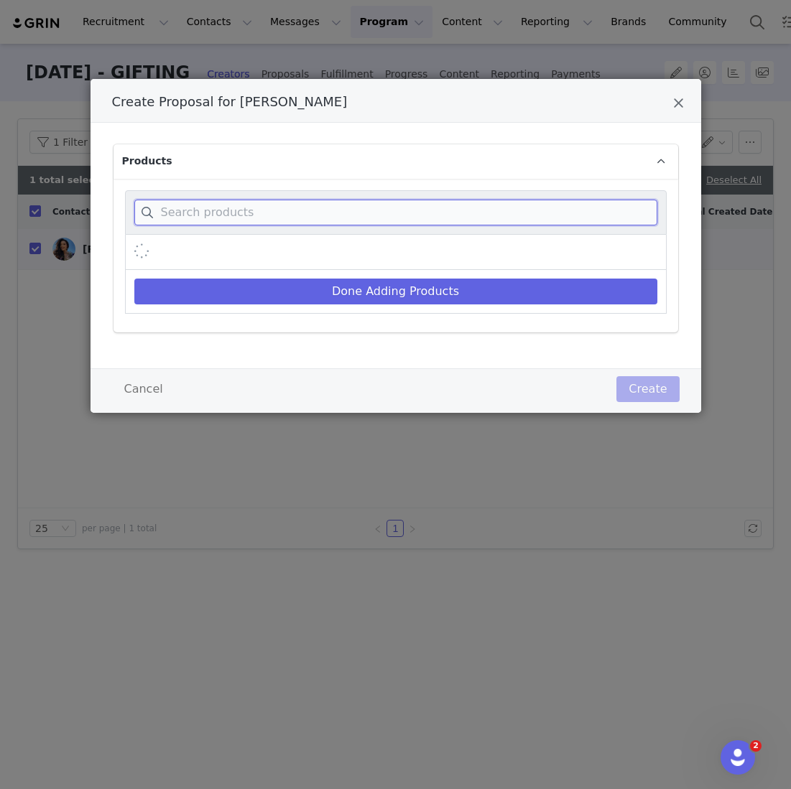
click at [297, 210] on input "Create Proposal for Tara Whiteman" at bounding box center [395, 213] width 523 height 26
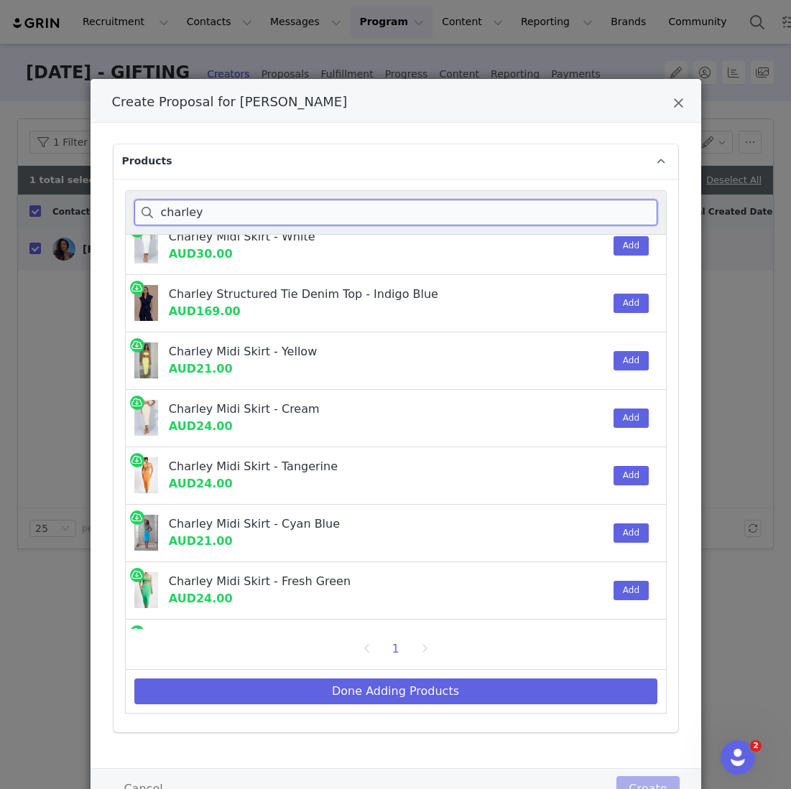
scroll to position [56, 0]
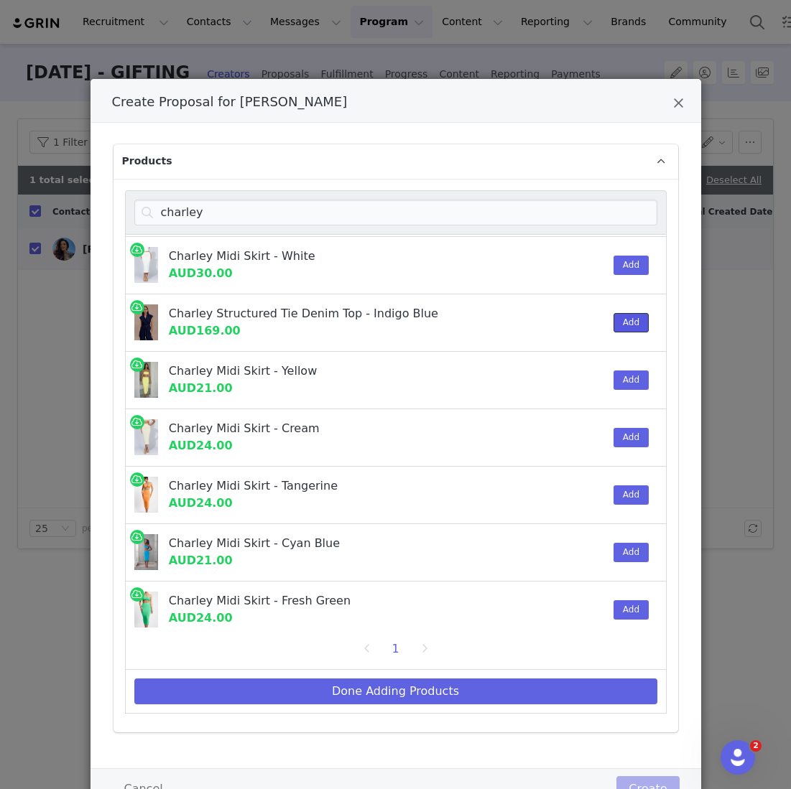
click at [631, 325] on button "Add" at bounding box center [630, 322] width 35 height 19
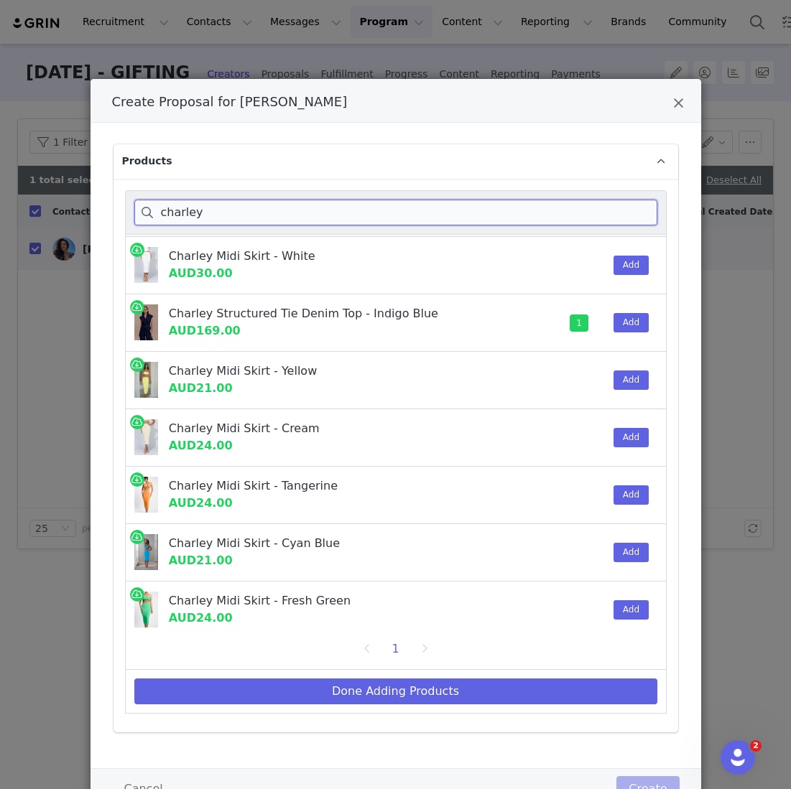
drag, startPoint x: 249, startPoint y: 217, endPoint x: 115, endPoint y: 182, distance: 138.0
click at [115, 182] on div "[PERSON_NAME] Structured Tie Denim Top - Chocolate AUD169.00 Add Charley Midi S…" at bounding box center [395, 456] width 565 height 554
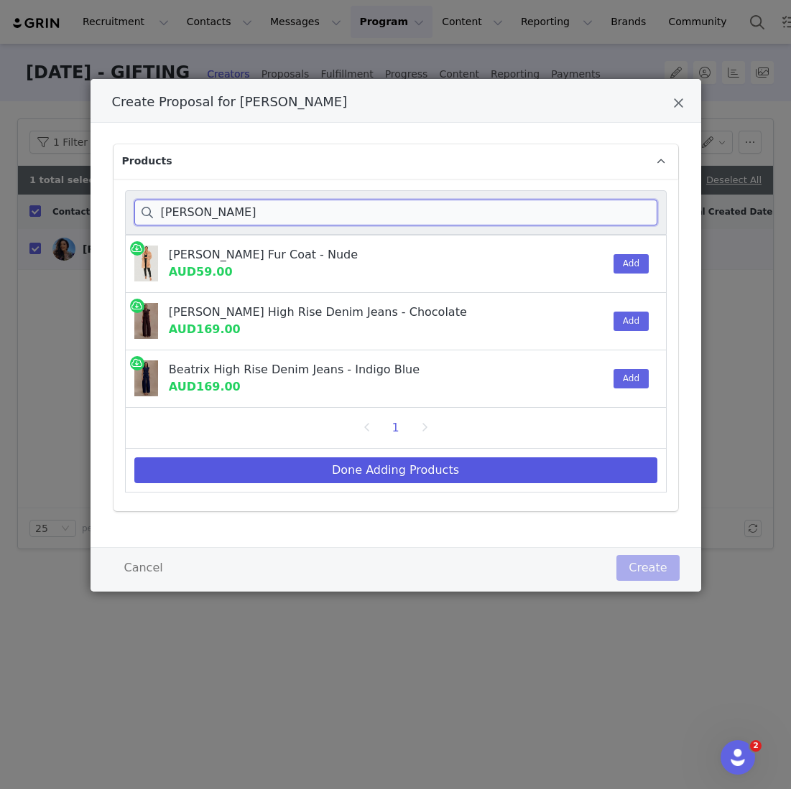
scroll to position [0, 0]
type input "[PERSON_NAME]"
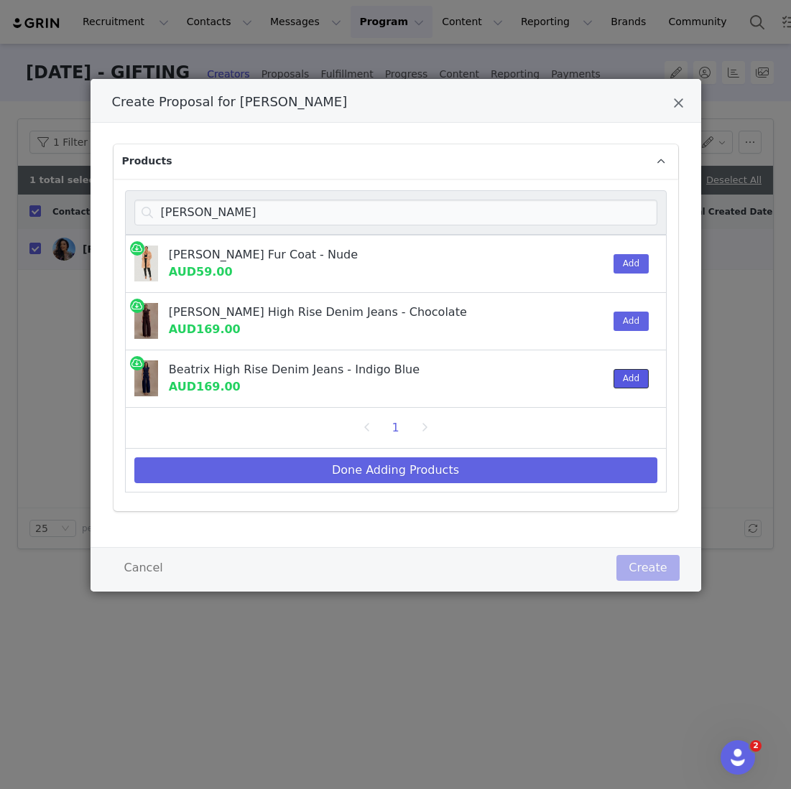
click at [623, 374] on button "Add" at bounding box center [630, 378] width 35 height 19
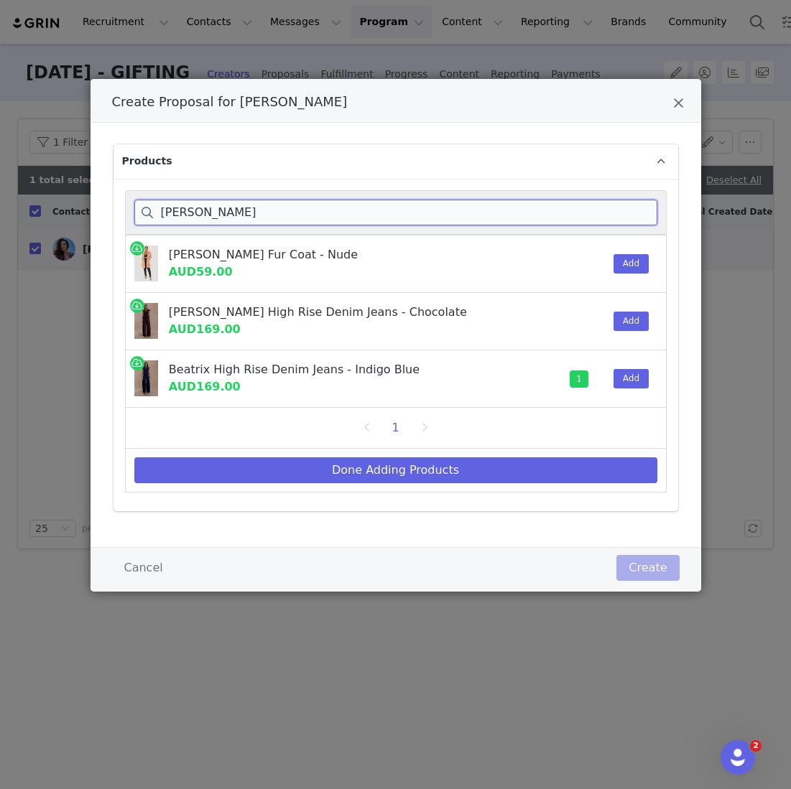
drag, startPoint x: 235, startPoint y: 214, endPoint x: 86, endPoint y: 199, distance: 149.4
click at [86, 199] on div "Create Proposal for [PERSON_NAME] Products [PERSON_NAME] Faux Fur Coat - Nude A…" at bounding box center [395, 394] width 791 height 789
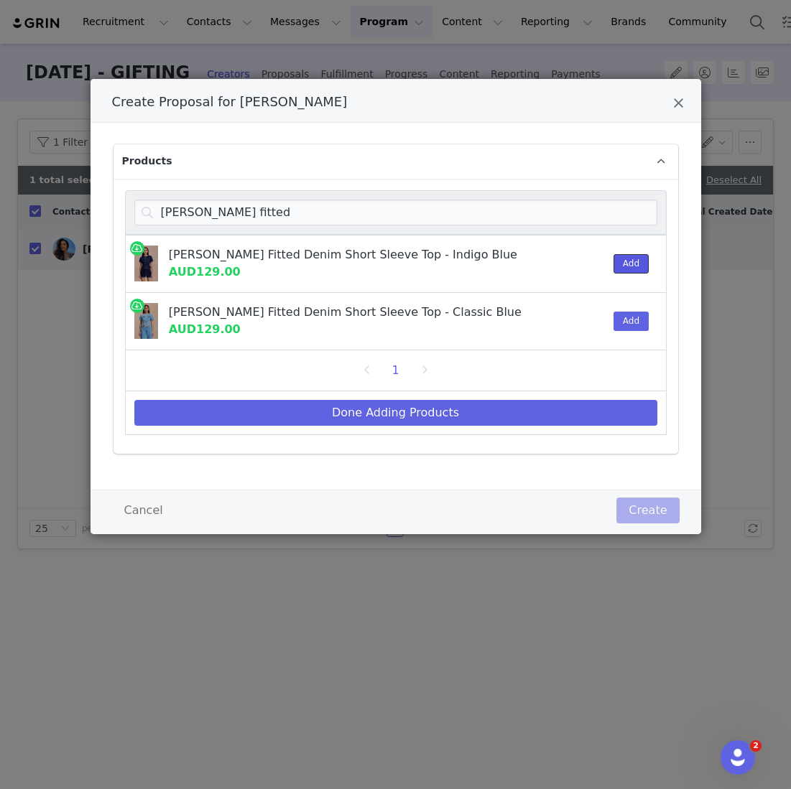
click at [621, 259] on button "Add" at bounding box center [630, 263] width 35 height 19
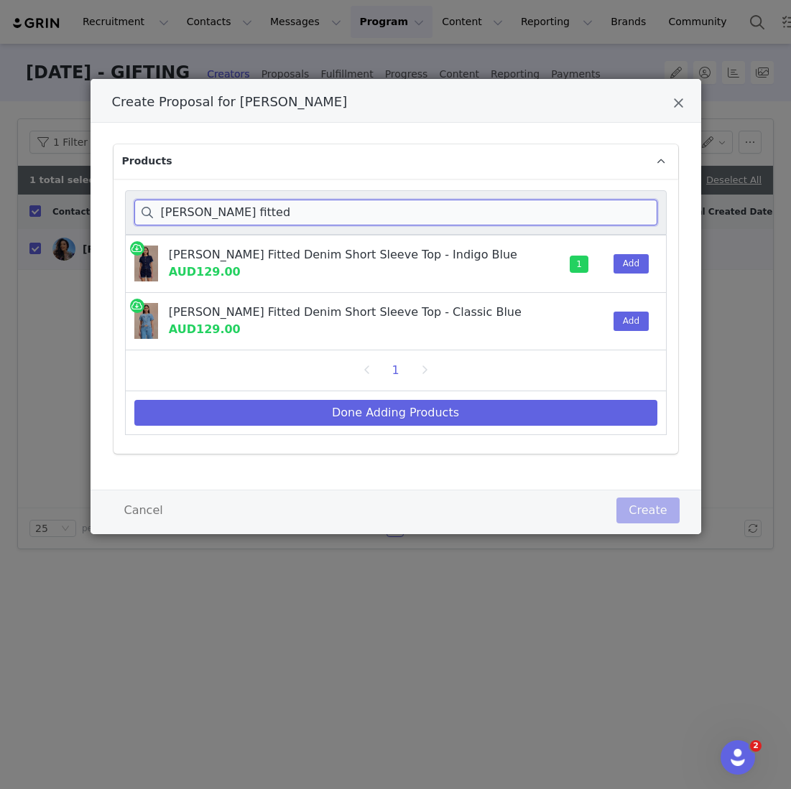
drag, startPoint x: 269, startPoint y: 205, endPoint x: 207, endPoint y: 204, distance: 61.8
click at [206, 204] on input "[PERSON_NAME] fitted" at bounding box center [395, 213] width 523 height 26
drag, startPoint x: 268, startPoint y: 222, endPoint x: 112, endPoint y: 218, distance: 155.9
click at [112, 218] on div "Products [PERSON_NAME] fitted [PERSON_NAME] Fitted Denim Short Sleeve Top - Ind…" at bounding box center [395, 299] width 567 height 310
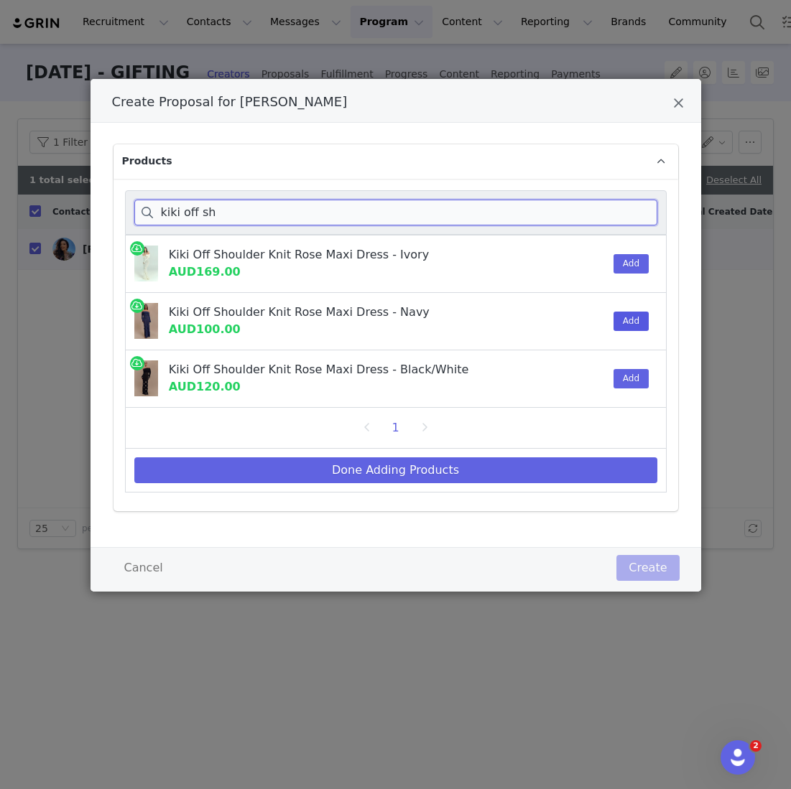
type input "kiki off sh"
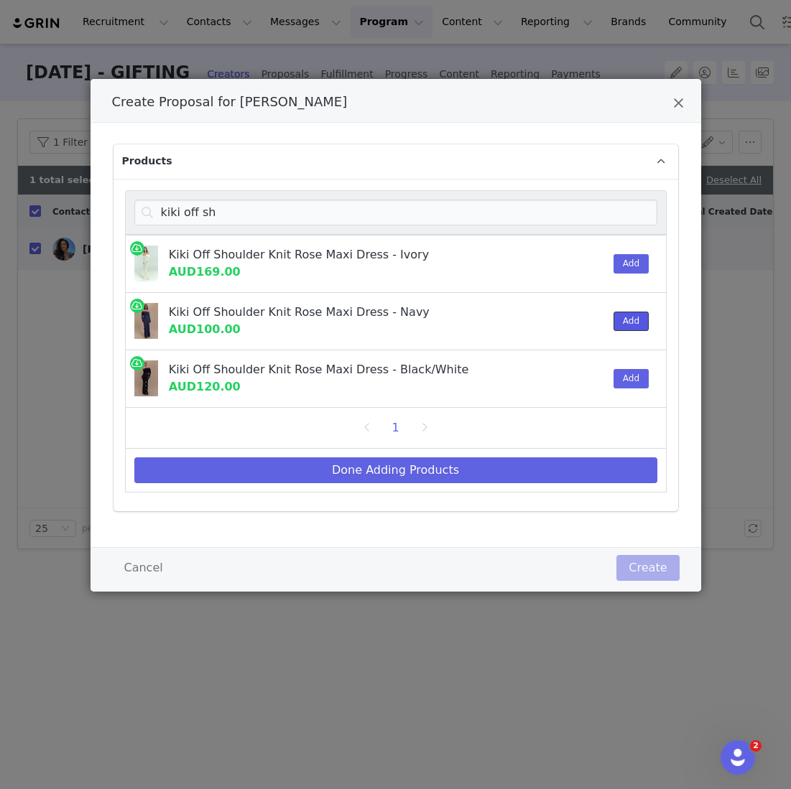
click at [629, 325] on button "Add" at bounding box center [630, 321] width 35 height 19
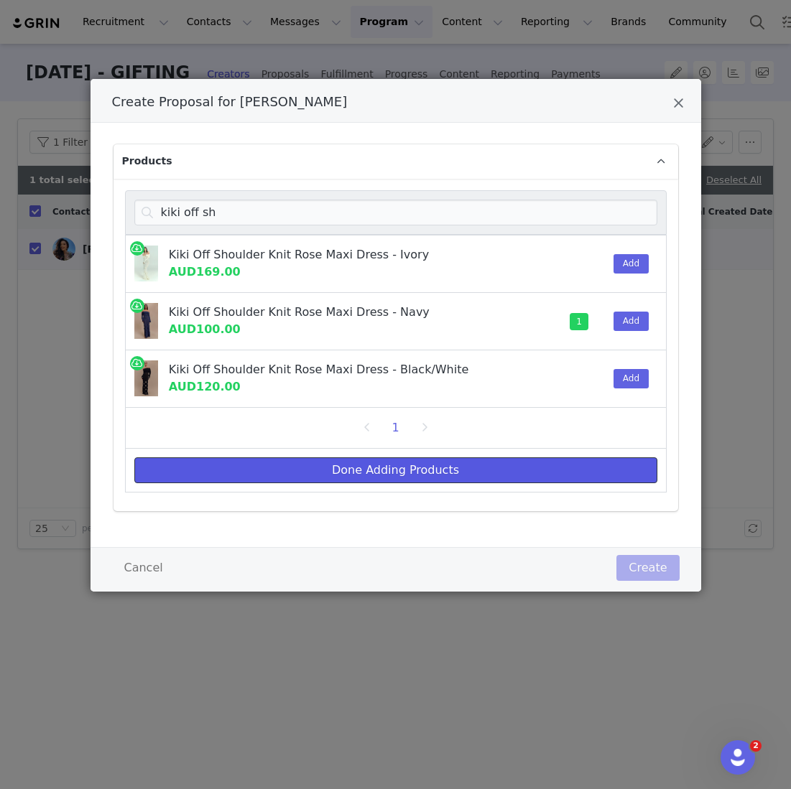
click at [474, 473] on button "Done Adding Products" at bounding box center [395, 471] width 523 height 26
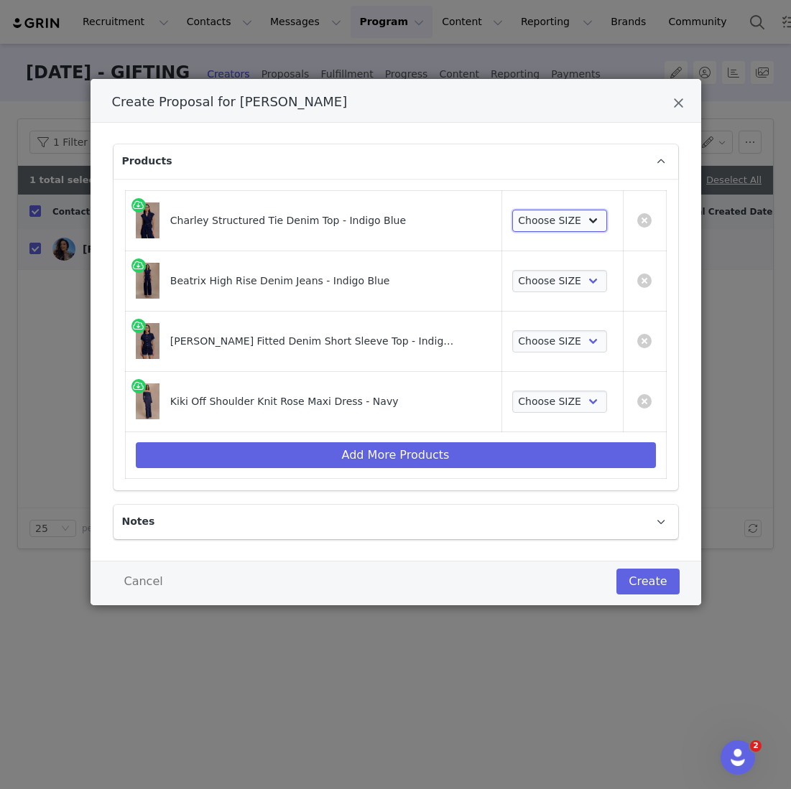
click at [568, 213] on select "Choose SIZE XXS XS S M L XL XXL 3XL" at bounding box center [560, 221] width 96 height 23
select select "27798971"
click at [512, 210] on select "Choose SIZE XXS XS S M L XL XXL 3XL" at bounding box center [560, 221] width 96 height 23
drag, startPoint x: 567, startPoint y: 214, endPoint x: 521, endPoint y: 276, distance: 77.0
click at [521, 276] on select "Choose SIZE 22 23 24 25 26 27 28 29 30 31 32 33 34 35 36" at bounding box center [560, 281] width 96 height 23
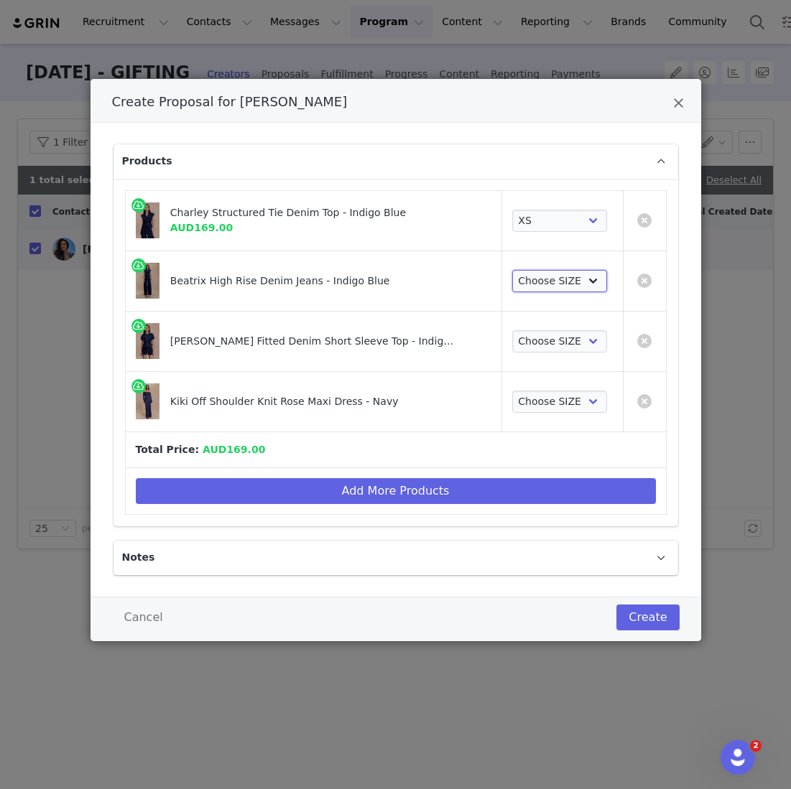
click at [536, 288] on select "Choose SIZE 22 23 24 25 26 27 28 29 30 31 32 33 34 35 36" at bounding box center [560, 281] width 96 height 23
select select "27695594"
click at [512, 270] on select "Choose SIZE 22 23 24 25 26 27 28 29 30 31 32 33 34 35 36" at bounding box center [560, 281] width 96 height 23
drag, startPoint x: 537, startPoint y: 289, endPoint x: 517, endPoint y: 344, distance: 58.6
click at [517, 343] on select "Choose SIZE XXS XS S M L XL XXL 3XL" at bounding box center [560, 341] width 96 height 23
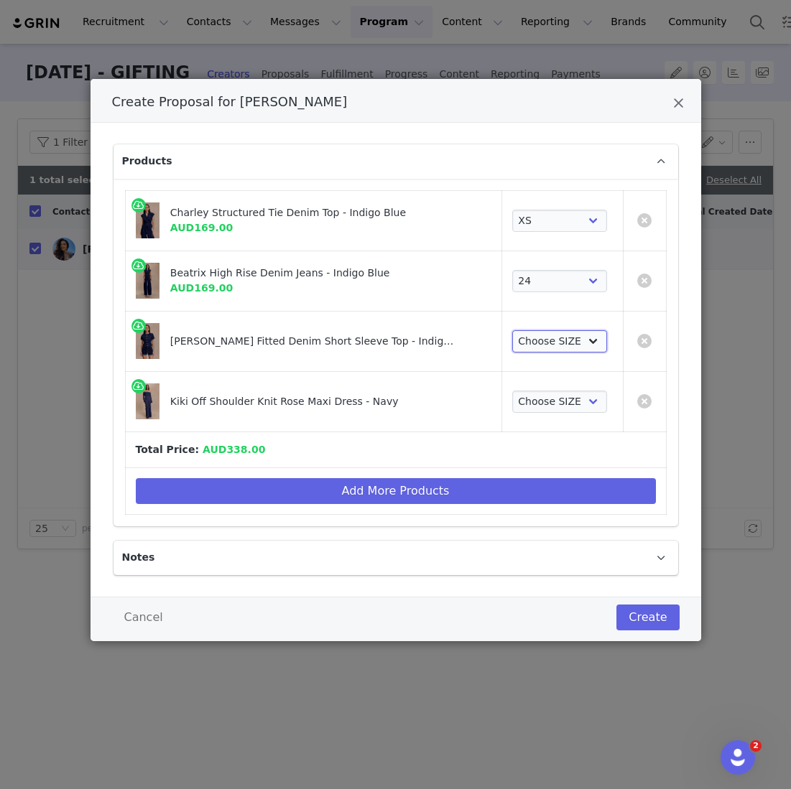
select select "27798833"
click at [512, 330] on select "Choose SIZE XXS XS S M L XL XXL 3XL" at bounding box center [560, 341] width 96 height 23
drag, startPoint x: 517, startPoint y: 344, endPoint x: 526, endPoint y: 399, distance: 56.0
click at [526, 399] on select "Choose SIZE XS S M L XL" at bounding box center [560, 402] width 96 height 23
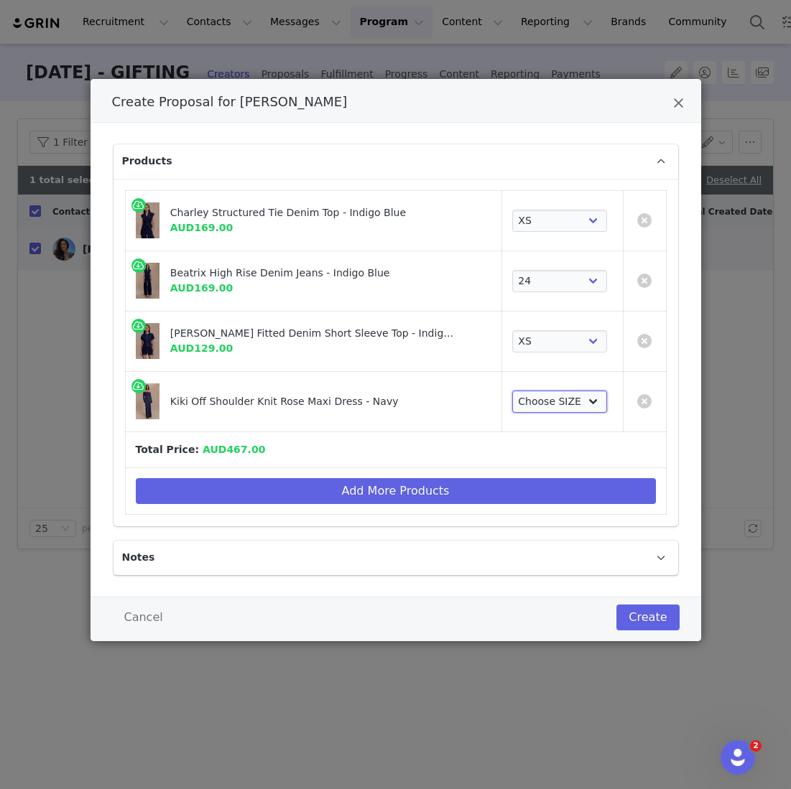
select select "24271445"
click at [512, 391] on select "Choose SIZE XS S M L XL" at bounding box center [560, 402] width 96 height 23
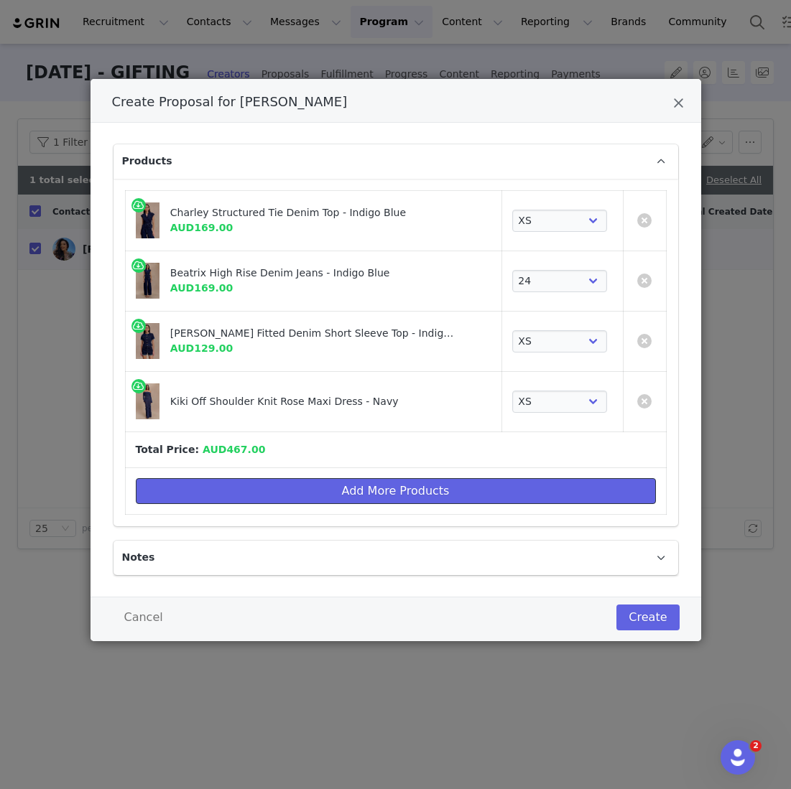
drag, startPoint x: 526, startPoint y: 399, endPoint x: 403, endPoint y: 499, distance: 158.3
click at [403, 499] on button "Add More Products" at bounding box center [396, 491] width 520 height 26
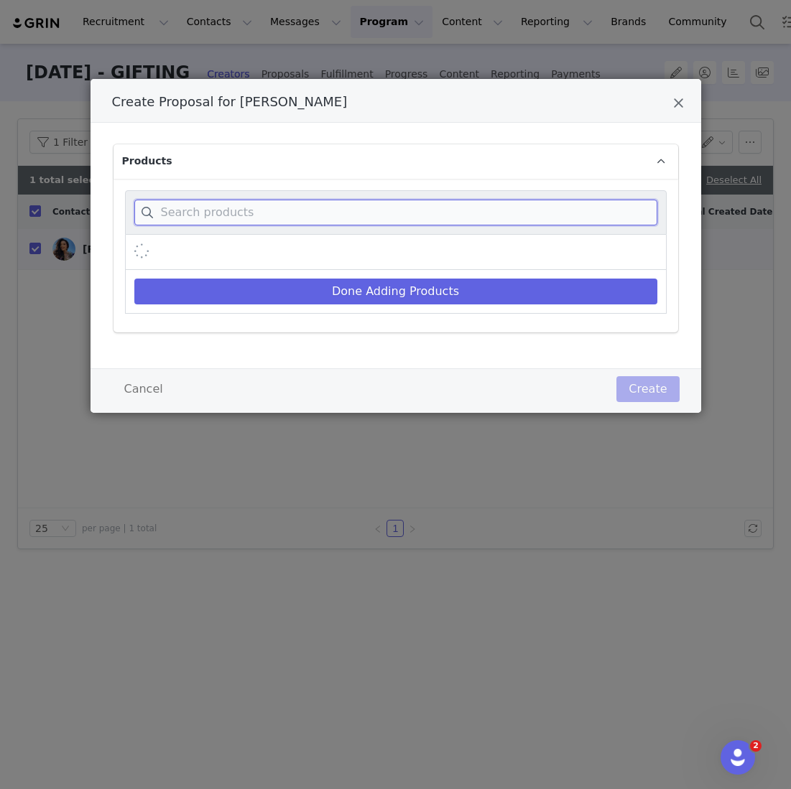
click at [342, 222] on input "Create Proposal for Tara Whiteman" at bounding box center [395, 213] width 523 height 26
type input "packaging"
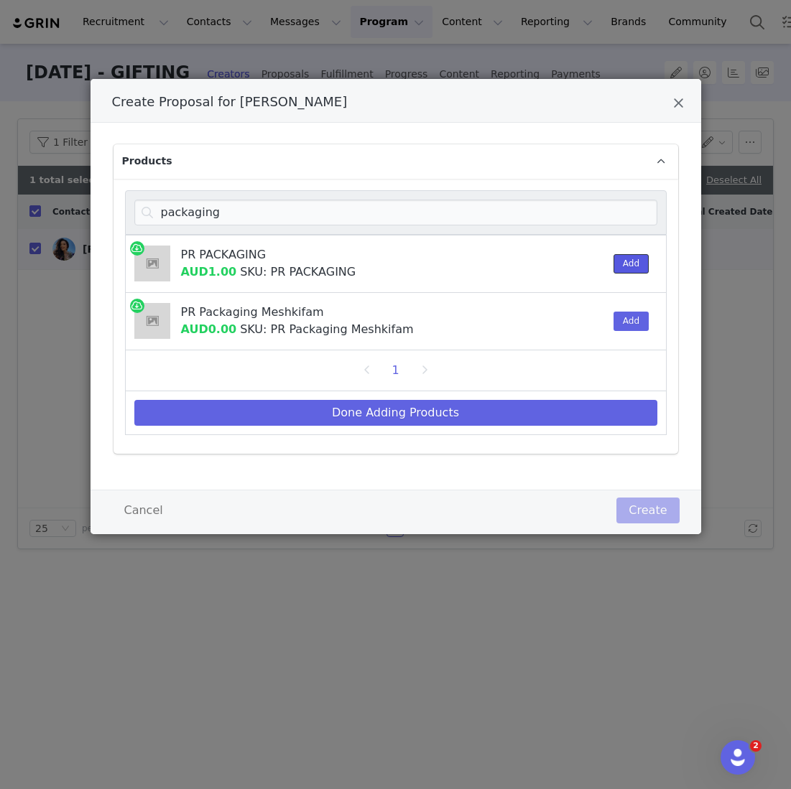
click at [633, 263] on button "Add" at bounding box center [630, 263] width 35 height 19
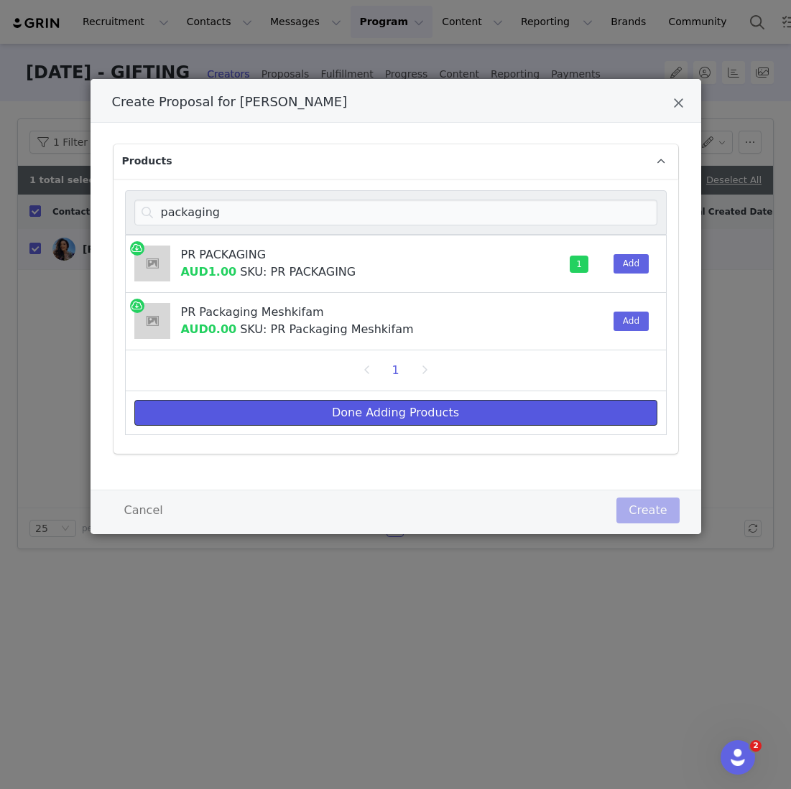
click at [456, 417] on button "Done Adding Products" at bounding box center [395, 413] width 523 height 26
select select "27798971"
select select "27695594"
select select "27798833"
select select "24271445"
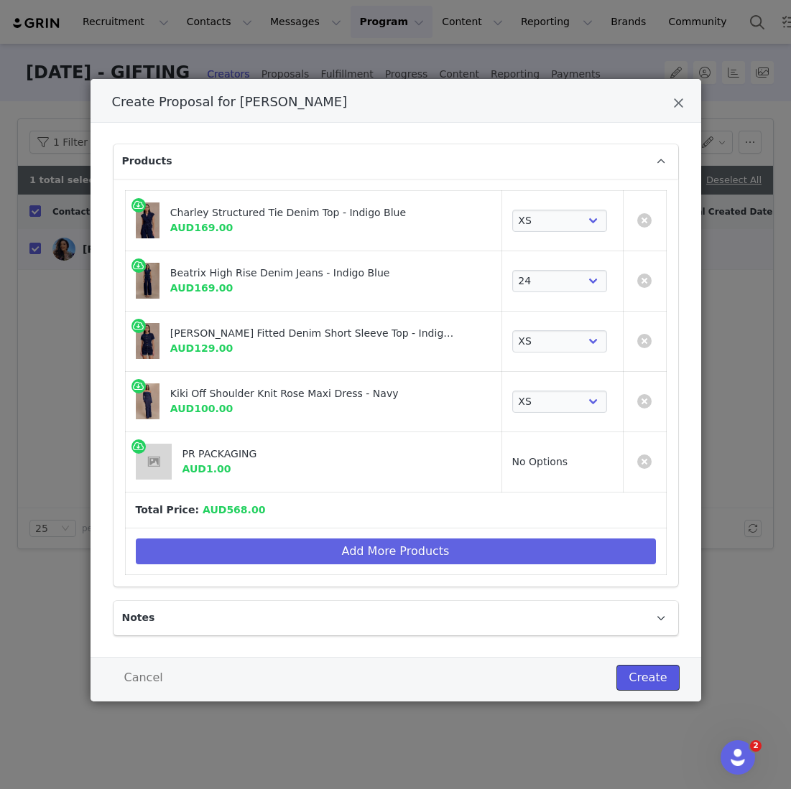
click at [649, 682] on button "Create" at bounding box center [647, 678] width 62 height 26
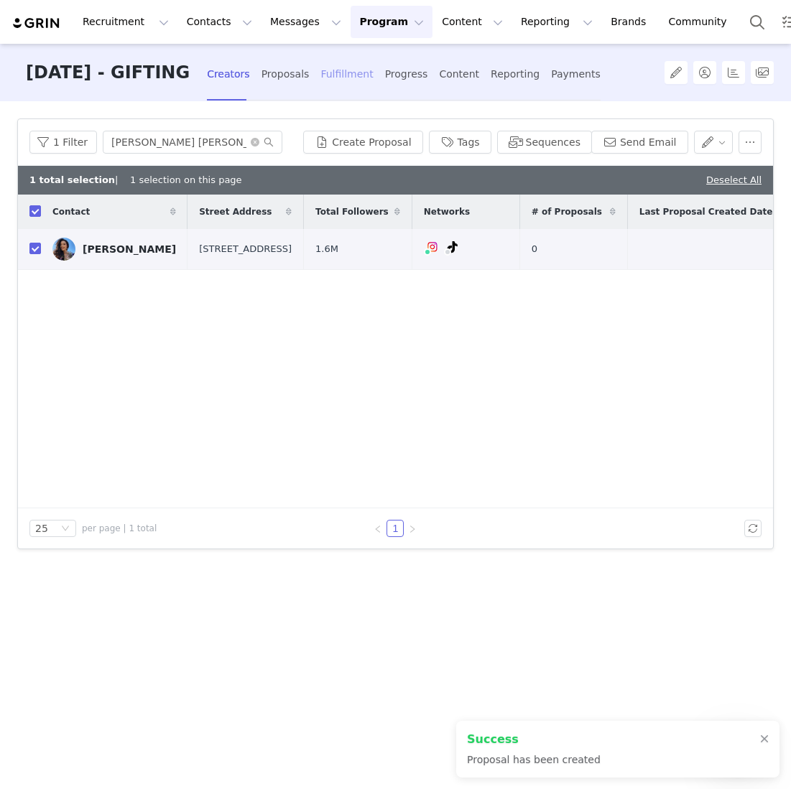
click at [366, 73] on div "Fulfillment" at bounding box center [346, 74] width 52 height 38
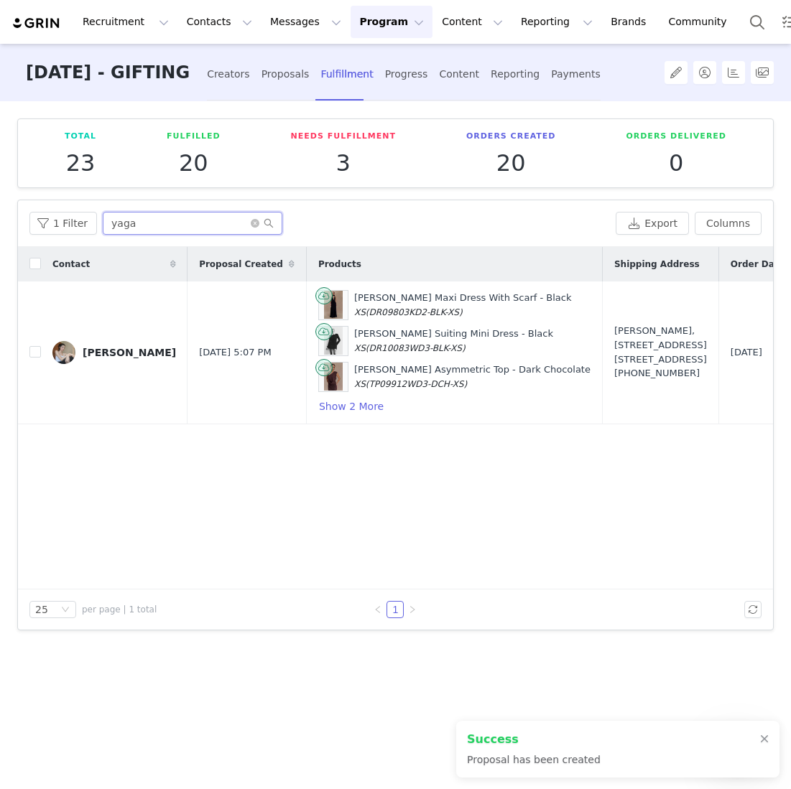
click at [136, 212] on input "yaga" at bounding box center [193, 223] width 180 height 23
drag, startPoint x: 172, startPoint y: 228, endPoint x: 0, endPoint y: 219, distance: 172.6
click at [0, 219] on div "Total 23 Fulfilled 20 Needs Fulfillment 3 Orders Created 20 Orders Delivered 0 …" at bounding box center [395, 444] width 791 height 686
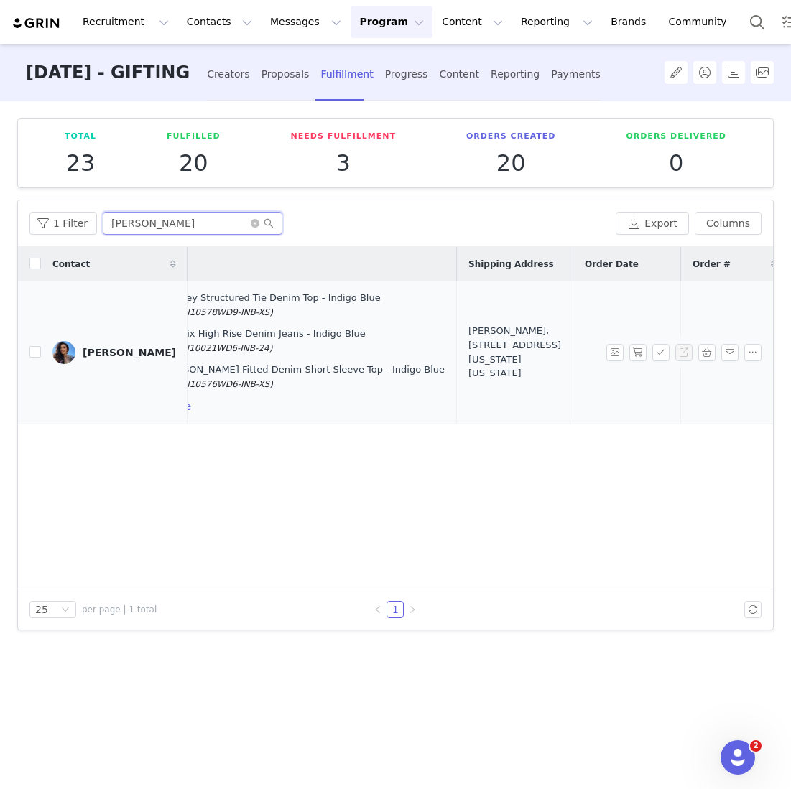
scroll to position [0, 203]
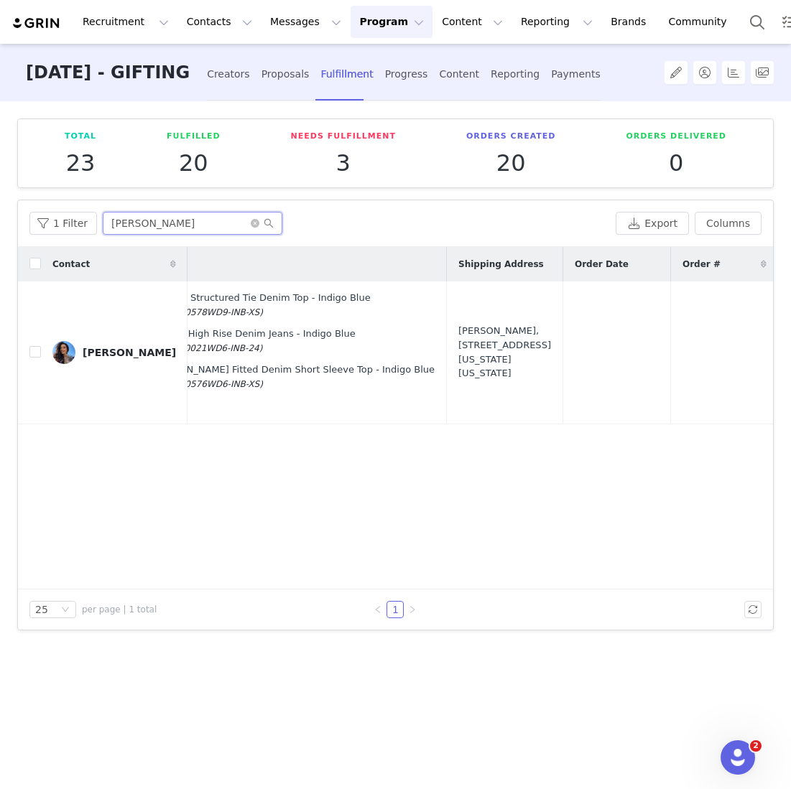
type input "[PERSON_NAME]"
click at [458, 331] on div "Tara Whiteman, 1414 6th Ave. 1 Hotel Central Park New York, New York 10019 Unit…" at bounding box center [504, 352] width 93 height 56
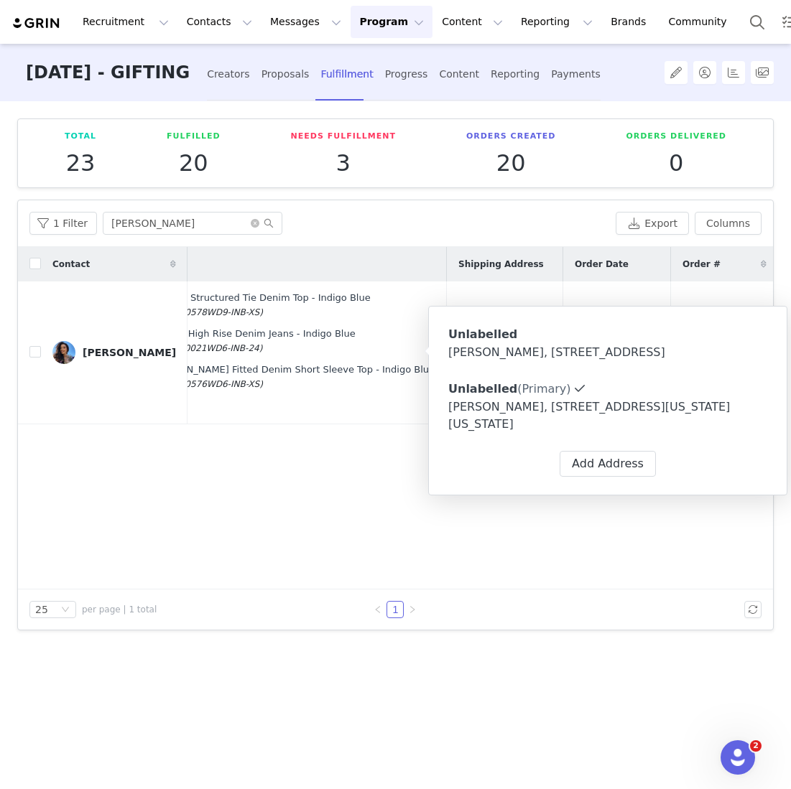
click at [514, 361] on div "[PERSON_NAME], [STREET_ADDRESS]" at bounding box center [607, 352] width 319 height 17
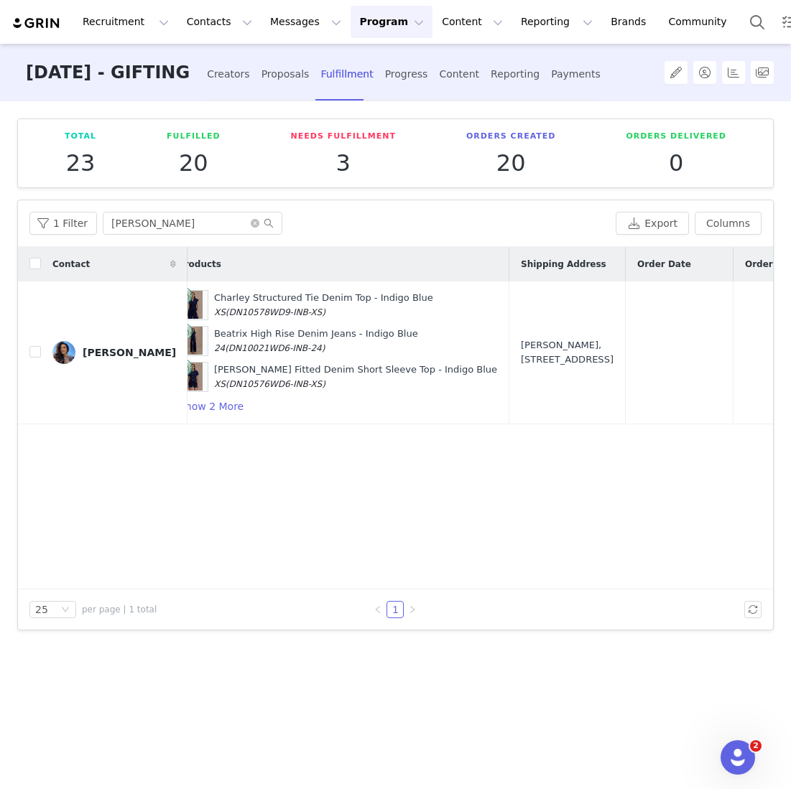
scroll to position [0, 267]
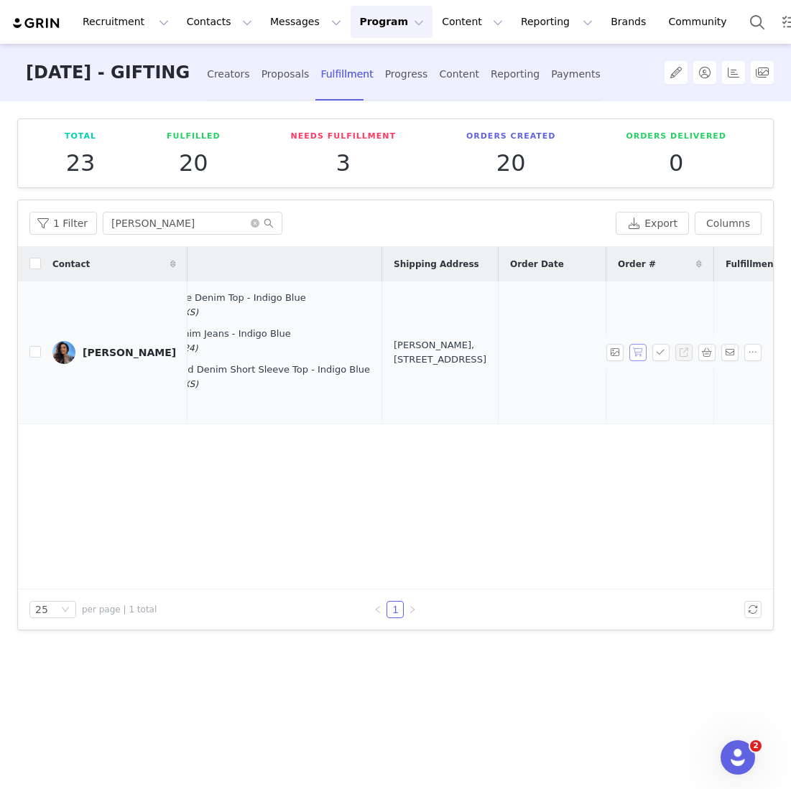
click at [635, 351] on button "button" at bounding box center [637, 352] width 17 height 17
click at [659, 352] on button "button" at bounding box center [660, 352] width 17 height 17
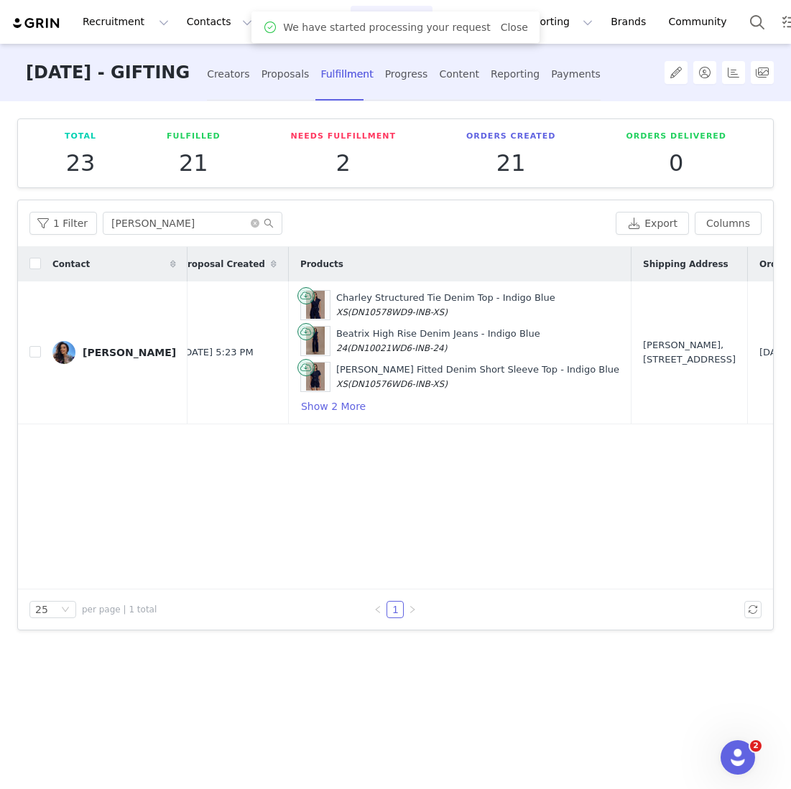
scroll to position [0, 315]
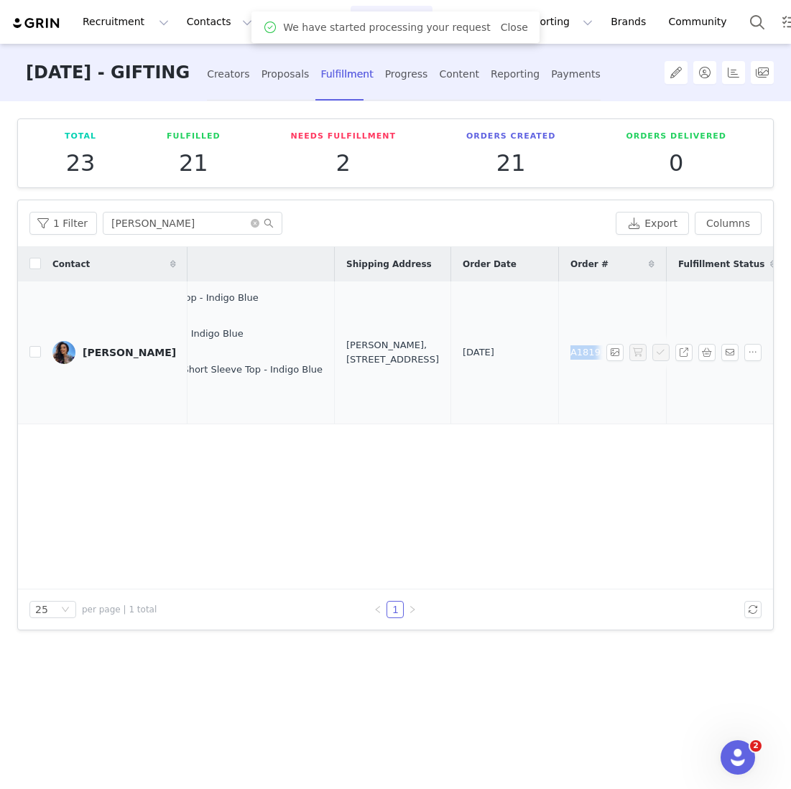
drag, startPoint x: 482, startPoint y: 356, endPoint x: 461, endPoint y: 356, distance: 20.8
click at [558, 356] on td "A1819313" at bounding box center [612, 353] width 108 height 143
copy span "A1819313"
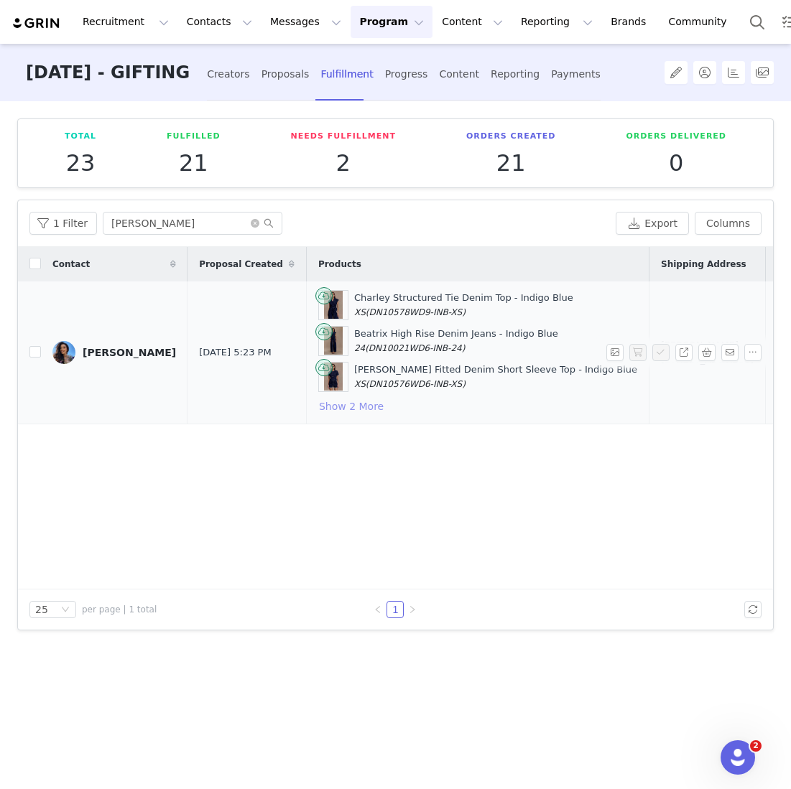
click at [318, 399] on button "Show 2 More" at bounding box center [351, 406] width 66 height 17
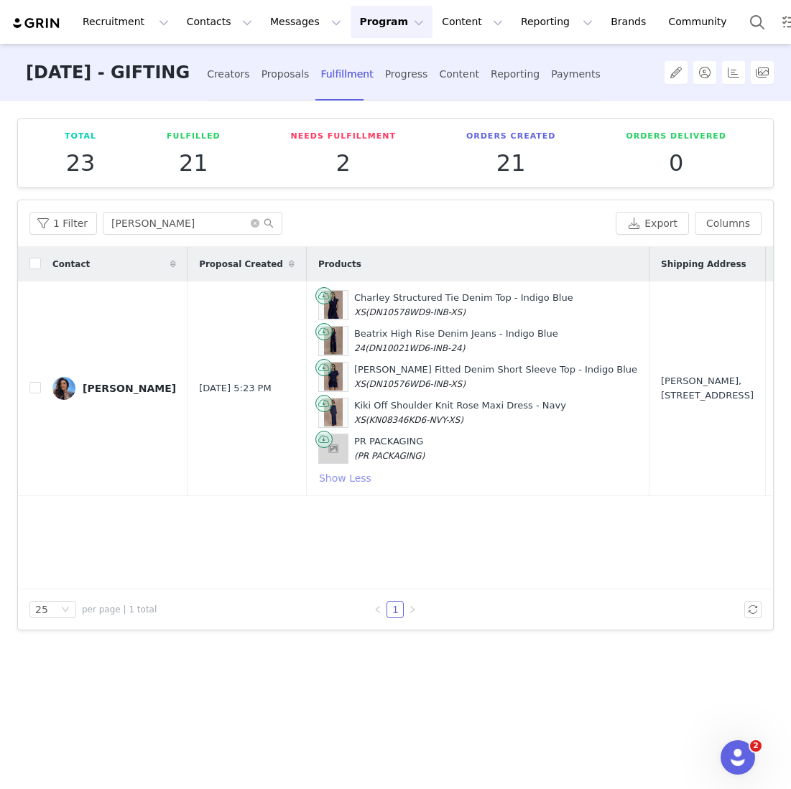
scroll to position [0, 27]
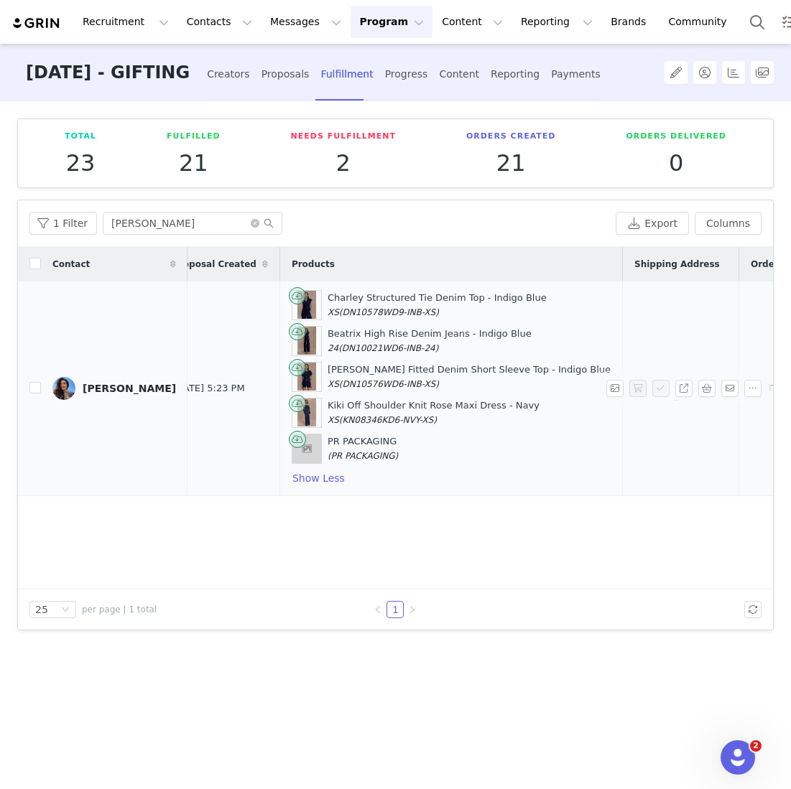
drag, startPoint x: 499, startPoint y: 404, endPoint x: 294, endPoint y: 302, distance: 229.7
click at [294, 302] on div "Charley Structured Tie Denim Top - Indigo Blue XS (DN10578WD9-INB-XS) Beatrix H…" at bounding box center [451, 388] width 319 height 197
copy div "Charley Structured Tie Denim Top - Indigo Blue XS (DN10578WD9-INB-XS) Beatrix H…"
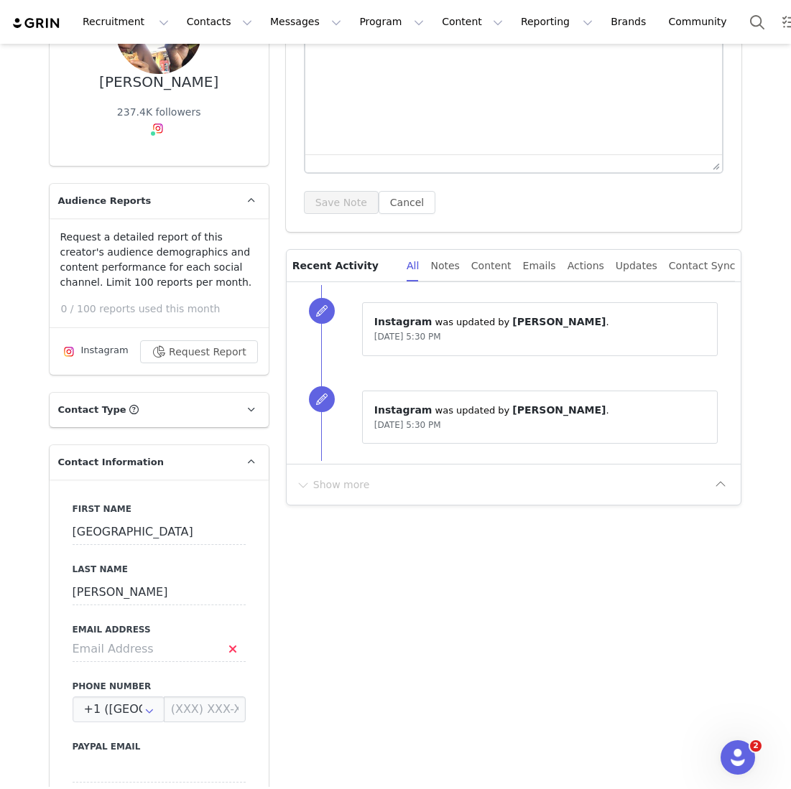
scroll to position [513, 0]
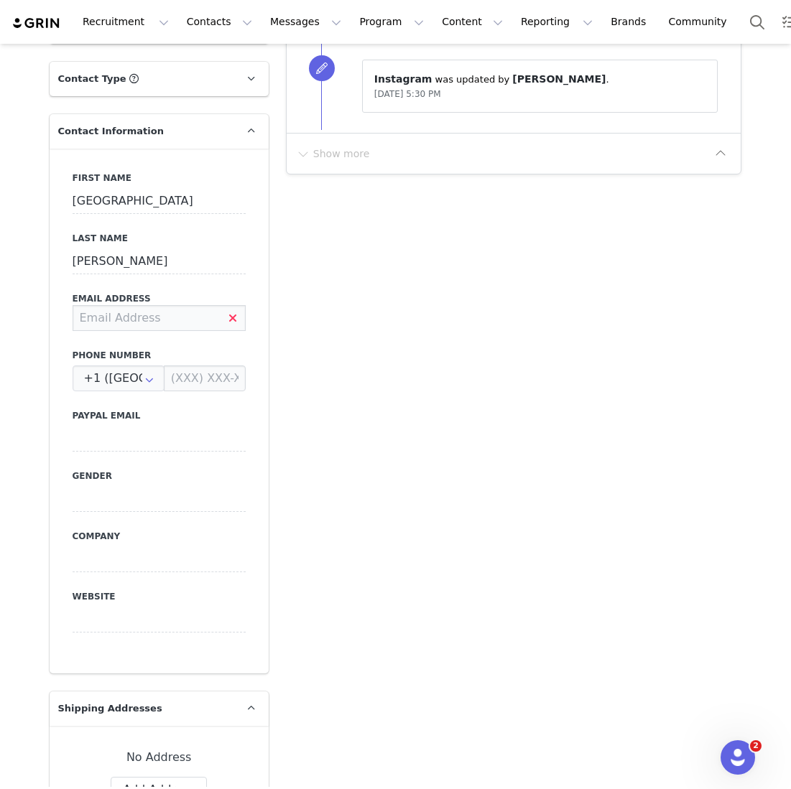
click at [187, 330] on input at bounding box center [159, 318] width 173 height 26
paste input "[EMAIL_ADDRESS][DOMAIN_NAME]"
type input "[EMAIL_ADDRESS][DOMAIN_NAME]"
click at [193, 381] on input at bounding box center [205, 379] width 82 height 26
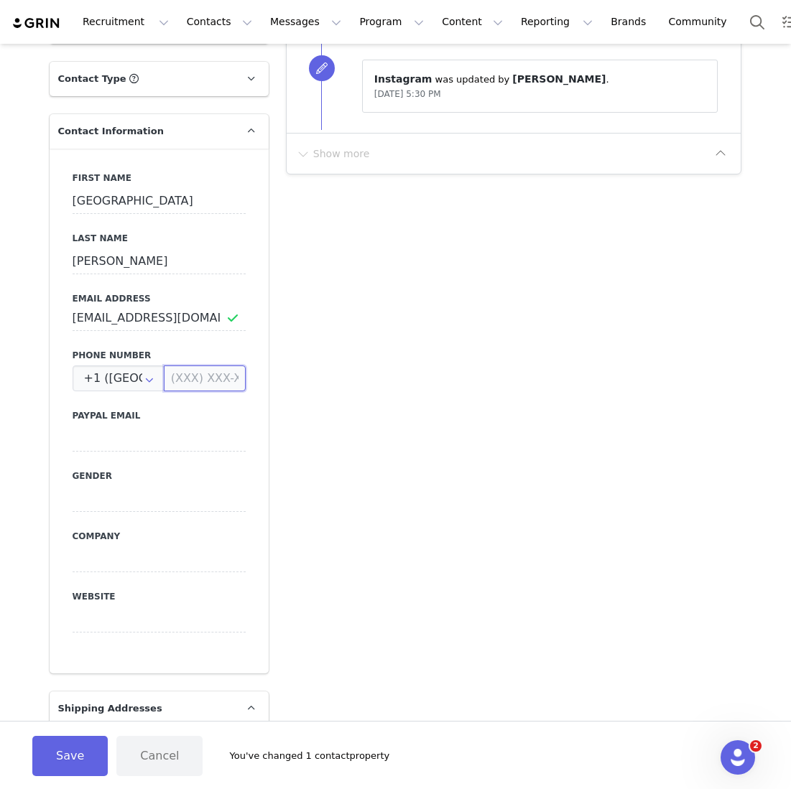
scroll to position [623, 0]
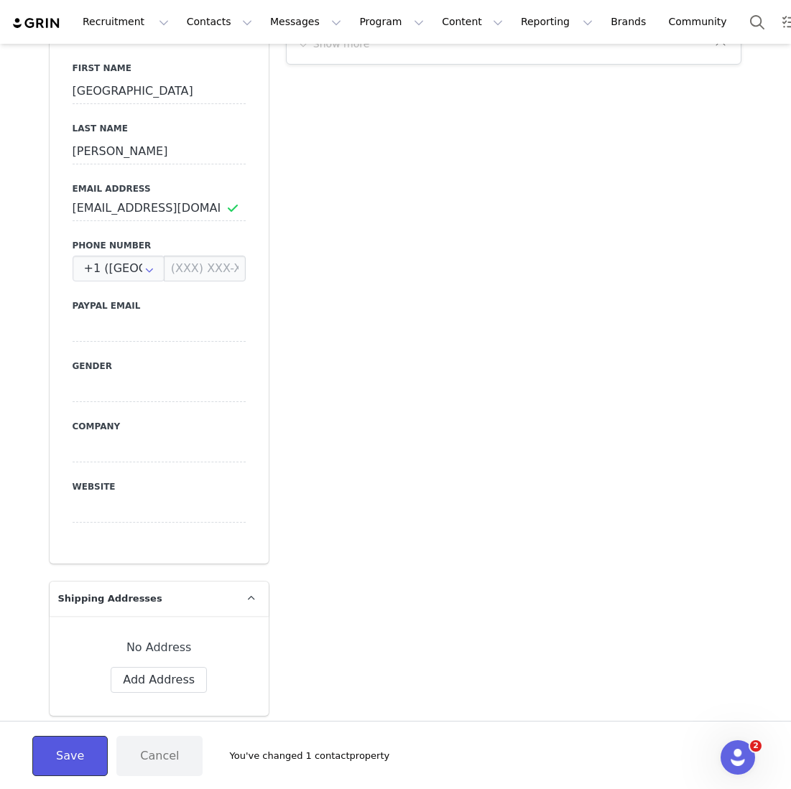
click at [73, 741] on button "Save" at bounding box center [69, 756] width 75 height 40
click at [134, 697] on div "No Address Label First Name [GEOGRAPHIC_DATA] Last Name [PERSON_NAME] Email Pho…" at bounding box center [159, 666] width 219 height 100
click at [139, 682] on button "Add Address" at bounding box center [159, 680] width 96 height 26
select select
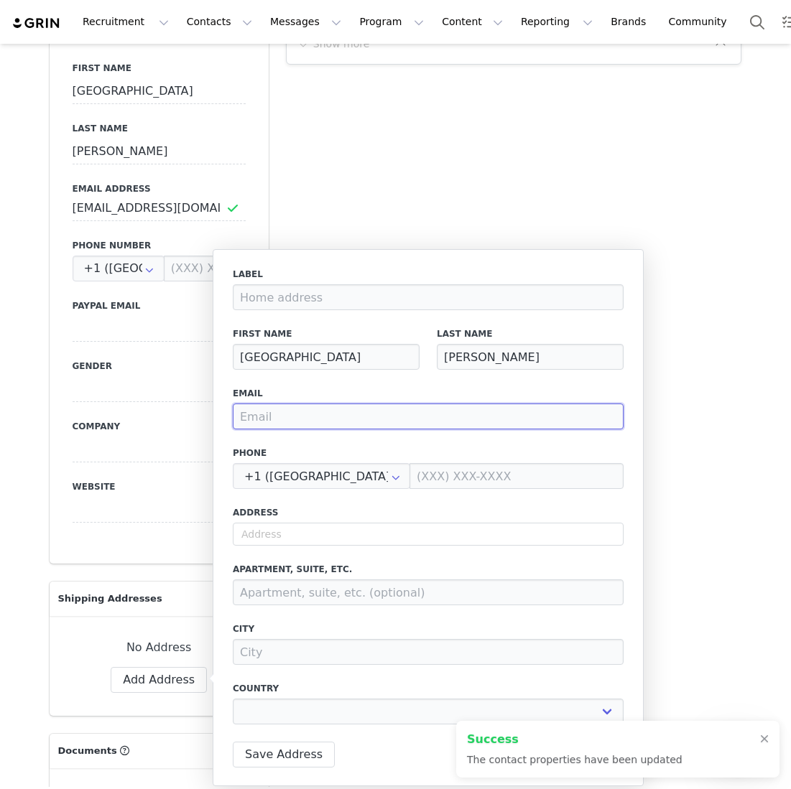
click at [286, 416] on input "email" at bounding box center [428, 417] width 391 height 26
paste input "[EMAIL_ADDRESS][DOMAIN_NAME]"
type input "[EMAIL_ADDRESS][DOMAIN_NAME]"
select select
type input "[EMAIL_ADDRESS][DOMAIN_NAME]"
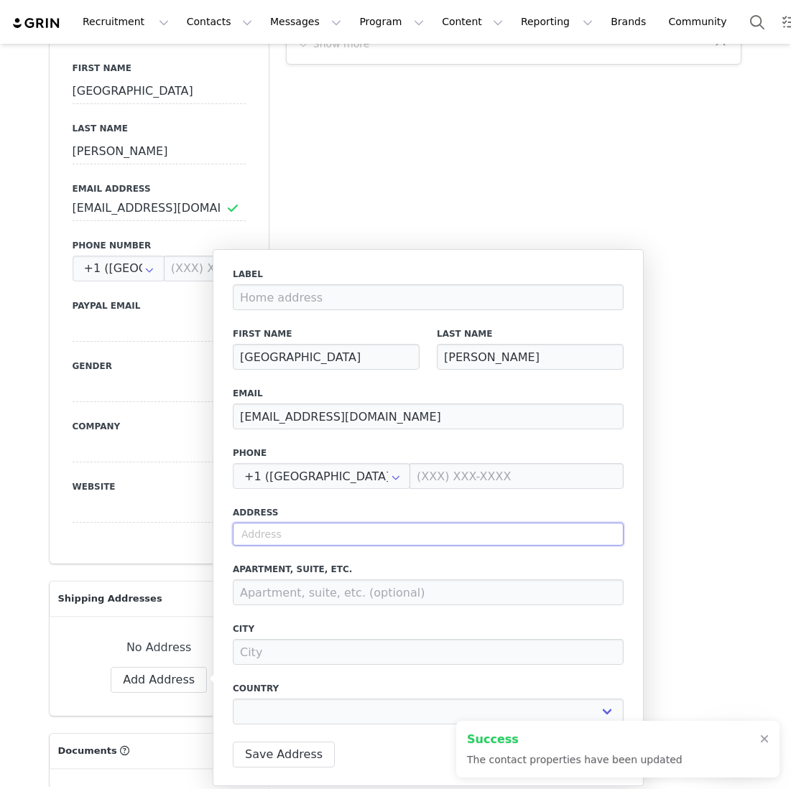
click at [269, 540] on input "text" at bounding box center [428, 534] width 391 height 23
select select
paste input "[STREET_ADDRESS]"
type input "[STREET_ADDRESS]"
select select
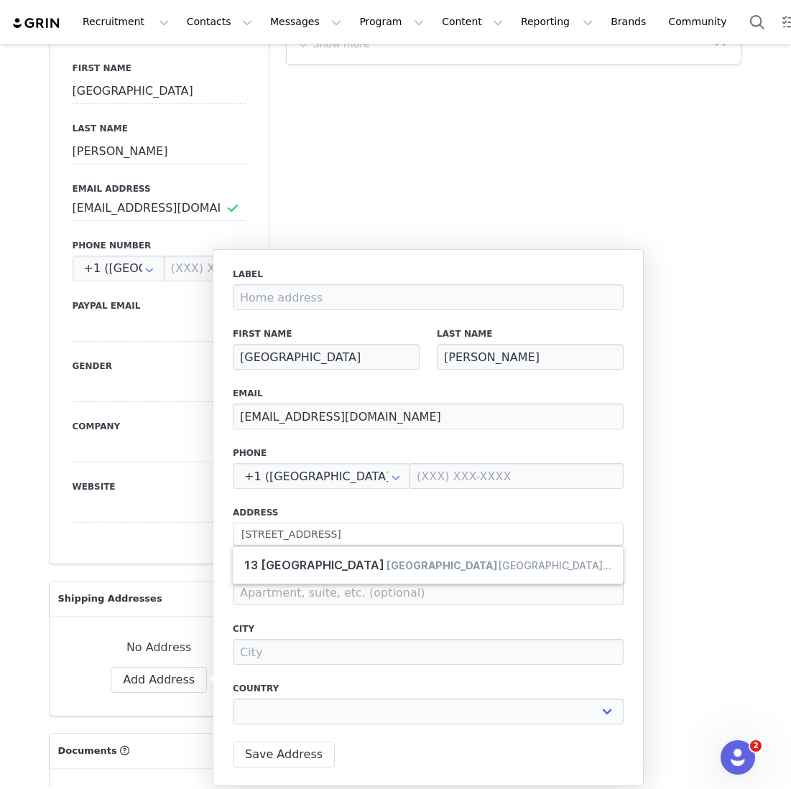
type input "[STREET_ADDRESS][PERSON_NAME]"
type input "[GEOGRAPHIC_DATA]"
select select "[object Object]"
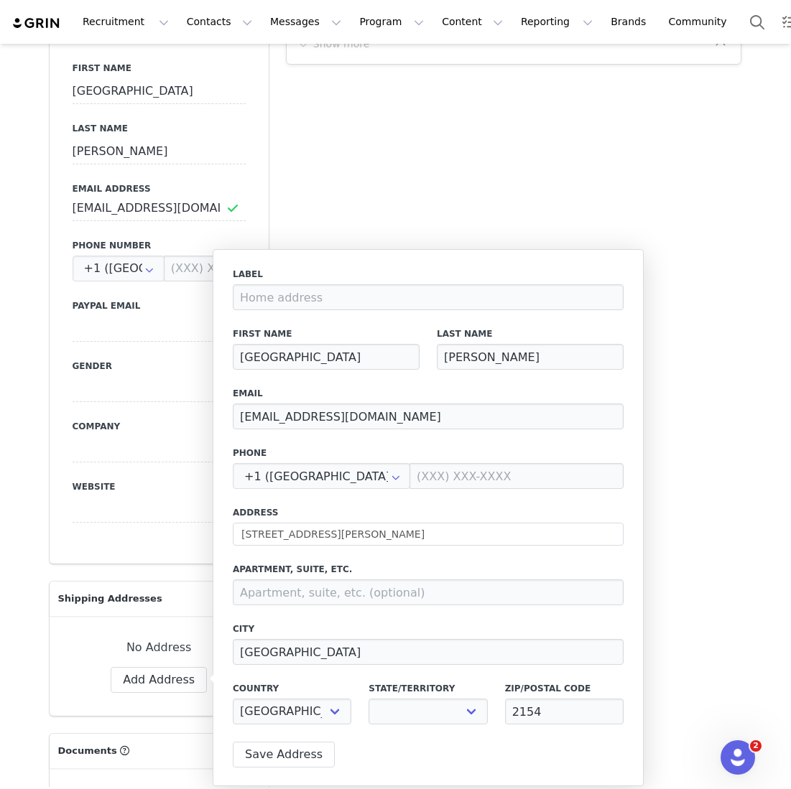
select select "[object Object]"
click at [298, 761] on button "Save Address" at bounding box center [284, 755] width 102 height 26
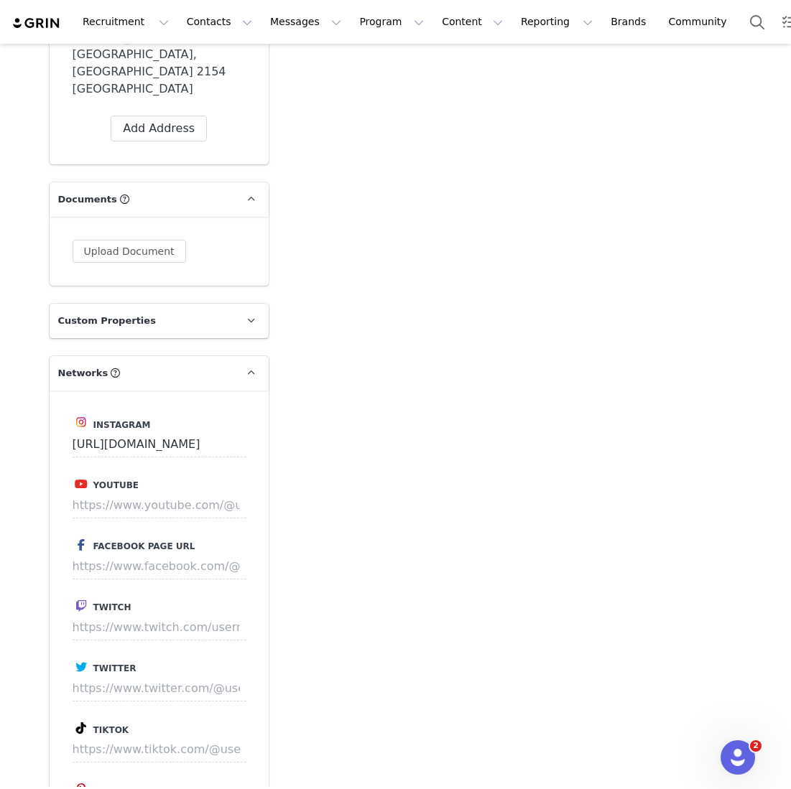
scroll to position [1466, 0]
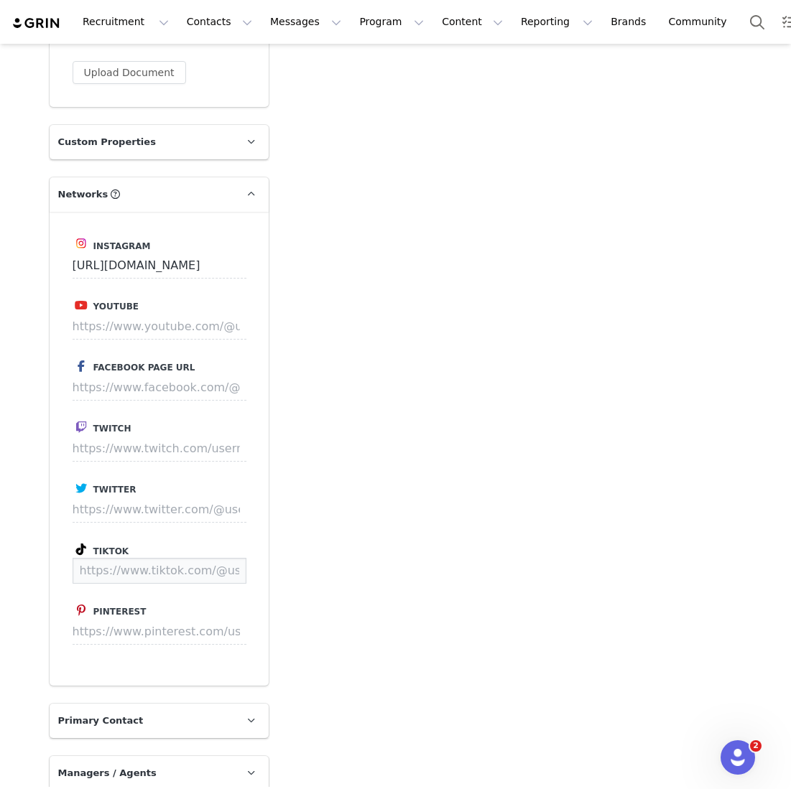
click at [157, 558] on input at bounding box center [160, 571] width 174 height 26
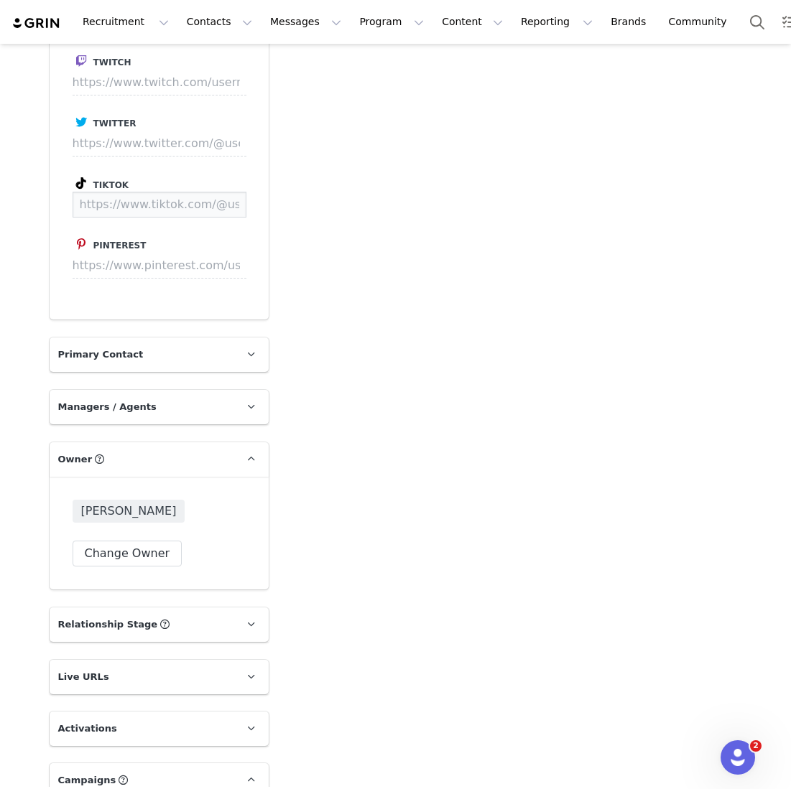
scroll to position [1821, 0]
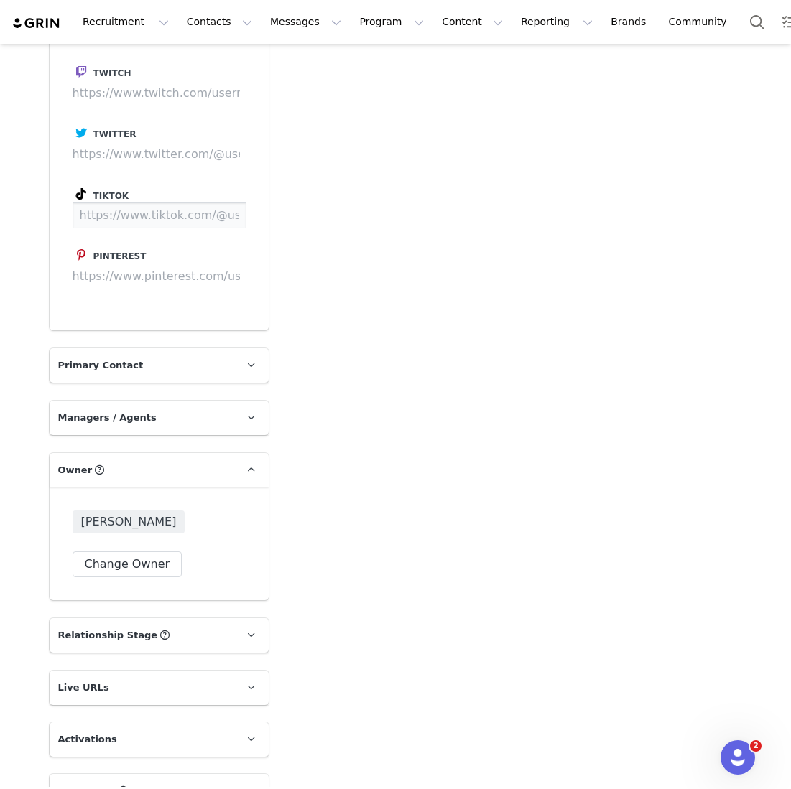
click at [148, 203] on input at bounding box center [160, 216] width 174 height 26
paste input "[URL][DOMAIN_NAME]"
click at [196, 180] on div "Instagram [URL][DOMAIN_NAME] Youtube Facebook Page URL Twitch Twitter Tiktok [U…" at bounding box center [159, 93] width 219 height 474
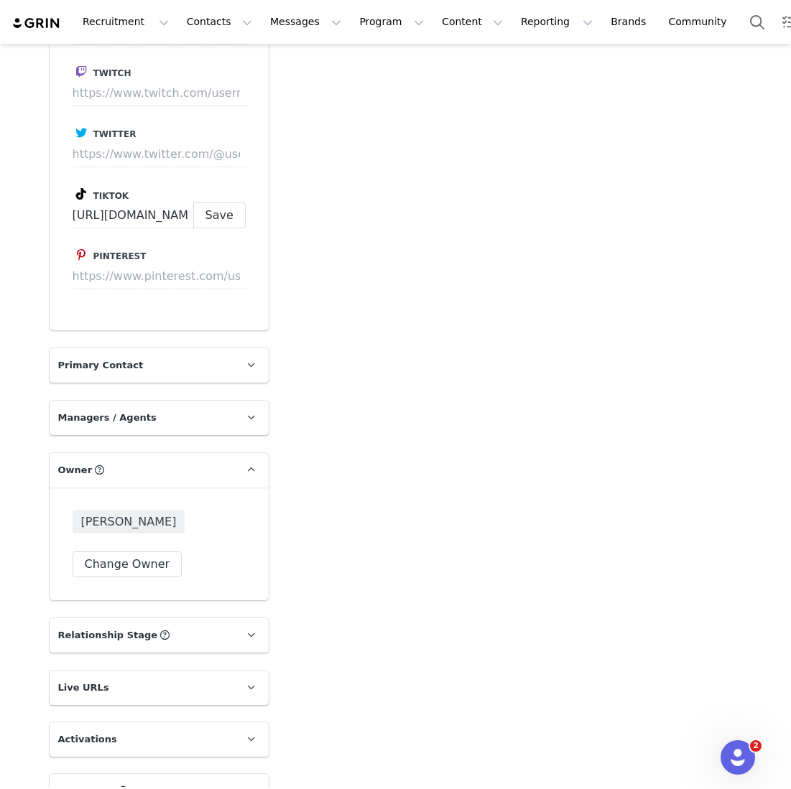
type input "[URL][DOMAIN_NAME]"
click at [241, 203] on button "Save" at bounding box center [219, 216] width 52 height 26
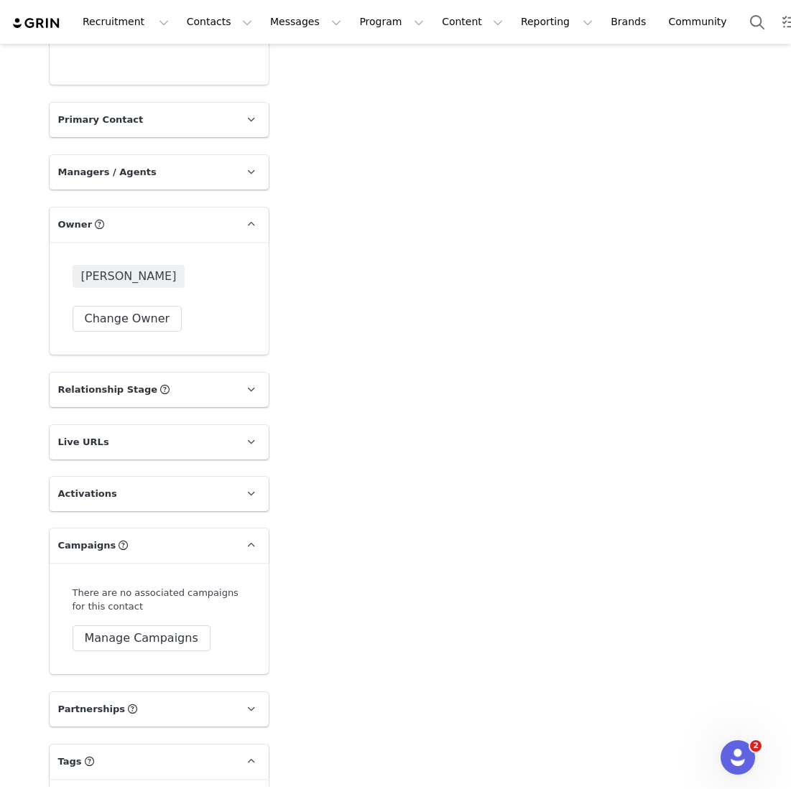
scroll to position [2114, 0]
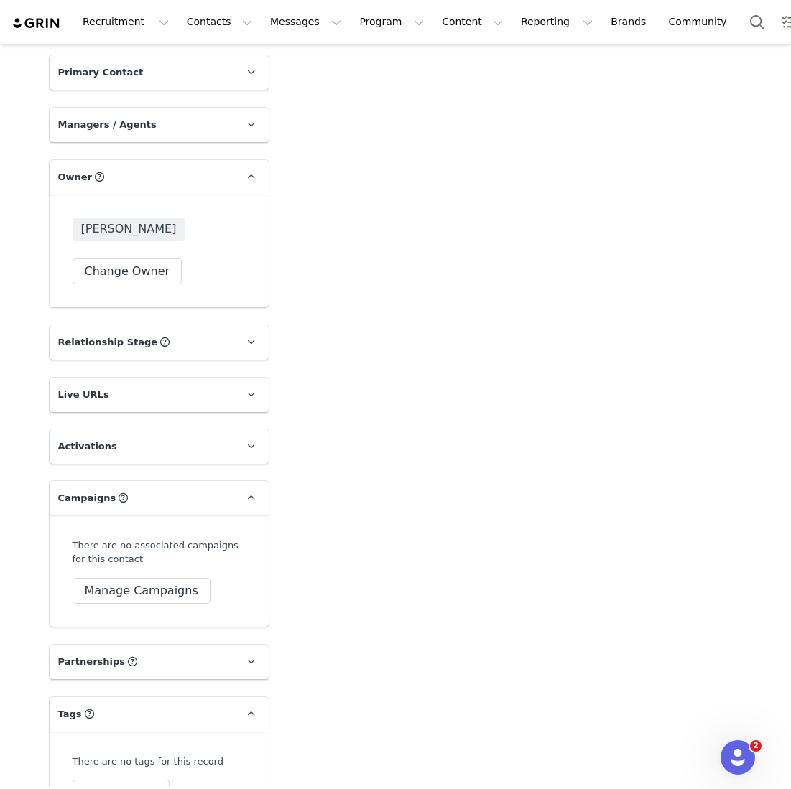
click at [128, 562] on div "There are no associated campaigns for this contact Manage Campaigns" at bounding box center [159, 571] width 219 height 111
click at [128, 578] on button "Manage Campaigns" at bounding box center [142, 591] width 138 height 26
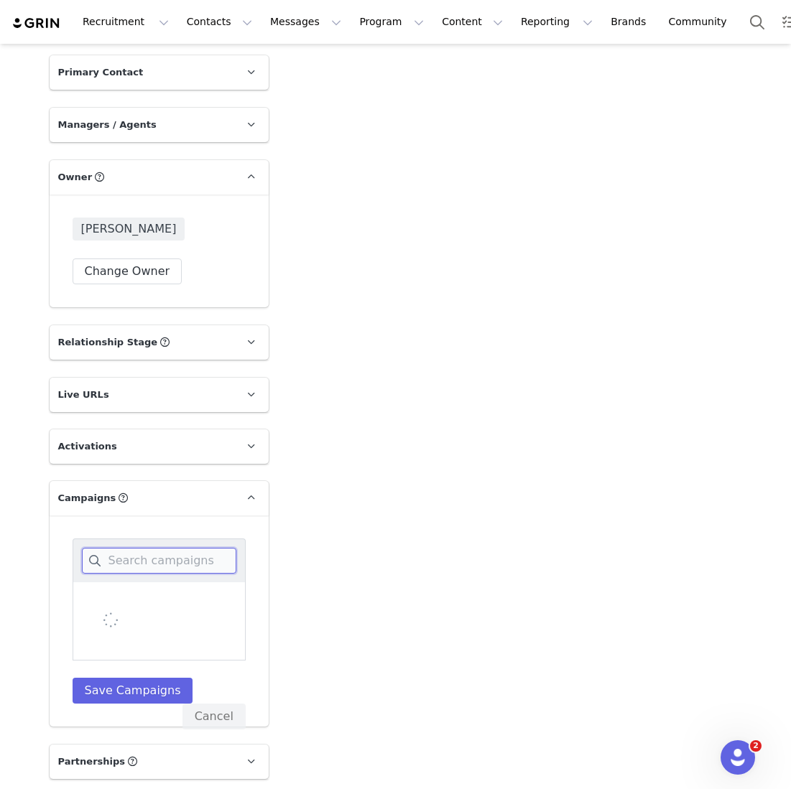
click at [131, 548] on input at bounding box center [159, 561] width 154 height 26
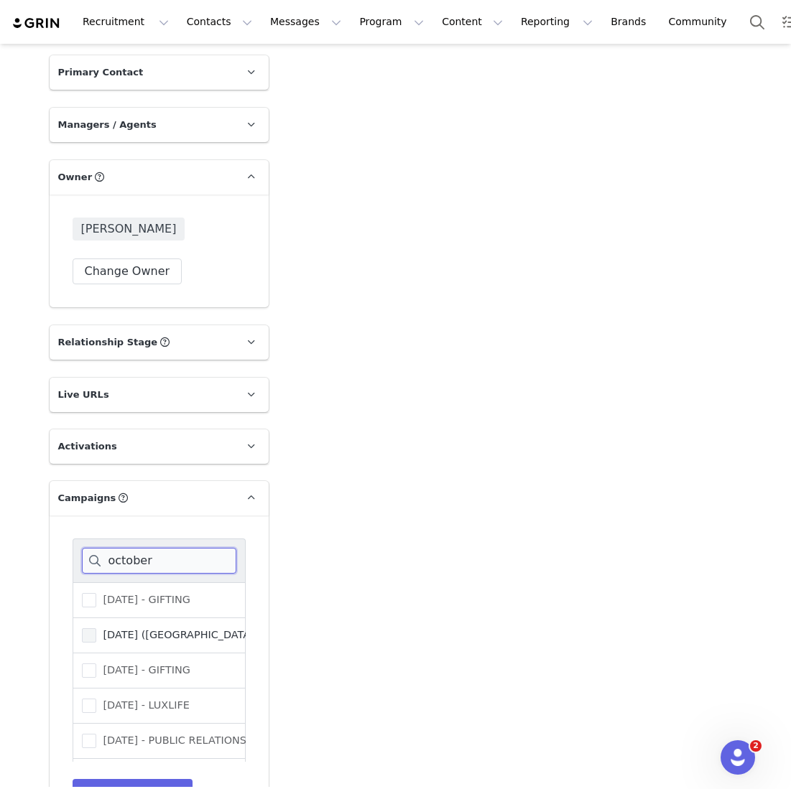
scroll to position [101, 0]
type input "october"
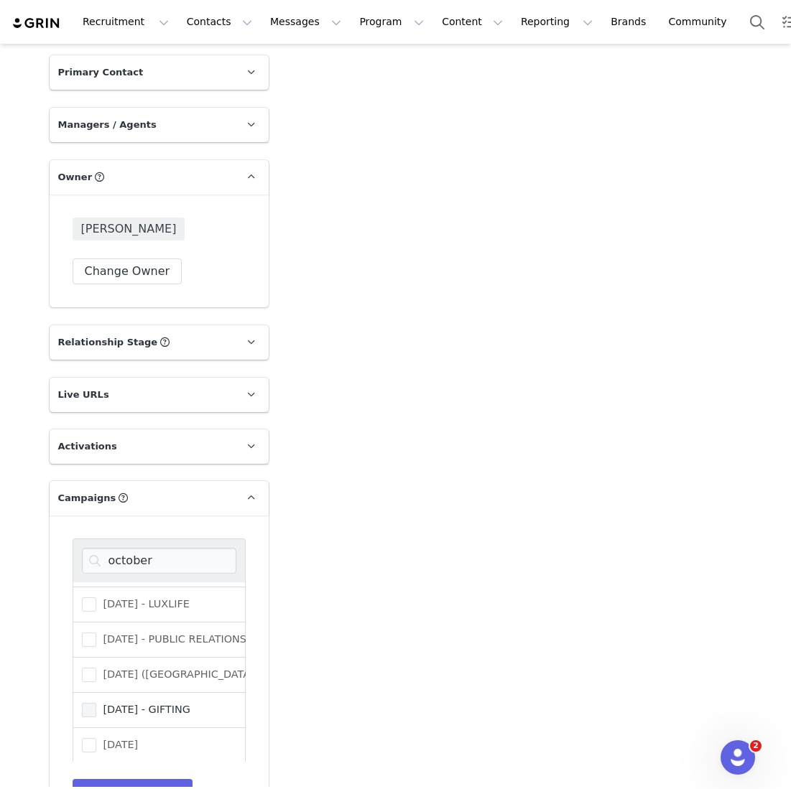
click at [179, 703] on span "[DATE] - GIFTING" at bounding box center [143, 710] width 94 height 14
click at [96, 703] on input "[DATE] - GIFTING" at bounding box center [96, 703] width 0 height 0
click at [127, 779] on button "Save Campaigns" at bounding box center [133, 792] width 121 height 26
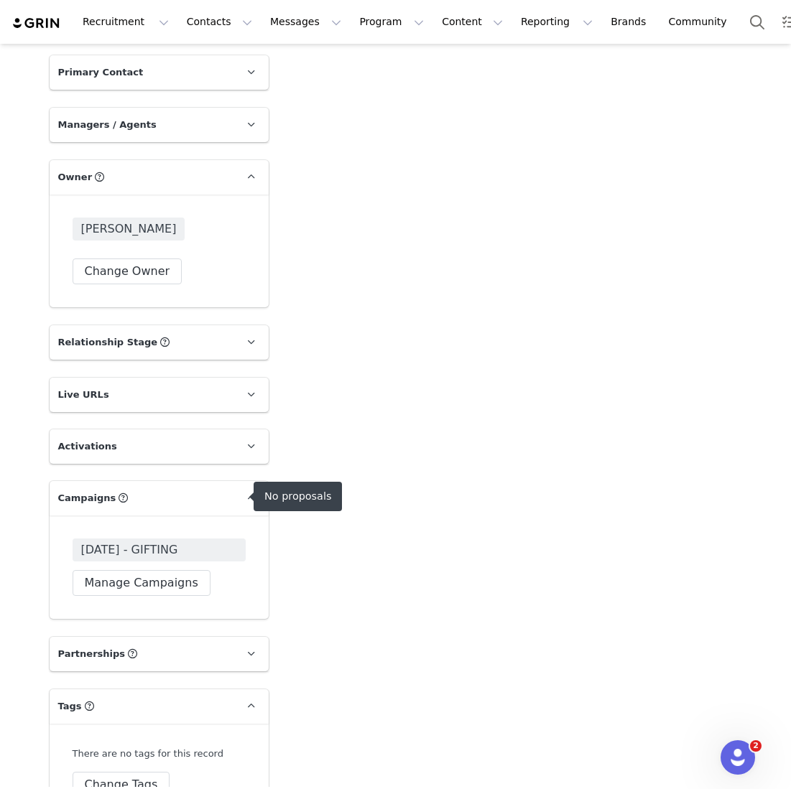
click at [173, 542] on span "[DATE] - GIFTING" at bounding box center [129, 550] width 97 height 17
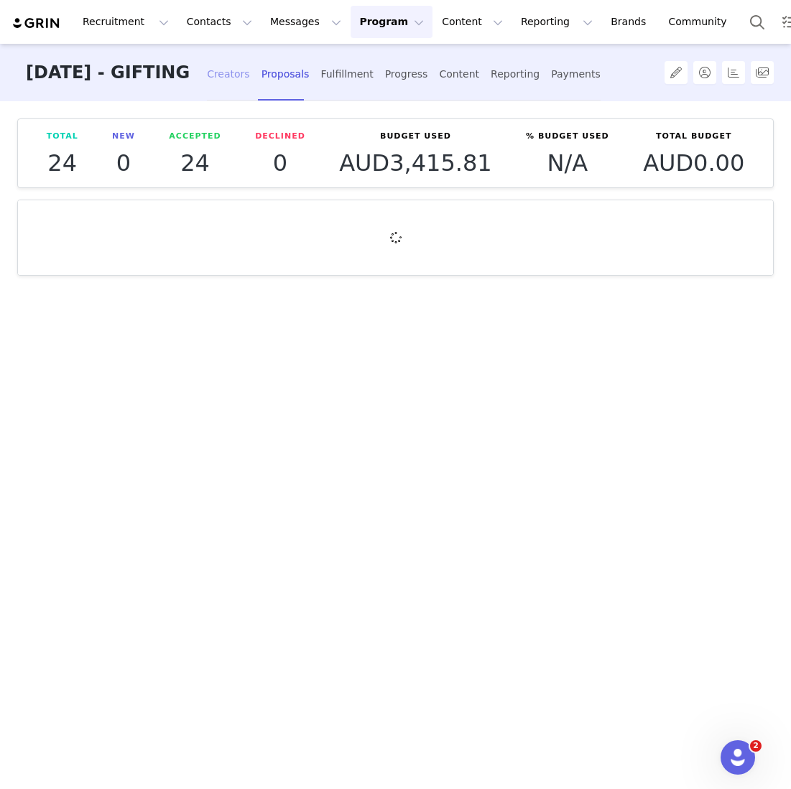
click at [250, 84] on div "Creators" at bounding box center [228, 74] width 43 height 38
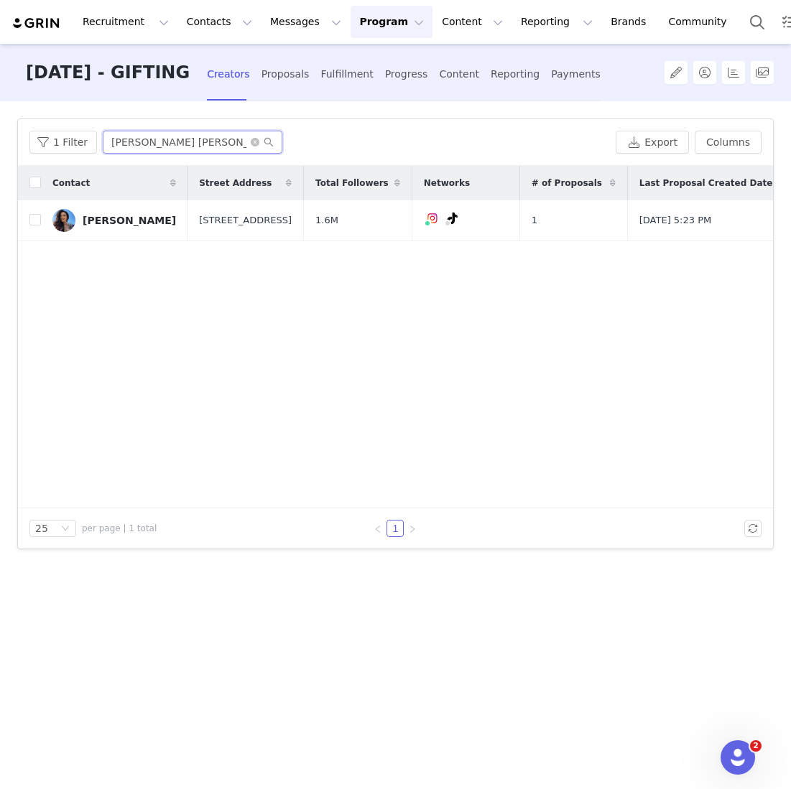
drag, startPoint x: 175, startPoint y: 144, endPoint x: -8, endPoint y: 138, distance: 182.5
click at [0, 138] on html "Recruitment Recruitment Creator Search Curated Lists Landing Pages Web Extensio…" at bounding box center [395, 394] width 791 height 789
type input "[PERSON_NAME]"
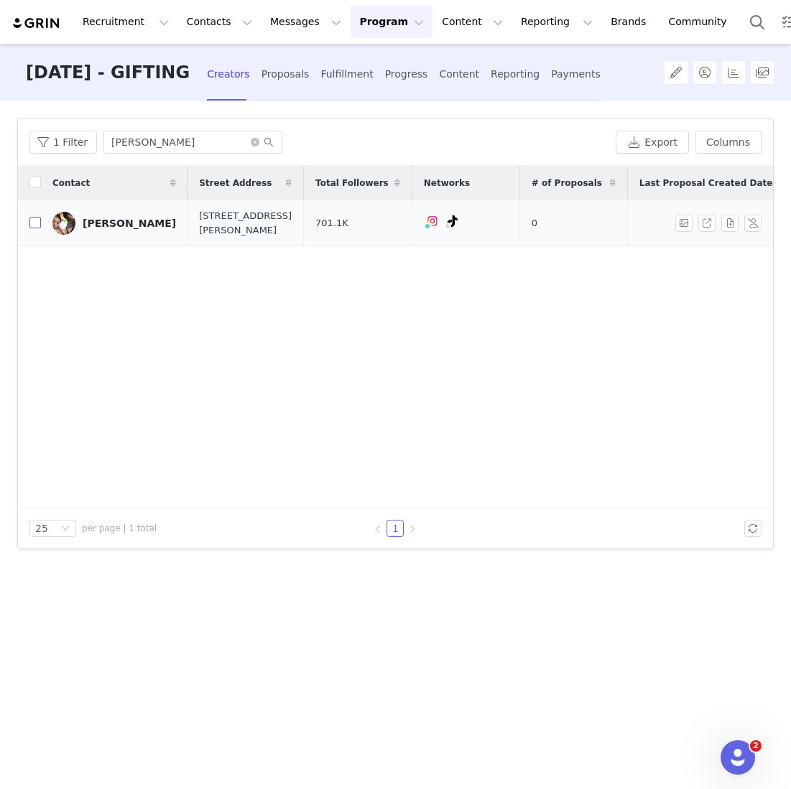
click at [40, 225] on tr "[PERSON_NAME] [STREET_ADDRESS][PERSON_NAME]K 0 0" at bounding box center [492, 223] width 949 height 46
click at [40, 225] on input "checkbox" at bounding box center [34, 222] width 11 height 11
checkbox input "true"
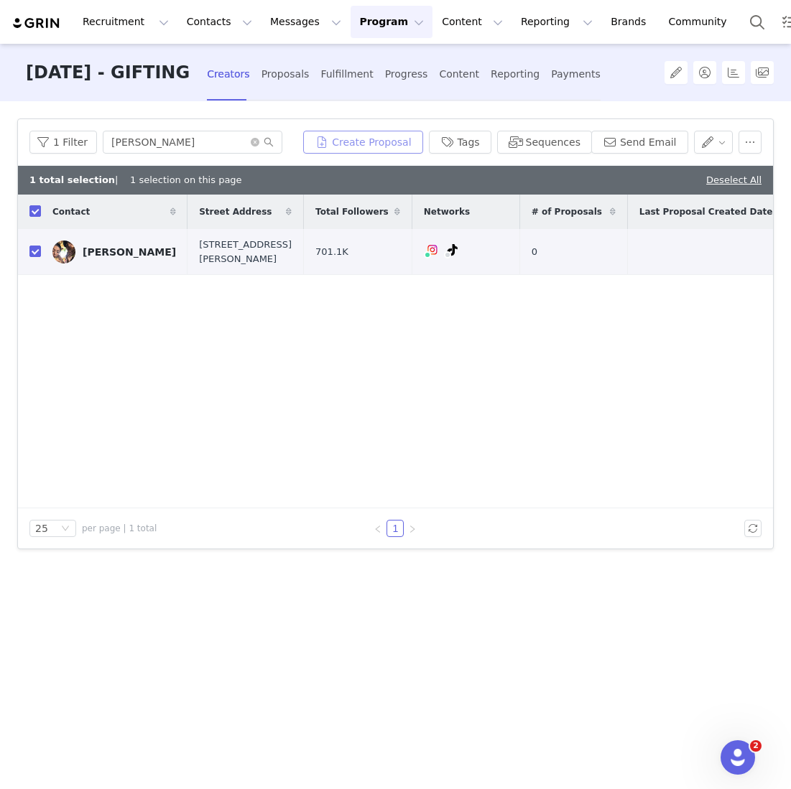
click at [393, 138] on button "Create Proposal" at bounding box center [362, 142] width 119 height 23
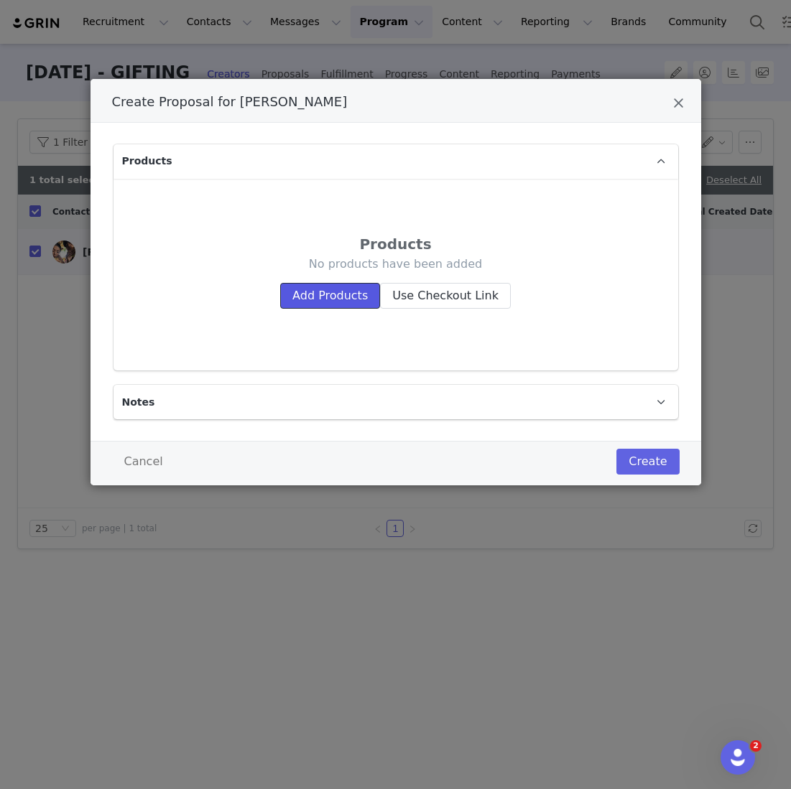
click at [363, 285] on button "Add Products" at bounding box center [330, 296] width 100 height 26
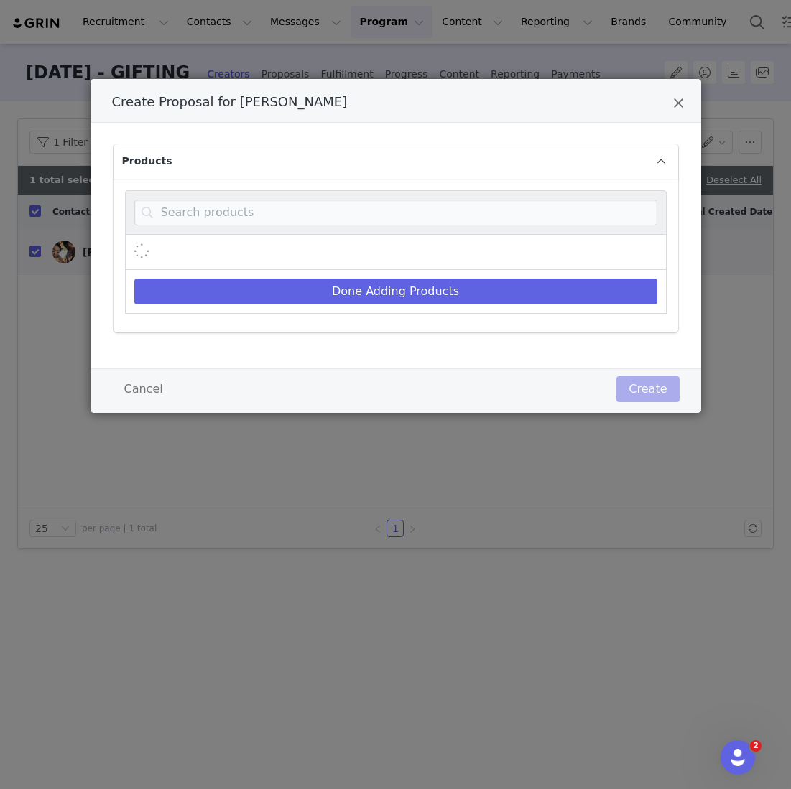
click at [331, 177] on p "Products" at bounding box center [378, 161] width 530 height 34
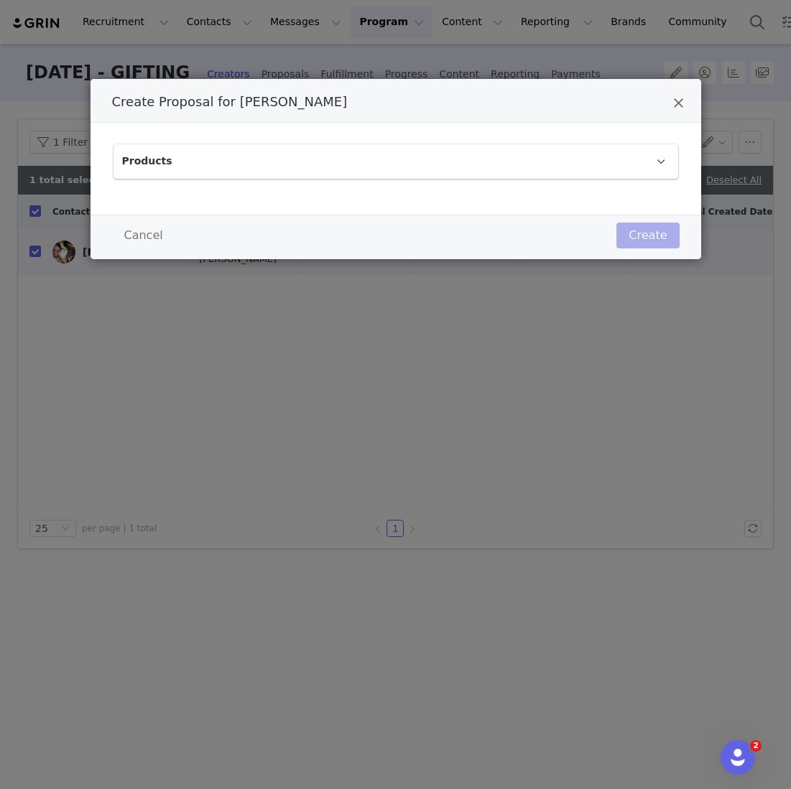
click at [331, 200] on div "Products Done Adding Products" at bounding box center [395, 169] width 610 height 92
click at [325, 173] on p "Products" at bounding box center [378, 161] width 530 height 34
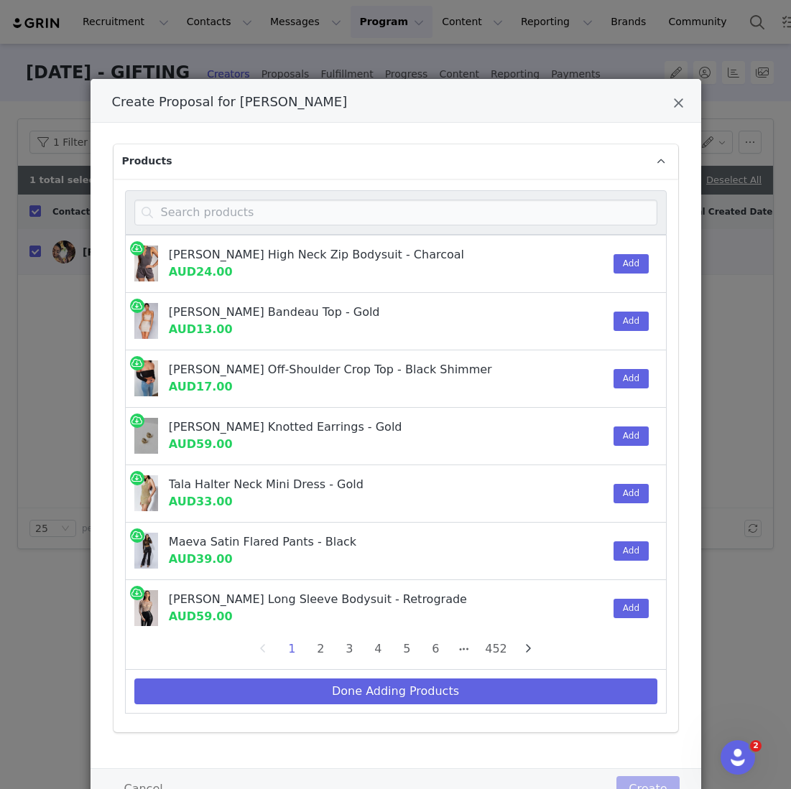
click at [322, 166] on p "Products" at bounding box center [378, 161] width 530 height 34
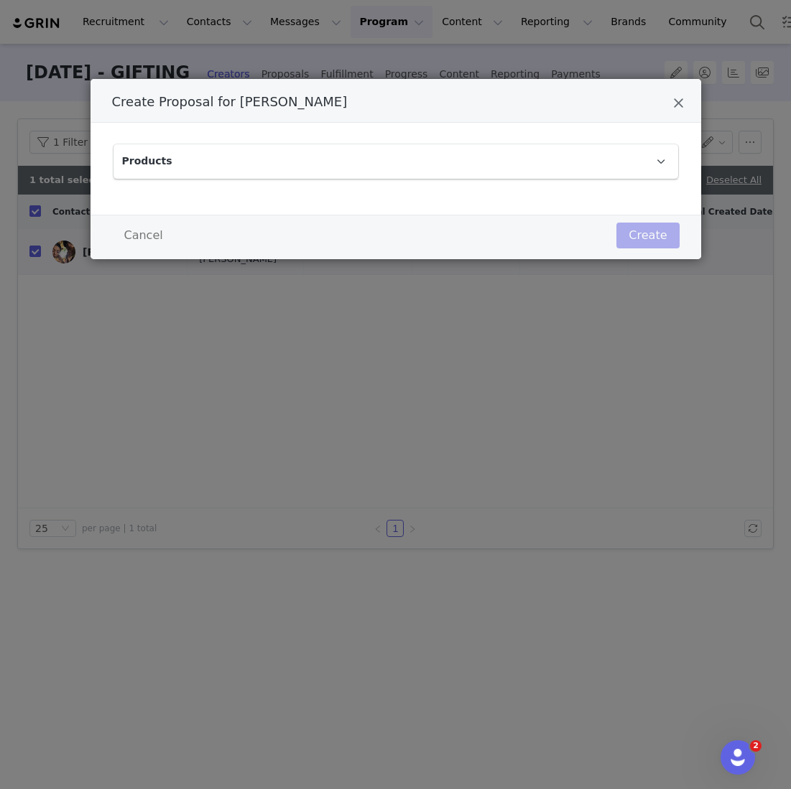
click at [322, 166] on p "Products" at bounding box center [378, 161] width 530 height 34
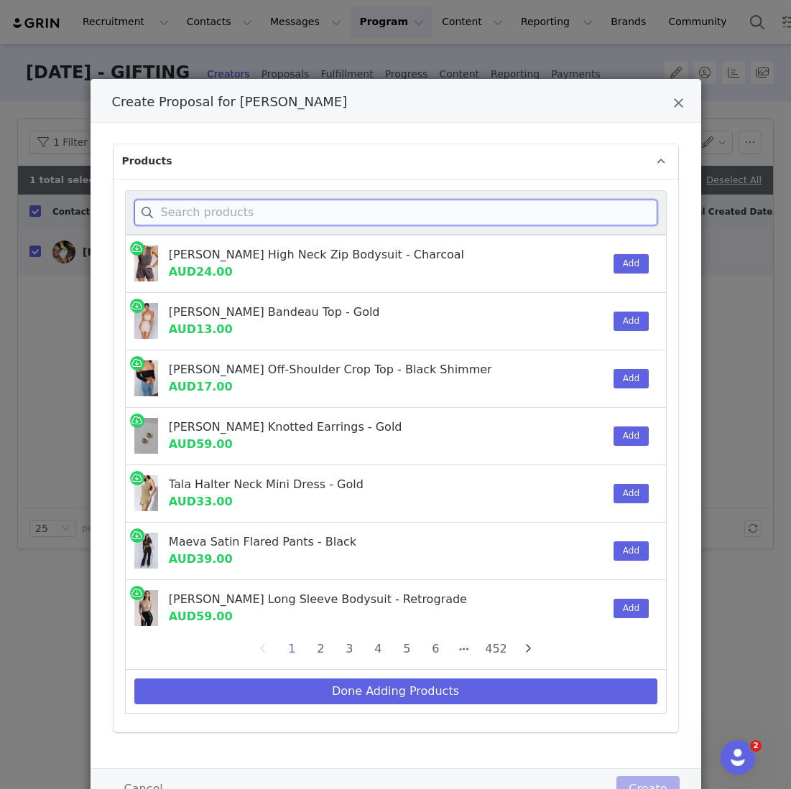
click at [320, 211] on input "Create Proposal for Sydney Liang" at bounding box center [395, 213] width 523 height 26
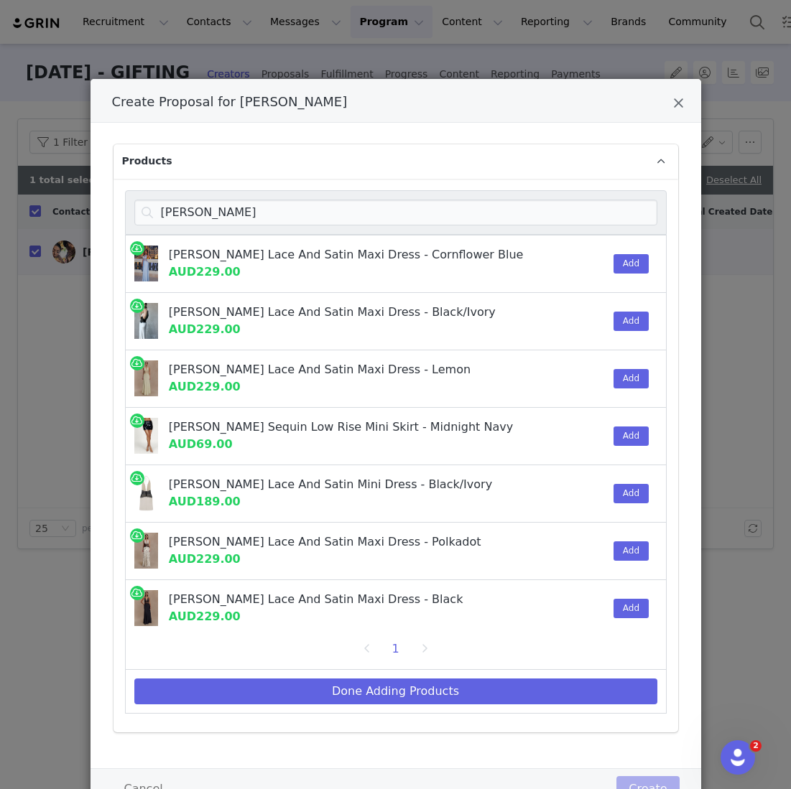
click at [611, 314] on div "Add" at bounding box center [627, 321] width 44 height 57
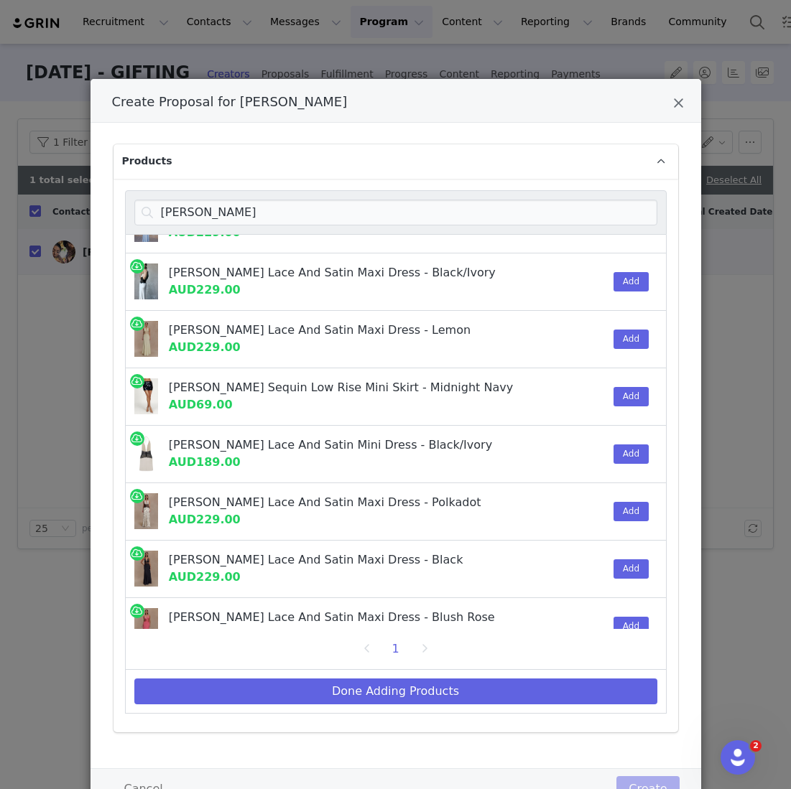
scroll to position [46, 0]
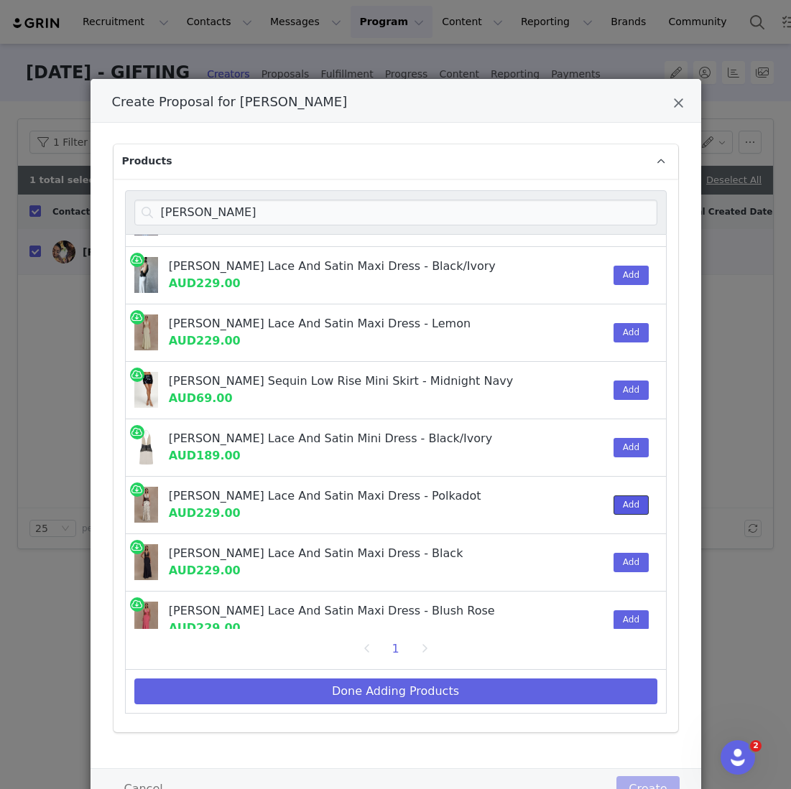
click at [639, 501] on button "Add" at bounding box center [630, 505] width 35 height 19
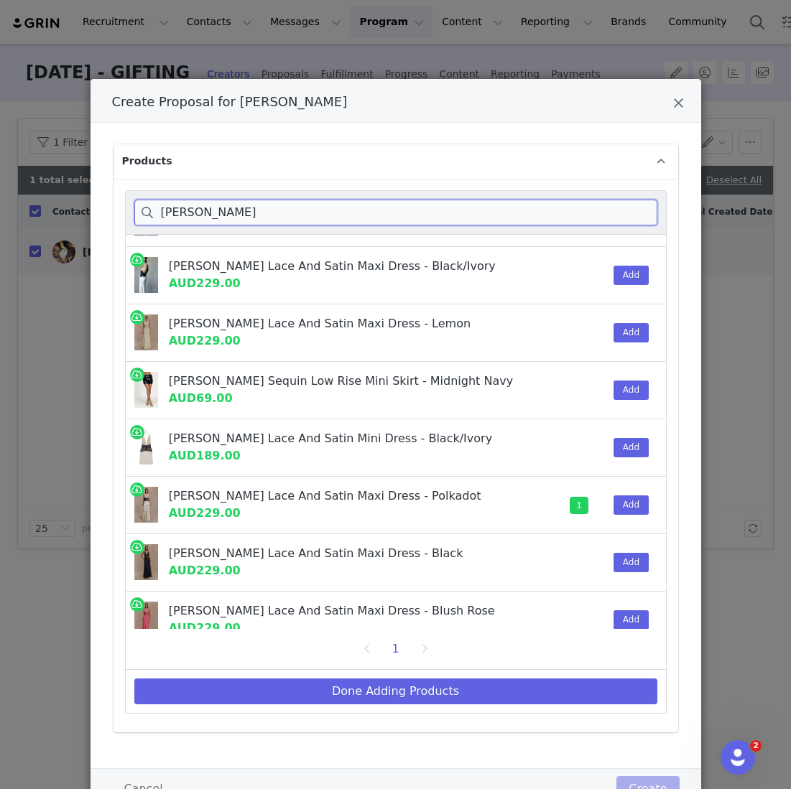
drag, startPoint x: 192, startPoint y: 224, endPoint x: 95, endPoint y: 172, distance: 110.5
click at [97, 174] on div "Products [PERSON_NAME] [PERSON_NAME] Lace And Satin Maxi Dress - Cornflower Blu…" at bounding box center [395, 446] width 610 height 646
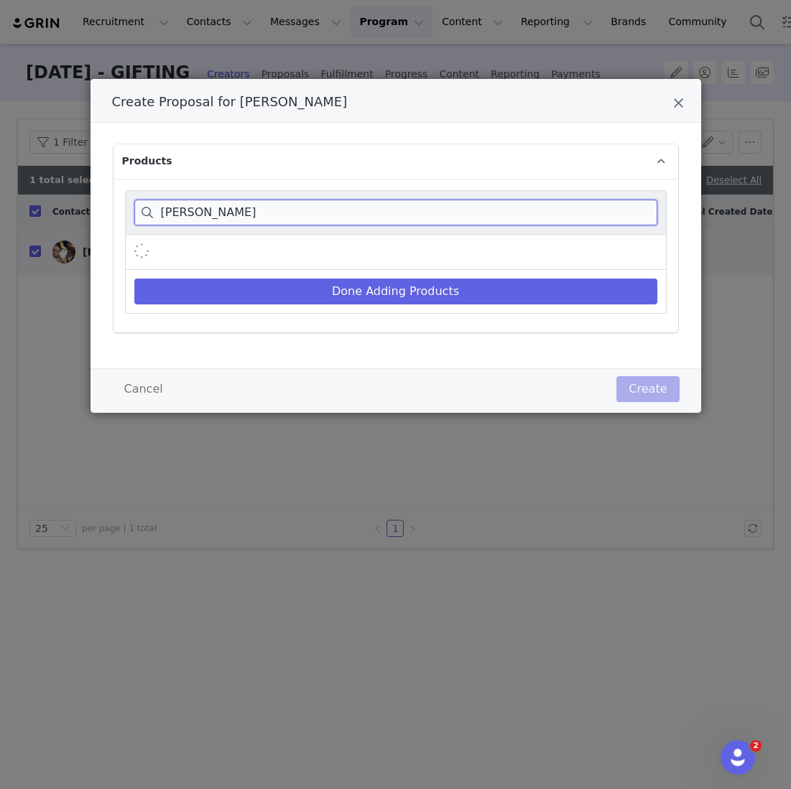
scroll to position [0, 0]
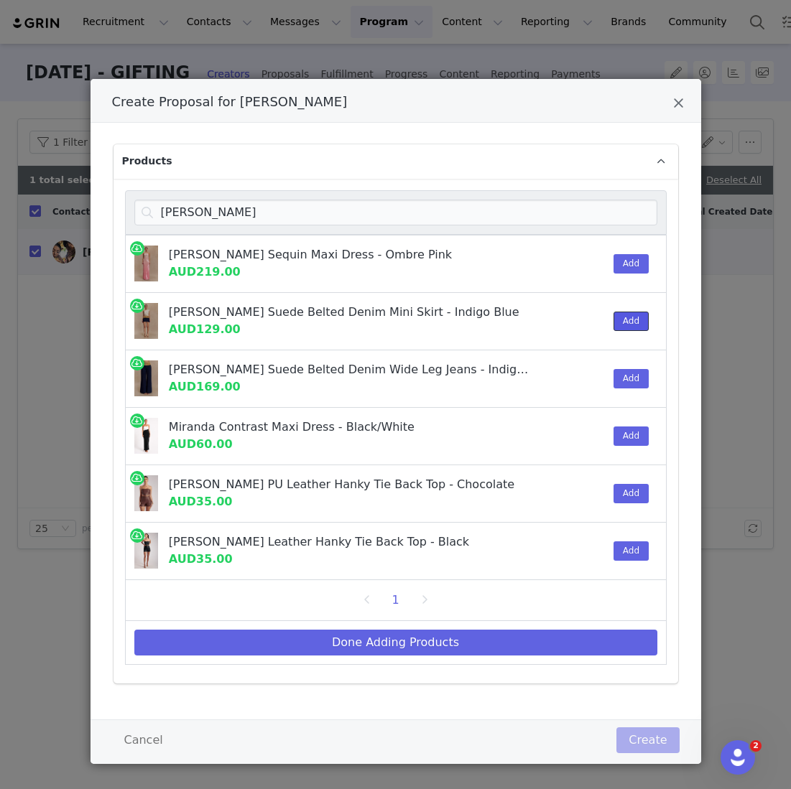
click at [622, 317] on button "Add" at bounding box center [630, 321] width 35 height 19
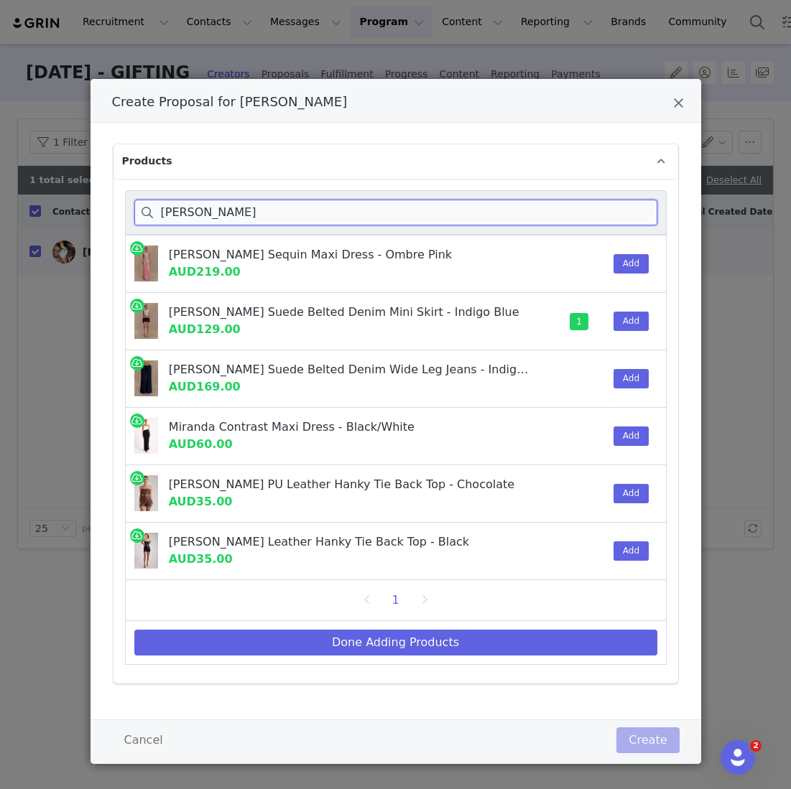
drag, startPoint x: 210, startPoint y: 220, endPoint x: 93, endPoint y: 201, distance: 118.5
click at [95, 203] on div "Products [PERSON_NAME] Strapless Sequin Maxi Dress - Ombre Pink AUD219.00 Add M…" at bounding box center [395, 421] width 610 height 597
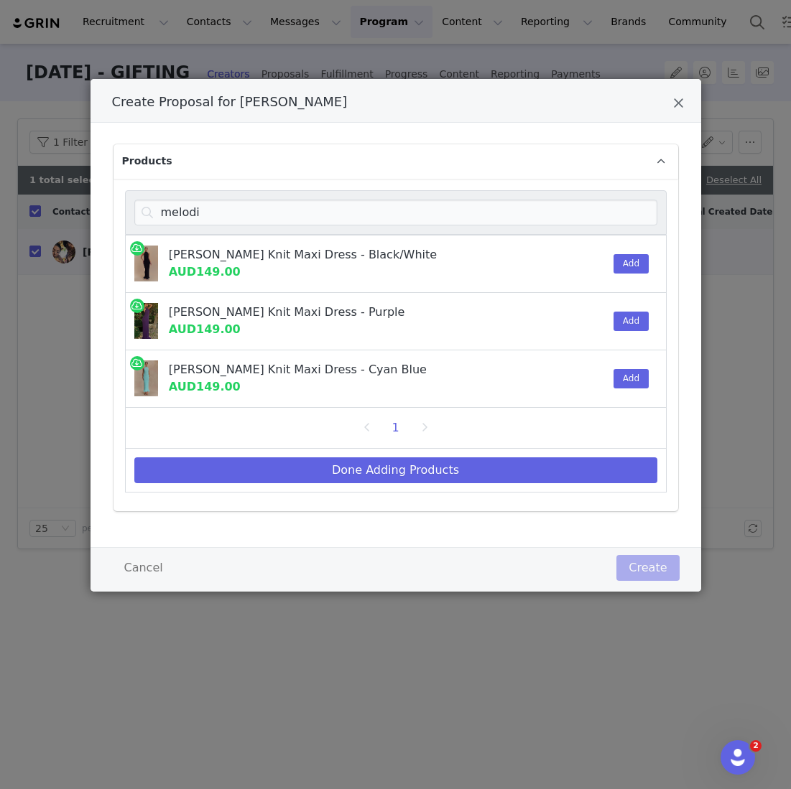
click at [579, 404] on div "Create Proposal for Sydney Liang" at bounding box center [583, 378] width 44 height 57
click at [625, 387] on div "Add" at bounding box center [627, 378] width 44 height 57
click at [625, 381] on button "Add" at bounding box center [630, 378] width 35 height 19
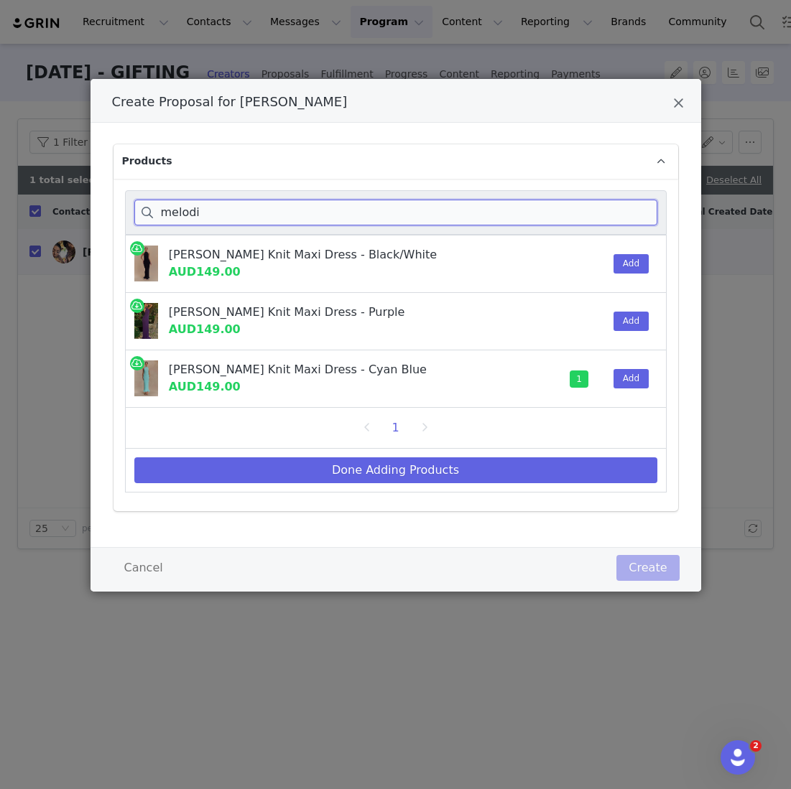
drag, startPoint x: 281, startPoint y: 213, endPoint x: 62, endPoint y: 161, distance: 225.2
click at [62, 161] on div "Create Proposal for [PERSON_NAME] Products melodi [PERSON_NAME] Knit Maxi Dress…" at bounding box center [395, 394] width 791 height 789
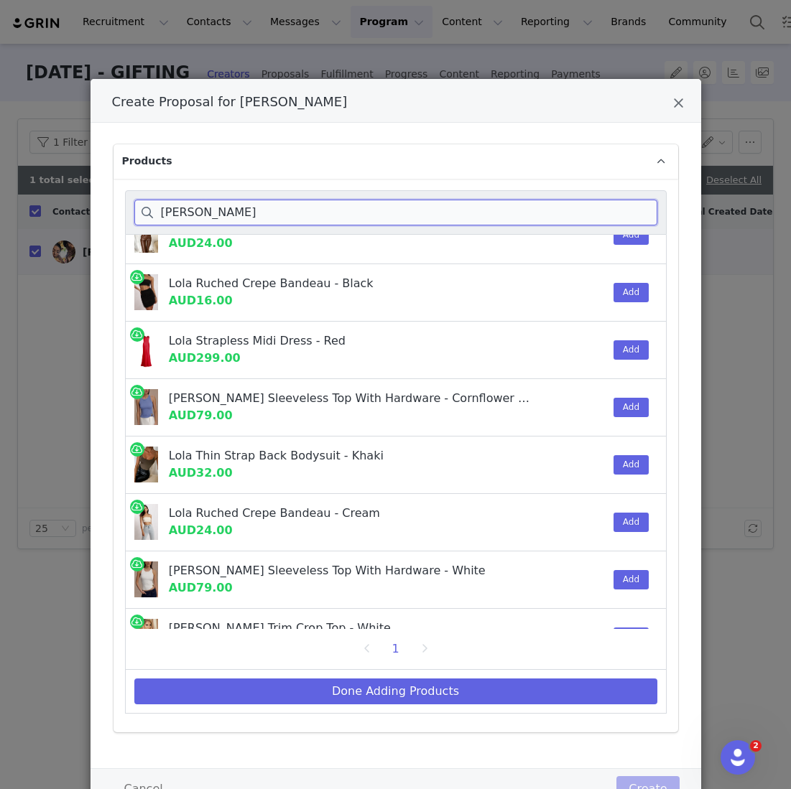
scroll to position [139, 0]
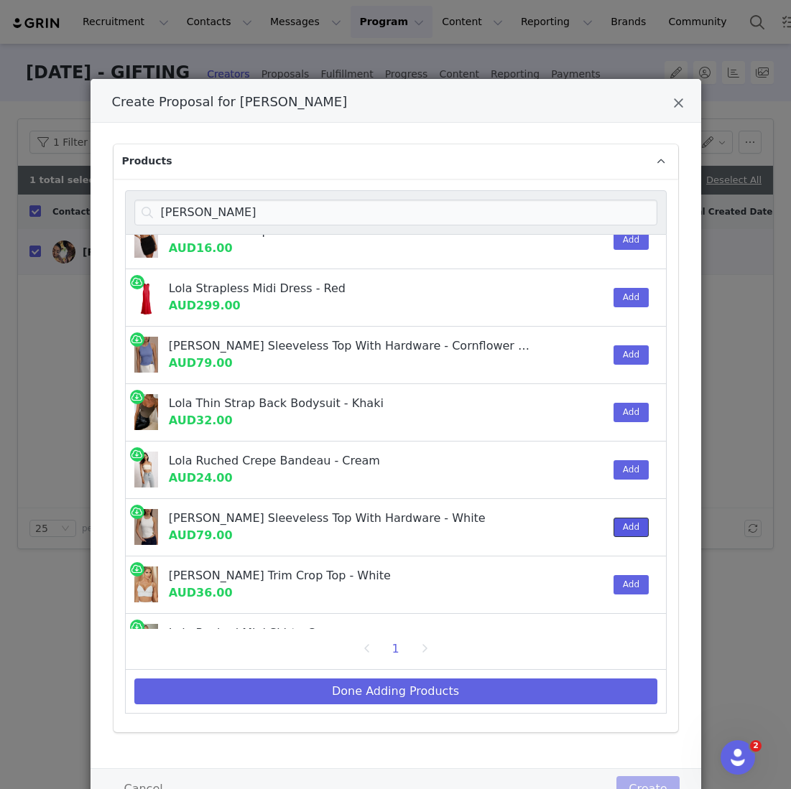
click at [633, 524] on button "Add" at bounding box center [630, 527] width 35 height 19
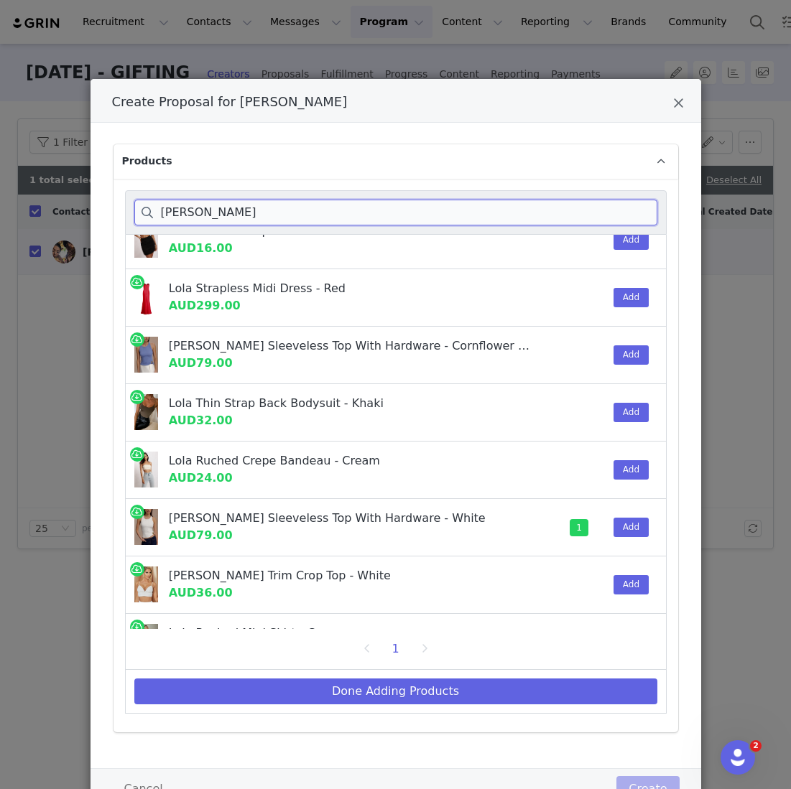
drag, startPoint x: 198, startPoint y: 215, endPoint x: 118, endPoint y: 215, distance: 80.4
click at [146, 215] on input "[PERSON_NAME]" at bounding box center [395, 213] width 523 height 26
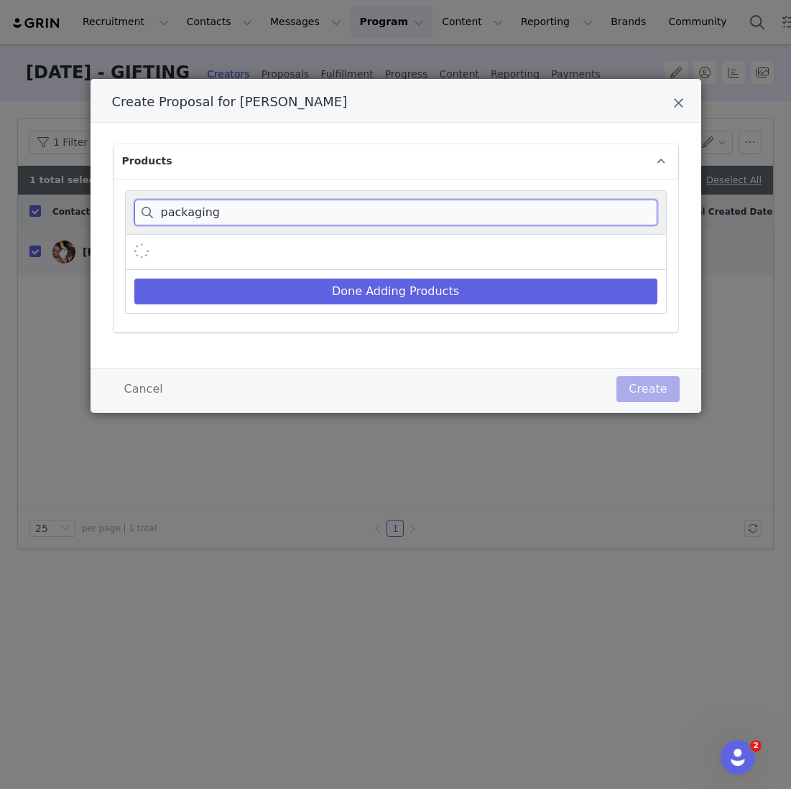
scroll to position [0, 0]
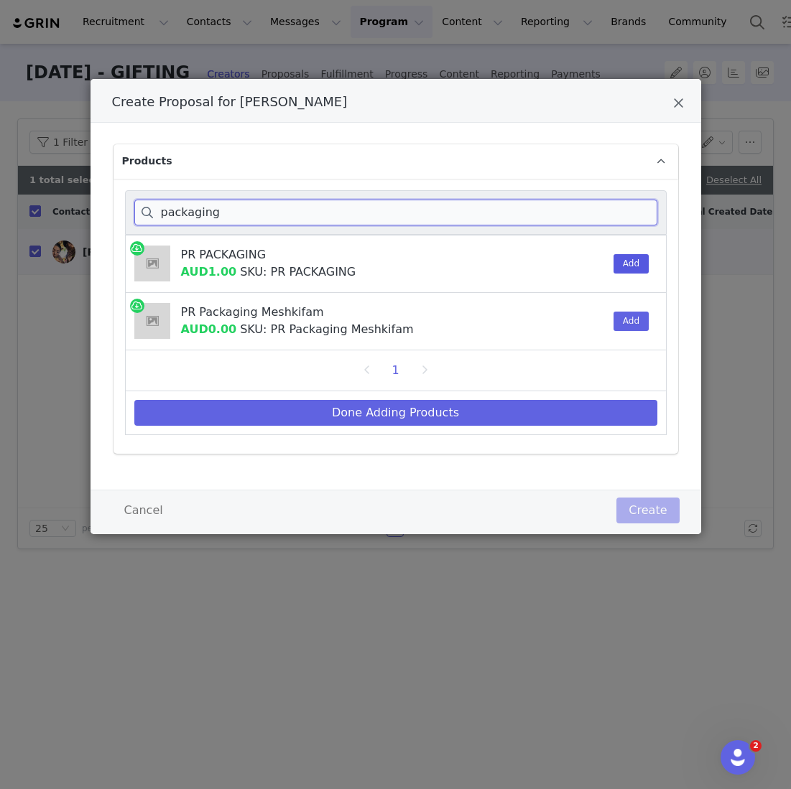
type input "packaging"
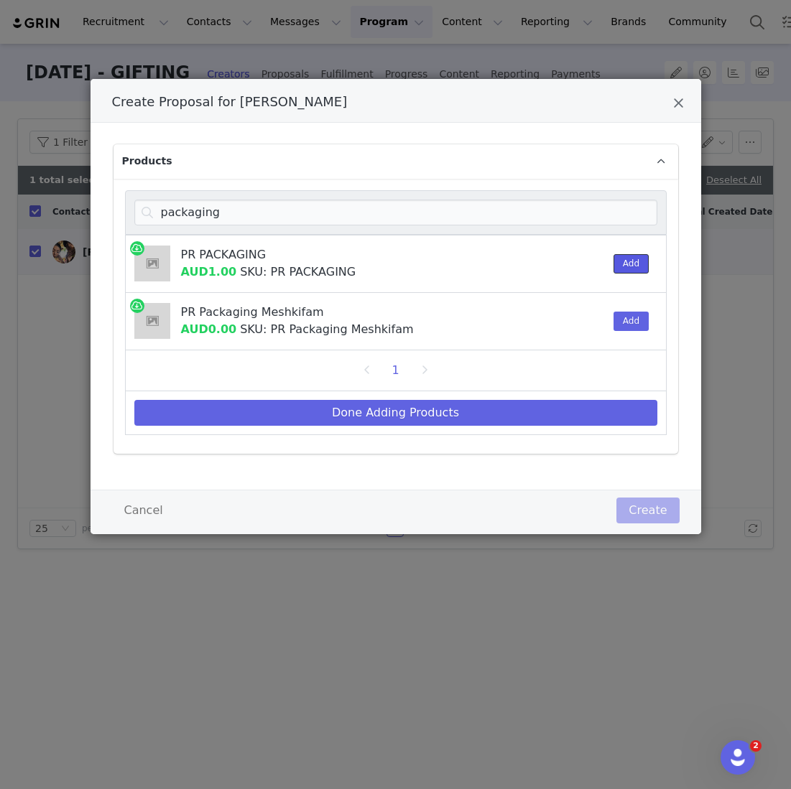
click at [639, 261] on button "Add" at bounding box center [630, 263] width 35 height 19
click at [498, 426] on div "Done Adding Products" at bounding box center [396, 413] width 542 height 44
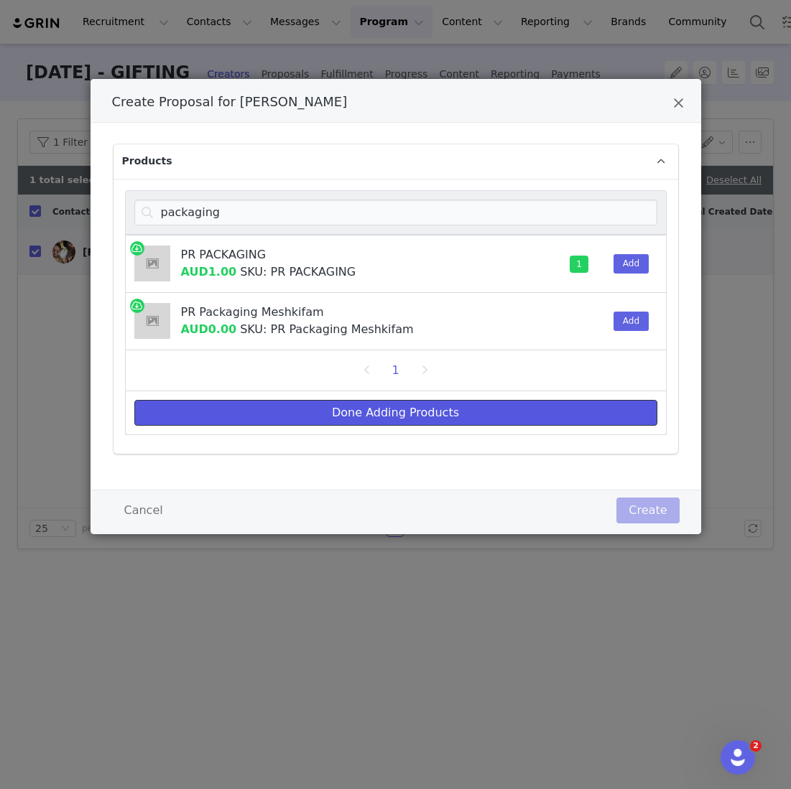
click at [417, 409] on button "Done Adding Products" at bounding box center [395, 413] width 523 height 26
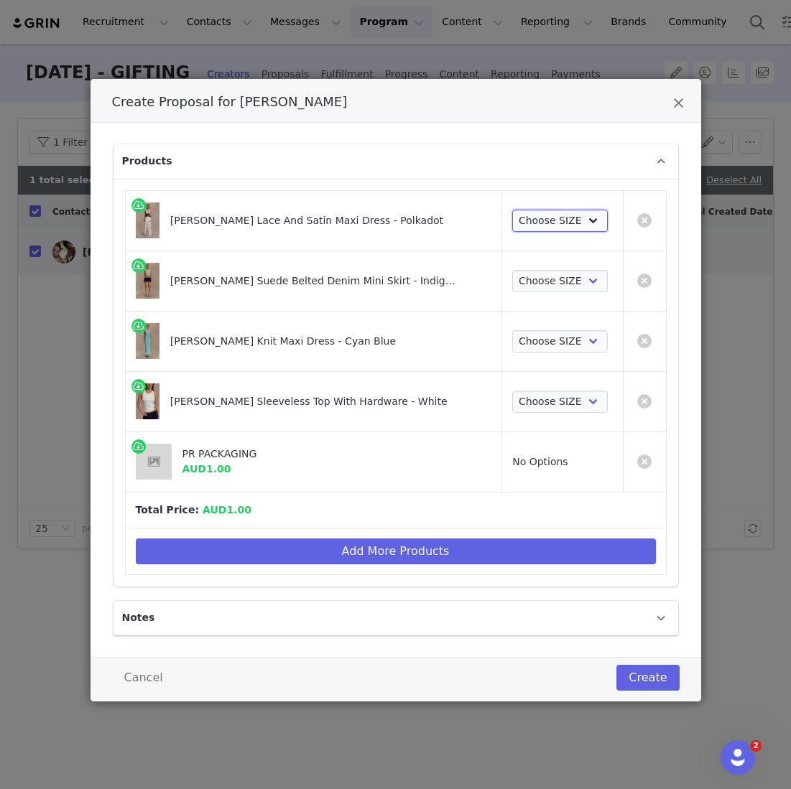
click at [549, 220] on select "Choose SIZE XXS XS S M L XL XXL 3XL" at bounding box center [560, 221] width 96 height 23
select select "27964020"
click at [512, 210] on select "Choose SIZE XXS XS S M L XL XXL 3XL" at bounding box center [560, 221] width 96 height 23
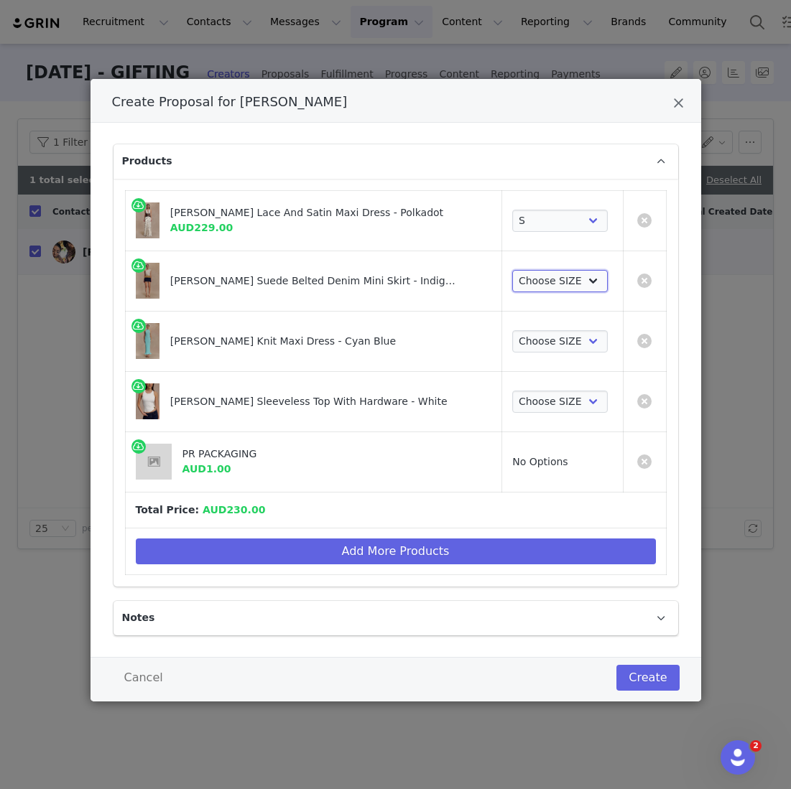
click at [536, 282] on select "Choose SIZE XXS XS S M L XL XXL 3XL" at bounding box center [560, 281] width 96 height 23
select select "27127714"
click at [512, 270] on select "Choose SIZE XXS XS S M L XL XXL 3XL" at bounding box center [560, 281] width 96 height 23
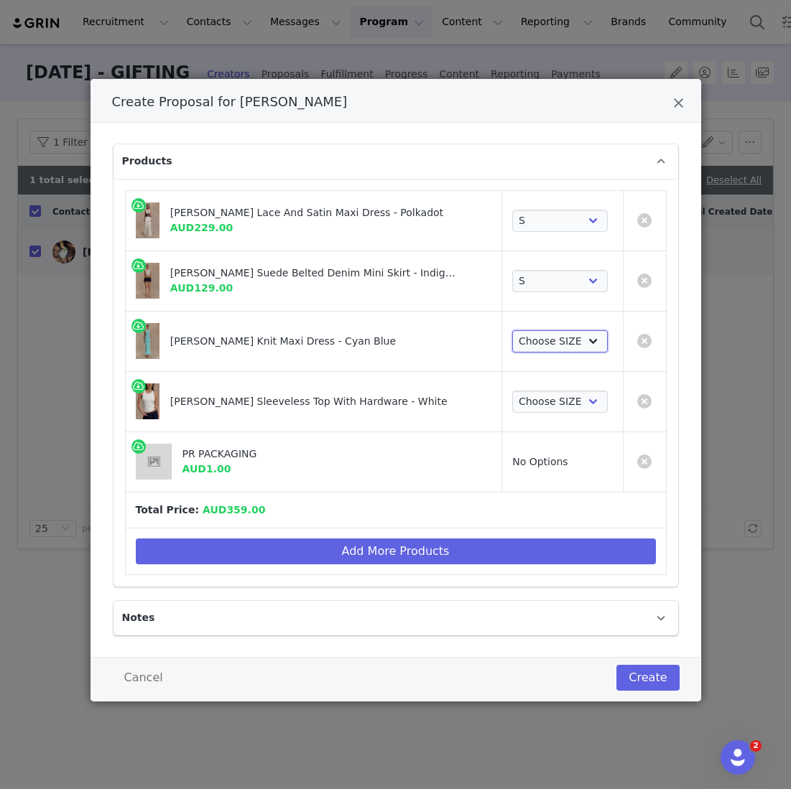
click at [526, 337] on select "Choose SIZE XXS XS S M L XL XXL 3XL" at bounding box center [560, 341] width 96 height 23
select select "27556513"
click at [512, 330] on select "Choose SIZE XXS XS S M L XL XXL 3XL" at bounding box center [560, 341] width 96 height 23
drag, startPoint x: 527, startPoint y: 337, endPoint x: 539, endPoint y: 398, distance: 62.3
click at [539, 398] on select "Choose SIZE XXS XS S M L XL XXL 3XL" at bounding box center [560, 402] width 96 height 23
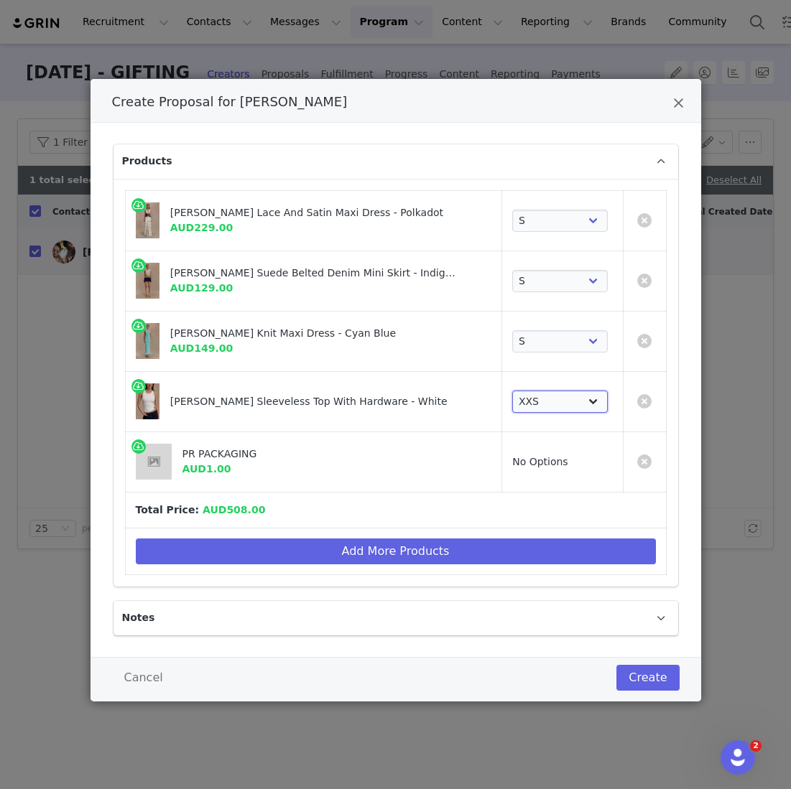
click at [512, 391] on select "Choose SIZE XXS XS S M L XL XXL 3XL" at bounding box center [560, 402] width 96 height 23
click at [544, 379] on td "Choose SIZE XXS XS S M L XL XXL 3XL" at bounding box center [562, 401] width 121 height 60
click at [544, 399] on select "Choose SIZE XXS XS S M L XL XXL 3XL" at bounding box center [560, 402] width 96 height 23
select select "27861610"
click at [512, 391] on select "Choose SIZE XXS XS S M L XL XXL 3XL" at bounding box center [560, 402] width 96 height 23
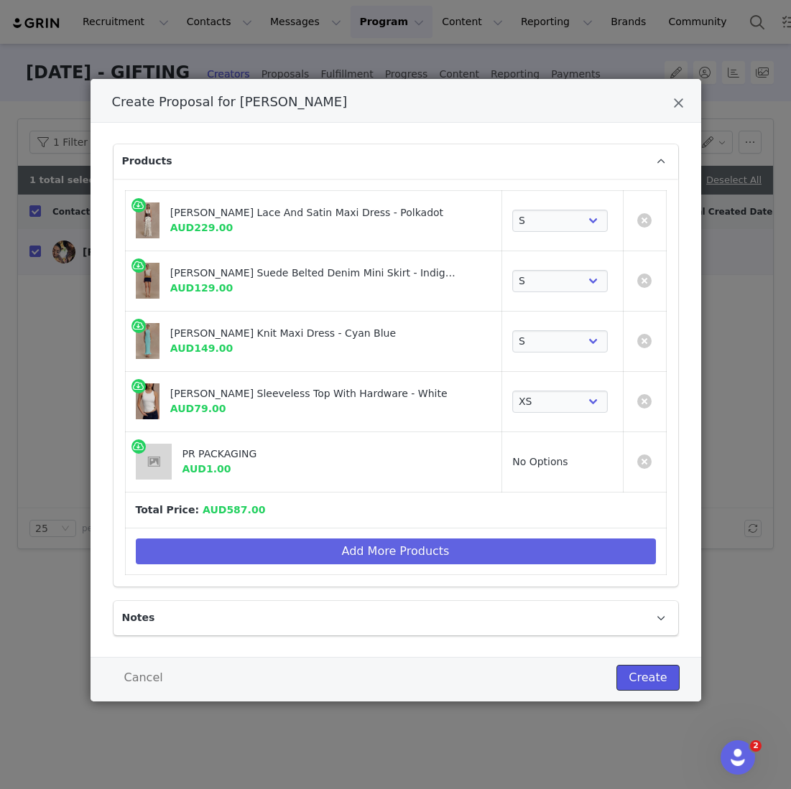
click at [648, 676] on button "Create" at bounding box center [647, 678] width 62 height 26
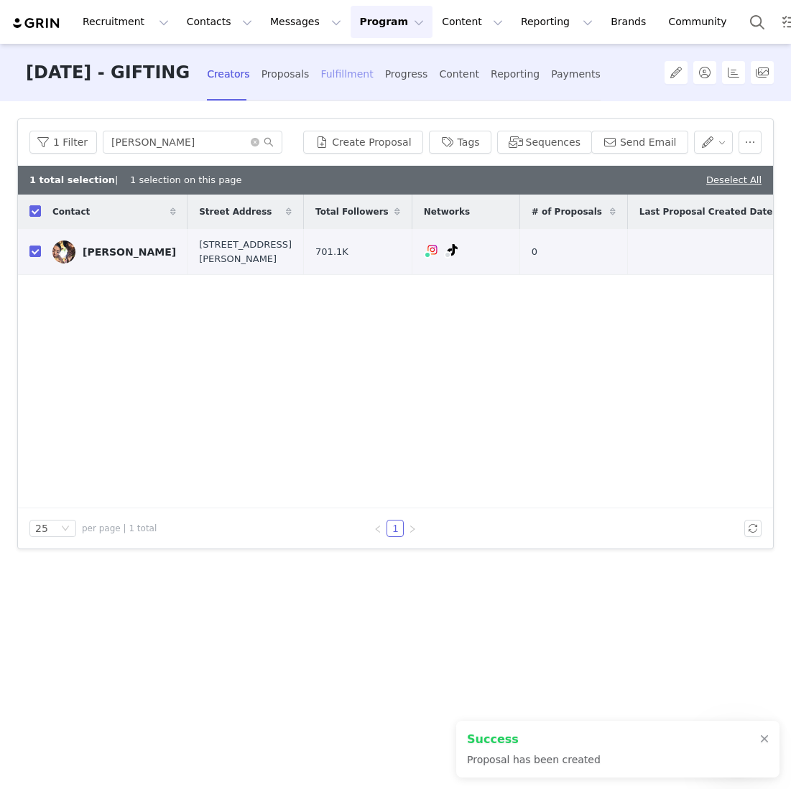
click at [355, 75] on div "Fulfillment" at bounding box center [346, 74] width 52 height 38
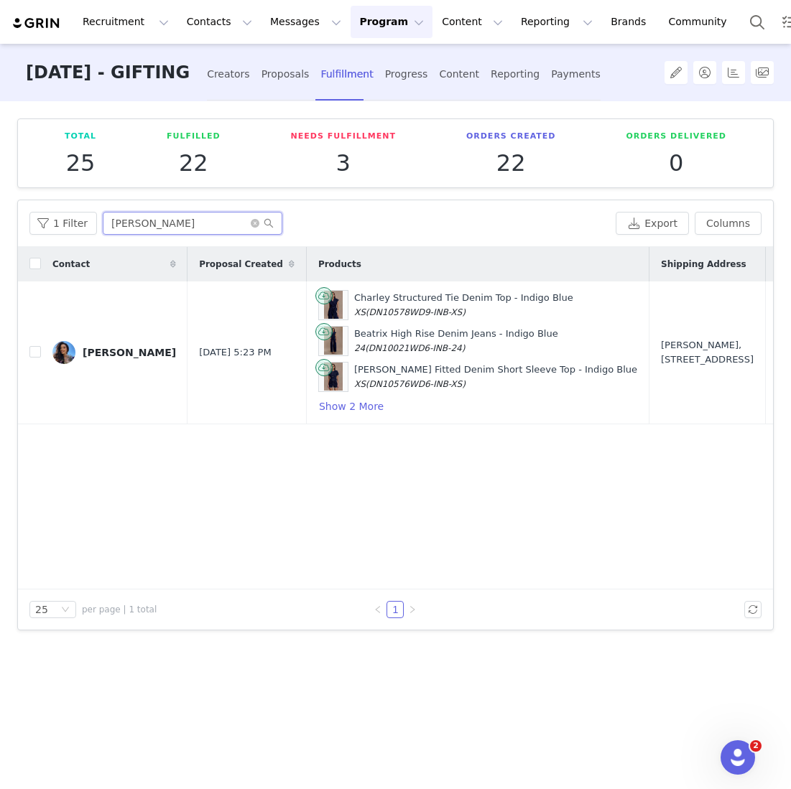
drag, startPoint x: 145, startPoint y: 233, endPoint x: 42, endPoint y: 184, distance: 114.7
click at [47, 185] on div "Total 25 Fulfilled 22 Needs Fulfillment 3 Orders Created 22 Orders Delivered 0 …" at bounding box center [395, 444] width 791 height 686
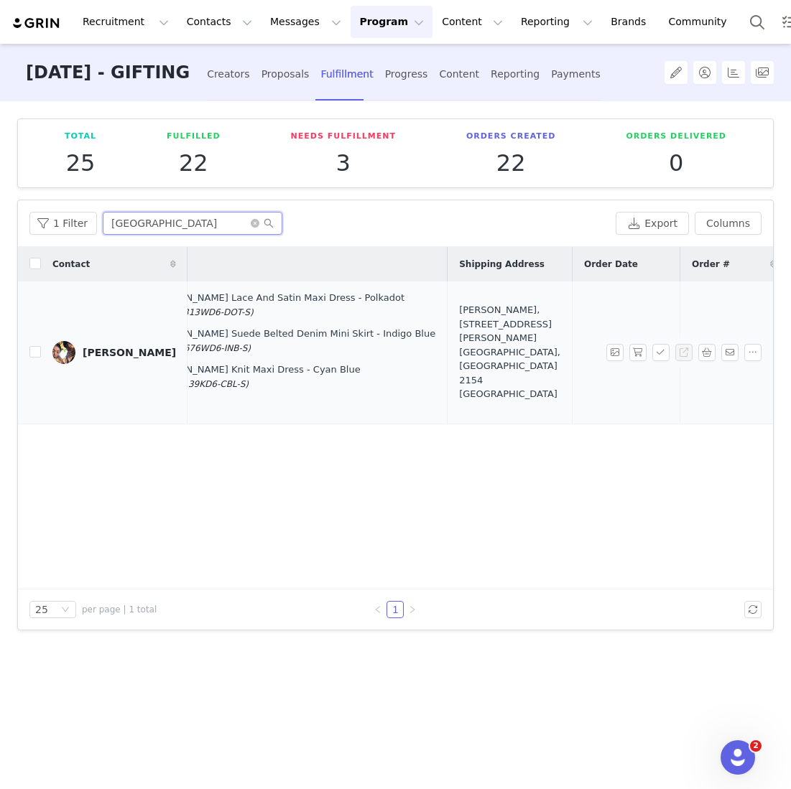
scroll to position [0, 270]
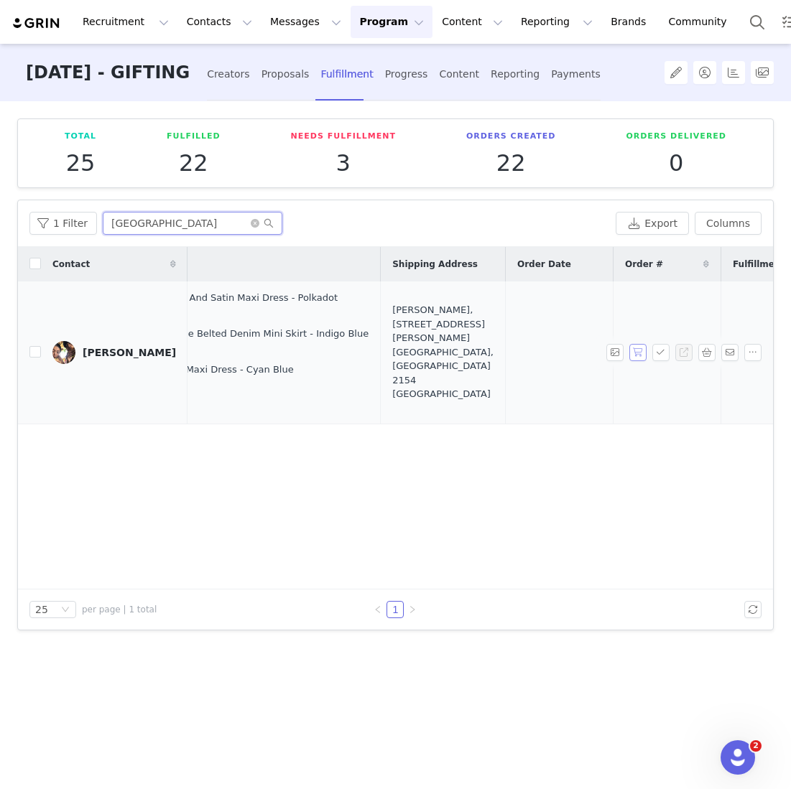
type input "[GEOGRAPHIC_DATA]"
click at [641, 359] on button "button" at bounding box center [637, 352] width 17 height 17
click at [666, 359] on button "button" at bounding box center [660, 352] width 17 height 17
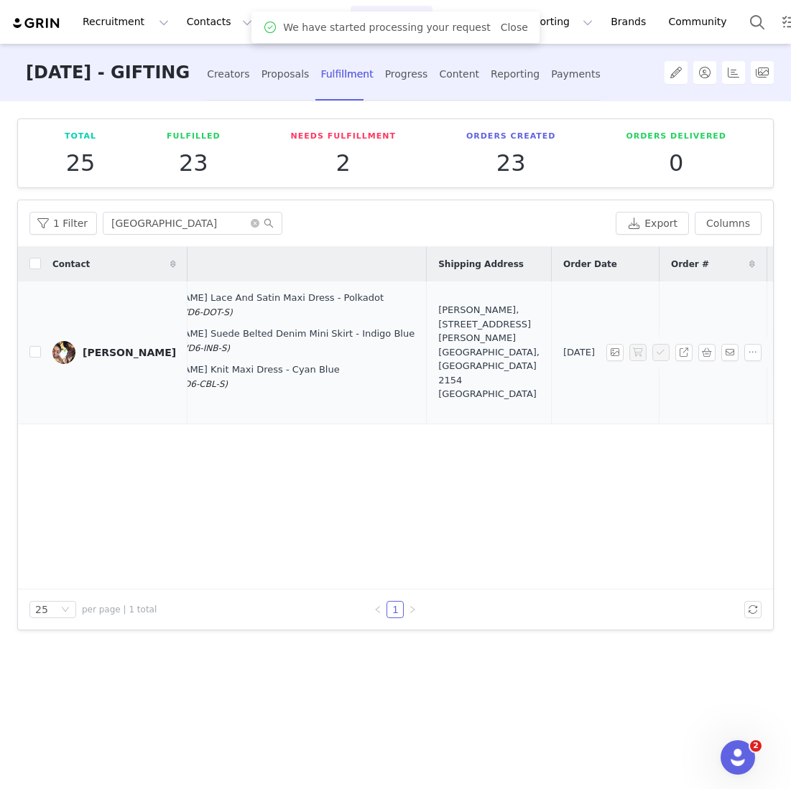
scroll to position [0, 304]
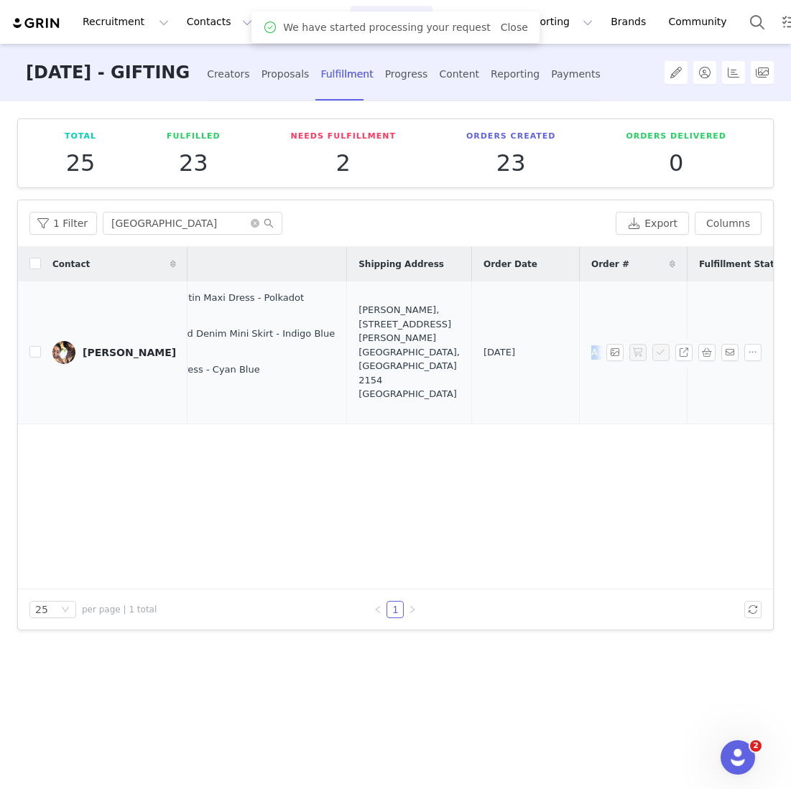
drag, startPoint x: 552, startPoint y: 345, endPoint x: 465, endPoint y: 345, distance: 86.2
click at [470, 345] on tr "[PERSON_NAME] [DATE] 5:33 PM [PERSON_NAME] And Satin Maxi Dress - Polkadot S (D…" at bounding box center [373, 353] width 1319 height 143
click at [579, 348] on td "A1819319" at bounding box center [633, 353] width 108 height 143
drag, startPoint x: 552, startPoint y: 356, endPoint x: 450, endPoint y: 354, distance: 101.3
click at [450, 354] on tr "[PERSON_NAME] [DATE] 5:33 PM [PERSON_NAME] And Satin Maxi Dress - Polkadot S (D…" at bounding box center [373, 353] width 1319 height 143
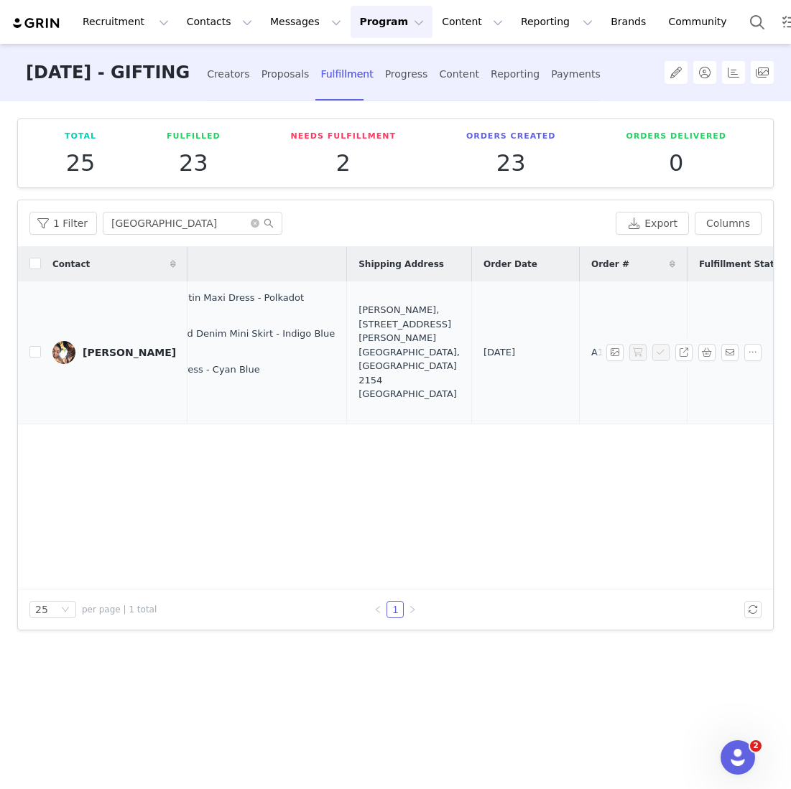
copy tr "A1819319"
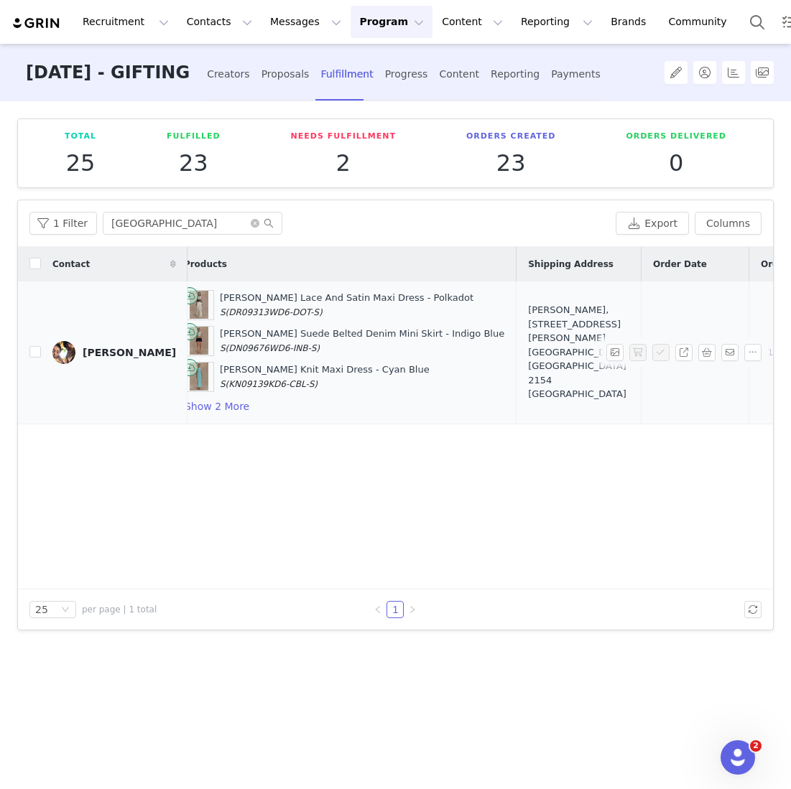
scroll to position [0, 6]
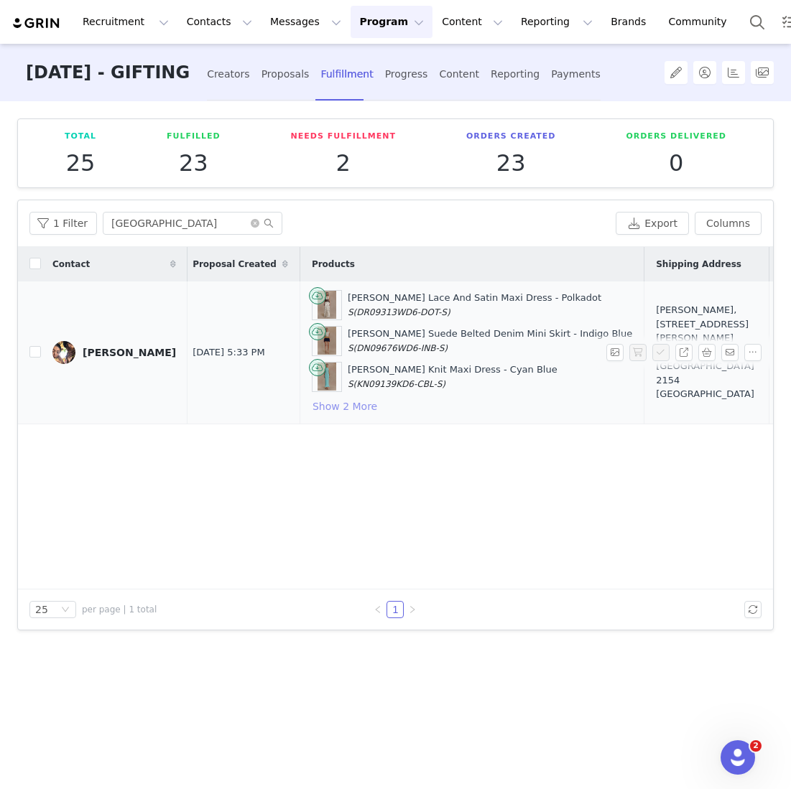
click at [312, 408] on button "Show 2 More" at bounding box center [345, 406] width 66 height 17
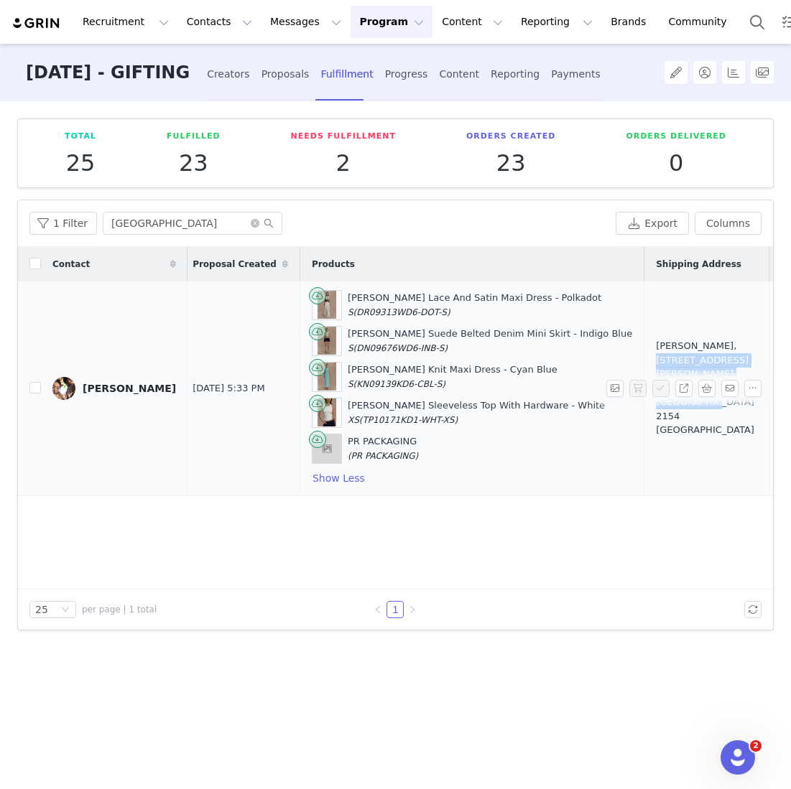
drag, startPoint x: 647, startPoint y: 358, endPoint x: 647, endPoint y: 412, distance: 54.6
click at [656, 414] on div "[PERSON_NAME], [STREET_ADDRESS][PERSON_NAME] [GEOGRAPHIC_DATA], [GEOGRAPHIC_DAT…" at bounding box center [706, 388] width 101 height 98
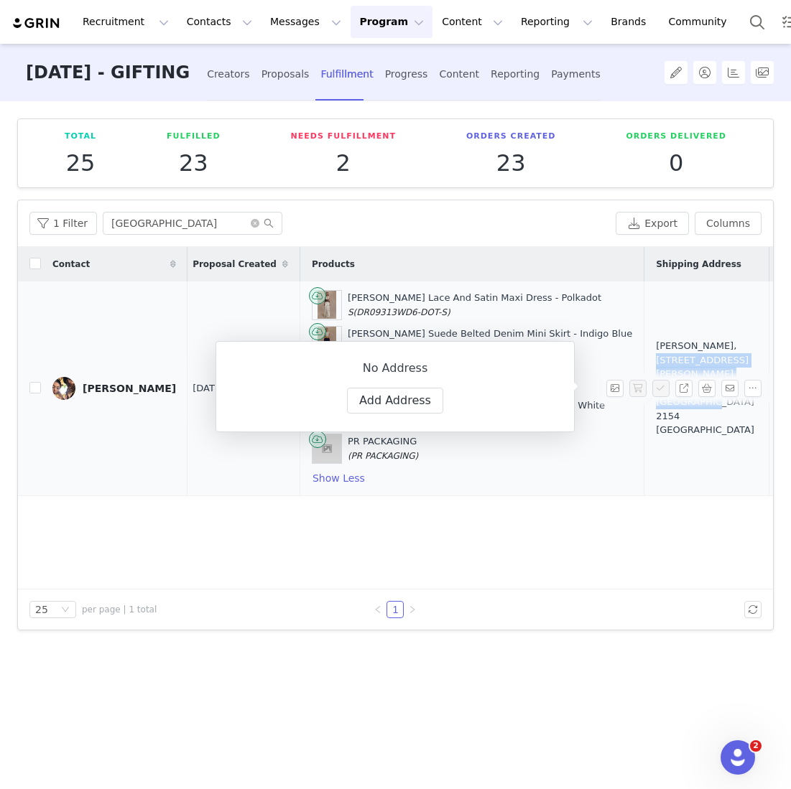
copy div "[STREET_ADDRESS][PERSON_NAME] [GEOGRAPHIC_DATA], [GEOGRAPHIC_DATA] 2154 [GEOGRA…"
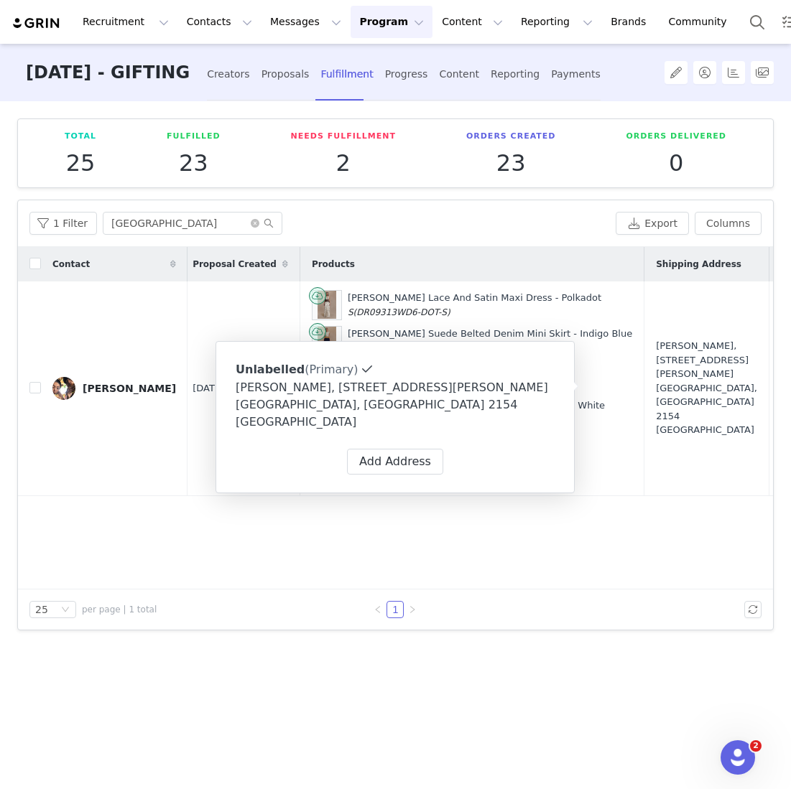
click at [384, 542] on div "Contact Proposal Created Products Shipping Address Order Date Order # Fulfillme…" at bounding box center [395, 418] width 755 height 343
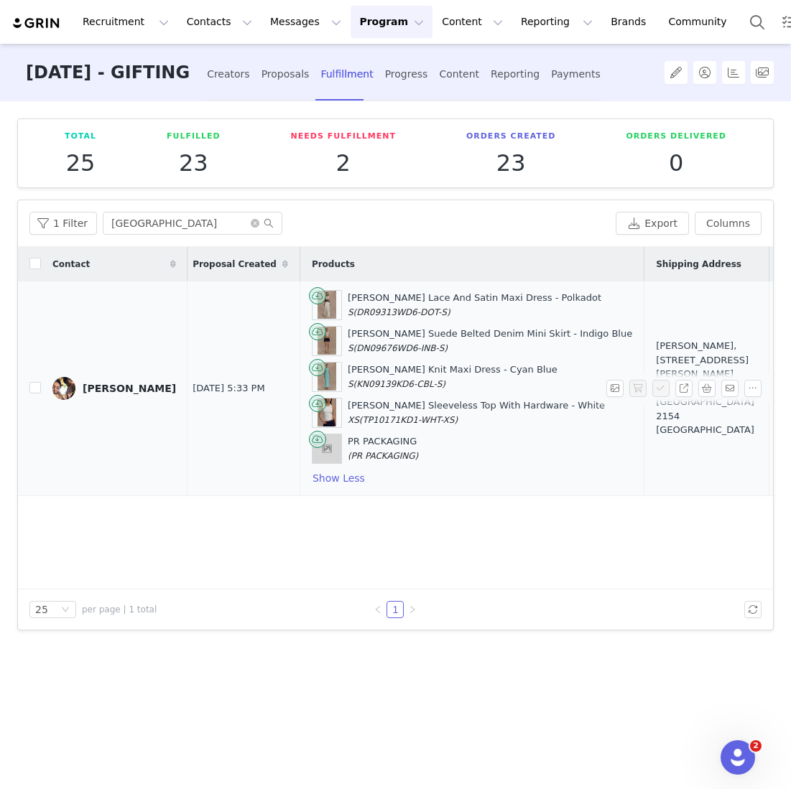
click at [348, 411] on div "[PERSON_NAME] Sleeveless Top With Hardware - White XS (TP10171KD1-WHT-XS)" at bounding box center [476, 413] width 257 height 28
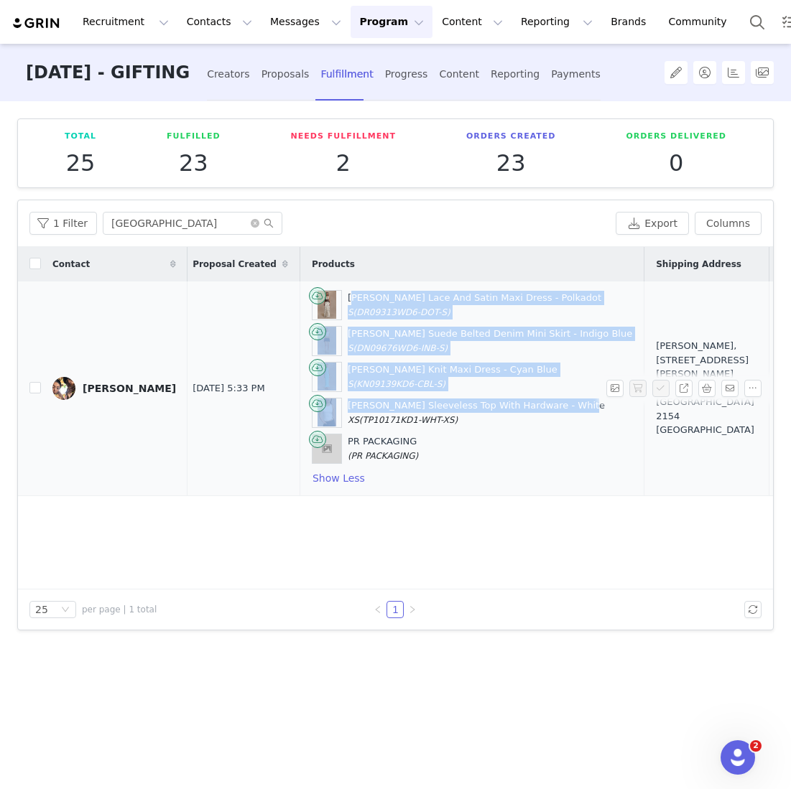
drag, startPoint x: 540, startPoint y: 401, endPoint x: 308, endPoint y: 295, distance: 254.9
click at [312, 295] on div "[PERSON_NAME] Lace And Satin Maxi Dress - Polkadot S (DR09313WD6-DOT-S) Miranda…" at bounding box center [472, 388] width 320 height 197
copy div "[PERSON_NAME] Lace And Satin Maxi Dress - Polkadot S (DR09313WD6-DOT-S) Miranda…"
